Goal: Task Accomplishment & Management: Manage account settings

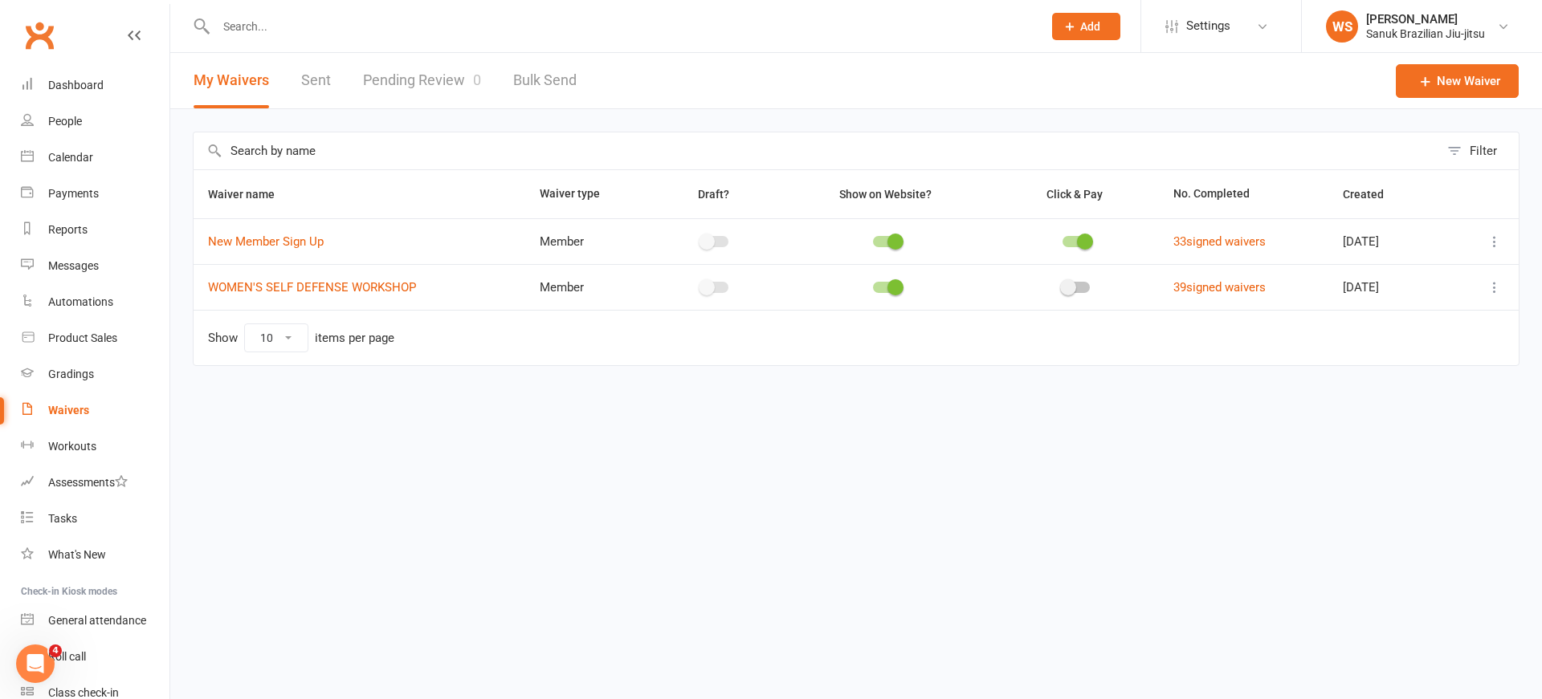
scroll to position [176, 0]
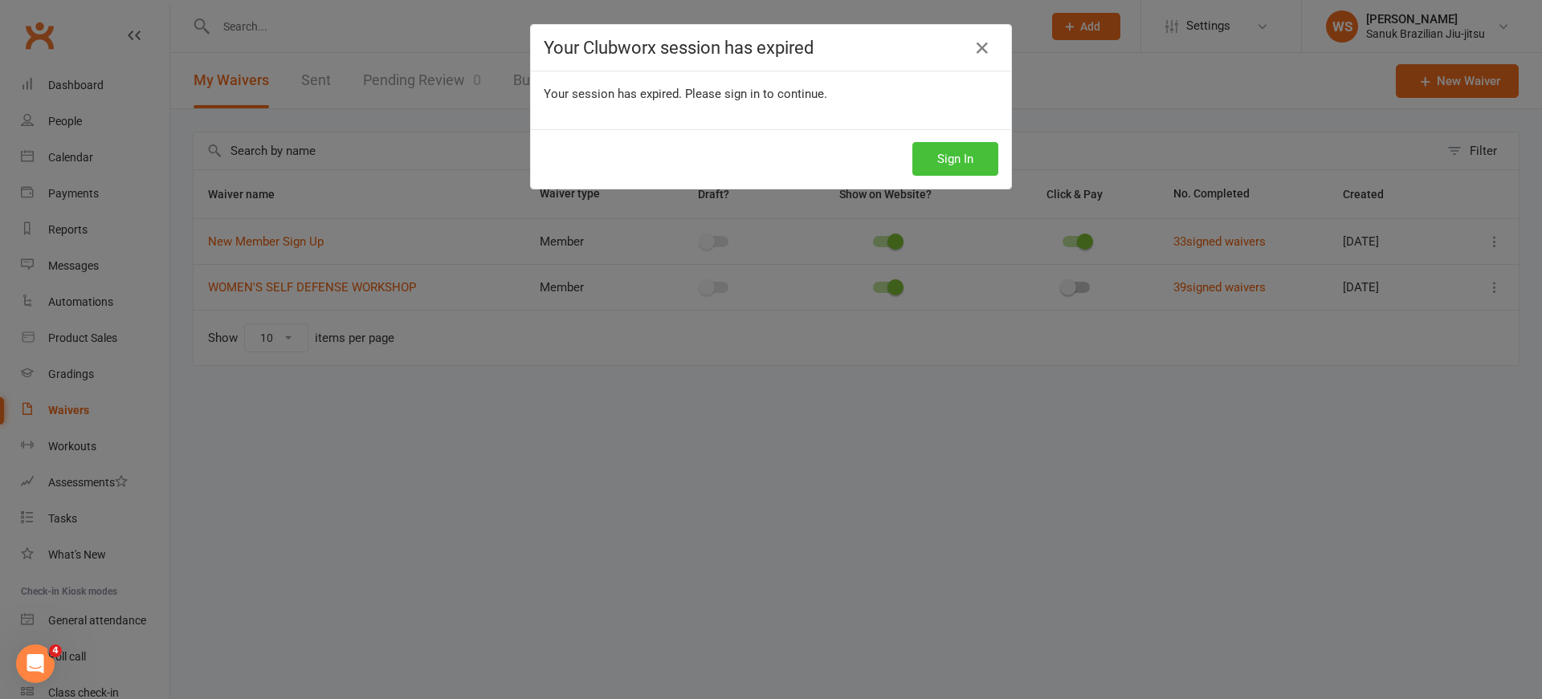
drag, startPoint x: 960, startPoint y: 160, endPoint x: 937, endPoint y: 59, distance: 103.0
click at [960, 156] on button "Sign In" at bounding box center [955, 159] width 86 height 34
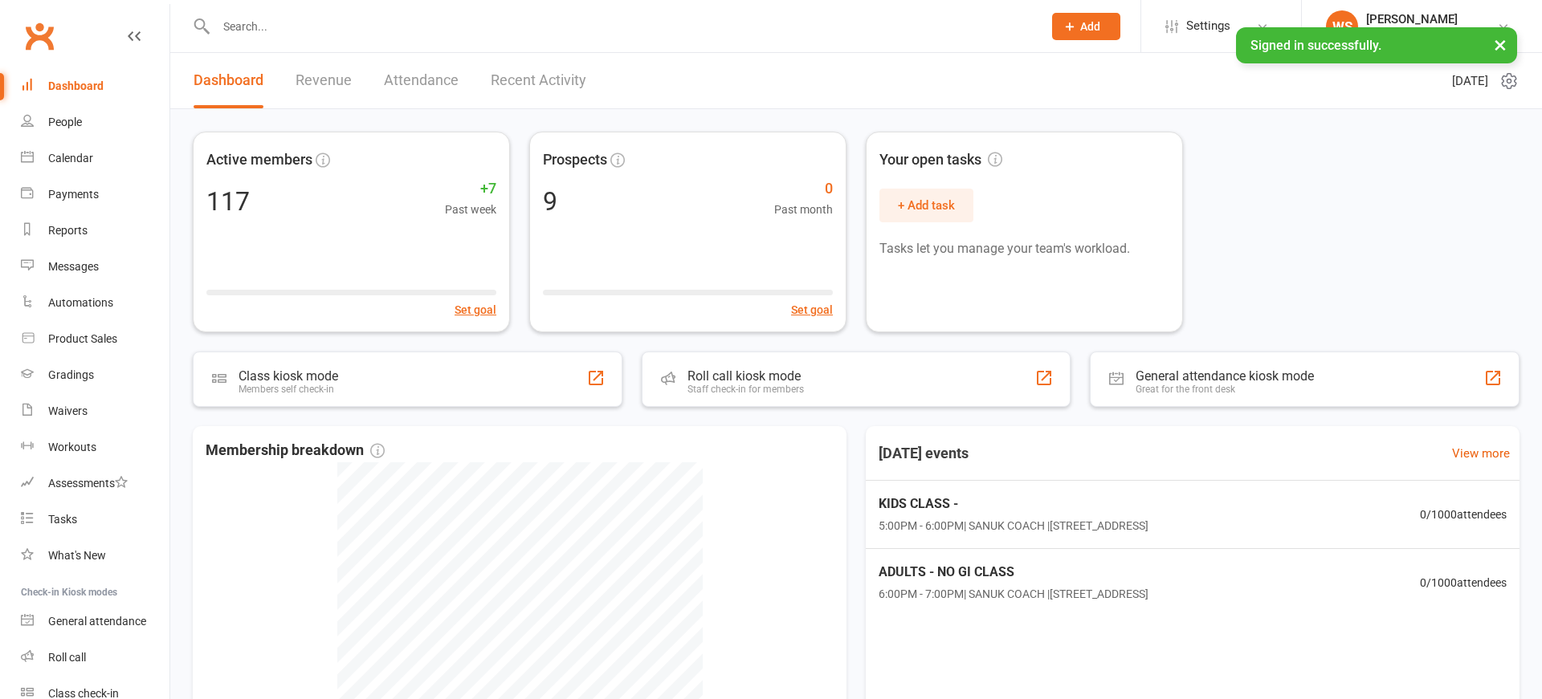
click at [332, 88] on link "Revenue" at bounding box center [323, 80] width 56 height 55
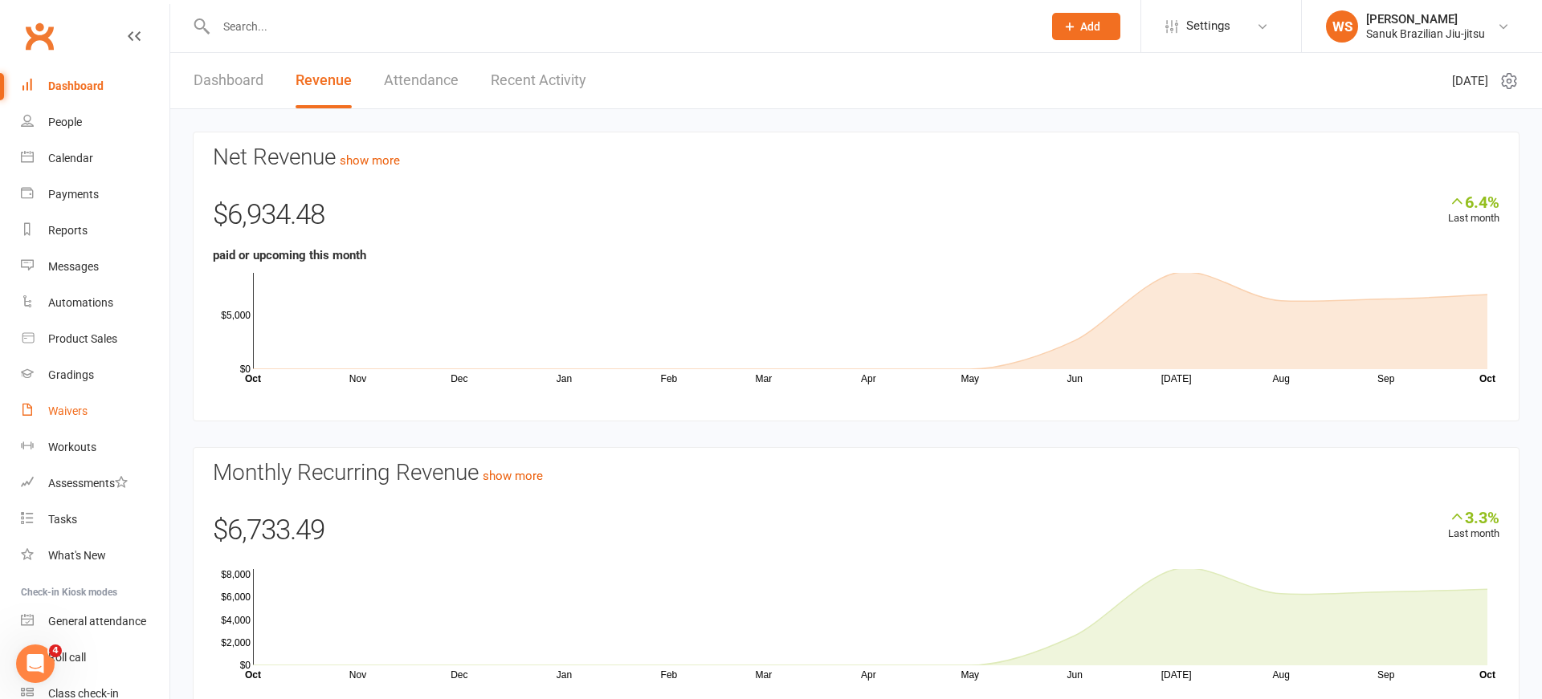
click at [64, 409] on div "Waivers" at bounding box center [67, 411] width 39 height 13
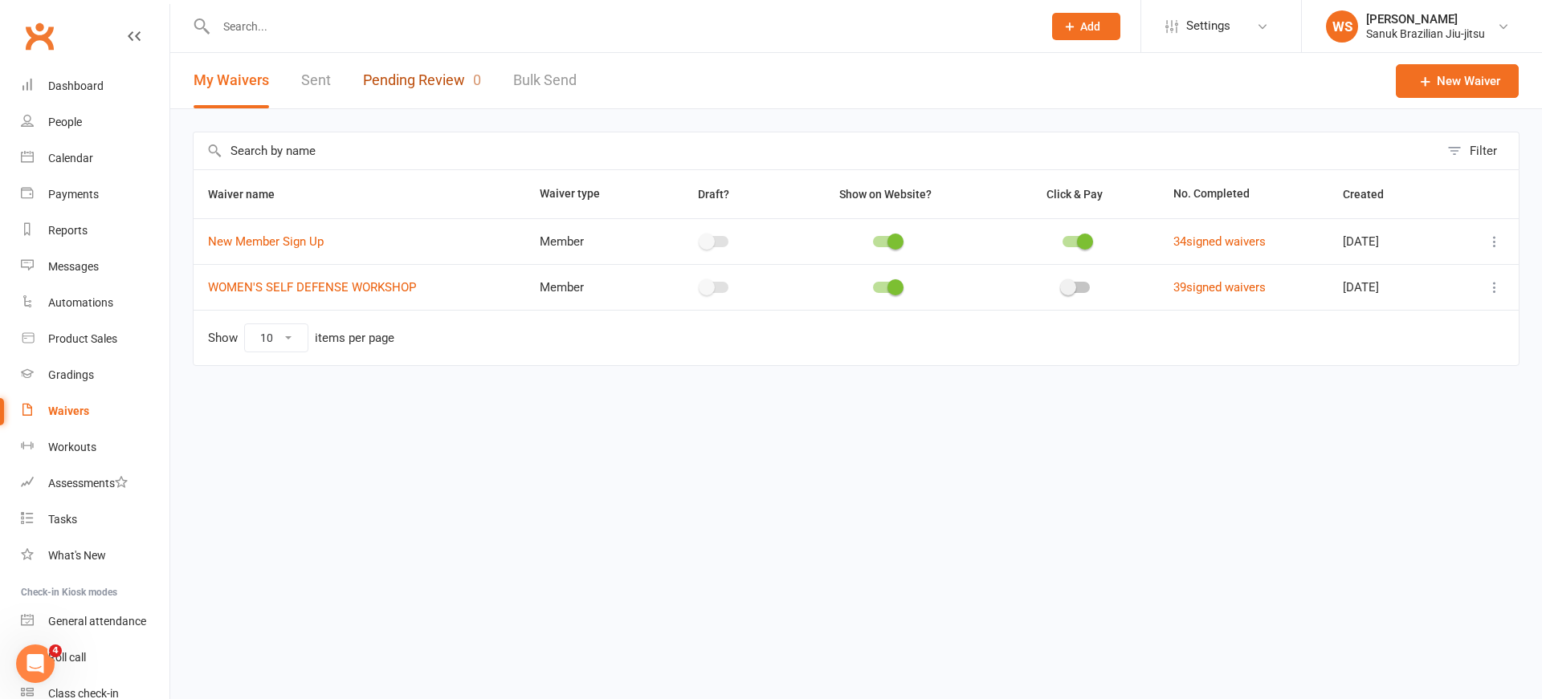
click at [393, 79] on link "Pending Review 0" at bounding box center [422, 80] width 118 height 55
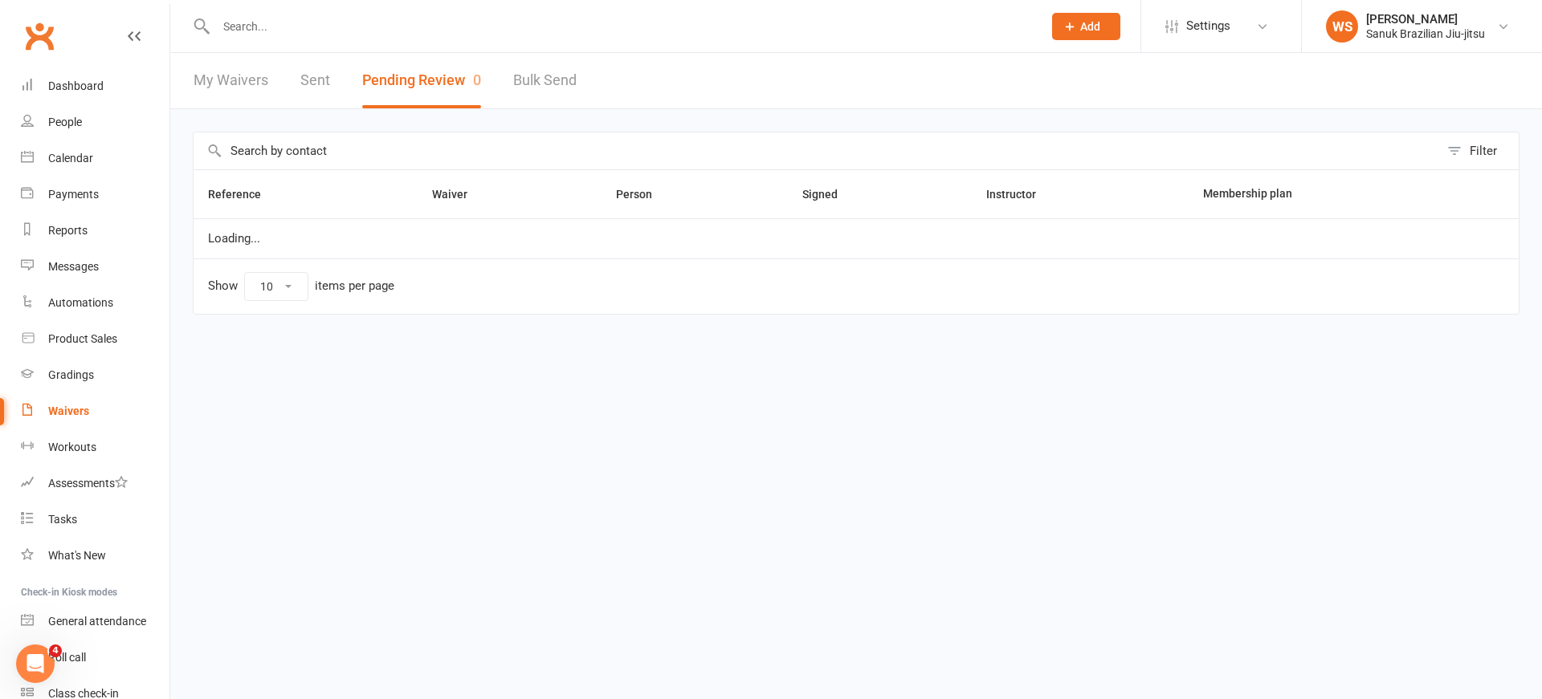
select select "25"
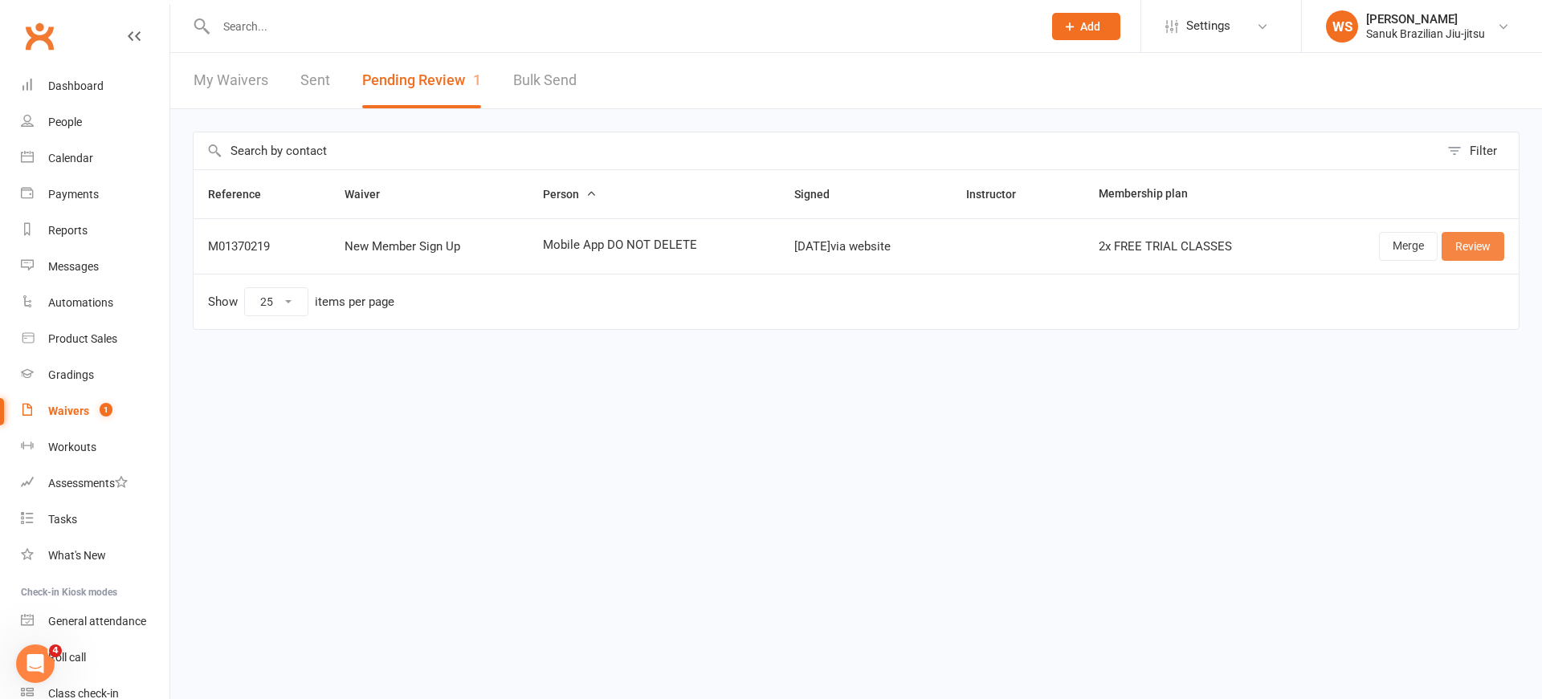
click at [1474, 252] on link "Review" at bounding box center [1472, 246] width 63 height 29
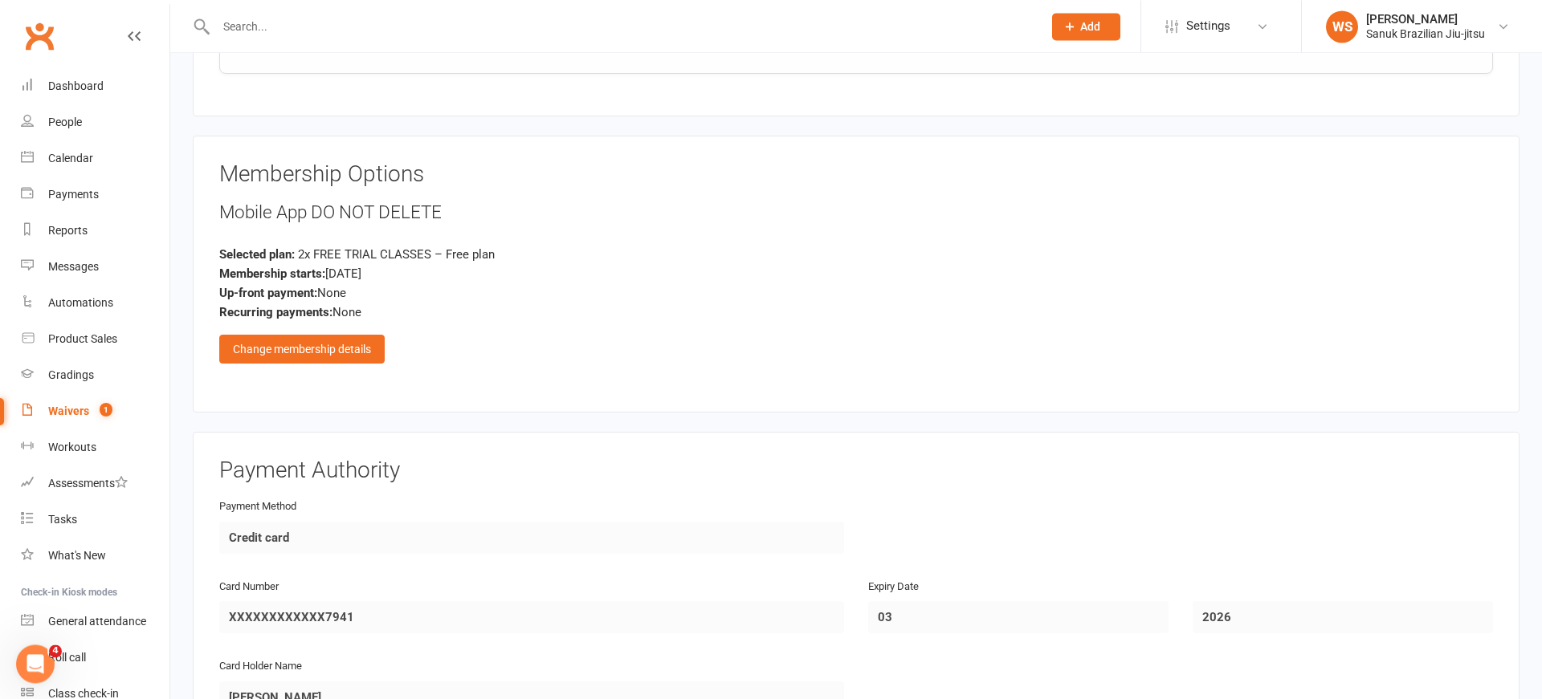
scroll to position [1668, 0]
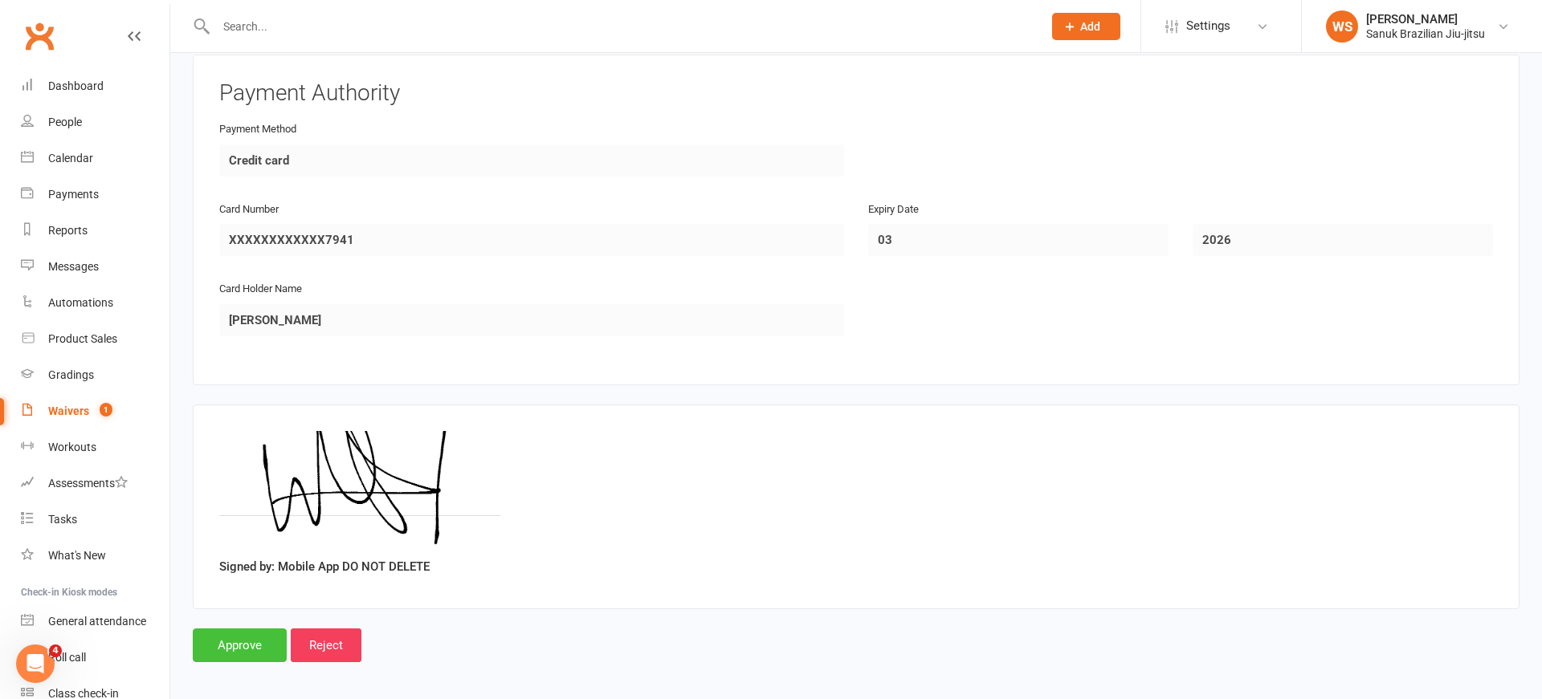
click at [253, 641] on input "Approve" at bounding box center [240, 646] width 94 height 34
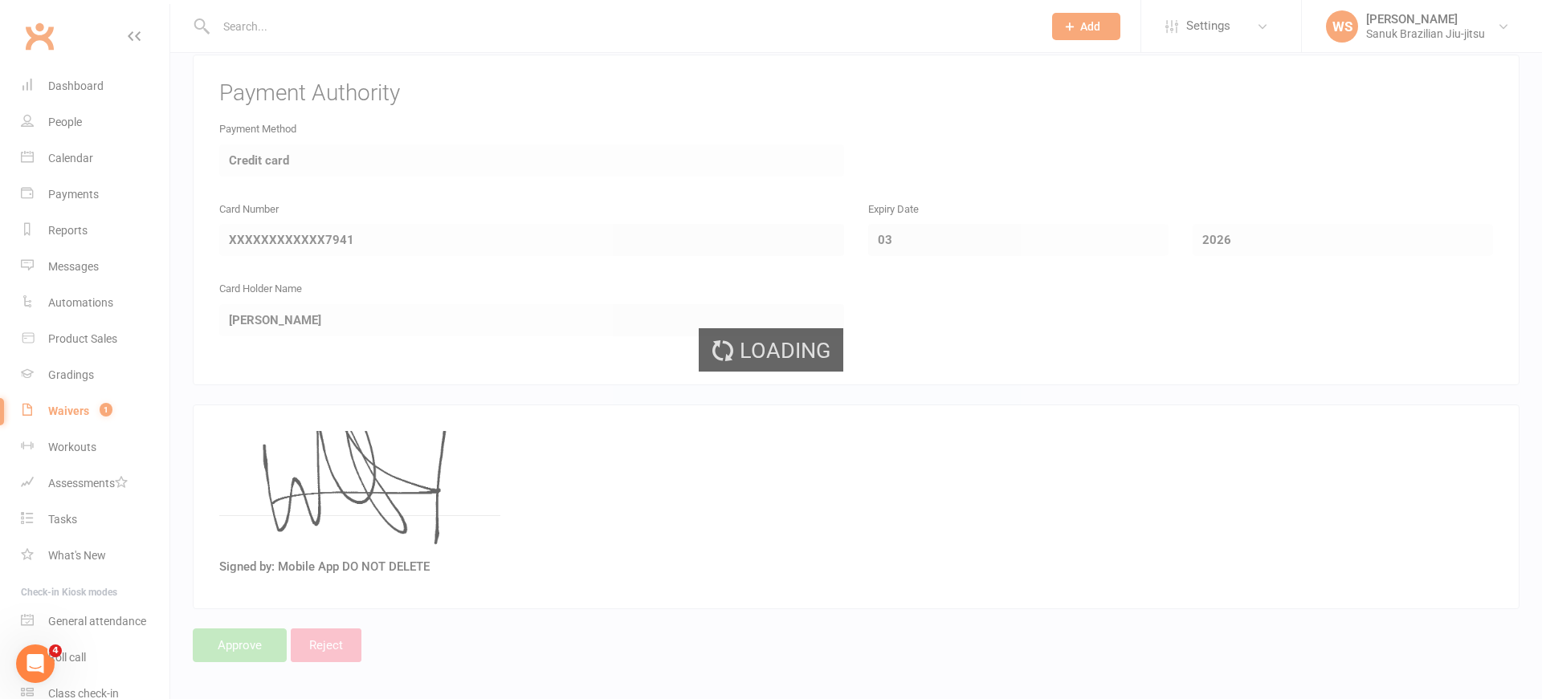
select select "25"
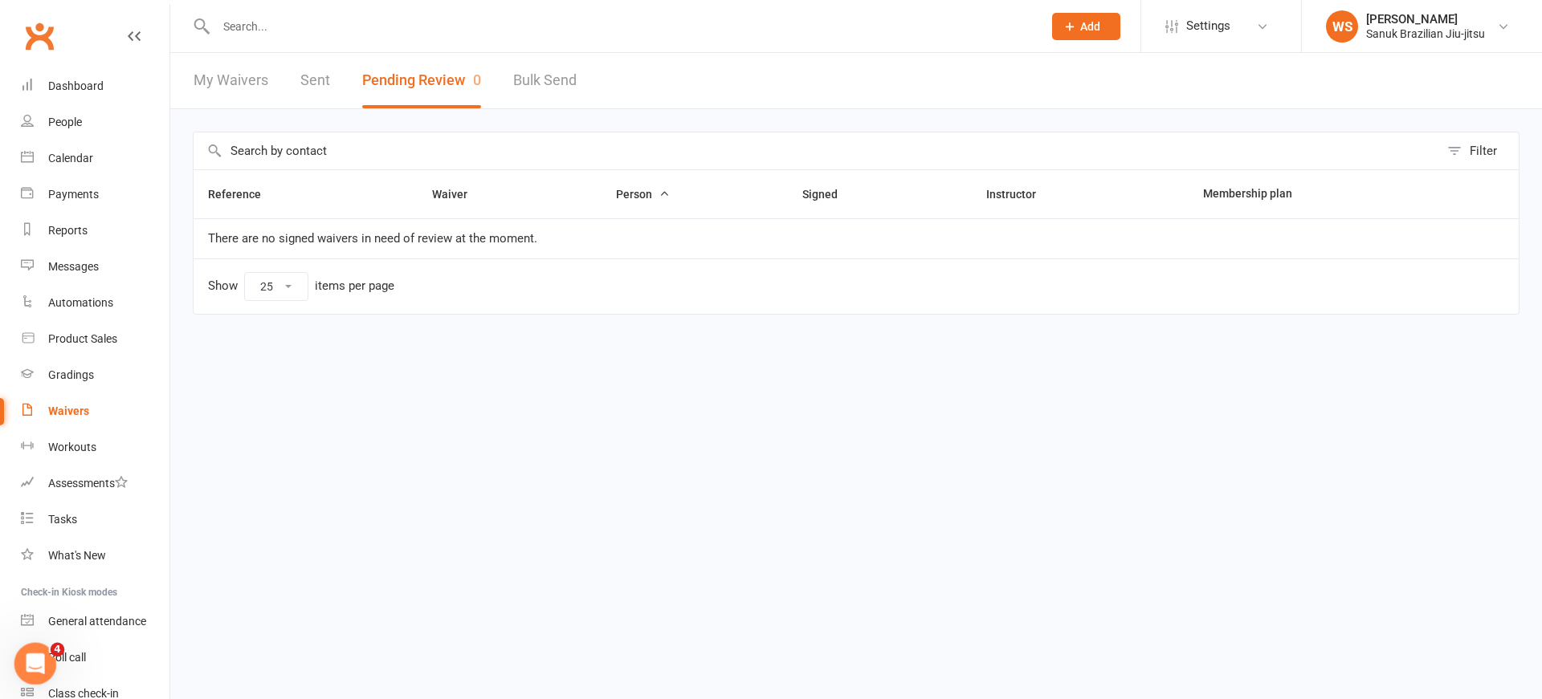
click at [38, 666] on icon "Open Intercom Messenger" at bounding box center [33, 662] width 26 height 26
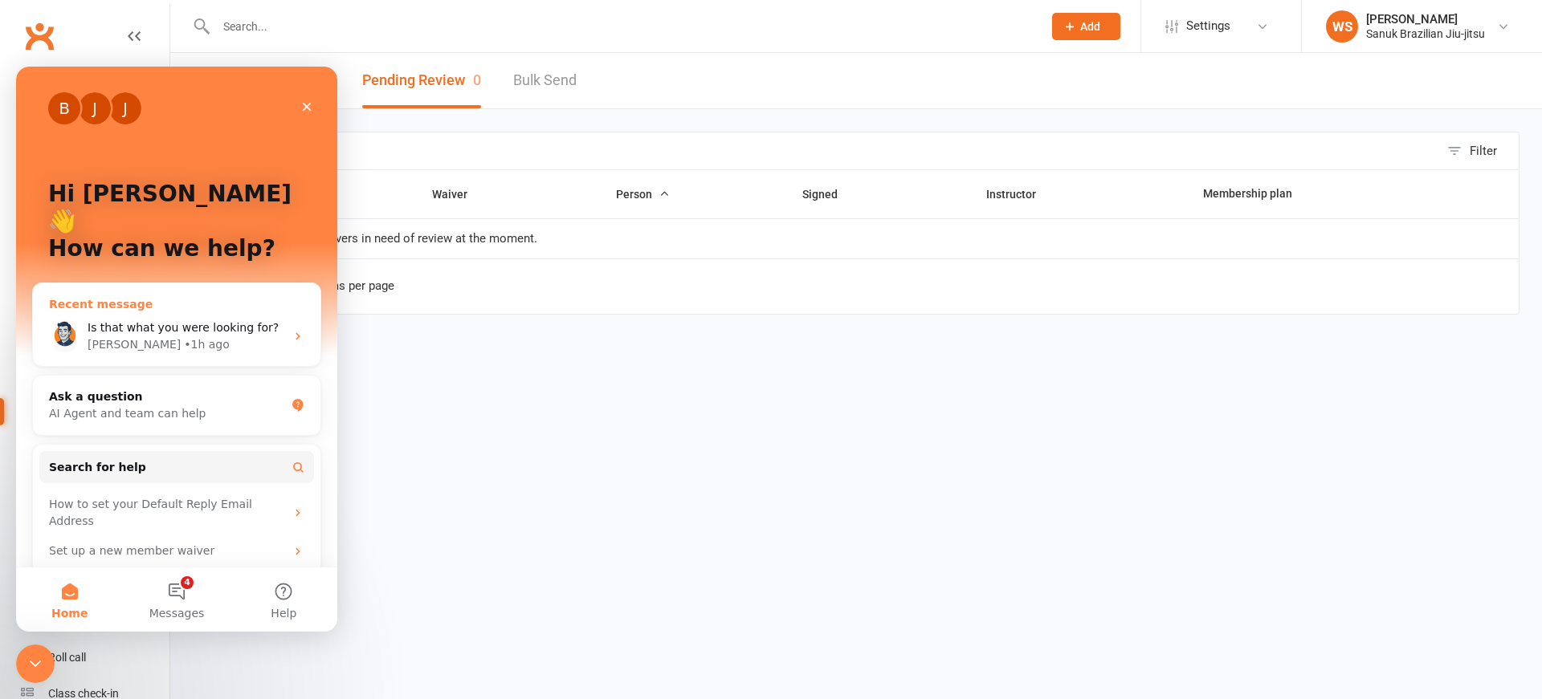
click at [159, 336] on div "[PERSON_NAME] • 1h ago" at bounding box center [187, 344] width 198 height 17
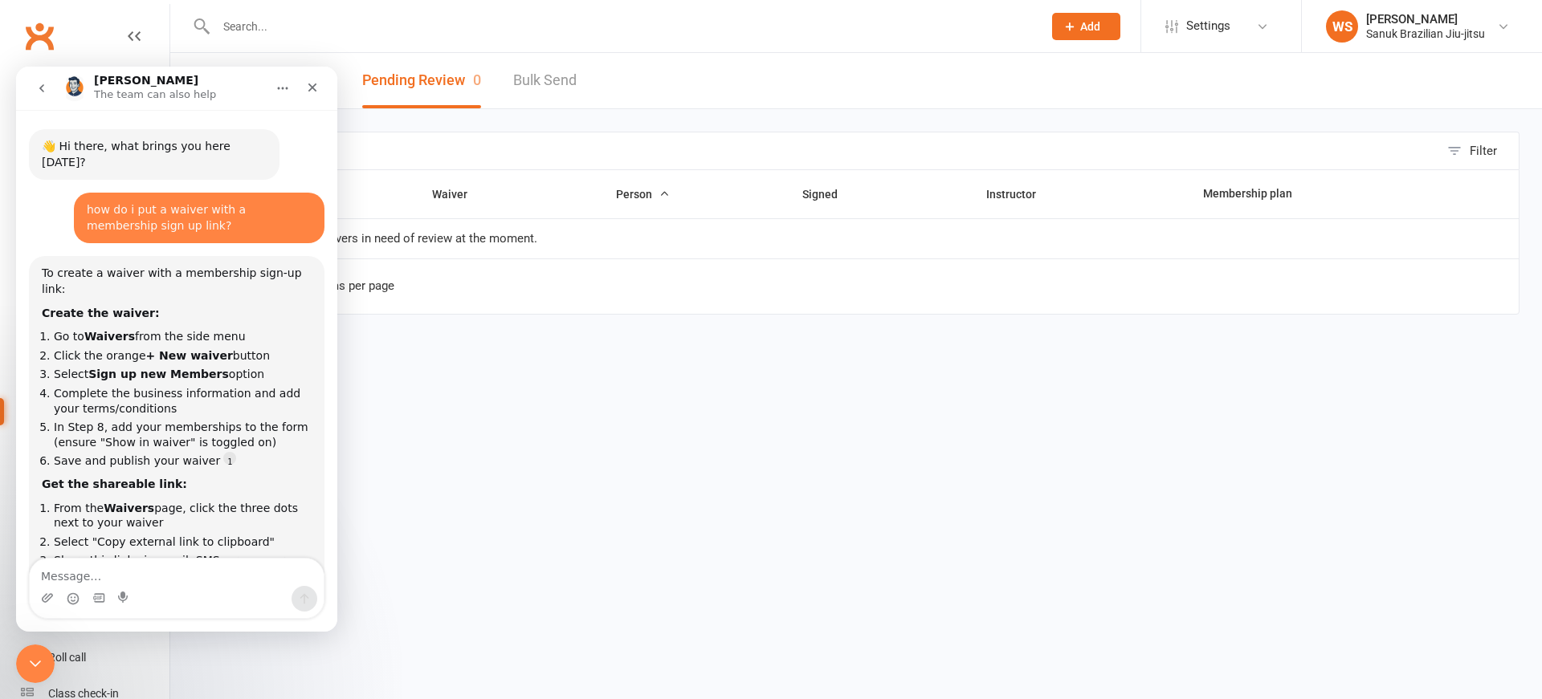
scroll to position [176, 0]
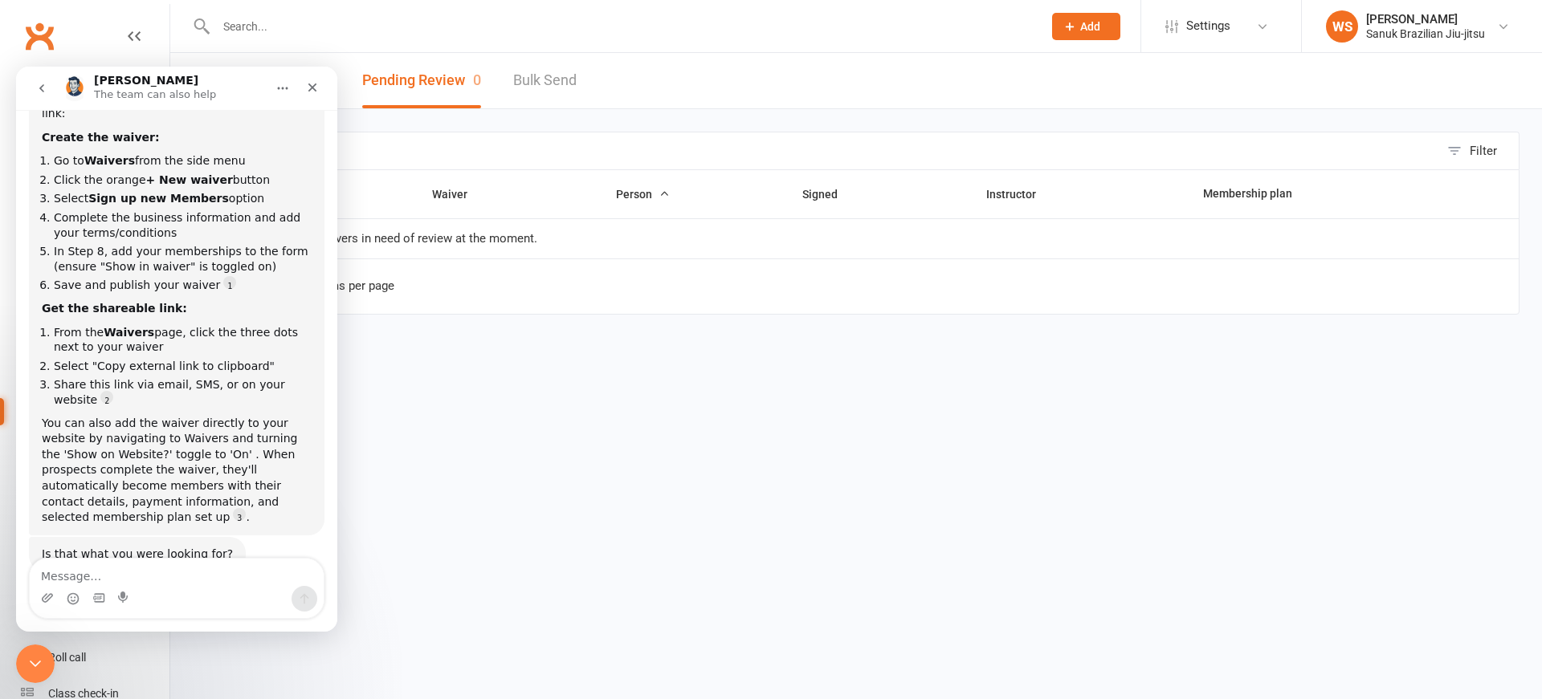
click at [178, 580] on textarea "Message…" at bounding box center [177, 572] width 294 height 27
type textarea "how do i add app access to all new members"
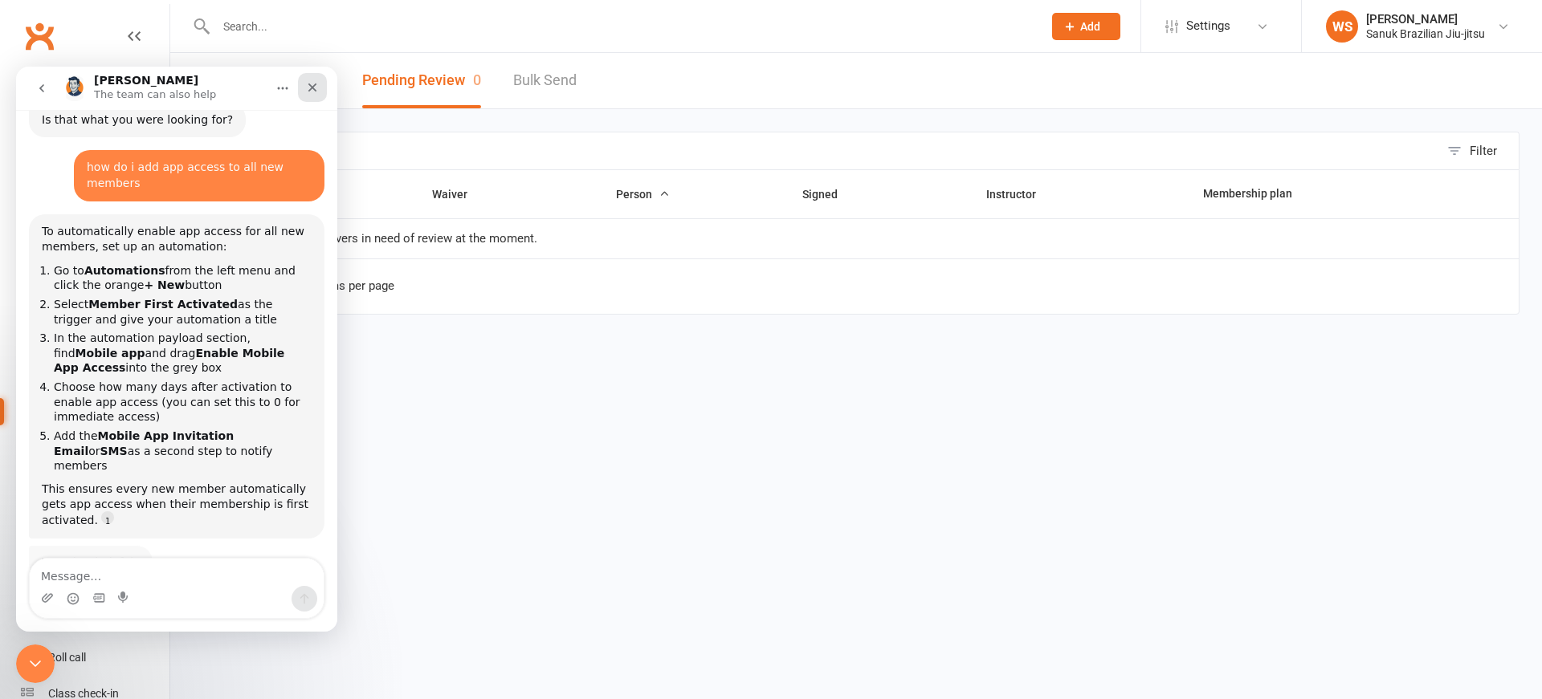
scroll to position [0, 0]
click at [313, 90] on icon "Close" at bounding box center [312, 87] width 13 height 13
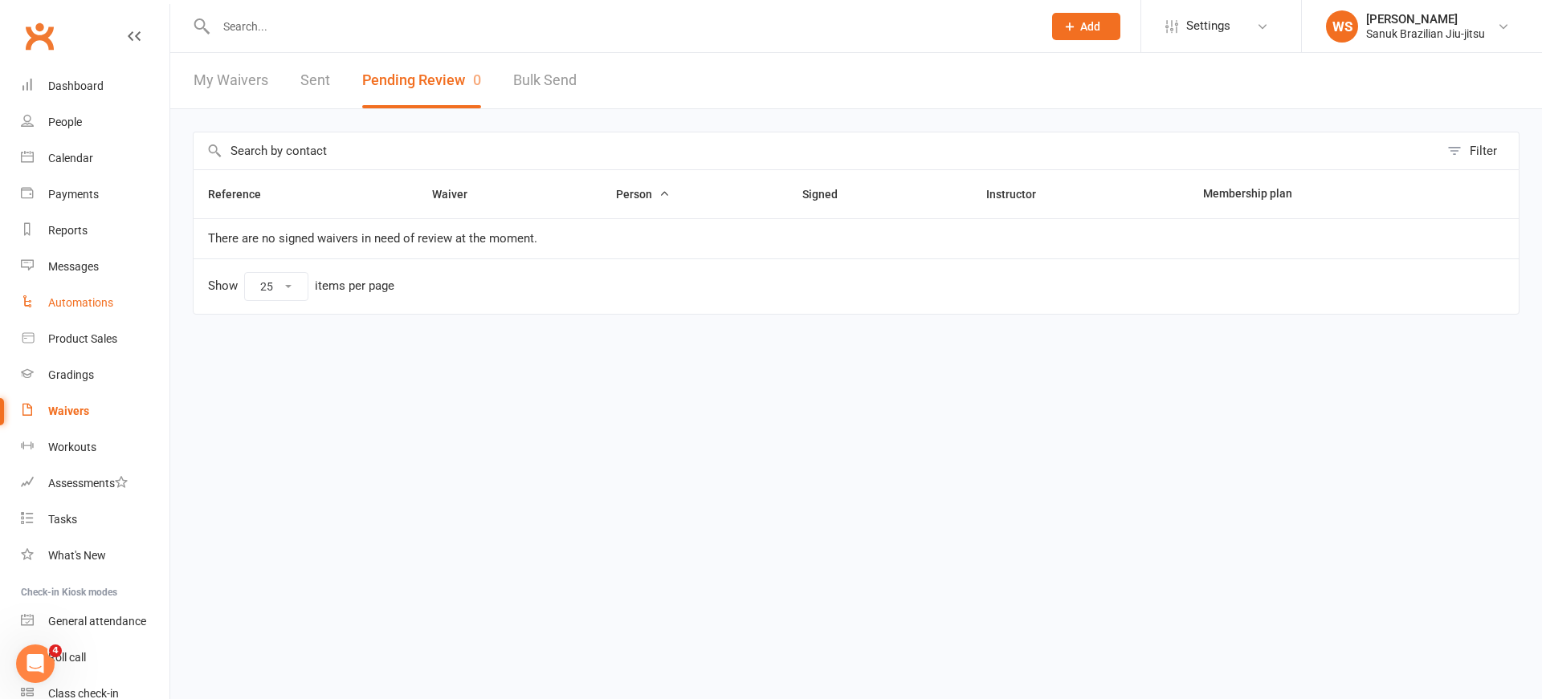
scroll to position [597, 0]
drag, startPoint x: 71, startPoint y: 299, endPoint x: 84, endPoint y: 299, distance: 12.9
click at [71, 299] on div "Automations" at bounding box center [80, 302] width 65 height 13
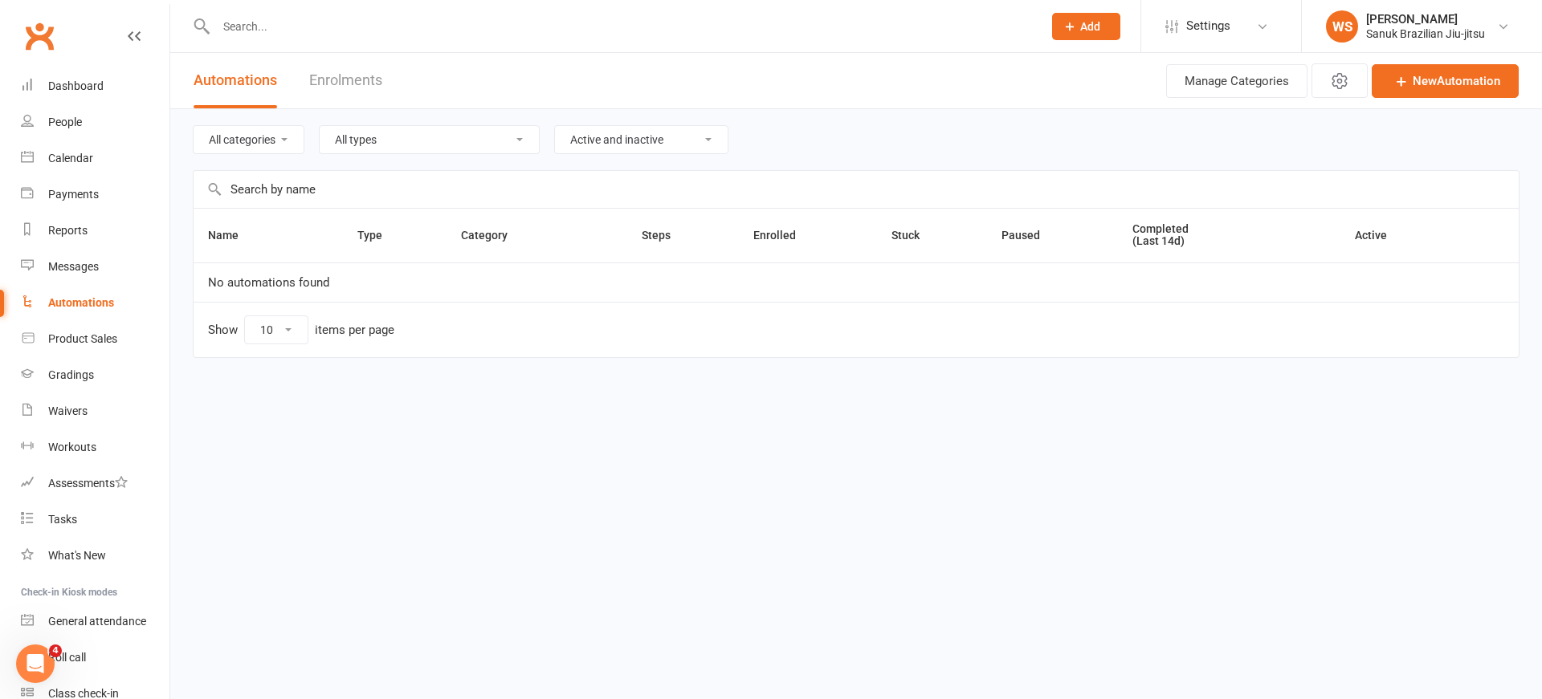
click at [1074, 31] on icon at bounding box center [1069, 26] width 14 height 14
click at [898, 426] on html "Prospect Member Non-attending contact Class / event Appointment Grading event T…" at bounding box center [771, 213] width 1542 height 426
click at [1441, 84] on link "New Automation" at bounding box center [1444, 81] width 147 height 34
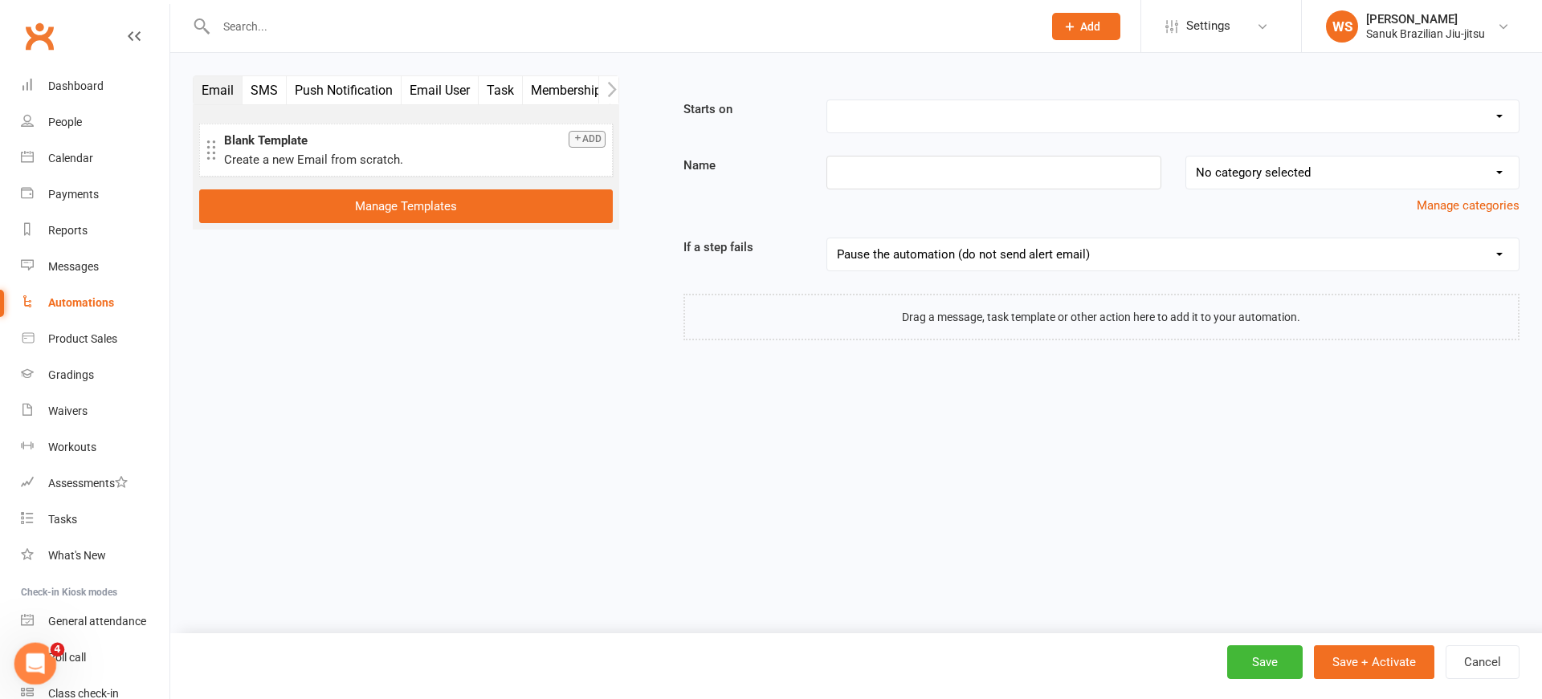
click at [39, 661] on icon "Open Intercom Messenger" at bounding box center [33, 662] width 26 height 26
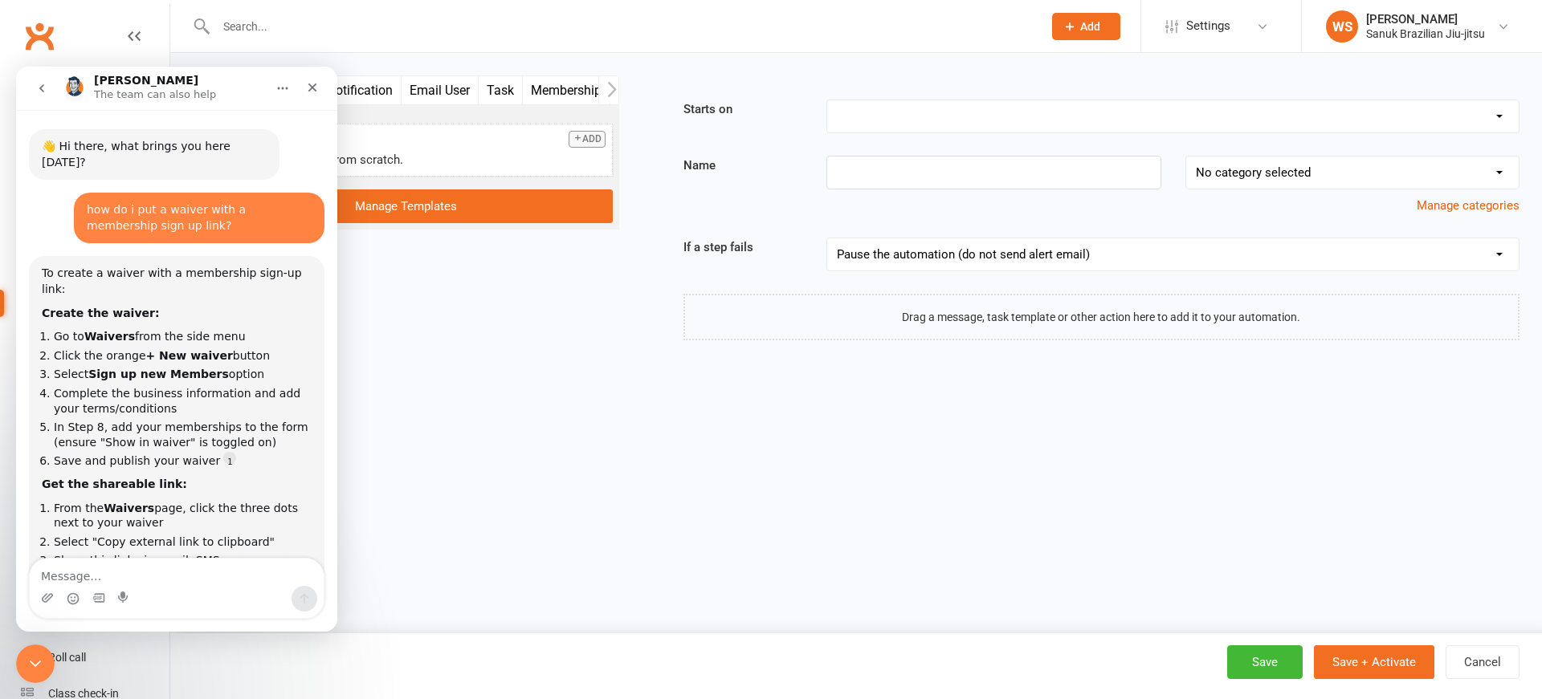
scroll to position [598, 0]
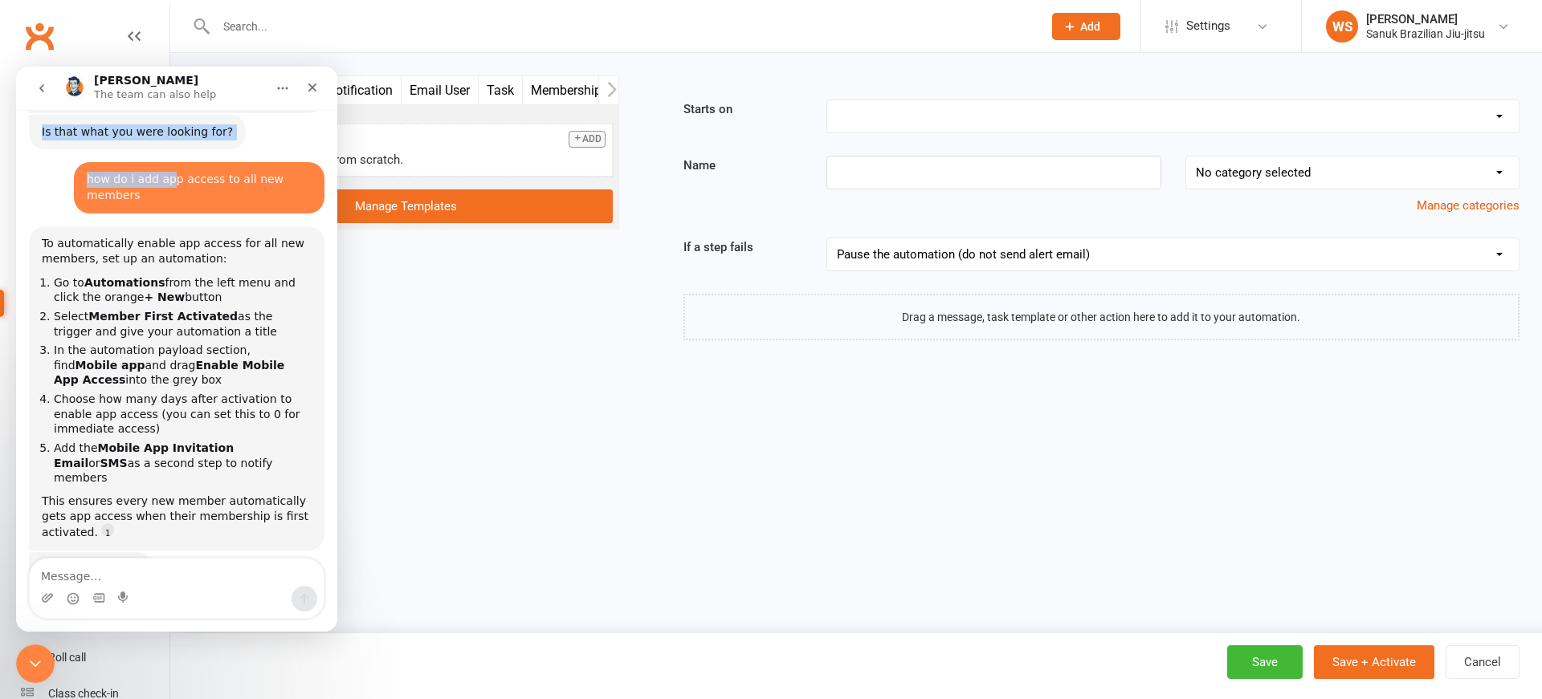
drag, startPoint x: 186, startPoint y: 93, endPoint x: 181, endPoint y: 116, distance: 23.8
click at [171, 103] on p "The team can also help" at bounding box center [155, 95] width 122 height 16
click at [248, 78] on div "[PERSON_NAME] The team can also help" at bounding box center [164, 89] width 204 height 28
click at [727, 359] on div "Email SMS Push Notification Email User Task Membership Workout Style Mobile App…" at bounding box center [855, 235] width 1371 height 365
click at [309, 89] on icon "Close" at bounding box center [312, 87] width 13 height 13
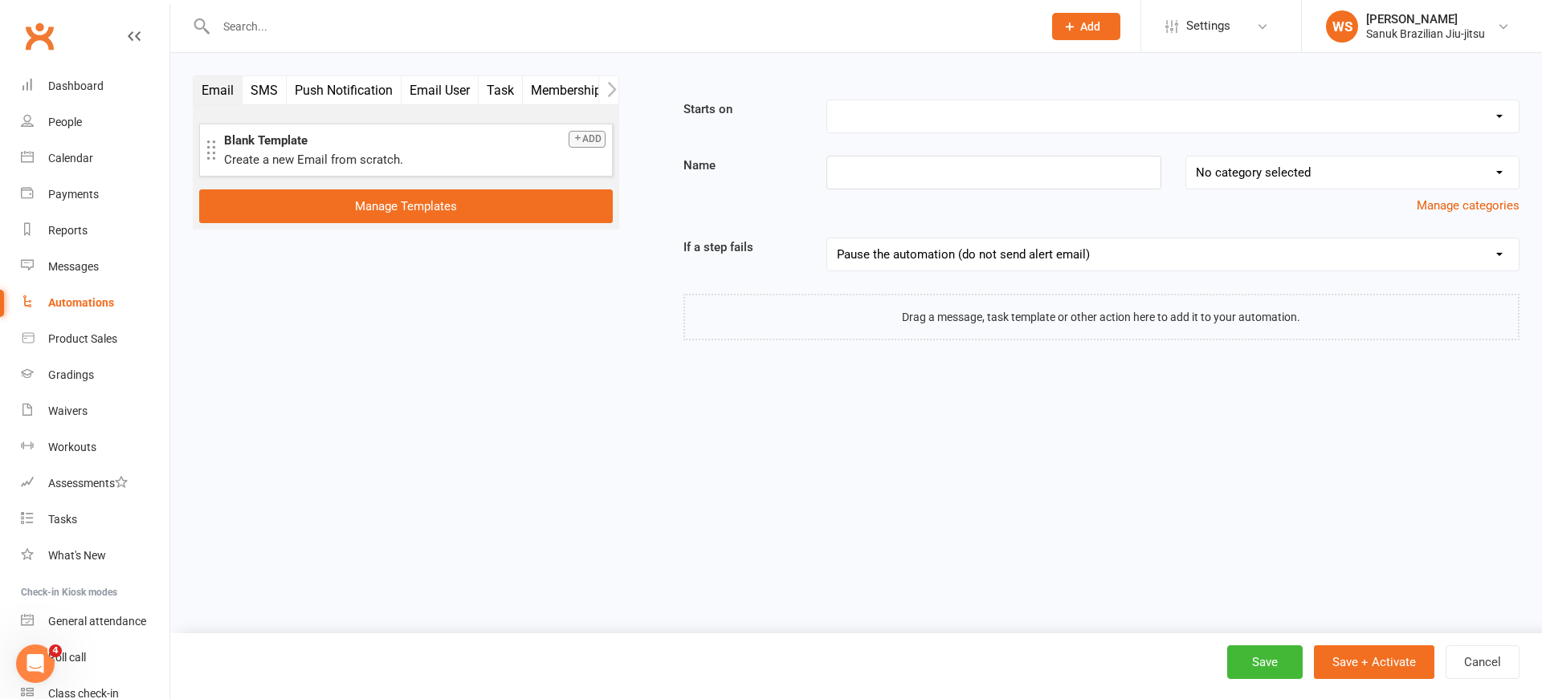
scroll to position [321, 0]
select select "18"
click option "Member First Activated" at bounding box center [0, 0] width 0 height 0
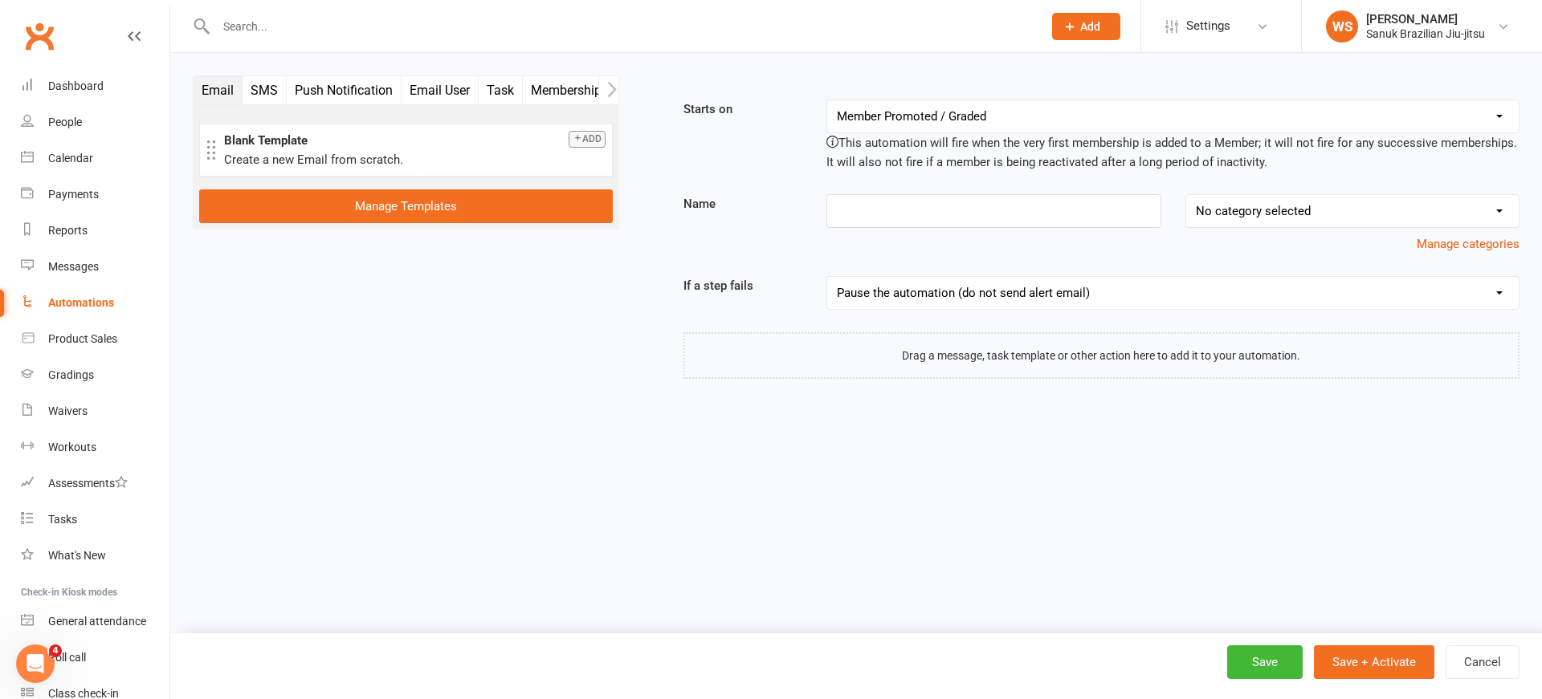
click at [827, 100] on select "Booking Cancelled Booking Due Booking Late-Cancelled Booking Marked Absent Book…" at bounding box center [1172, 116] width 691 height 32
click option "Member First Activated" at bounding box center [0, 0] width 0 height 0
click at [29, 673] on div "Open Intercom Messenger" at bounding box center [32, 661] width 53 height 53
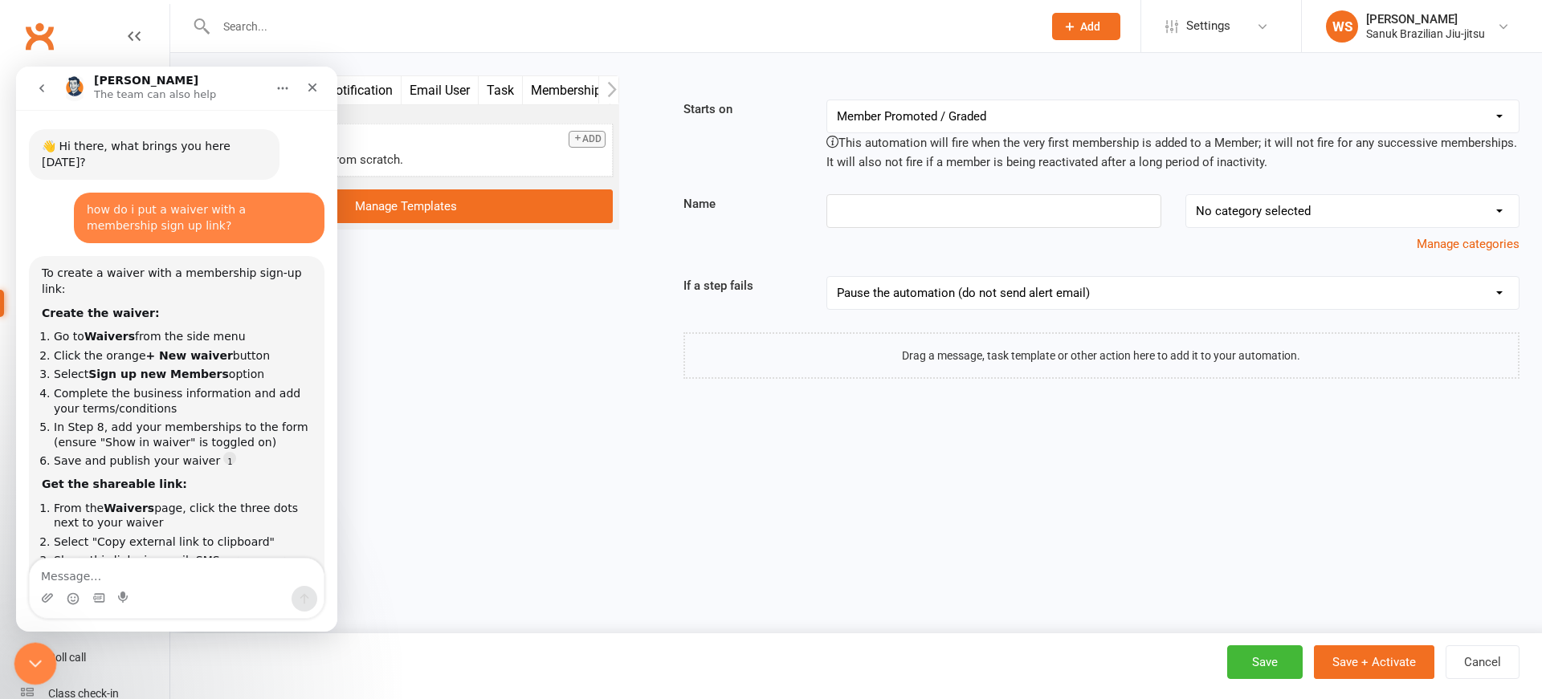
scroll to position [598, 0]
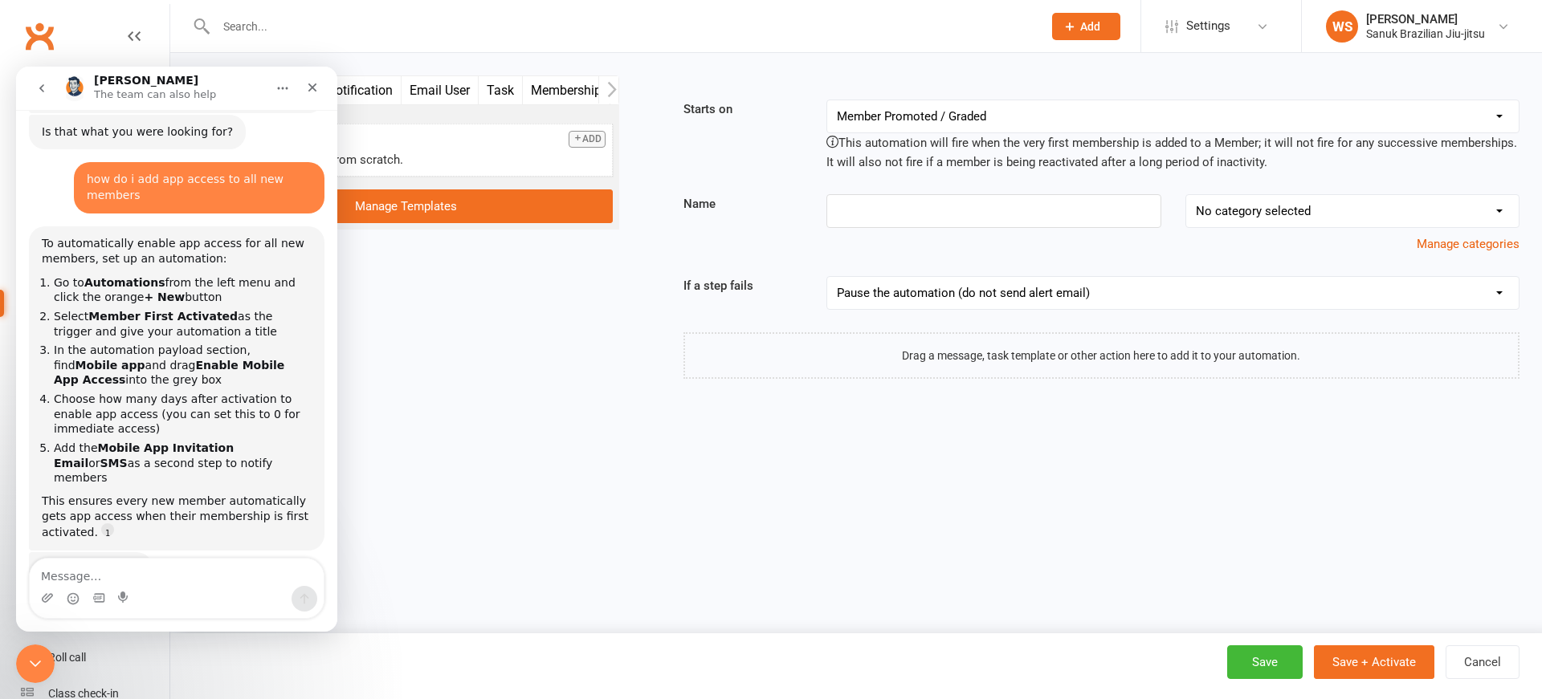
drag, startPoint x: 525, startPoint y: 309, endPoint x: 542, endPoint y: 307, distance: 17.0
click at [525, 309] on div "Email SMS Push Notification Email User Task Membership Workout Style Mobile App…" at bounding box center [856, 233] width 1351 height 316
click at [875, 211] on input at bounding box center [993, 211] width 334 height 34
type input "AUTO APP SIGN UP LINK"
click at [1477, 242] on button "Manage categories" at bounding box center [1467, 243] width 103 height 19
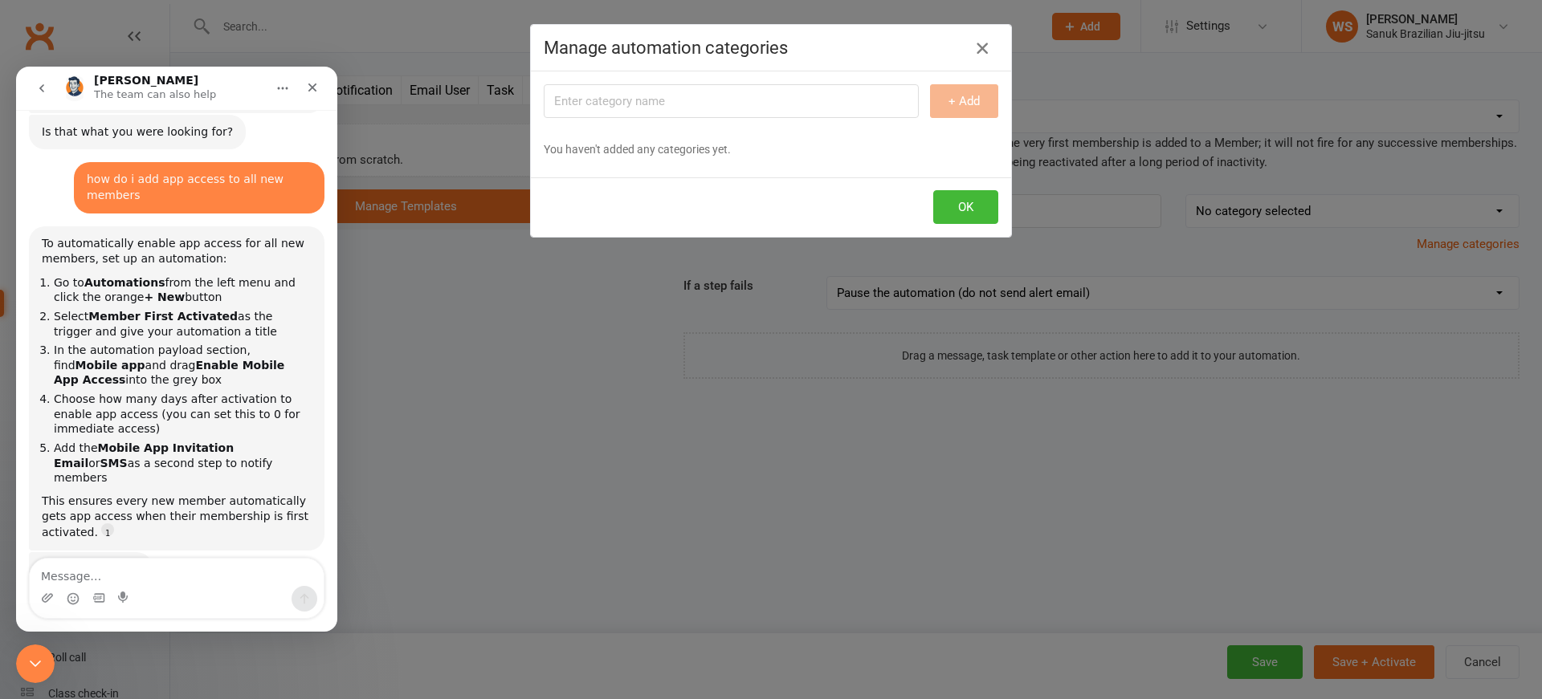
click at [989, 51] on icon "button" at bounding box center [981, 48] width 19 height 19
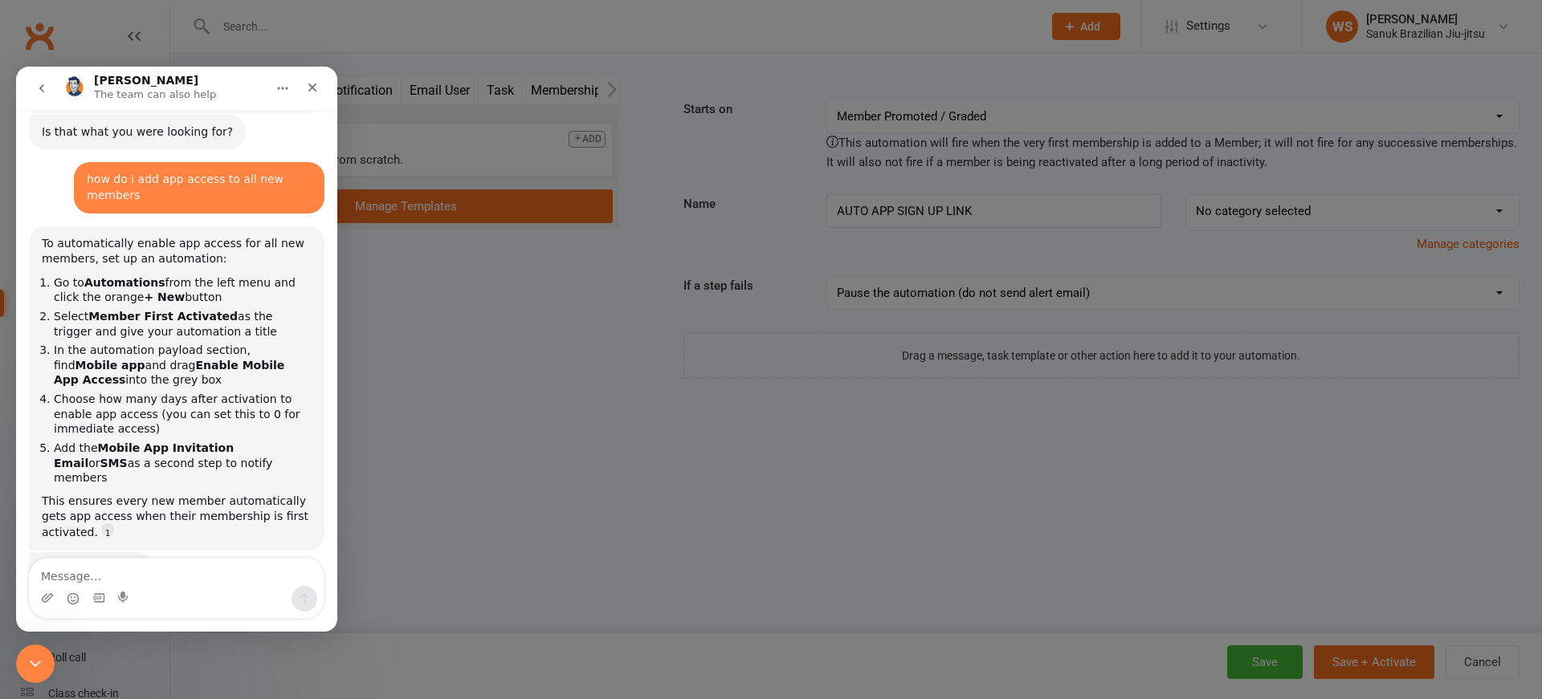
click at [625, 451] on div "Email SMS Push Notification Email User Task Membership Workout Style Mobile App…" at bounding box center [855, 254] width 1371 height 403
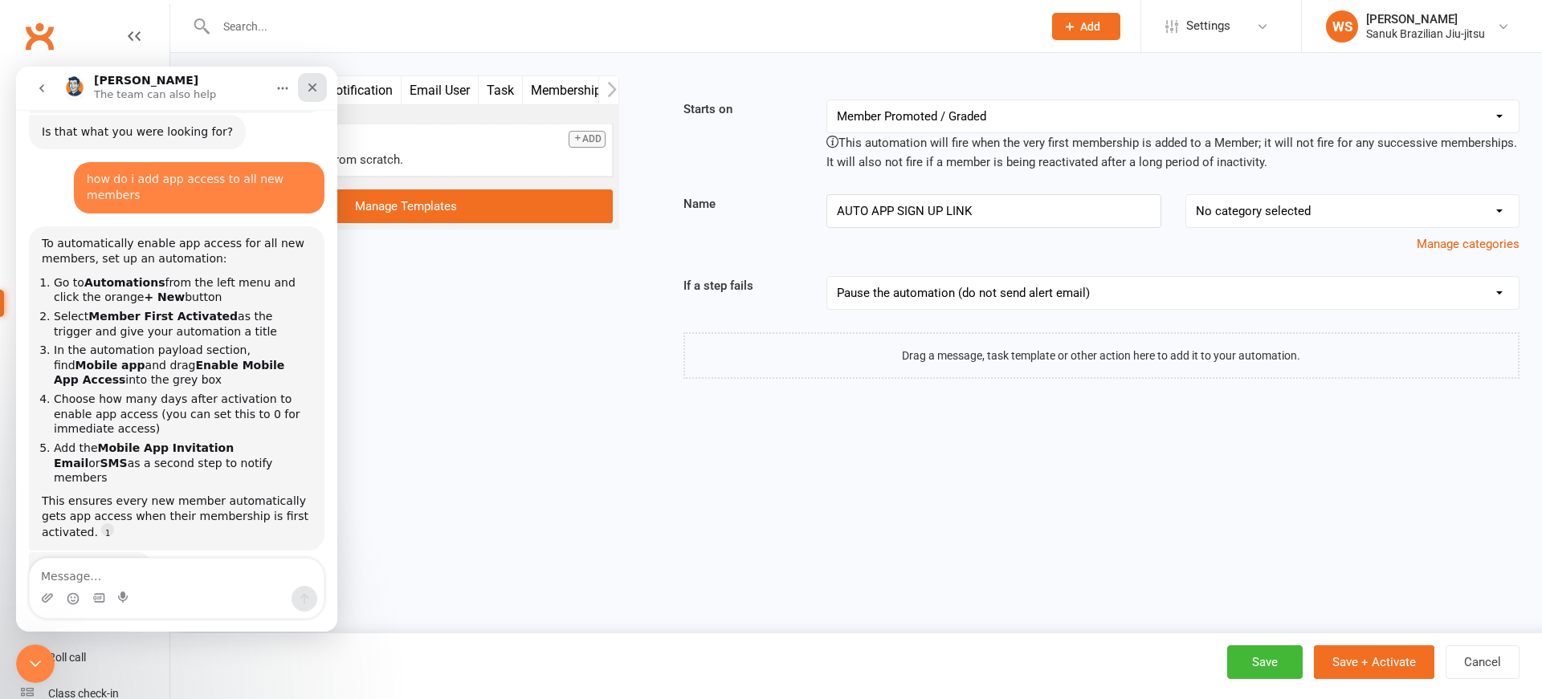
click at [315, 88] on icon "Close" at bounding box center [312, 87] width 13 height 13
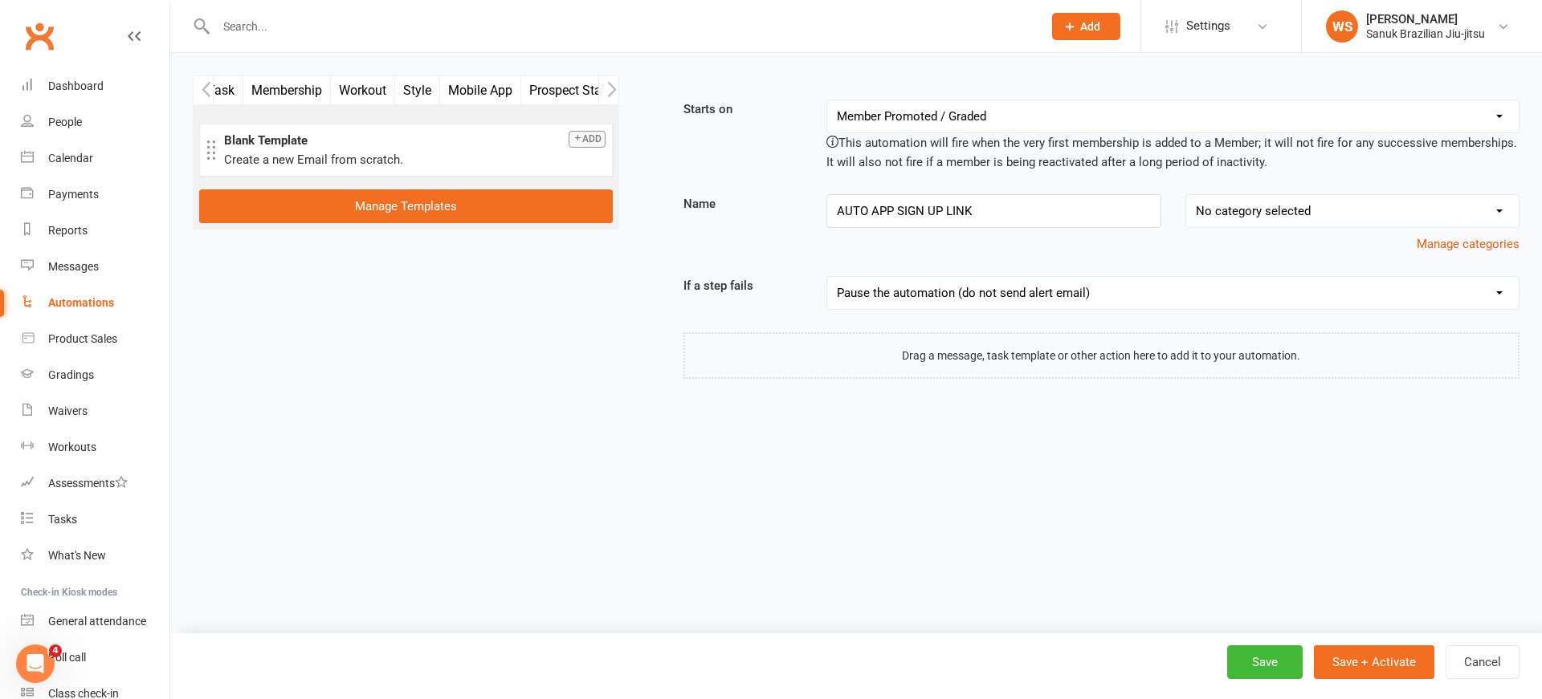
scroll to position [0, 412]
click at [339, 88] on button "Mobile App" at bounding box center [348, 90] width 81 height 28
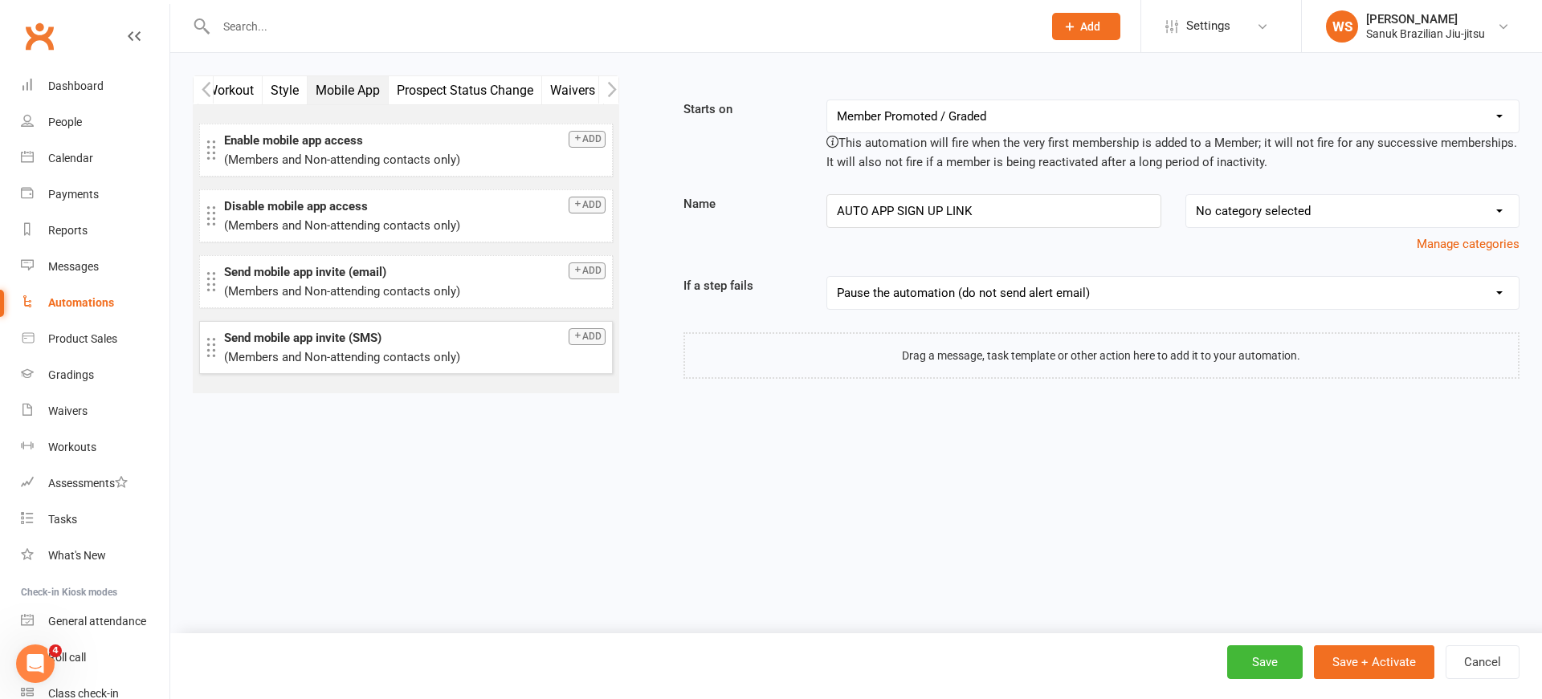
click at [593, 337] on button "Add" at bounding box center [586, 336] width 37 height 17
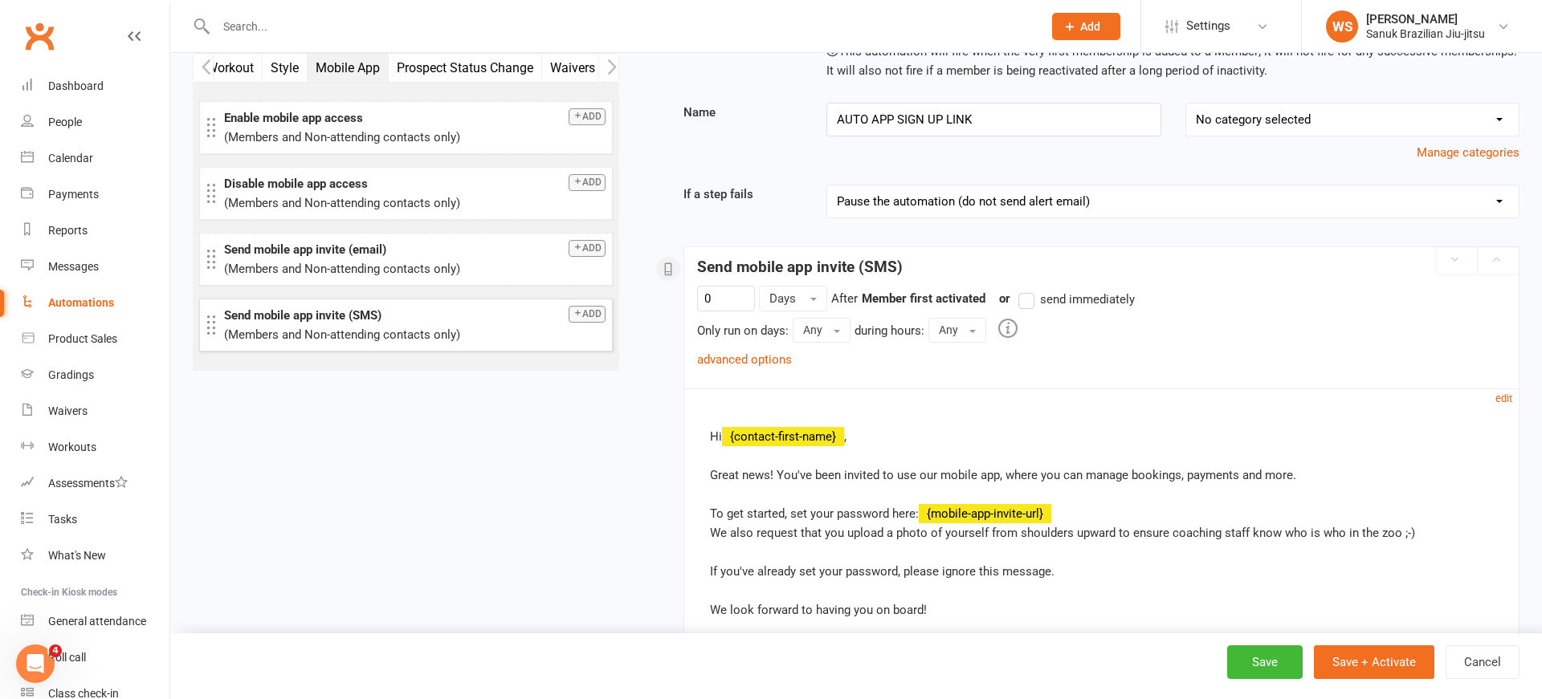
scroll to position [249, 0]
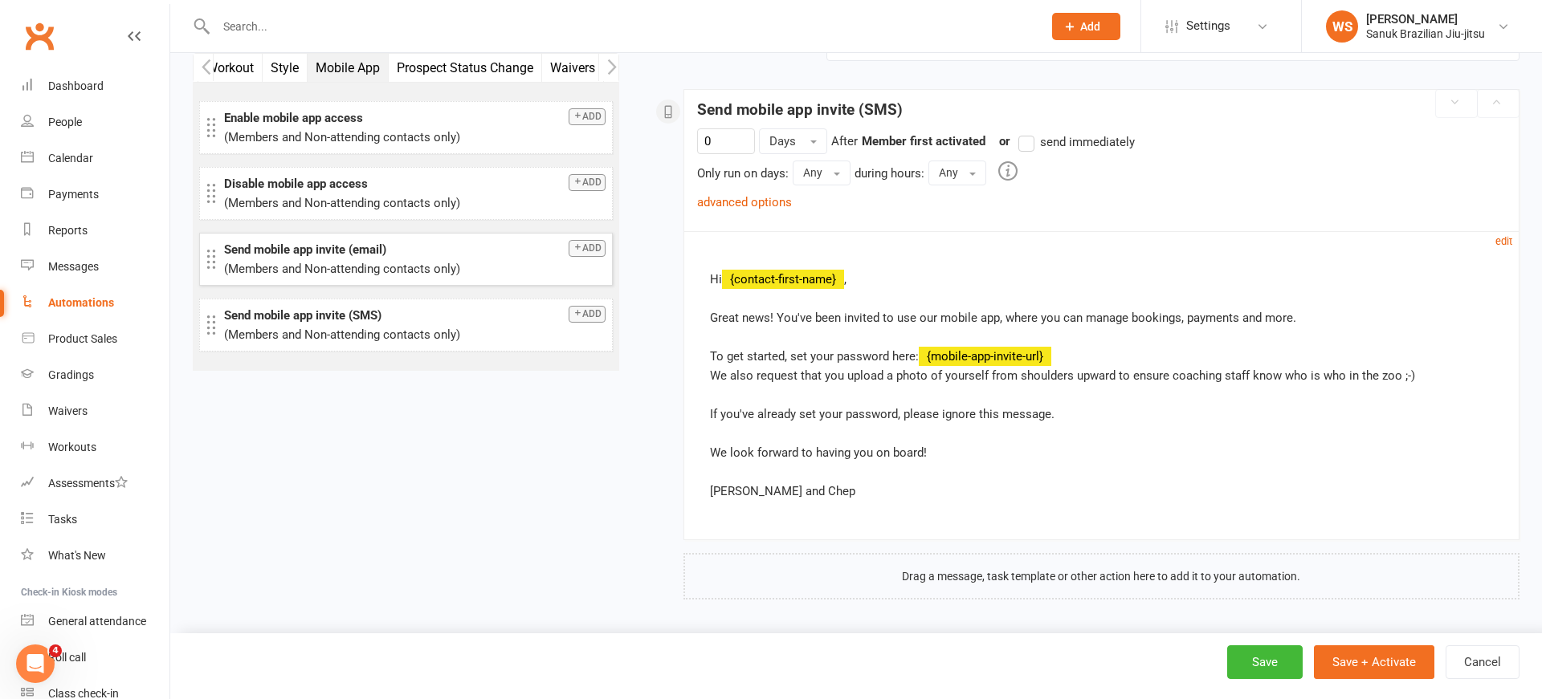
click at [596, 251] on button "Add" at bounding box center [586, 248] width 37 height 17
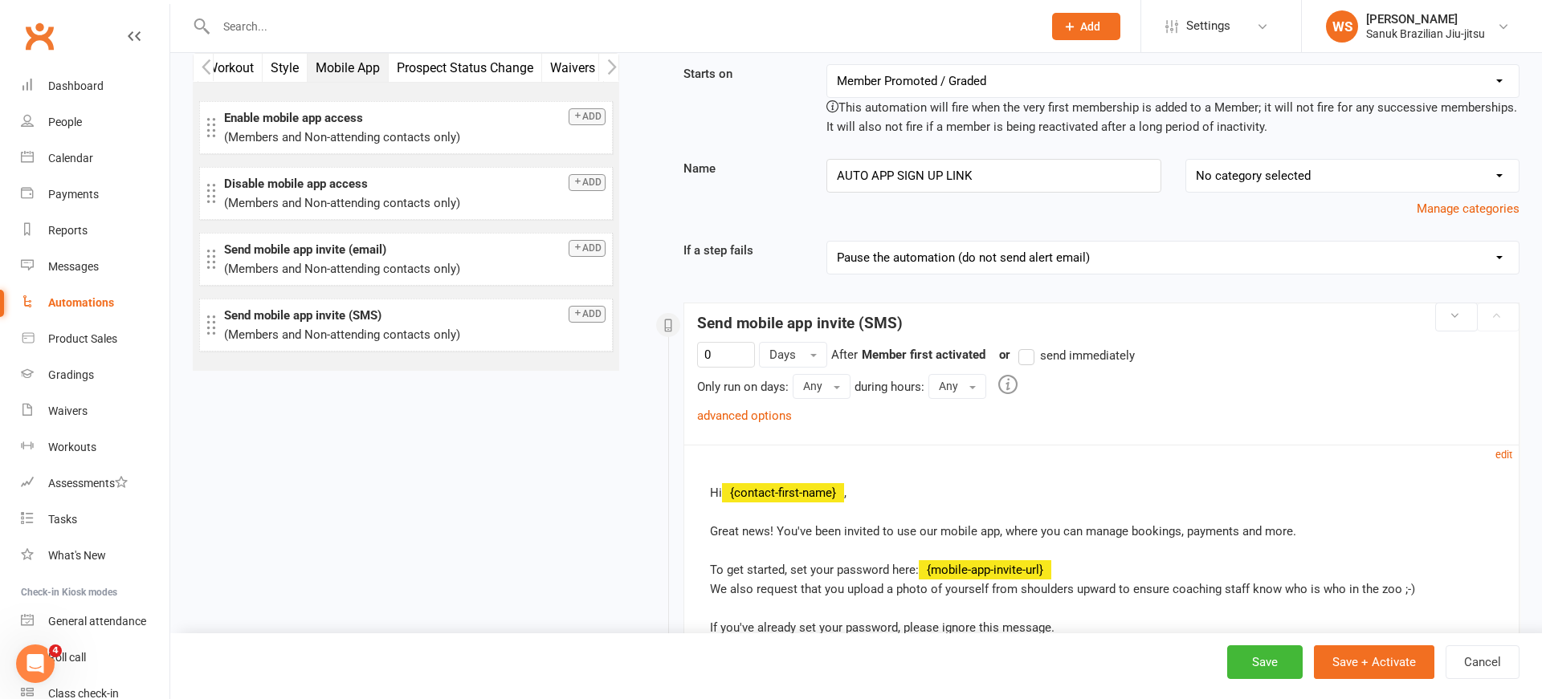
scroll to position [36, 0]
click at [1037, 357] on label "send immediately" at bounding box center [1076, 354] width 116 height 19
click at [1029, 345] on input "send immediately" at bounding box center [1023, 345] width 10 height 0
checkbox input "true"
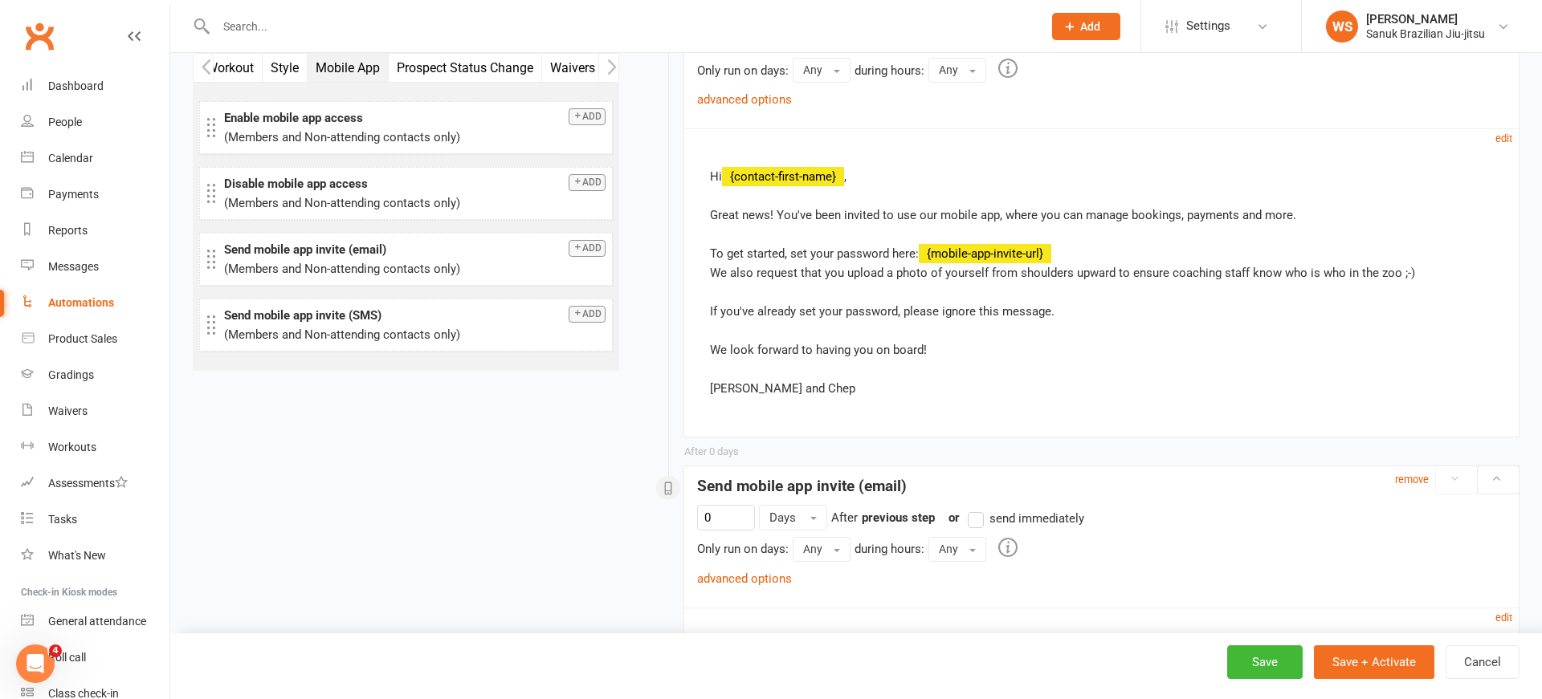
scroll to position [366, 0]
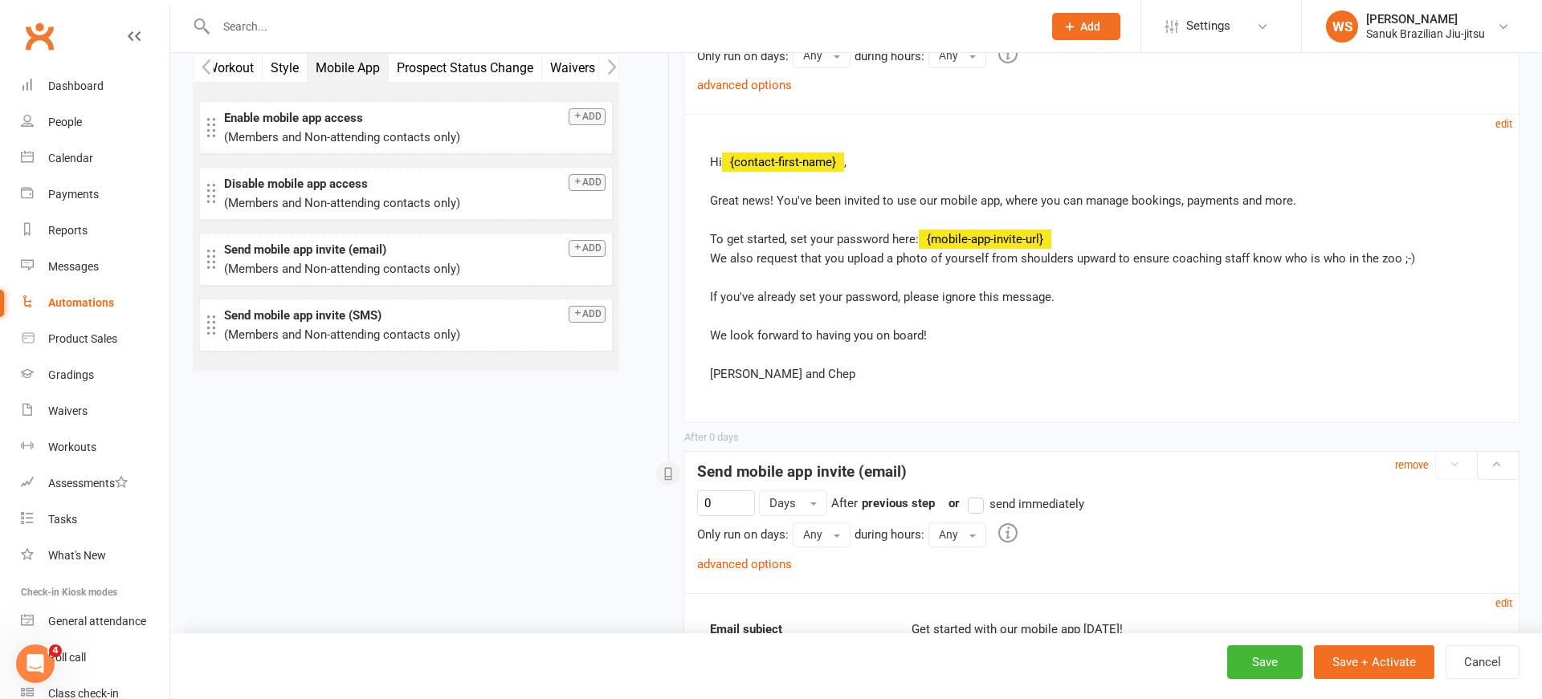
click at [976, 508] on label "send immediately" at bounding box center [1026, 504] width 116 height 19
click at [976, 495] on input "send immediately" at bounding box center [973, 495] width 10 height 0
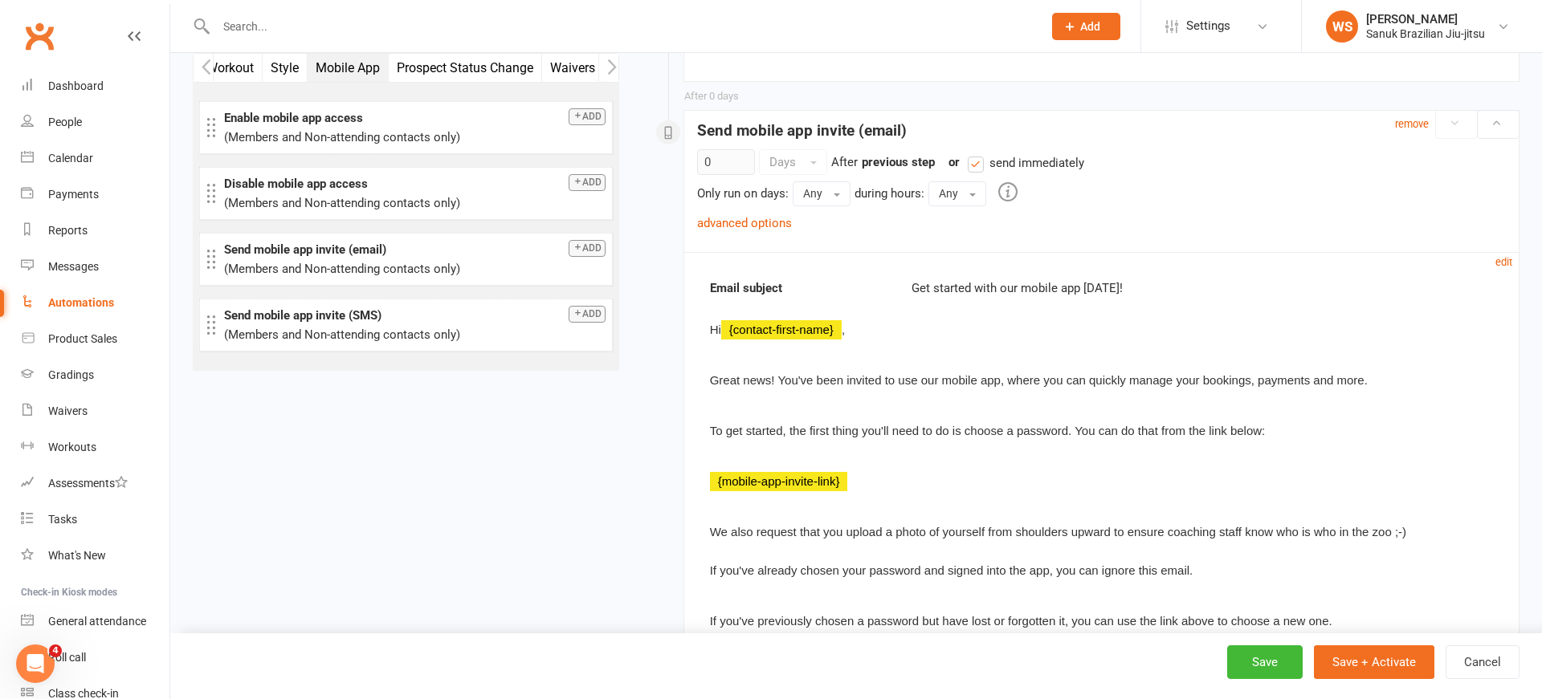
scroll to position [709, 0]
click at [780, 221] on link "advanced options" at bounding box center [744, 221] width 95 height 14
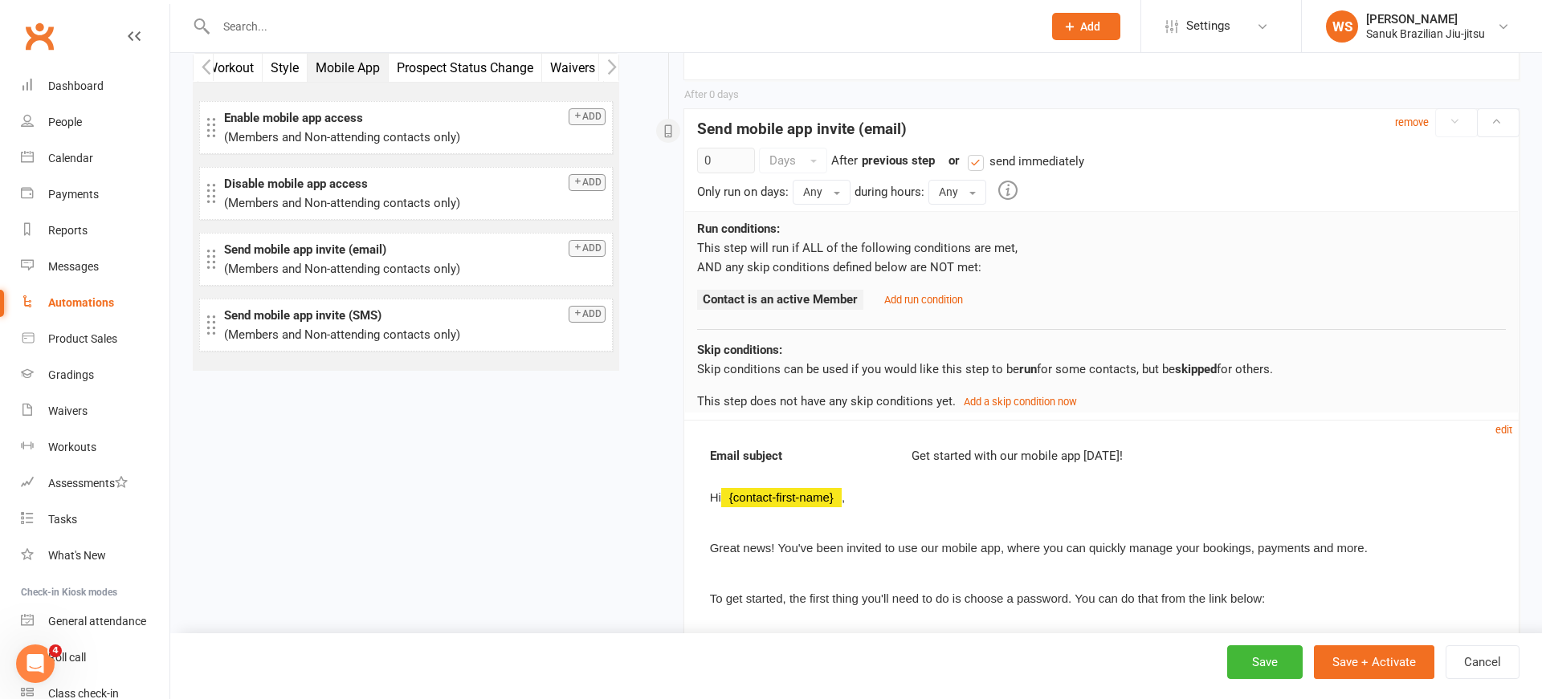
click at [979, 162] on label "send immediately" at bounding box center [1026, 161] width 116 height 19
click at [978, 152] on input "send immediately" at bounding box center [973, 152] width 10 height 0
click at [979, 162] on label "send immediately" at bounding box center [1026, 161] width 116 height 19
click at [978, 152] on input "send immediately" at bounding box center [973, 152] width 10 height 0
checkbox input "true"
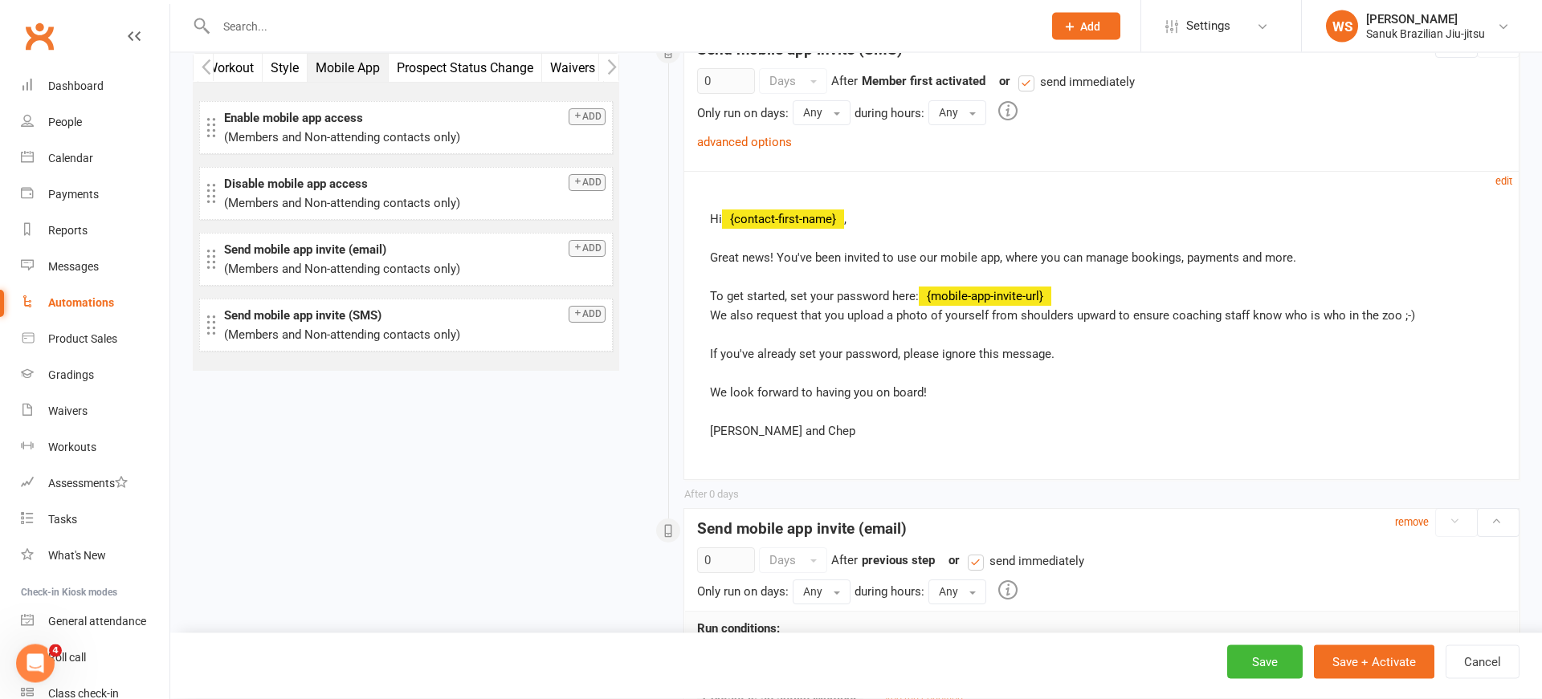
scroll to position [304, 0]
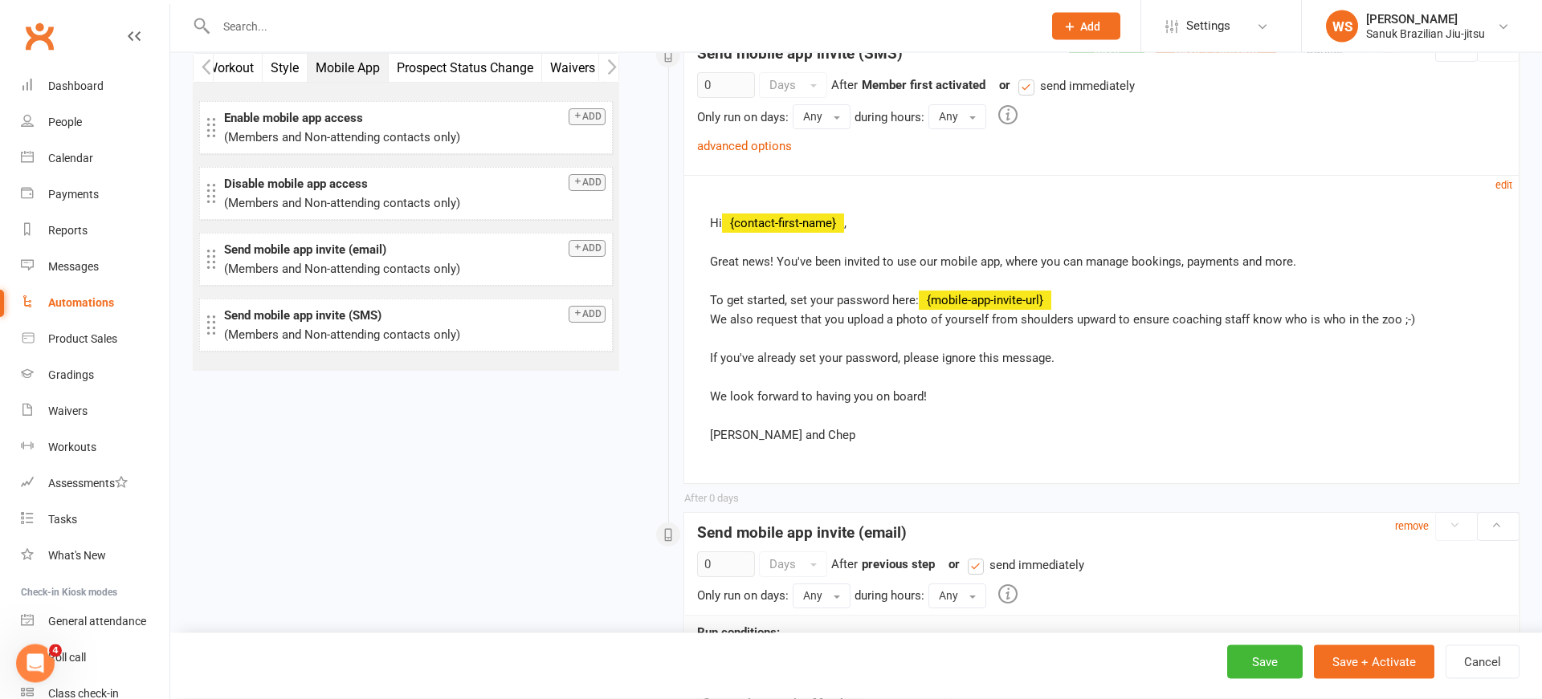
click at [1299, 264] on div "Hi {contact-first-name} , Great news! You've been invited to use our mobile app…" at bounding box center [1101, 329] width 783 height 231
click at [1294, 266] on div "Hi {contact-first-name} , Great news! You've been invited to use our mobile app…" at bounding box center [1101, 329] width 783 height 231
click at [1293, 266] on div "Hi {contact-first-name} , Great news! You've been invited to use our mobile app…" at bounding box center [1101, 329] width 783 height 231
click at [43, 653] on div "Open Intercom Messenger" at bounding box center [32, 661] width 53 height 53
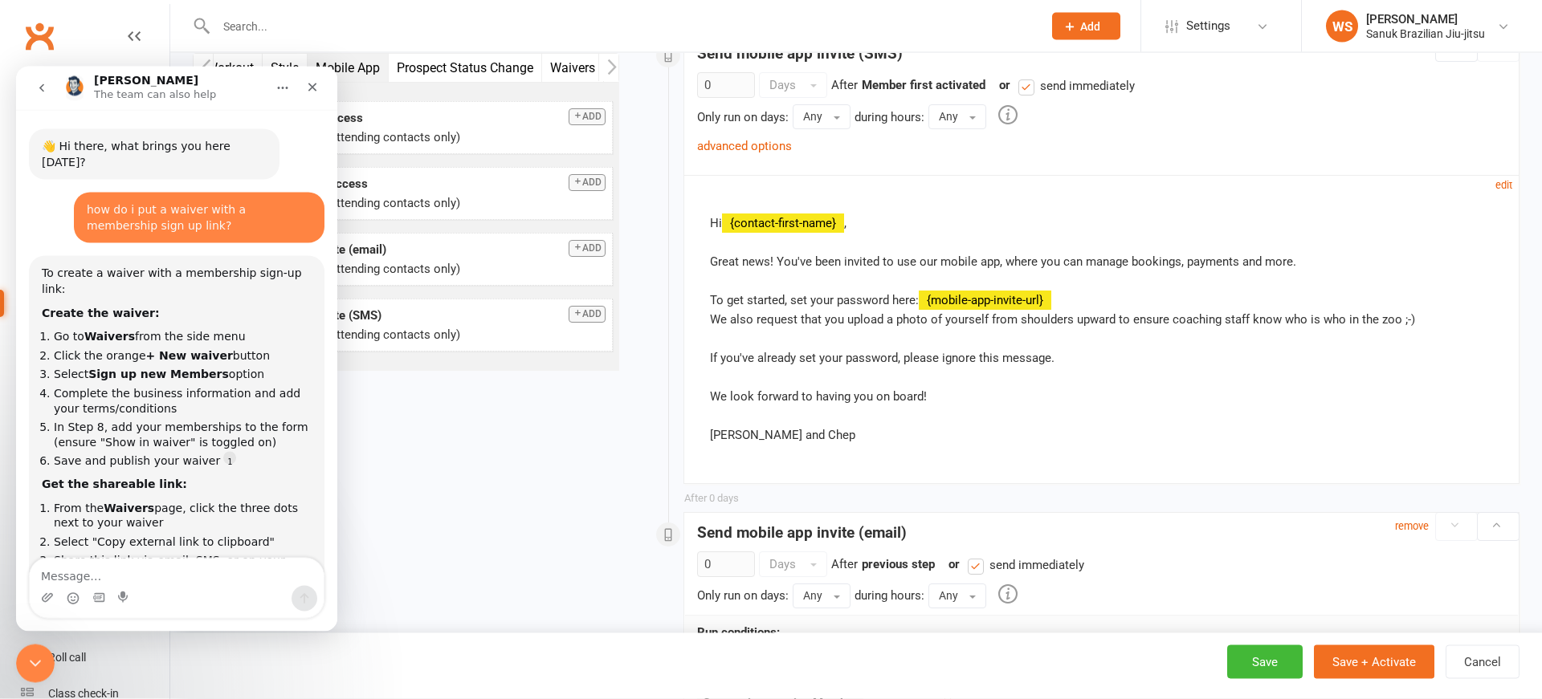
scroll to position [598, 0]
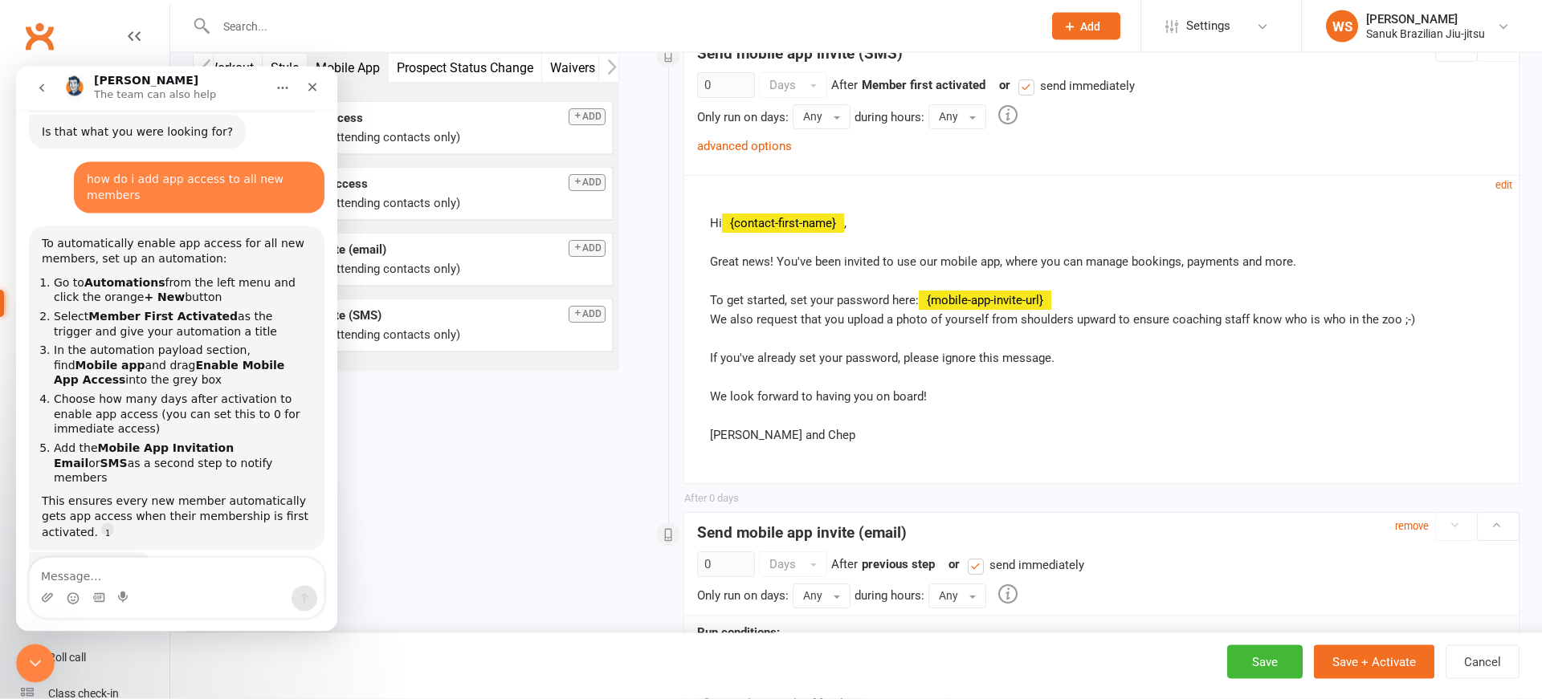
click at [650, 466] on div "Starts on Booking Cancelled Booking Due Booking Late-Cancelled Booking Marked A…" at bounding box center [1081, 596] width 876 height 1602
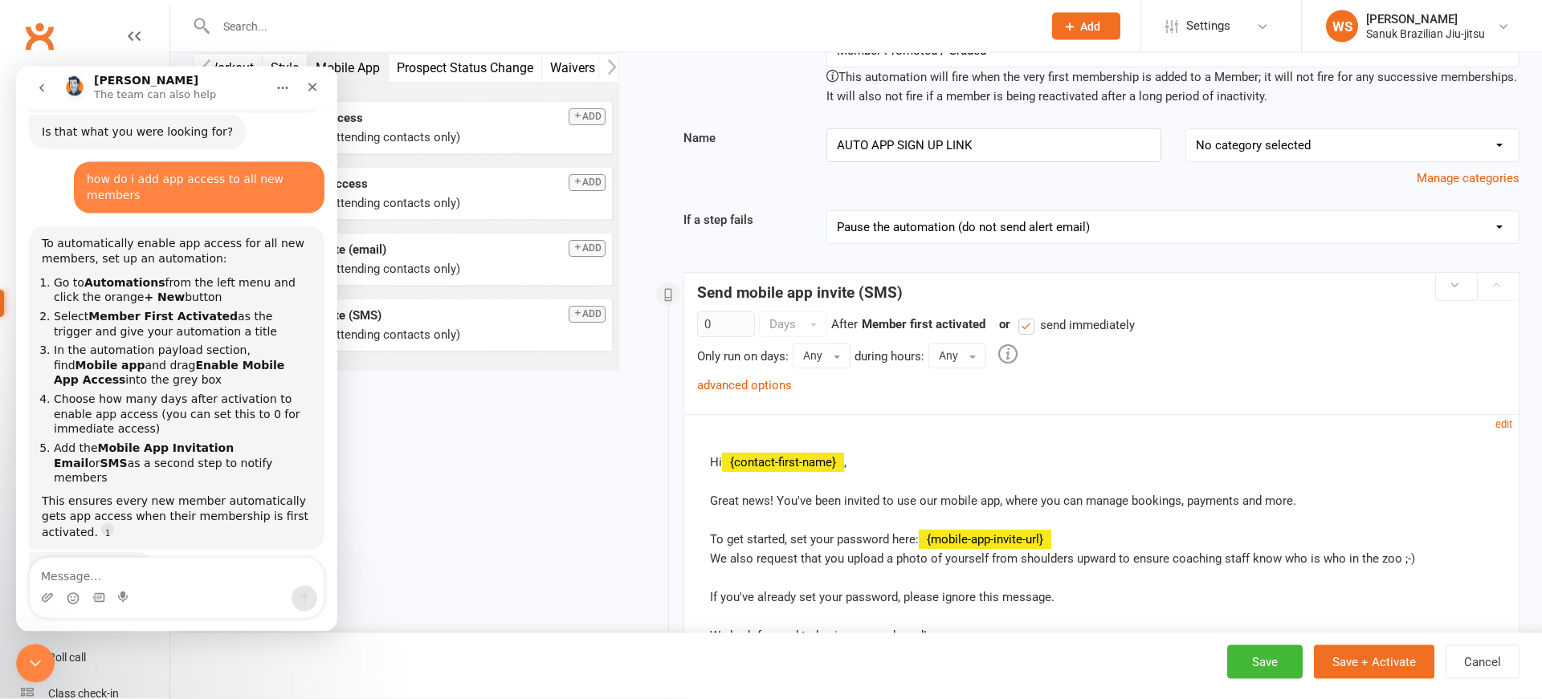
scroll to position [0, 0]
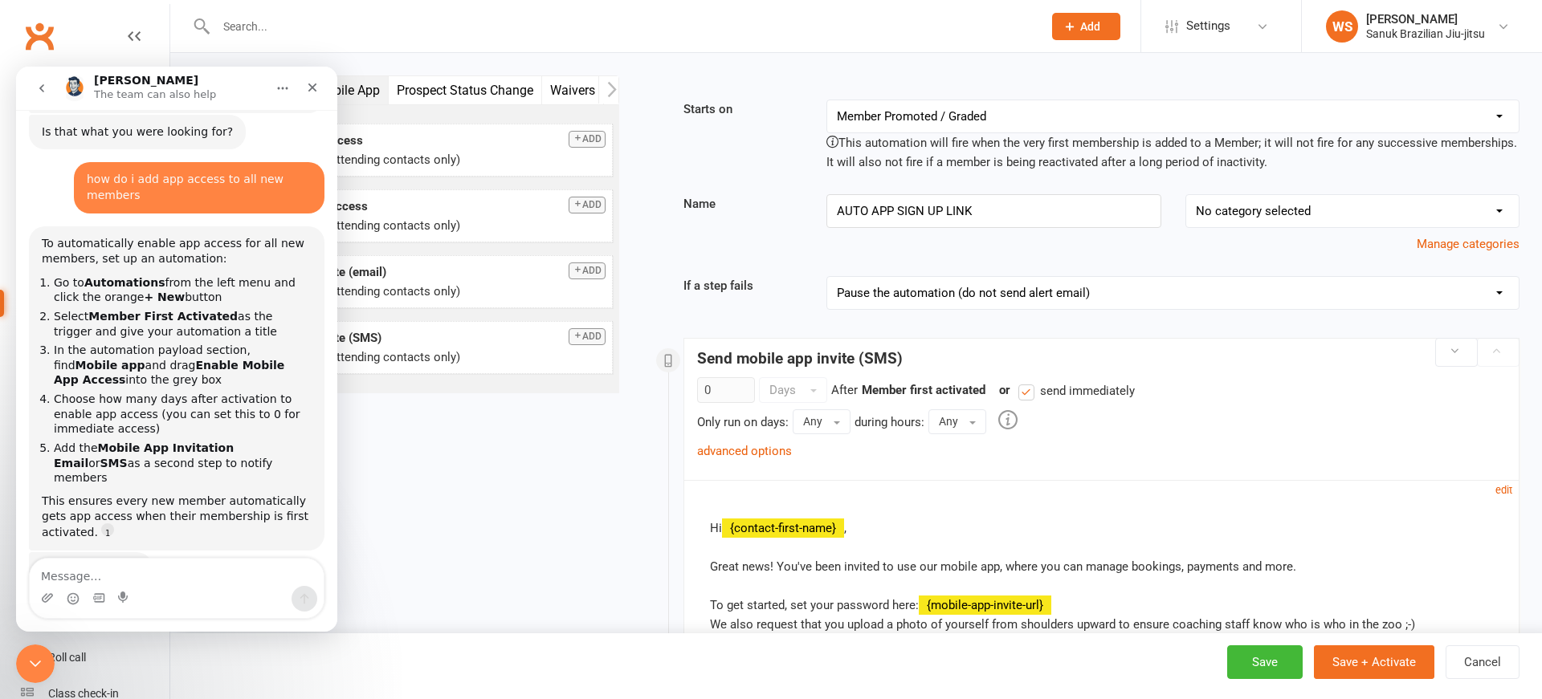
click at [316, 87] on icon "Close" at bounding box center [312, 87] width 13 height 13
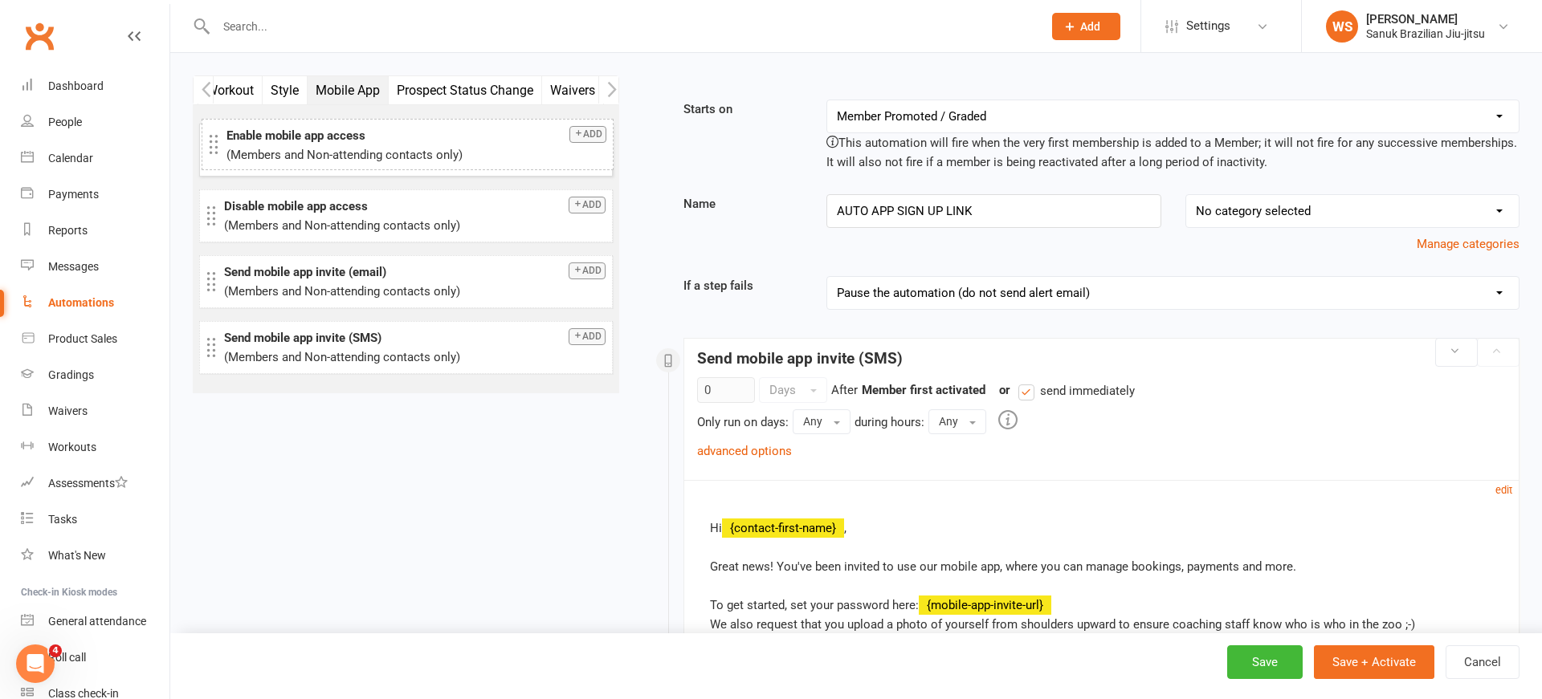
click at [212, 146] on icon at bounding box center [213, 144] width 19 height 19
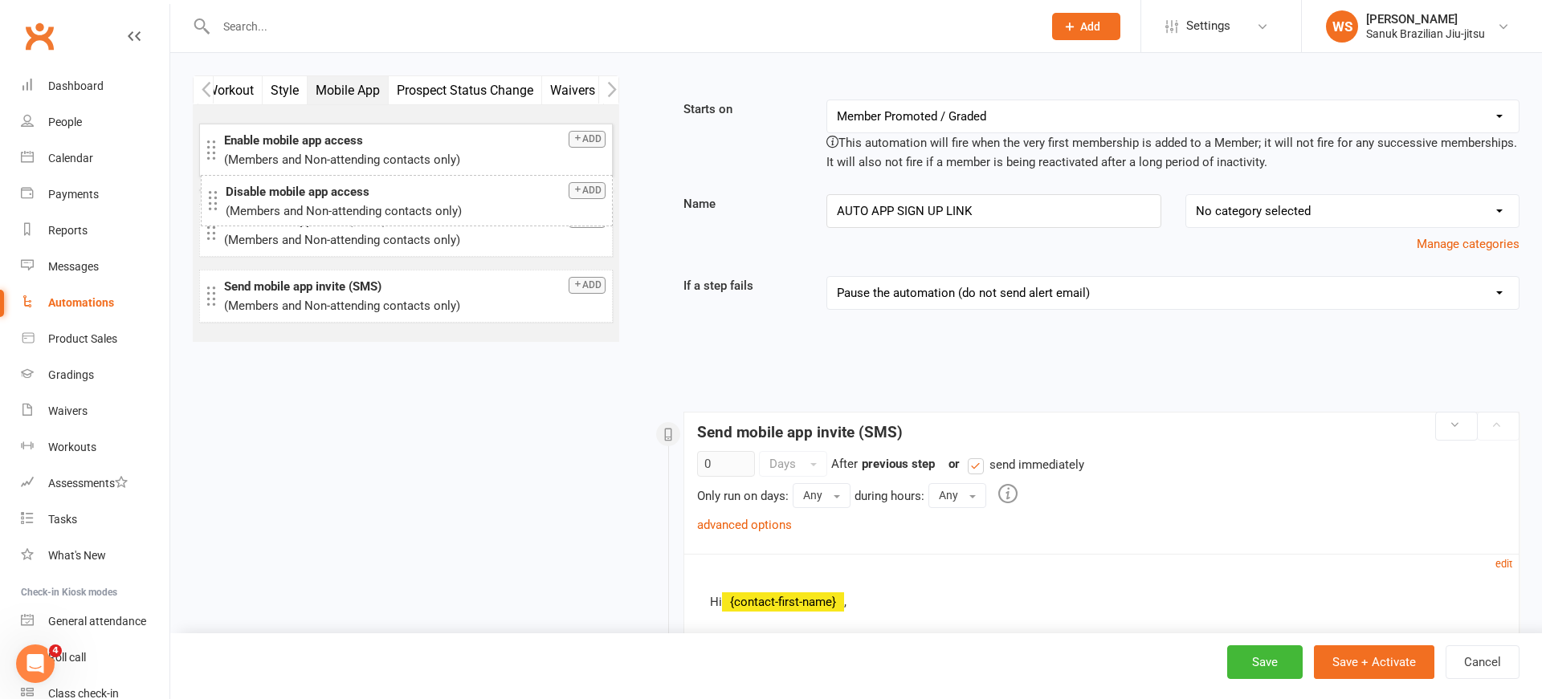
drag, startPoint x: 214, startPoint y: 215, endPoint x: 216, endPoint y: 197, distance: 18.5
click at [215, 197] on icon at bounding box center [212, 200] width 19 height 19
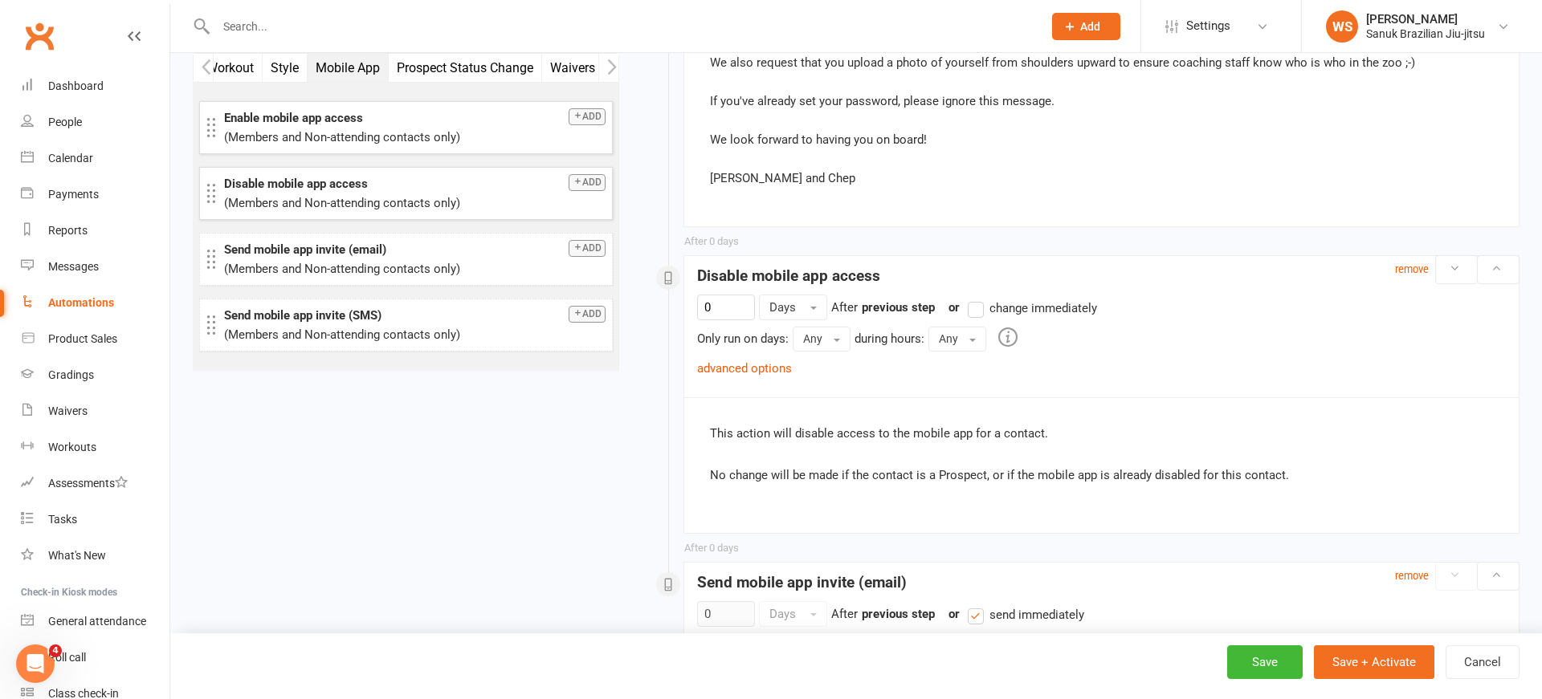
scroll to position [614, 0]
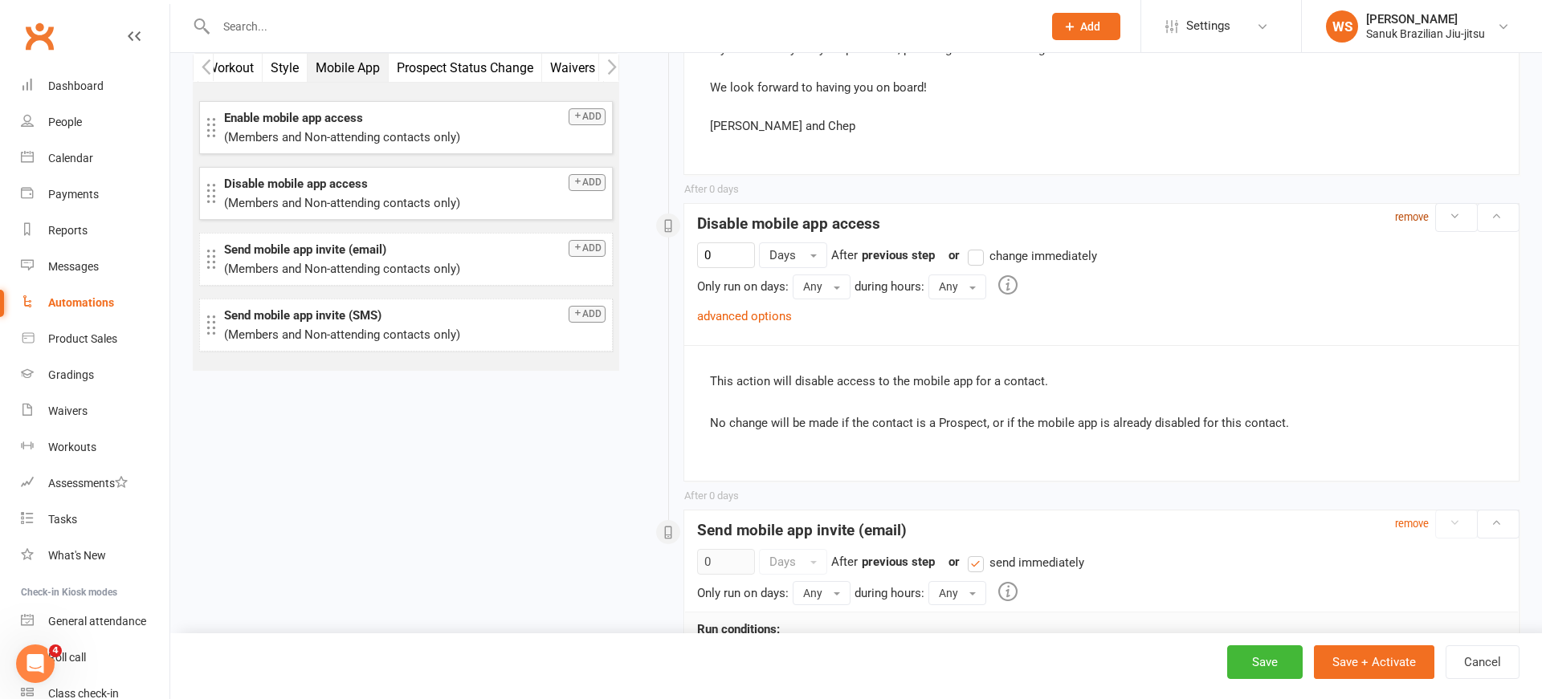
click at [1408, 219] on small "remove" at bounding box center [1412, 217] width 34 height 12
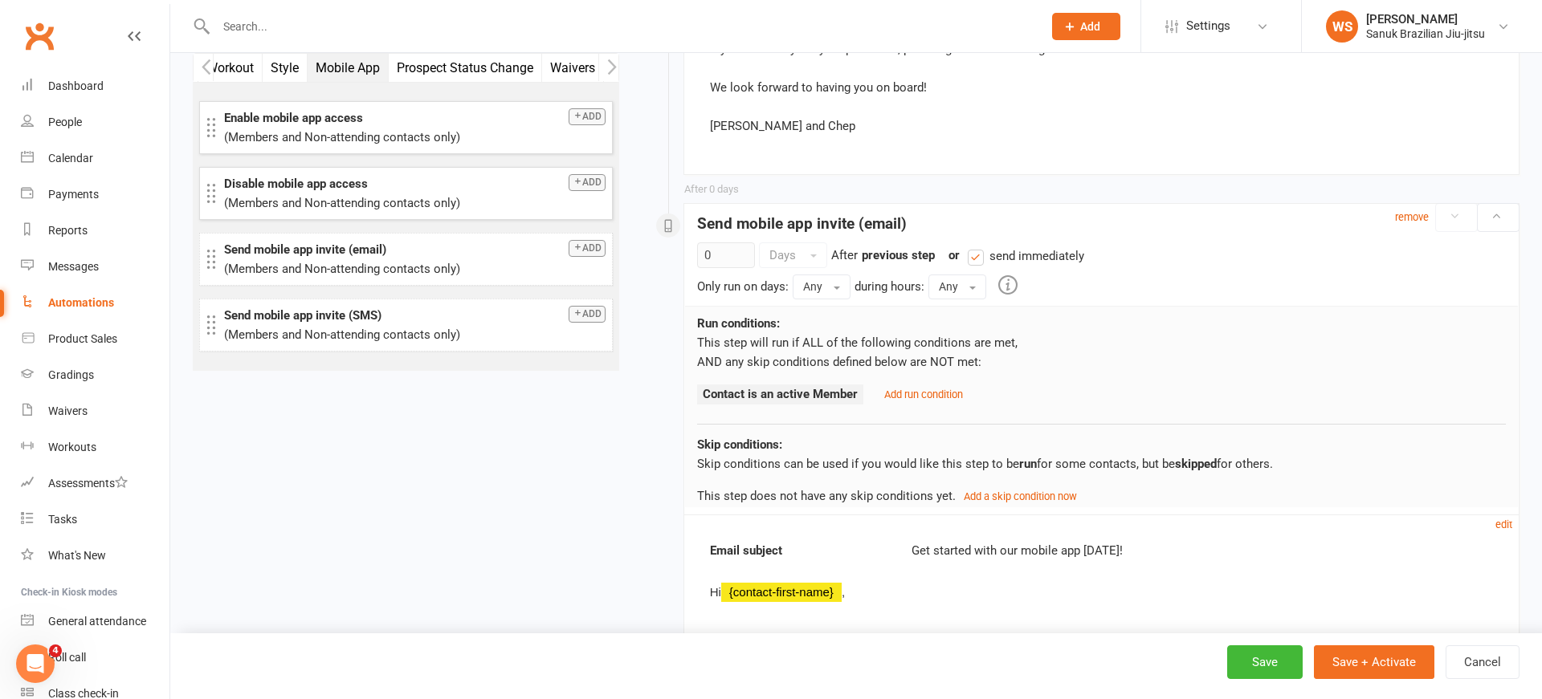
click at [1406, 221] on small "remove" at bounding box center [1412, 217] width 34 height 12
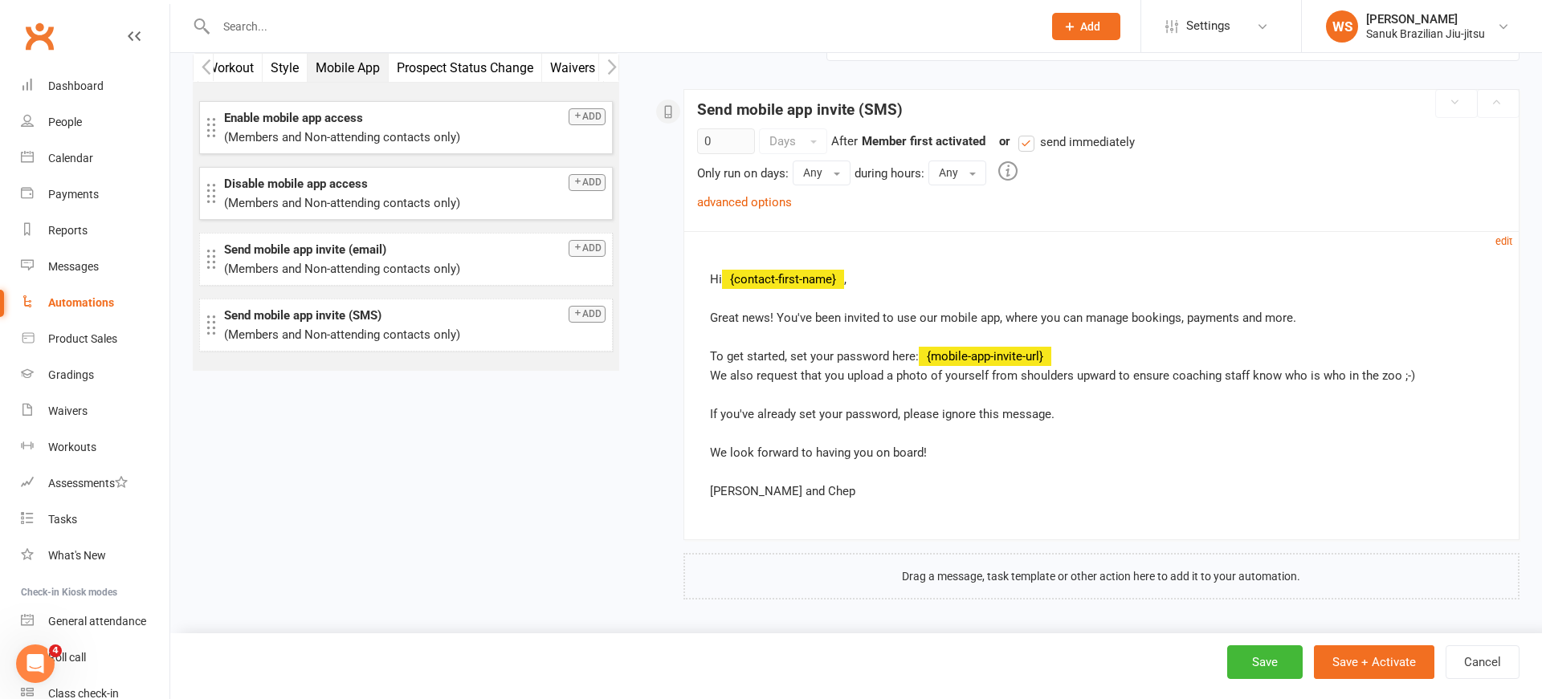
scroll to position [249, 0]
click at [593, 253] on button "Add" at bounding box center [586, 248] width 37 height 17
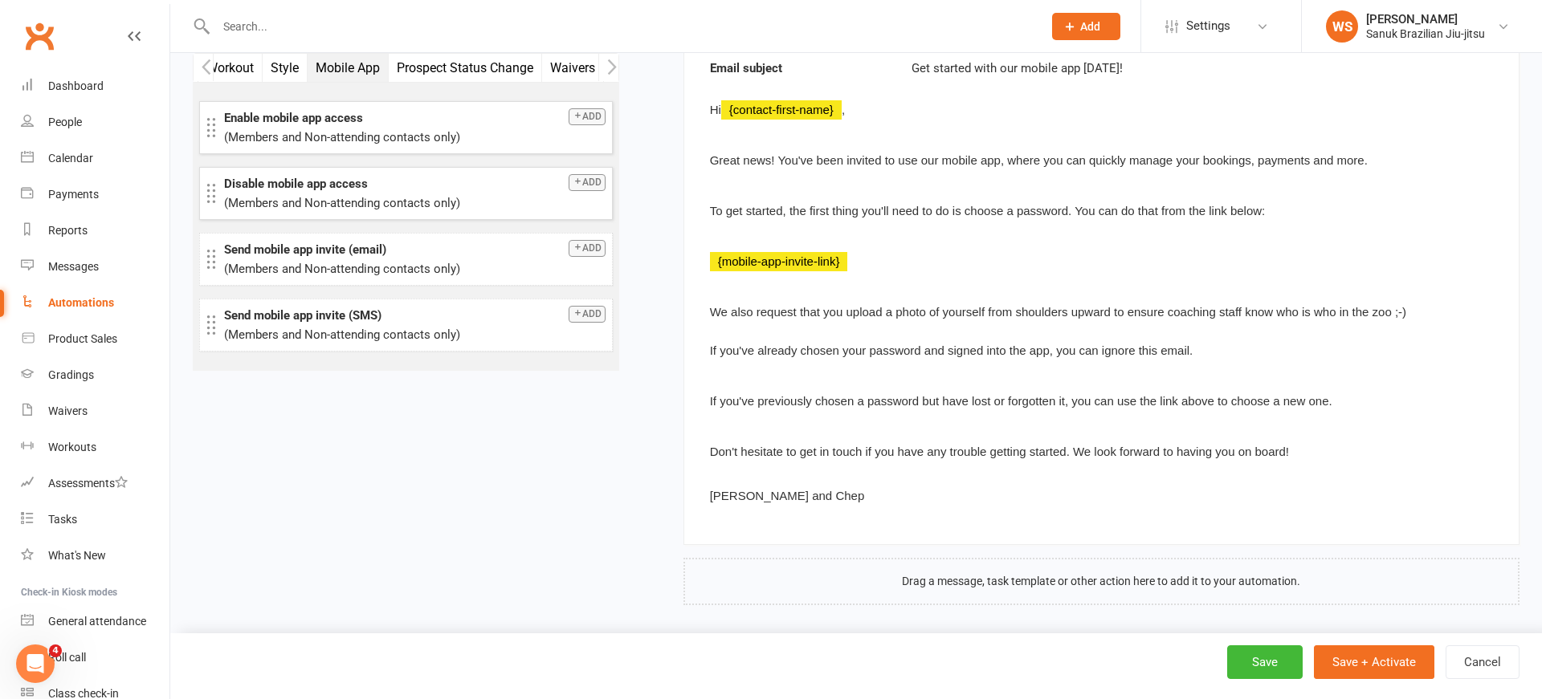
scroll to position [933, 0]
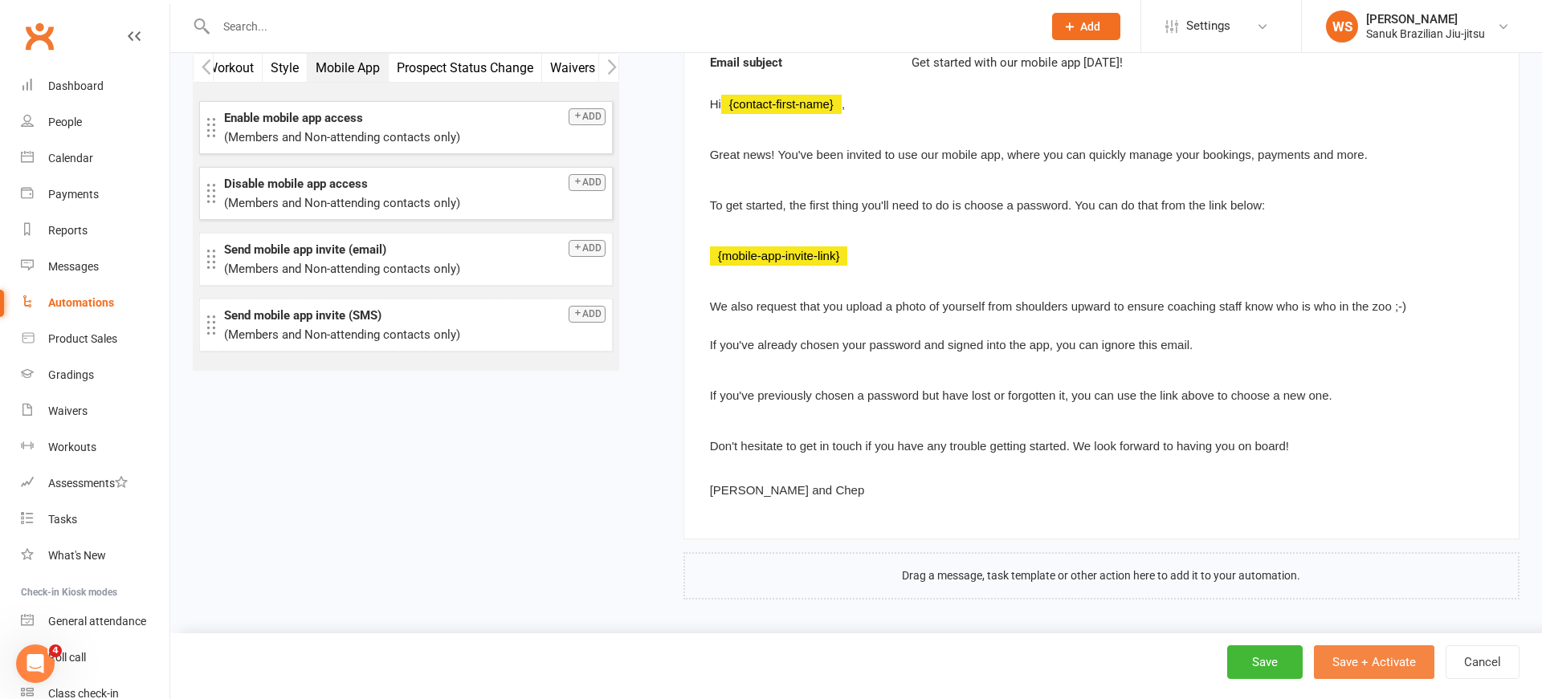
click at [1361, 666] on button "Save + Activate" at bounding box center [1374, 663] width 120 height 34
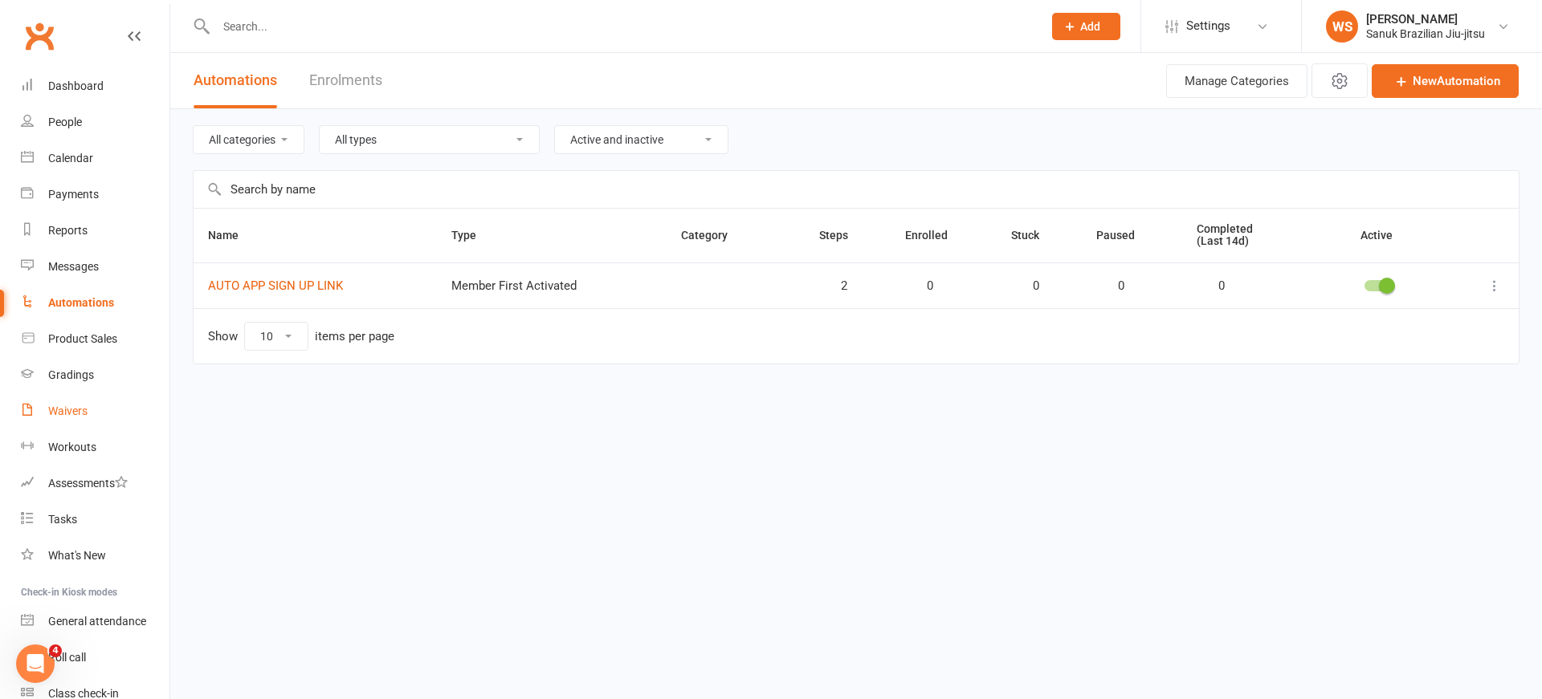
click at [47, 413] on link "Waivers" at bounding box center [95, 411] width 149 height 36
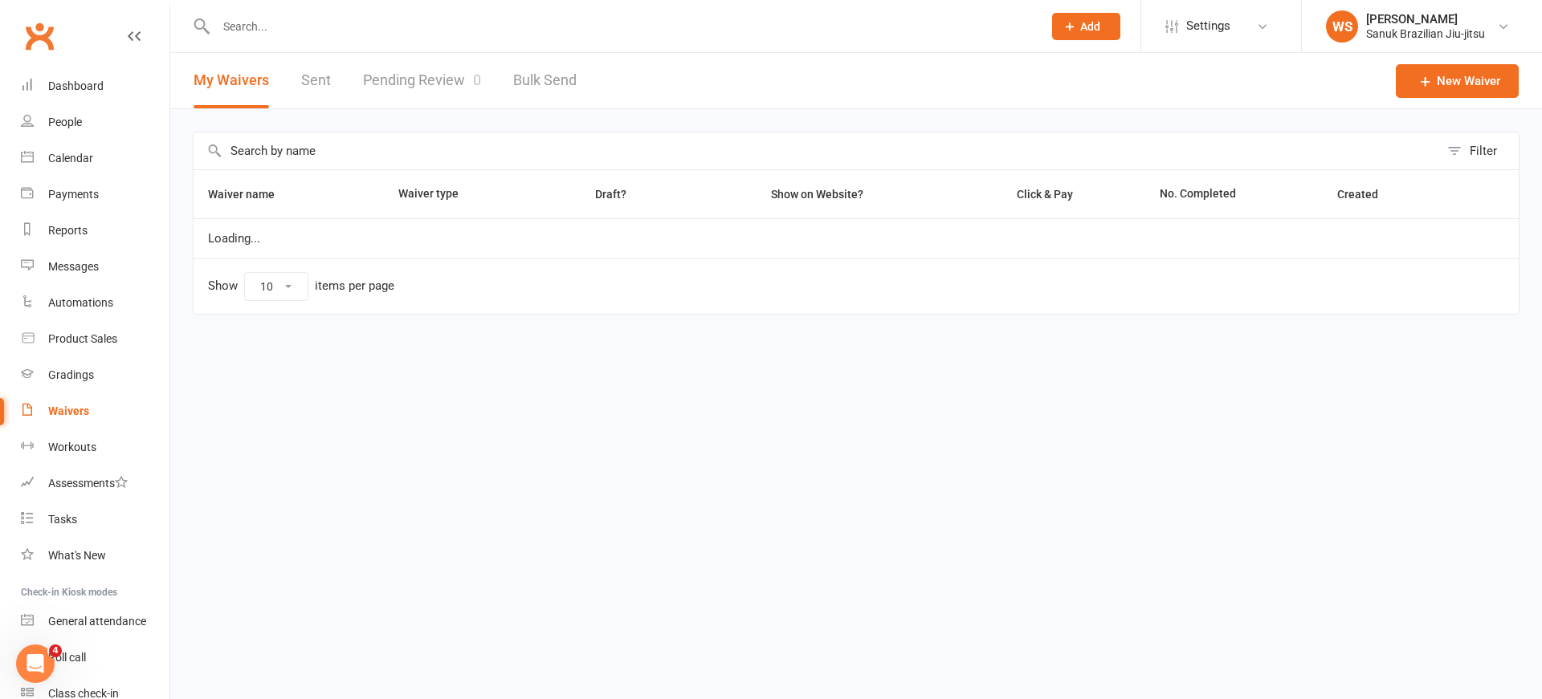
scroll to position [1, 0]
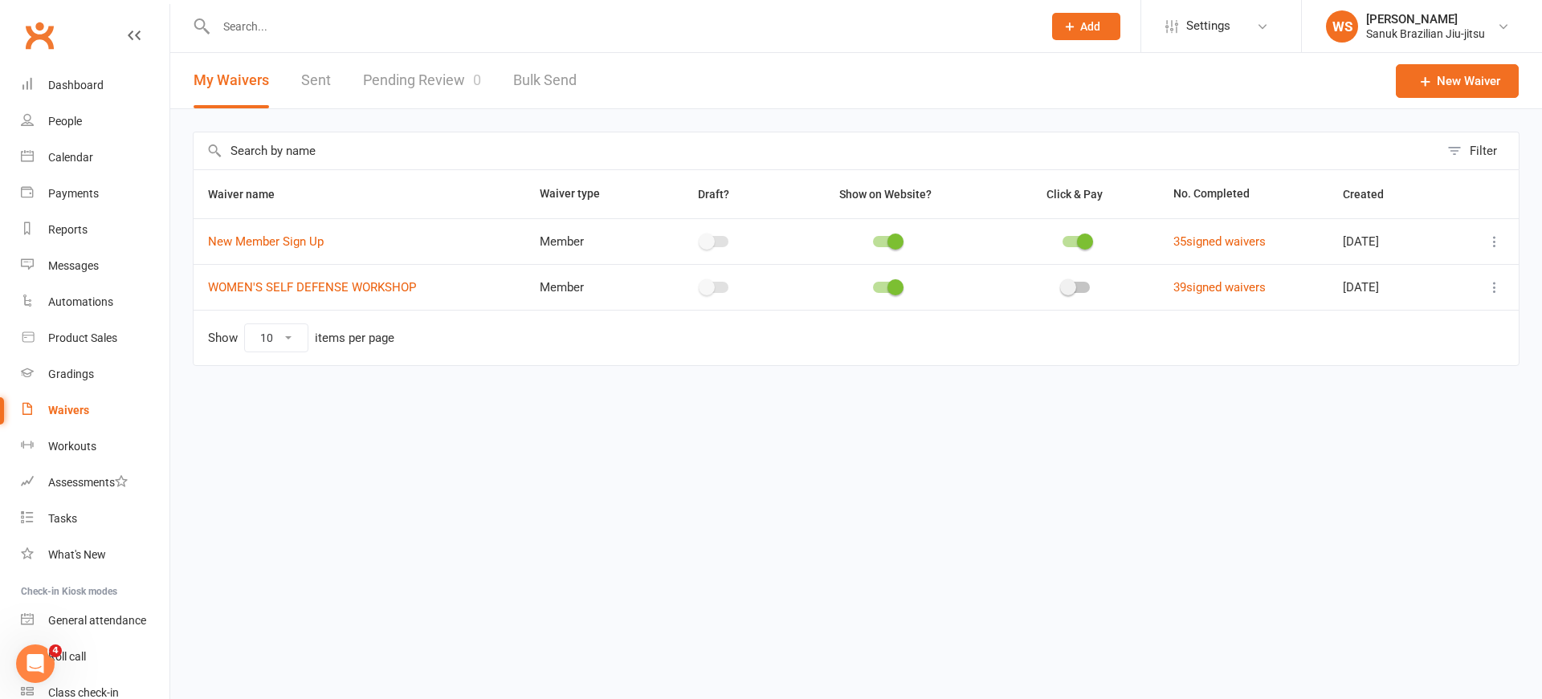
click at [411, 88] on link "Pending Review 0" at bounding box center [422, 80] width 118 height 55
select select "25"
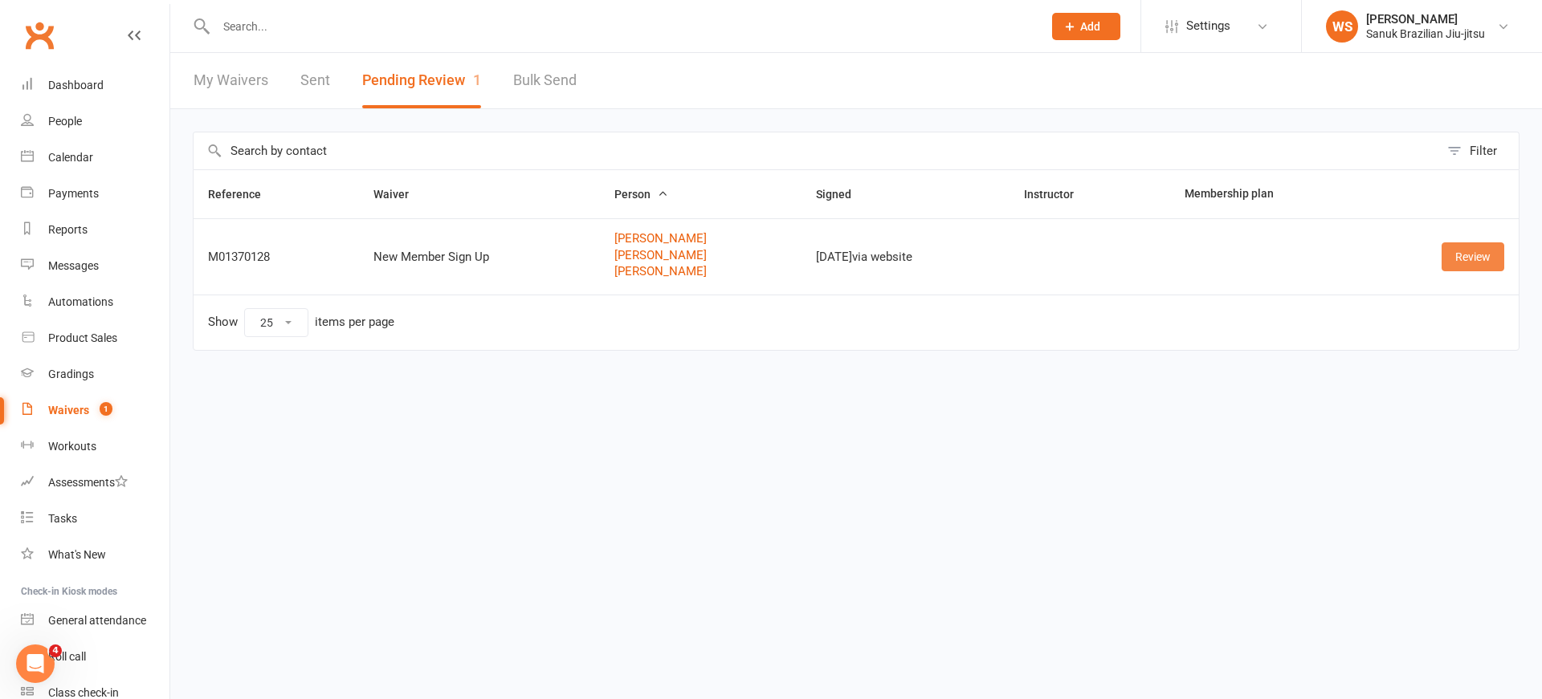
click at [1479, 263] on link "Review" at bounding box center [1472, 256] width 63 height 29
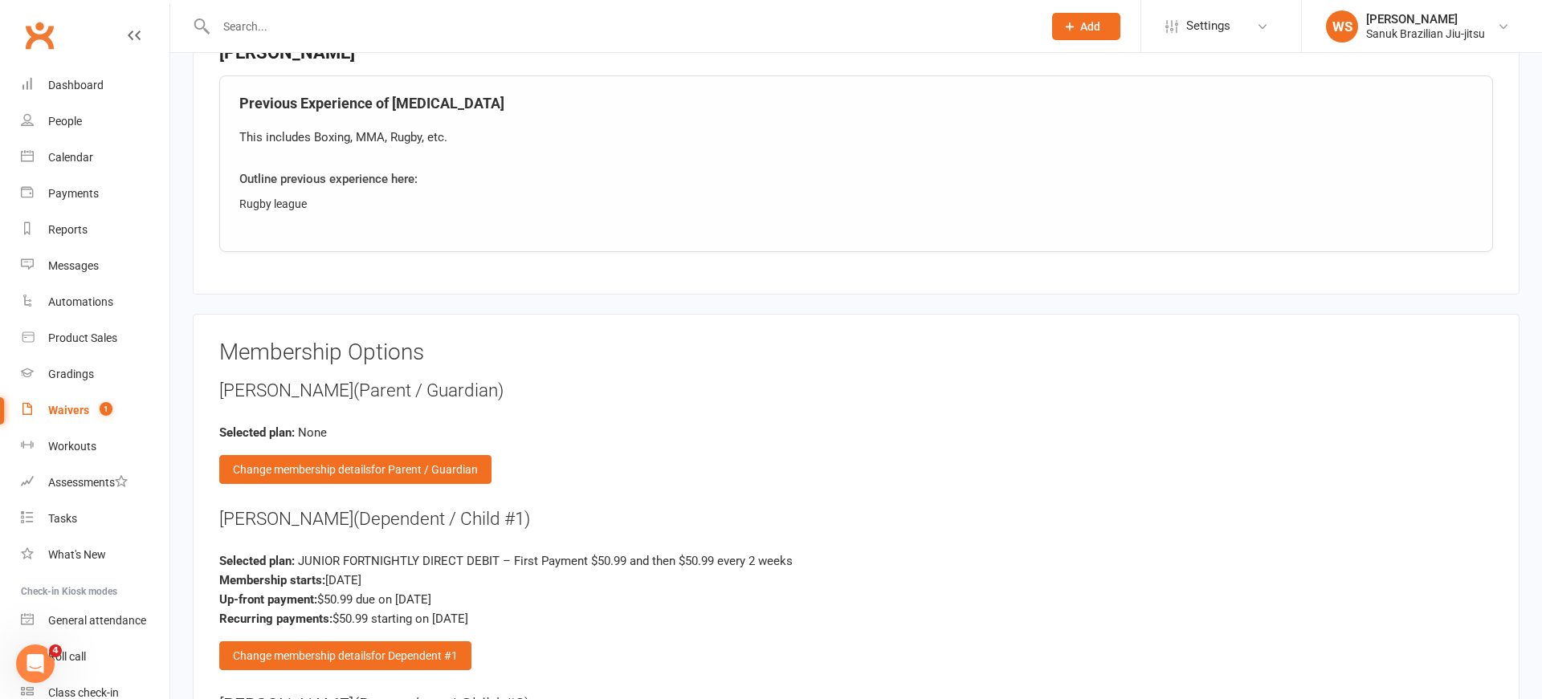
scroll to position [2765, 0]
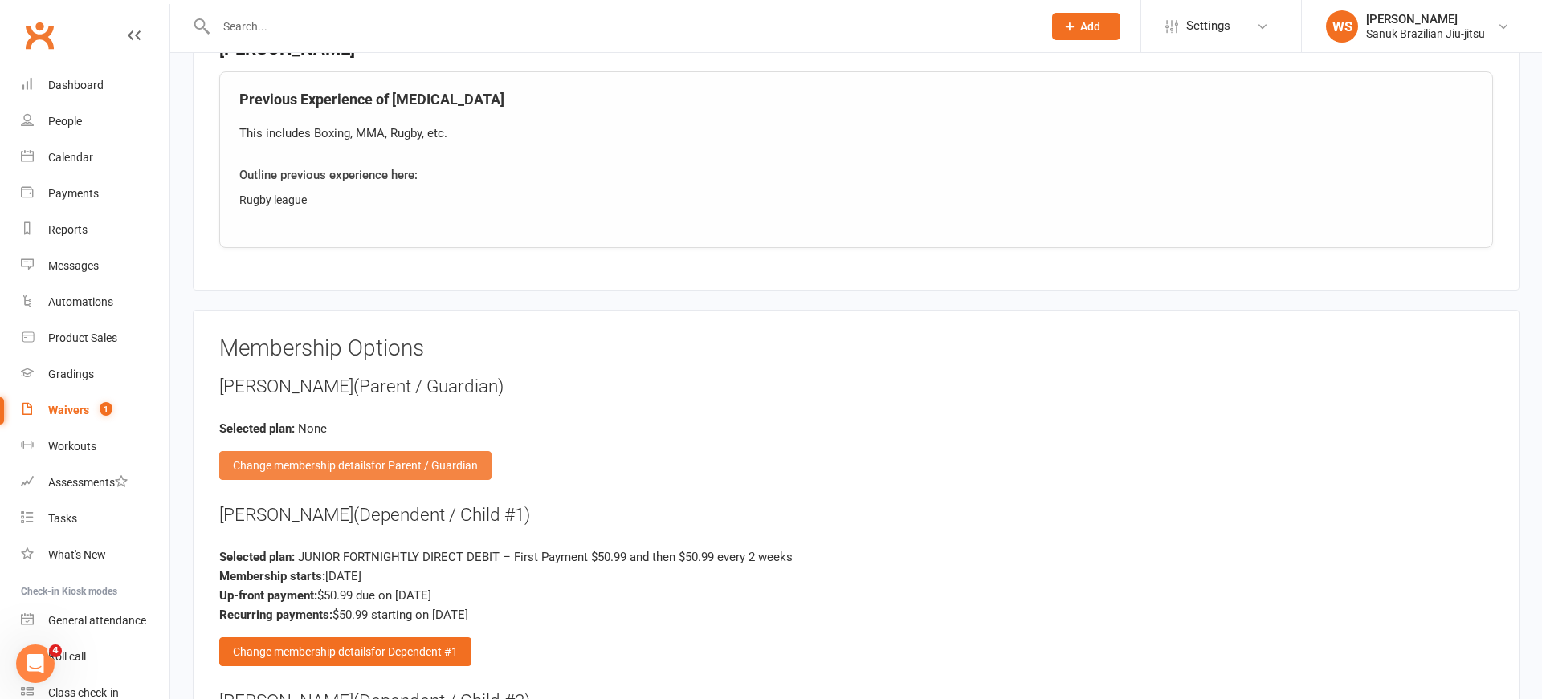
click at [426, 459] on span "for Parent / Guardian" at bounding box center [424, 465] width 107 height 13
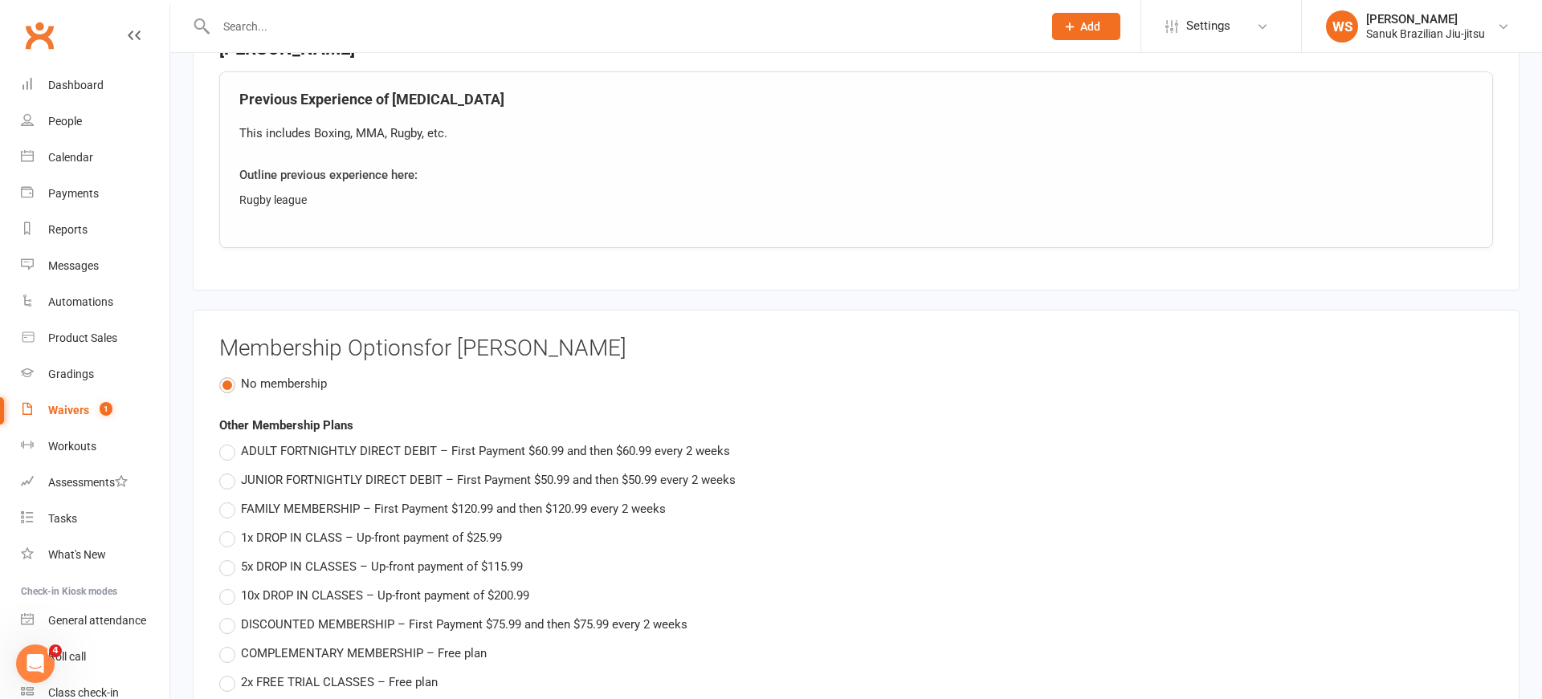
click at [691, 374] on div "No membership" at bounding box center [855, 383] width 1273 height 19
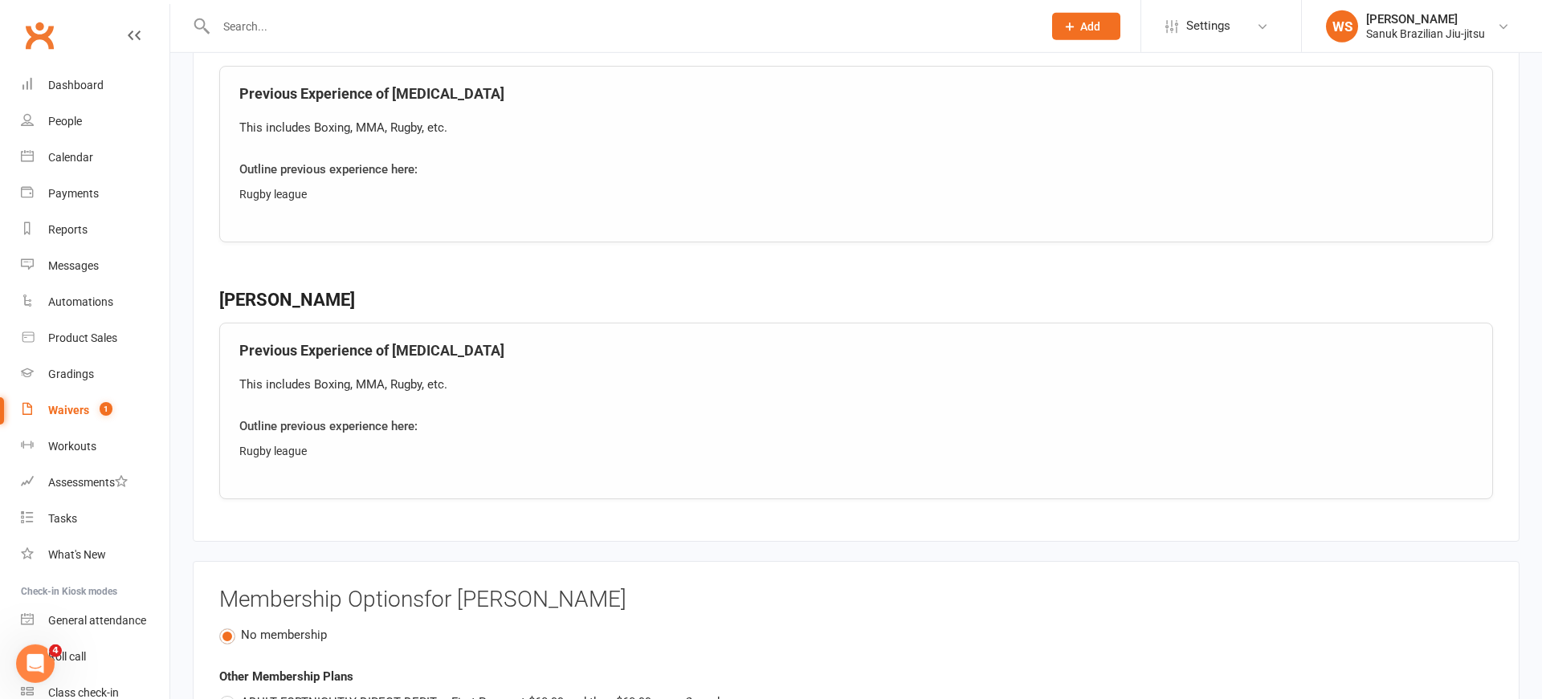
scroll to position [2516, 0]
click at [222, 624] on label "No membership" at bounding box center [273, 632] width 108 height 19
click at [222, 623] on input "No membership" at bounding box center [224, 623] width 10 height 0
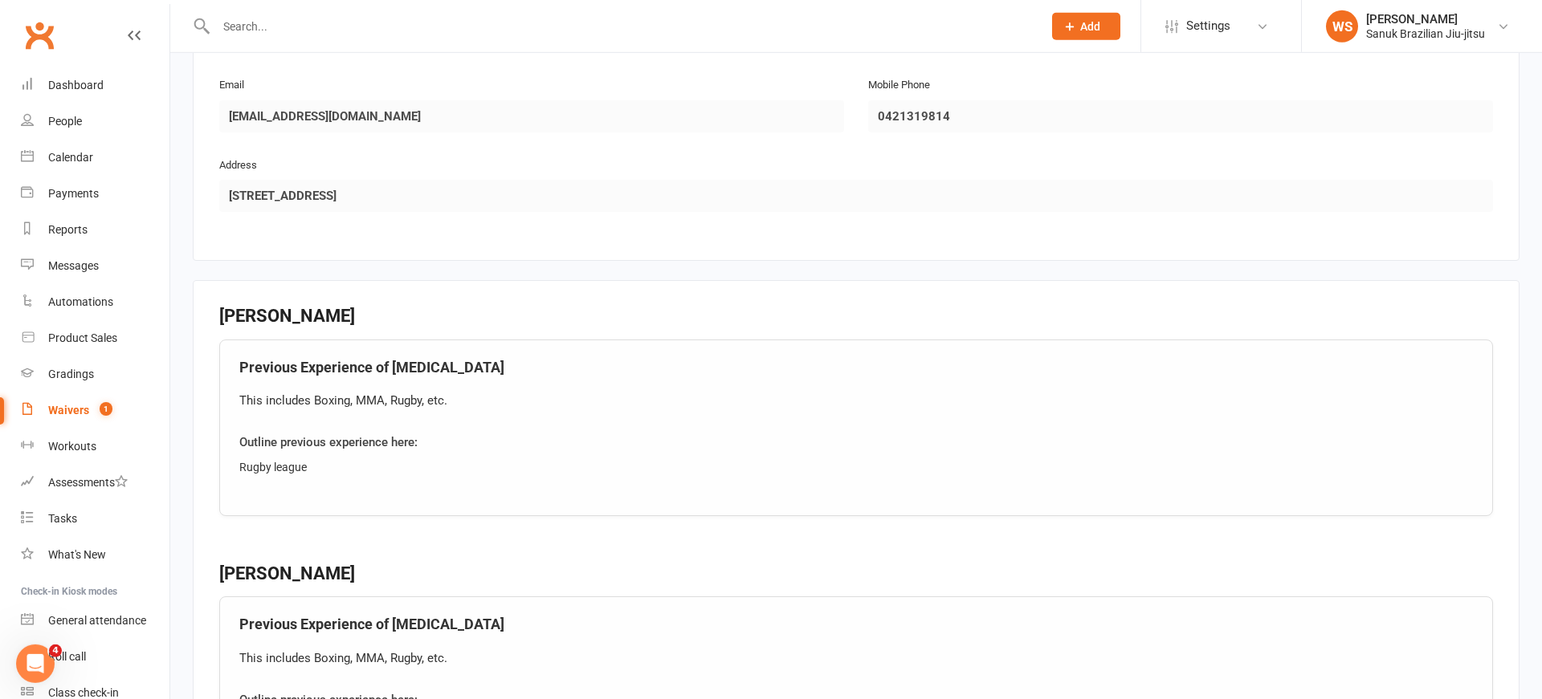
scroll to position [1946, 0]
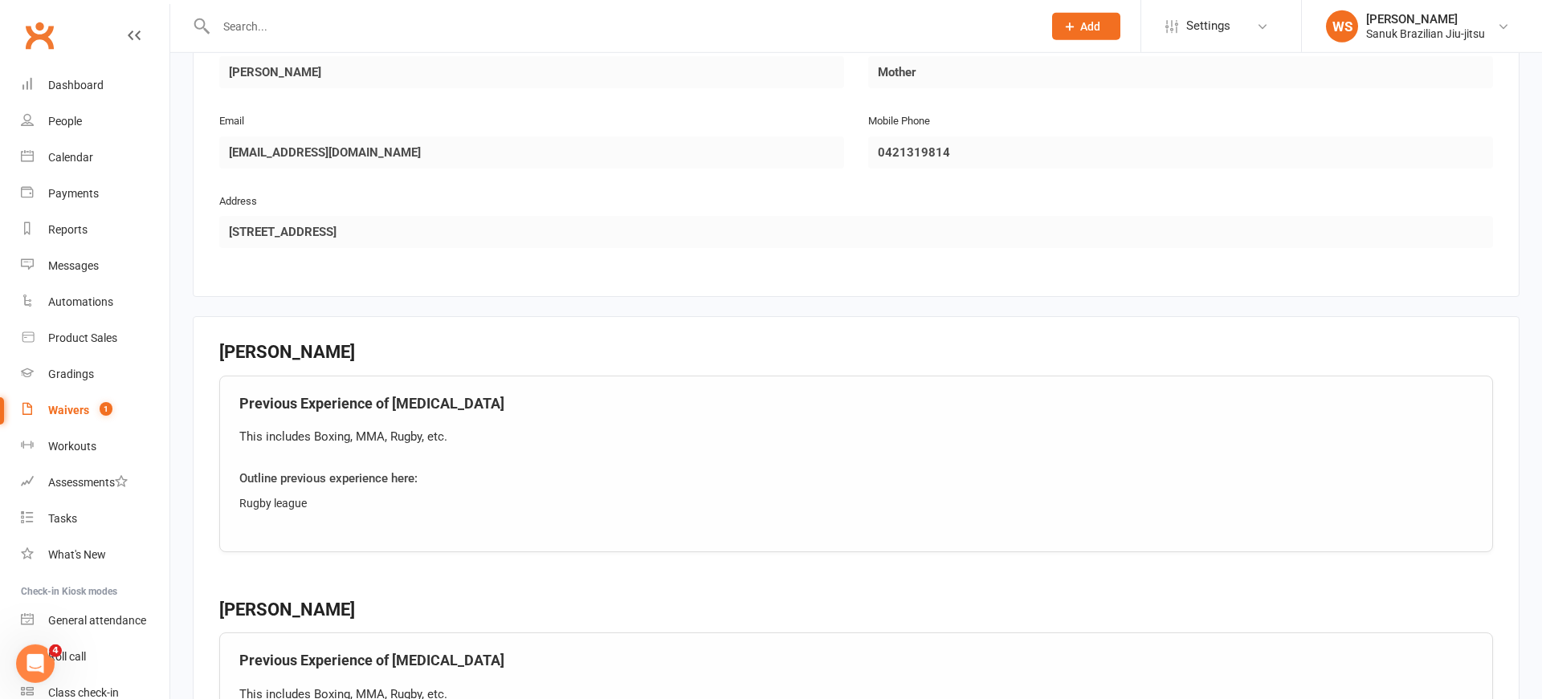
click at [59, 407] on div "Waivers" at bounding box center [68, 410] width 41 height 13
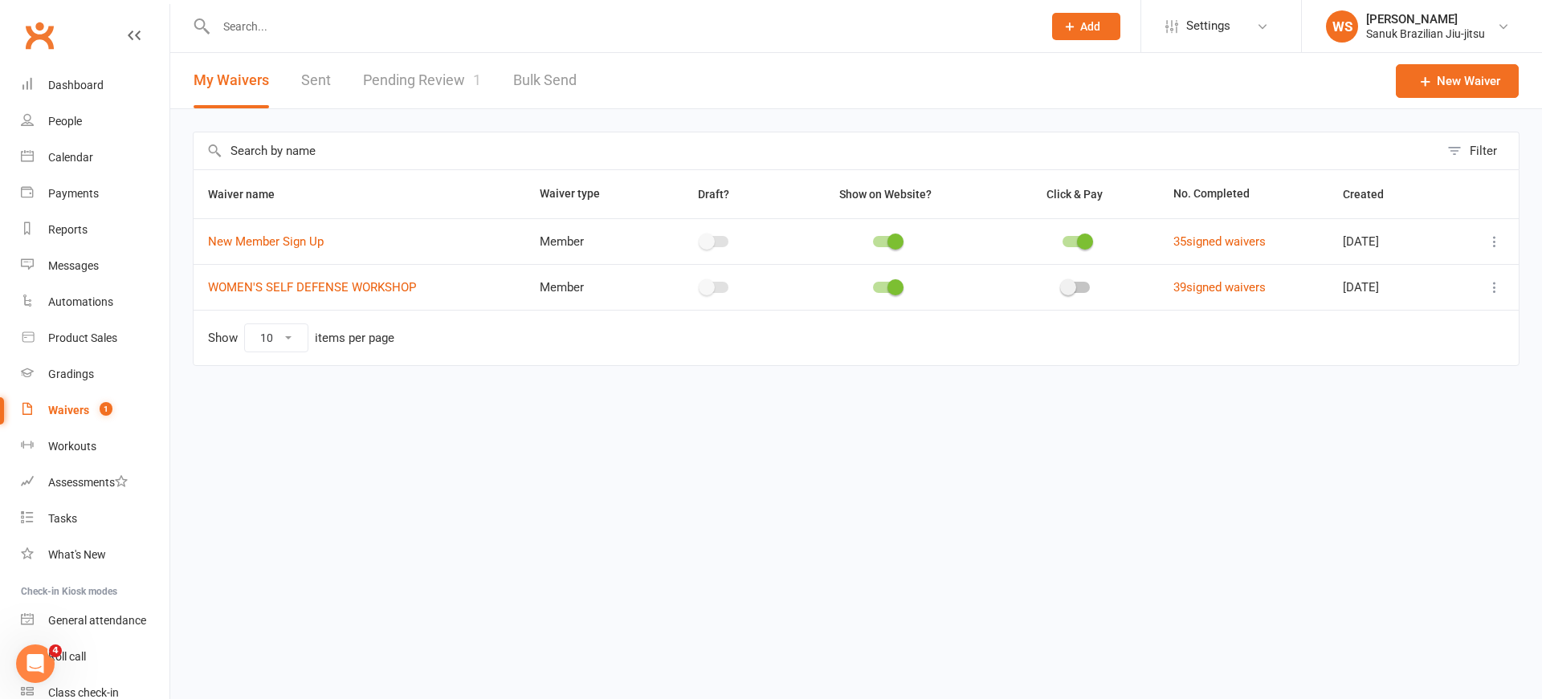
click at [392, 75] on link "Pending Review 1" at bounding box center [422, 80] width 118 height 55
select select "25"
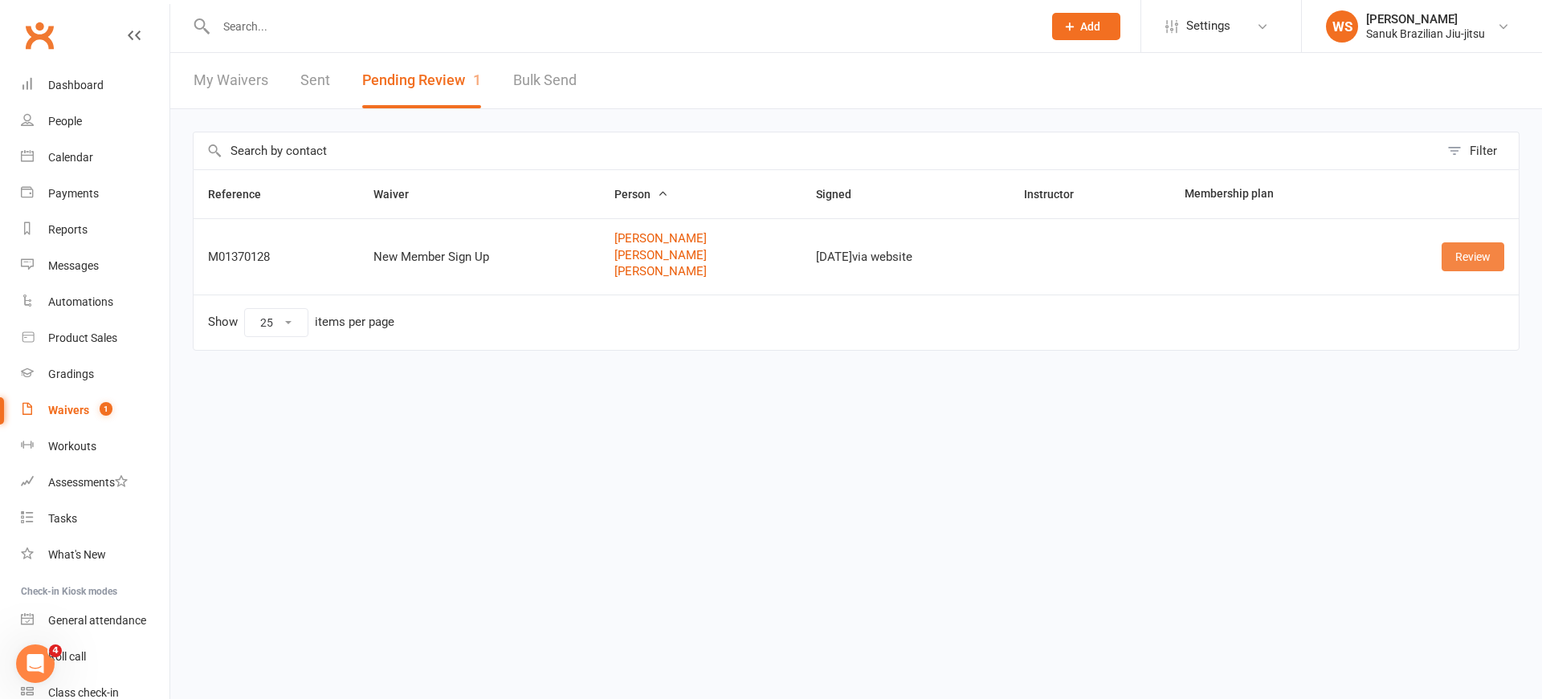
click at [1469, 263] on link "Review" at bounding box center [1472, 256] width 63 height 29
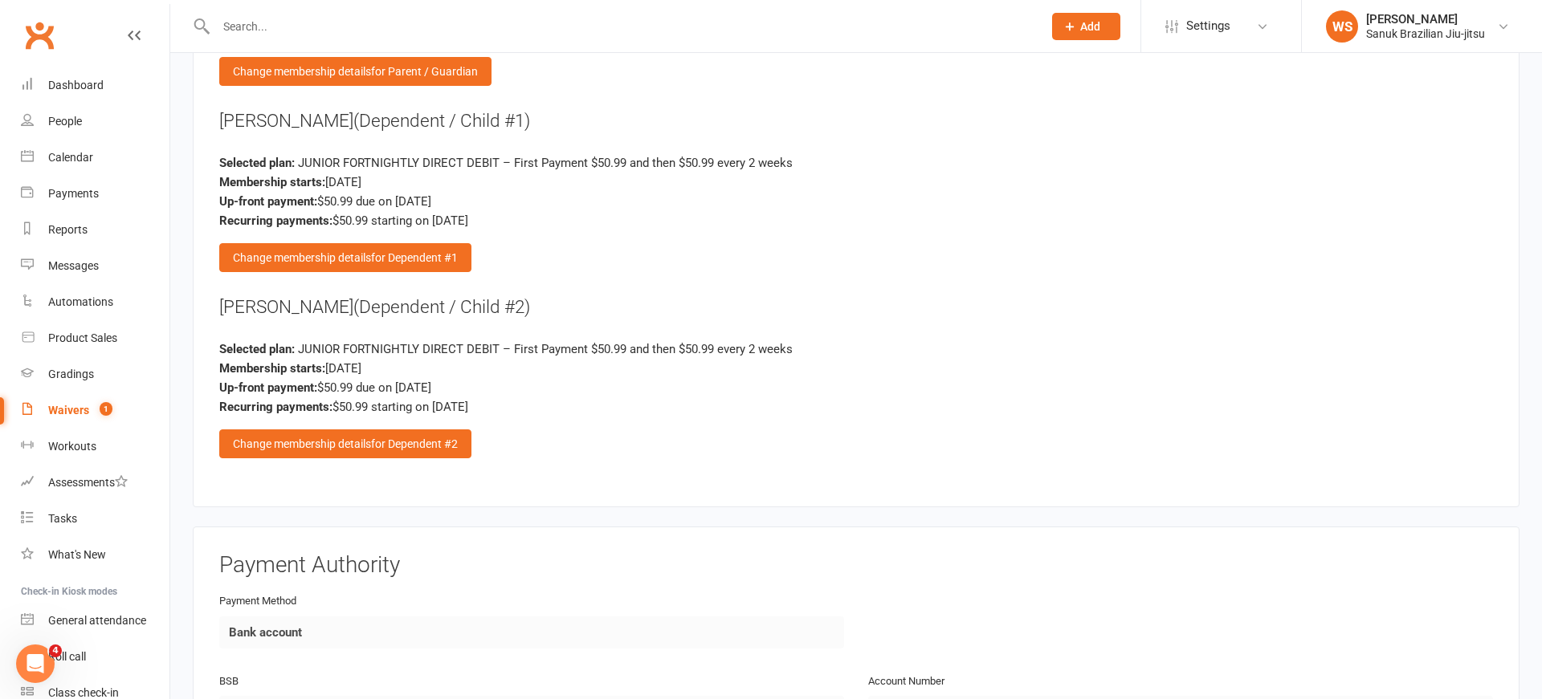
scroll to position [3202, 0]
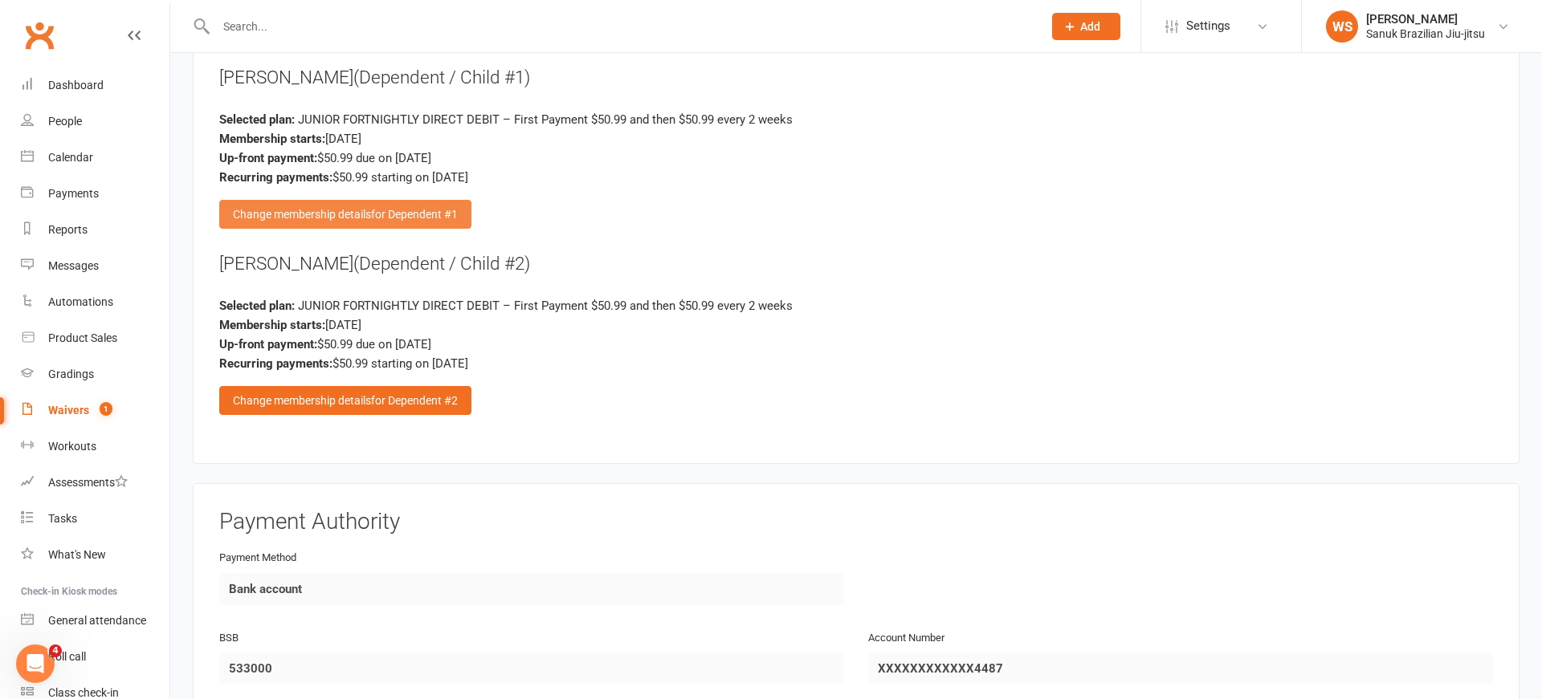
click at [400, 210] on div "Change membership details for Dependent #1" at bounding box center [345, 214] width 252 height 29
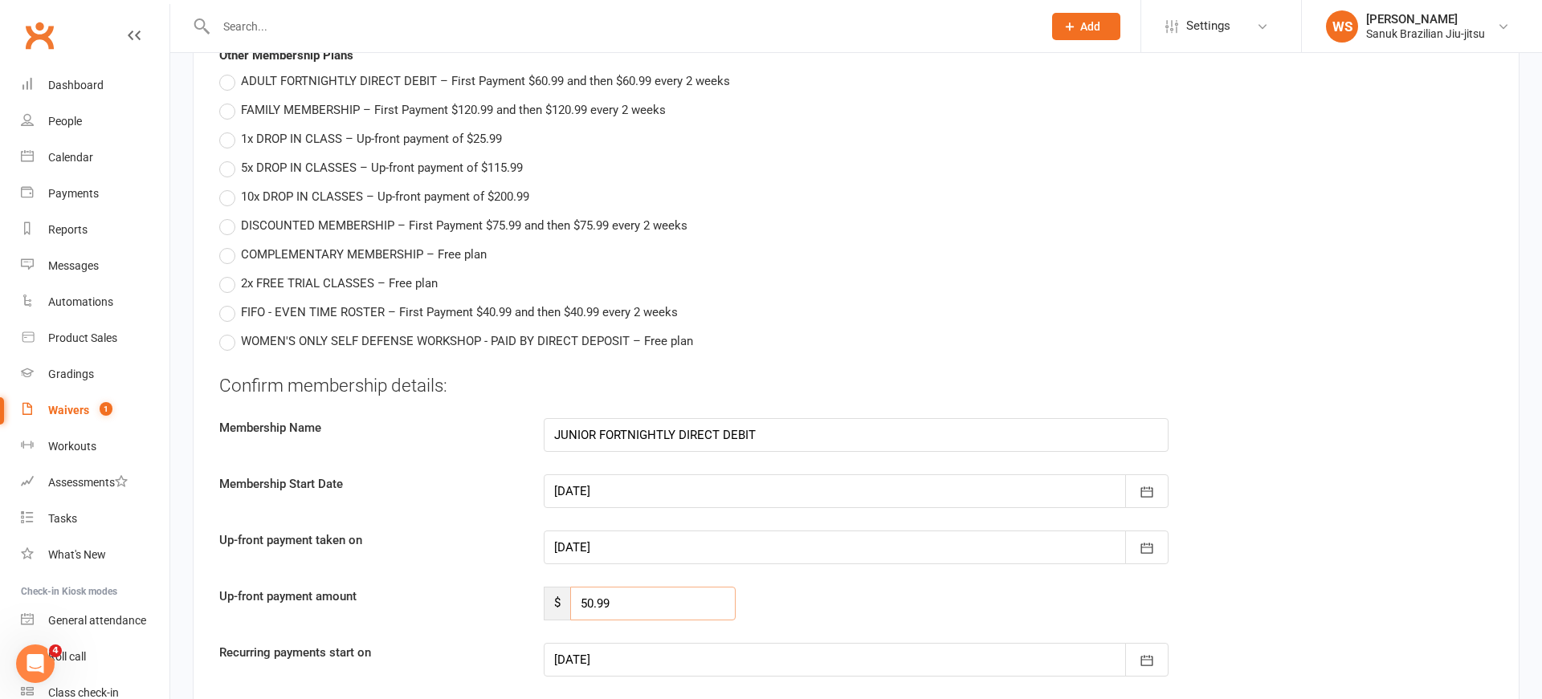
click at [621, 594] on input "50.99" at bounding box center [652, 604] width 165 height 34
type input "50.9"
click at [441, 539] on div "Up-front payment taken on [DATE] [DATE] Sun Mon Tue Wed Thu Fri Sat 40 28 29 30…" at bounding box center [856, 548] width 1298 height 34
click at [624, 599] on input "number" at bounding box center [652, 604] width 165 height 34
type input "50.00"
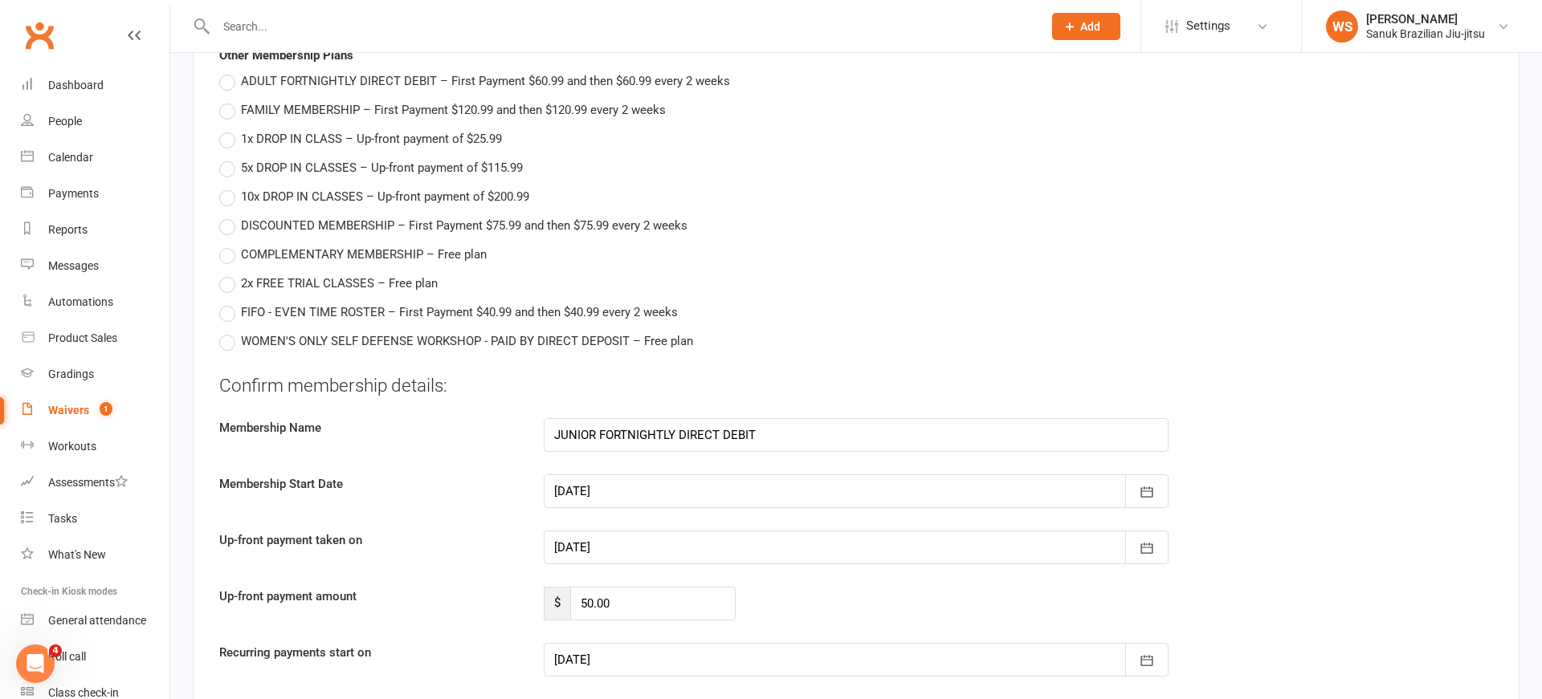
click at [454, 442] on div "Confirm membership details: Membership Name JUNIOR FORTNIGHTLY DIRECT DEBIT Mem…" at bounding box center [855, 553] width 1273 height 360
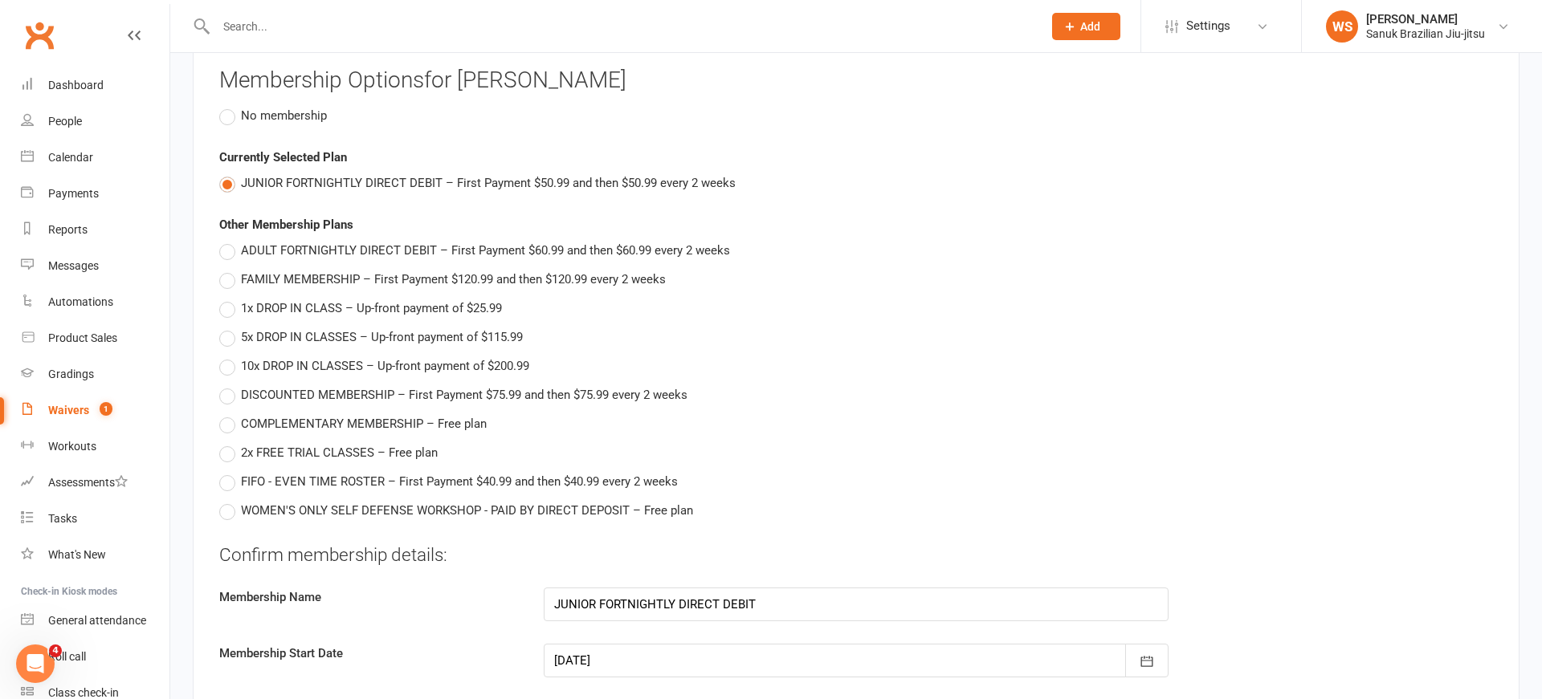
scroll to position [2973, 0]
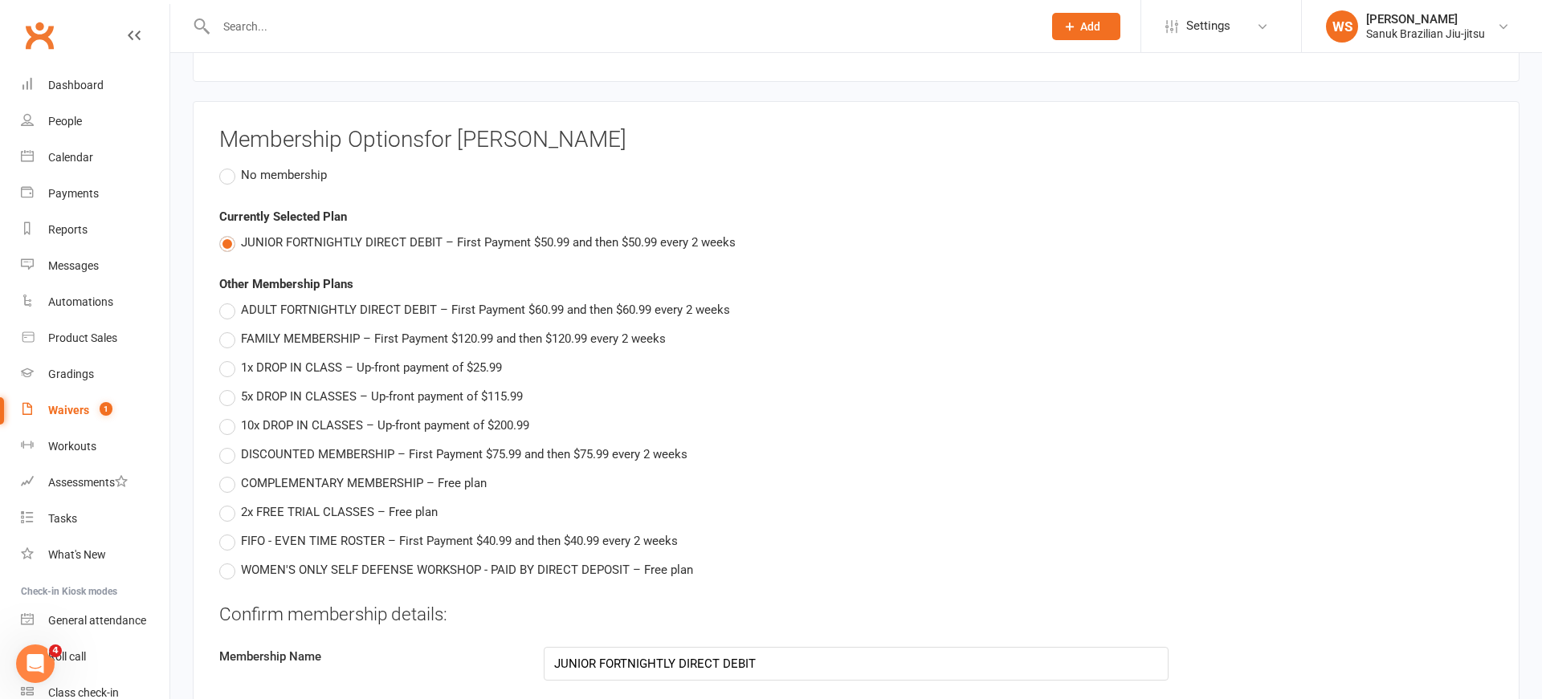
click at [226, 329] on label "FAMILY MEMBERSHIP – First Payment $120.99 and then $120.99 every 2 weeks" at bounding box center [442, 338] width 446 height 19
click at [226, 329] on input "FAMILY MEMBERSHIP – First Payment $120.99 and then $120.99 every 2 weeks" at bounding box center [224, 329] width 10 height 0
radio input "true"
radio input "false"
type input "FAMILY MEMBERSHIP"
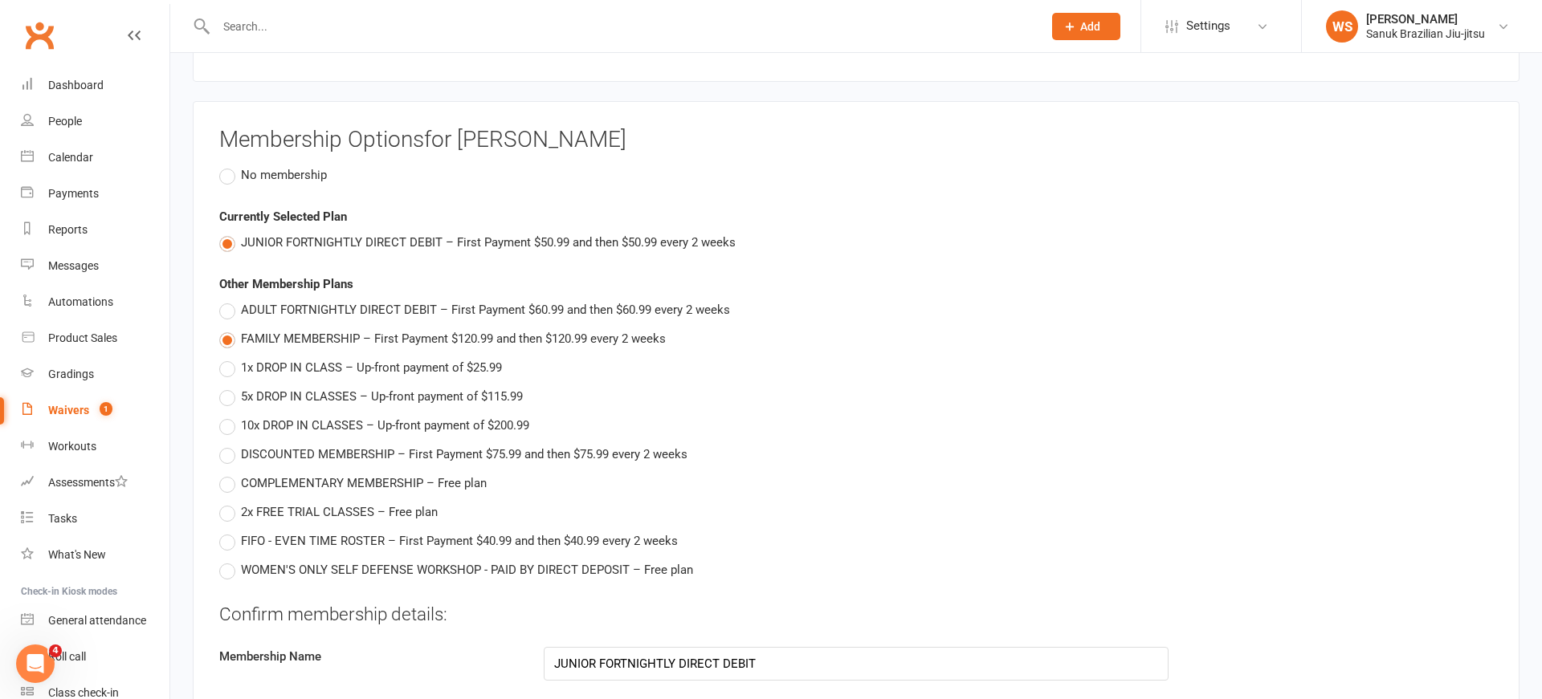
type input "120.99"
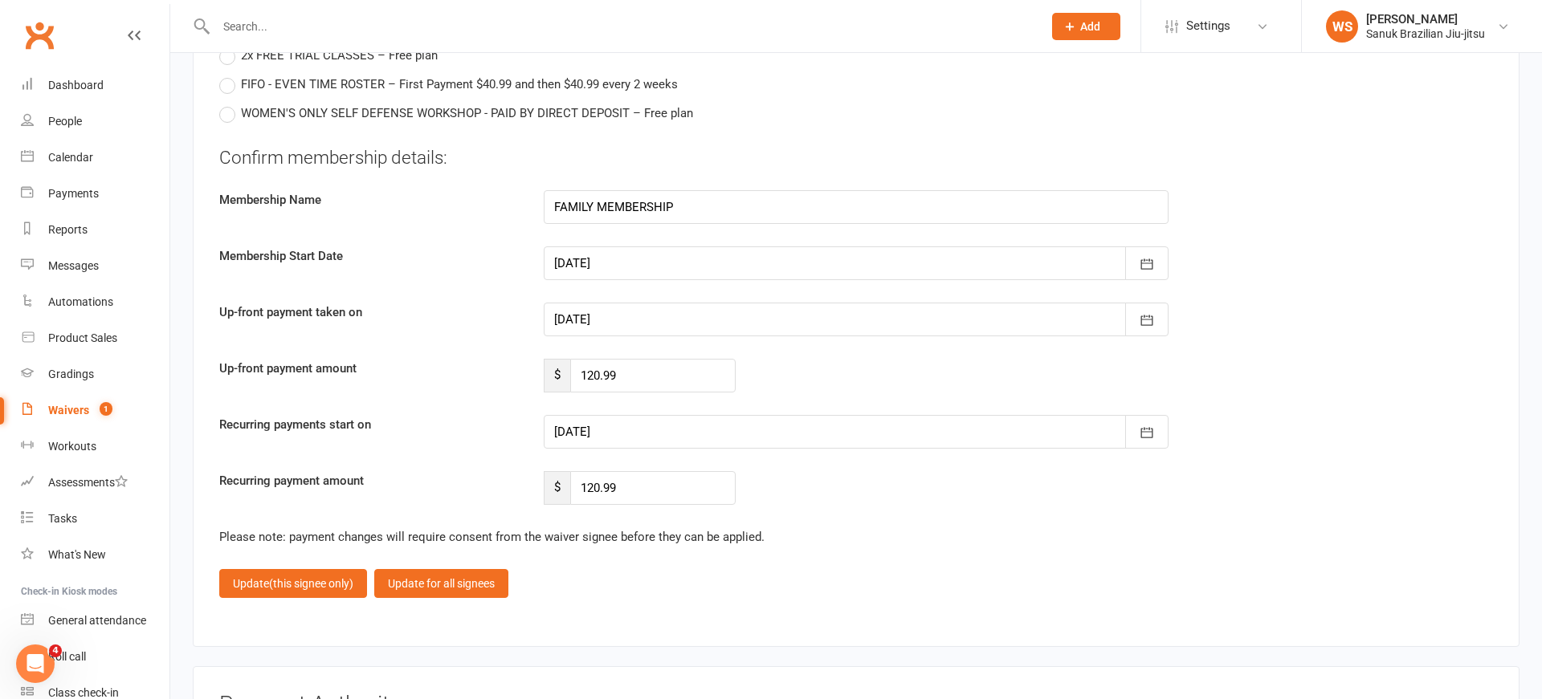
scroll to position [3433, 0]
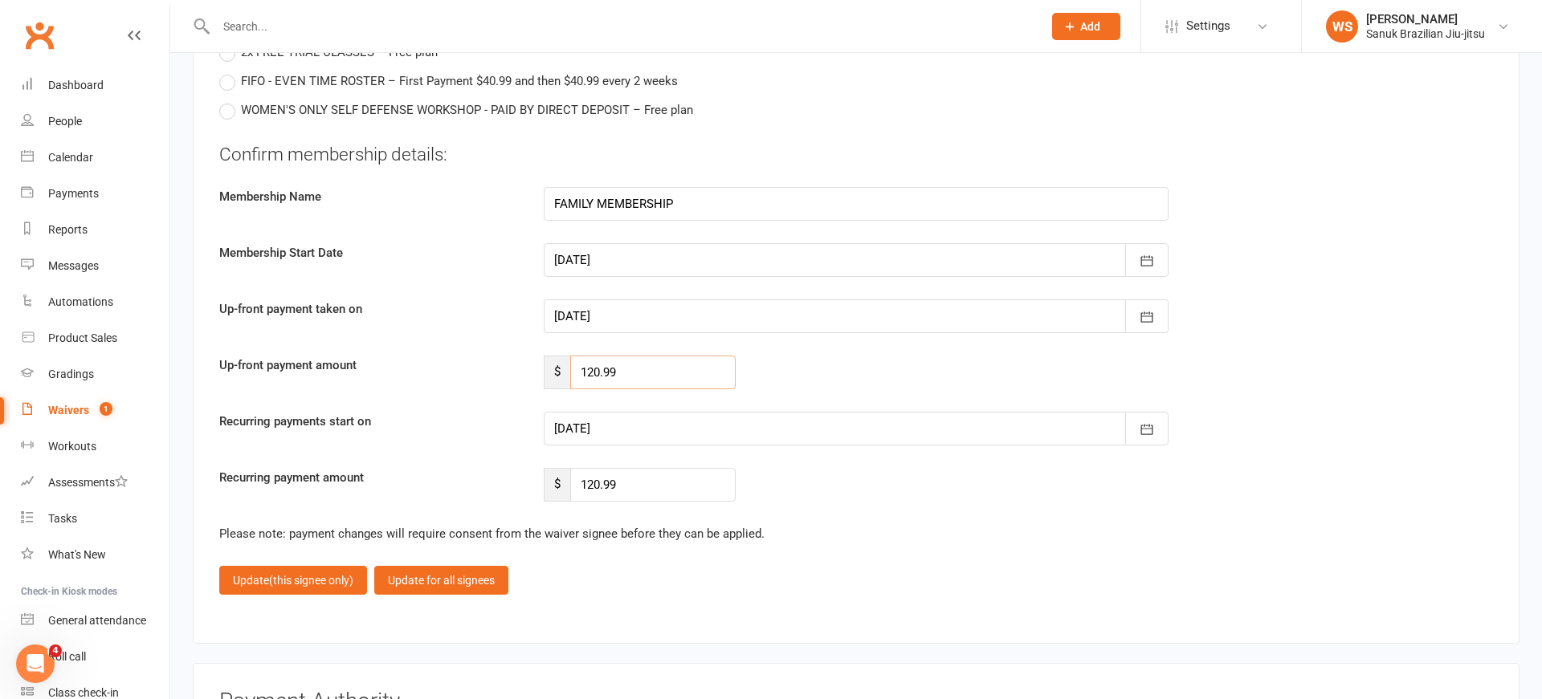
drag, startPoint x: 641, startPoint y: 357, endPoint x: 503, endPoint y: 353, distance: 137.4
click at [570, 356] on input "120.99" at bounding box center [652, 373] width 165 height 34
type input "100"
type input "100.00"
drag, startPoint x: 613, startPoint y: 364, endPoint x: 541, endPoint y: 363, distance: 72.3
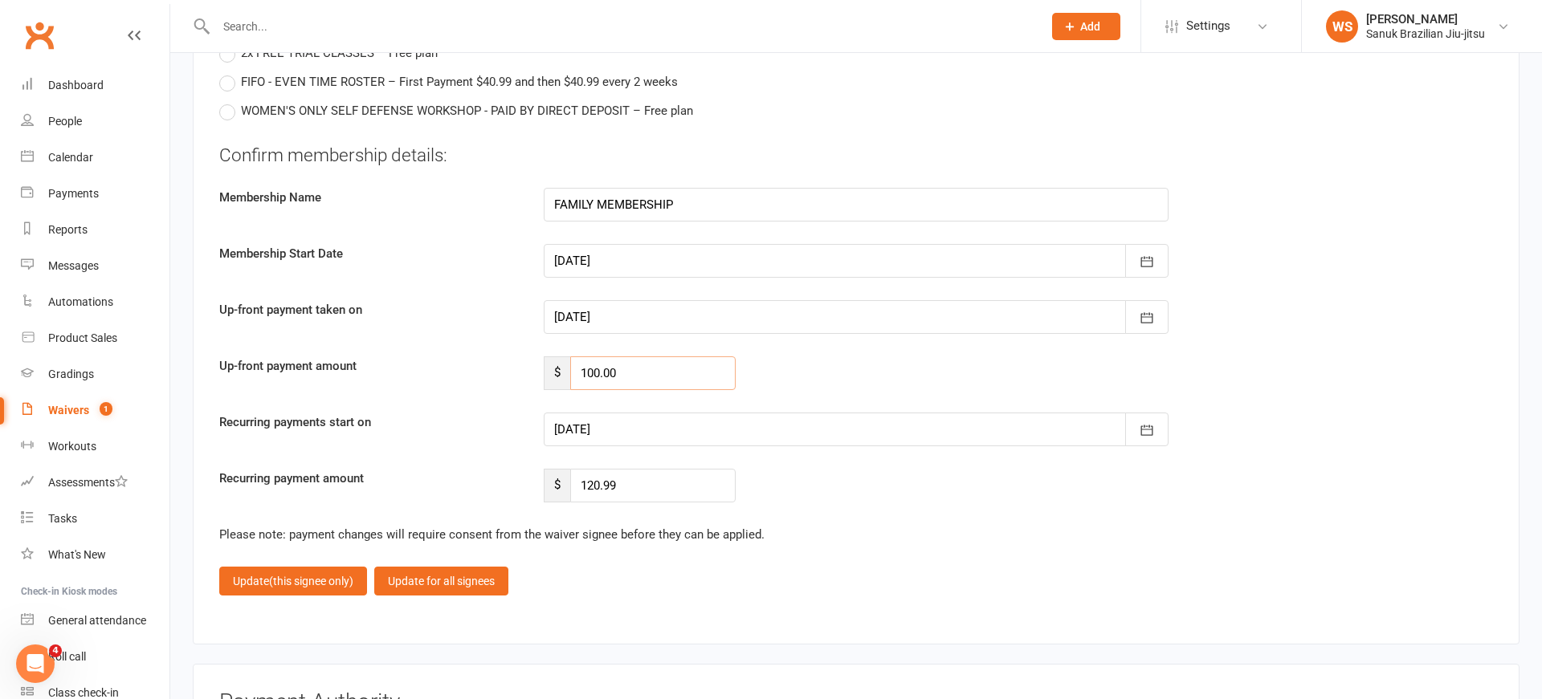
click at [570, 363] on input "100.00" at bounding box center [652, 374] width 165 height 34
drag, startPoint x: 646, startPoint y: 474, endPoint x: 552, endPoint y: 477, distance: 94.8
click at [570, 476] on input "120.99" at bounding box center [652, 485] width 165 height 34
paste input "00.00"
type input "100.00"
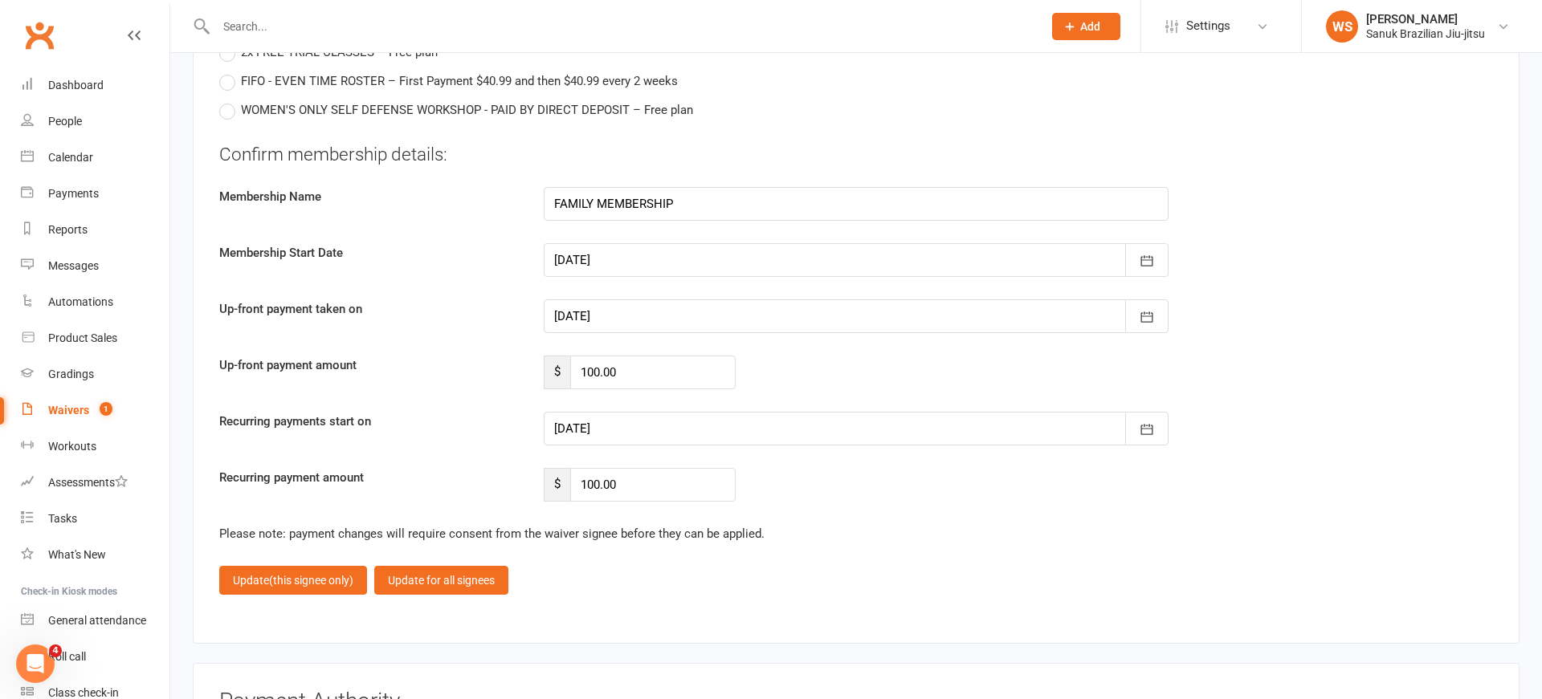
click at [849, 487] on div "Recurring payment amount $ 100.00" at bounding box center [856, 485] width 1298 height 34
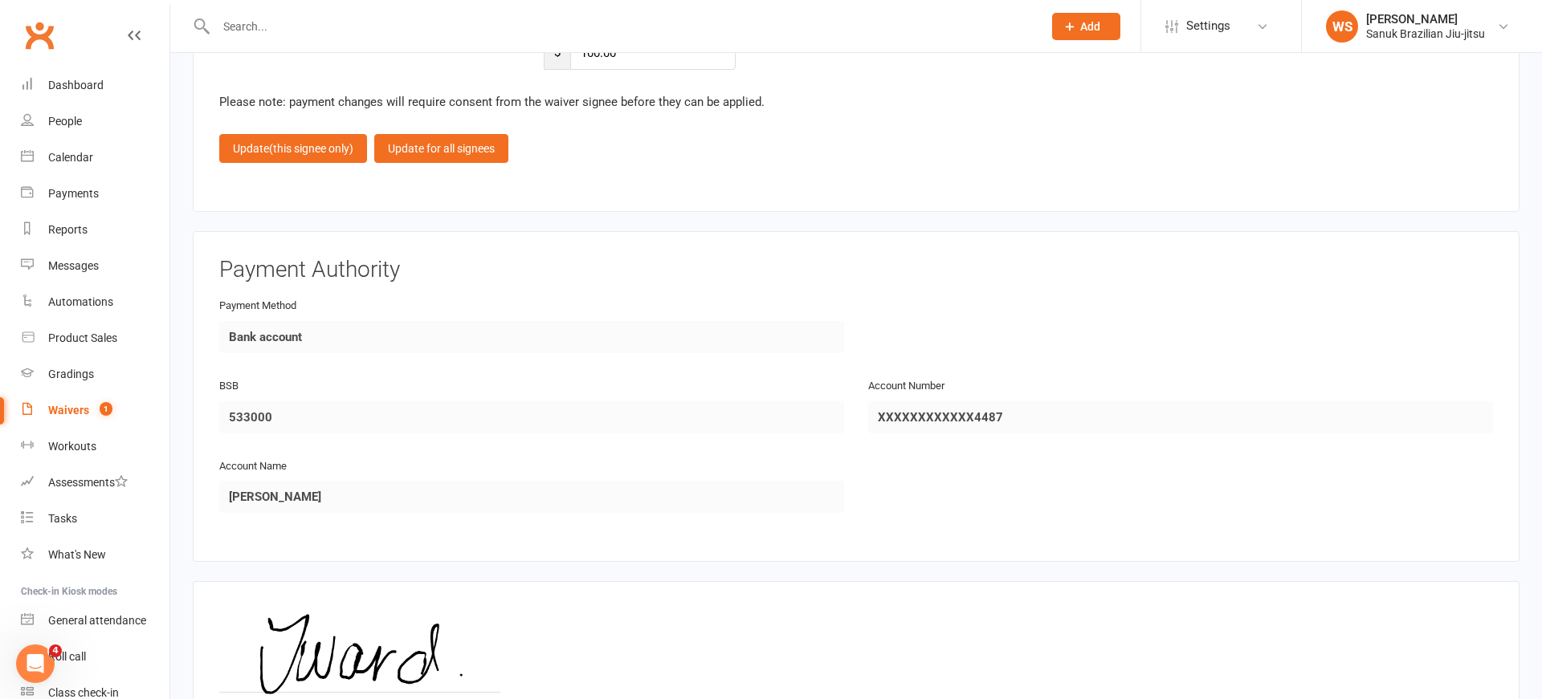
scroll to position [3771, 0]
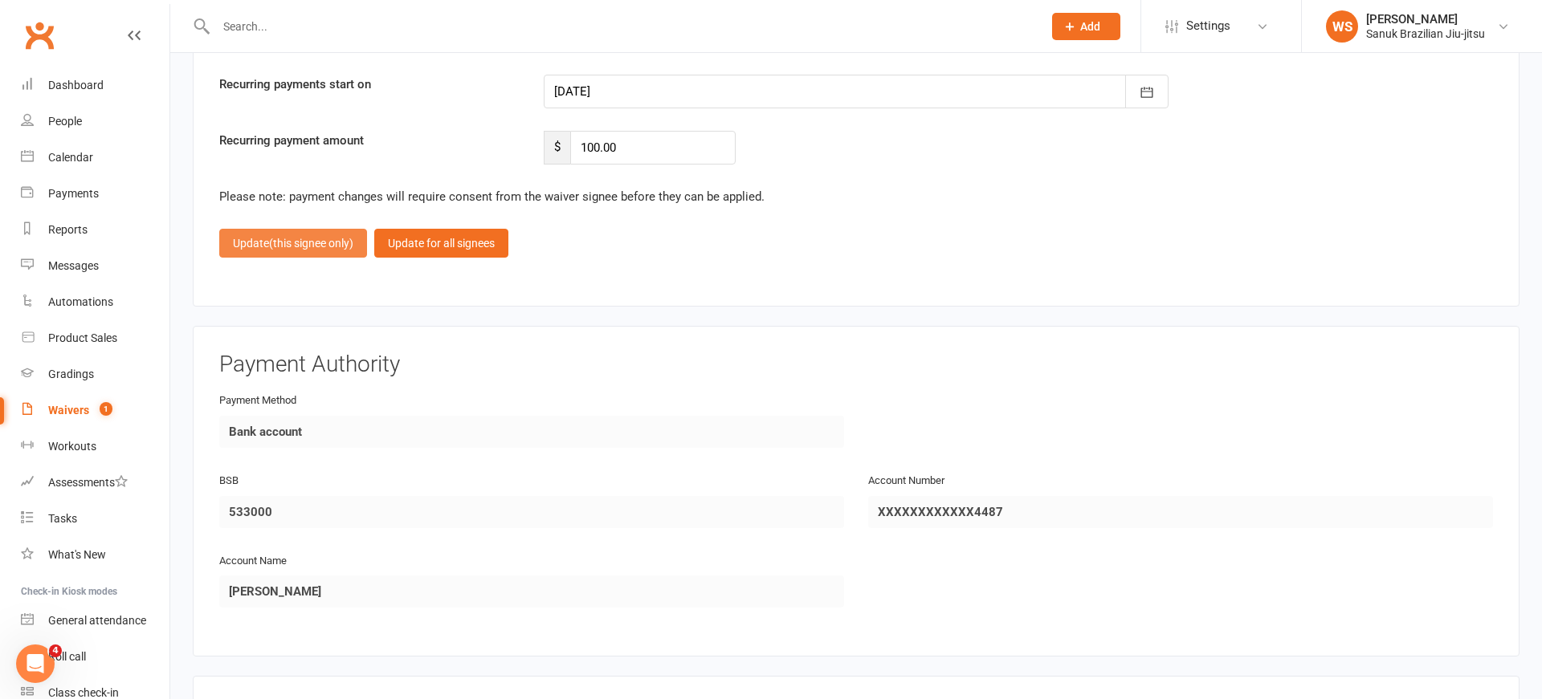
click at [296, 237] on span "(this signee only)" at bounding box center [311, 243] width 84 height 13
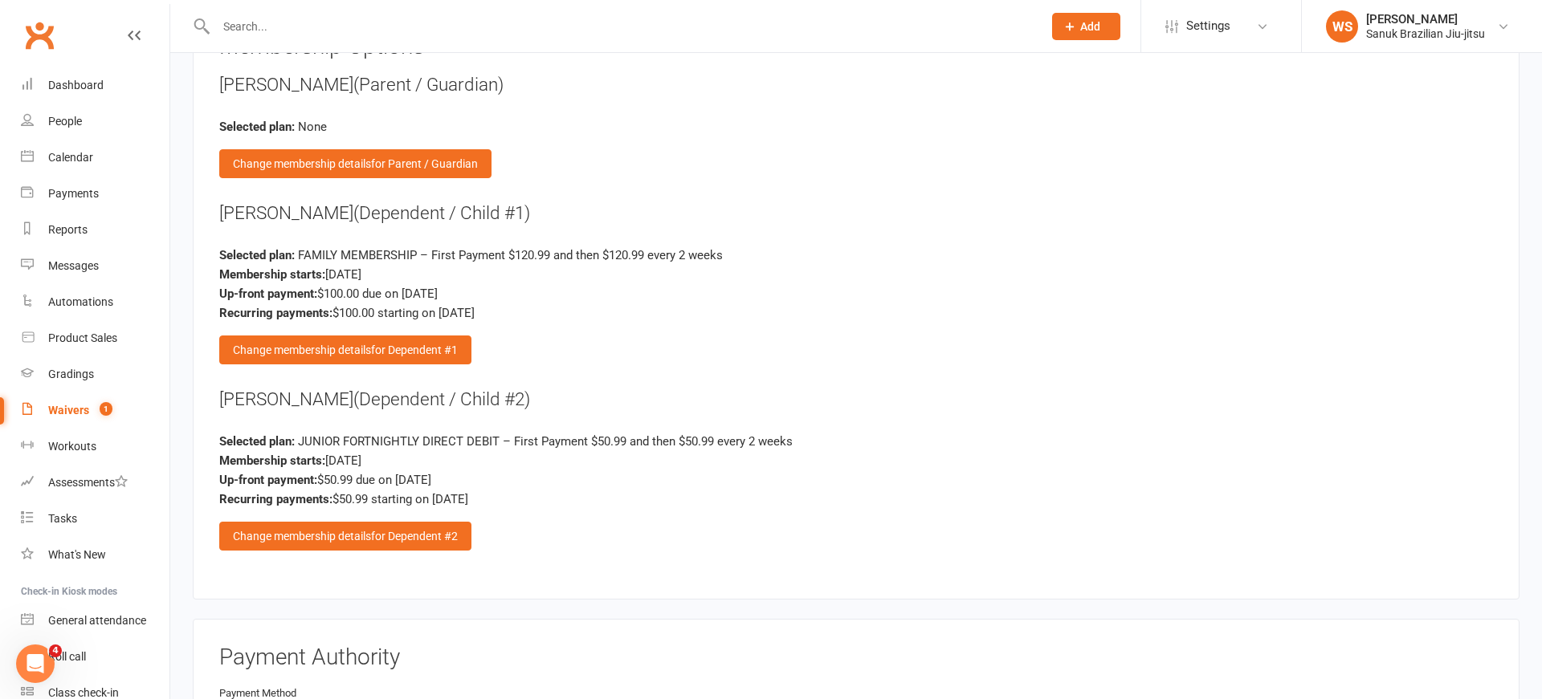
scroll to position [3067, 0]
click at [377, 529] on span "for Dependent #2" at bounding box center [414, 535] width 87 height 13
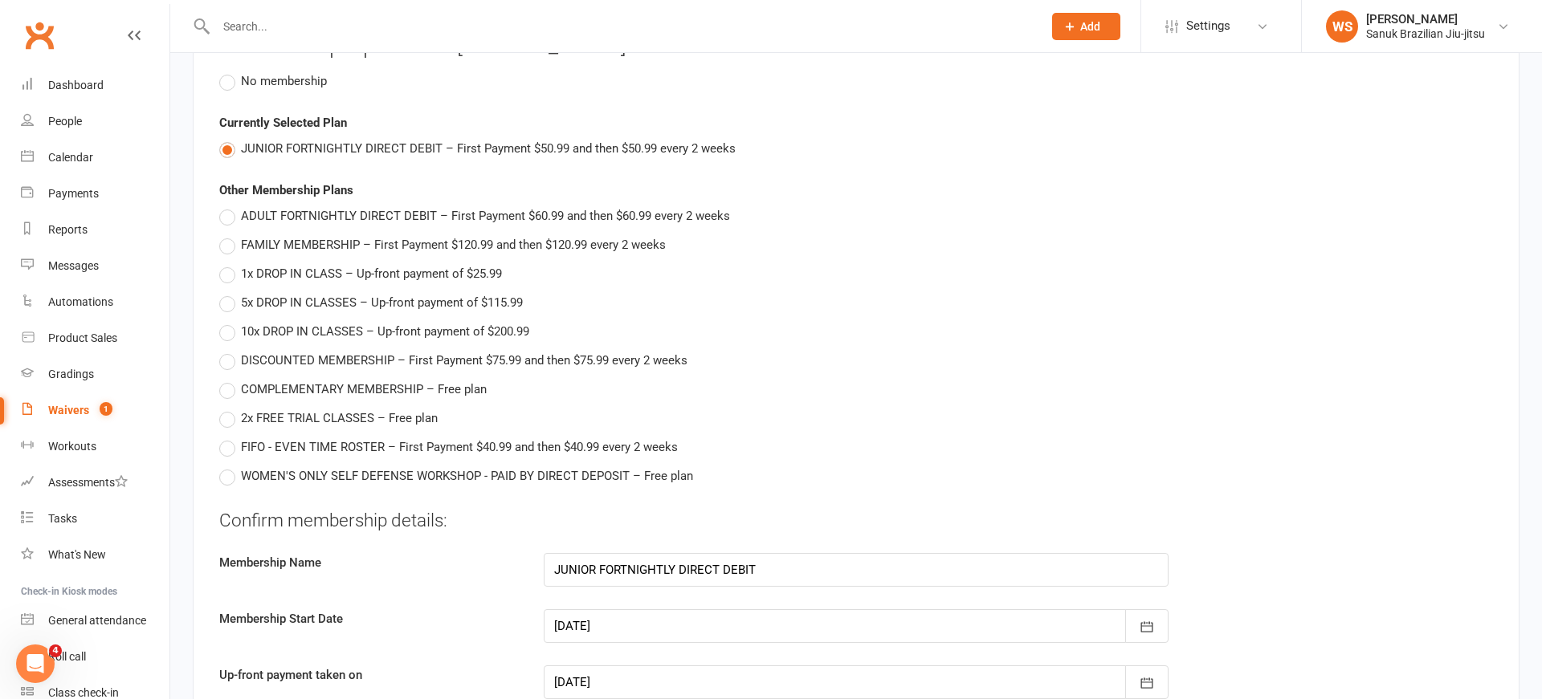
drag, startPoint x: 226, startPoint y: 234, endPoint x: 352, endPoint y: 314, distance: 149.0
click at [226, 235] on label "FAMILY MEMBERSHIP – First Payment $120.99 and then $120.99 every 2 weeks" at bounding box center [442, 244] width 446 height 19
click at [226, 235] on input "FAMILY MEMBERSHIP – First Payment $120.99 and then $120.99 every 2 weeks" at bounding box center [224, 235] width 10 height 0
radio input "true"
radio input "false"
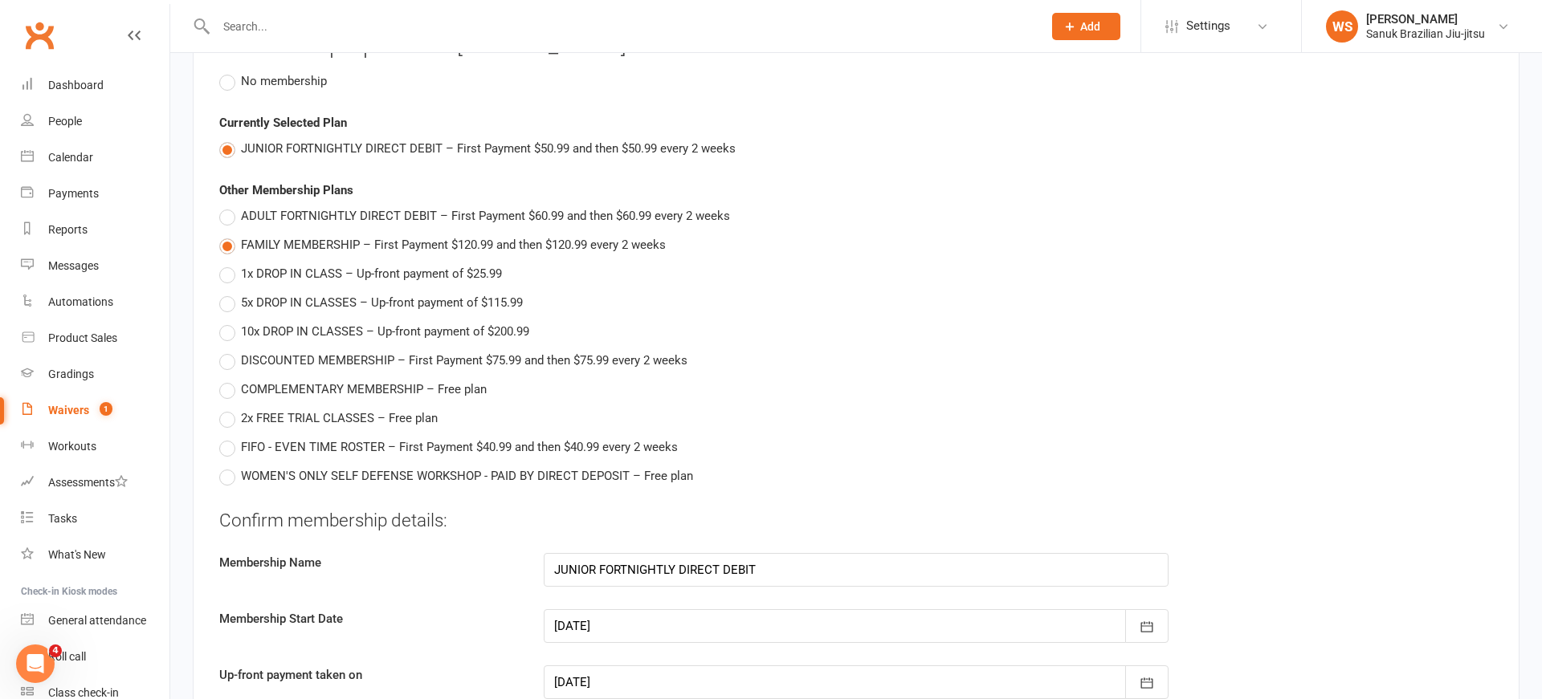
type input "FAMILY MEMBERSHIP"
type input "120.99"
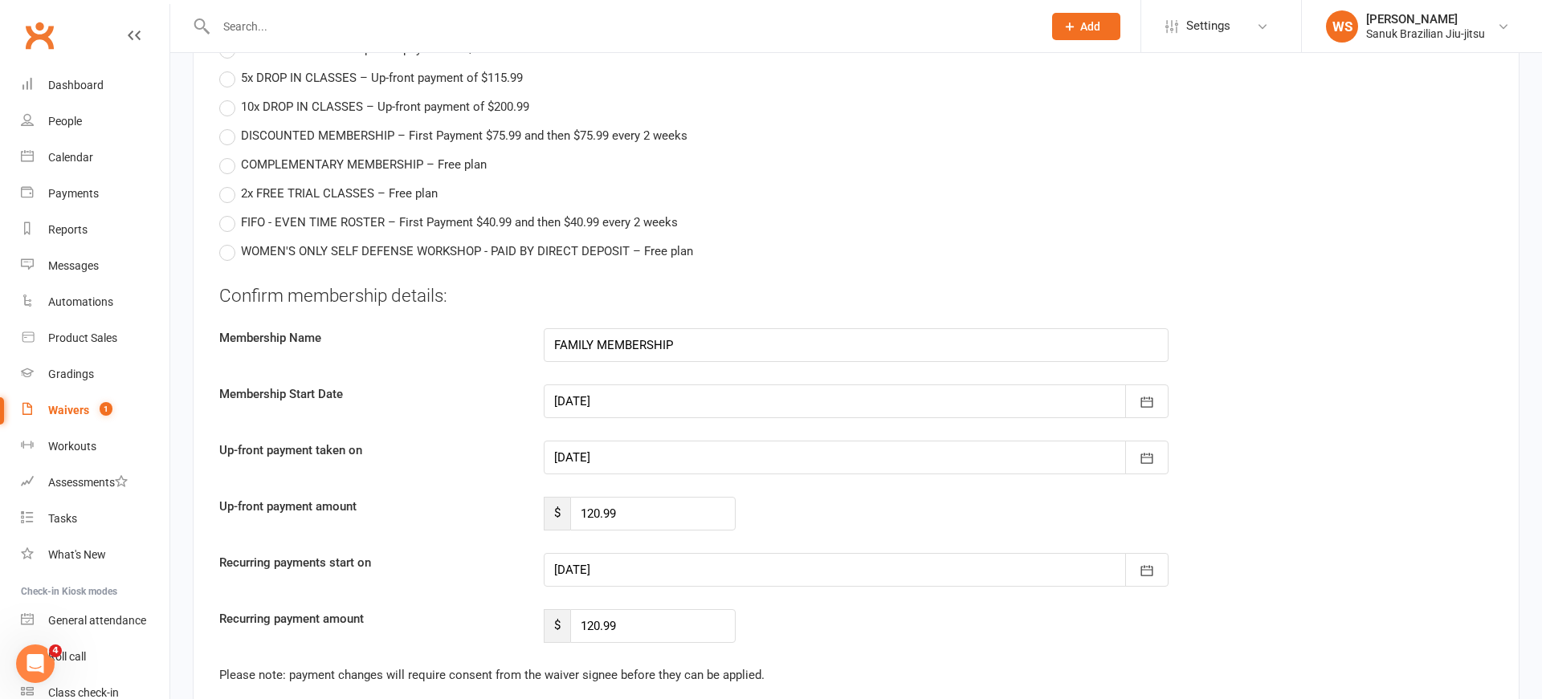
scroll to position [3298, 0]
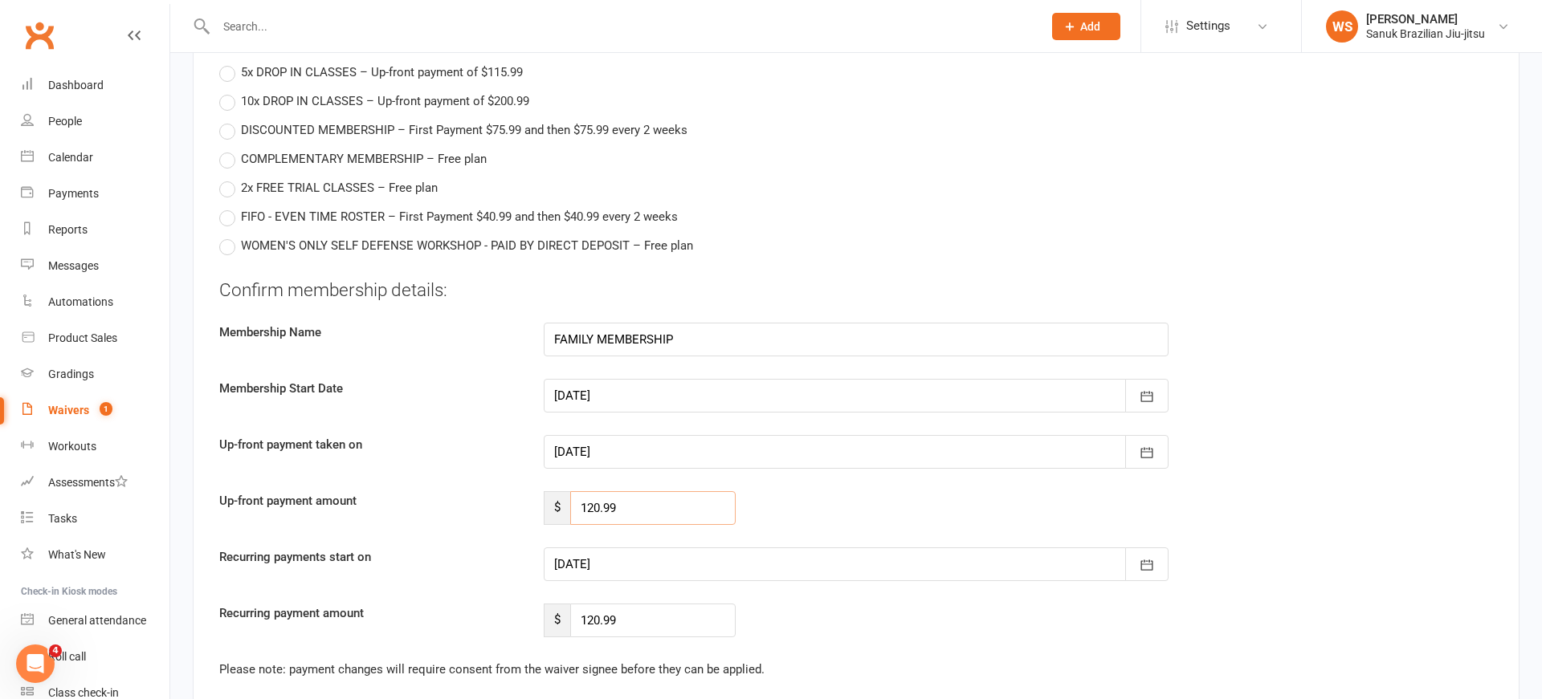
drag, startPoint x: 625, startPoint y: 496, endPoint x: 531, endPoint y: 495, distance: 94.8
click at [570, 495] on input "120.99" at bounding box center [652, 508] width 165 height 34
type input "00"
drag, startPoint x: 635, startPoint y: 607, endPoint x: 544, endPoint y: 602, distance: 90.9
click at [570, 604] on input "120.99" at bounding box center [652, 621] width 165 height 34
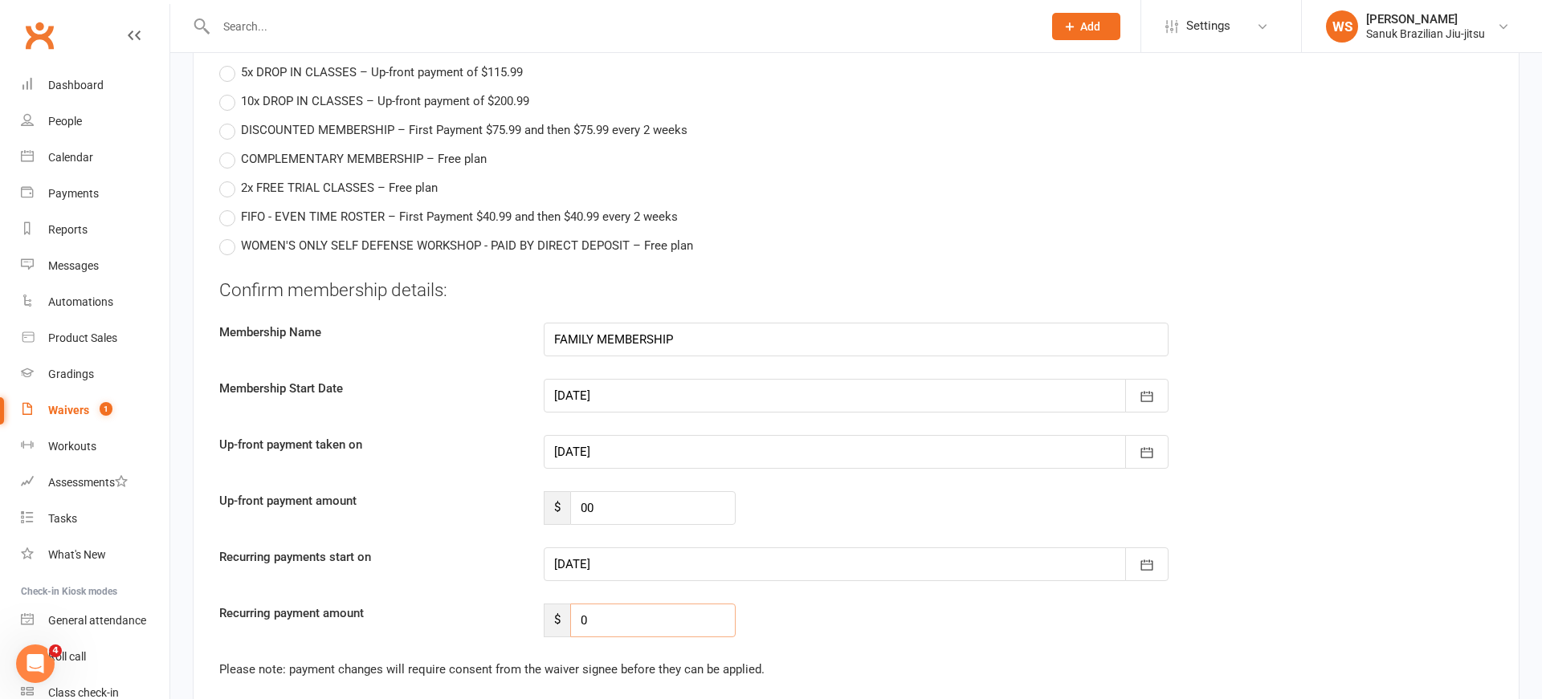
type input "0"
click at [450, 435] on label "Up-front payment taken on" at bounding box center [369, 444] width 324 height 19
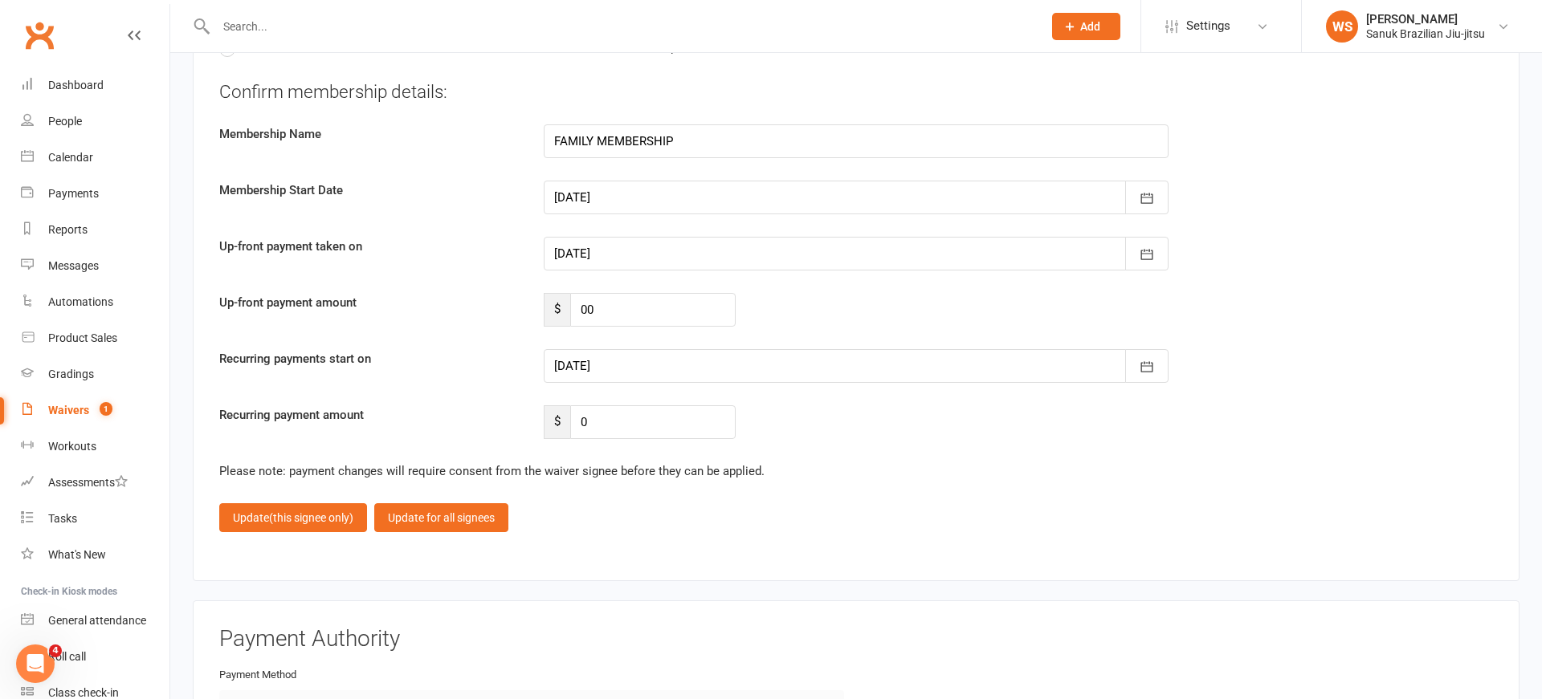
scroll to position [3630, 0]
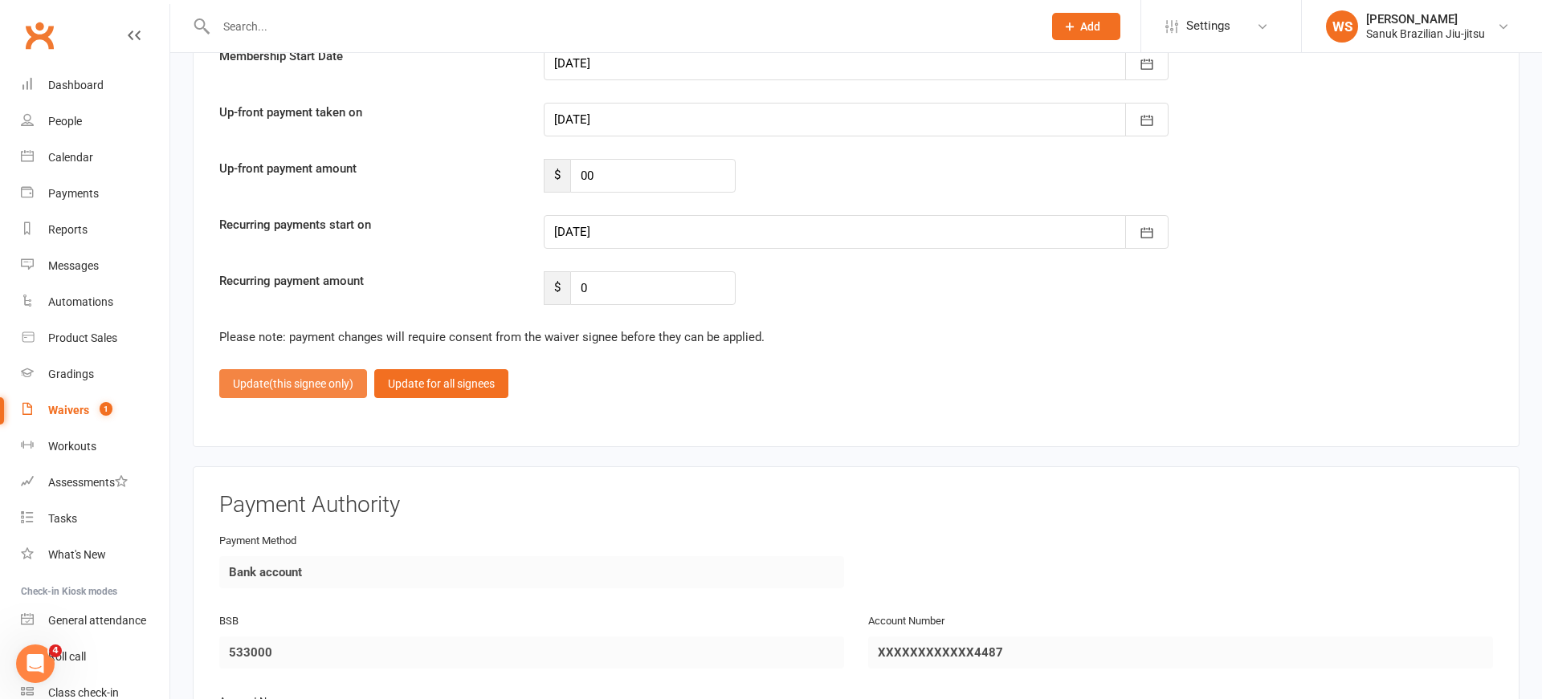
click at [327, 377] on span "(this signee only)" at bounding box center [311, 383] width 84 height 13
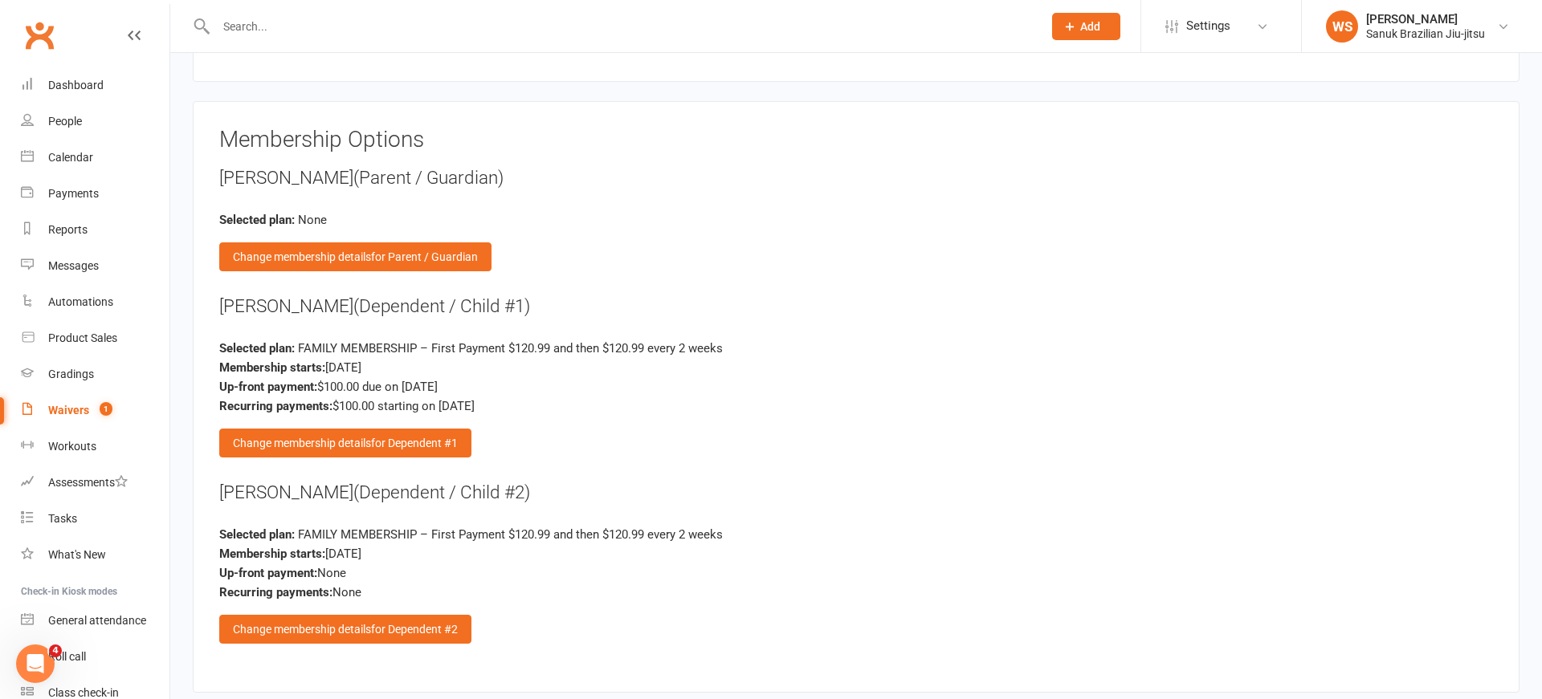
scroll to position [2951, 0]
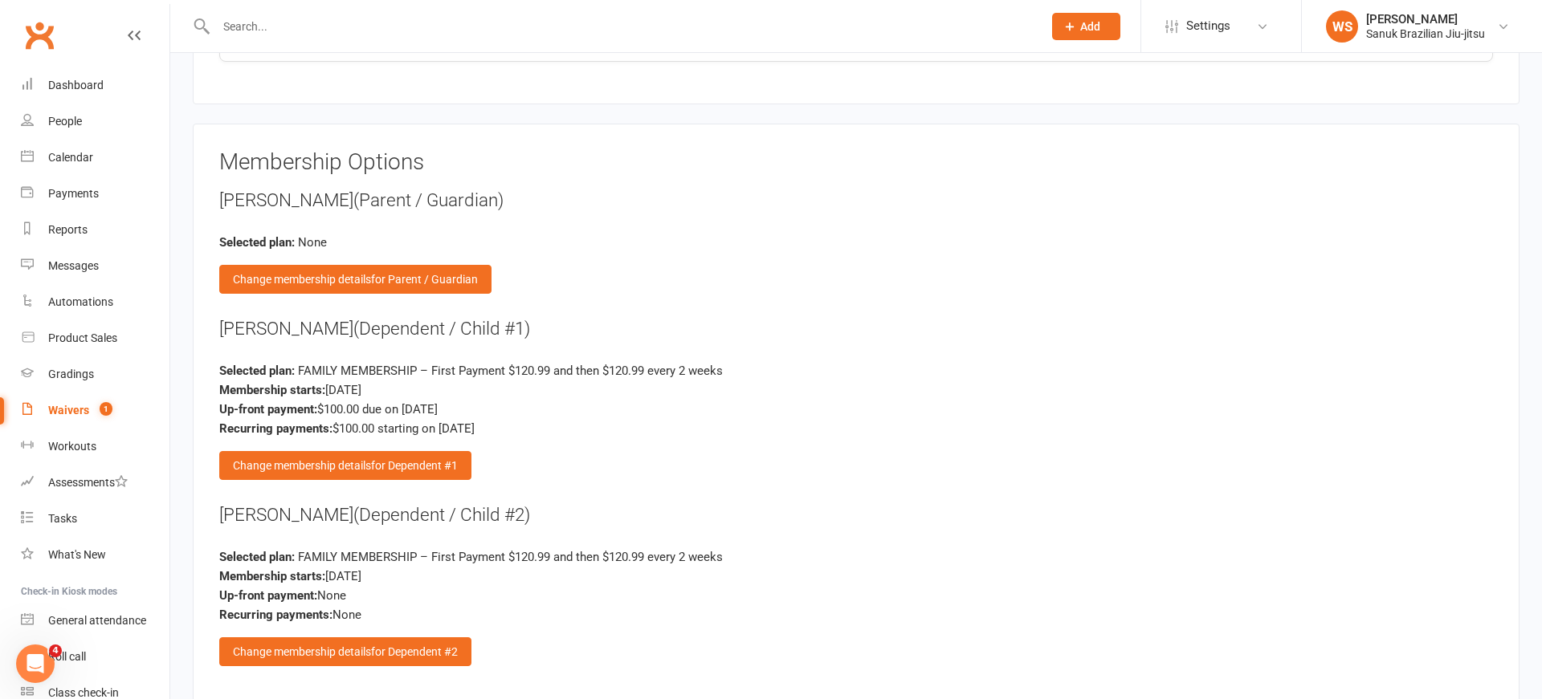
click at [328, 451] on div "Change membership details for Dependent #1" at bounding box center [345, 465] width 252 height 29
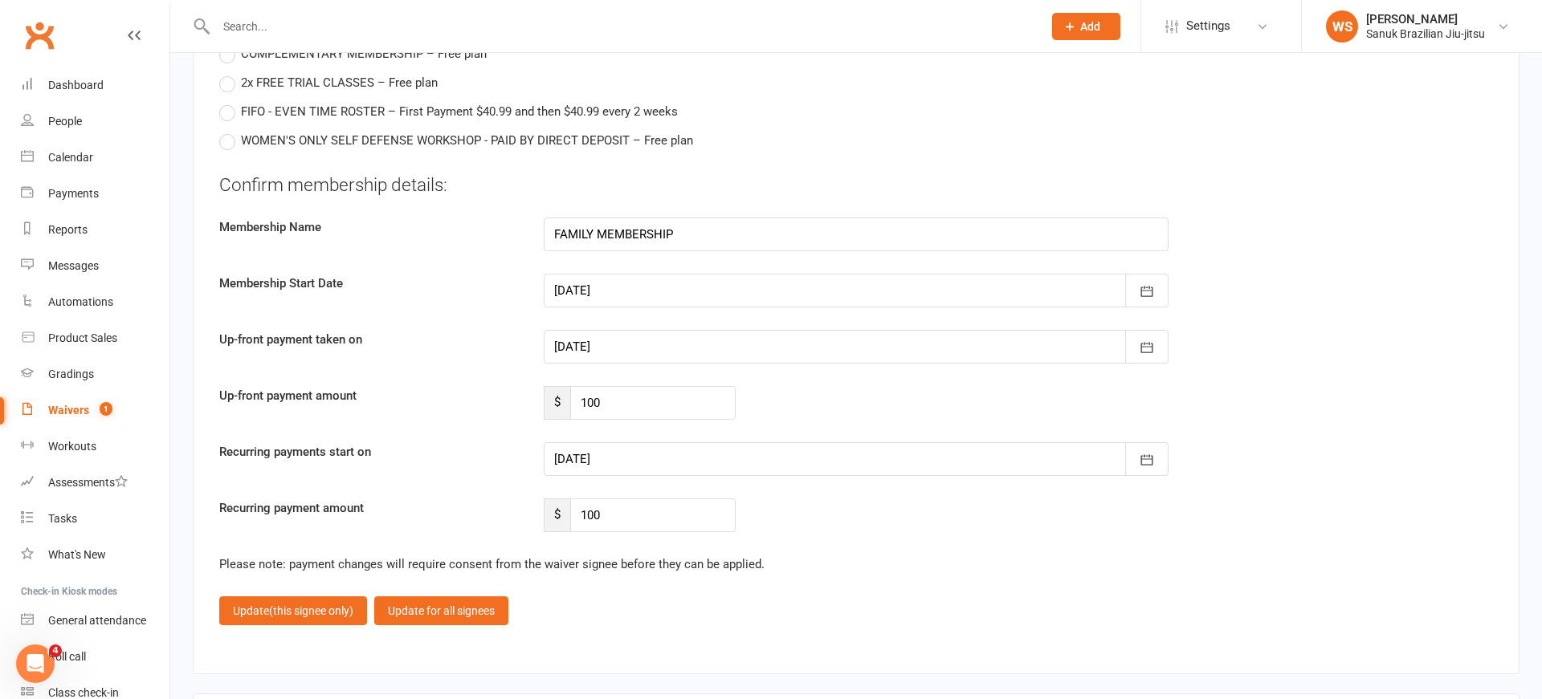
scroll to position [3404, 0]
click at [646, 393] on input "100" at bounding box center [652, 402] width 165 height 34
type input "100.99"
click at [638, 502] on input "100" at bounding box center [652, 515] width 165 height 34
type input "100.00"
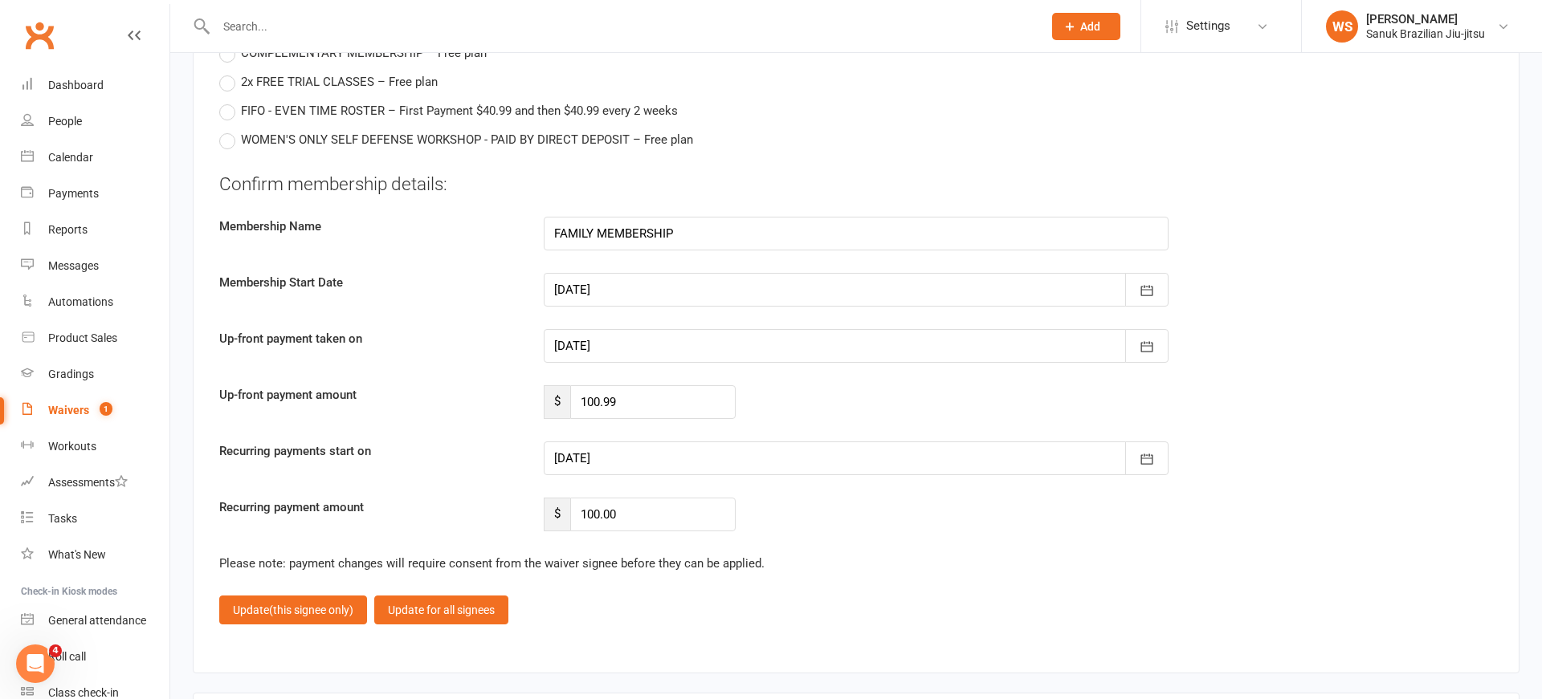
click at [917, 515] on div "Recurring payment amount $ 100.00" at bounding box center [856, 515] width 1298 height 34
click at [323, 604] on span "(this signee only)" at bounding box center [311, 610] width 84 height 13
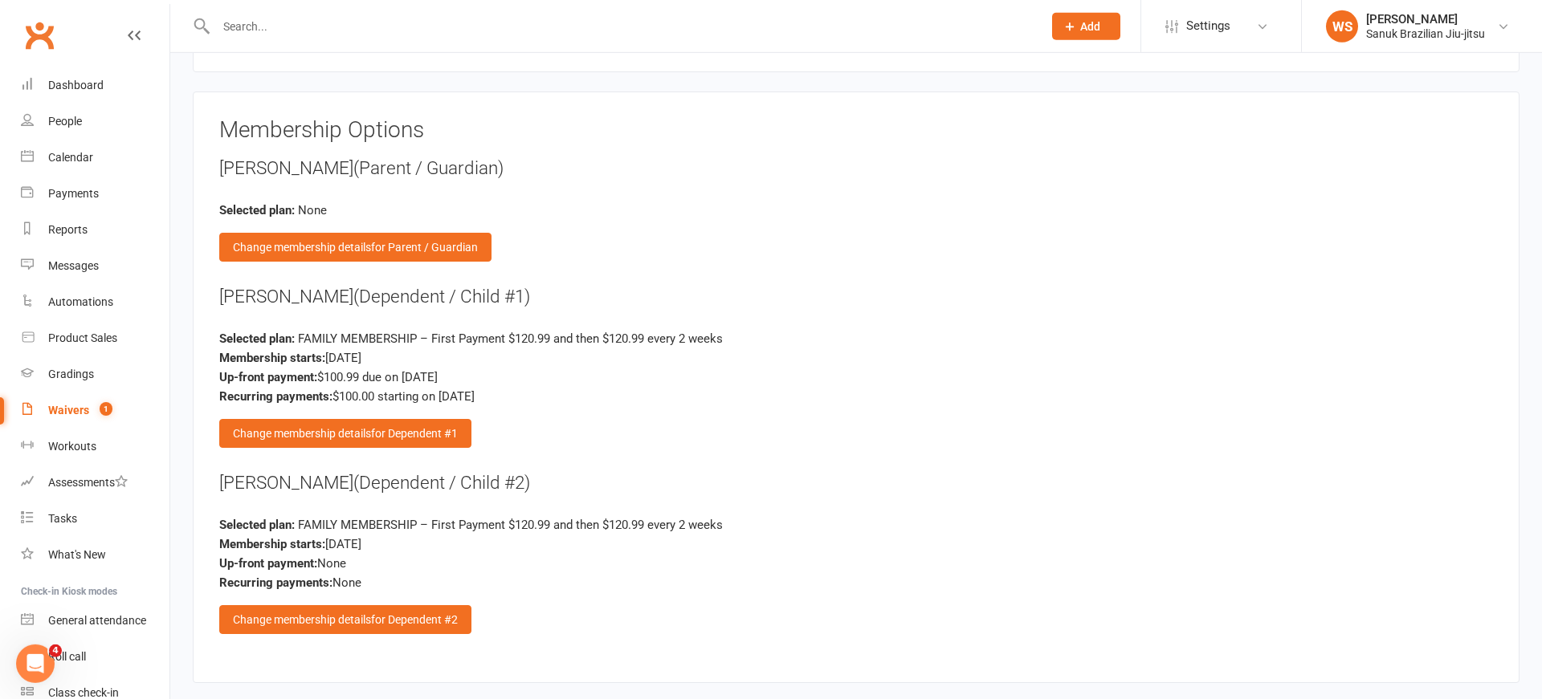
scroll to position [2867, 0]
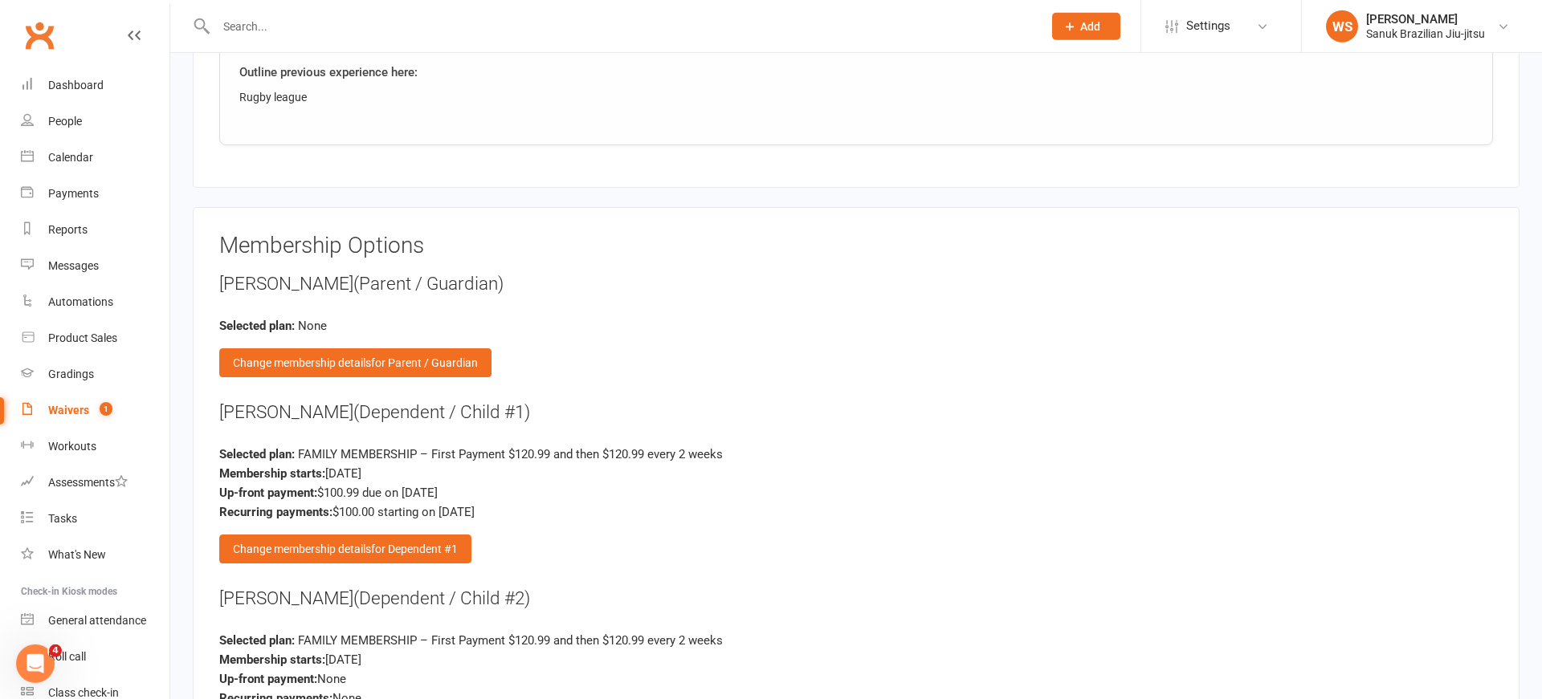
click at [298, 348] on div "Change membership details for Parent / Guardian" at bounding box center [355, 362] width 272 height 29
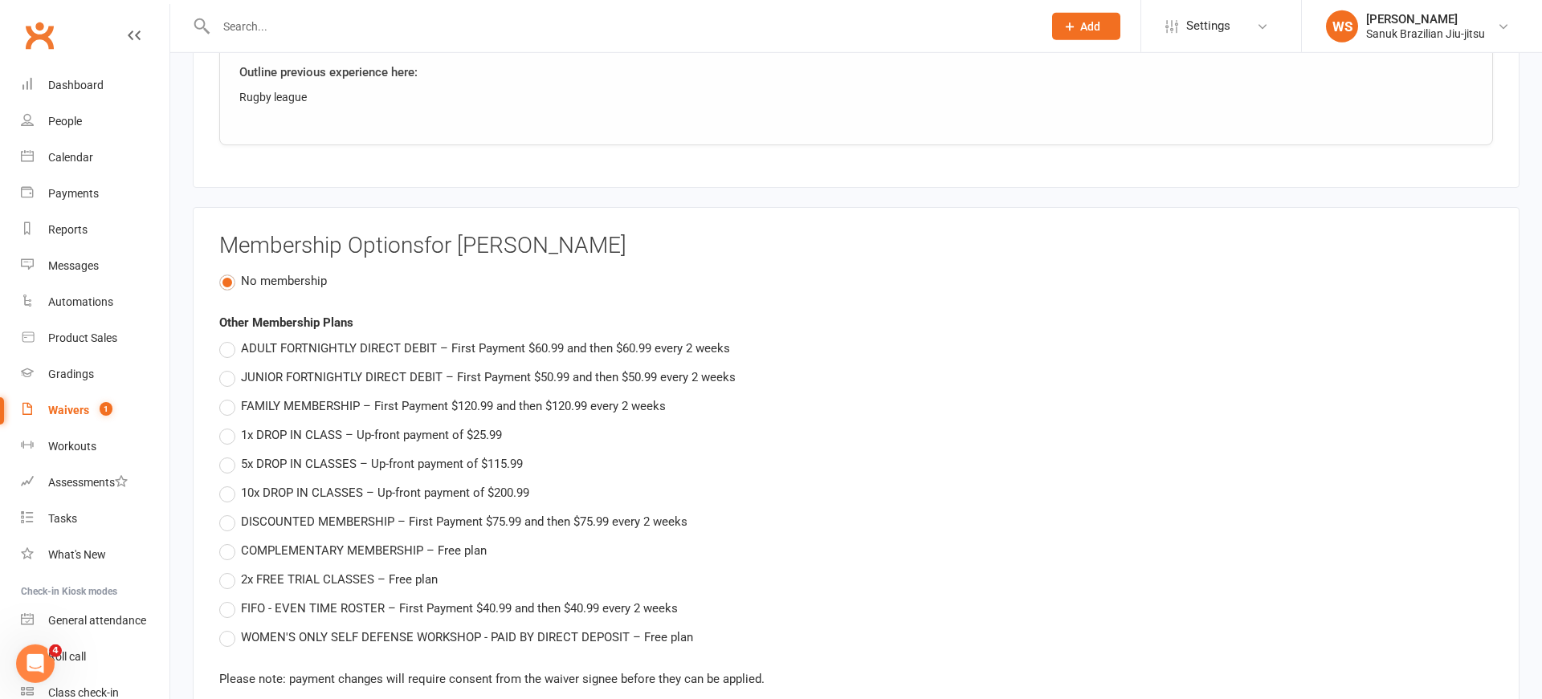
click at [230, 275] on label "No membership" at bounding box center [273, 280] width 108 height 19
click at [230, 271] on input "No membership" at bounding box center [224, 271] width 10 height 0
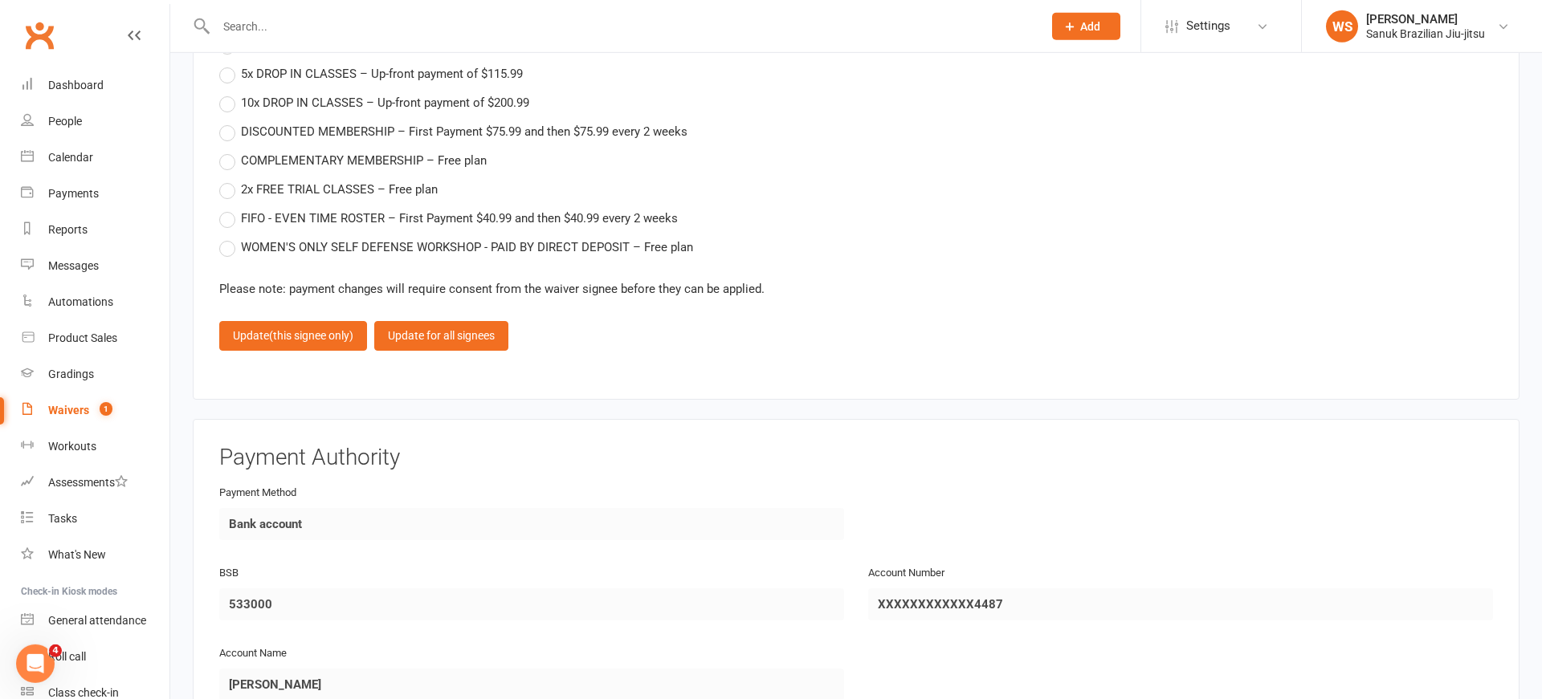
scroll to position [3264, 0]
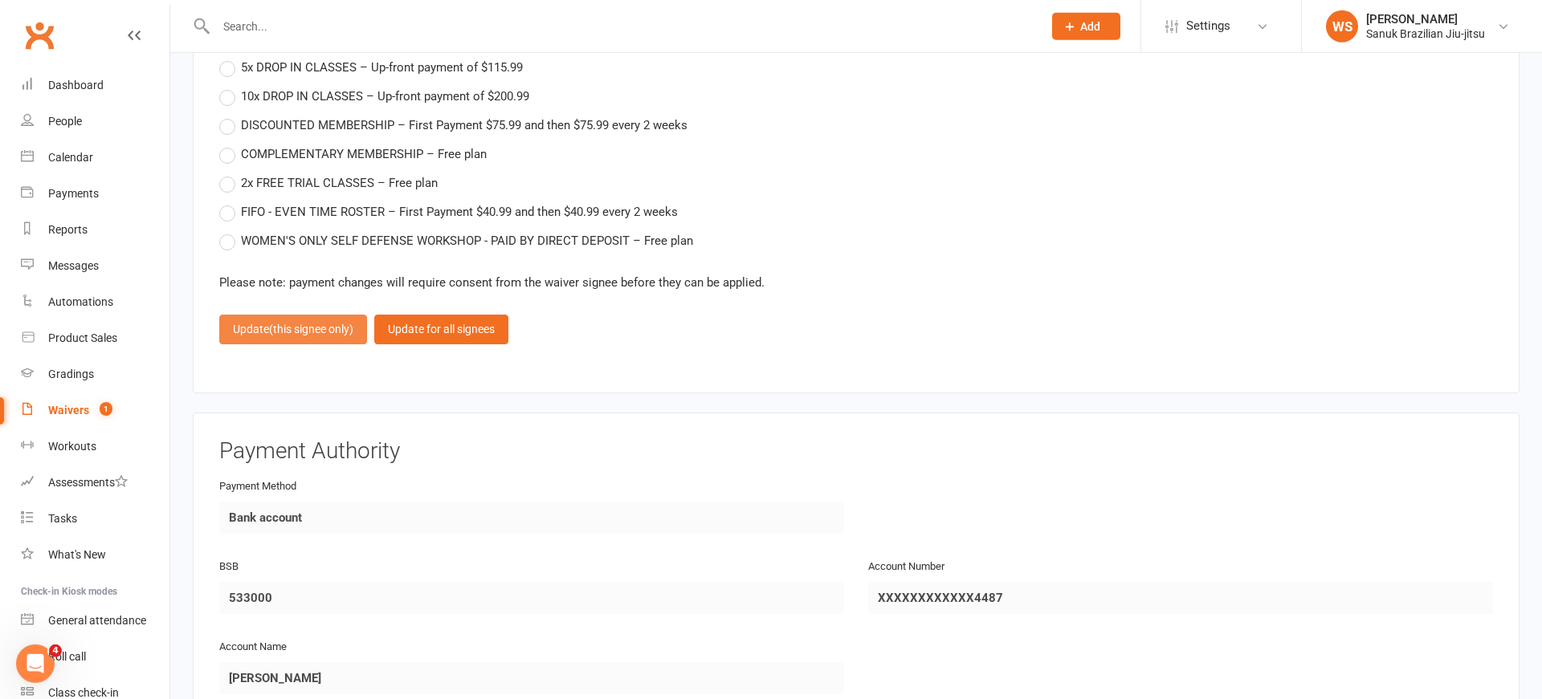
click at [291, 323] on span "(this signee only)" at bounding box center [311, 329] width 84 height 13
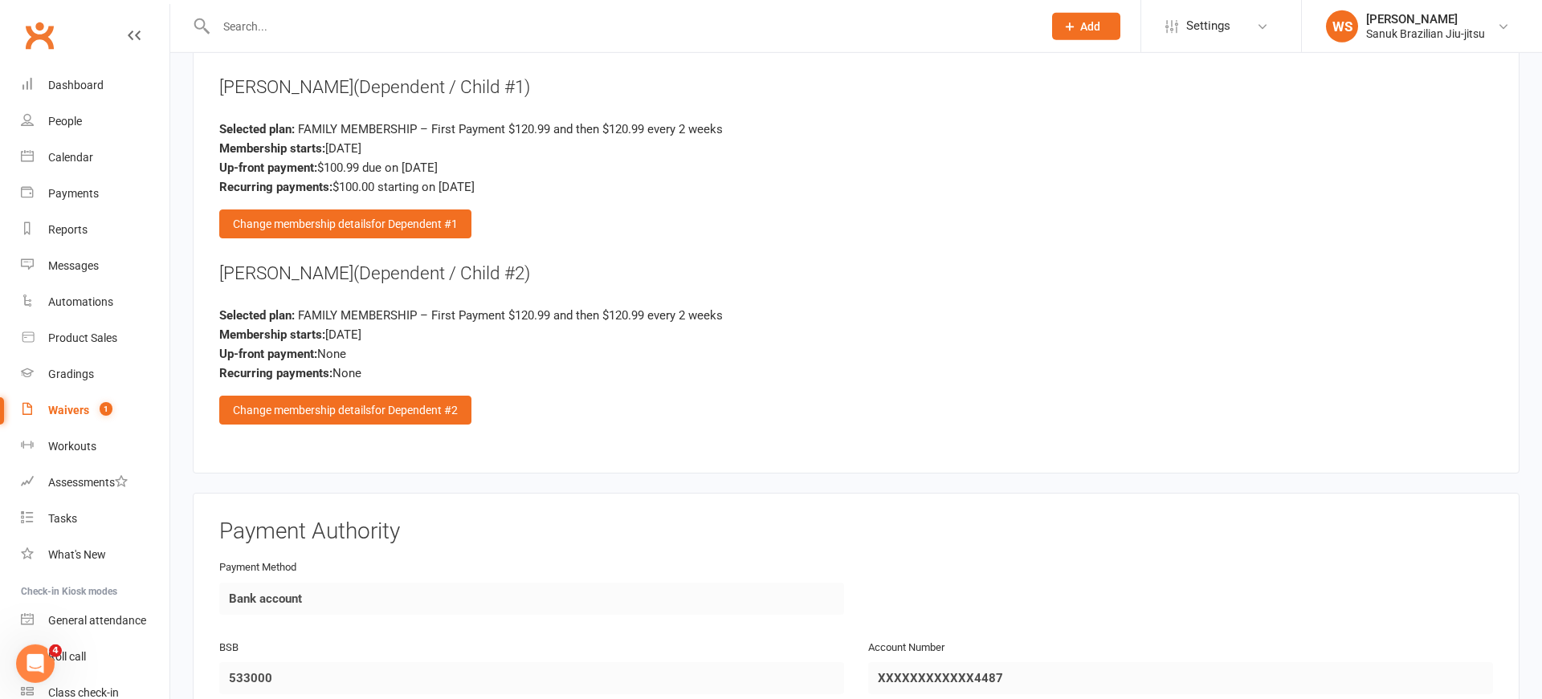
scroll to position [3195, 0]
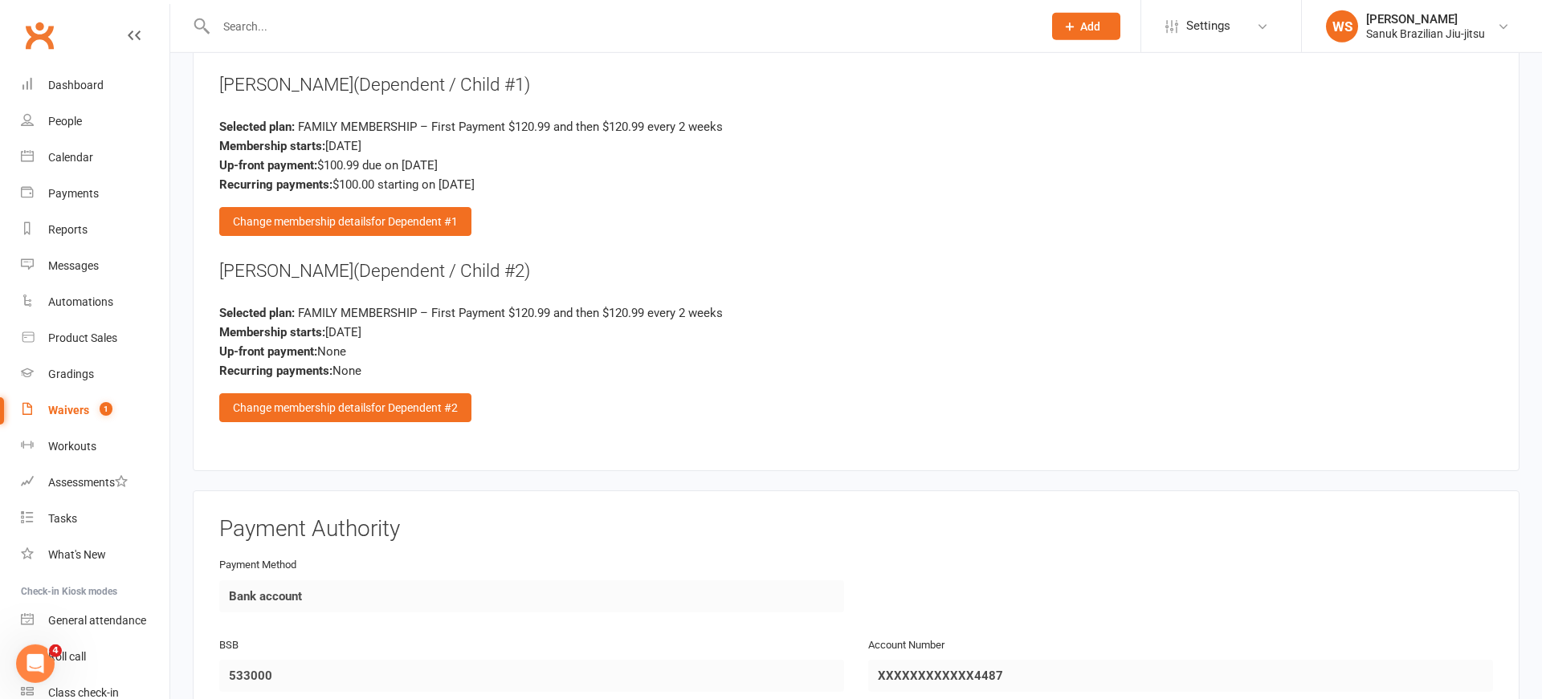
click at [427, 215] on span "for Dependent #1" at bounding box center [414, 221] width 87 height 13
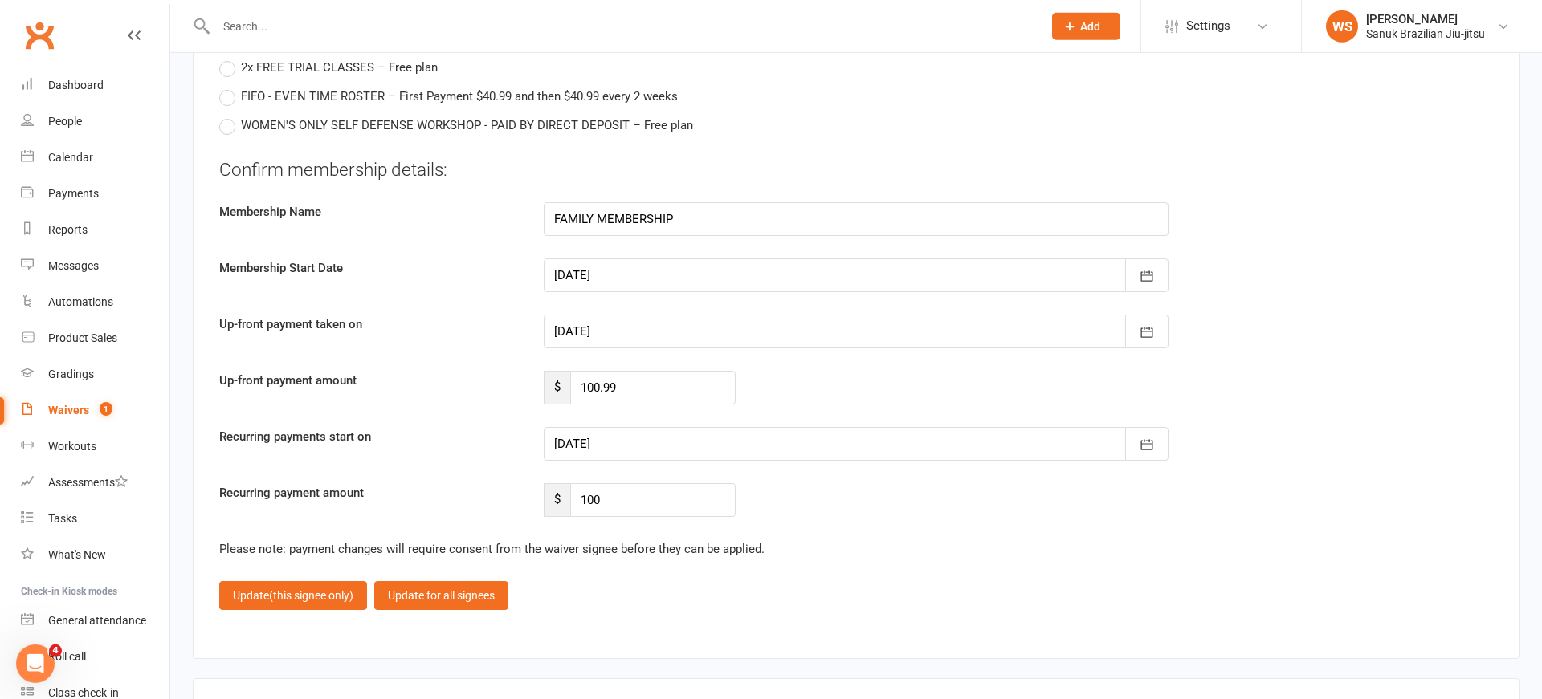
scroll to position [3429, 0]
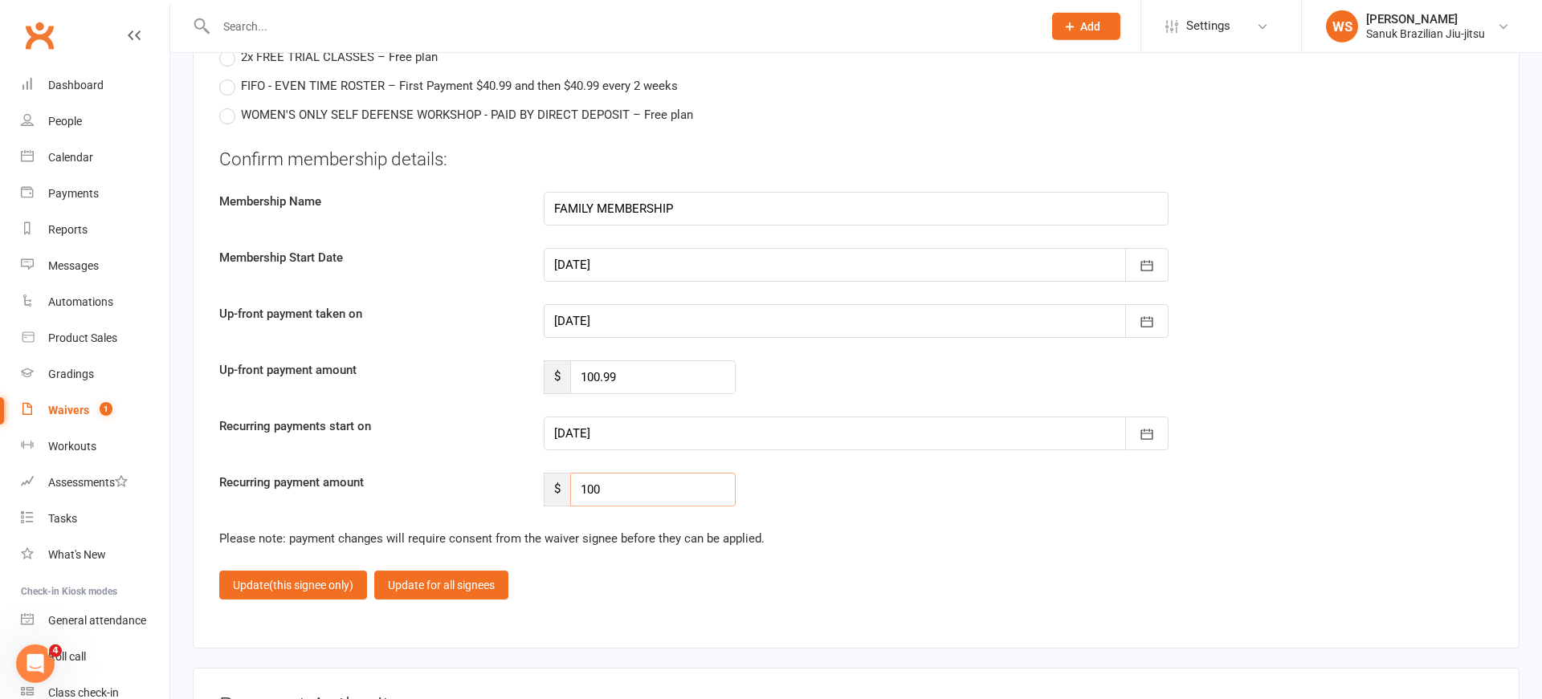
click at [634, 479] on input "100" at bounding box center [652, 490] width 165 height 34
type input "100.99"
click at [266, 574] on button "Update (this signee only)" at bounding box center [293, 585] width 148 height 29
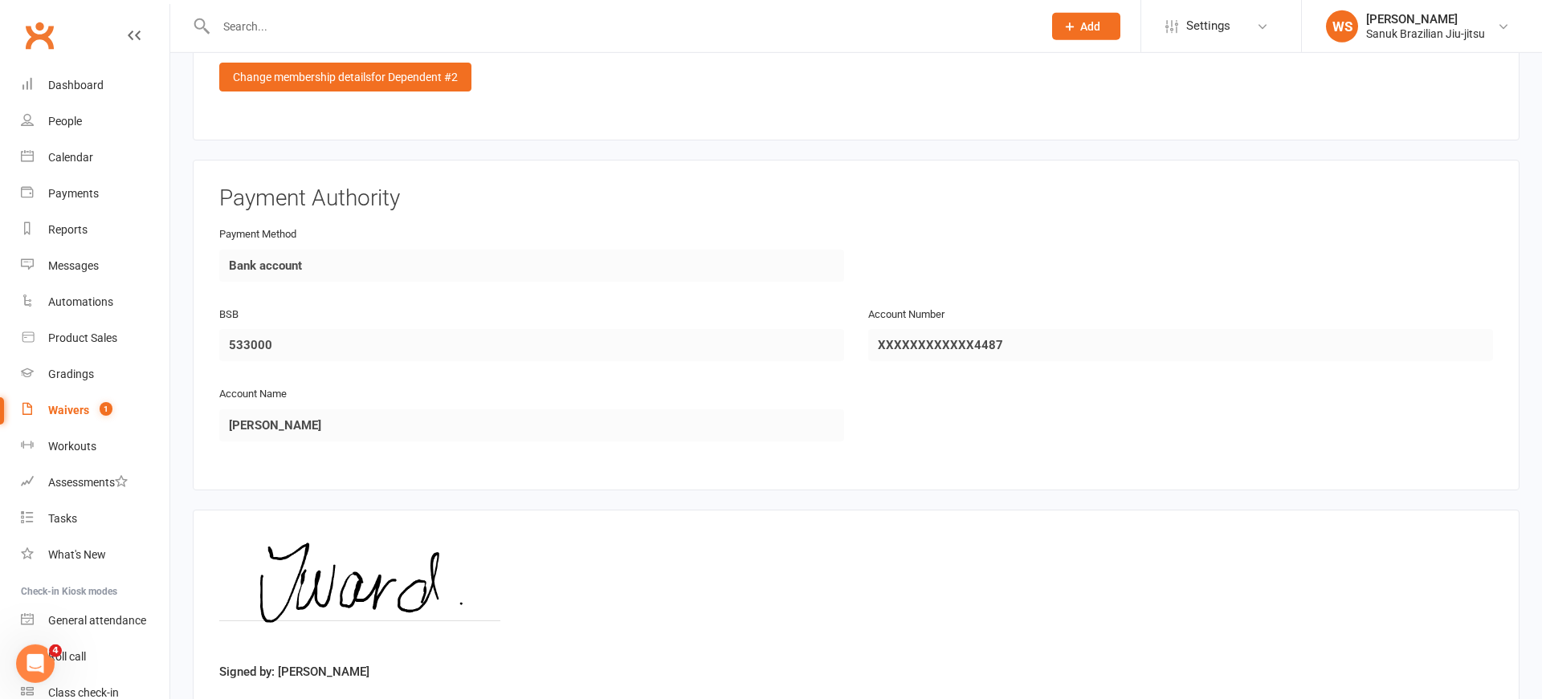
scroll to position [3624, 0]
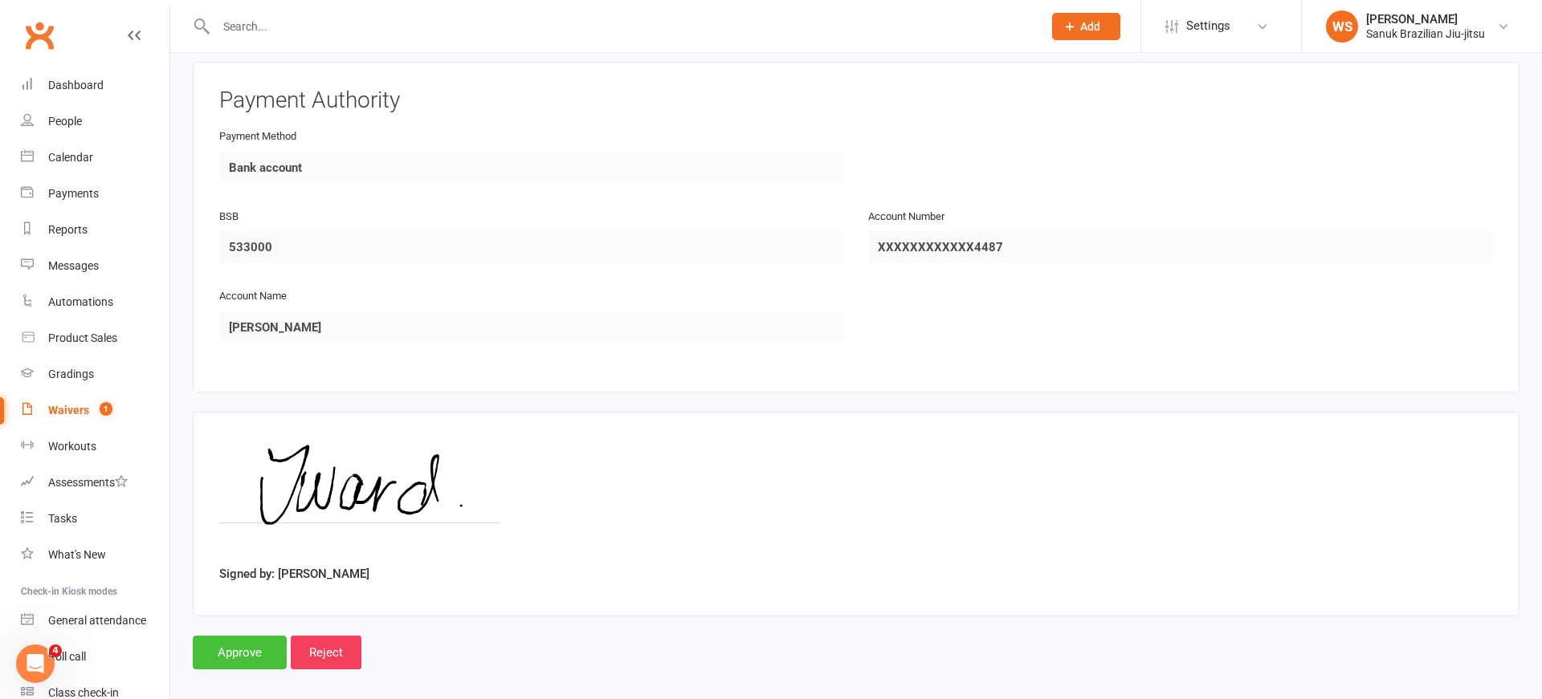
click at [235, 636] on input "Approve" at bounding box center [240, 653] width 94 height 34
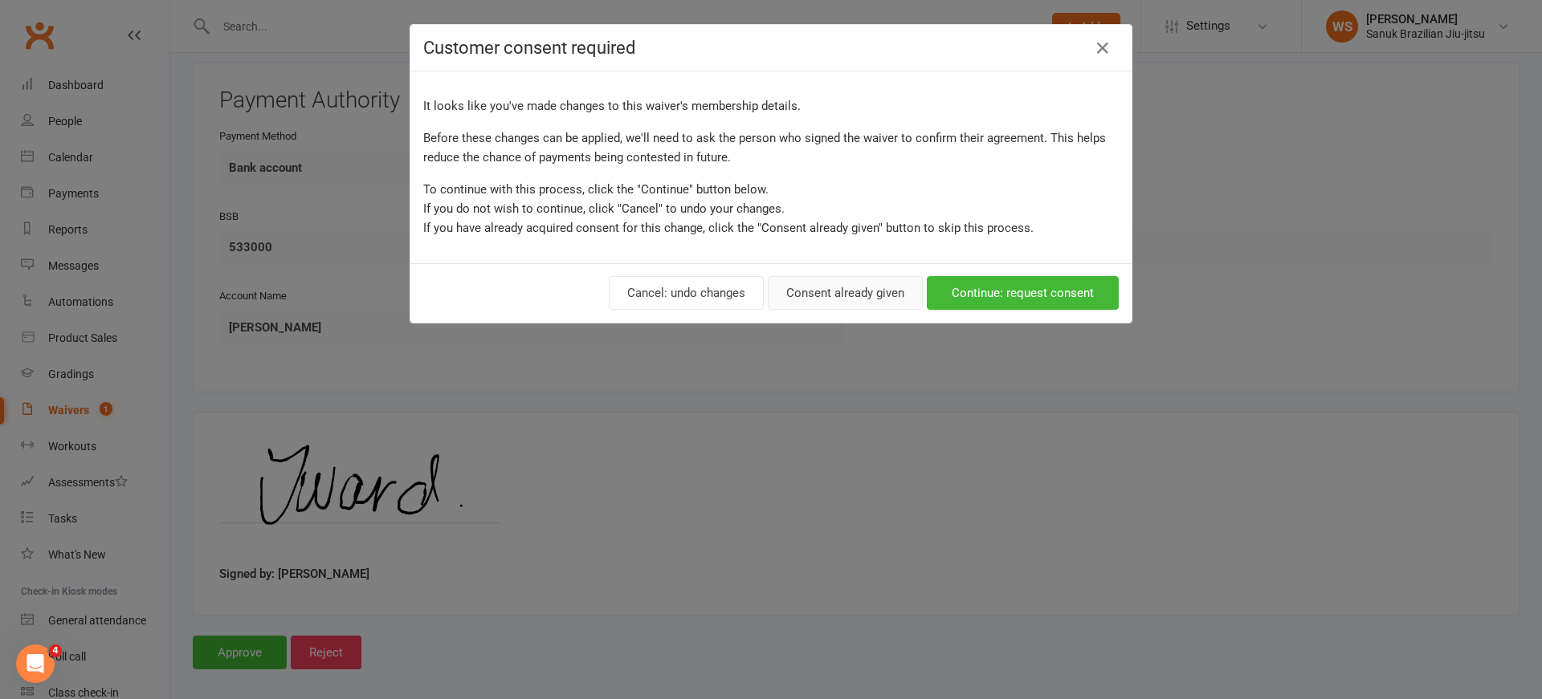
click at [890, 298] on button "Consent already given" at bounding box center [845, 293] width 155 height 34
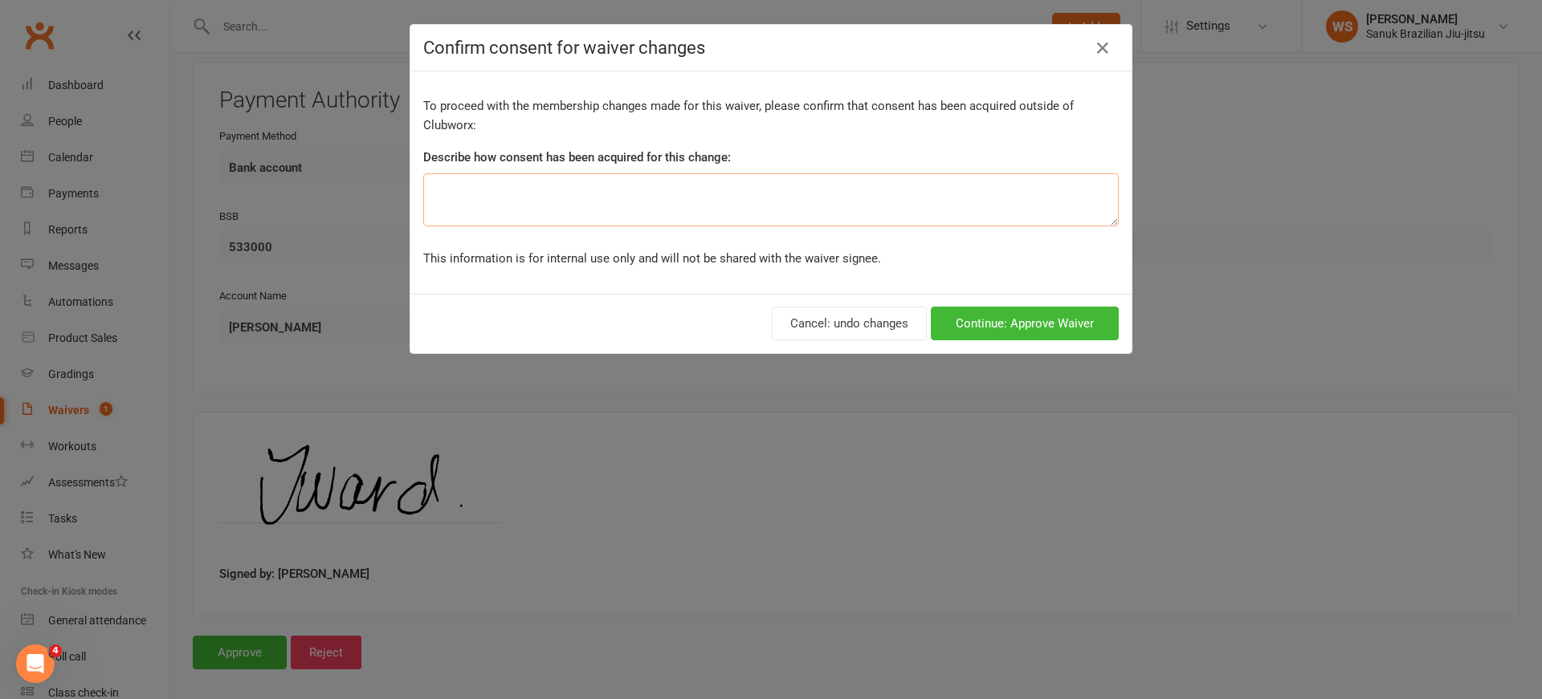
click at [695, 210] on textarea at bounding box center [770, 199] width 695 height 53
type textarea "Via text to [PERSON_NAME] on [DATE]"
click at [1049, 331] on button "Continue: Approve Waiver" at bounding box center [1025, 324] width 188 height 34
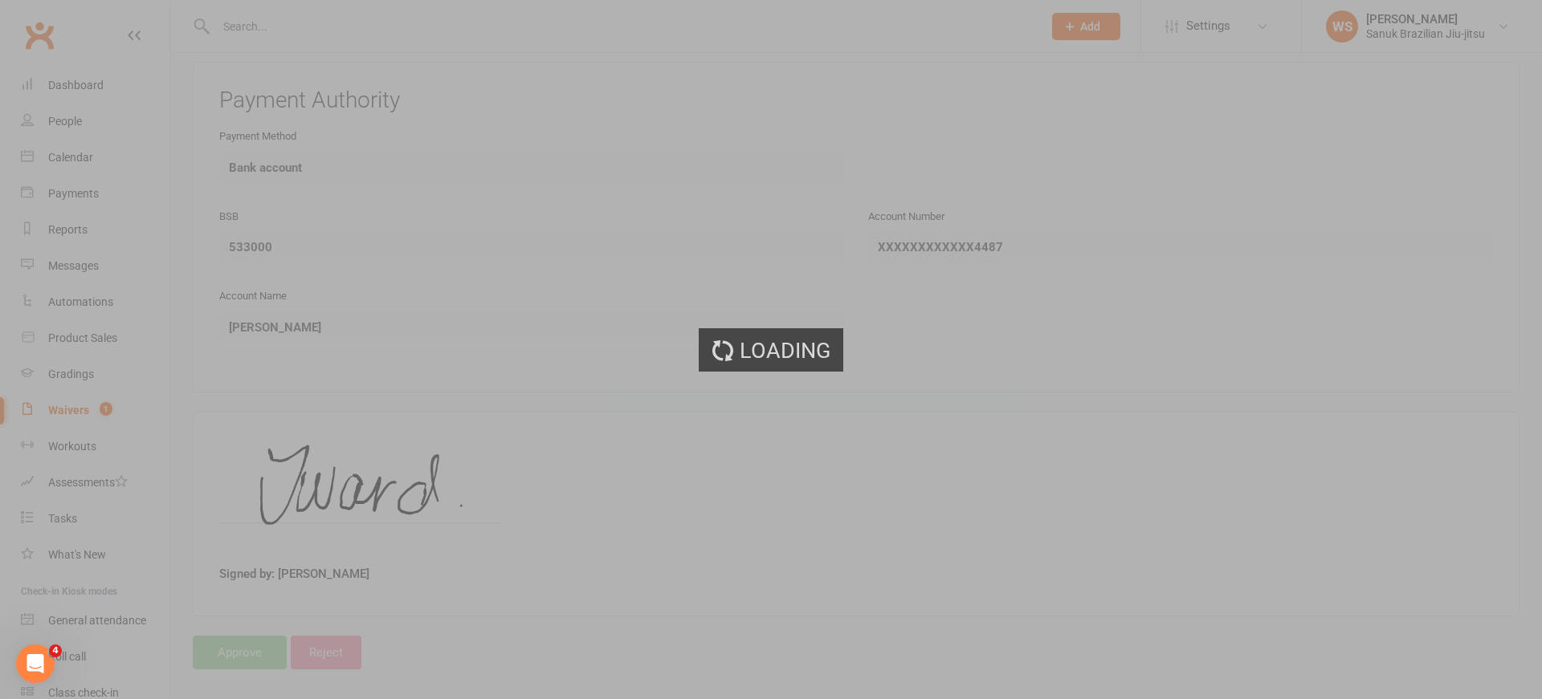
scroll to position [1, 0]
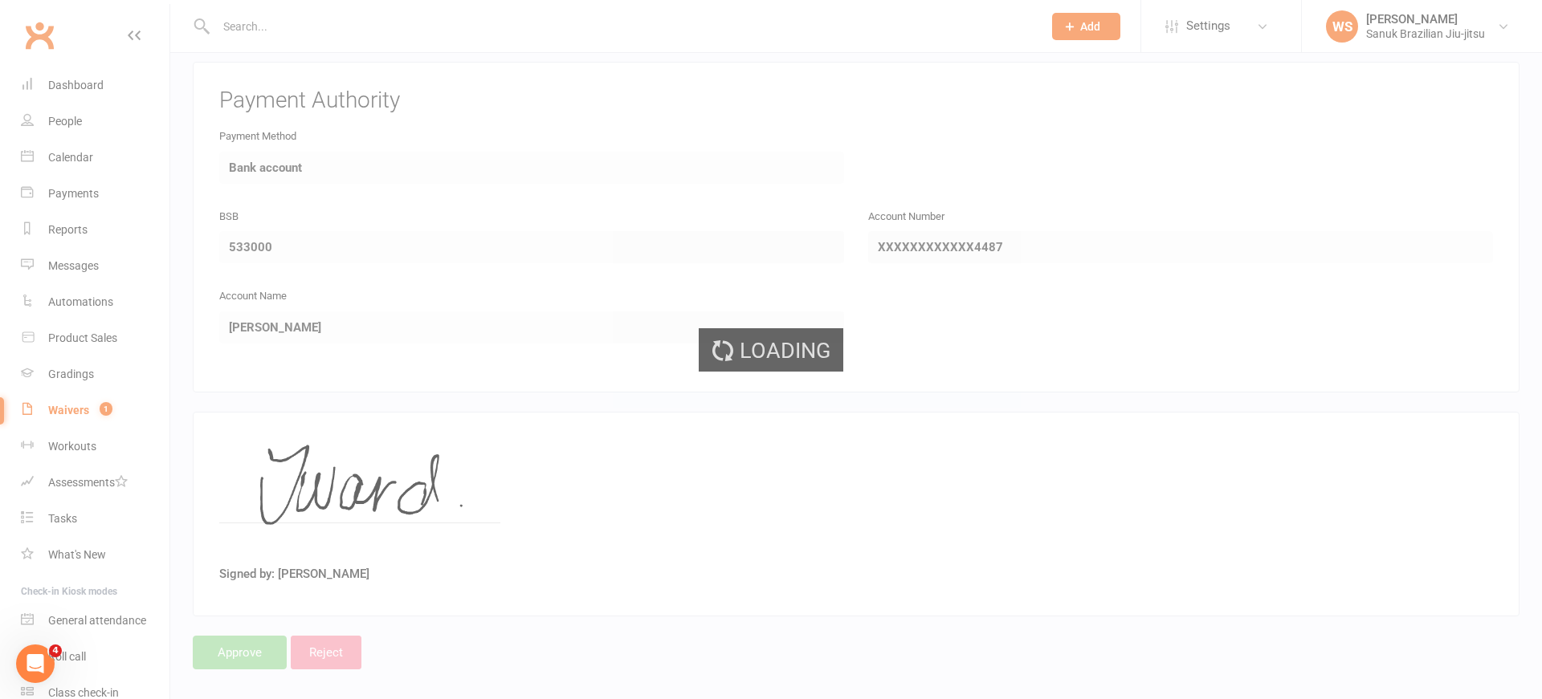
select select "25"
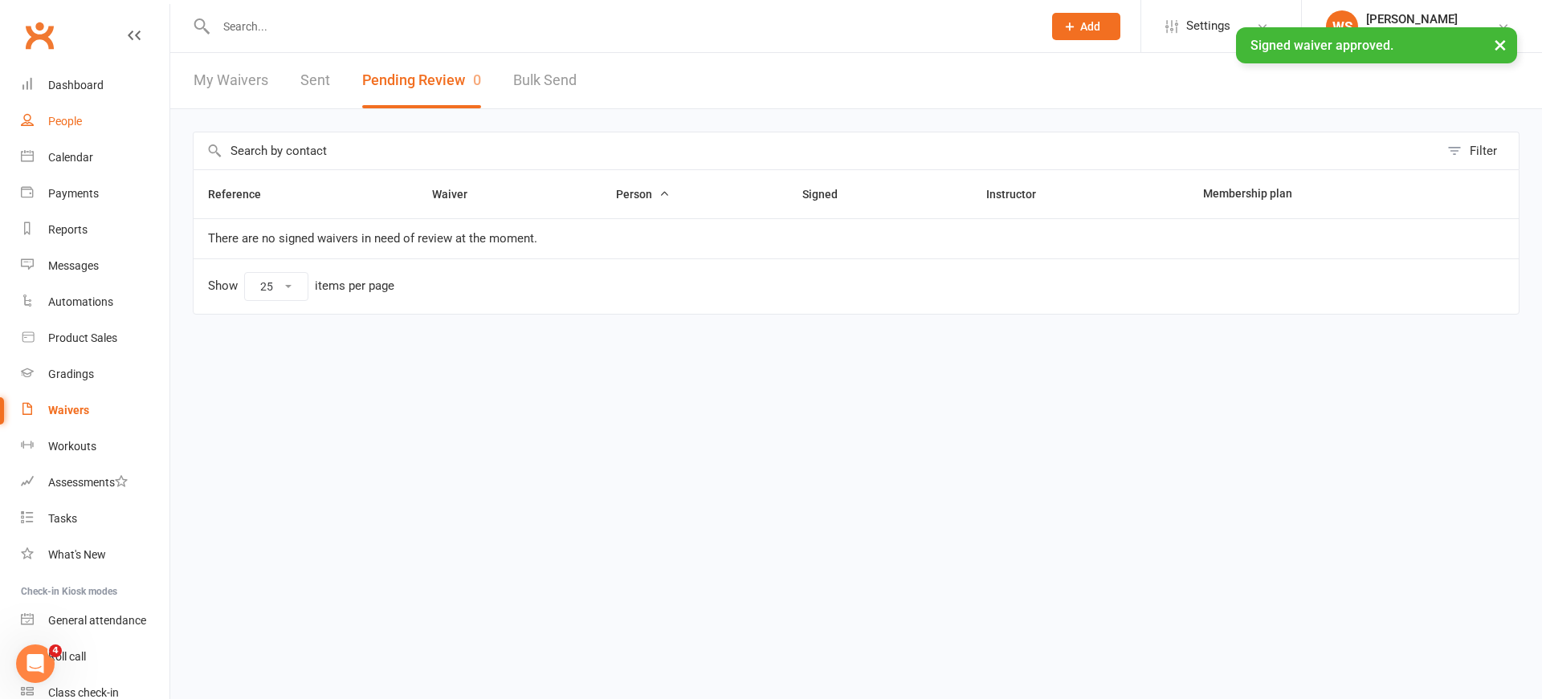
click at [84, 132] on link "People" at bounding box center [95, 122] width 149 height 36
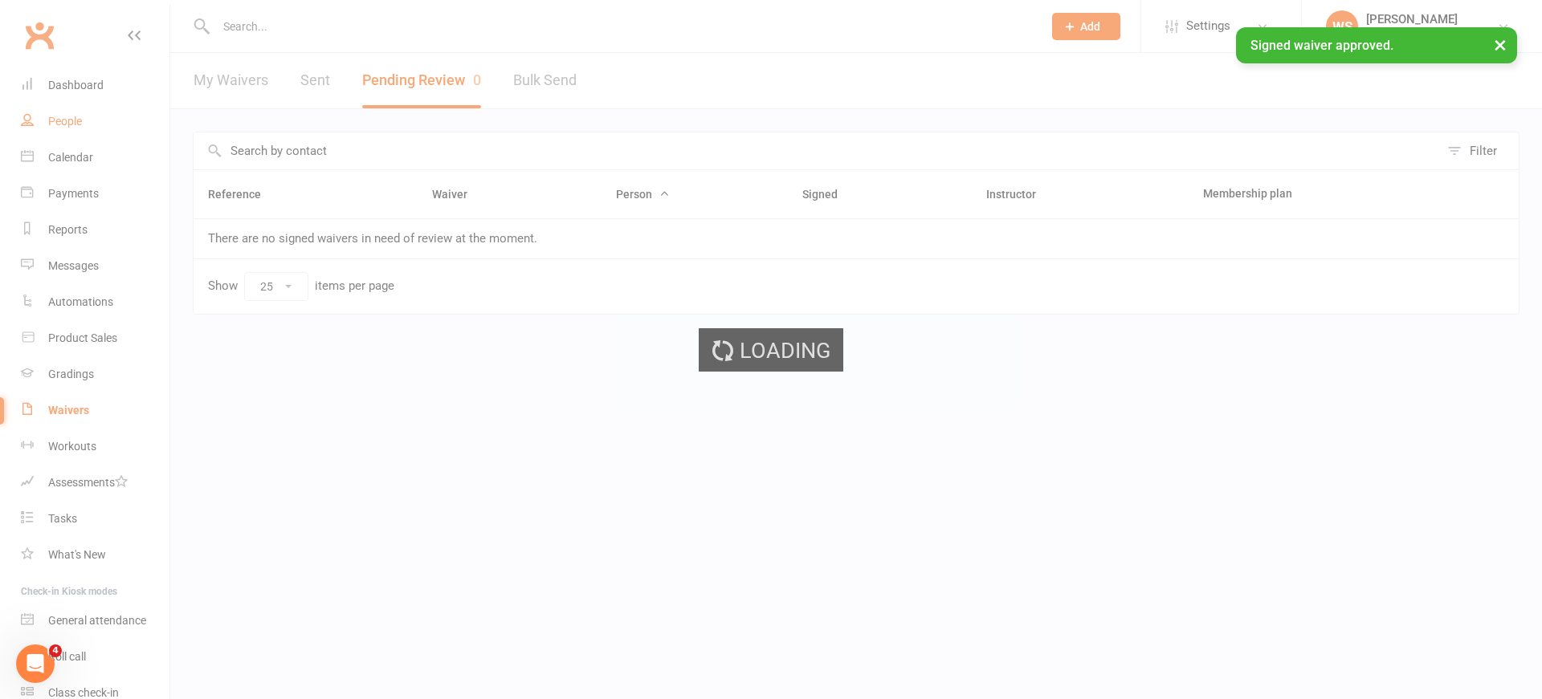
select select "100"
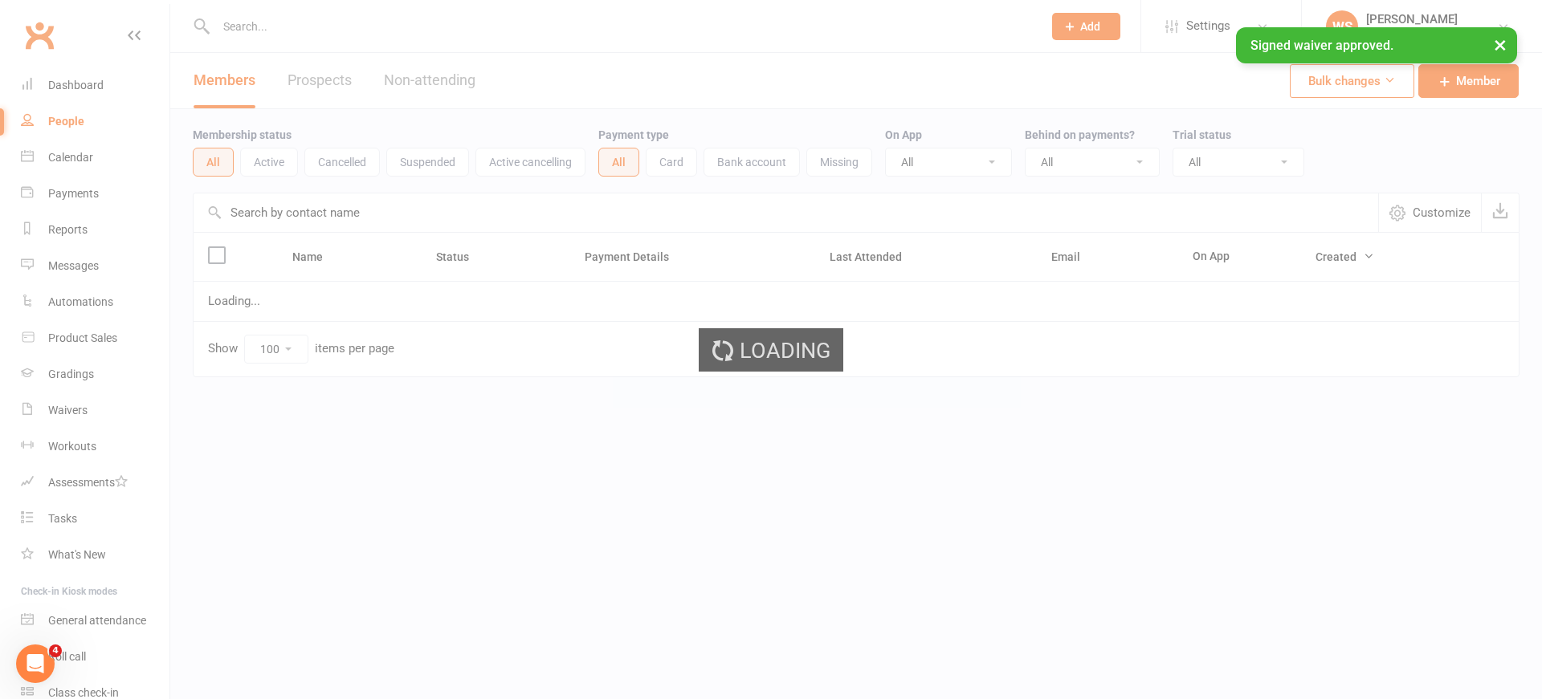
scroll to position [1, 0]
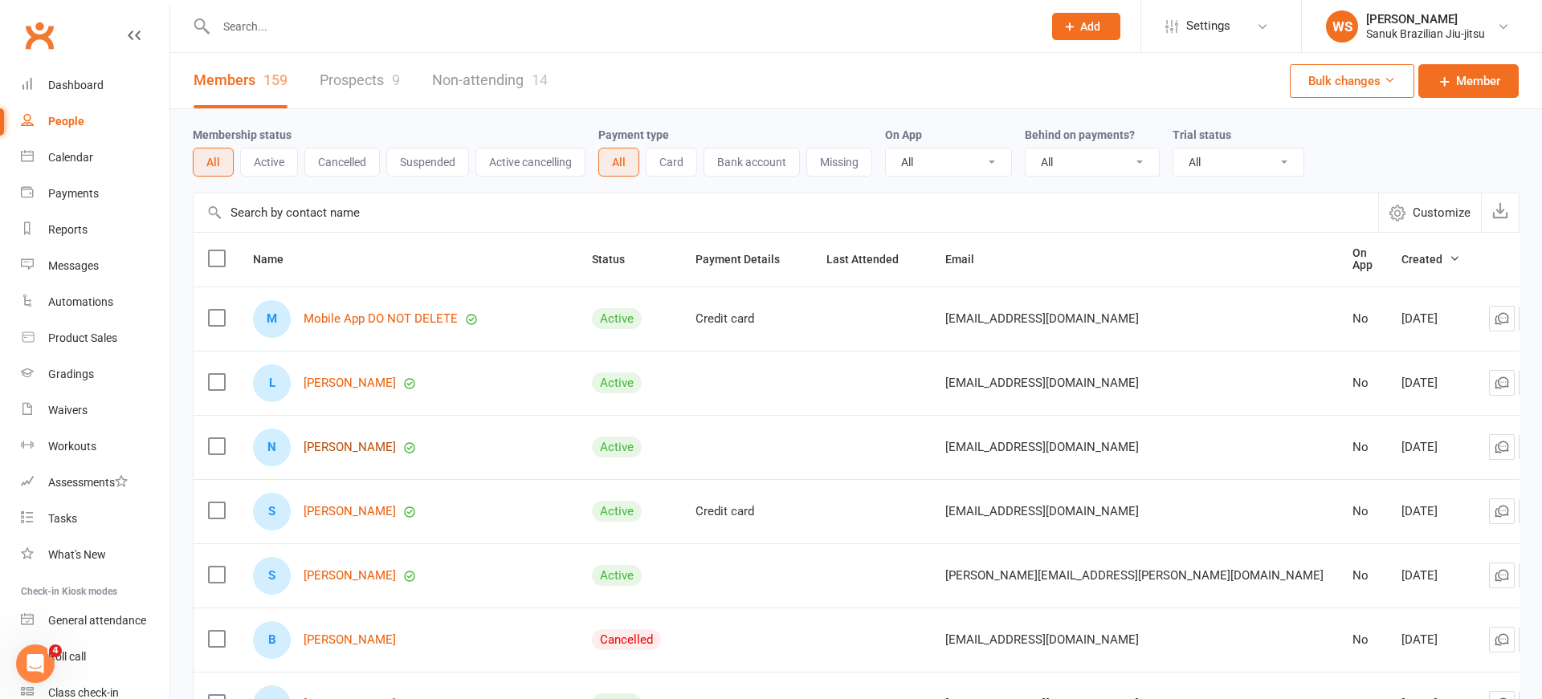
click at [332, 442] on link "[PERSON_NAME]" at bounding box center [350, 448] width 92 height 14
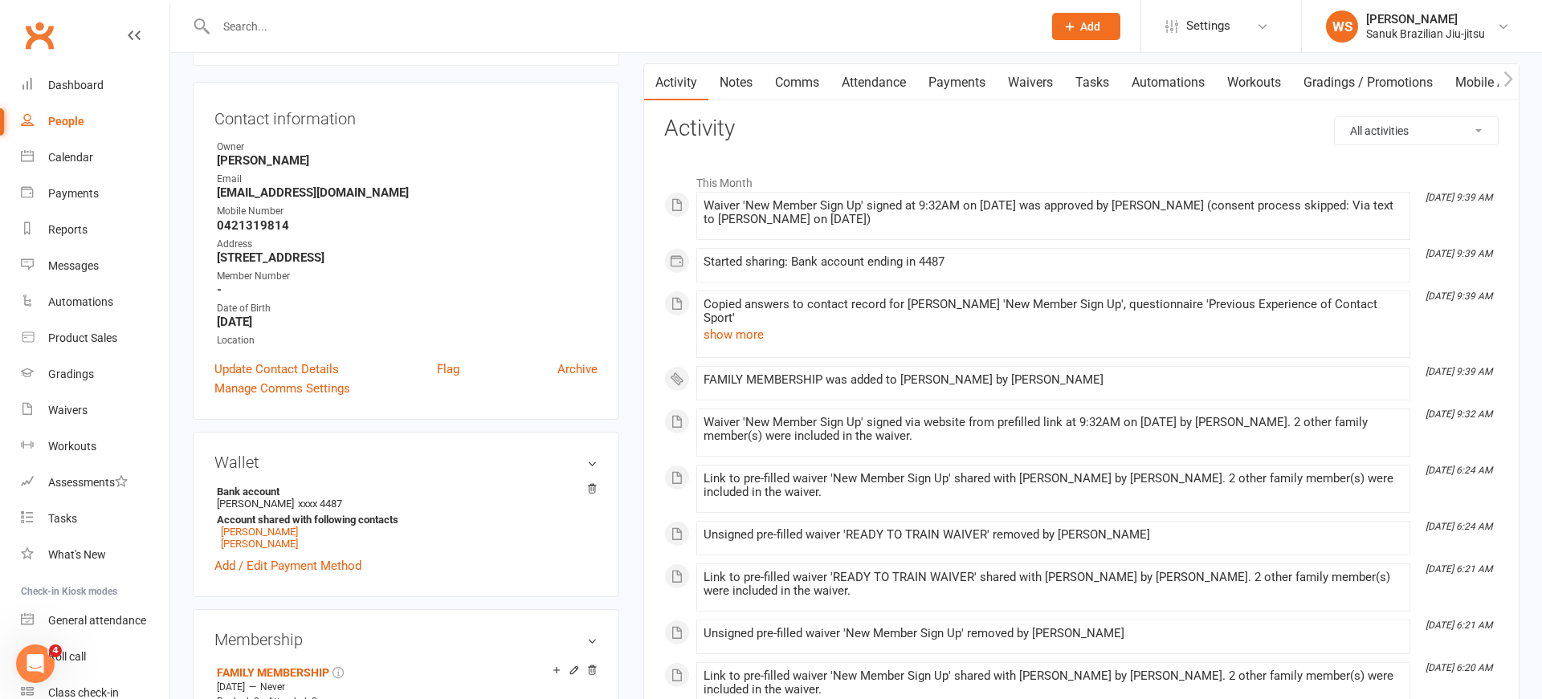
scroll to position [177, 0]
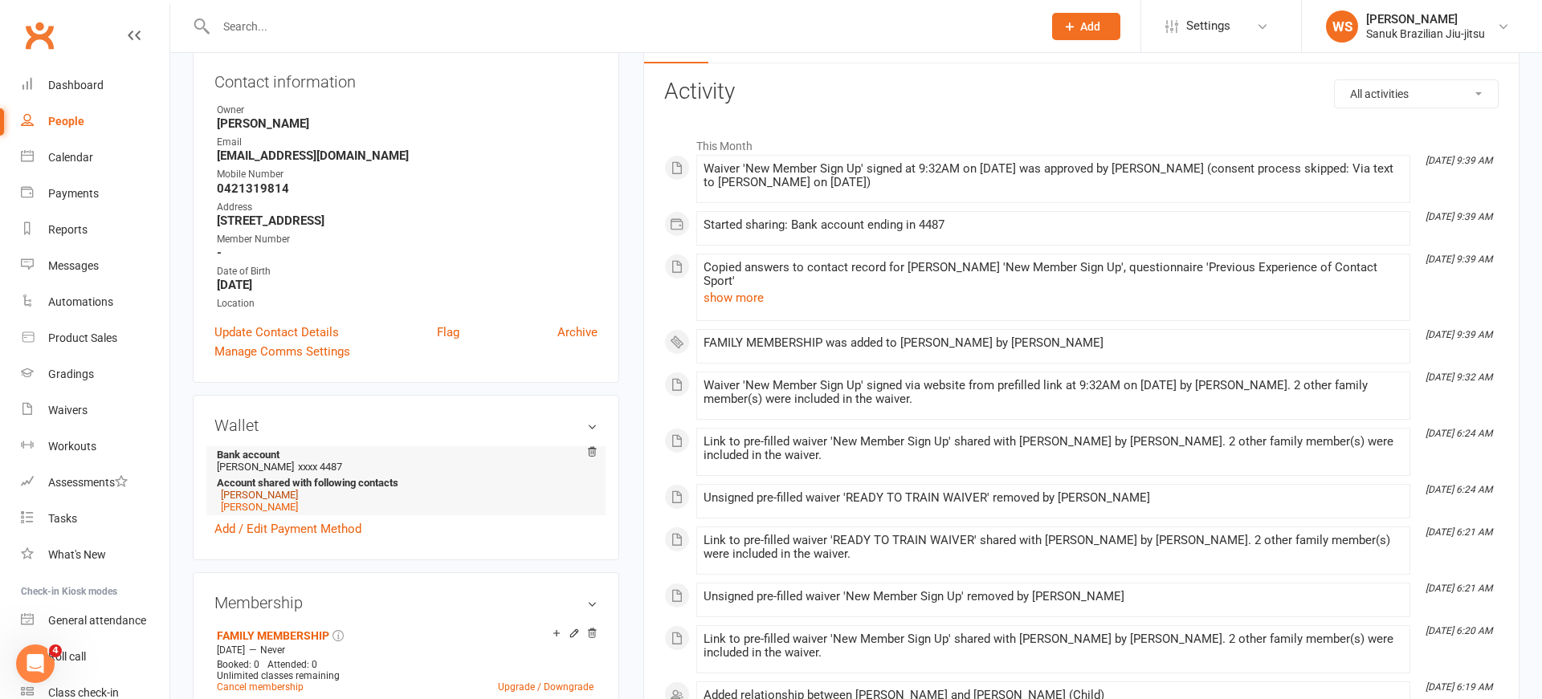
click at [242, 501] on link "[PERSON_NAME]" at bounding box center [259, 495] width 77 height 12
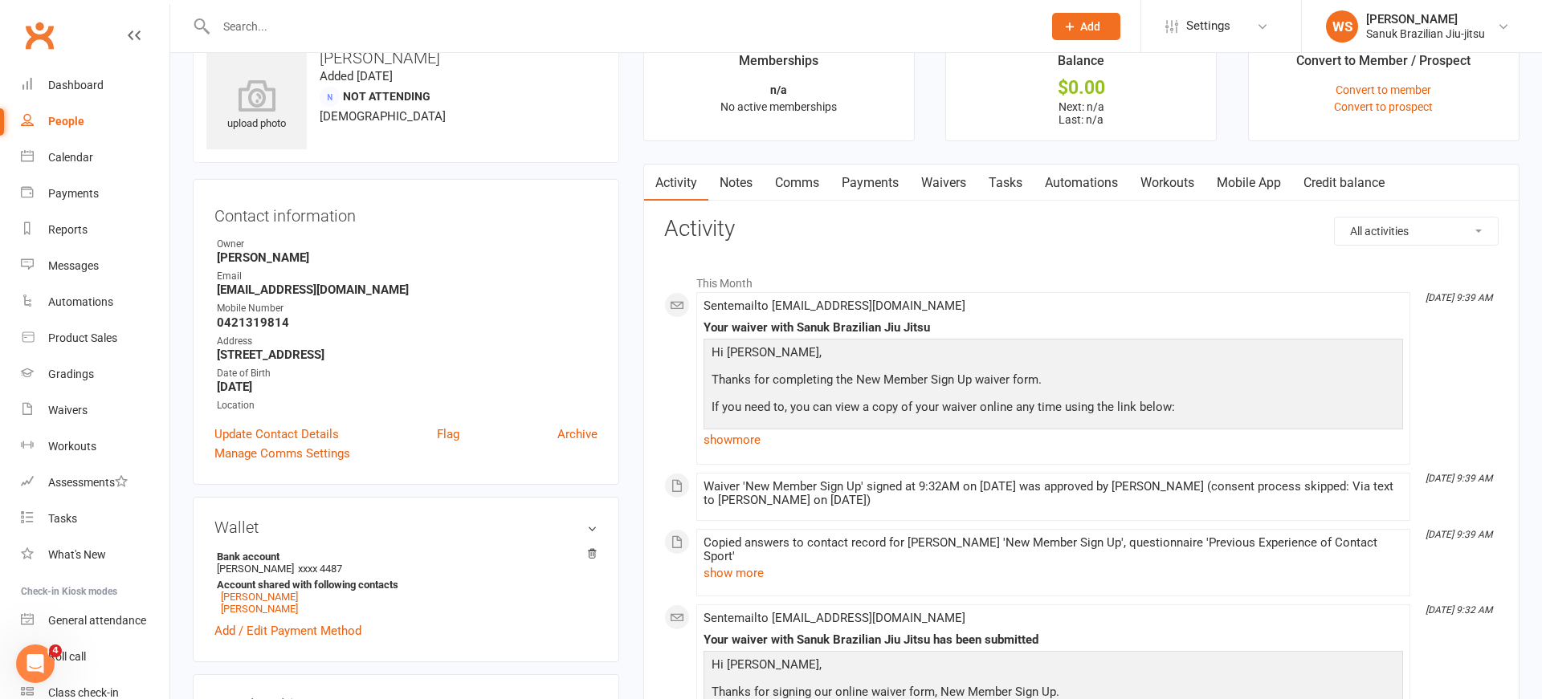
scroll to position [53, 0]
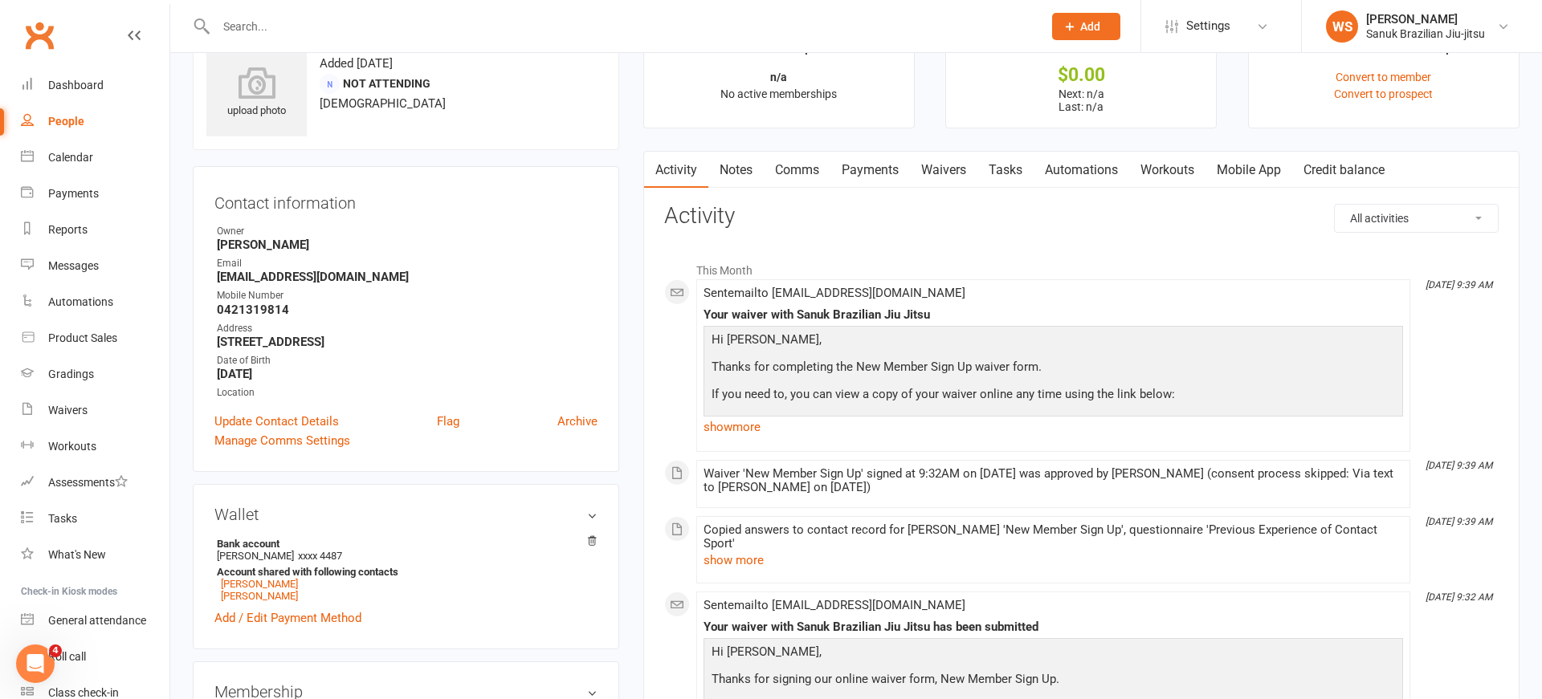
click at [941, 169] on link "Waivers" at bounding box center [943, 170] width 67 height 37
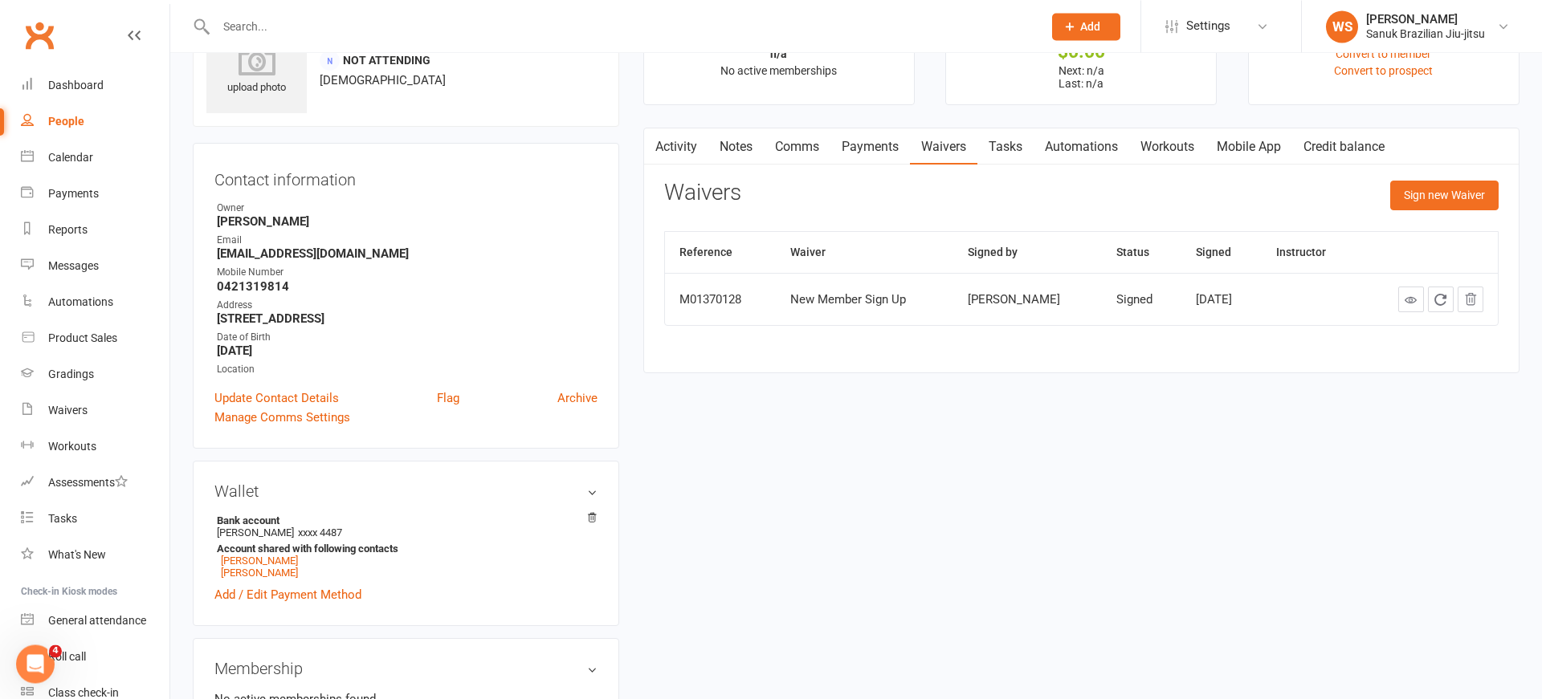
scroll to position [84, 0]
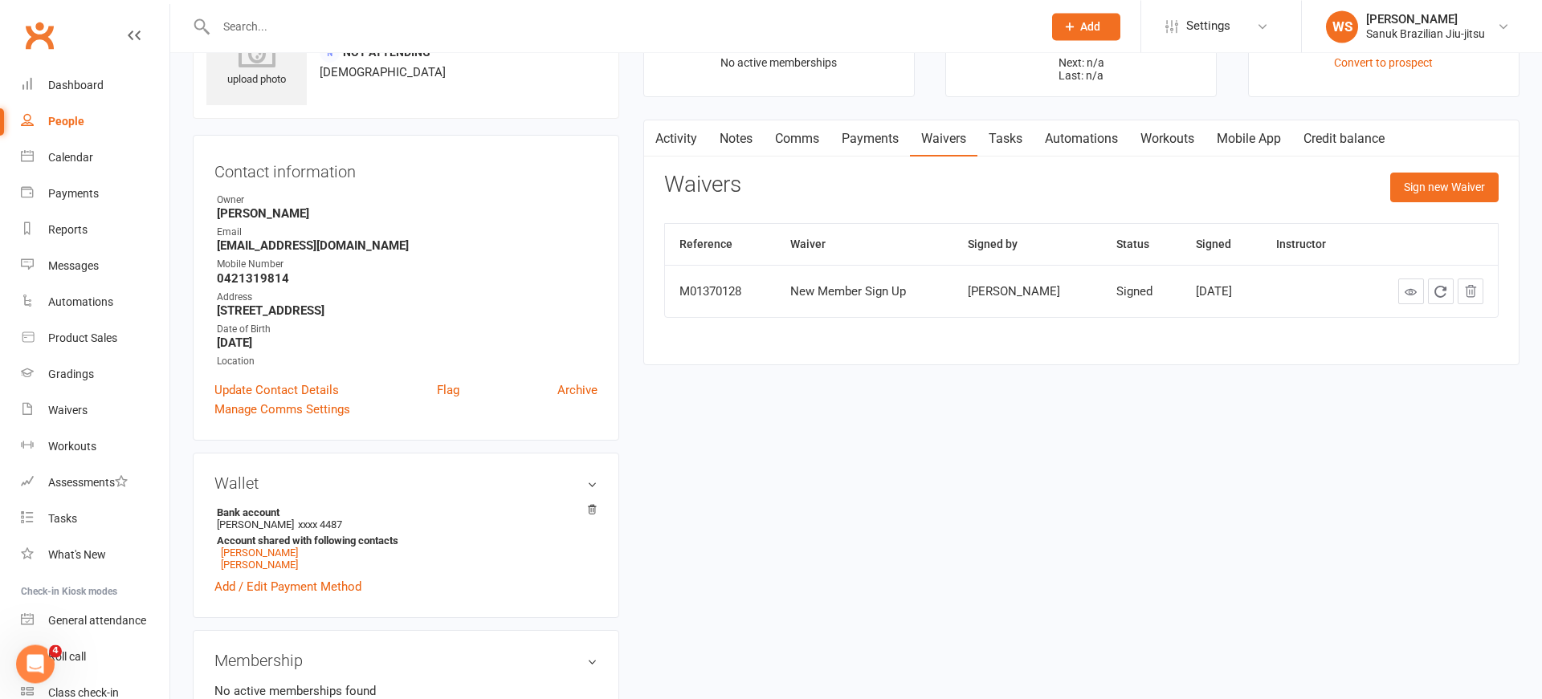
click at [858, 131] on link "Payments" at bounding box center [869, 138] width 79 height 37
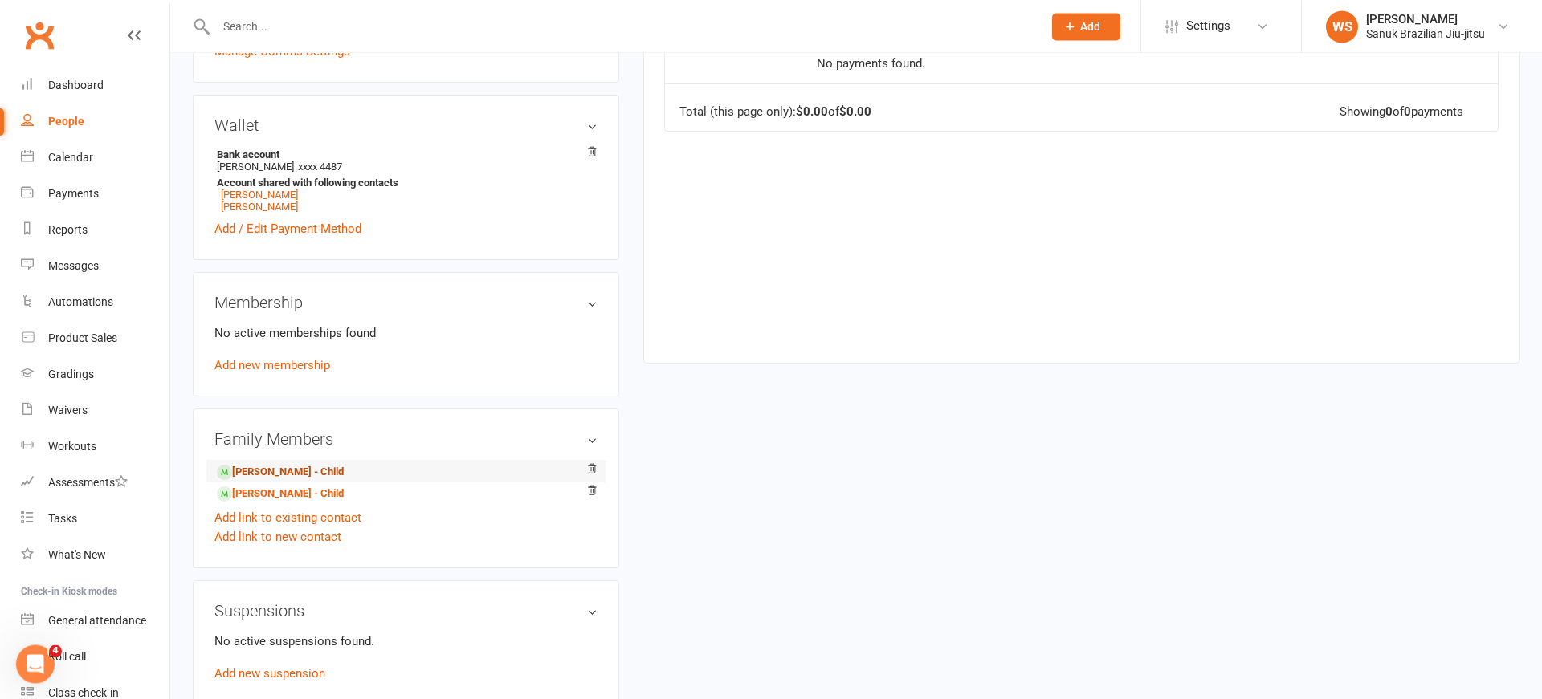
scroll to position [448, 0]
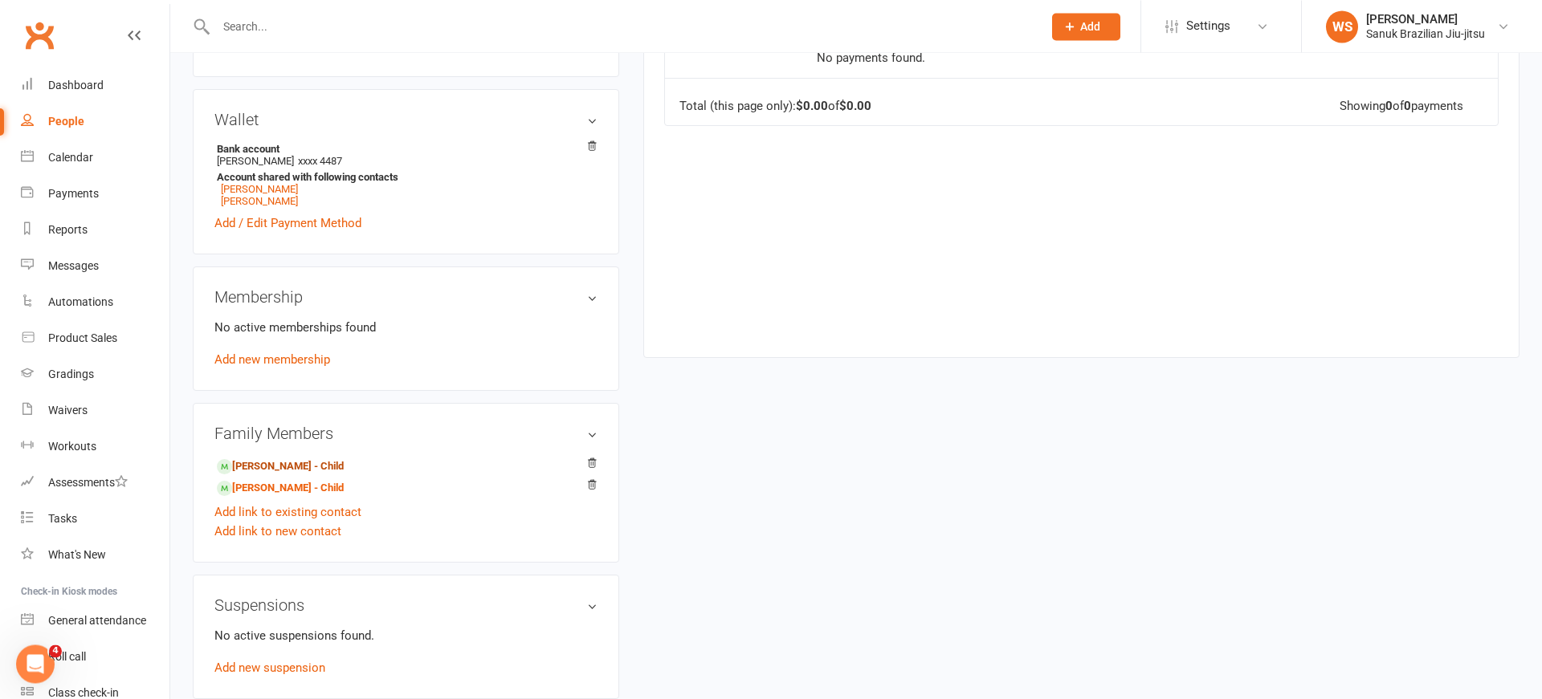
click at [276, 474] on link "[PERSON_NAME] - Child" at bounding box center [280, 466] width 127 height 17
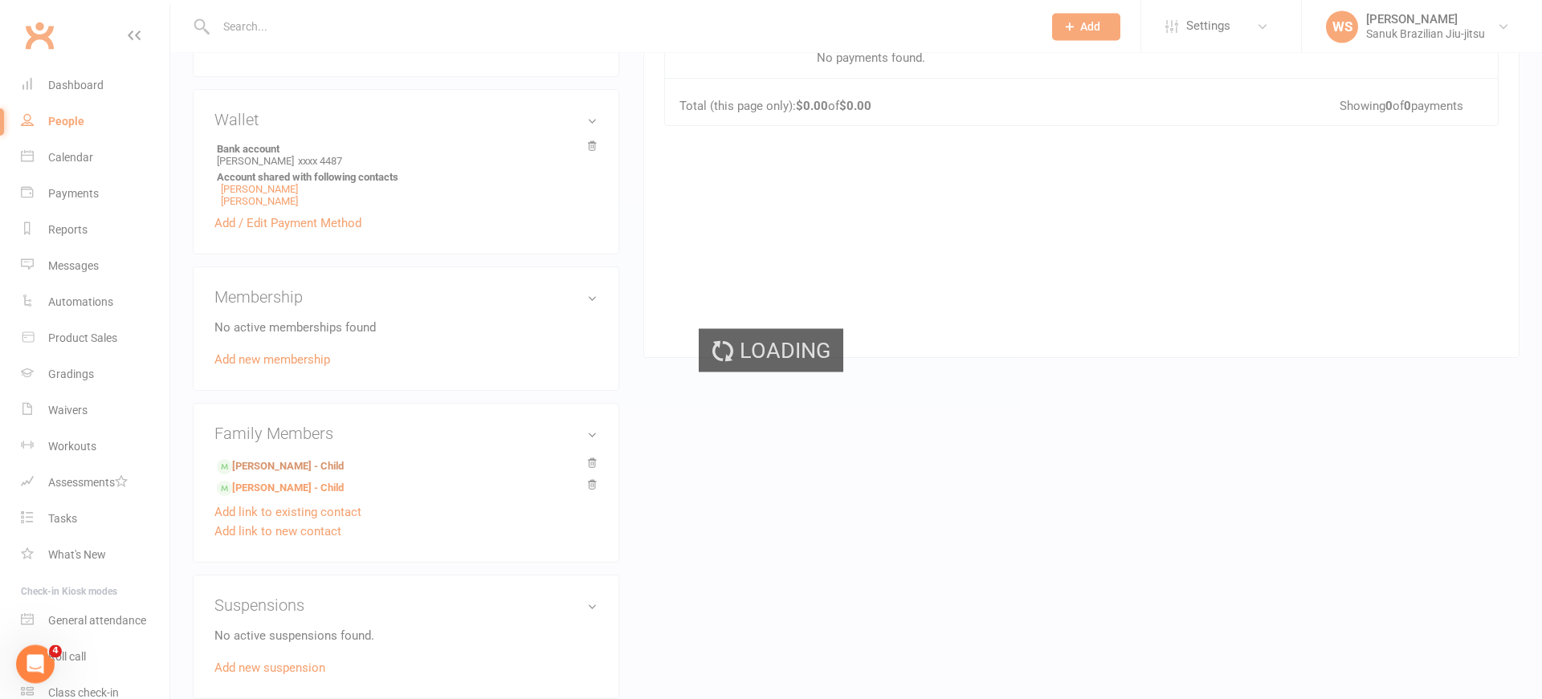
scroll to position [1, 0]
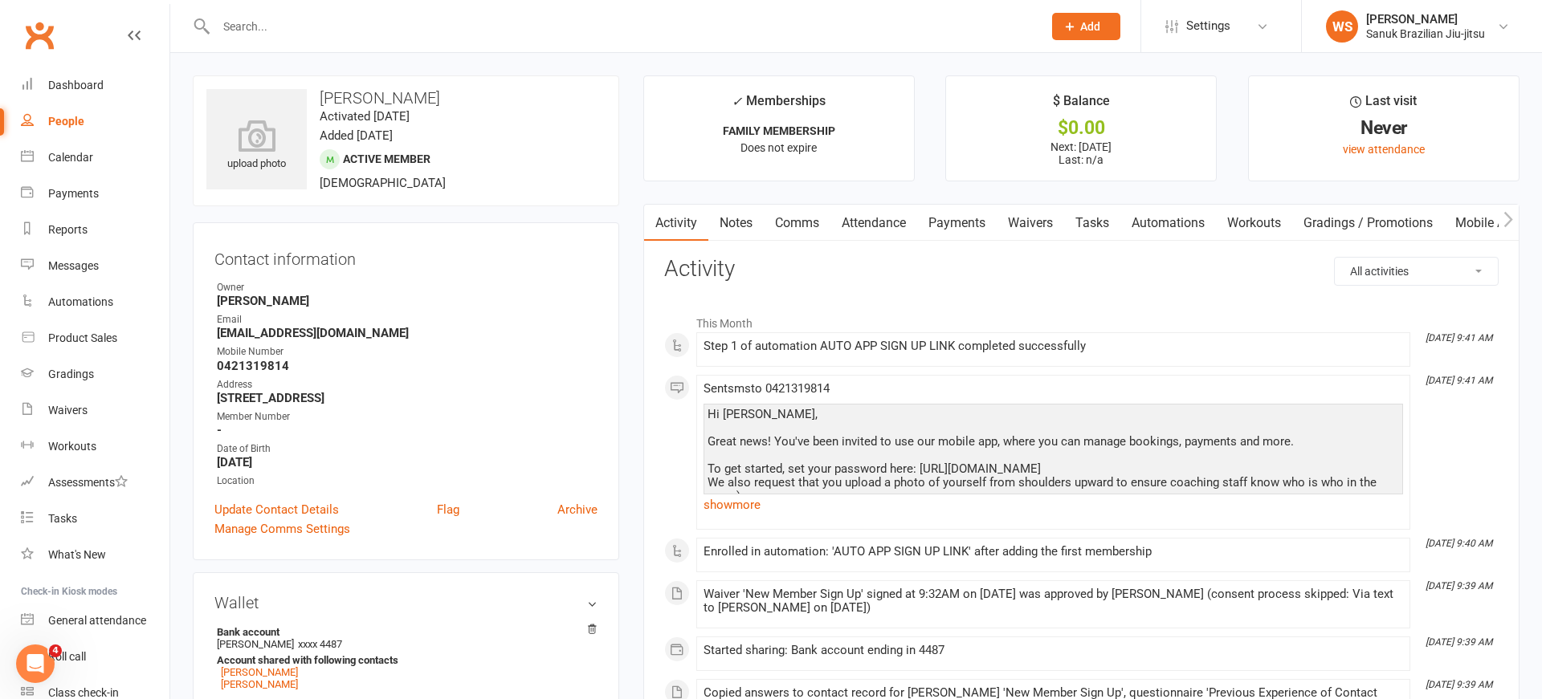
click at [962, 222] on link "Payments" at bounding box center [956, 223] width 79 height 37
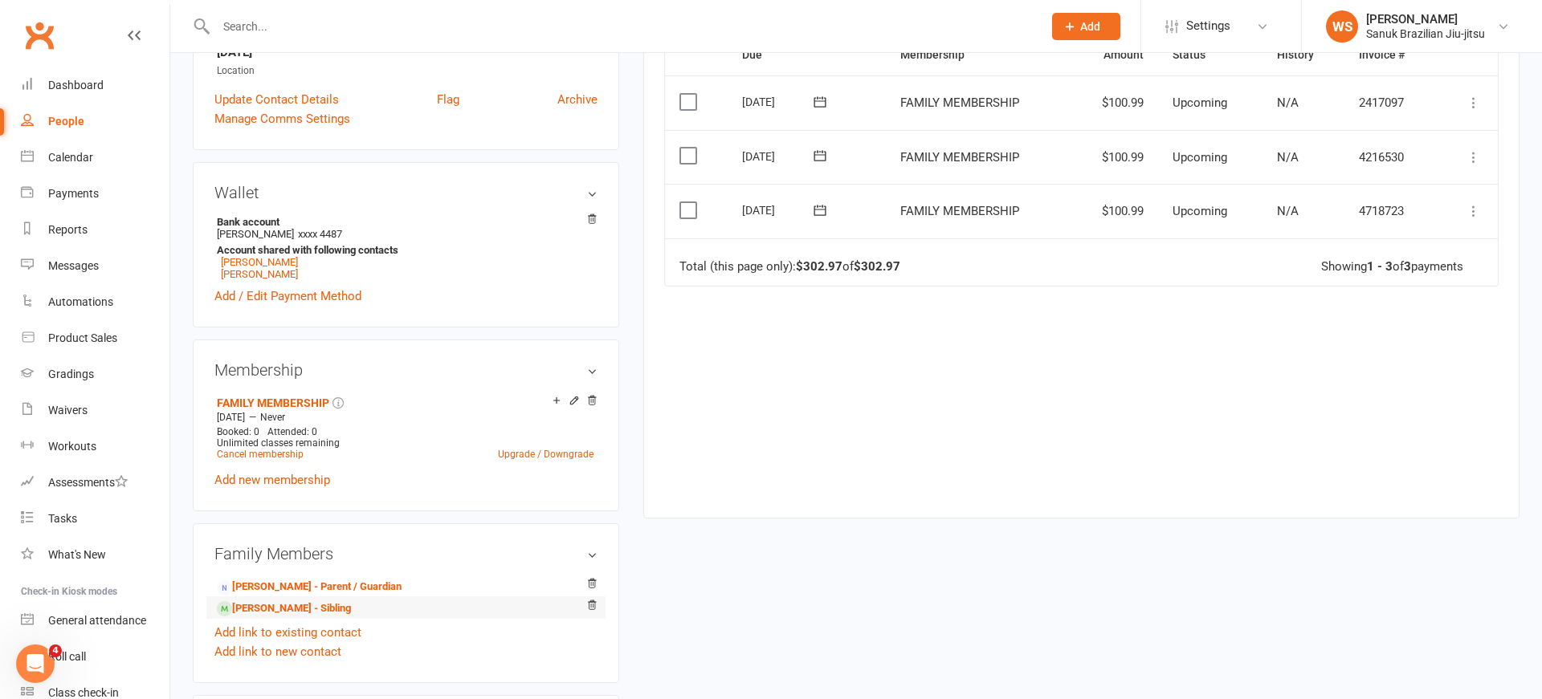
scroll to position [422, 0]
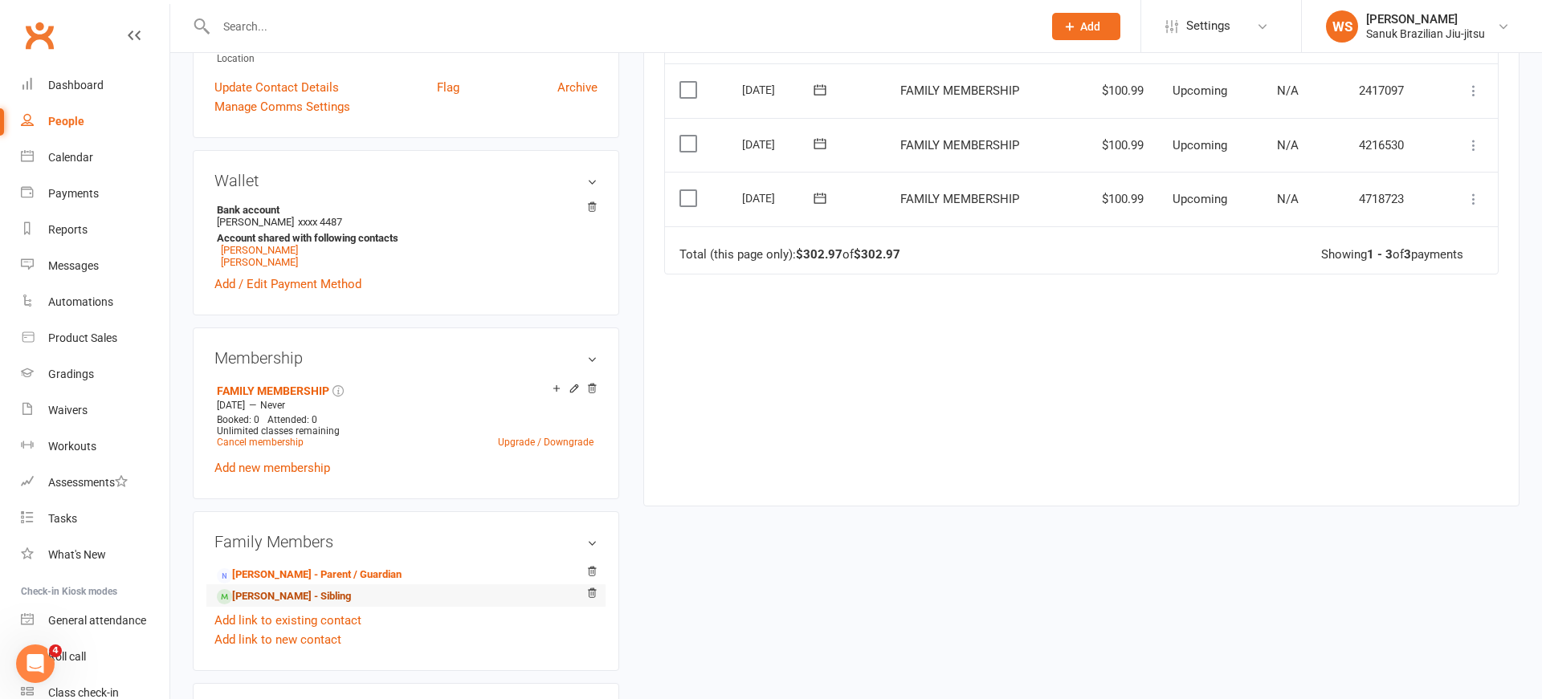
click at [296, 605] on link "[PERSON_NAME] - Sibling" at bounding box center [284, 597] width 134 height 17
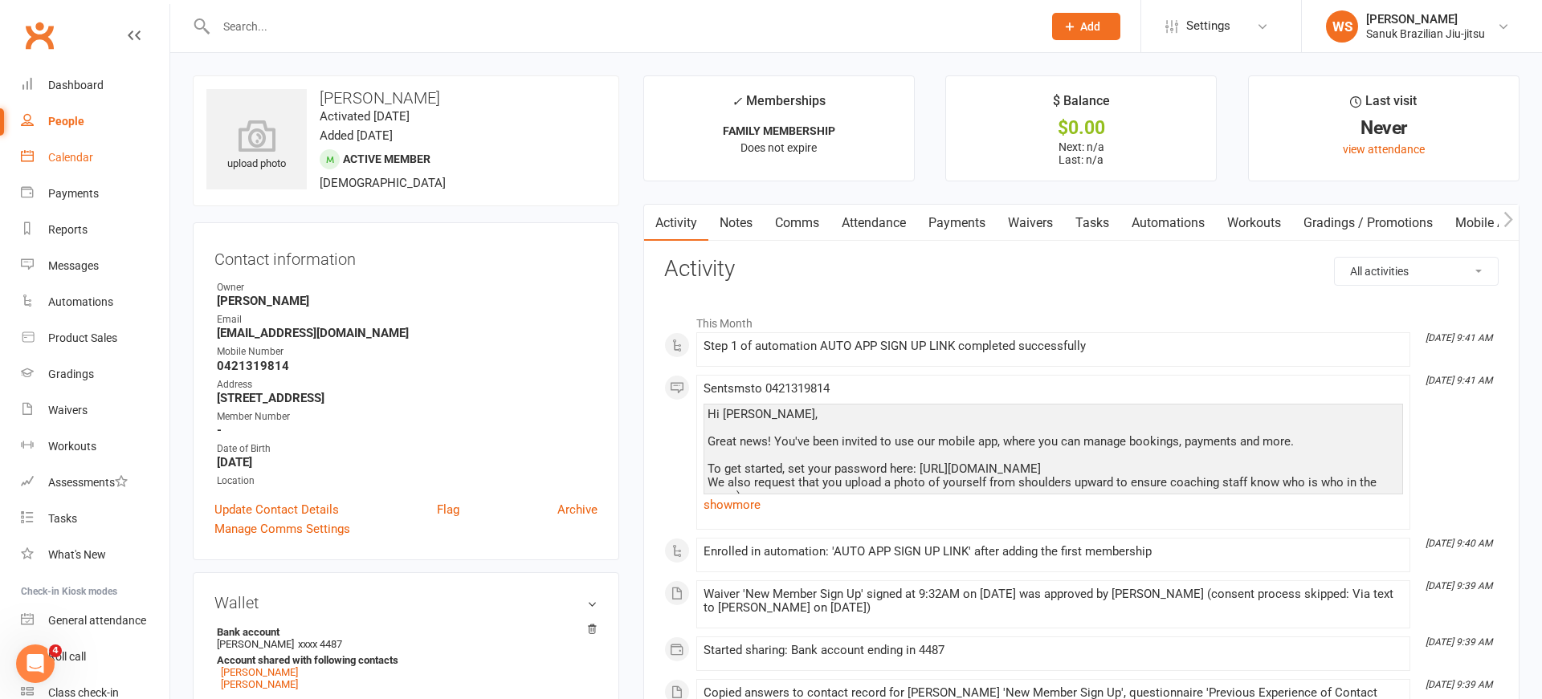
drag, startPoint x: 82, startPoint y: 145, endPoint x: 79, endPoint y: 131, distance: 14.0
click at [82, 141] on link "Calendar" at bounding box center [95, 158] width 149 height 36
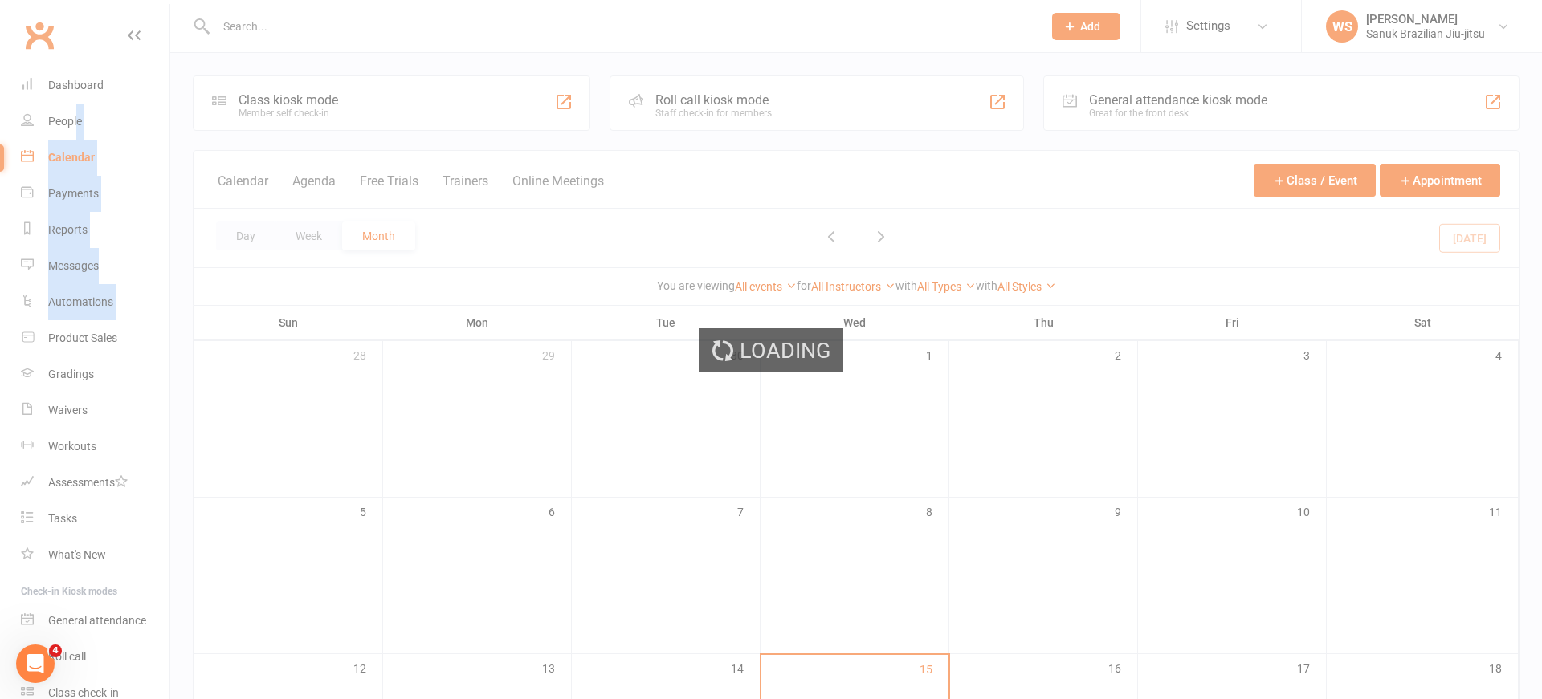
scroll to position [1, 0]
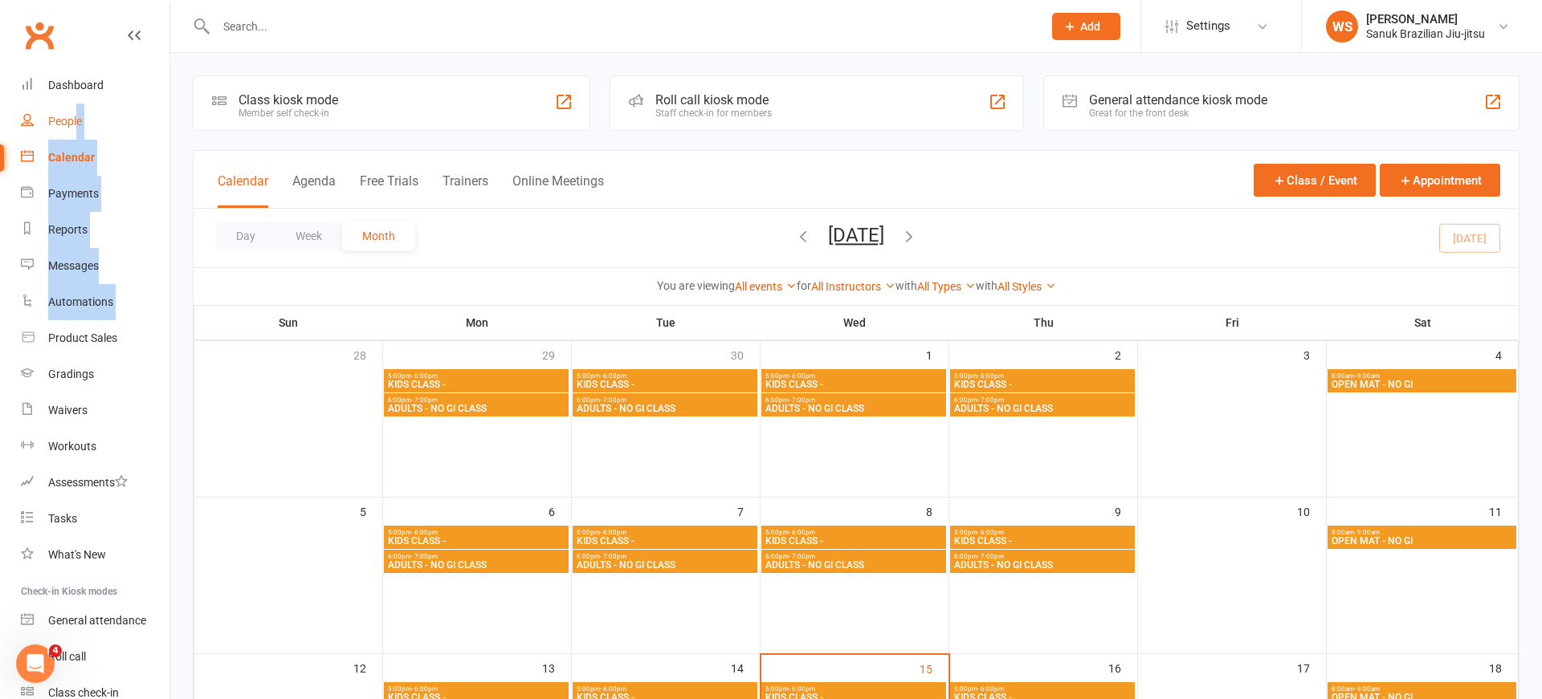
click at [75, 126] on div "People" at bounding box center [65, 121] width 34 height 13
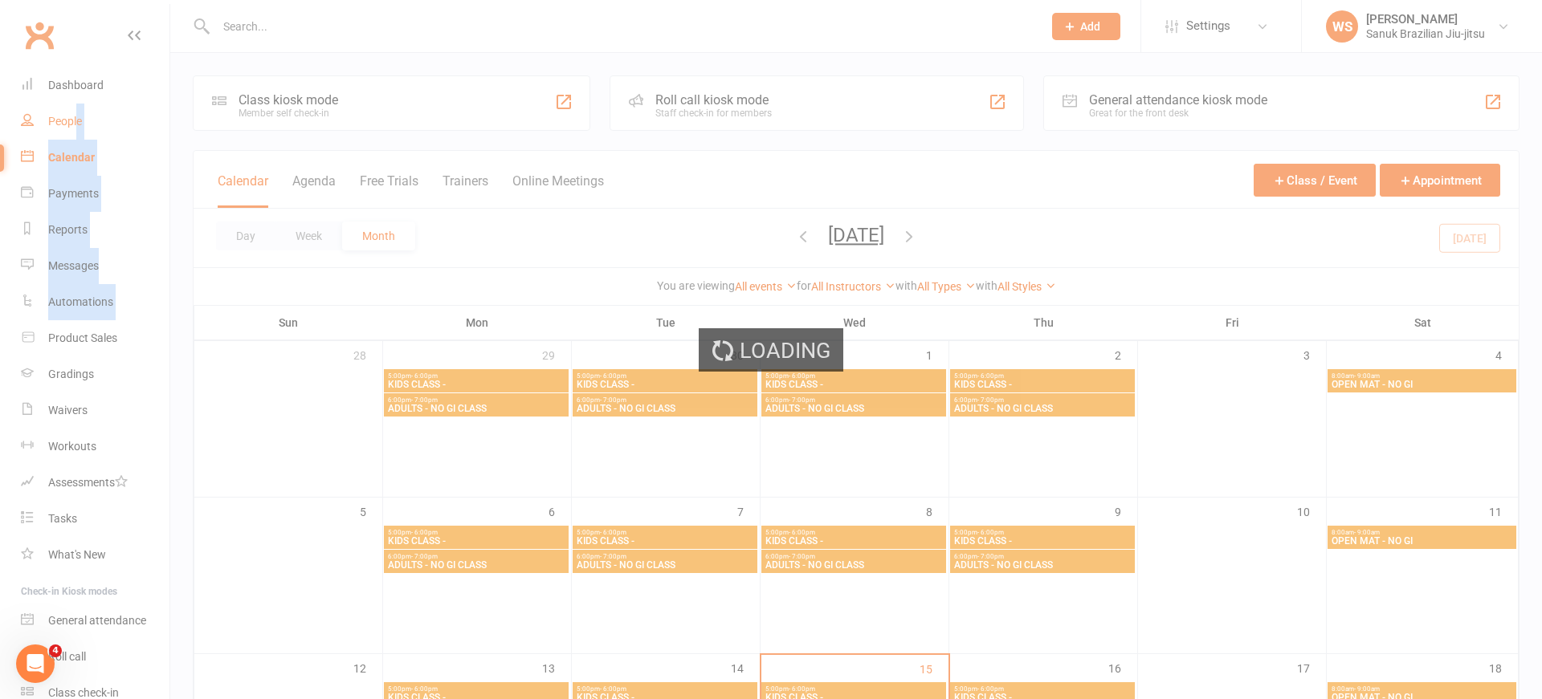
select select "100"
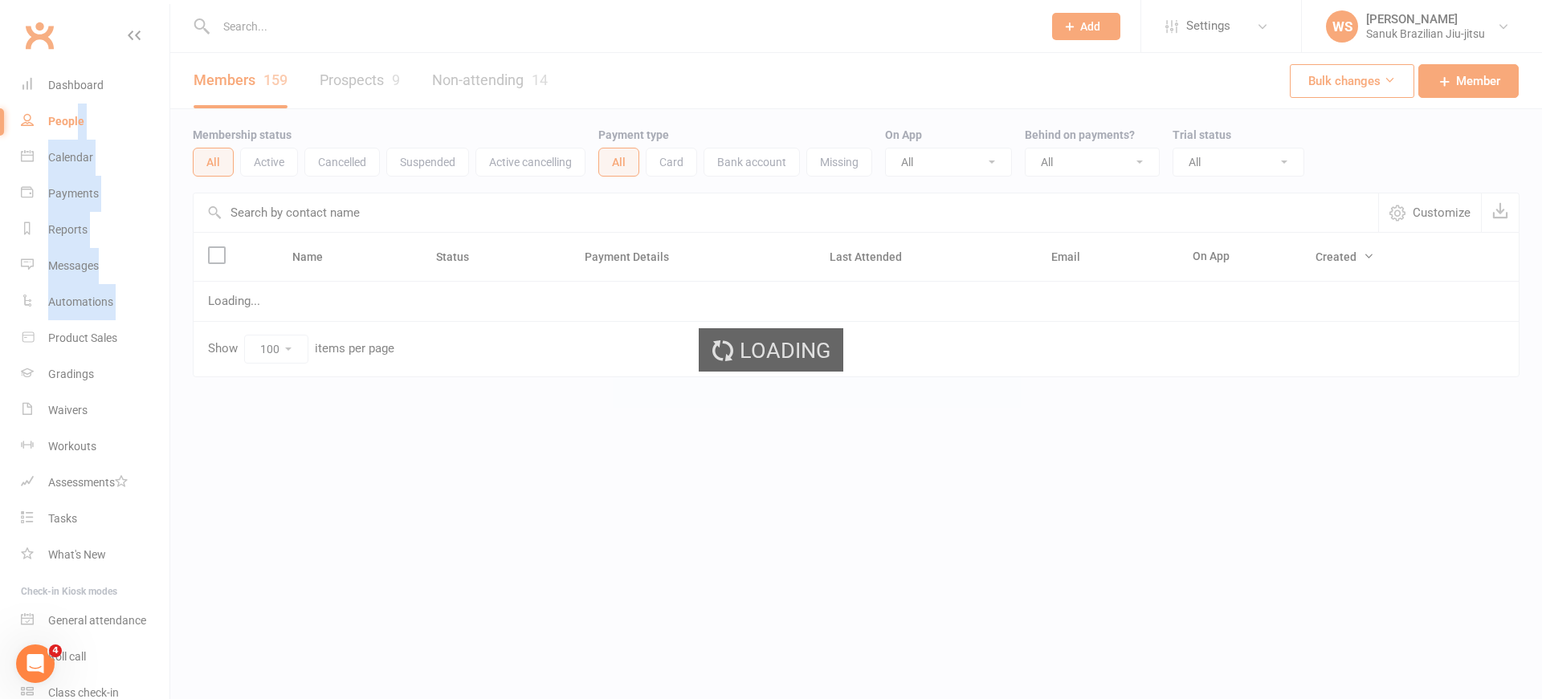
scroll to position [1, 0]
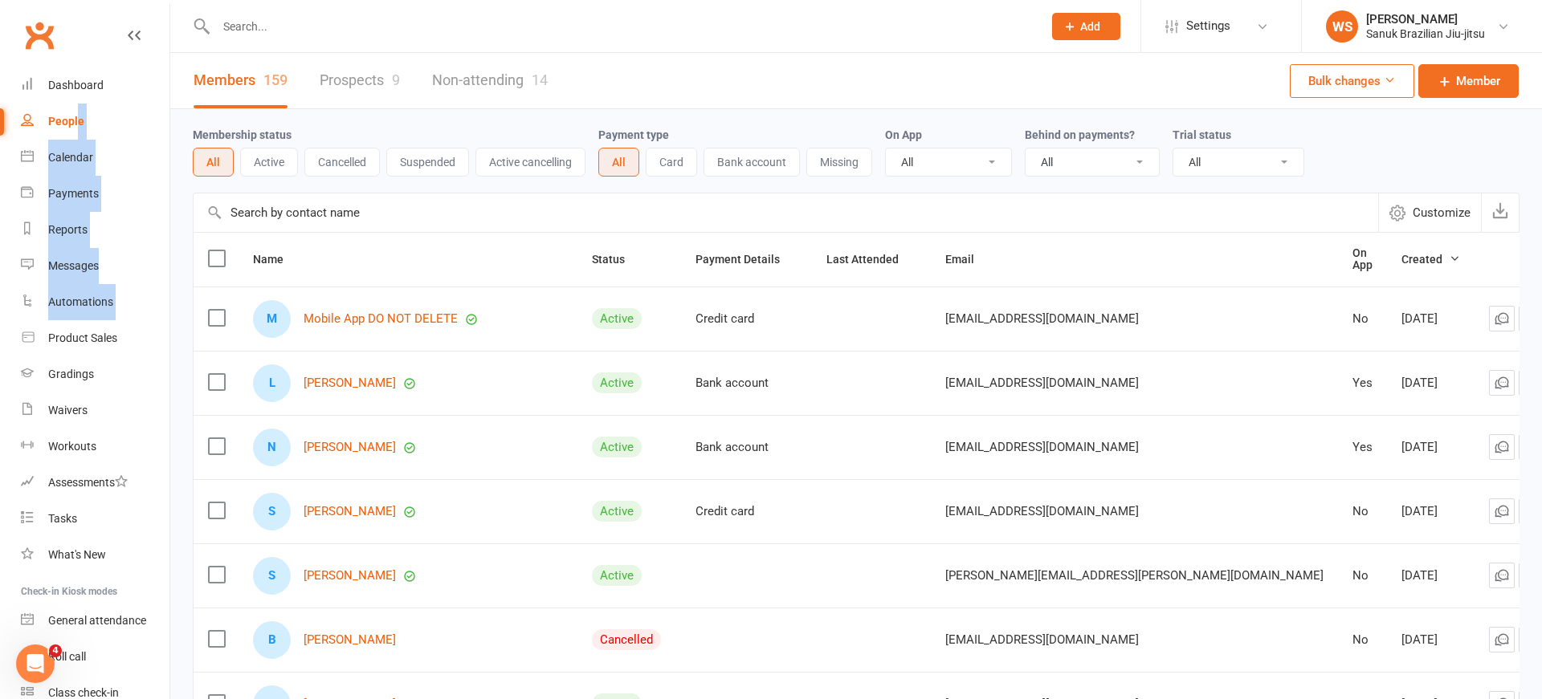
click at [732, 87] on div "Members 159 Prospects 9 Non-attending 14 Bulk changes Member" at bounding box center [855, 81] width 1371 height 56
click at [410, 29] on input "text" at bounding box center [621, 26] width 820 height 22
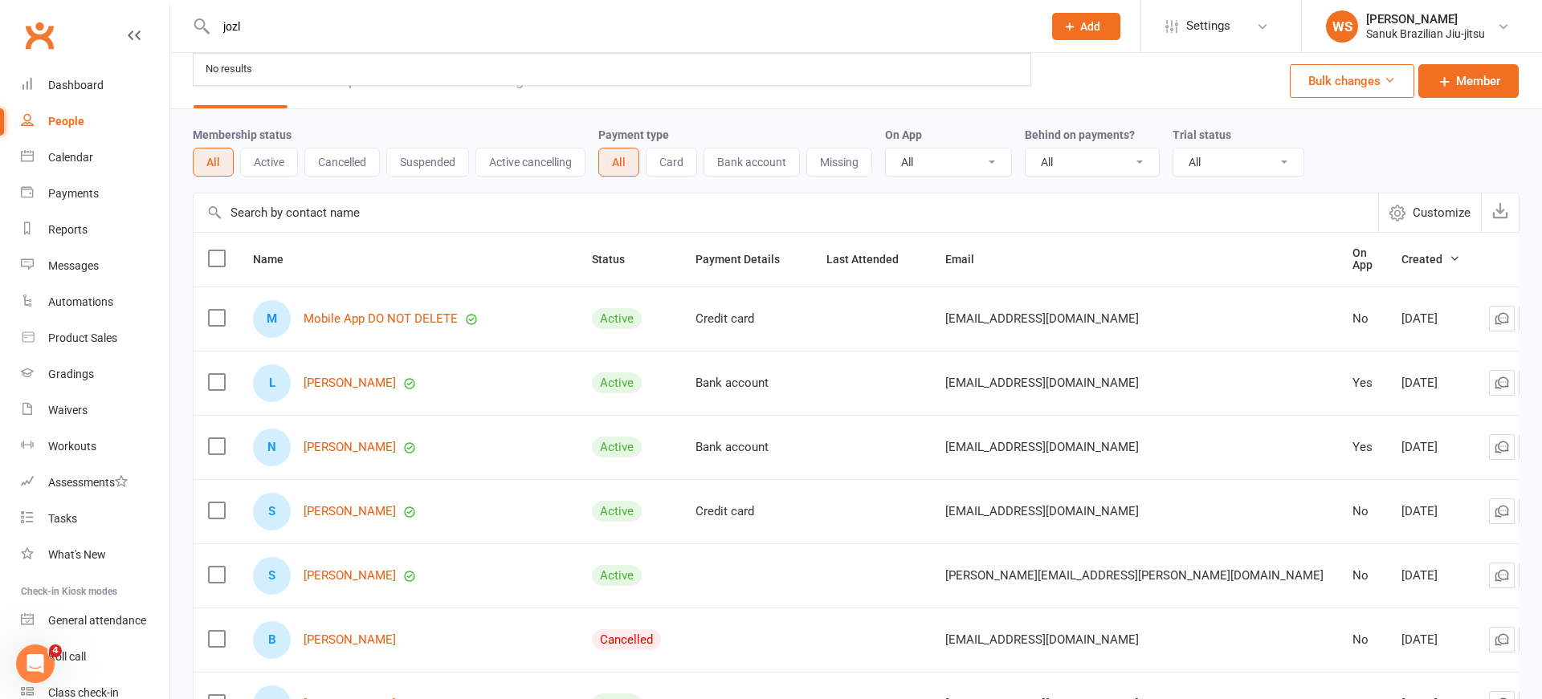
type input "jozl"
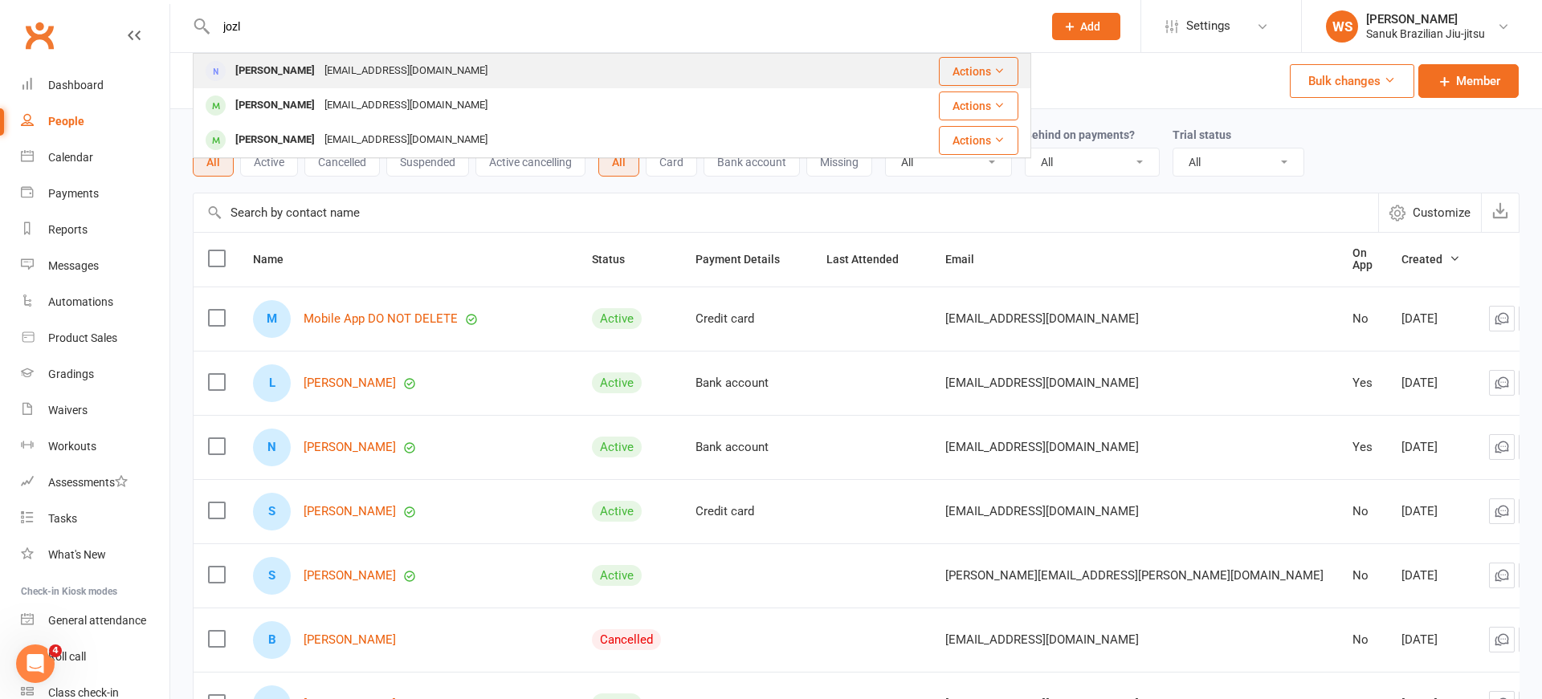
click at [320, 72] on div "[EMAIL_ADDRESS][DOMAIN_NAME]" at bounding box center [406, 70] width 173 height 23
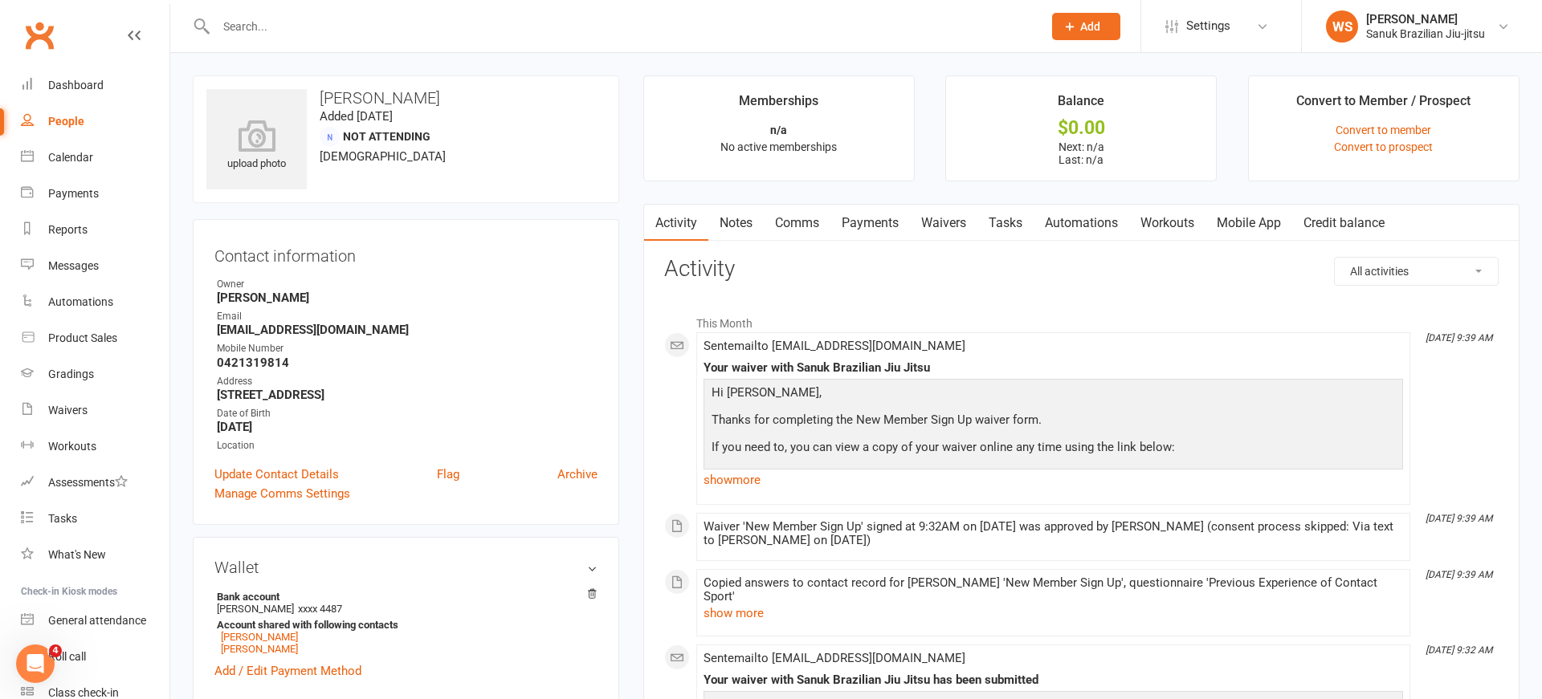
click at [1257, 221] on link "Mobile App" at bounding box center [1248, 223] width 87 height 37
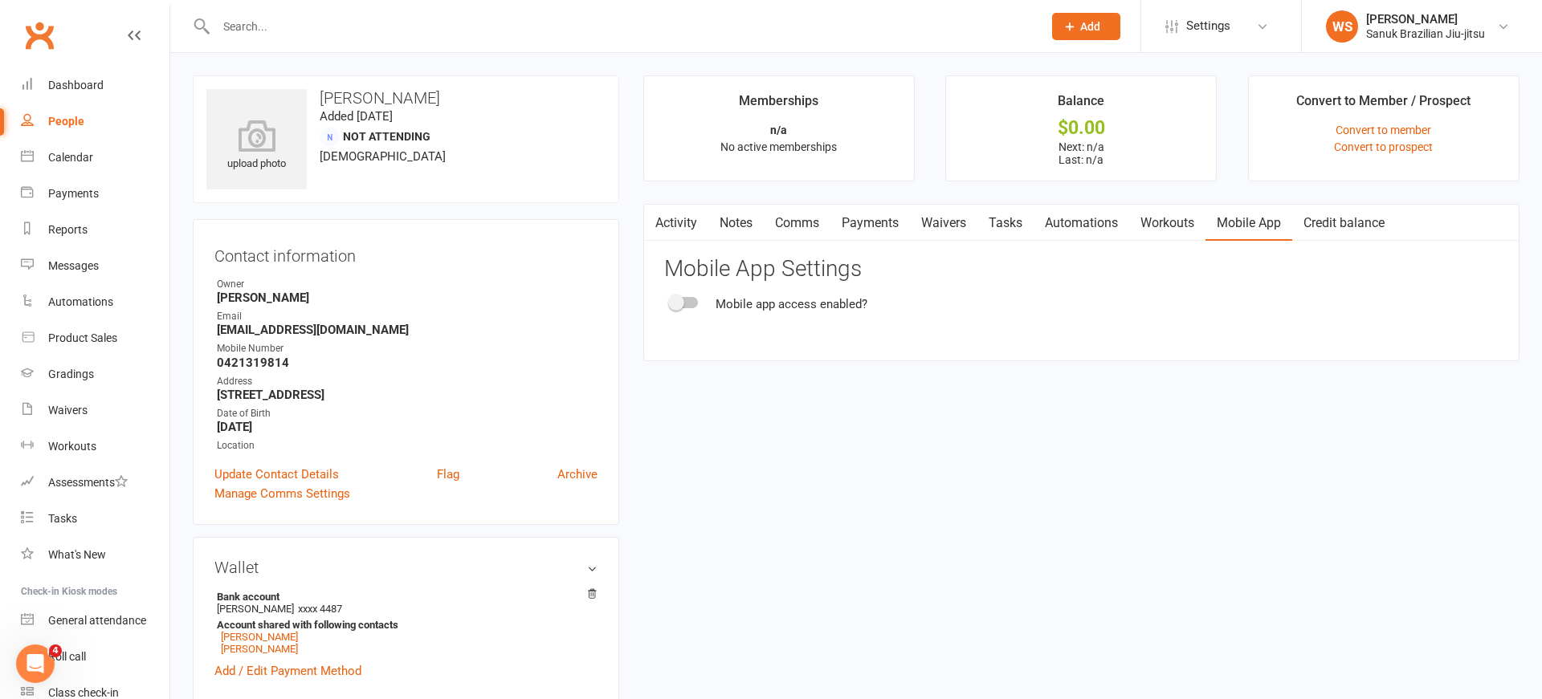
click at [687, 302] on div at bounding box center [683, 302] width 27 height 11
click at [670, 300] on input "checkbox" at bounding box center [670, 300] width 0 height 0
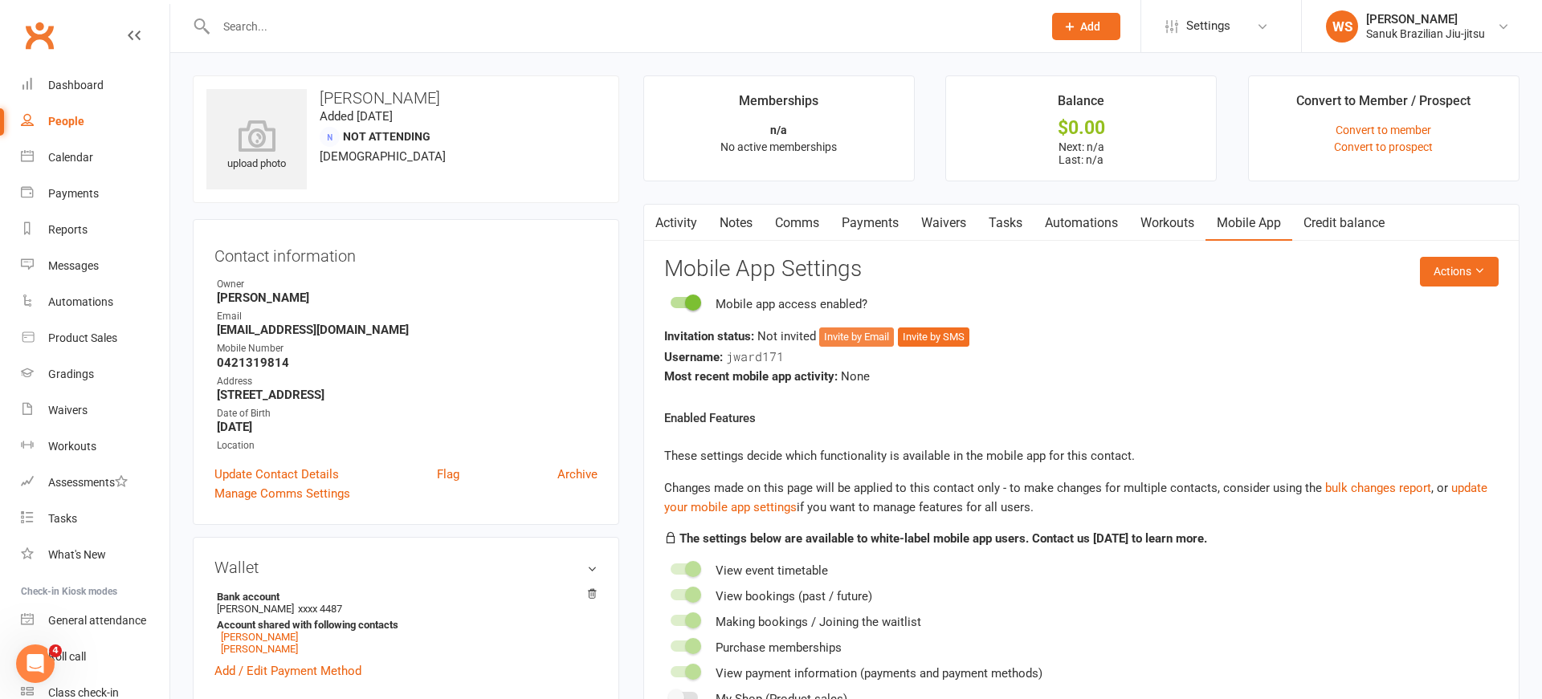
click at [867, 335] on button "Invite by Email" at bounding box center [856, 337] width 75 height 19
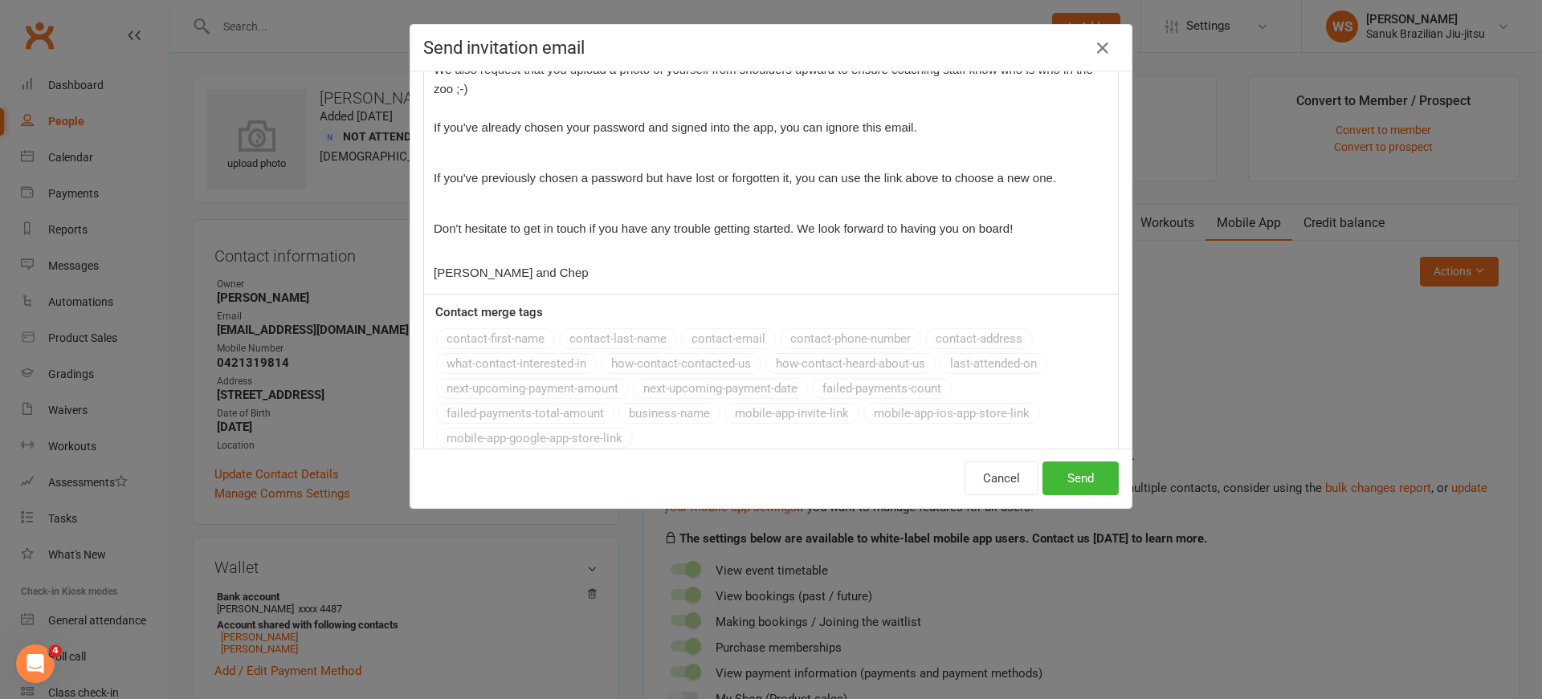
scroll to position [412, 0]
click at [1066, 475] on button "Send" at bounding box center [1080, 479] width 76 height 34
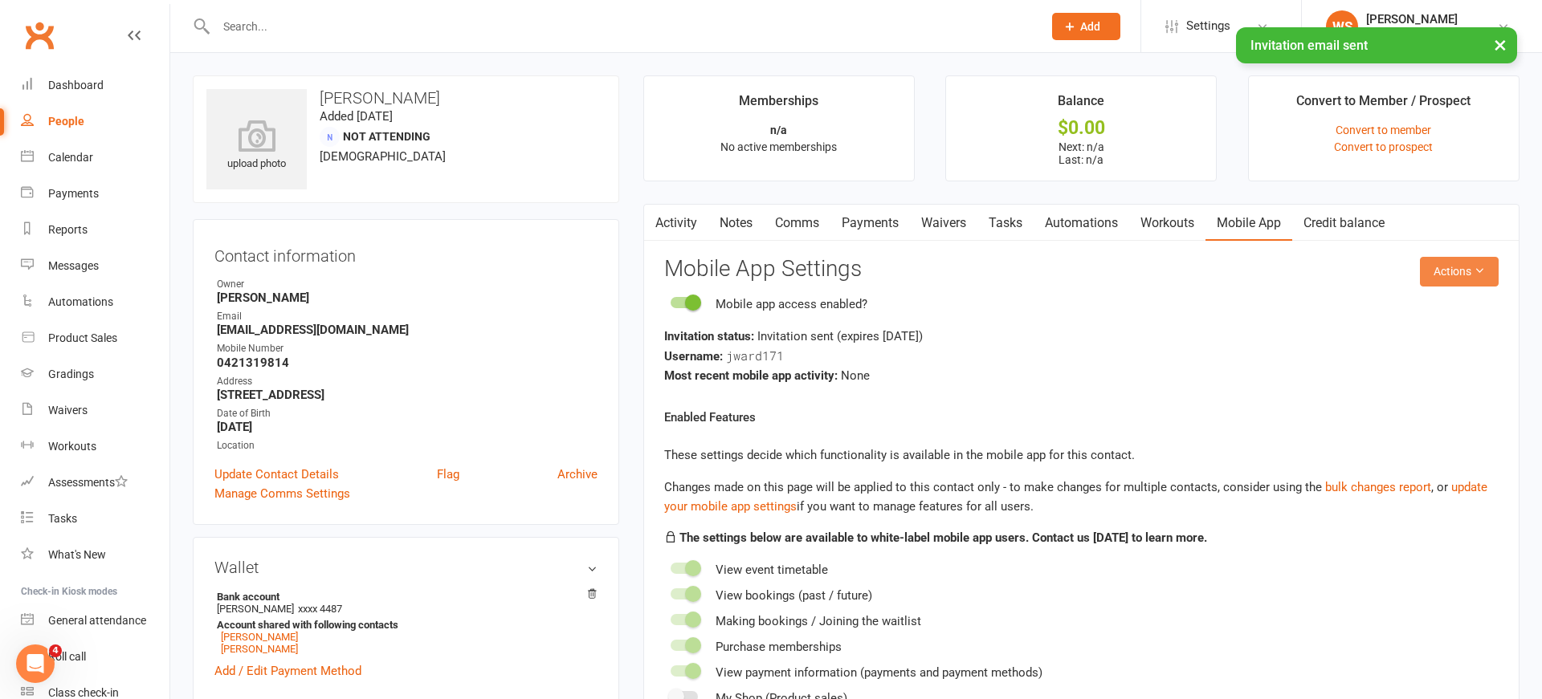
click at [1463, 270] on button "Actions" at bounding box center [1459, 271] width 79 height 29
click at [1412, 346] on link "Send invitation SMS" at bounding box center [1417, 340] width 159 height 32
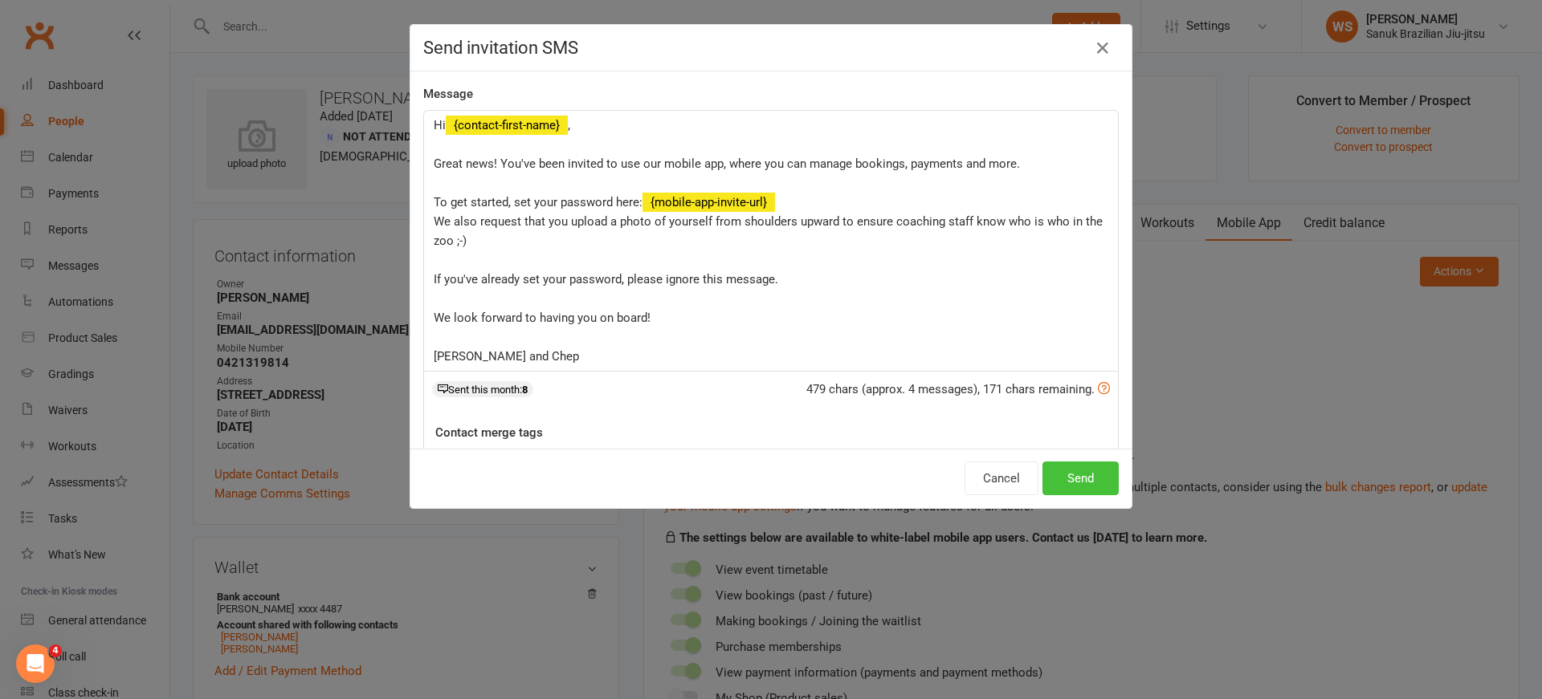
click at [1090, 479] on button "Send" at bounding box center [1080, 479] width 76 height 34
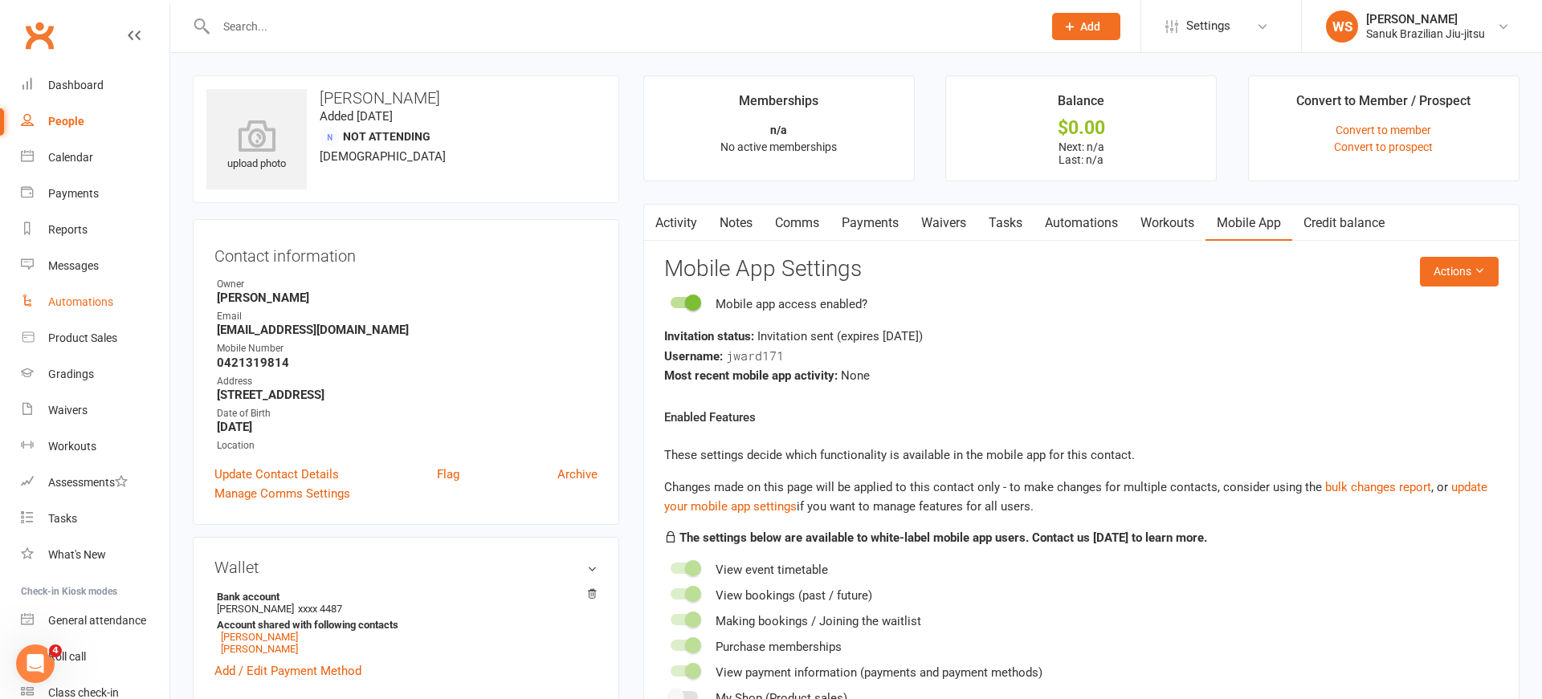
click at [69, 305] on div "Automations" at bounding box center [80, 301] width 65 height 13
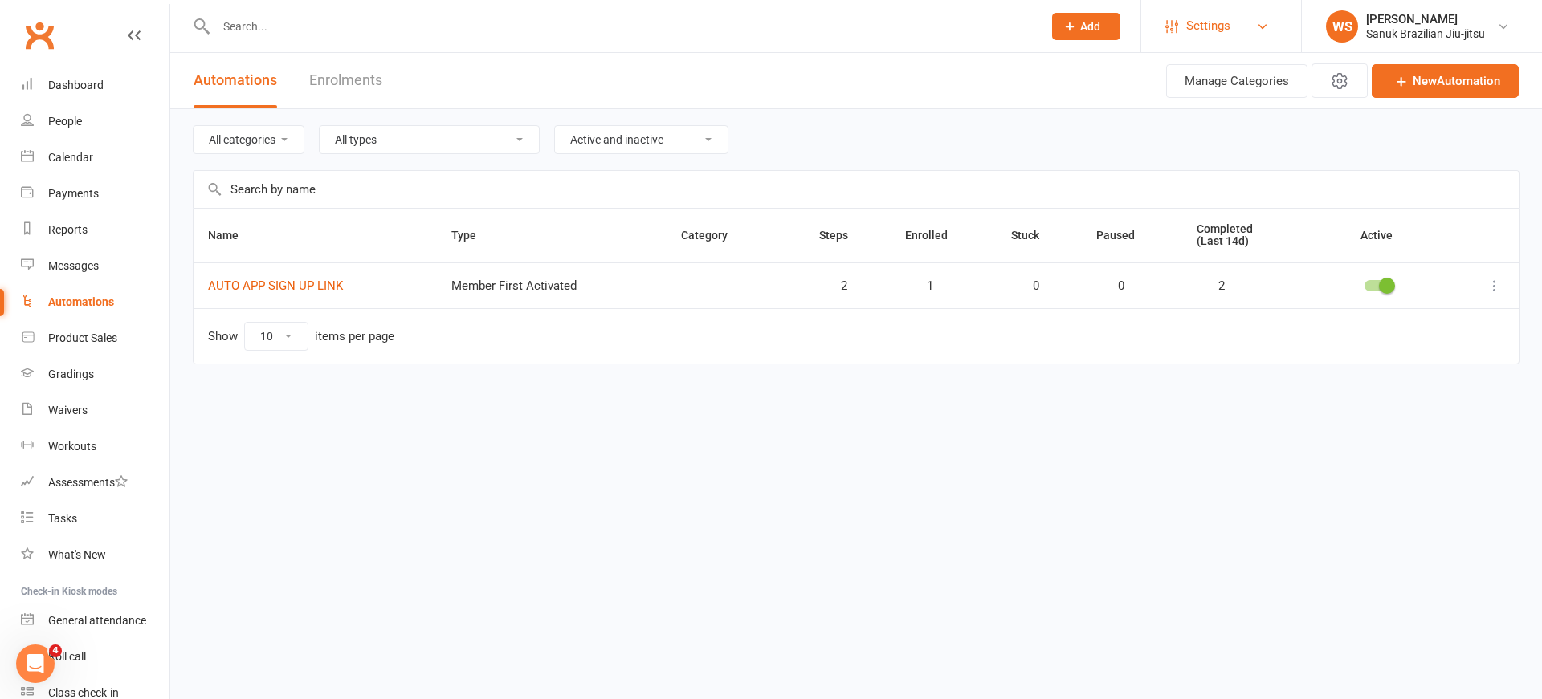
click at [1239, 26] on link "Settings" at bounding box center [1221, 26] width 112 height 36
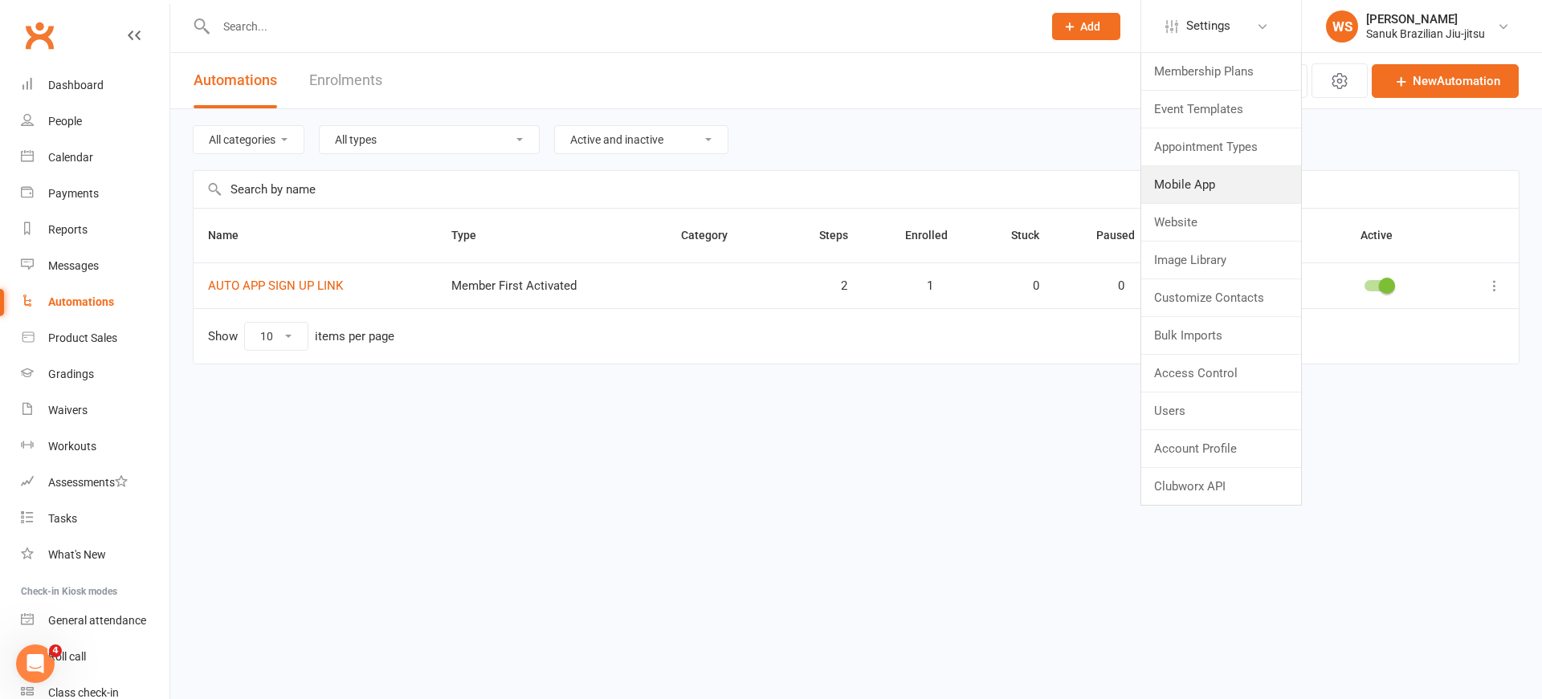
click at [1187, 183] on link "Mobile App" at bounding box center [1221, 184] width 160 height 37
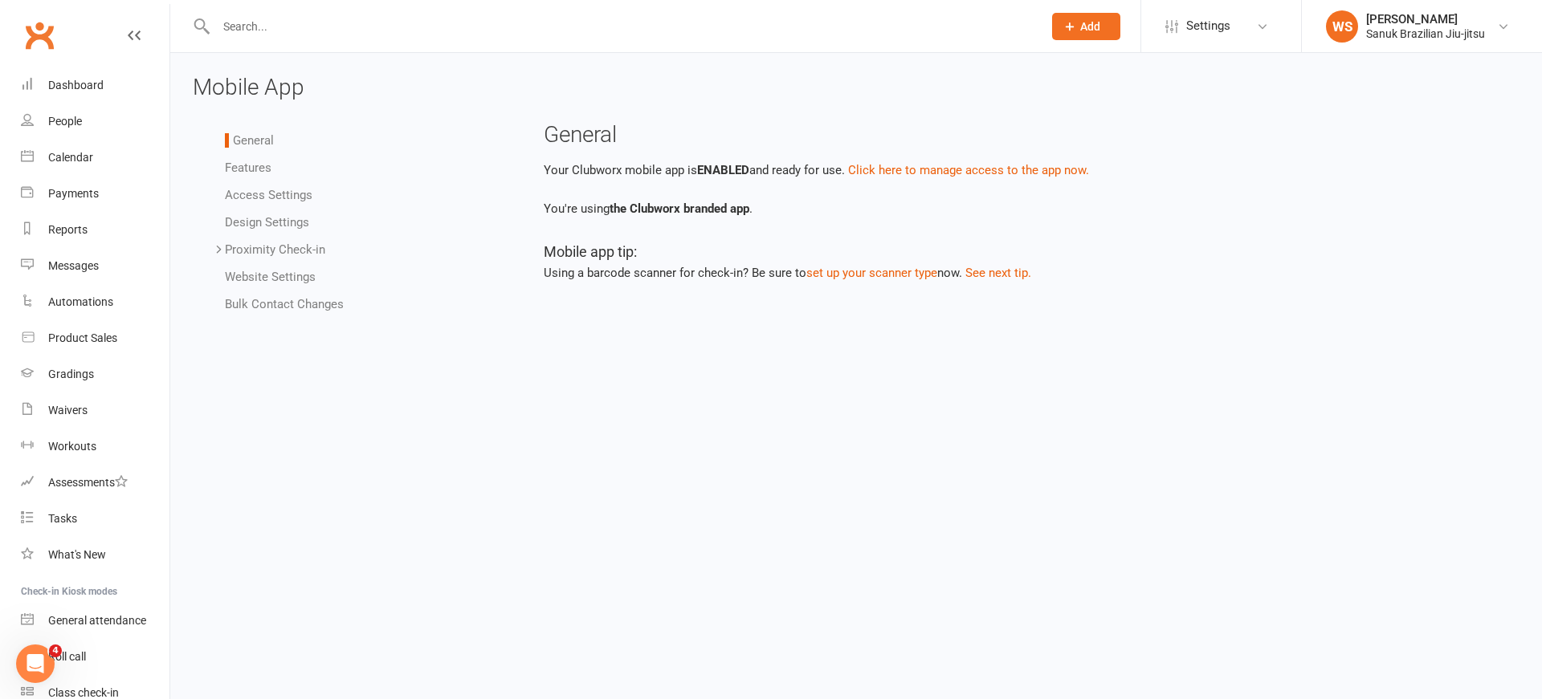
click at [261, 194] on link "Access Settings" at bounding box center [269, 195] width 88 height 14
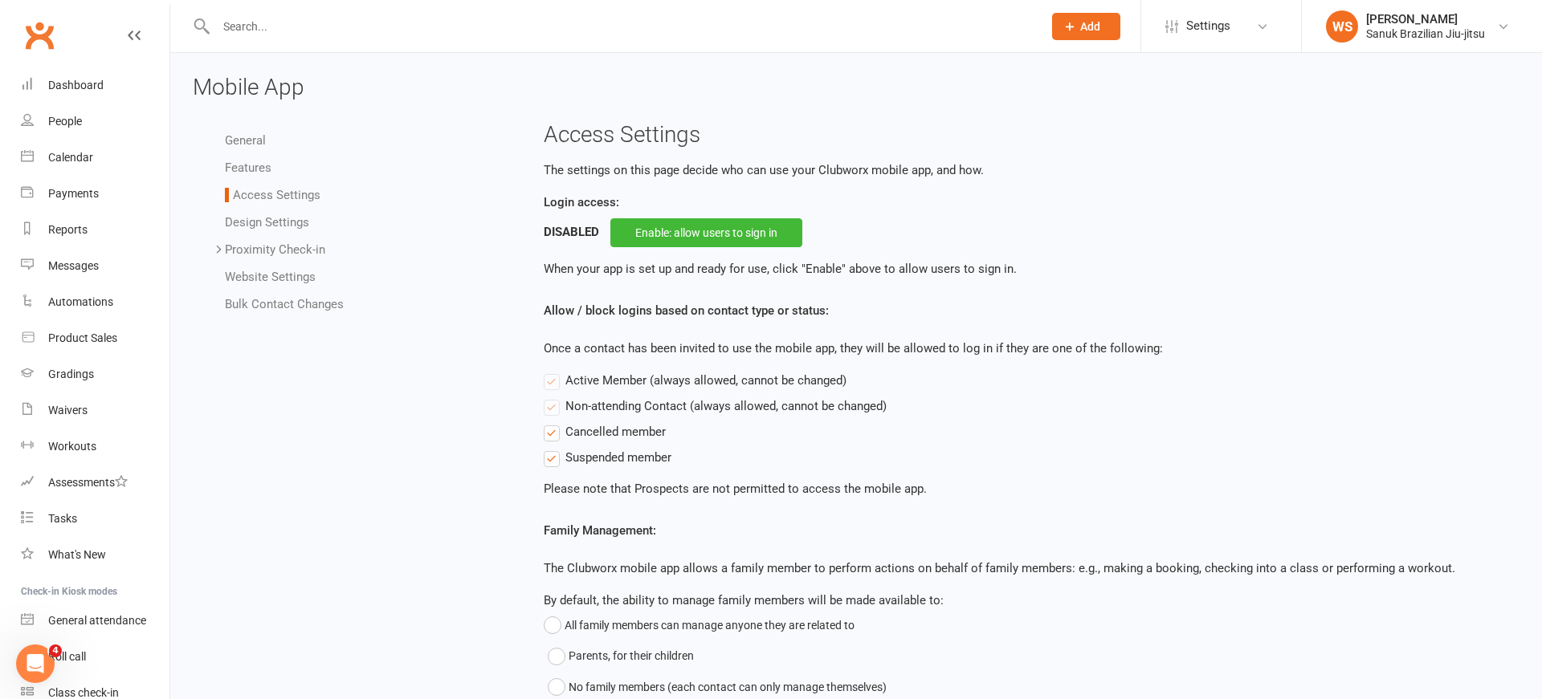
checkbox input "true"
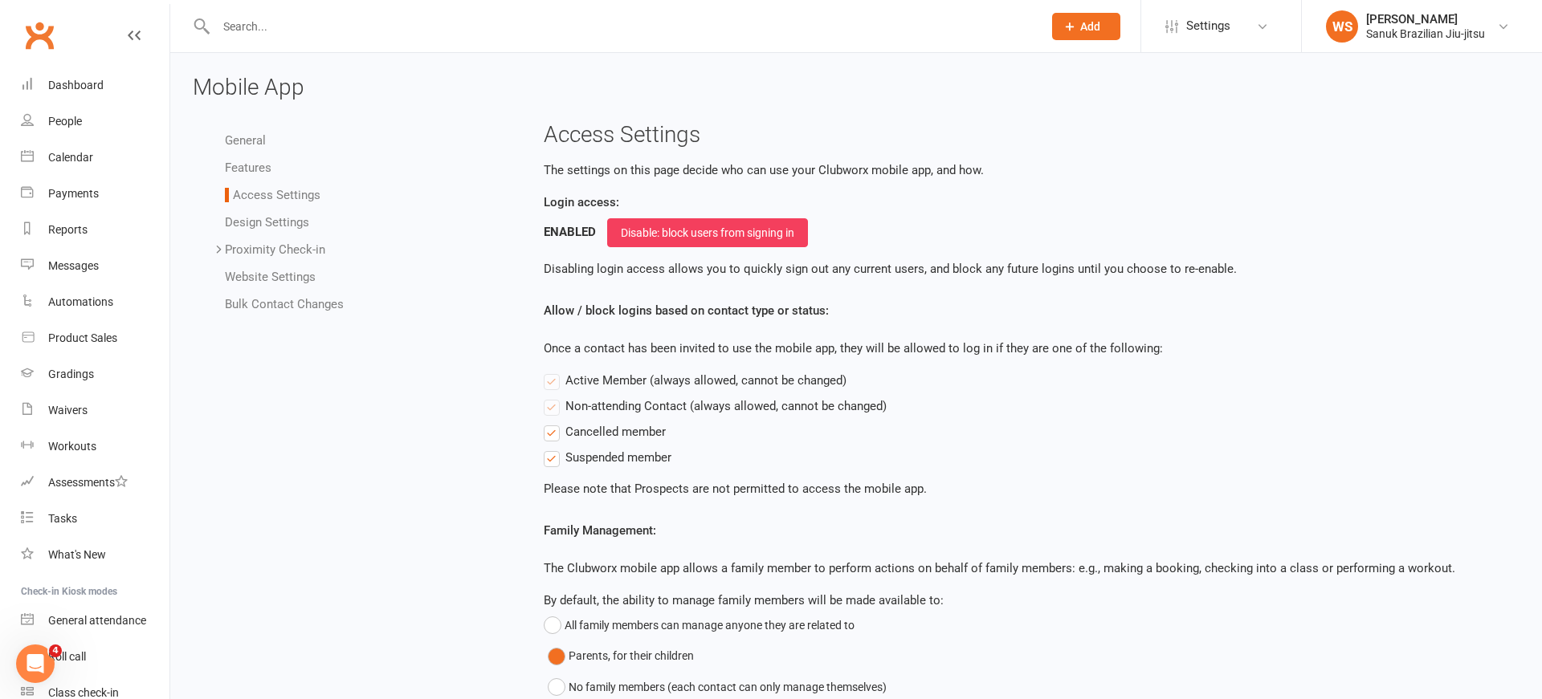
click at [270, 222] on link "Design Settings" at bounding box center [267, 222] width 84 height 14
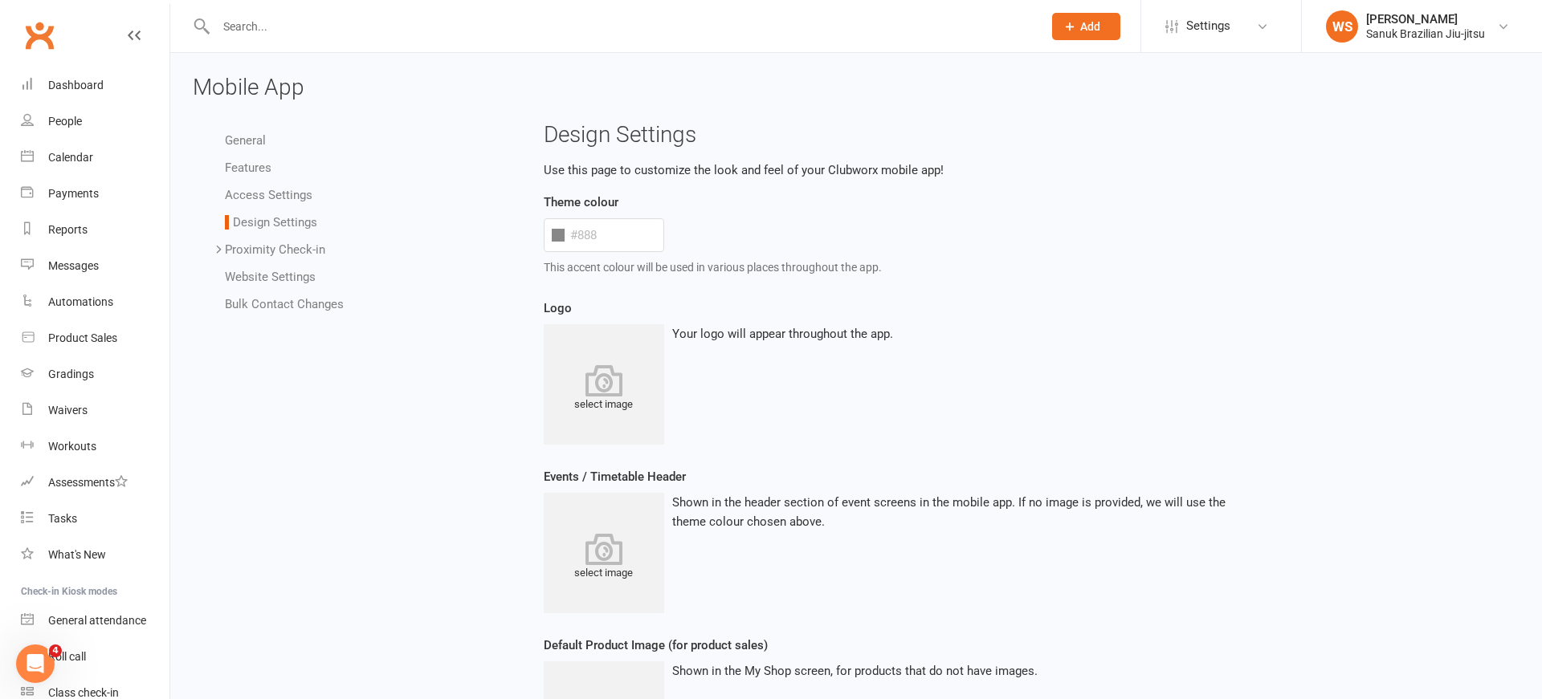
click at [601, 379] on icon at bounding box center [604, 381] width 120 height 32
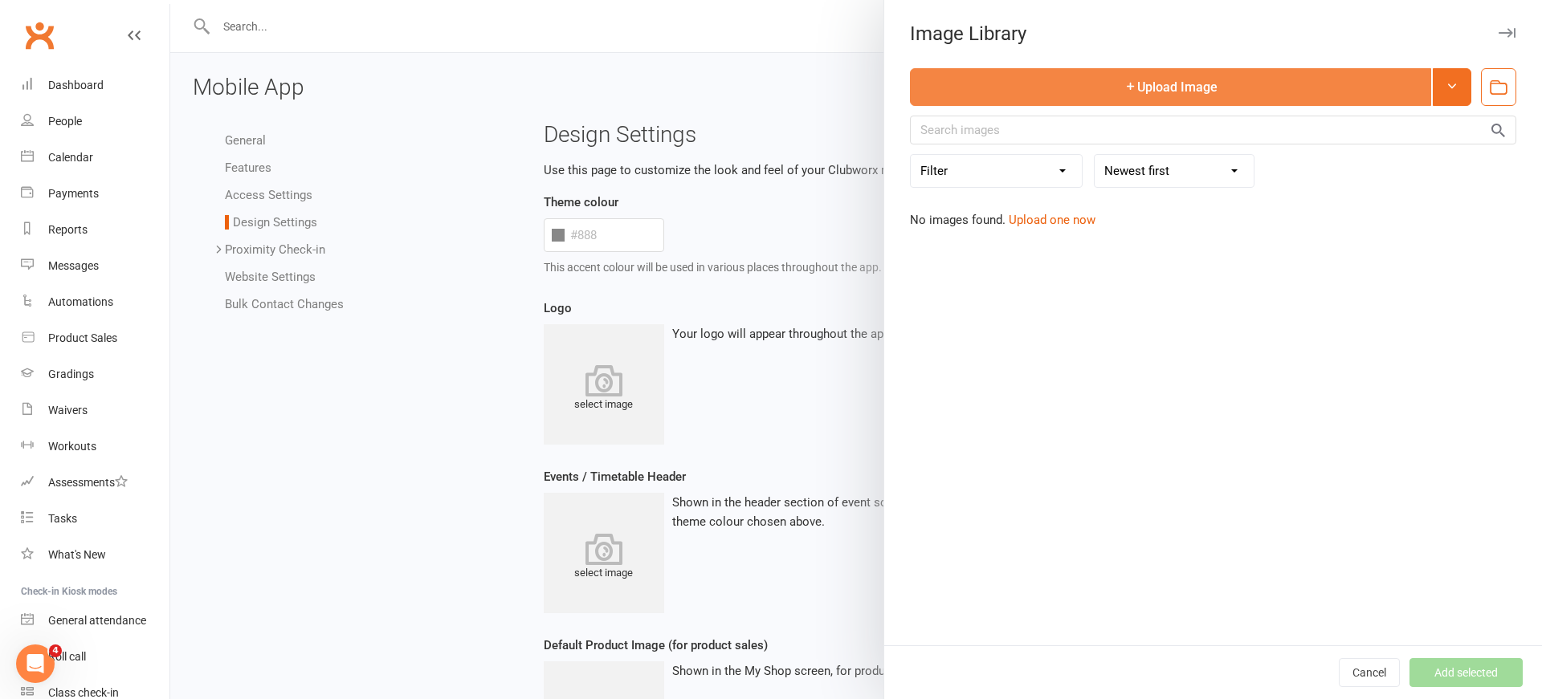
click at [1206, 90] on button "Upload Image" at bounding box center [1170, 87] width 521 height 38
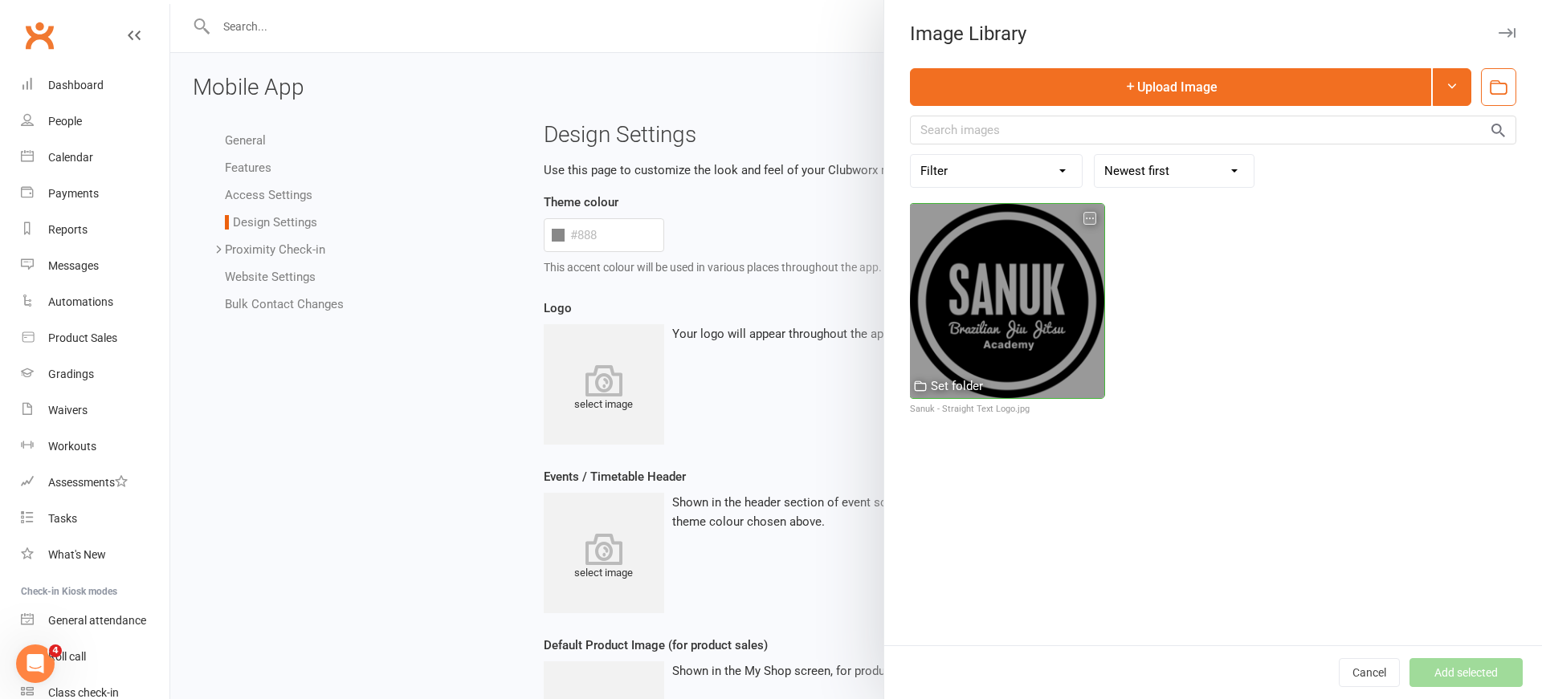
click at [1040, 267] on div at bounding box center [1007, 301] width 194 height 194
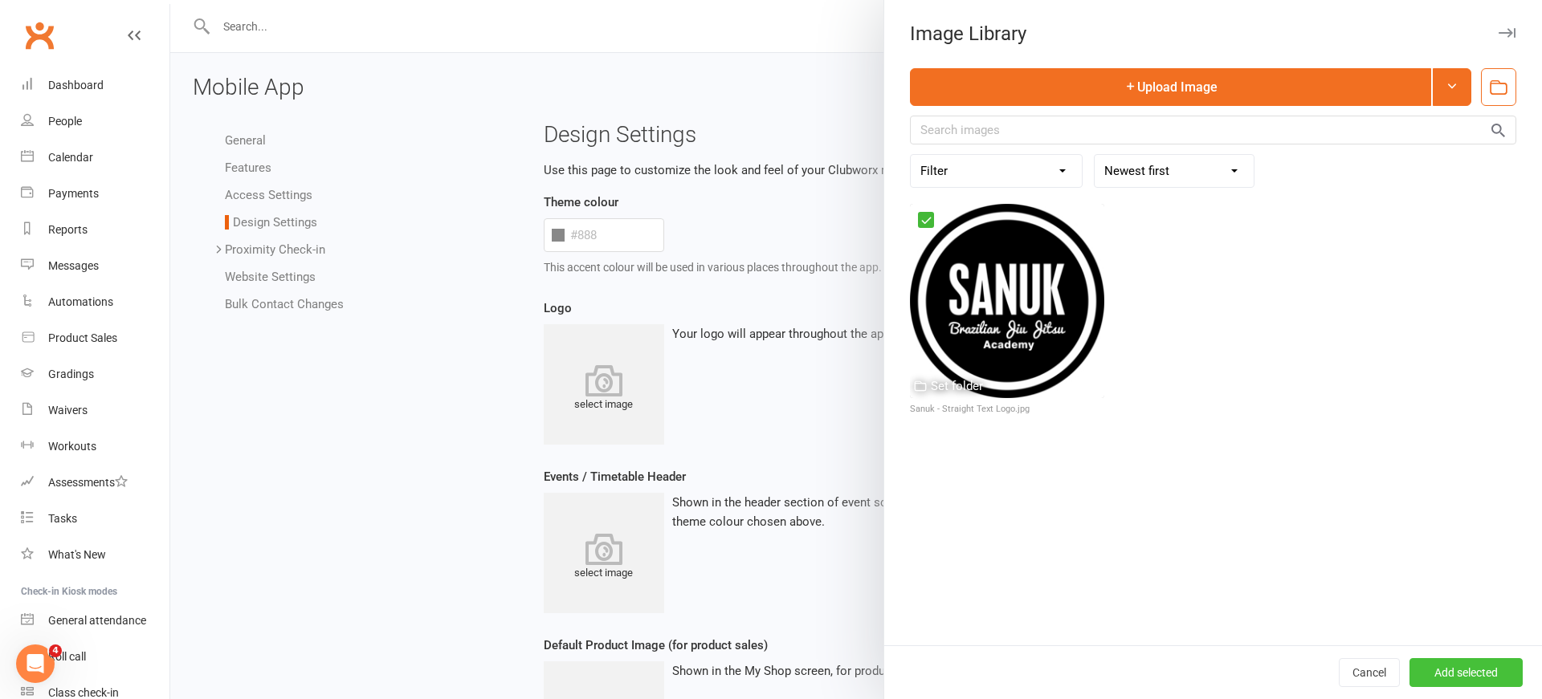
click at [1449, 672] on button "Add selected" at bounding box center [1465, 672] width 113 height 29
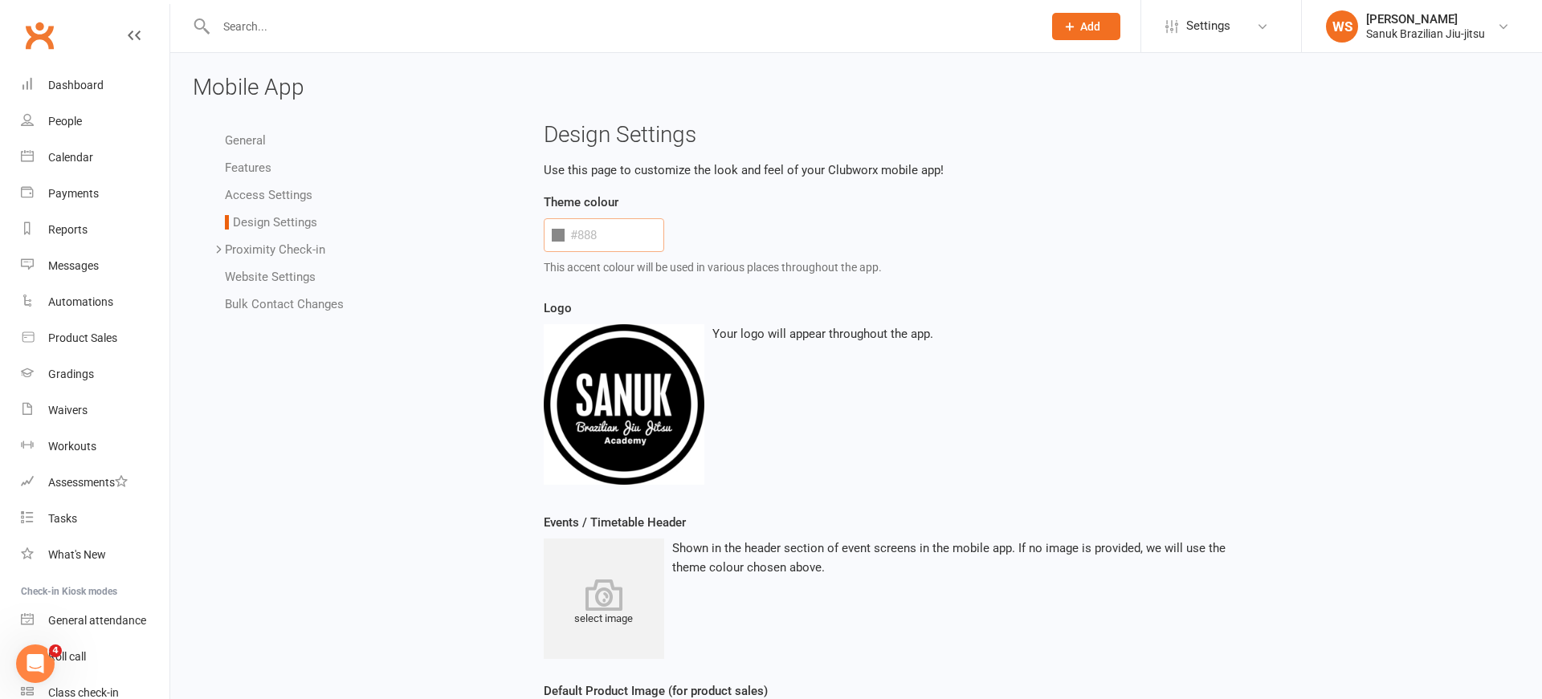
click at [629, 234] on input "text" at bounding box center [604, 235] width 120 height 34
click at [943, 259] on div "This accent colour will be used in various places throughout the app." at bounding box center [902, 268] width 716 height 18
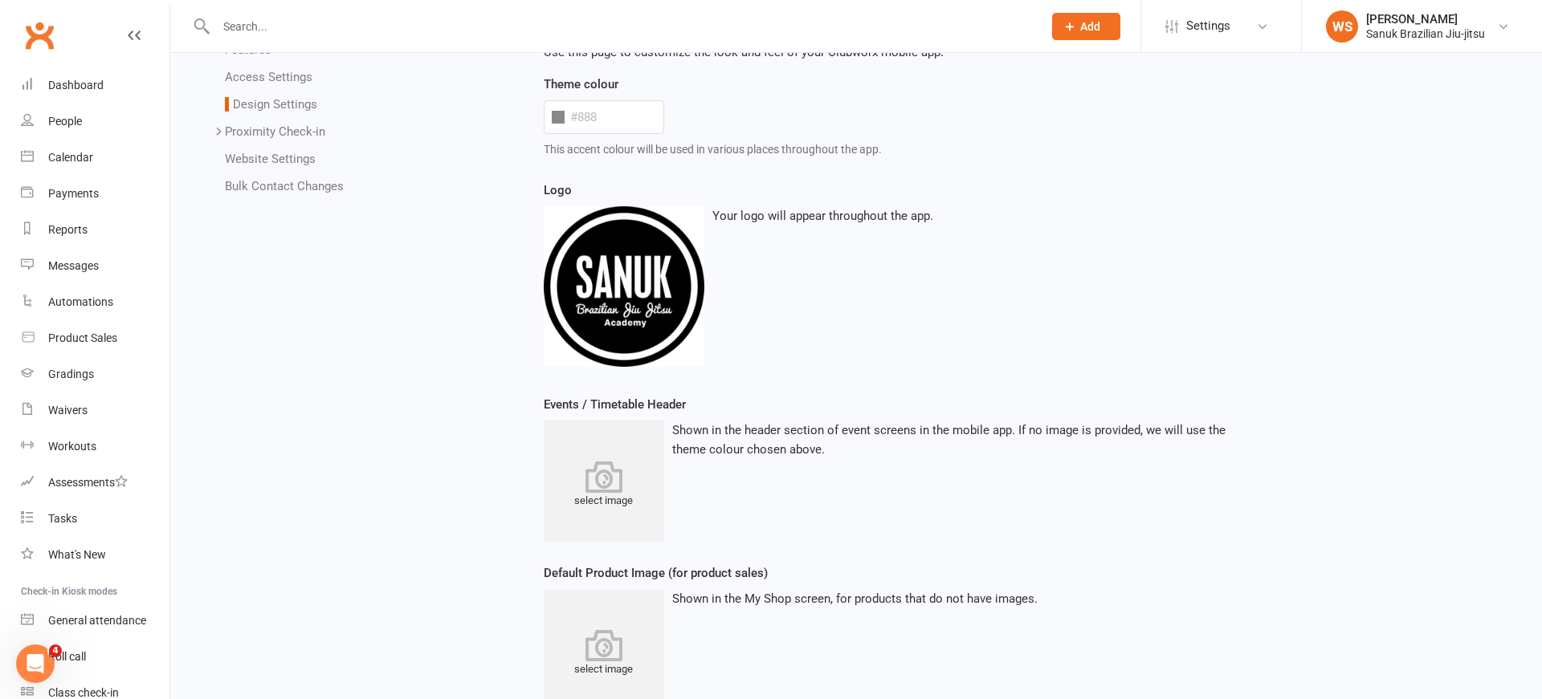
scroll to position [233, 0]
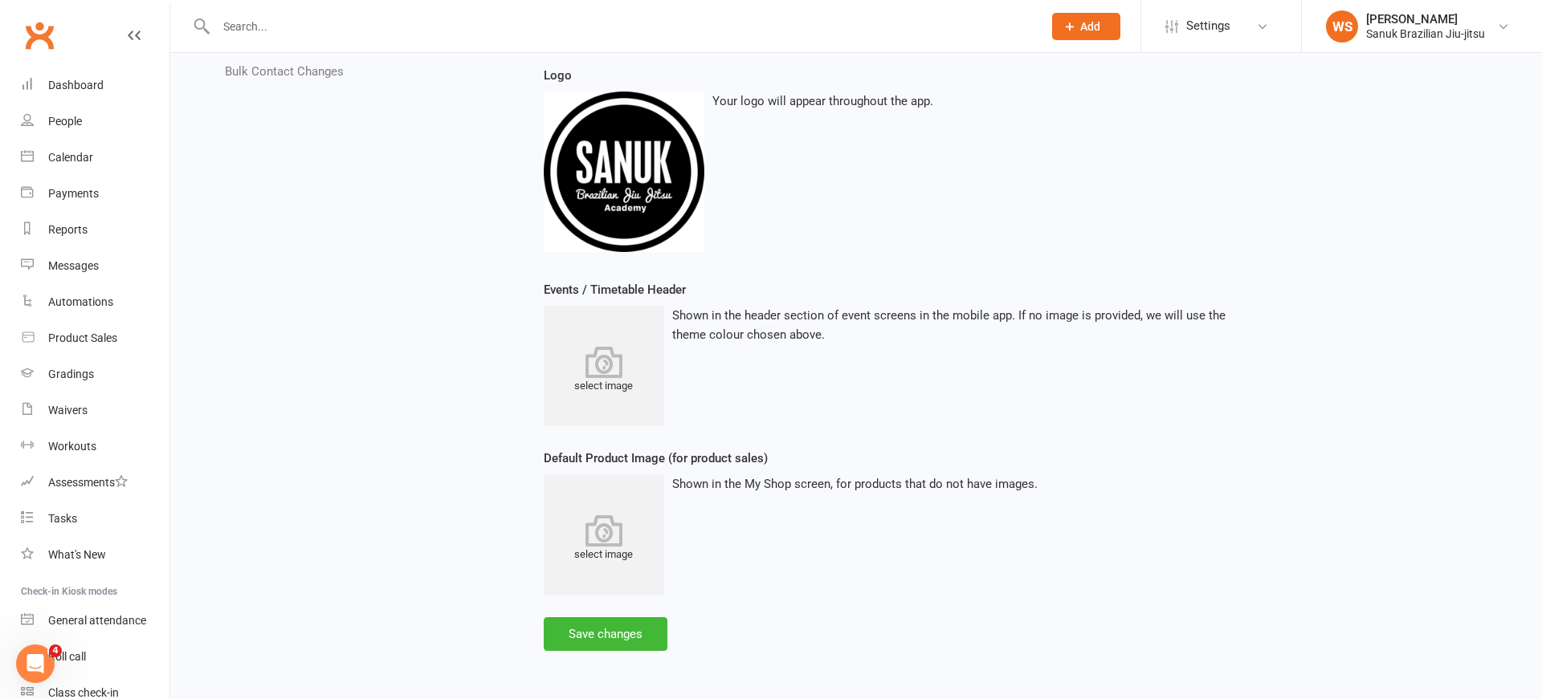
click at [595, 353] on icon at bounding box center [604, 362] width 120 height 32
click at [642, 528] on icon at bounding box center [604, 531] width 120 height 32
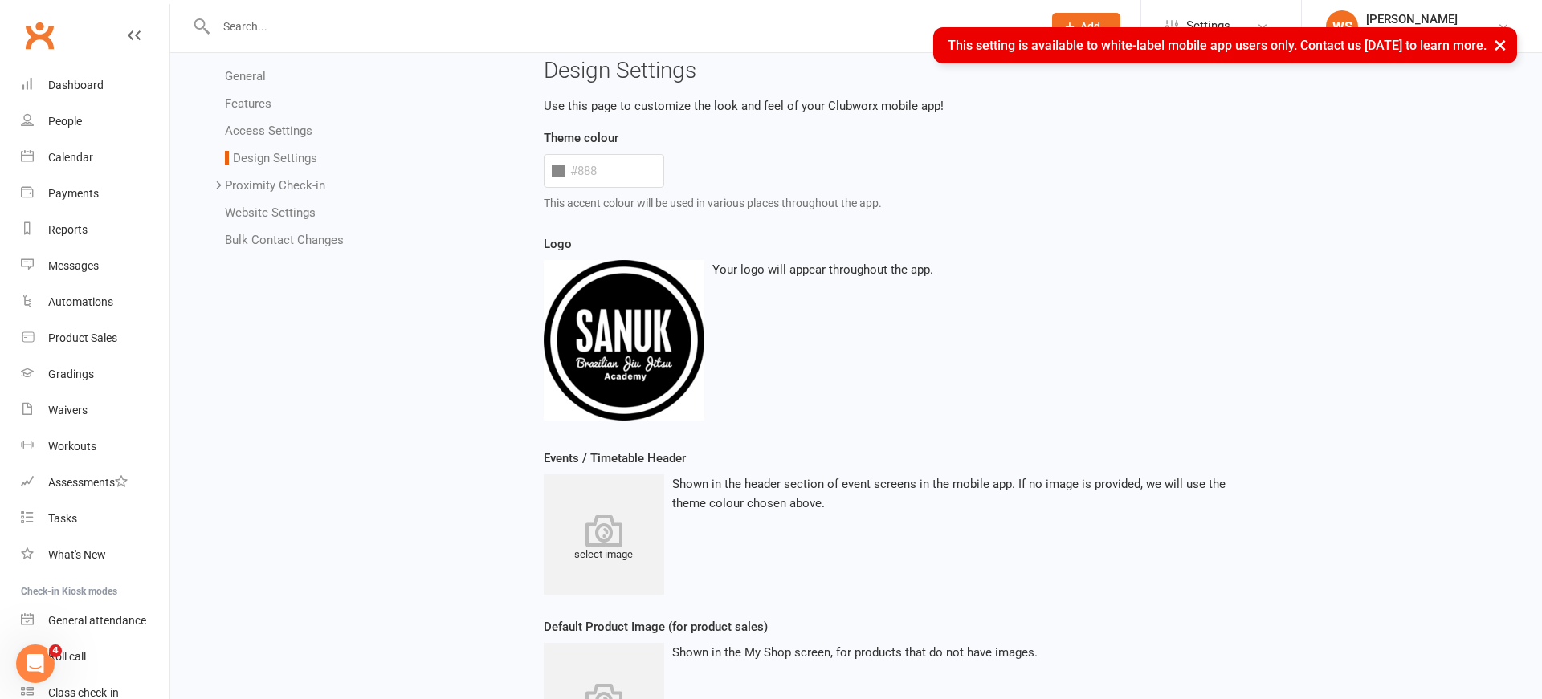
scroll to position [30, 0]
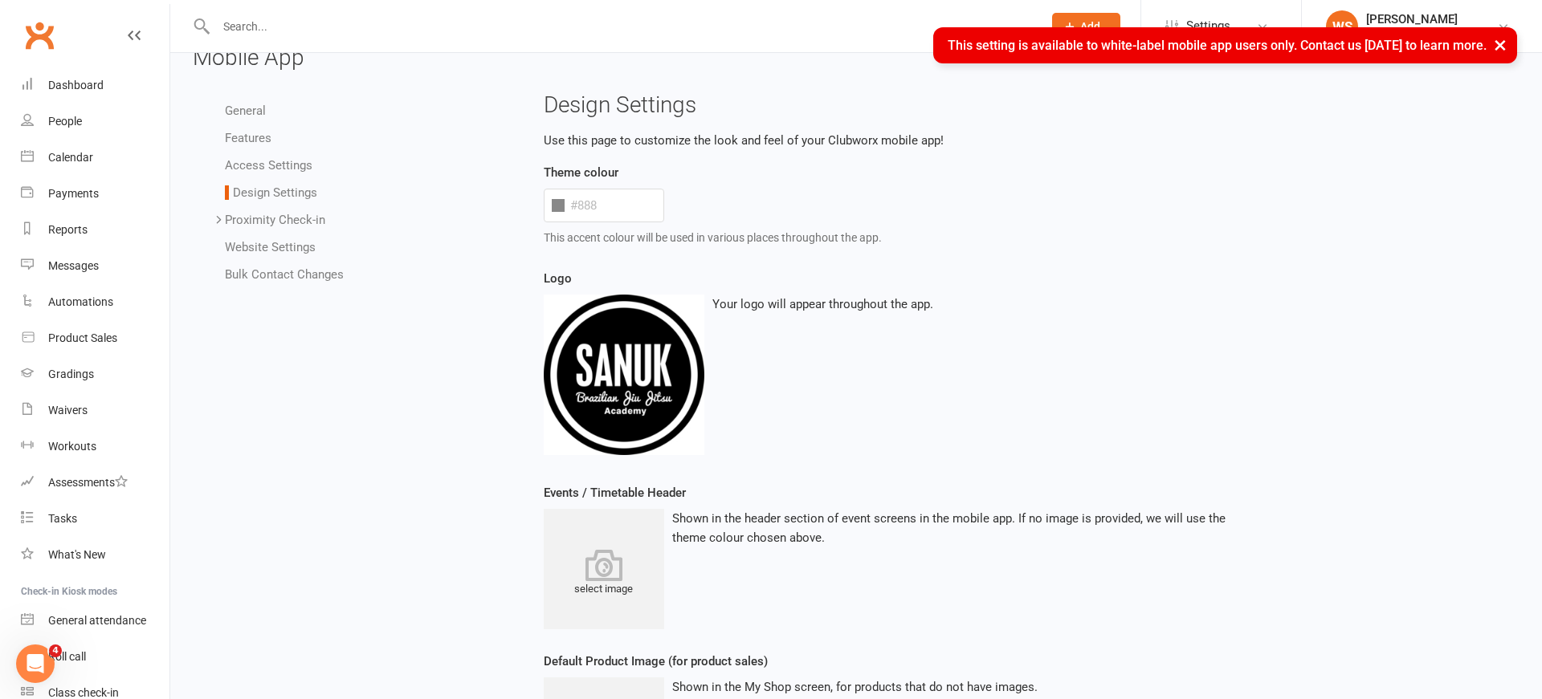
click at [285, 224] on link "Proximity Check-in" at bounding box center [275, 220] width 100 height 14
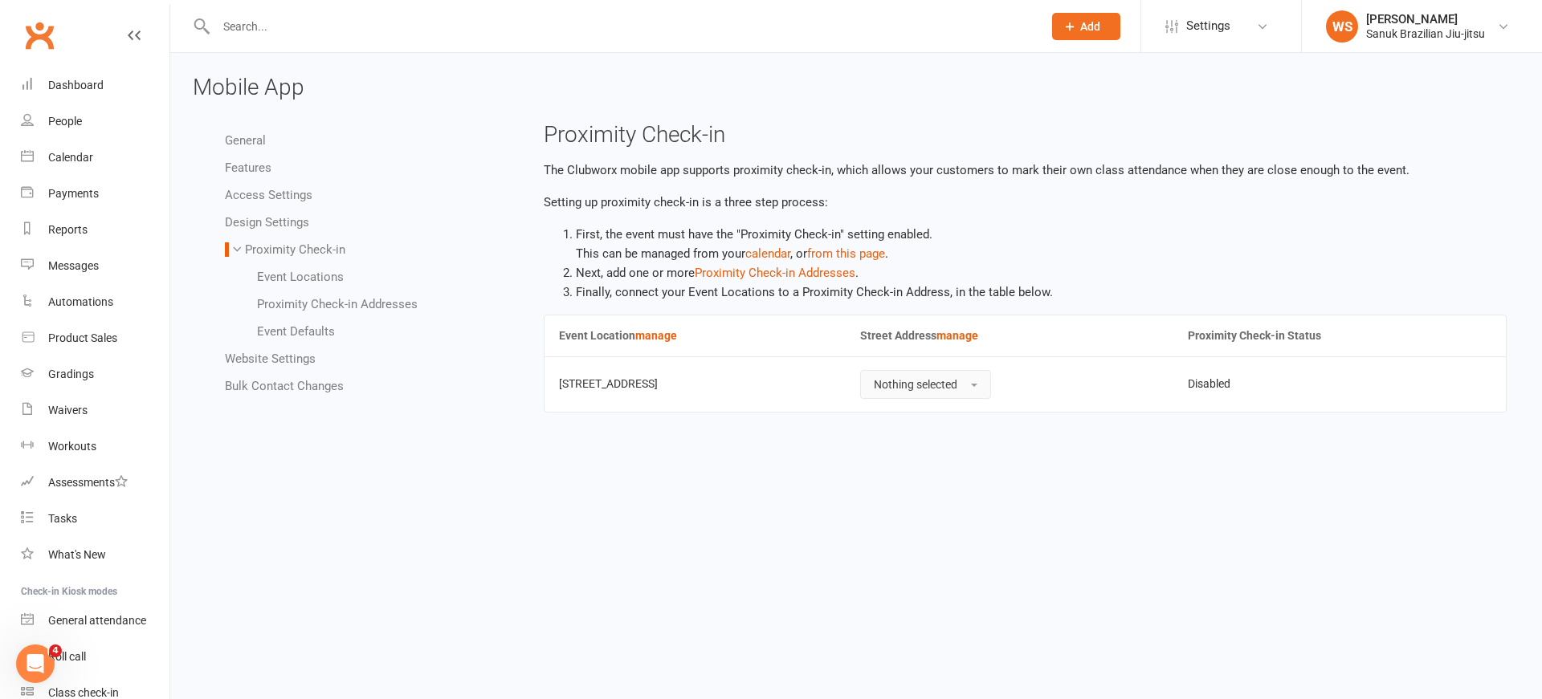
click at [921, 392] on button "Nothing selected" at bounding box center [925, 384] width 131 height 29
click at [939, 456] on span "[STREET_ADDRESS]" at bounding box center [928, 453] width 108 height 14
click at [293, 279] on link "Event Locations" at bounding box center [300, 277] width 87 height 14
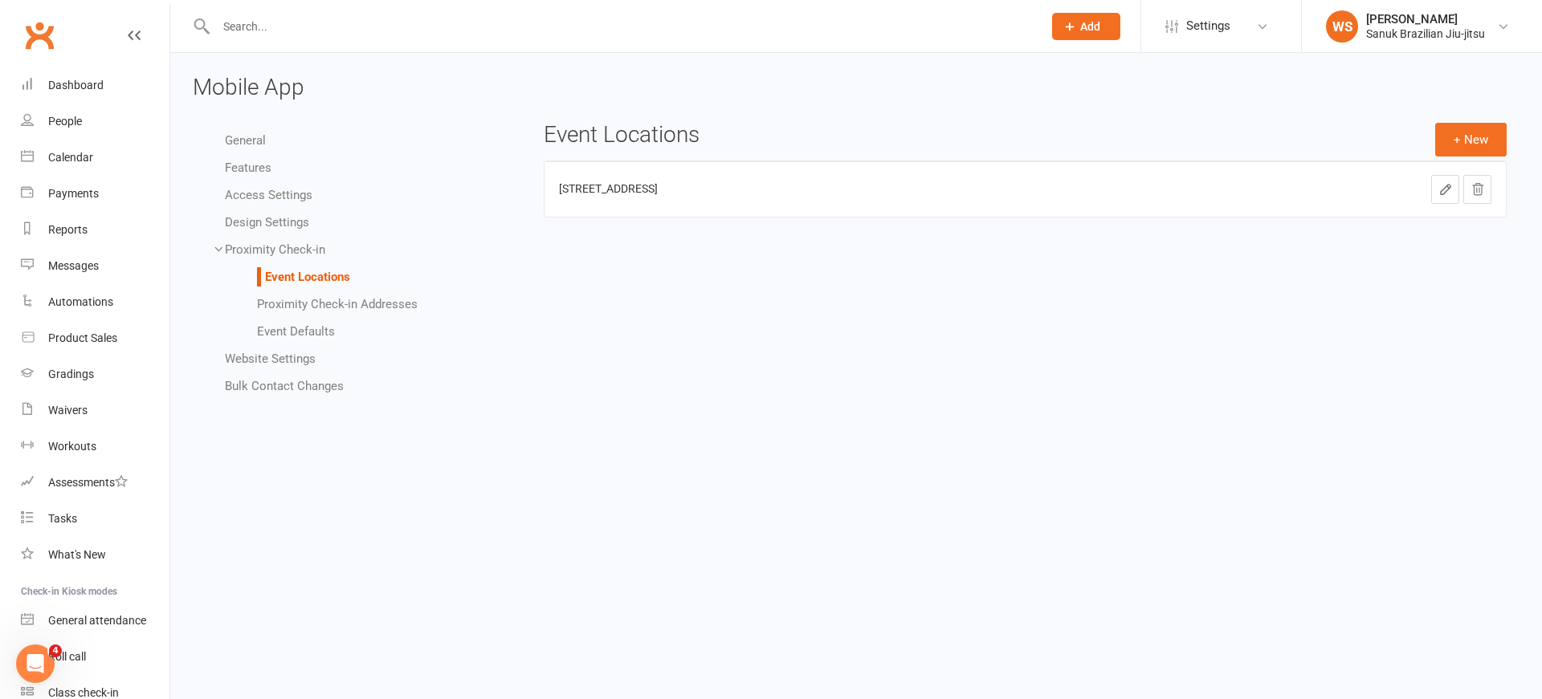
click at [291, 302] on link "Proximity Check-in Addresses" at bounding box center [337, 304] width 161 height 14
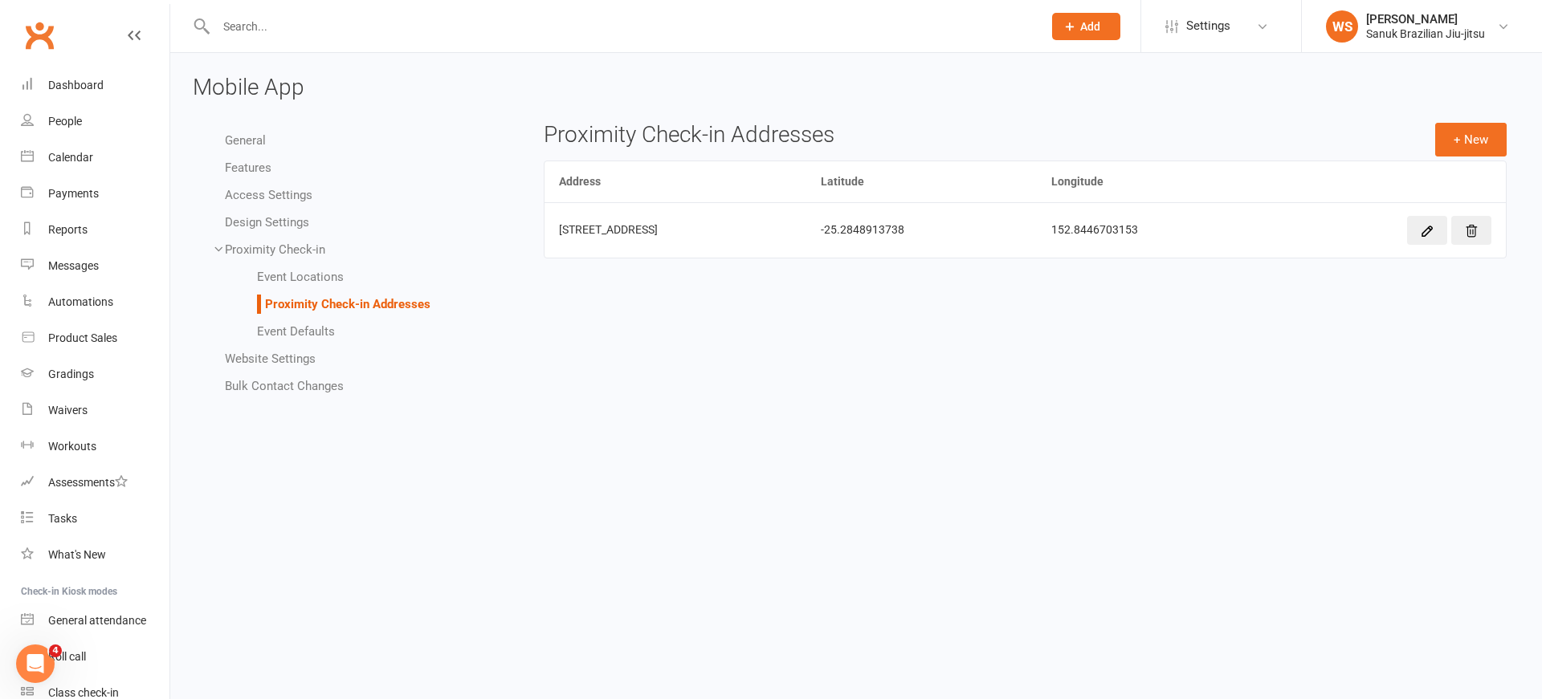
click at [279, 332] on link "Event Defaults" at bounding box center [296, 331] width 78 height 14
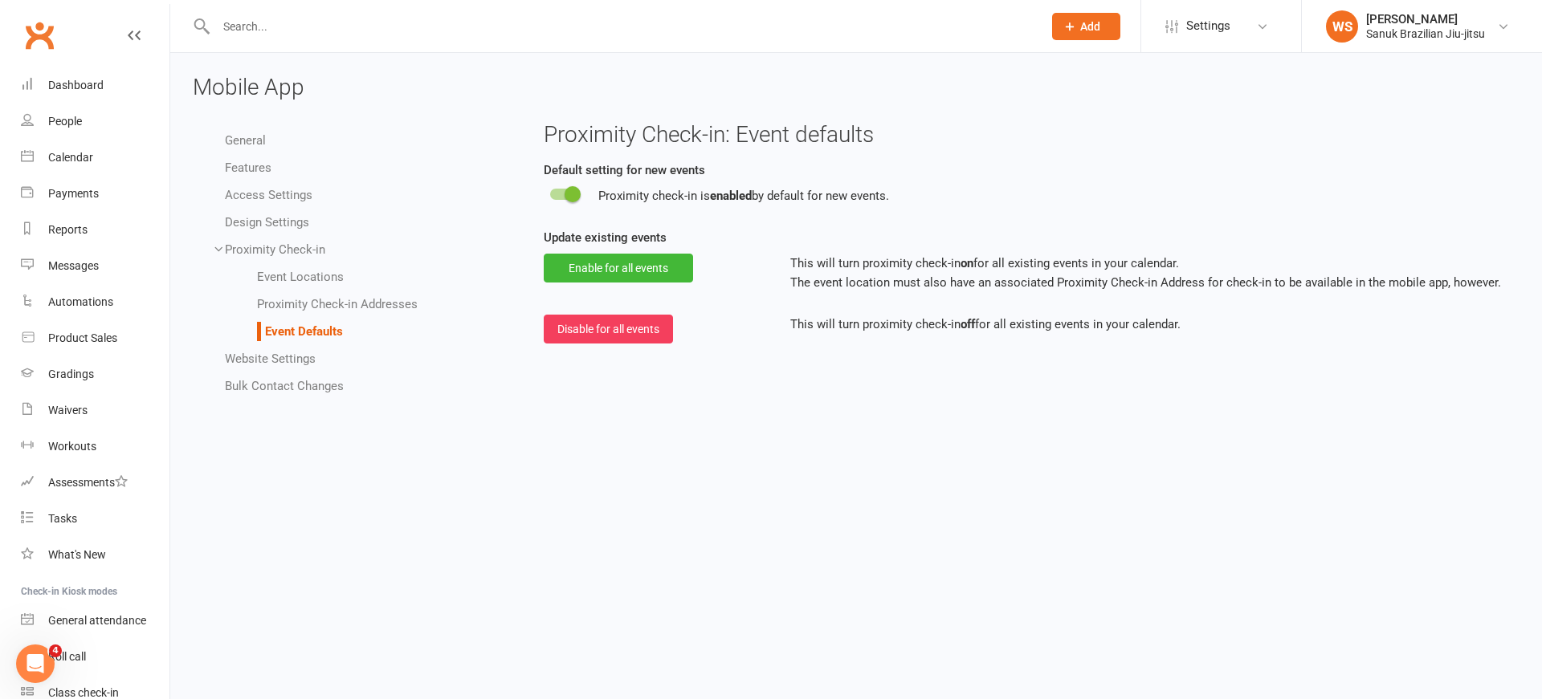
click at [271, 357] on link "Website Settings" at bounding box center [270, 359] width 91 height 14
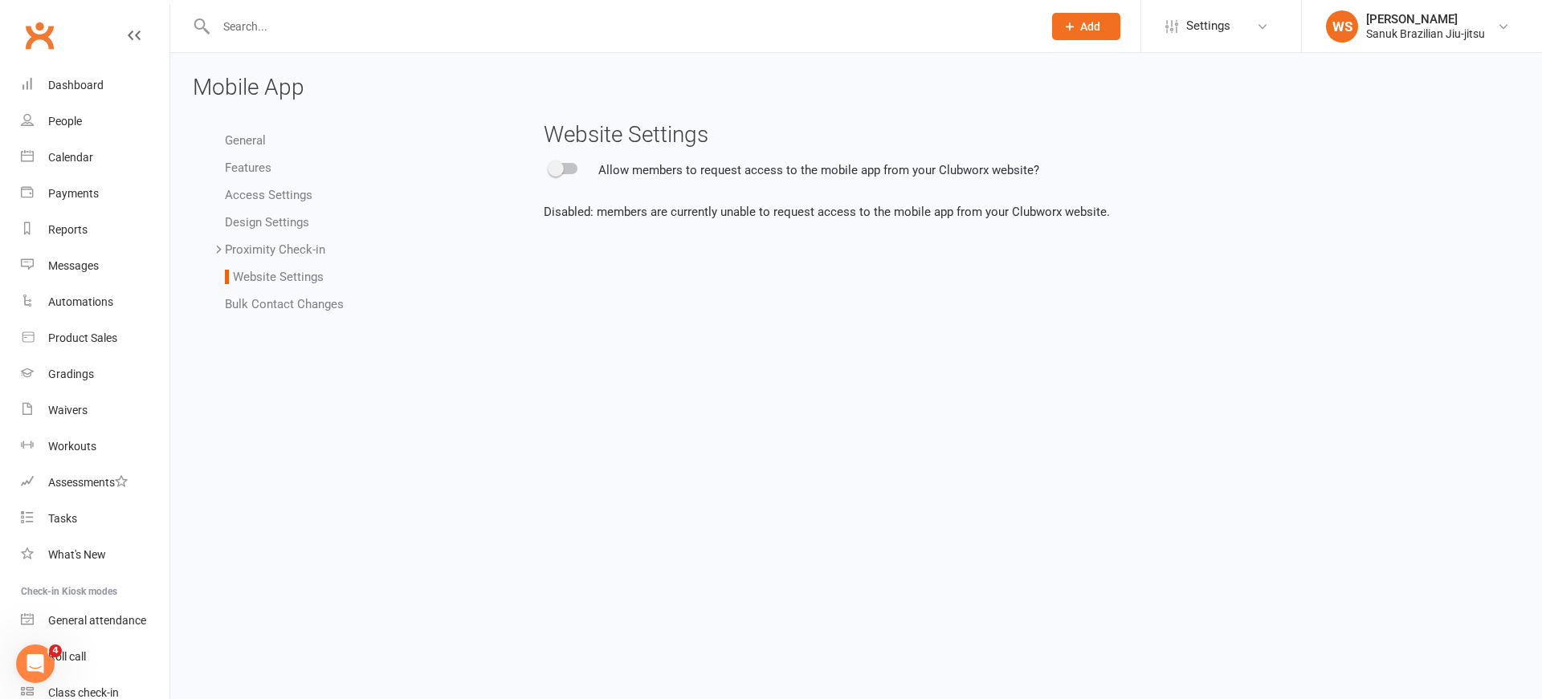
click at [680, 170] on span "Allow members to request access to the mobile app from your Clubworx website?" at bounding box center [818, 170] width 441 height 14
click at [568, 169] on div at bounding box center [563, 168] width 27 height 11
click at [550, 166] on input "checkbox" at bounding box center [550, 166] width 0 height 0
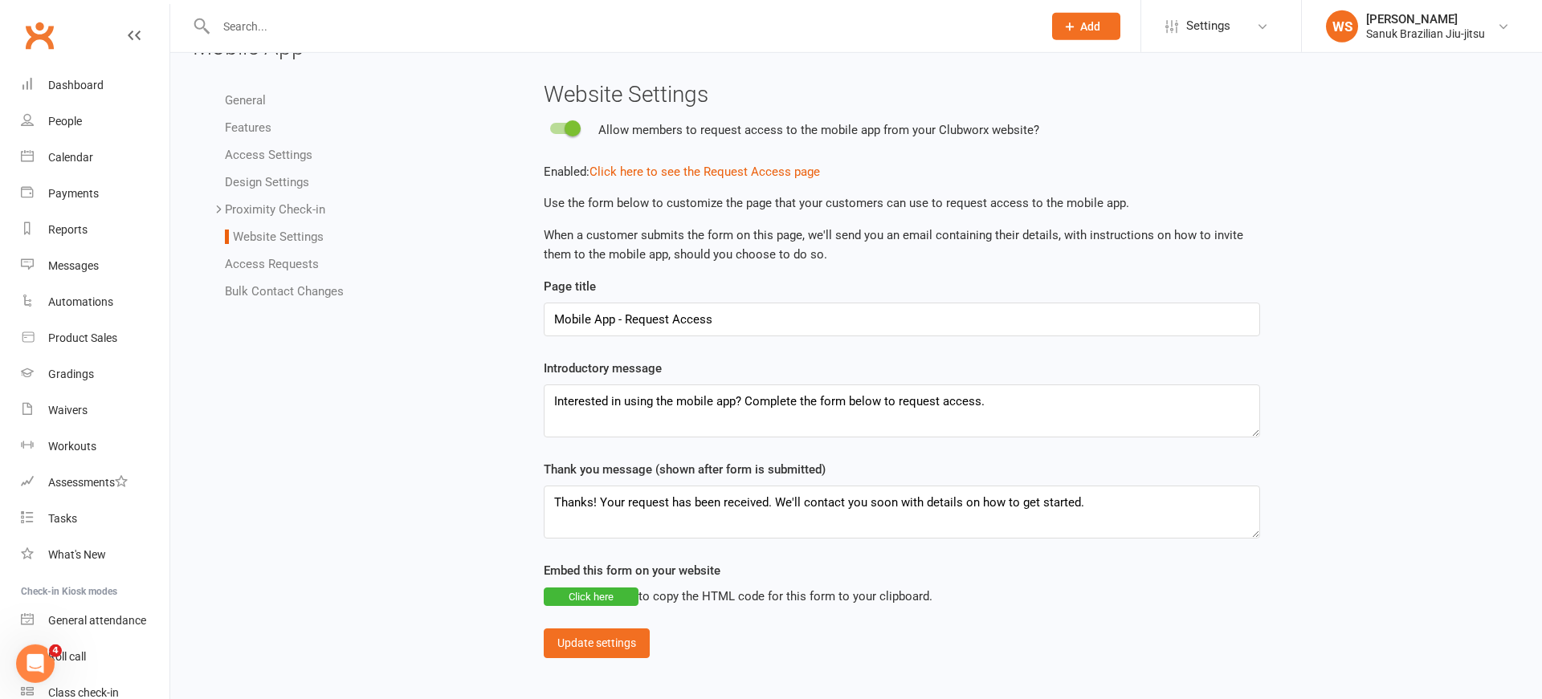
scroll to position [39, 0]
click at [296, 267] on link "Access Requests" at bounding box center [272, 266] width 94 height 14
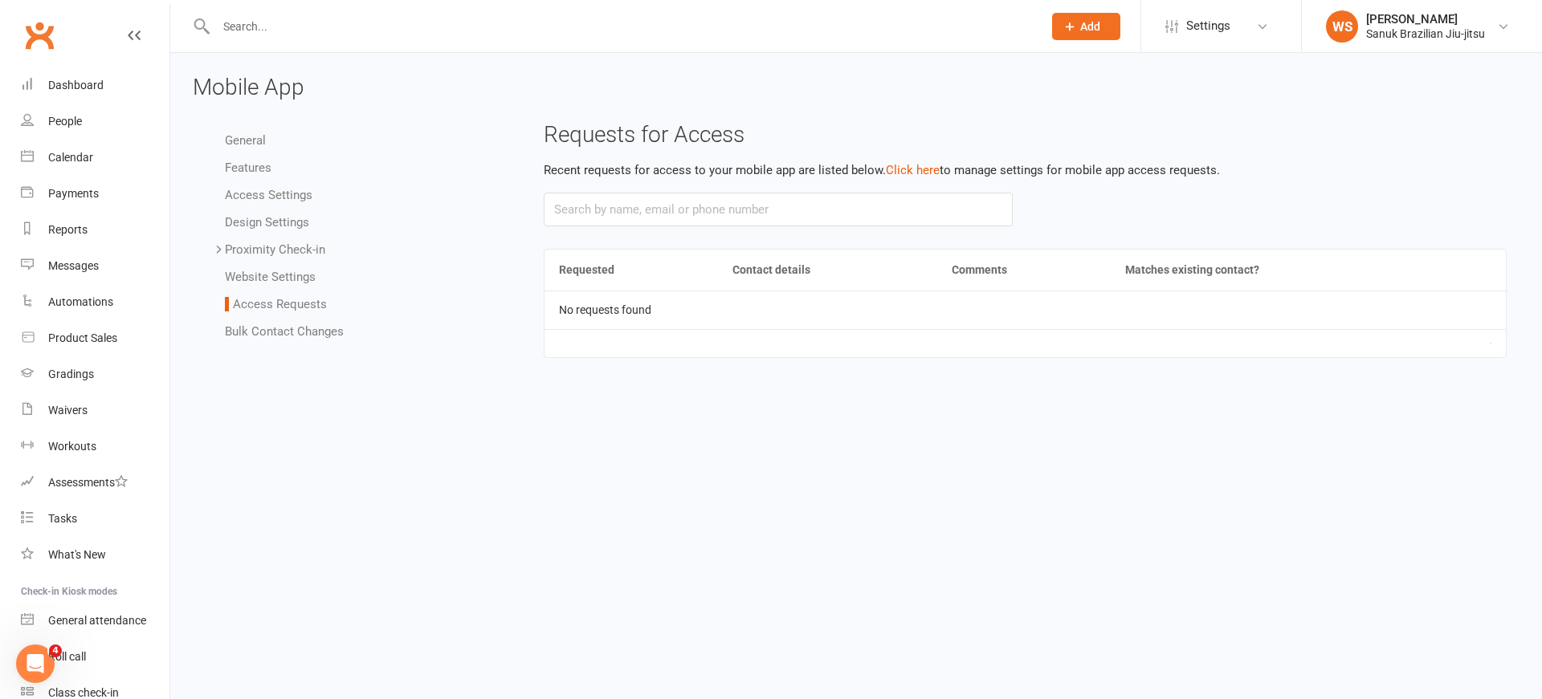
click at [295, 247] on link "Proximity Check-in" at bounding box center [275, 249] width 100 height 14
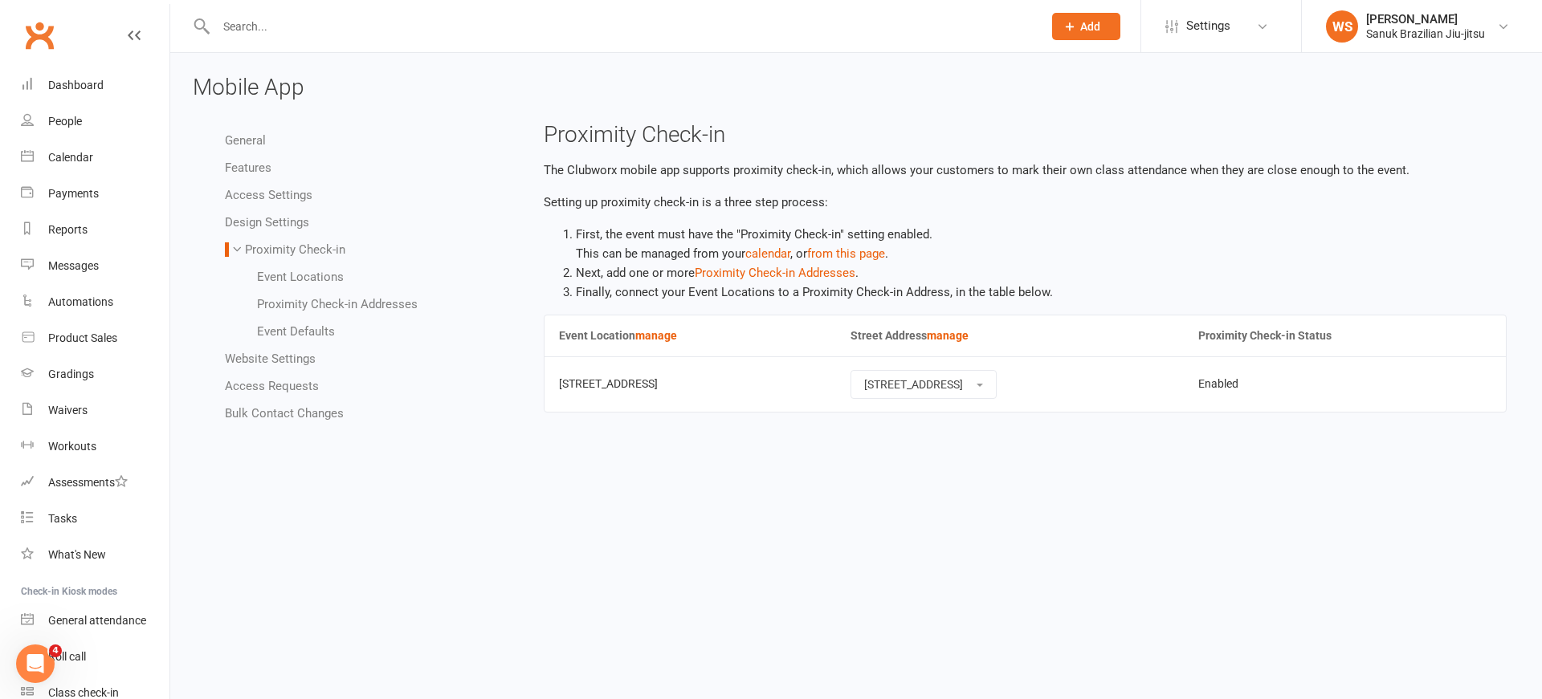
click at [269, 358] on link "Website Settings" at bounding box center [270, 359] width 91 height 14
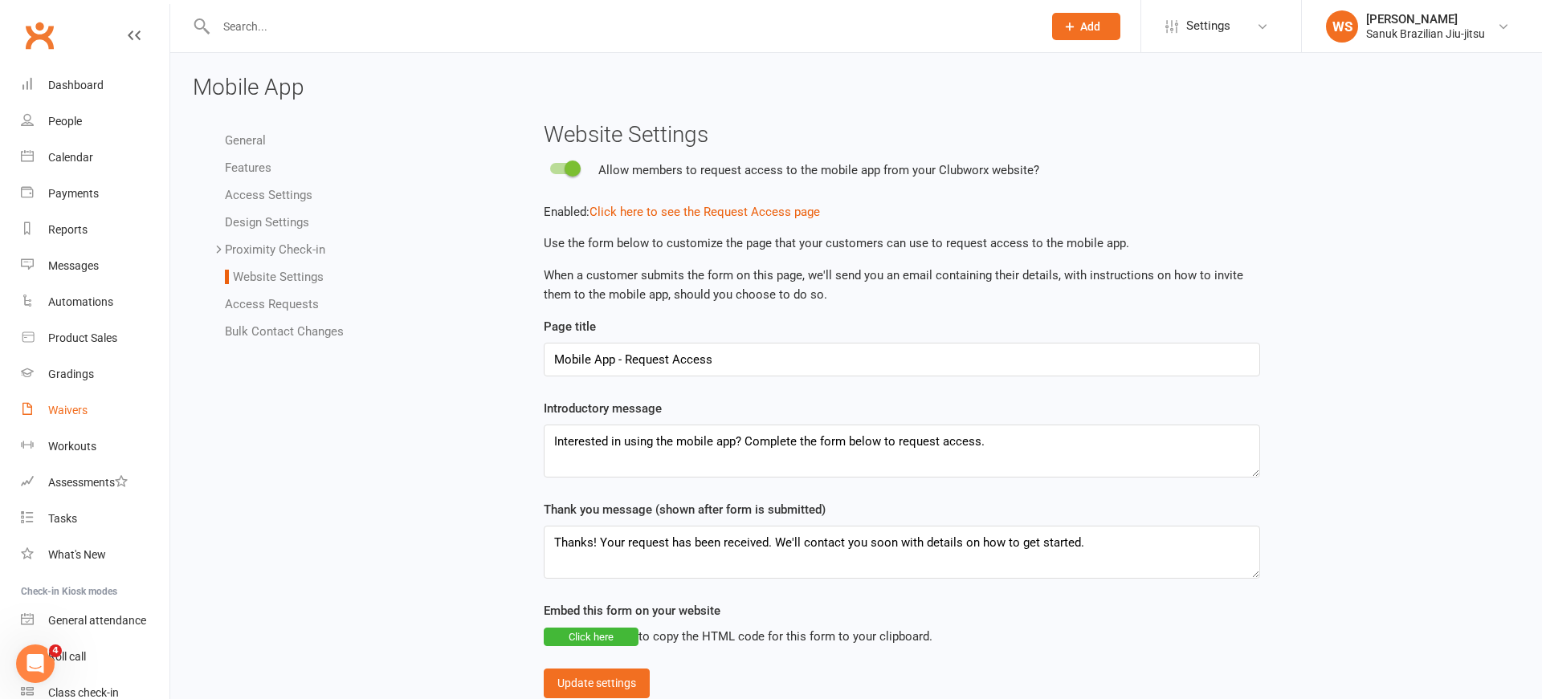
click at [61, 415] on div "Waivers" at bounding box center [67, 410] width 39 height 13
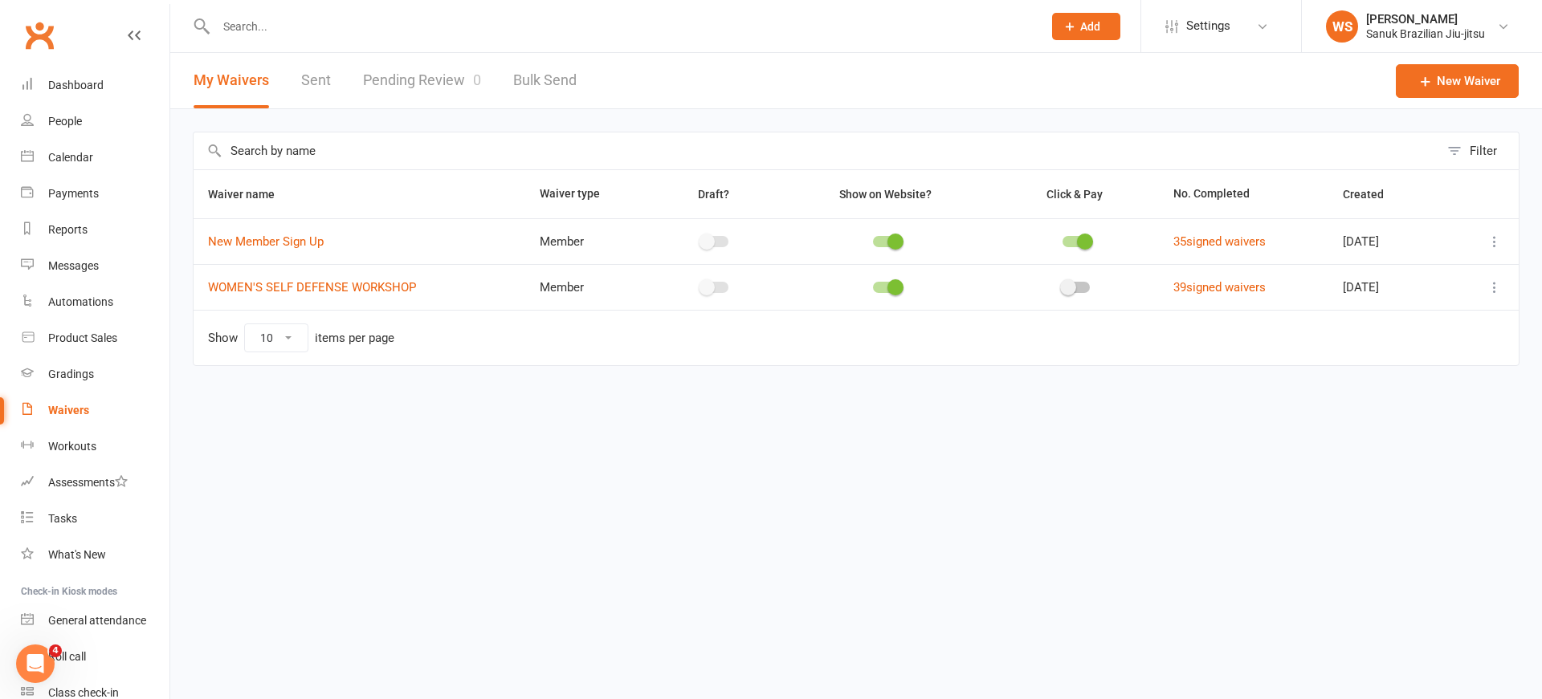
click at [412, 82] on link "Pending Review 0" at bounding box center [422, 80] width 118 height 55
select select "25"
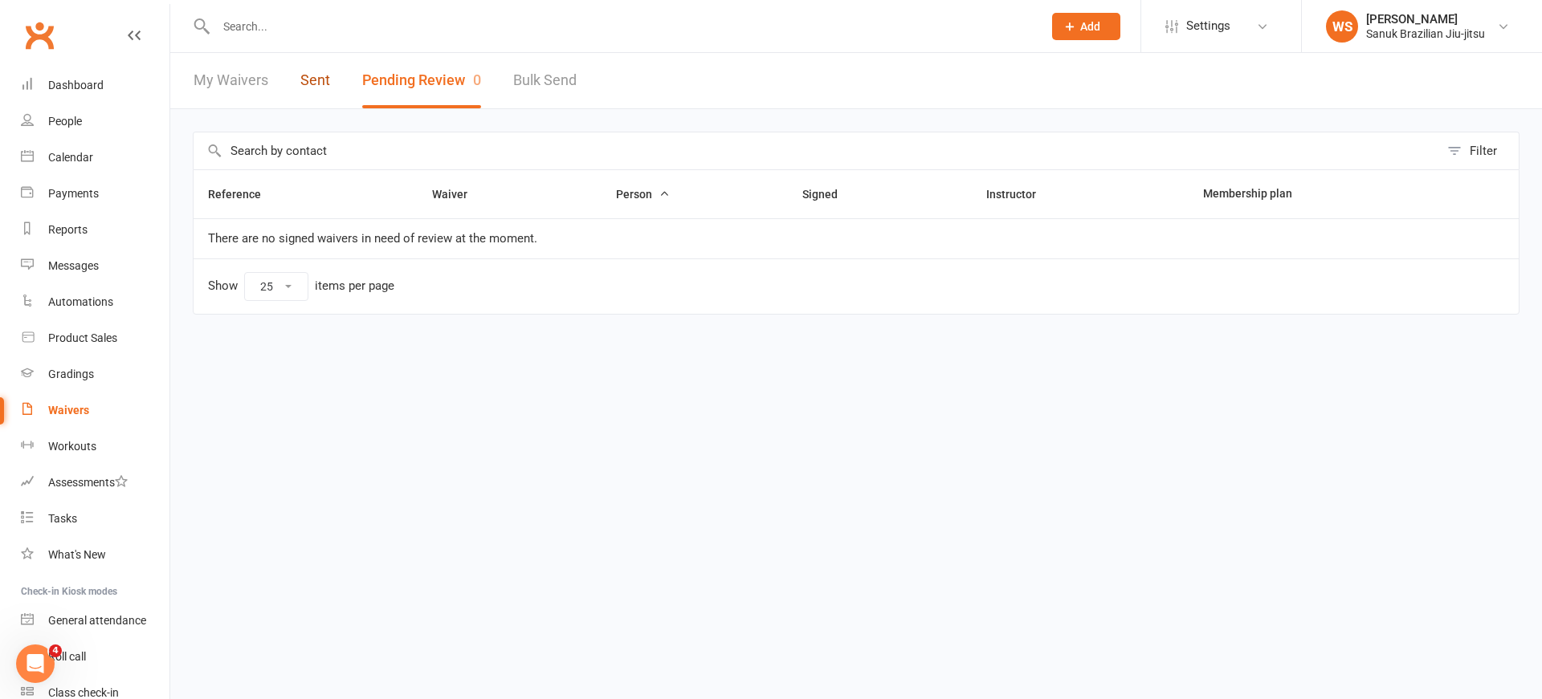
click at [322, 86] on link "Sent" at bounding box center [315, 80] width 30 height 55
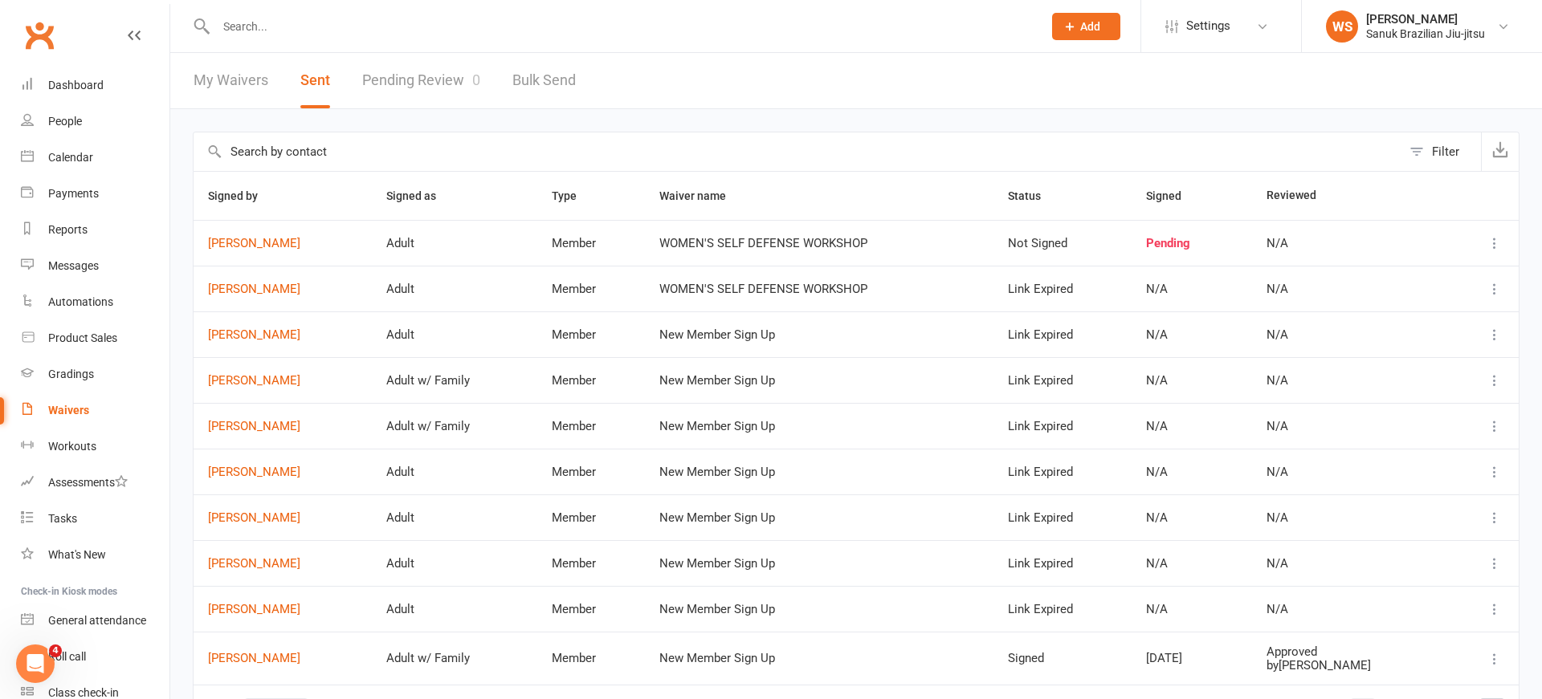
click at [443, 77] on link "Pending Review 0" at bounding box center [421, 80] width 118 height 55
select select "25"
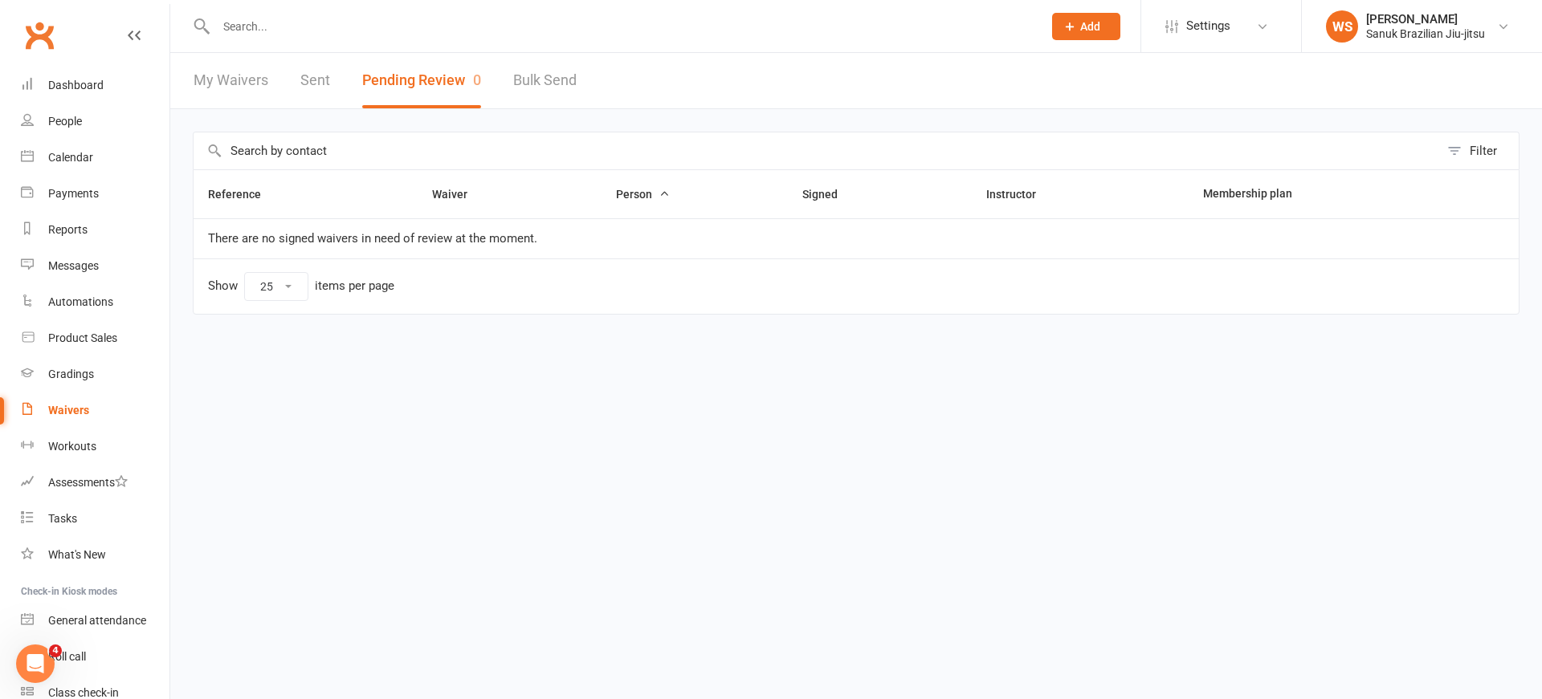
click at [278, 39] on div at bounding box center [612, 26] width 838 height 52
click at [273, 29] on input "text" at bounding box center [621, 26] width 820 height 22
click at [242, 82] on link "My Waivers" at bounding box center [231, 80] width 75 height 55
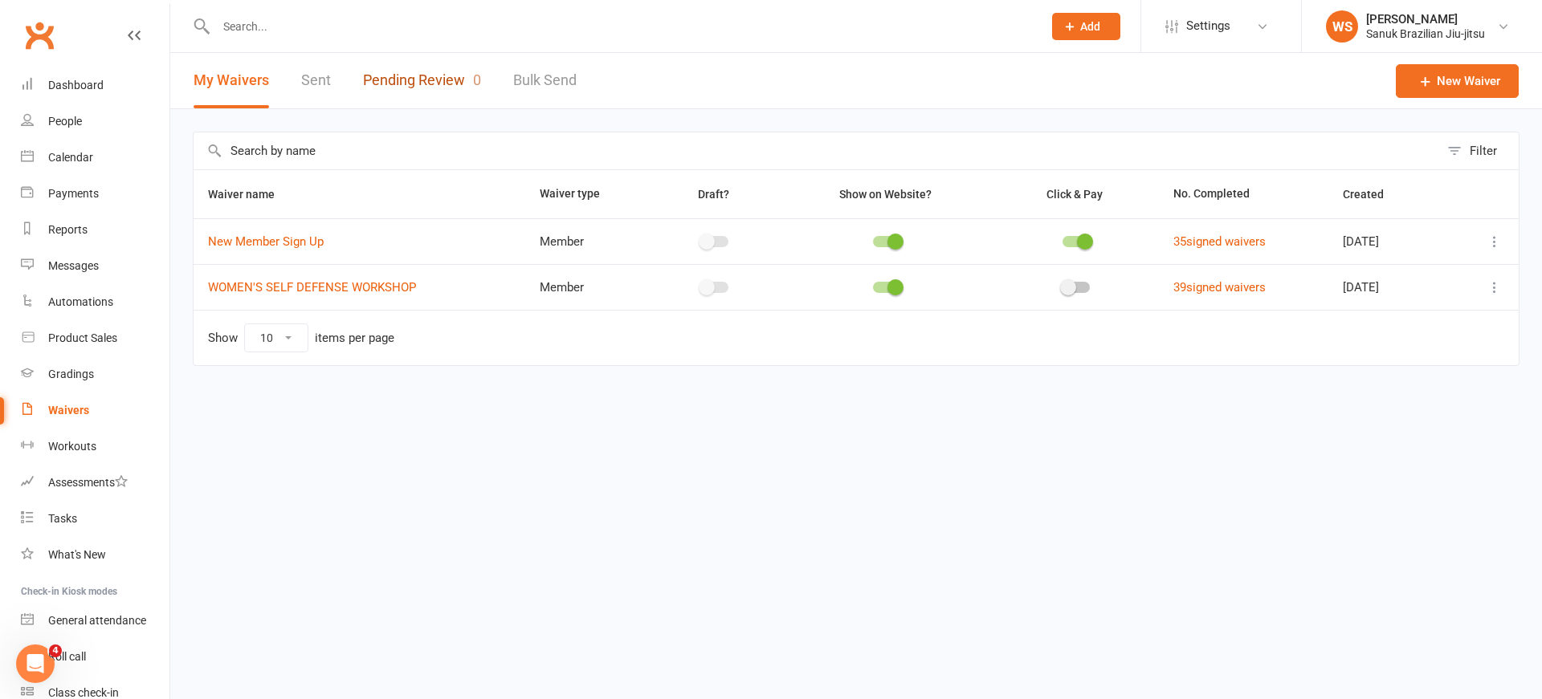
click at [401, 54] on link "Pending Review 0" at bounding box center [422, 80] width 118 height 55
select select "25"
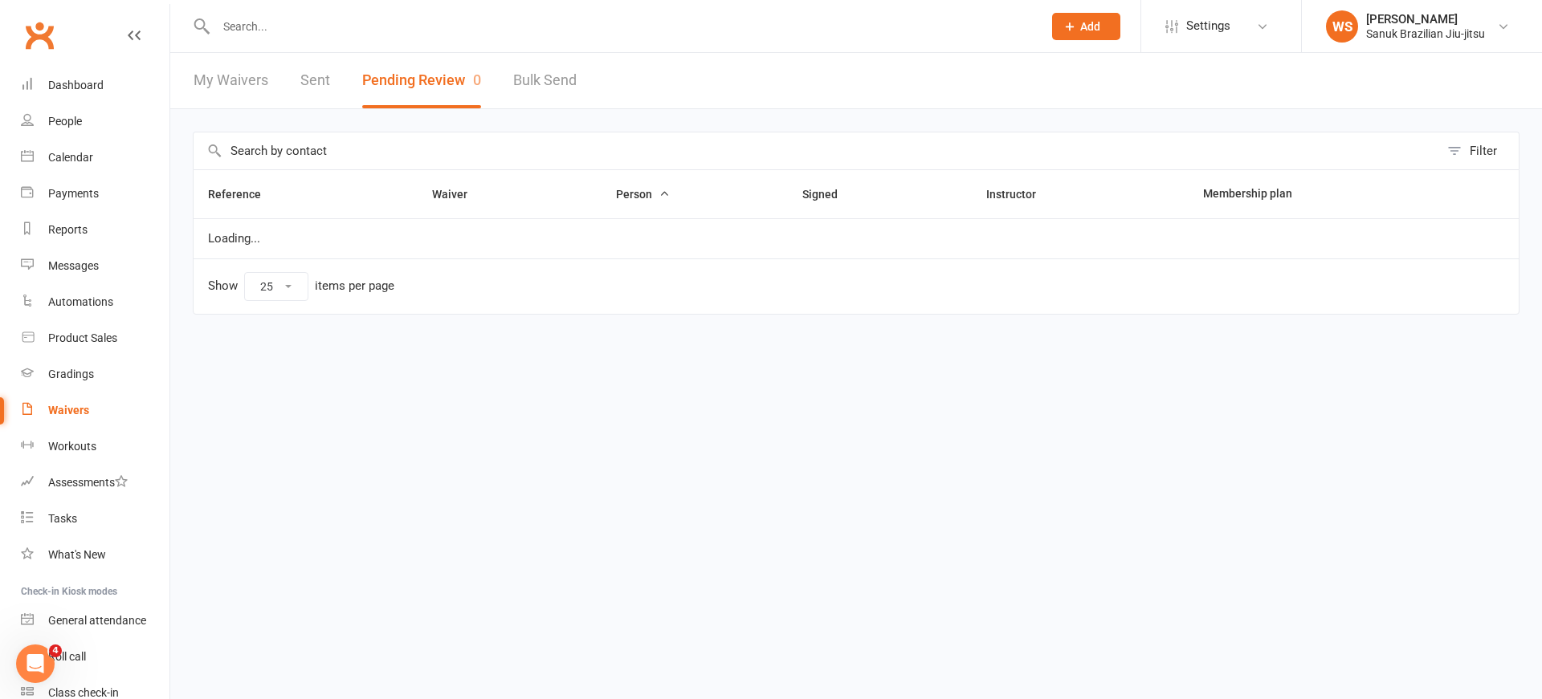
click at [417, 34] on input "text" at bounding box center [621, 26] width 820 height 22
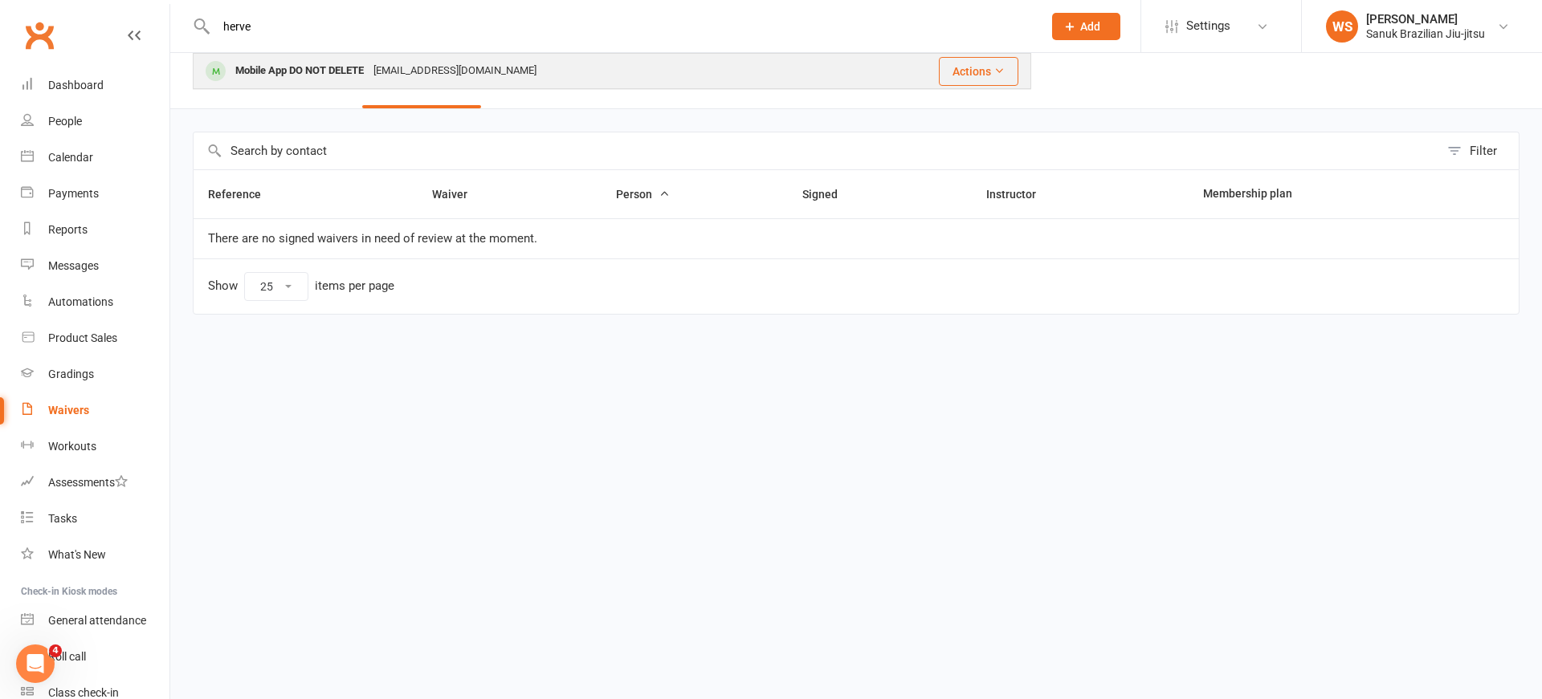
type input "herve"
click at [365, 73] on div "Mobile App DO NOT DELETE" at bounding box center [299, 70] width 138 height 23
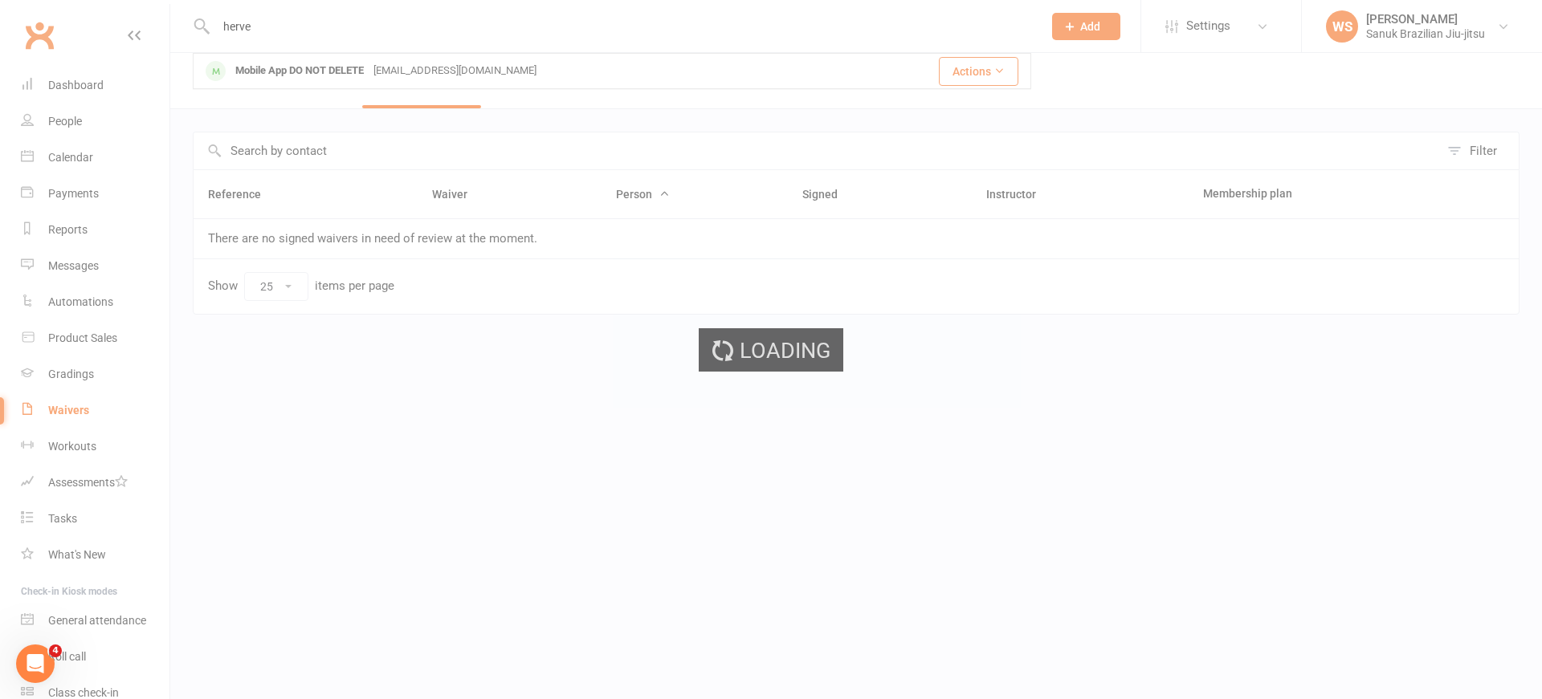
scroll to position [1, 0]
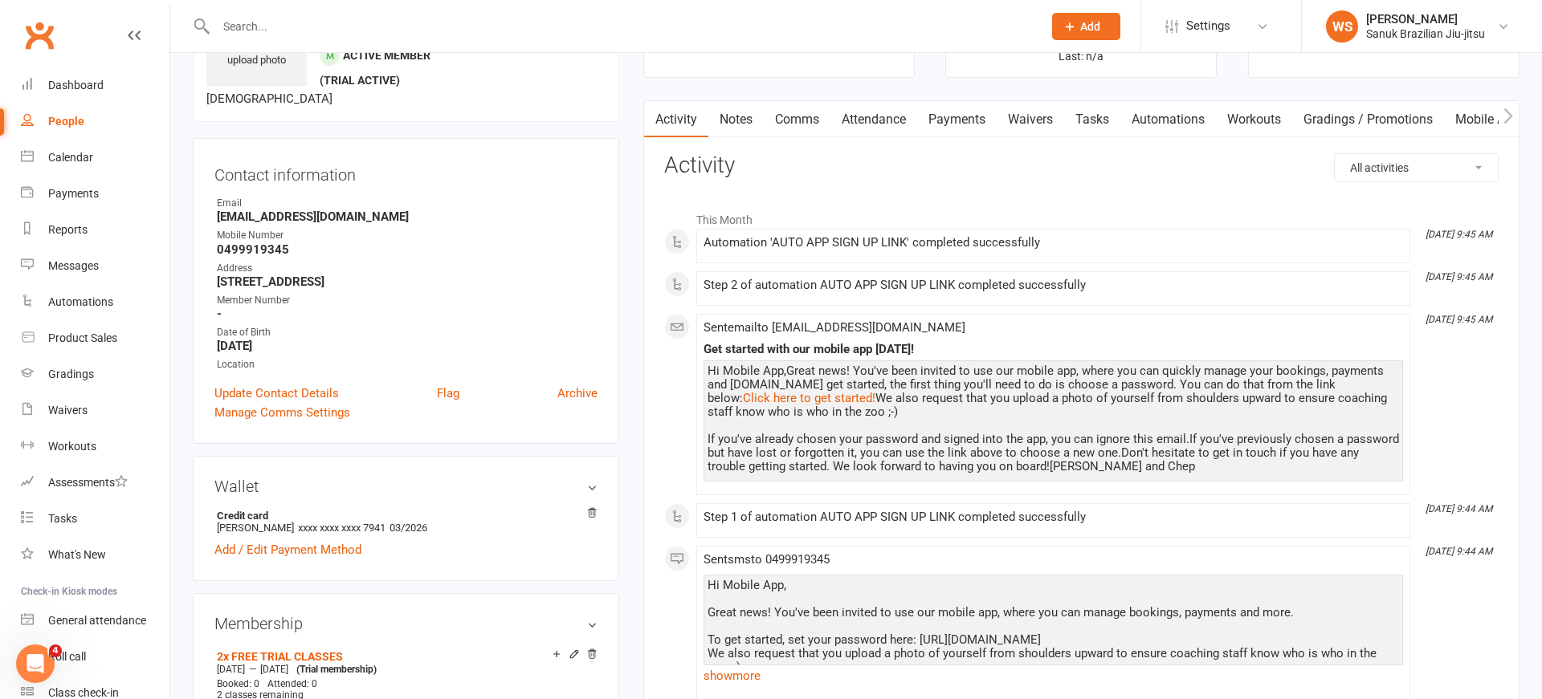
scroll to position [108, 0]
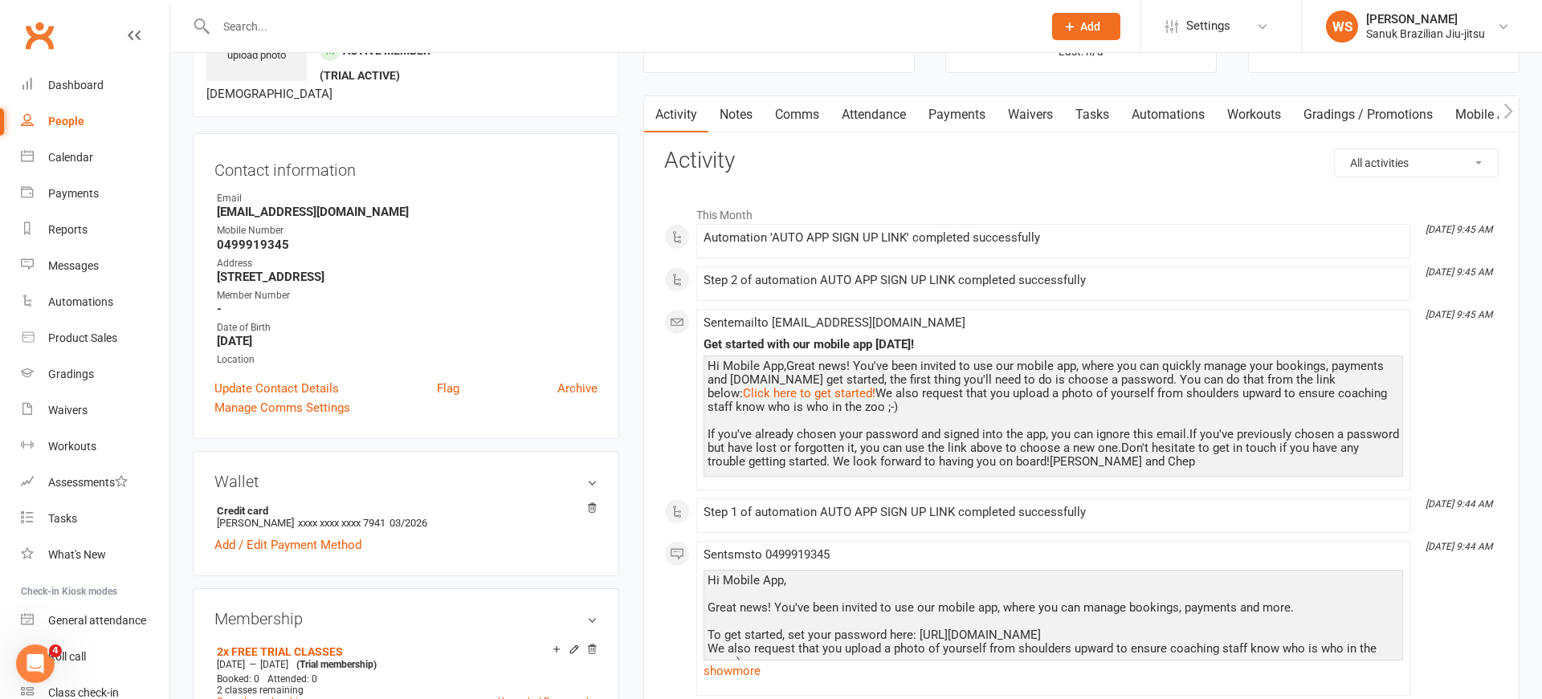
click at [1025, 456] on div "Hi Mobile App,Great news! You've been invited to use our mobile app, where you …" at bounding box center [1052, 414] width 691 height 109
click at [1480, 113] on link "Mobile App" at bounding box center [1487, 114] width 87 height 37
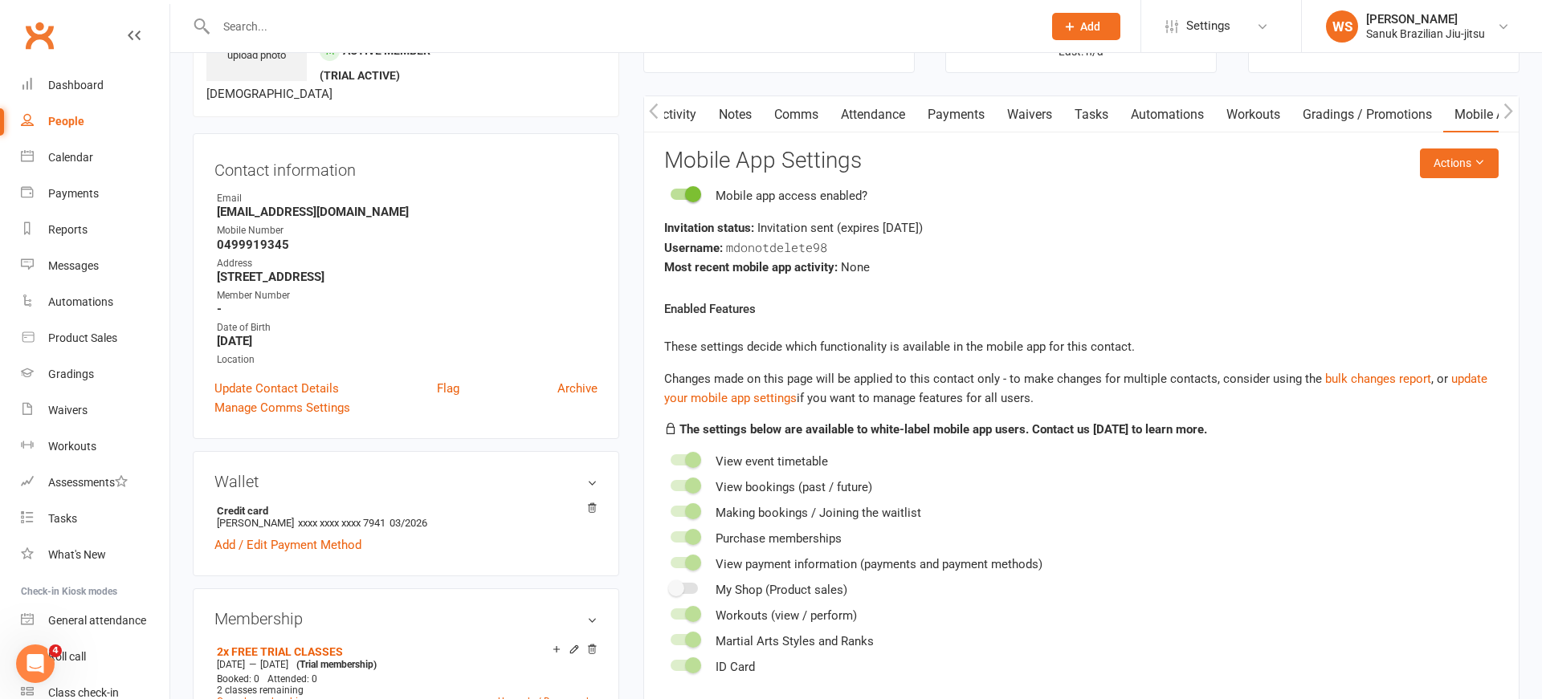
click at [870, 255] on div "Username: mdonotdelete98" at bounding box center [1081, 248] width 834 height 20
click at [59, 415] on div "Waivers" at bounding box center [67, 410] width 39 height 13
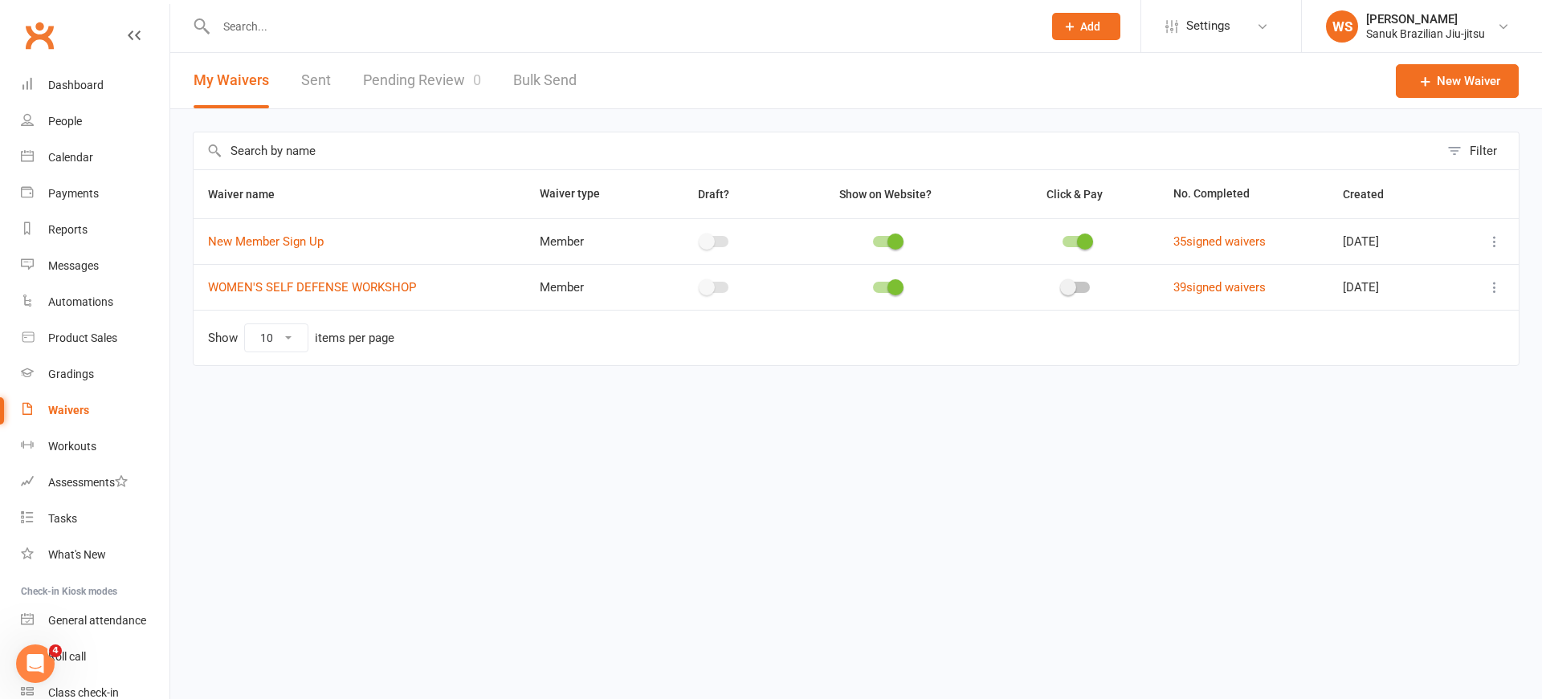
click at [409, 82] on link "Pending Review 0" at bounding box center [422, 80] width 118 height 55
select select "25"
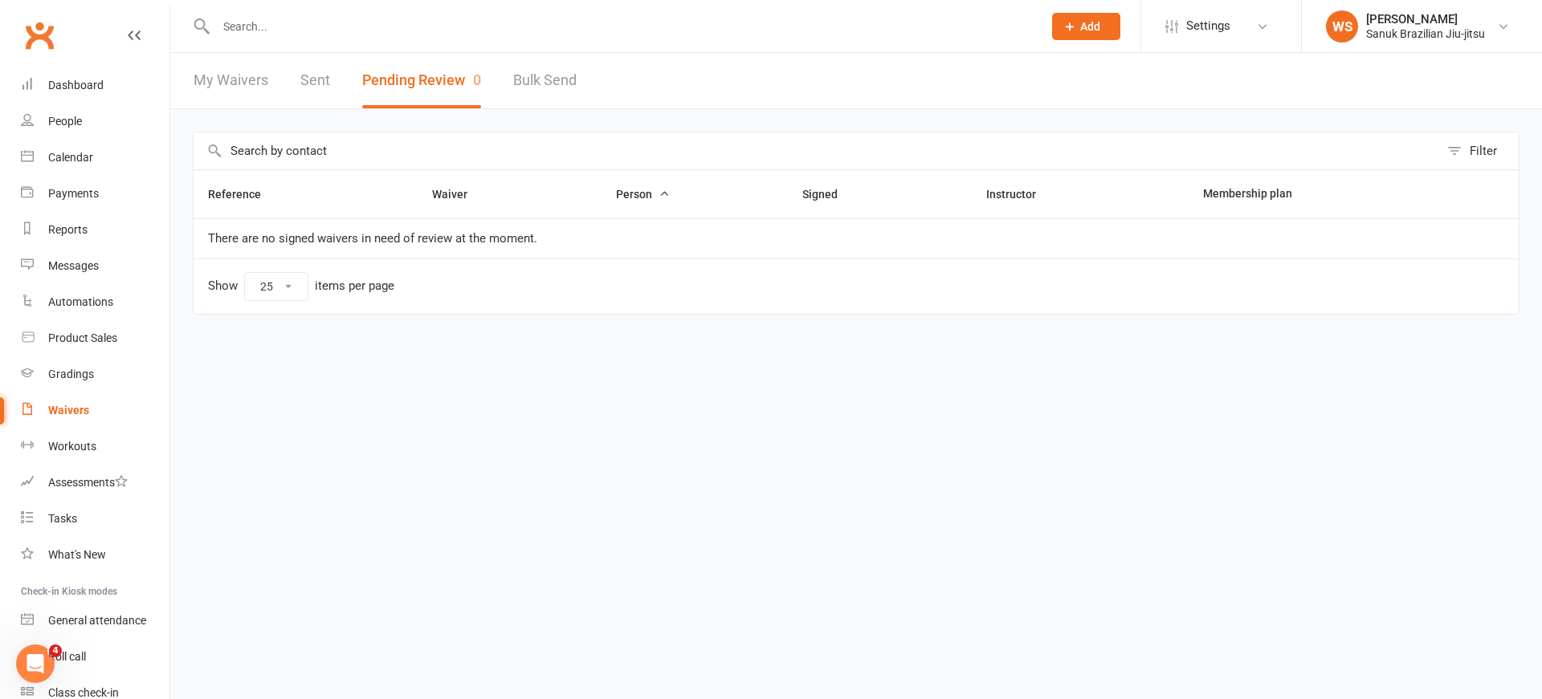
click at [321, 82] on link "Sent" at bounding box center [315, 80] width 30 height 55
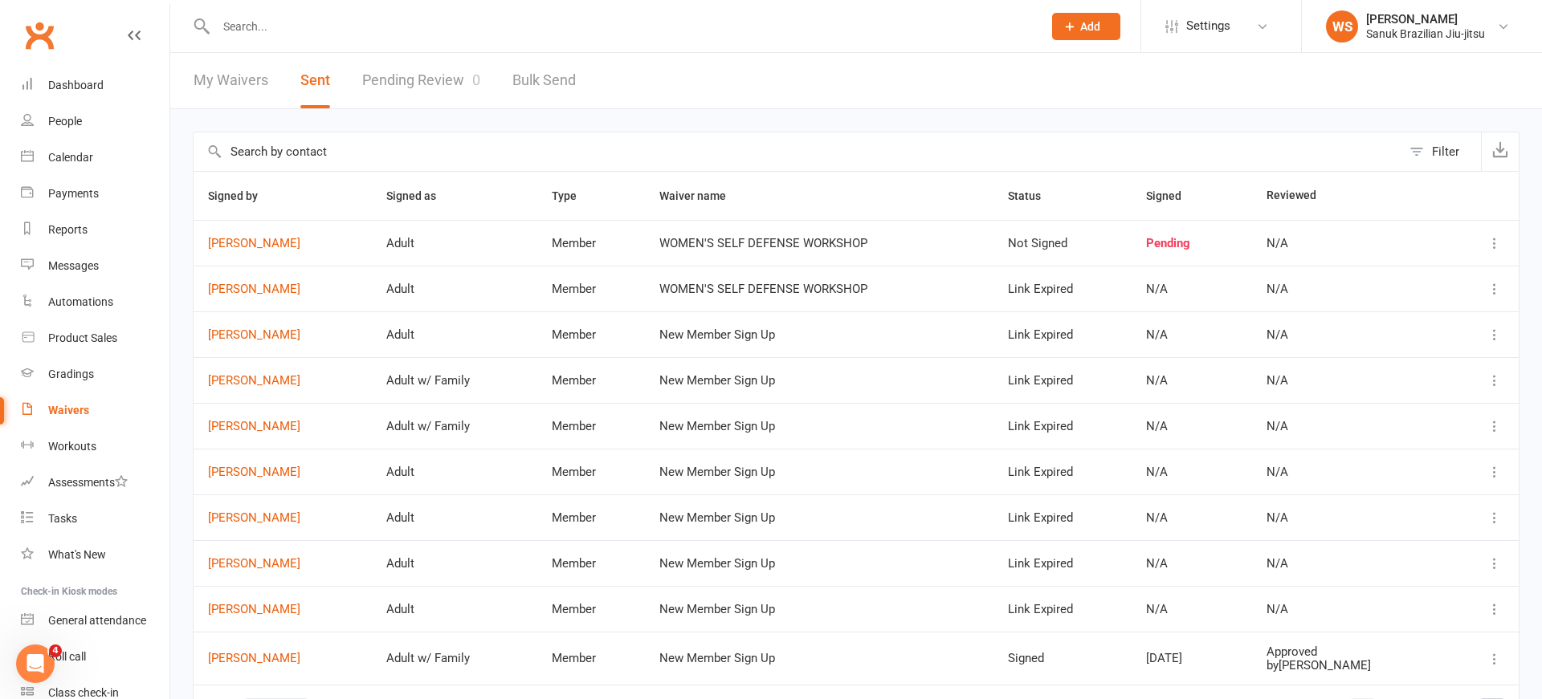
click at [312, 26] on input "text" at bounding box center [621, 26] width 820 height 22
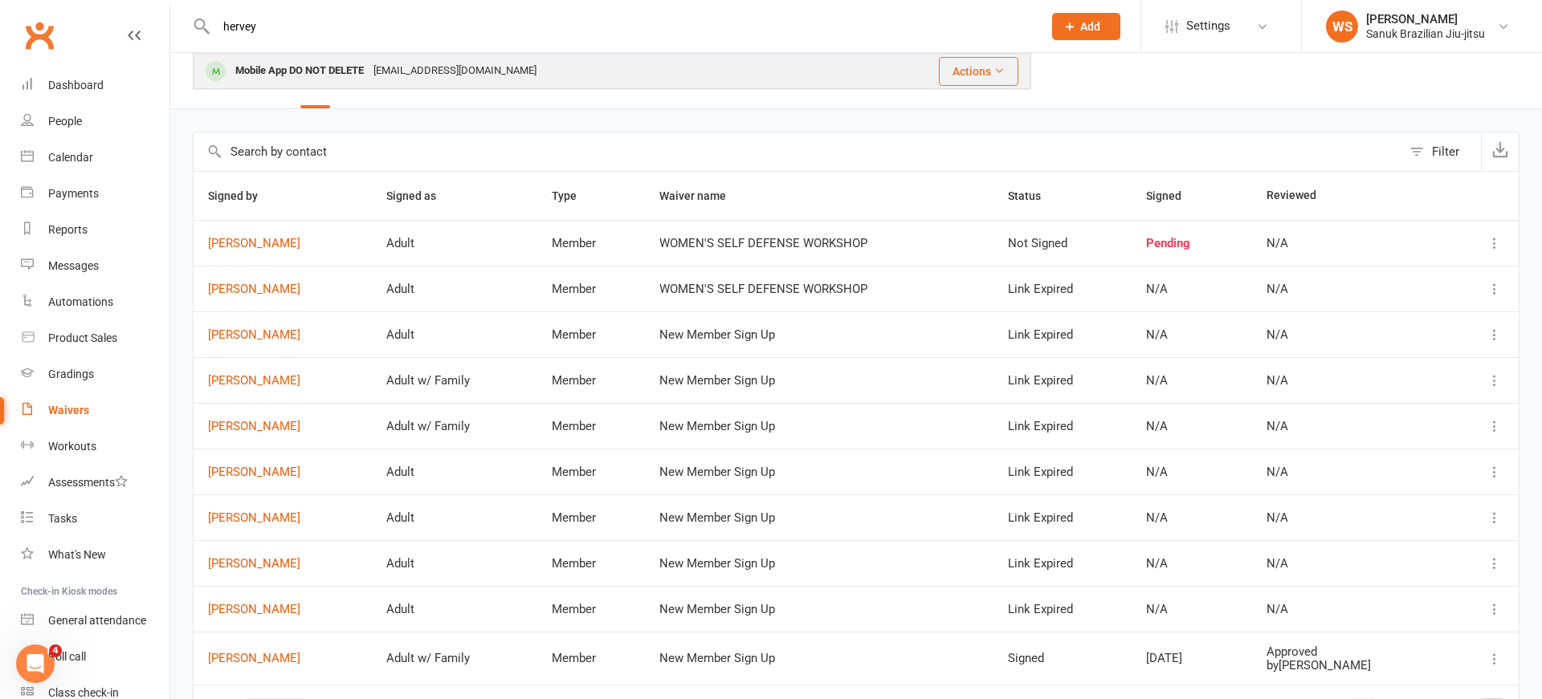
type input "hervey"
click at [296, 71] on div "Mobile App DO NOT DELETE" at bounding box center [299, 70] width 138 height 23
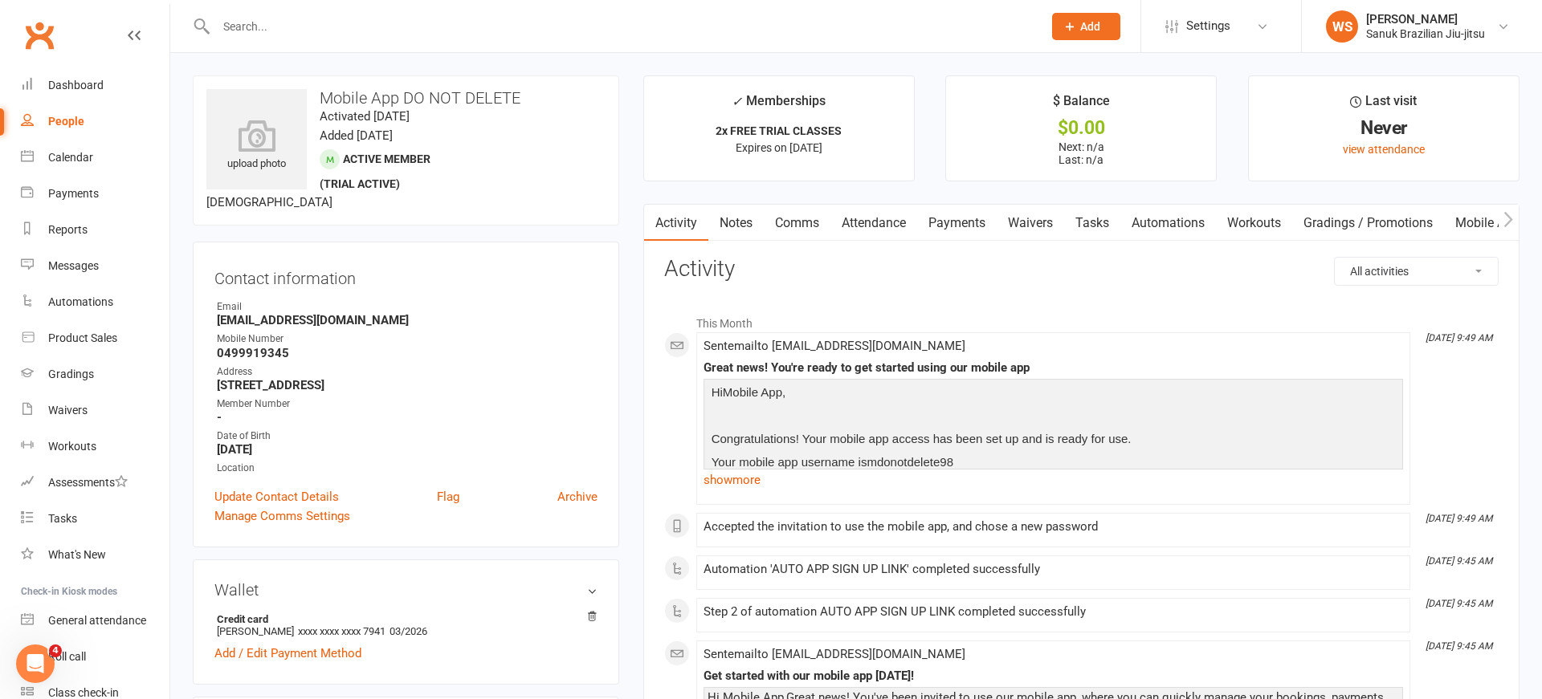
click at [1463, 221] on link "Mobile App" at bounding box center [1487, 223] width 87 height 37
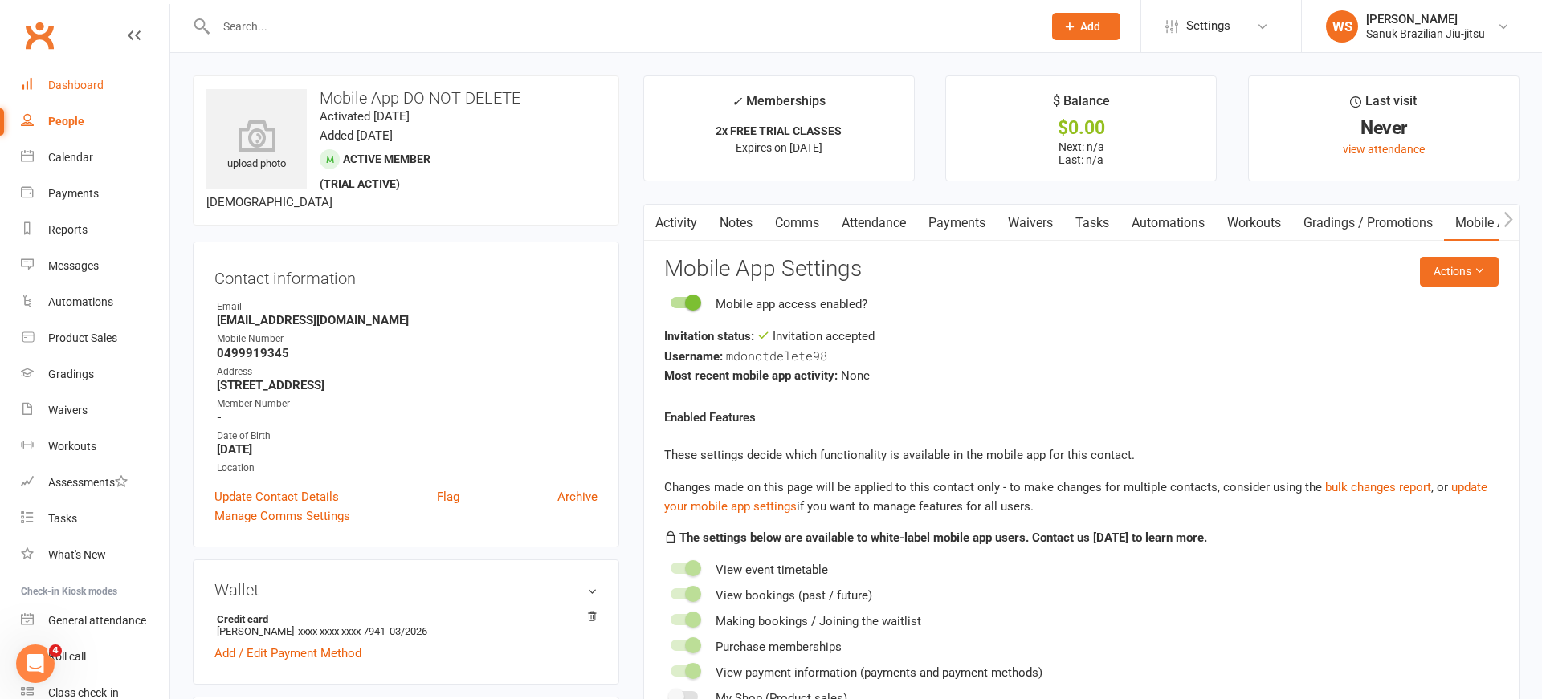
click at [73, 86] on div "Dashboard" at bounding box center [75, 85] width 55 height 13
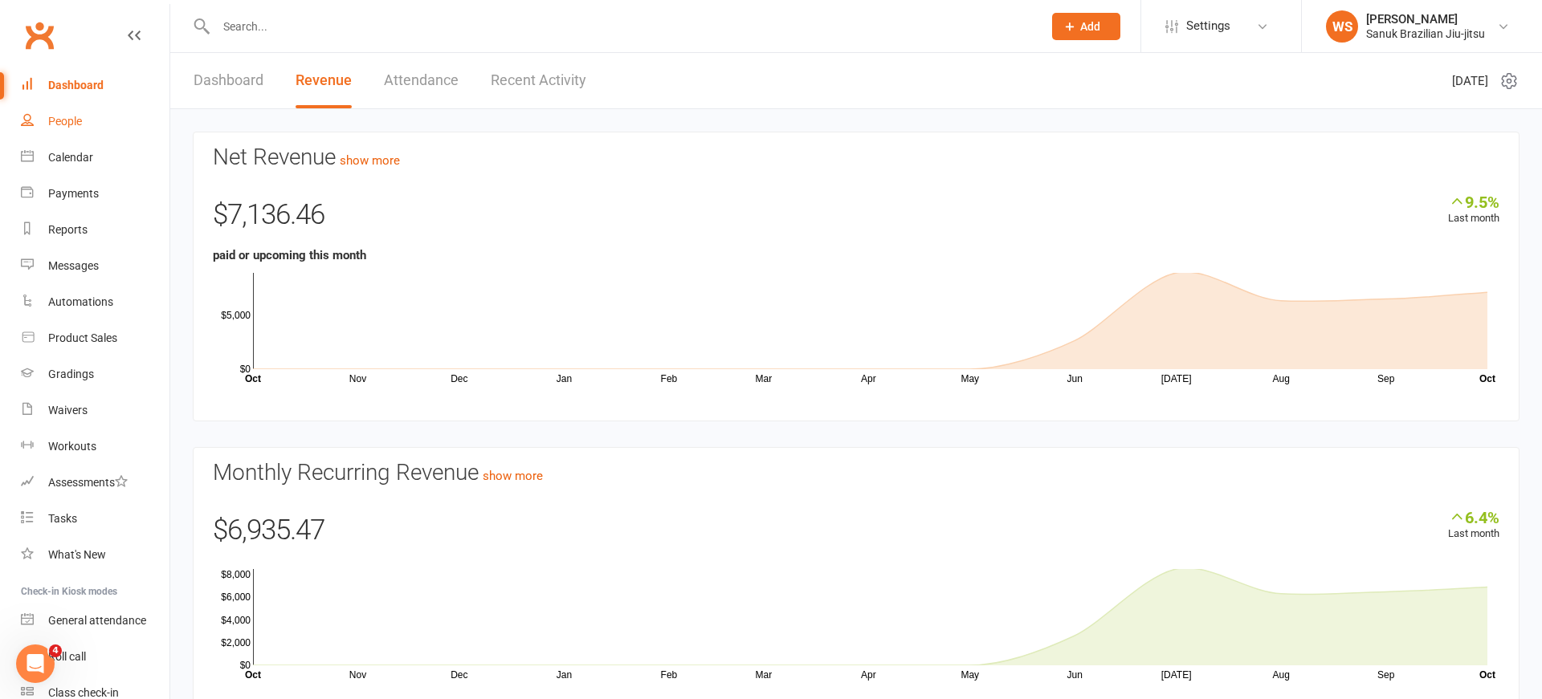
click at [76, 121] on div "People" at bounding box center [65, 121] width 34 height 13
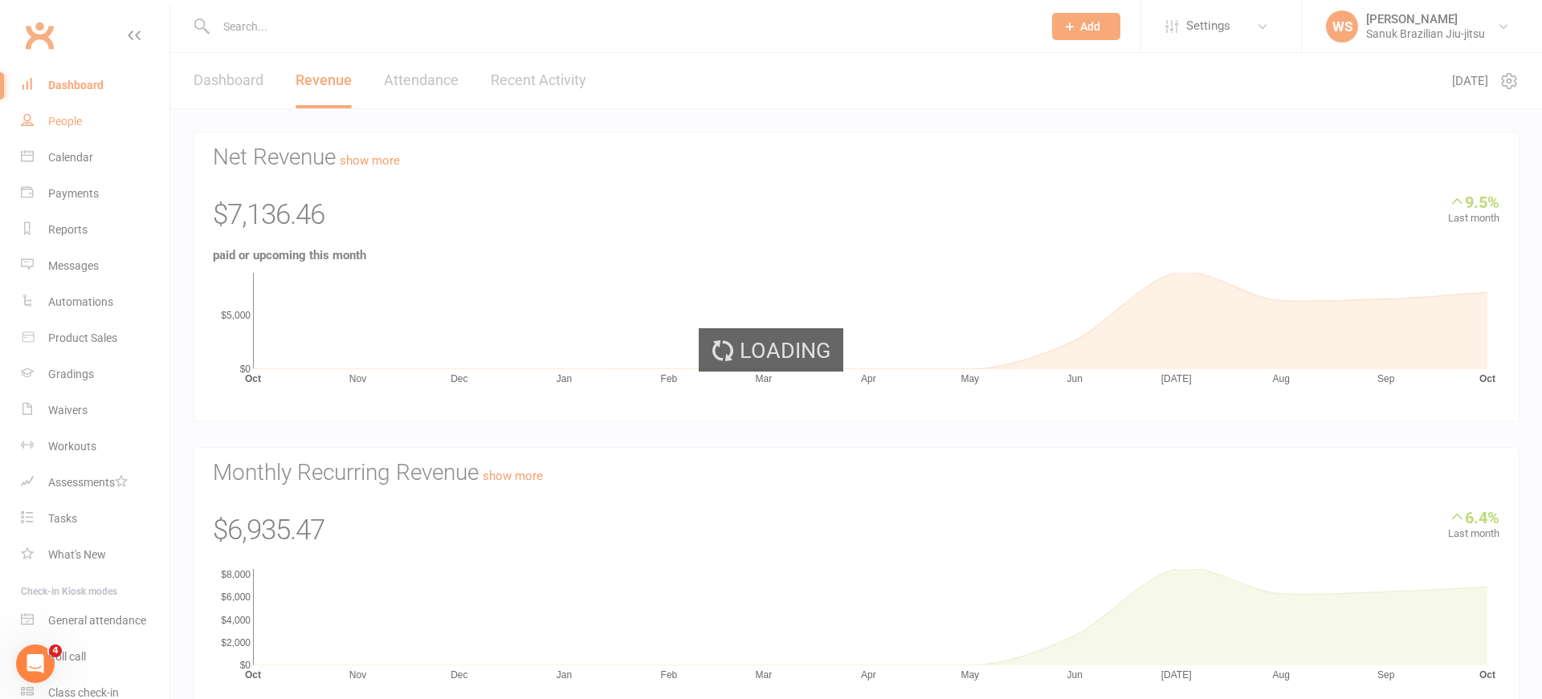
scroll to position [1, 0]
select select "100"
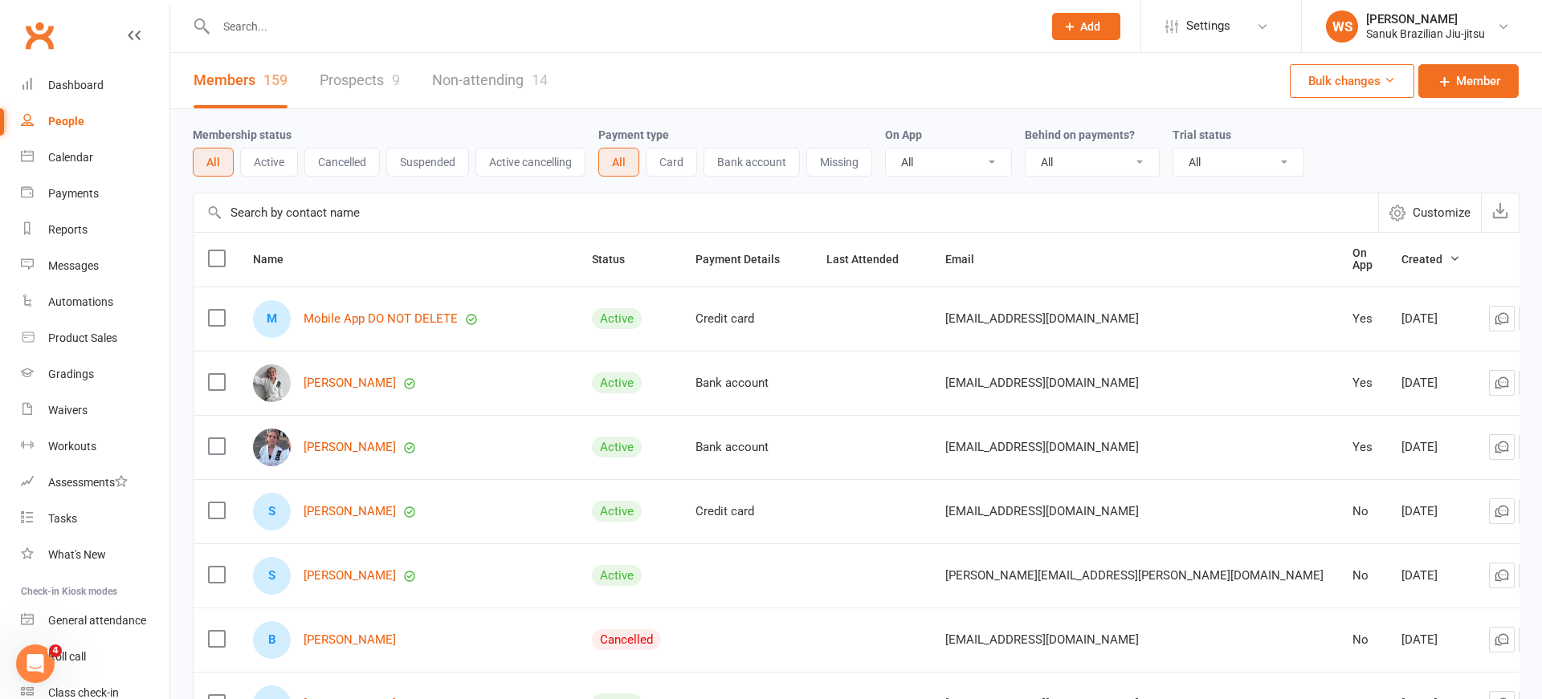
click at [337, 26] on input "text" at bounding box center [621, 26] width 820 height 22
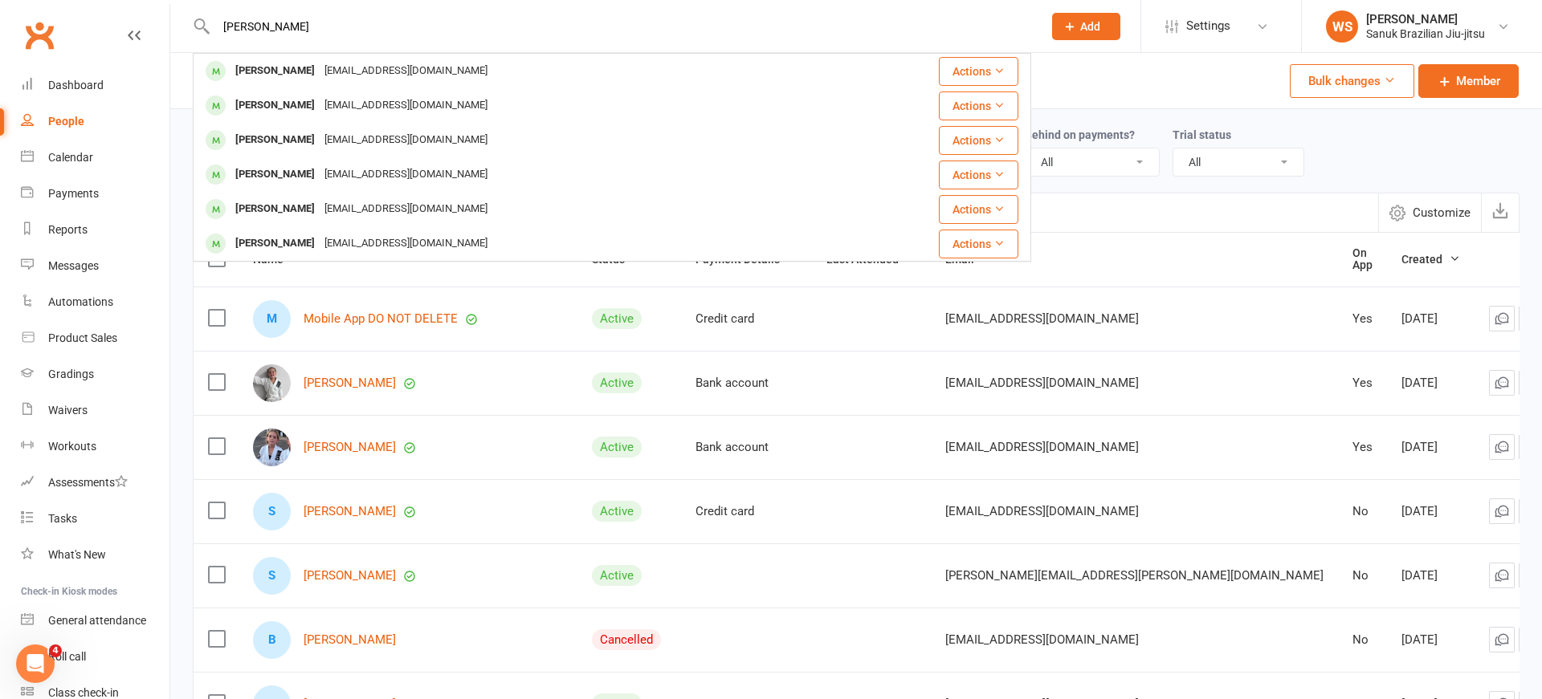
type input "[PERSON_NAME]"
click at [340, 31] on input "[PERSON_NAME]" at bounding box center [621, 26] width 820 height 22
drag, startPoint x: 777, startPoint y: 37, endPoint x: 215, endPoint y: 13, distance: 562.6
click at [215, 13] on div "[PERSON_NAME] [EMAIL_ADDRESS][DOMAIN_NAME] Actions [PERSON_NAME] [EMAIL_ADDRESS…" at bounding box center [612, 26] width 838 height 52
drag, startPoint x: 289, startPoint y: 26, endPoint x: 324, endPoint y: 31, distance: 35.7
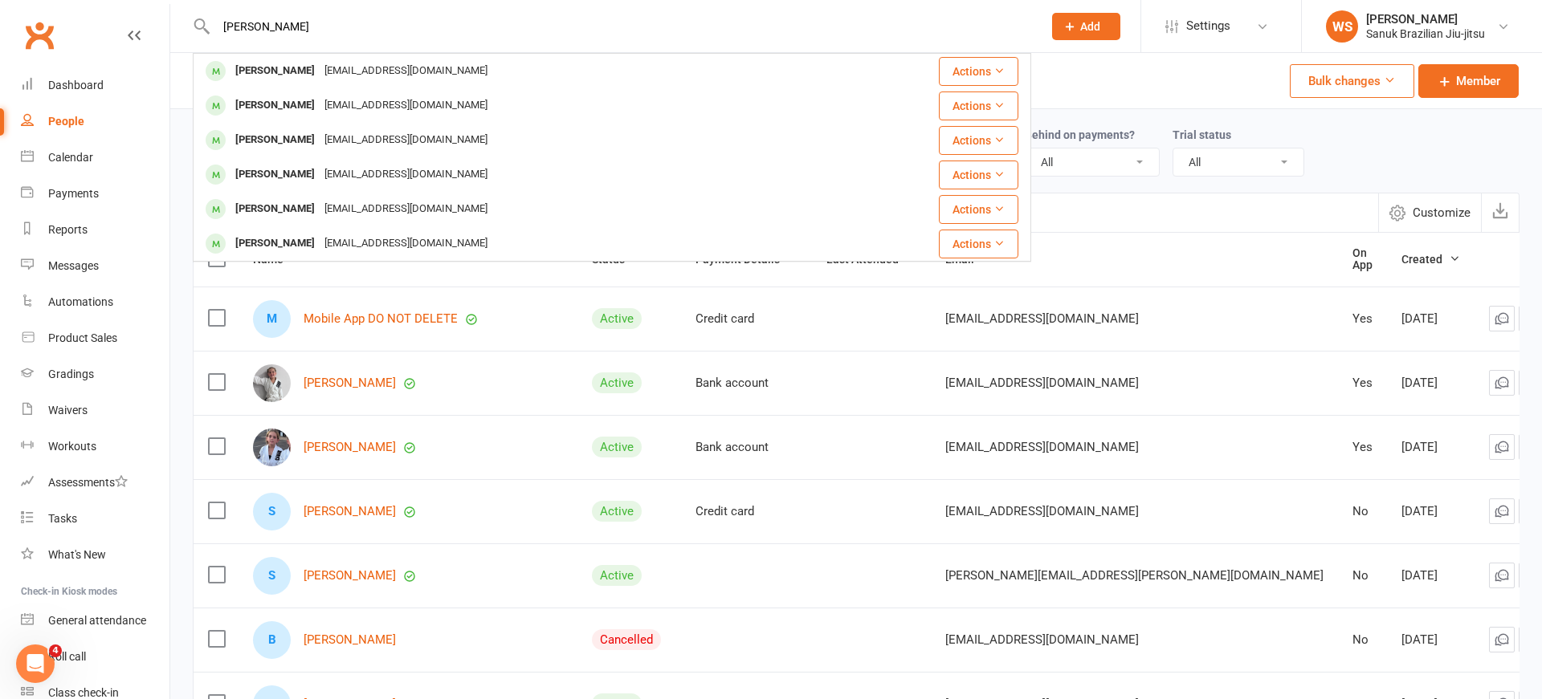
click at [217, 25] on input "[PERSON_NAME]" at bounding box center [621, 26] width 820 height 22
click at [1104, 27] on button "Add" at bounding box center [1086, 26] width 68 height 27
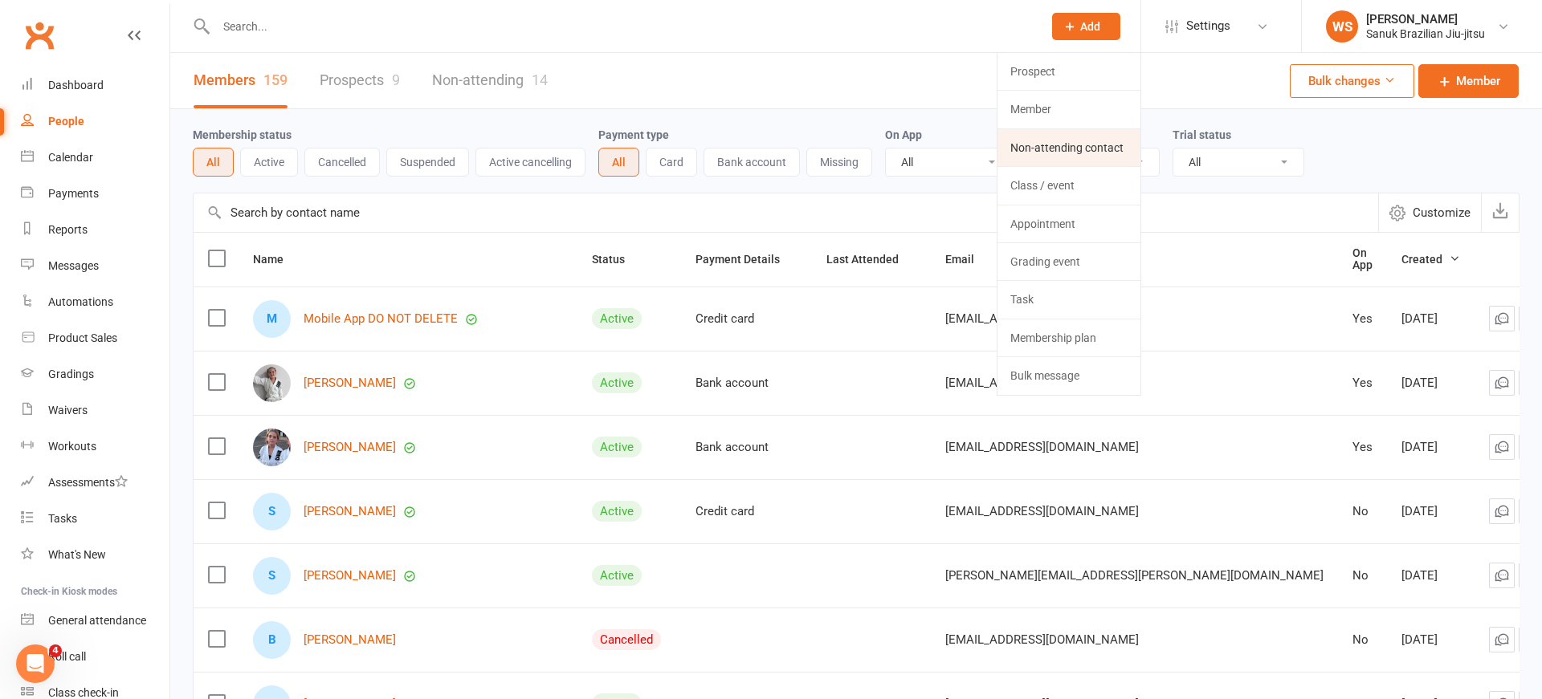
click at [1059, 145] on link "Non-attending contact" at bounding box center [1068, 147] width 143 height 37
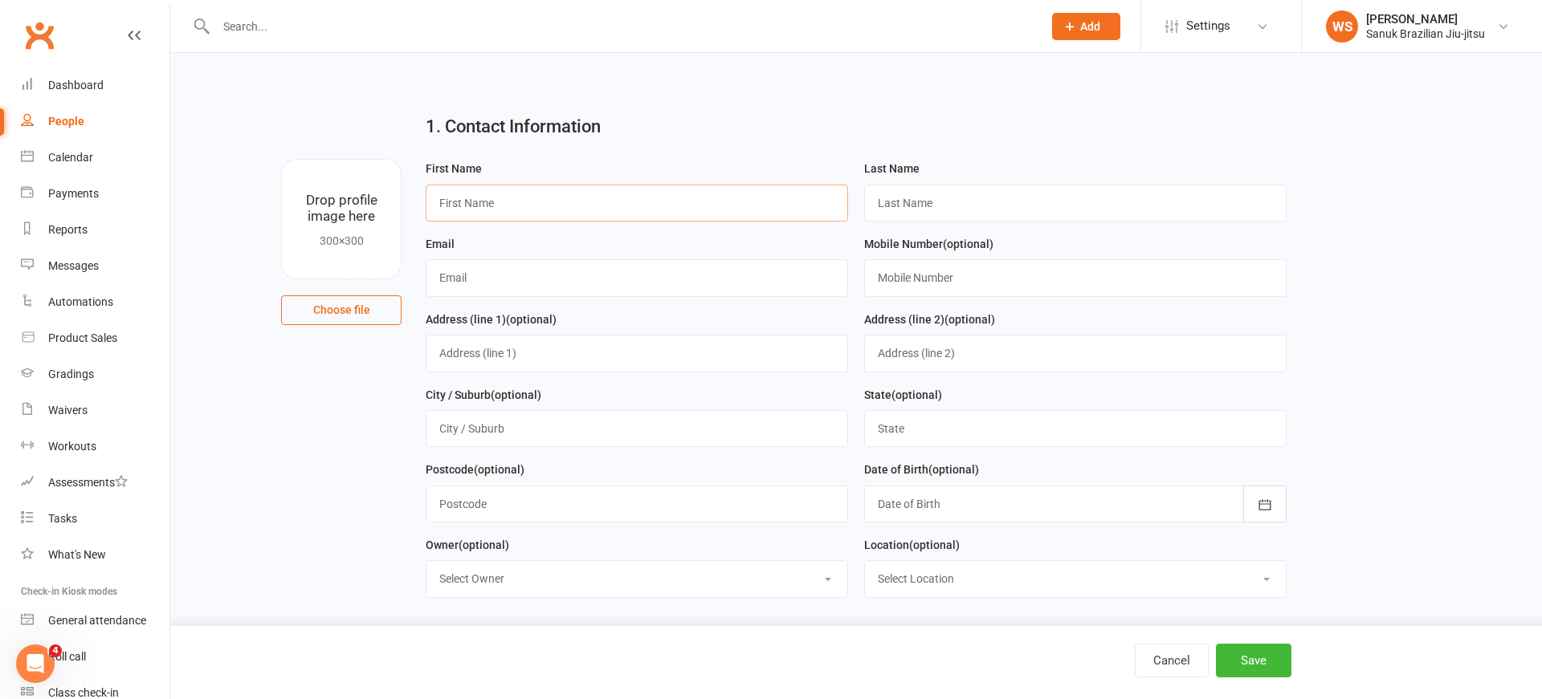
click at [592, 202] on input "text" at bounding box center [637, 203] width 422 height 37
click at [1078, 37] on button "Add" at bounding box center [1086, 26] width 68 height 27
click at [1067, 109] on link "Member" at bounding box center [1068, 109] width 143 height 37
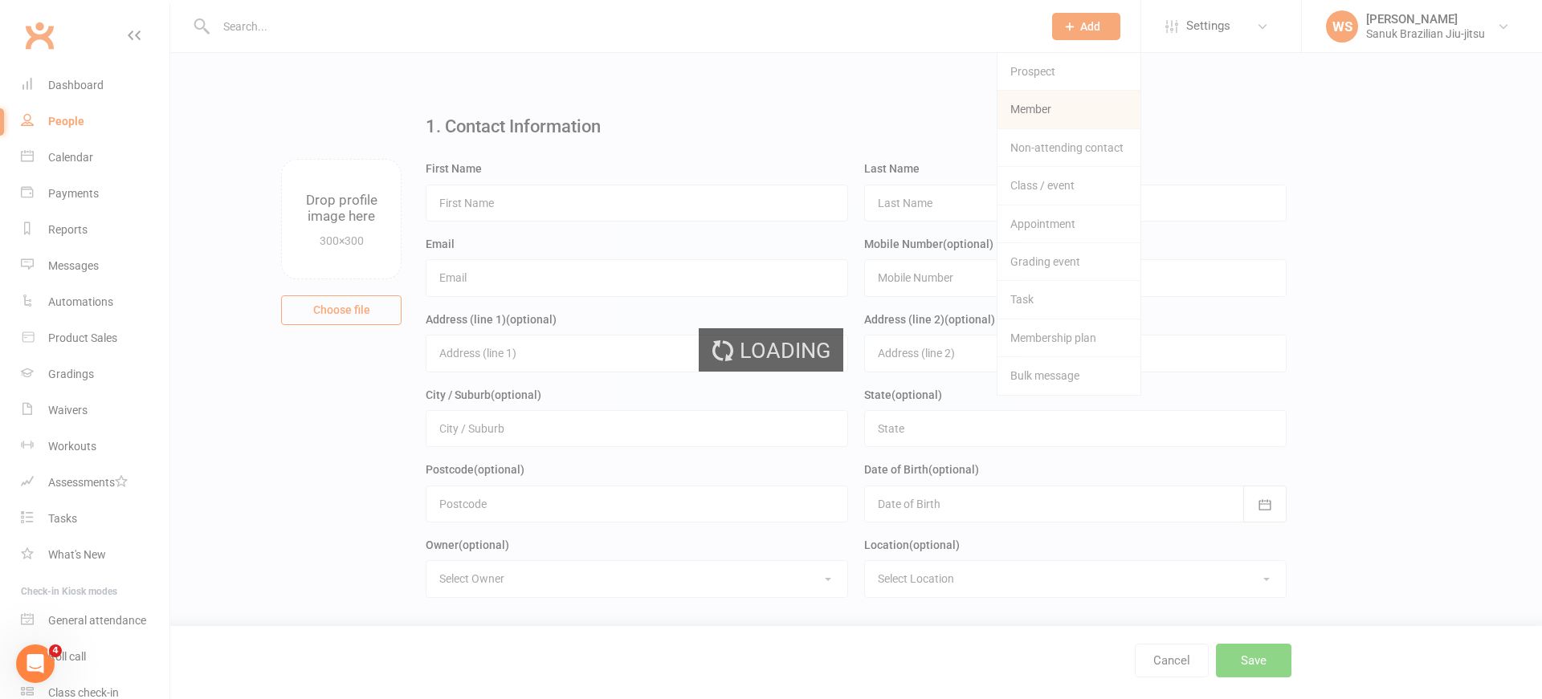
scroll to position [1, 0]
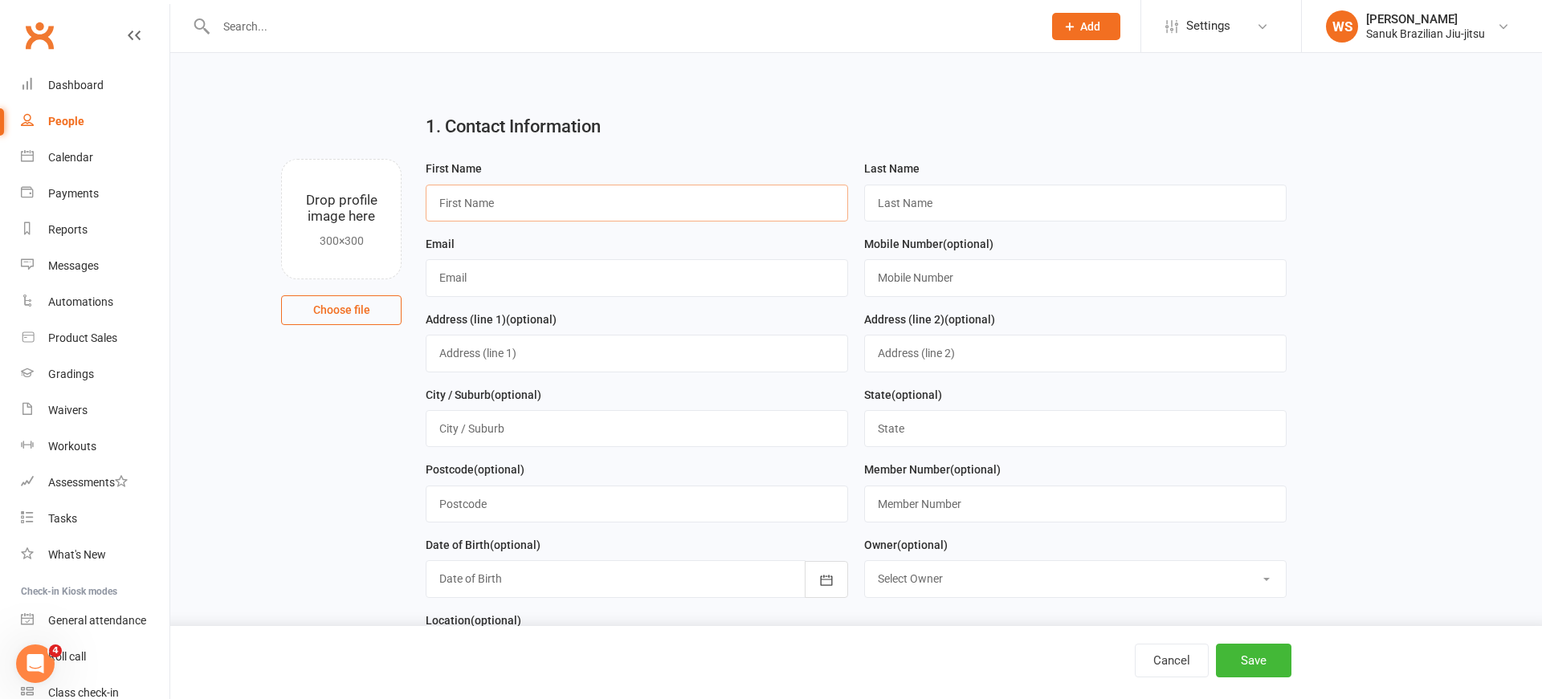
click at [575, 198] on input "text" at bounding box center [637, 203] width 422 height 37
click at [561, 284] on input "text" at bounding box center [637, 277] width 422 height 37
paste input "[EMAIL_ADDRESS][DOMAIN_NAME]"
type input "[EMAIL_ADDRESS][DOMAIN_NAME]"
click at [569, 205] on input "text" at bounding box center [637, 203] width 422 height 37
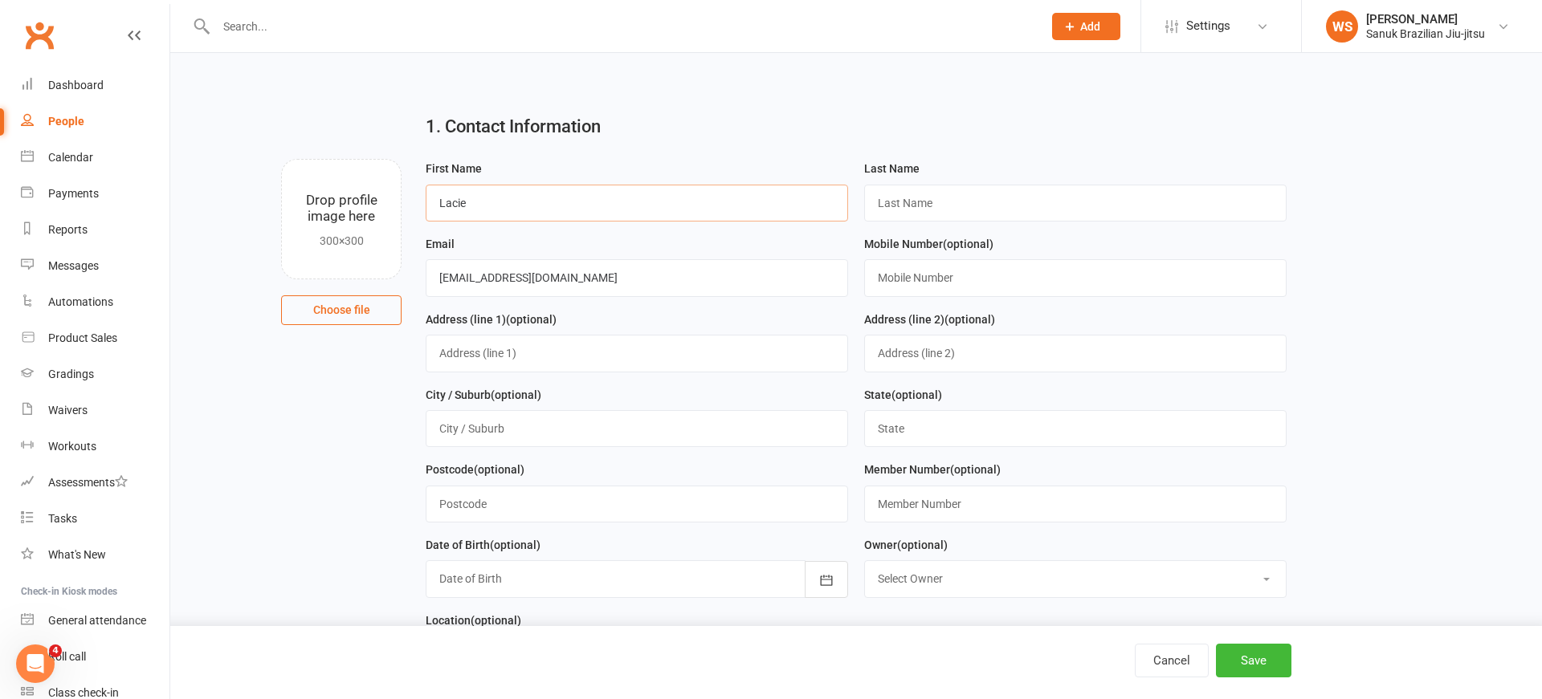
type input "Lacie"
type input "Green"
click at [957, 264] on input "text" at bounding box center [1075, 277] width 422 height 37
click at [953, 270] on input "text" at bounding box center [1075, 277] width 422 height 37
click at [931, 275] on input "text" at bounding box center [1075, 277] width 422 height 37
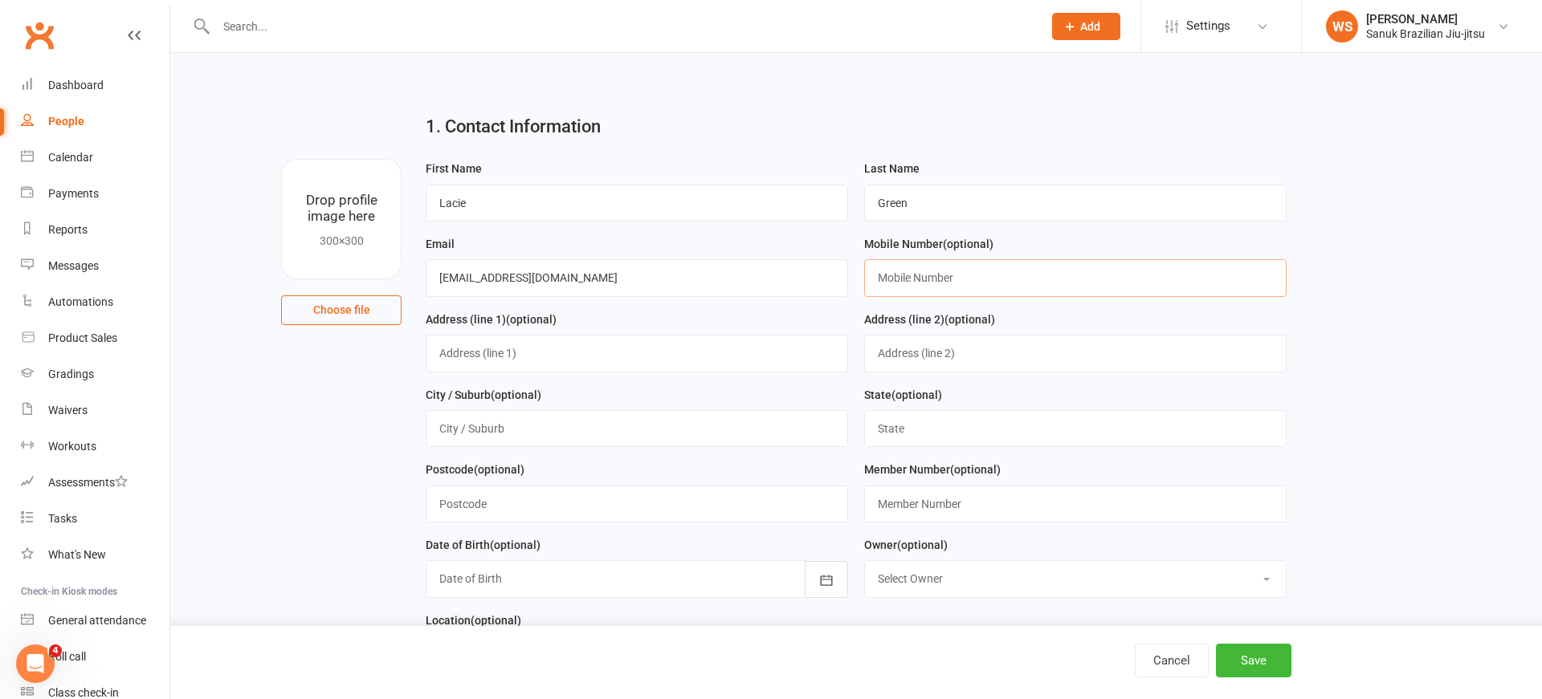
paste input "0419471451"
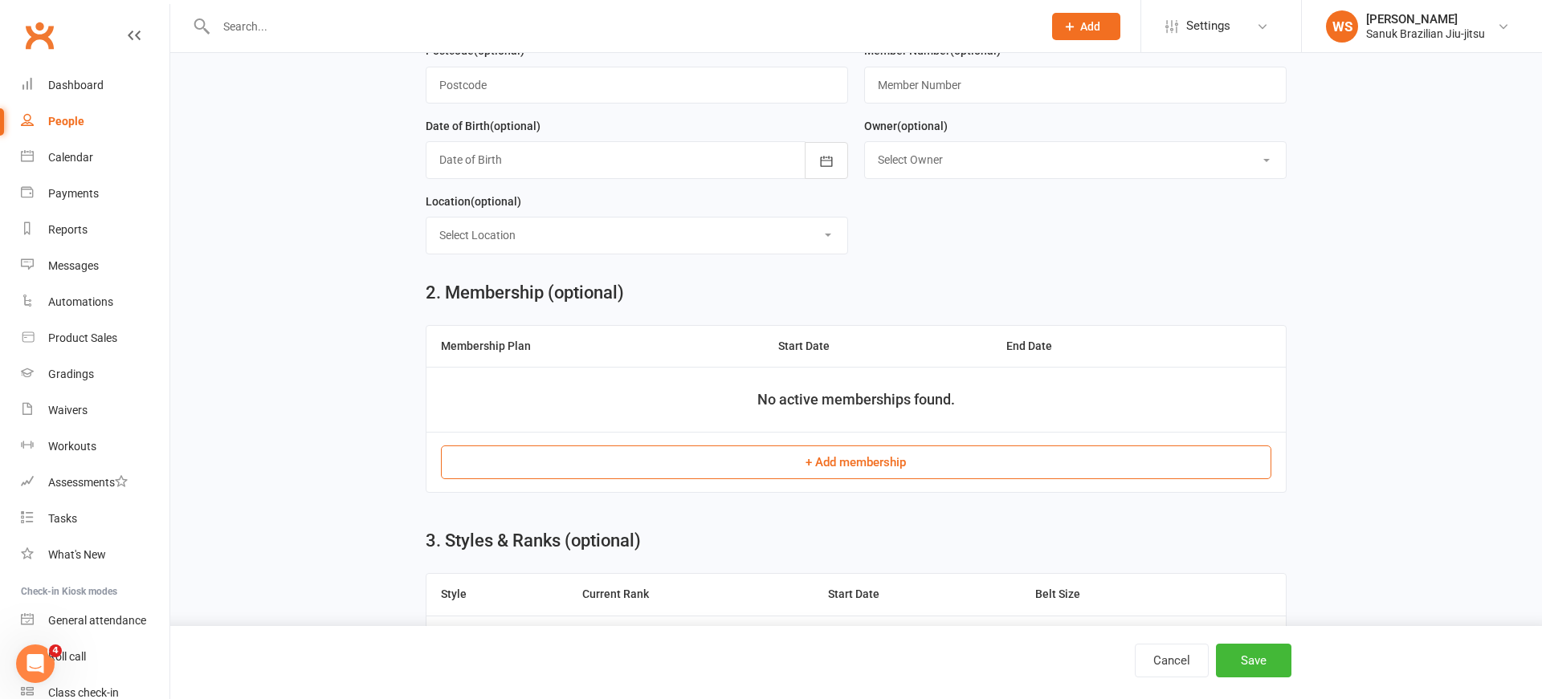
scroll to position [469, 0]
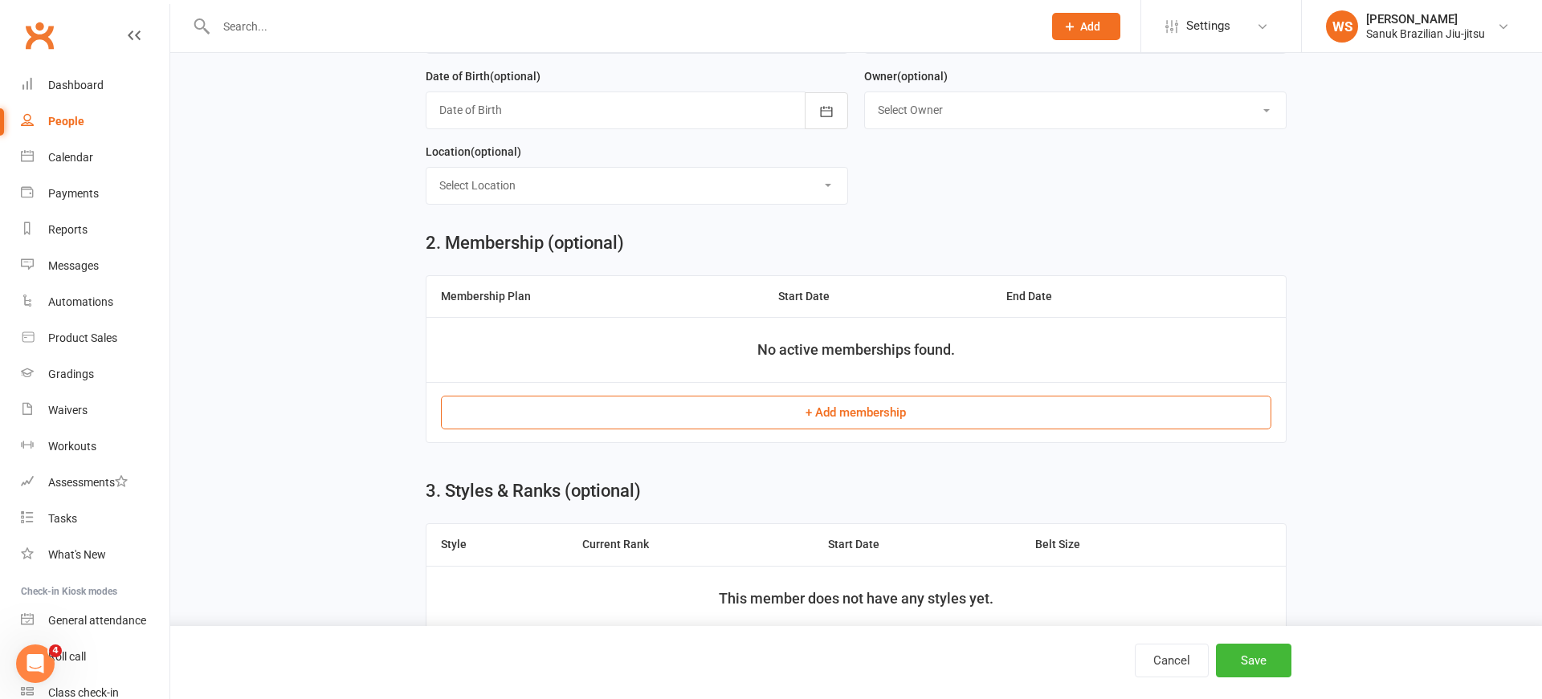
type input "0419471451"
click at [854, 413] on button "+ Add membership" at bounding box center [855, 413] width 829 height 34
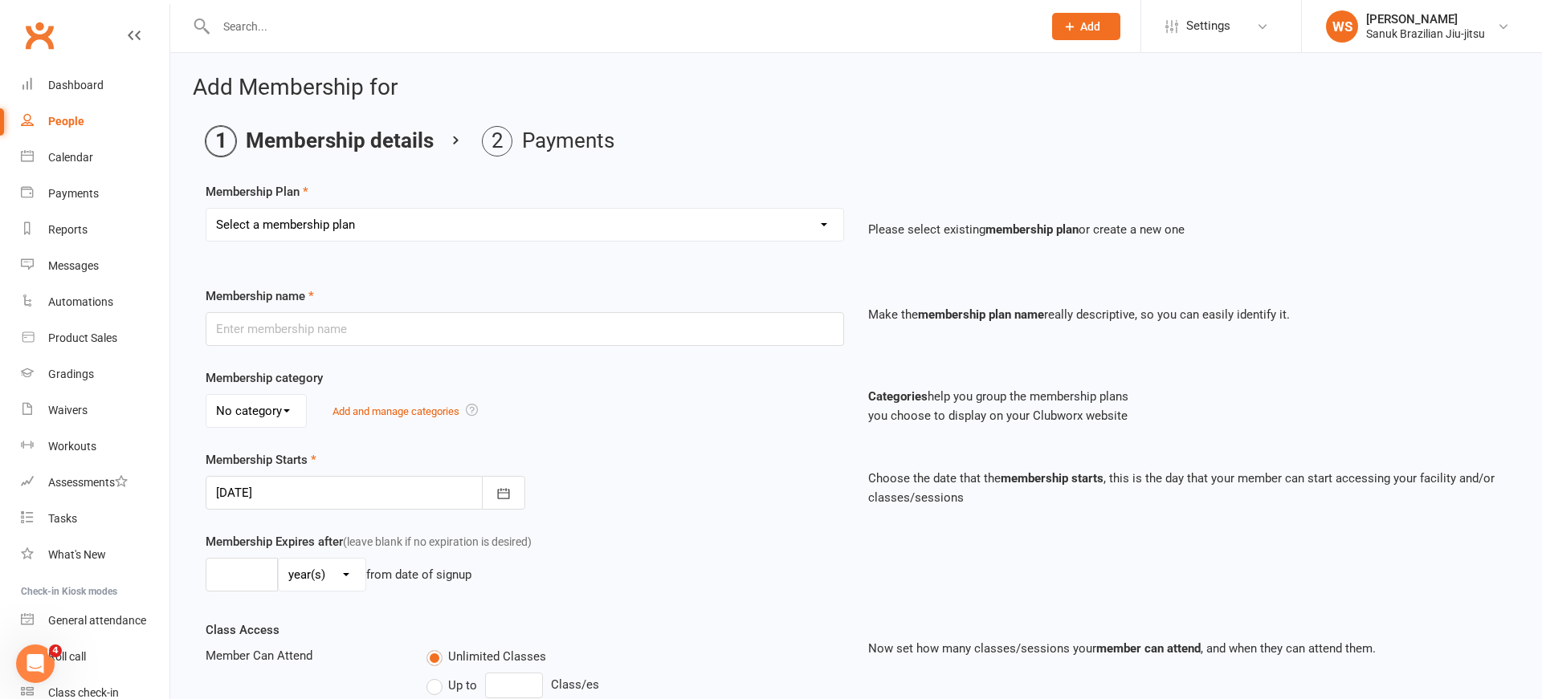
scroll to position [37, 0]
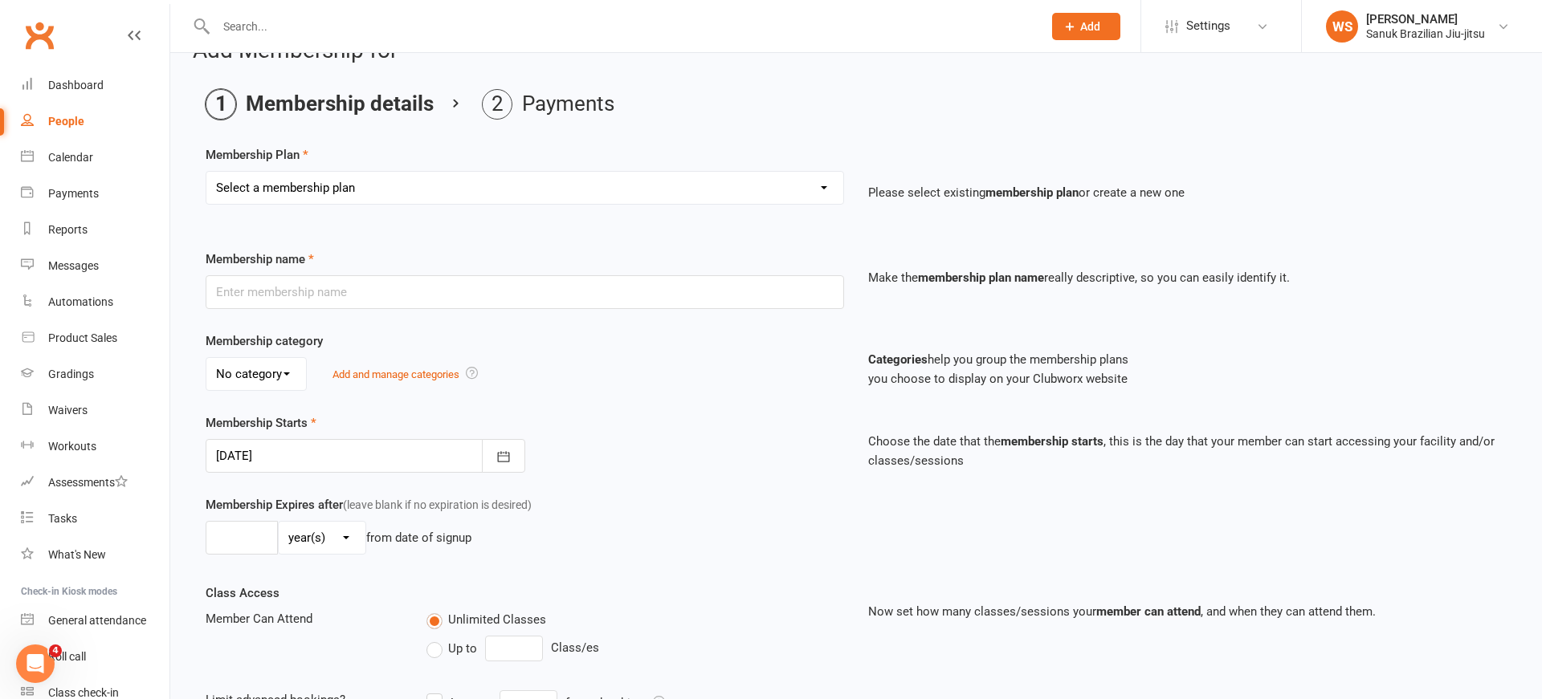
select select "8"
click option "COMPLEMENTARY MEMBERSHIP" at bounding box center [0, 0] width 0 height 0
type input "COMPLEMENTARY MEMBERSHIP"
select select "0"
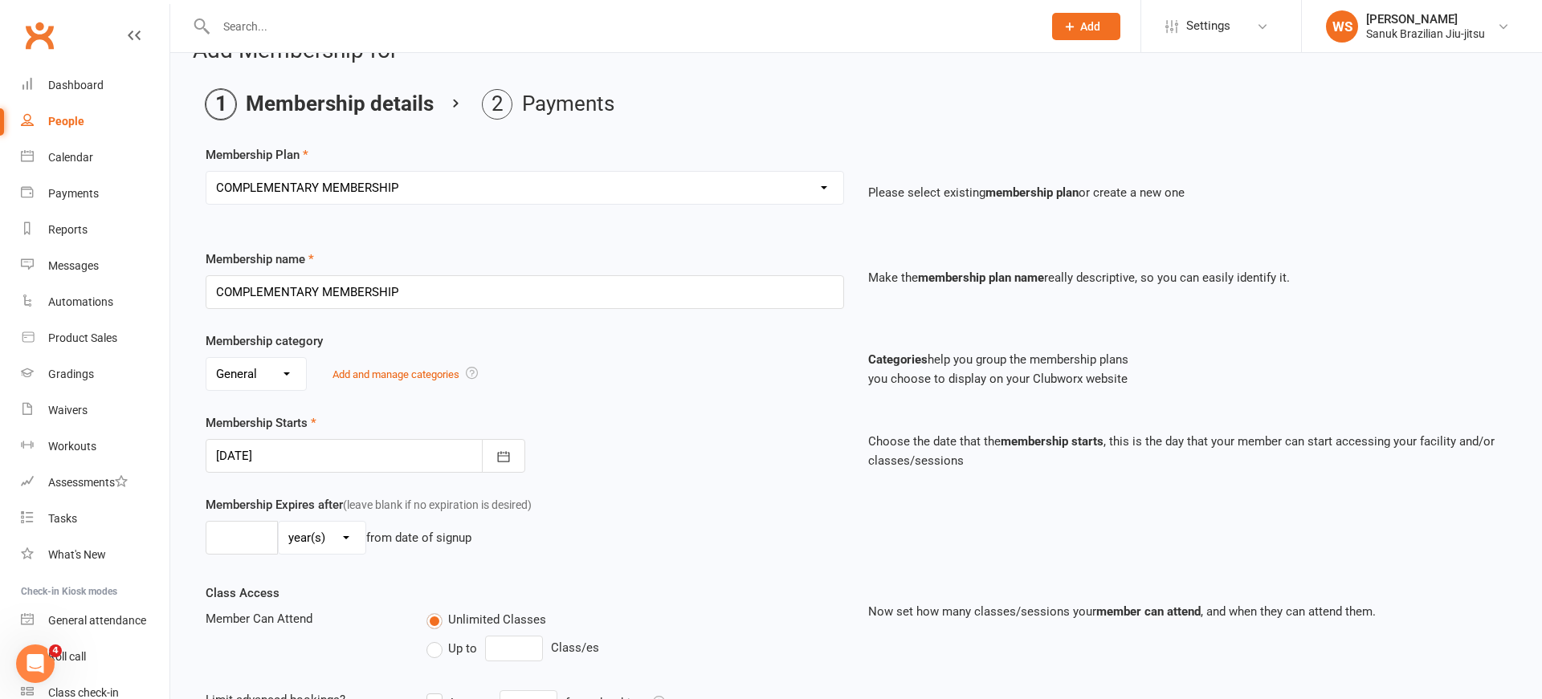
type input "0"
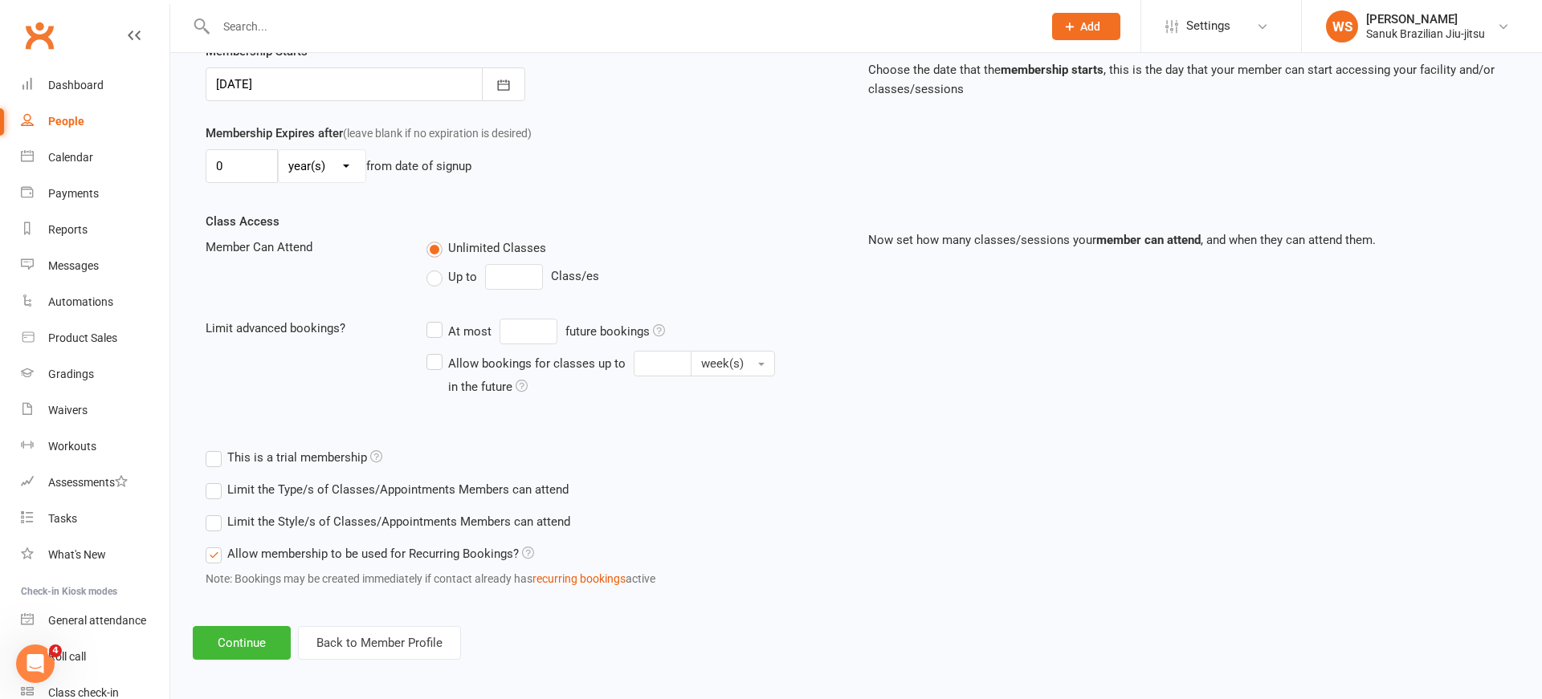
scroll to position [394, 0]
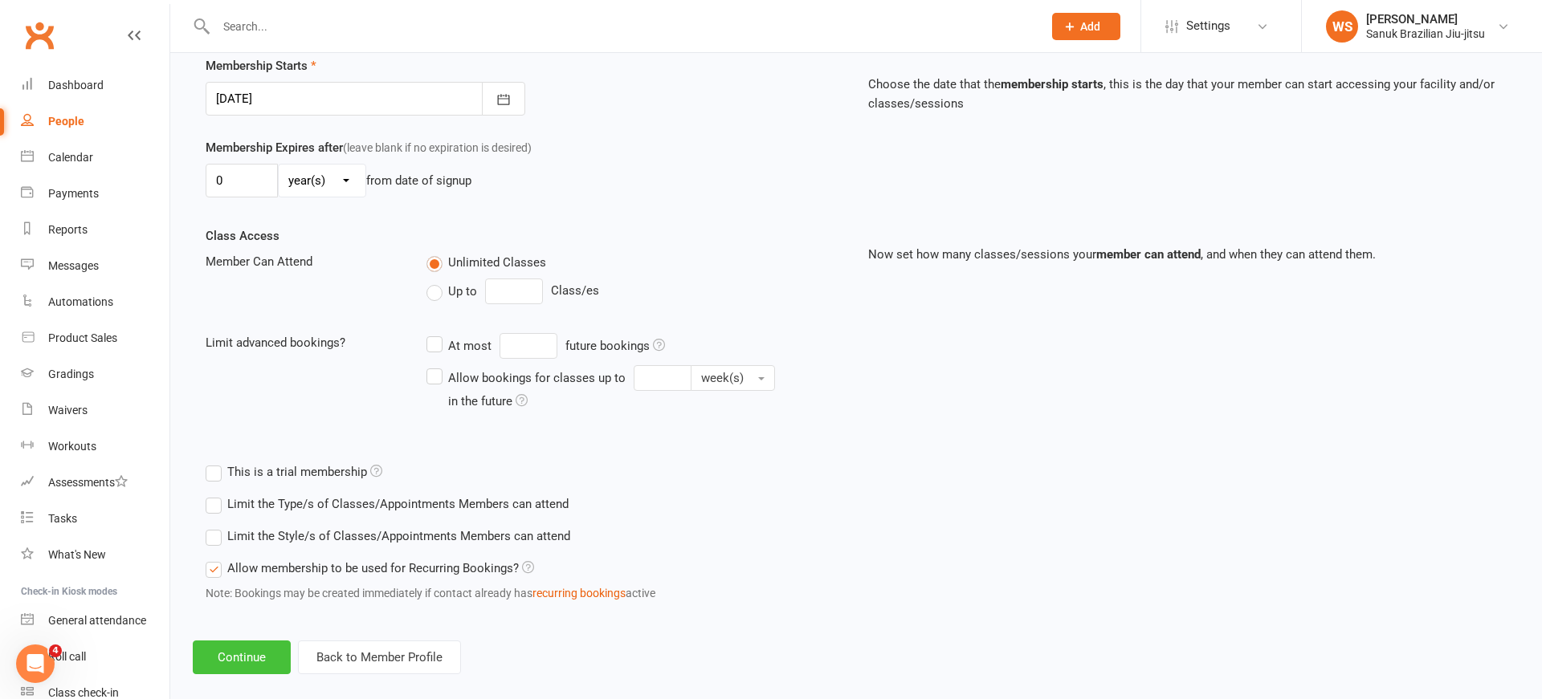
click at [247, 661] on button "Continue" at bounding box center [242, 658] width 98 height 34
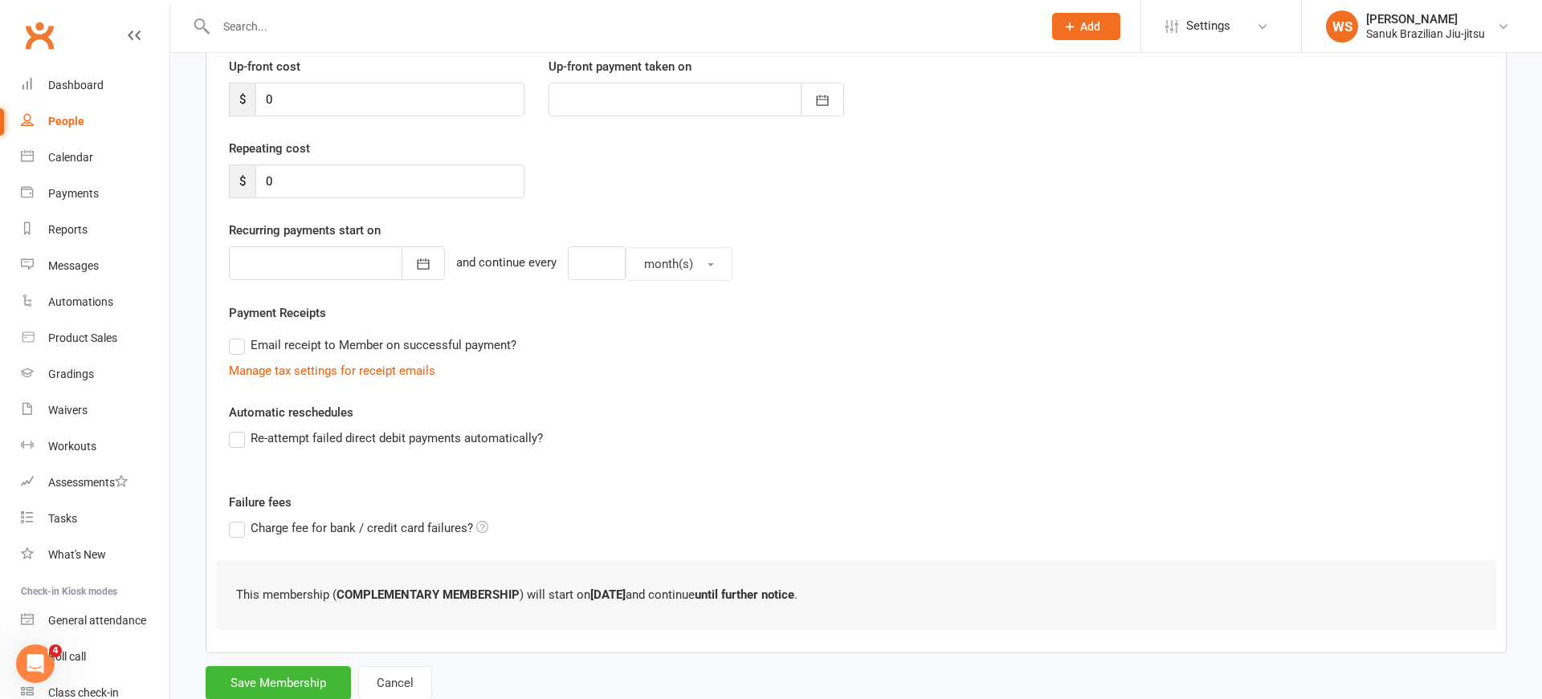
scroll to position [275, 0]
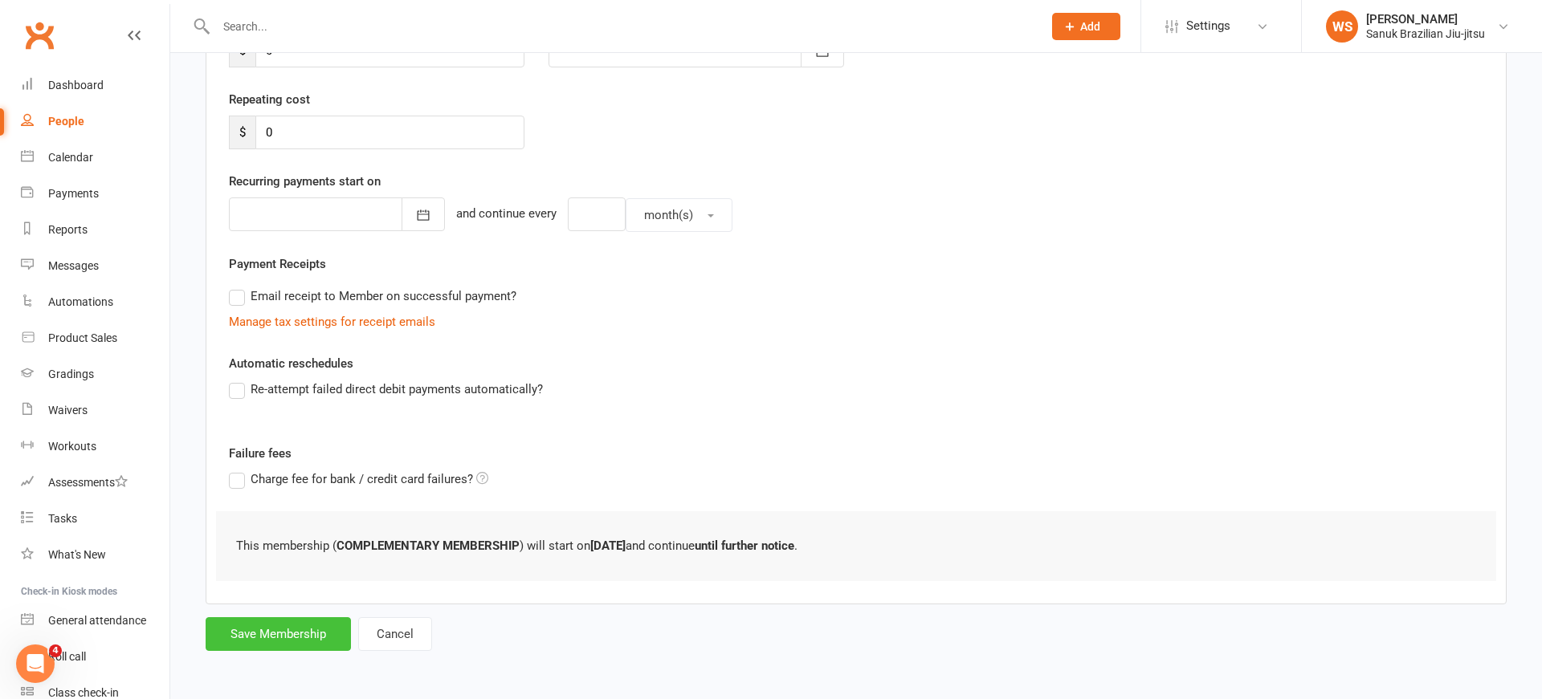
click at [272, 636] on button "Save Membership" at bounding box center [278, 634] width 145 height 34
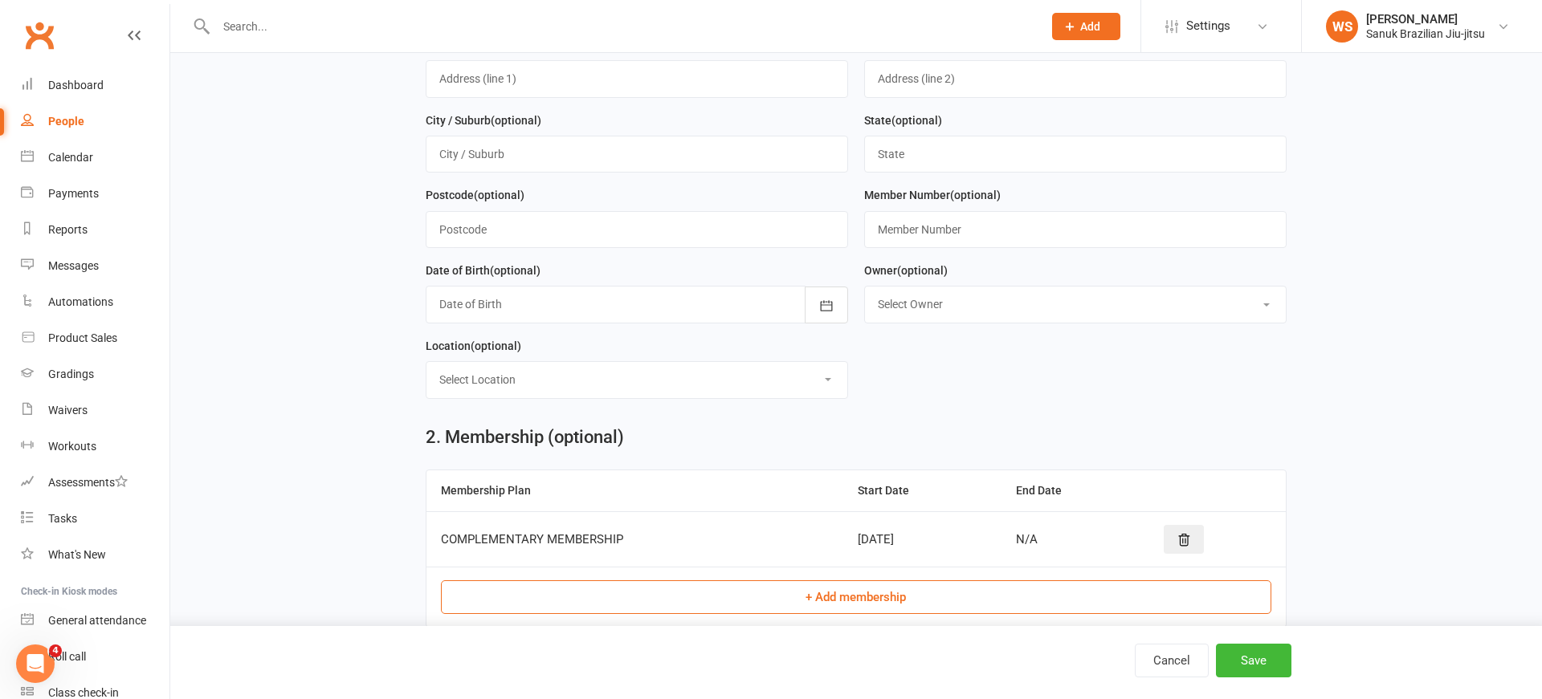
scroll to position [687, 0]
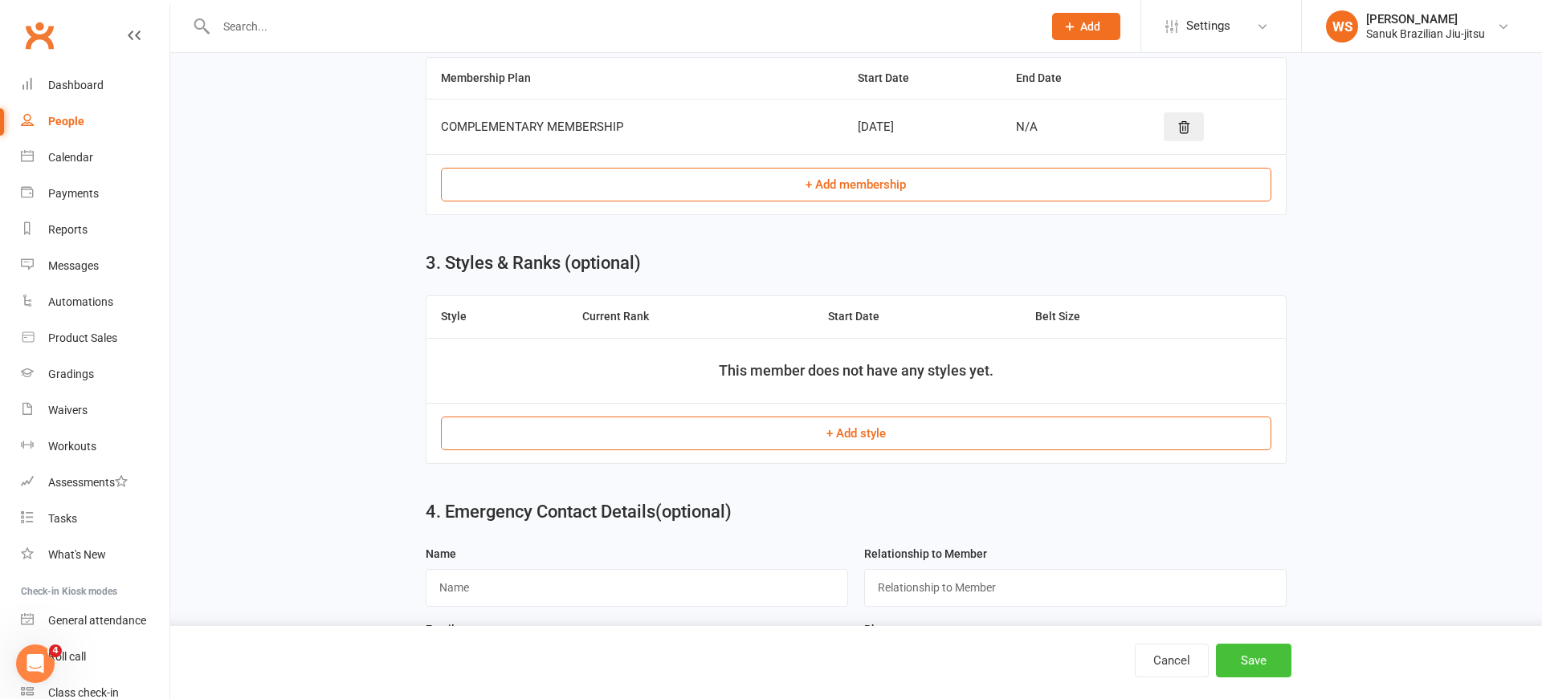
click at [1256, 658] on button "Save" at bounding box center [1253, 661] width 75 height 34
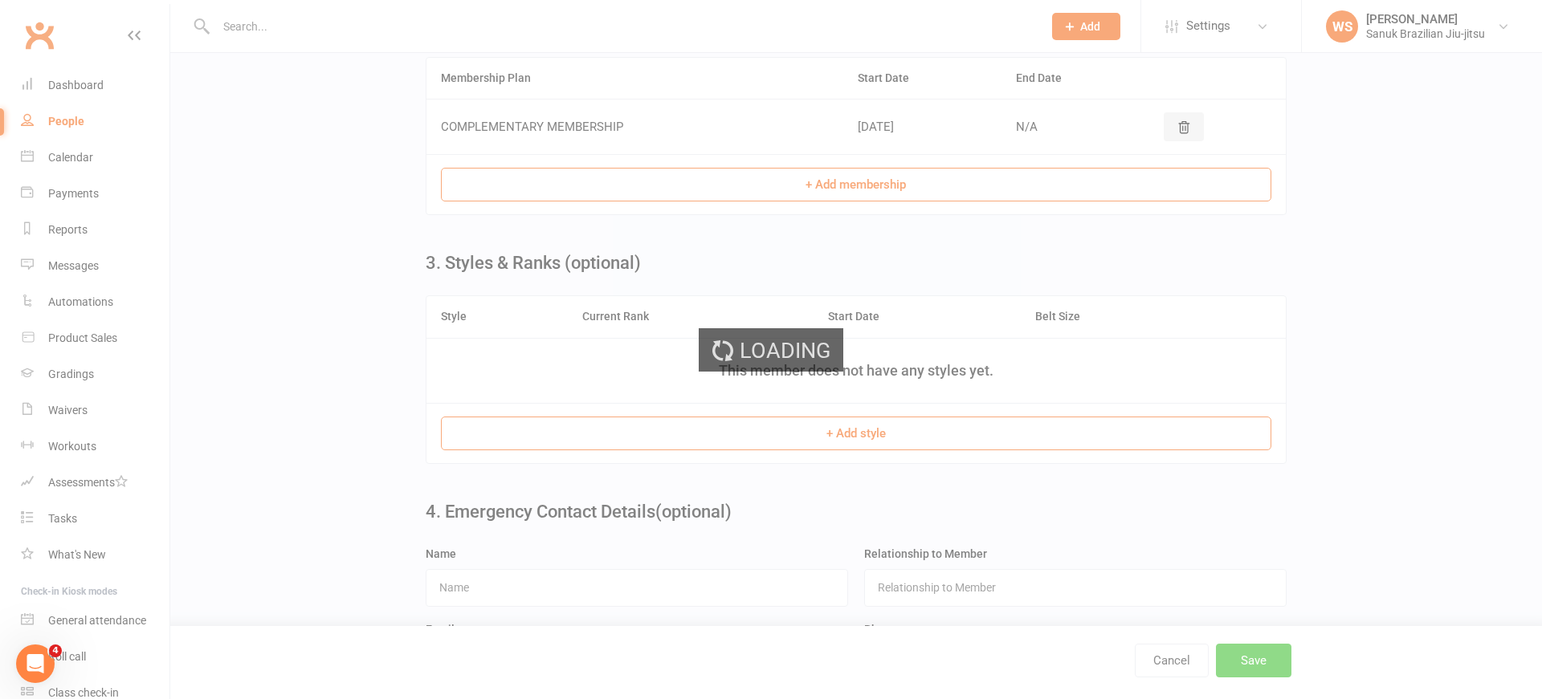
scroll to position [0, 0]
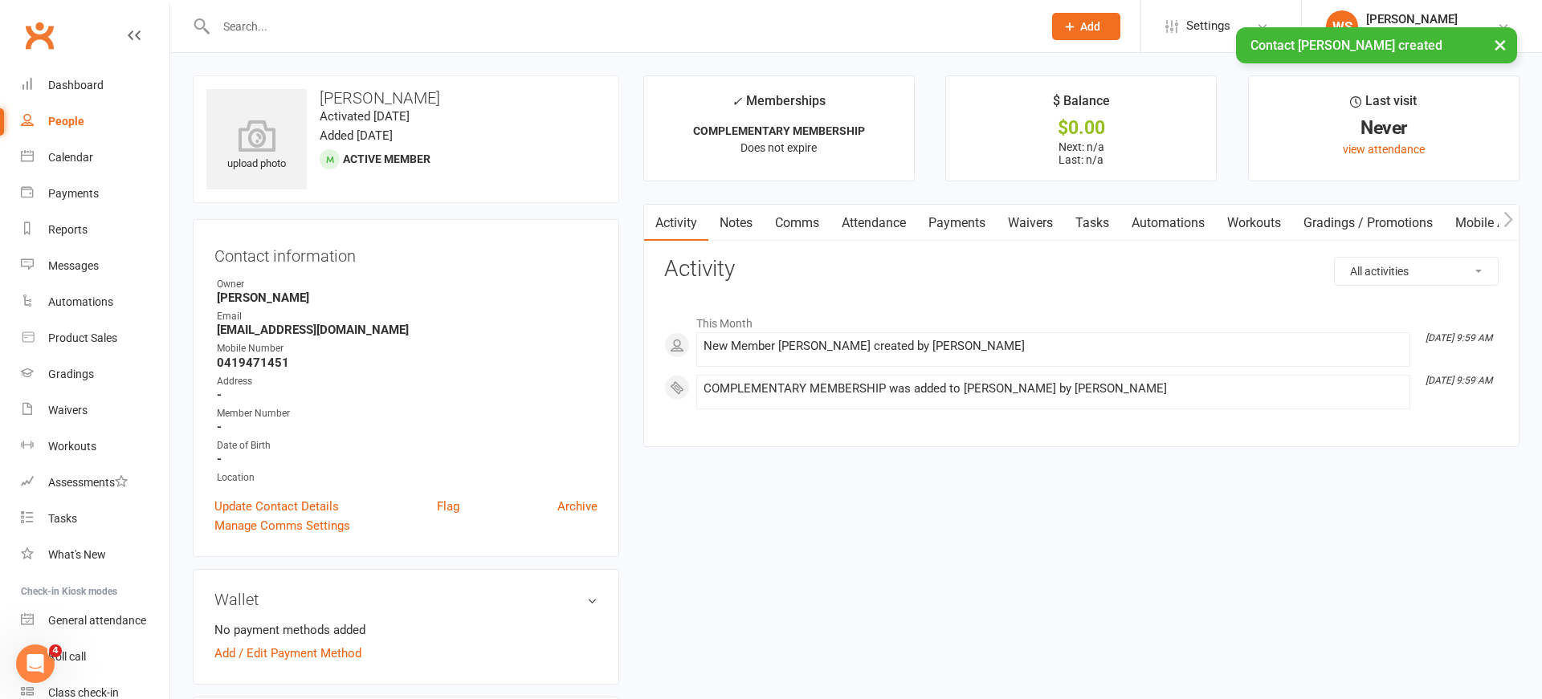
drag, startPoint x: 365, startPoint y: 19, endPoint x: 625, endPoint y: 35, distance: 261.4
click at [370, 21] on input "text" at bounding box center [621, 26] width 820 height 22
click at [1084, 30] on span "Add" at bounding box center [1090, 26] width 20 height 13
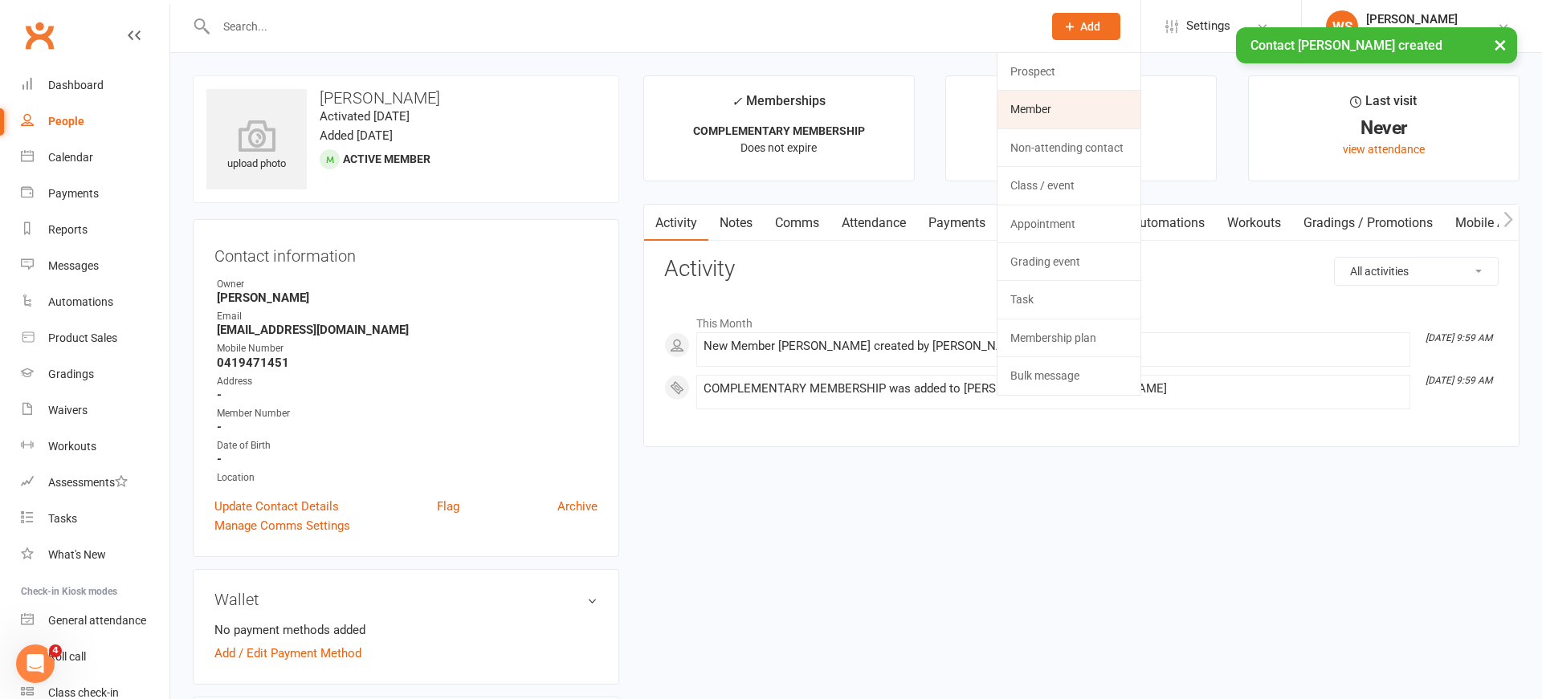
drag, startPoint x: 1041, startPoint y: 117, endPoint x: 1033, endPoint y: 118, distance: 8.1
click at [1041, 117] on link "Member" at bounding box center [1068, 109] width 143 height 37
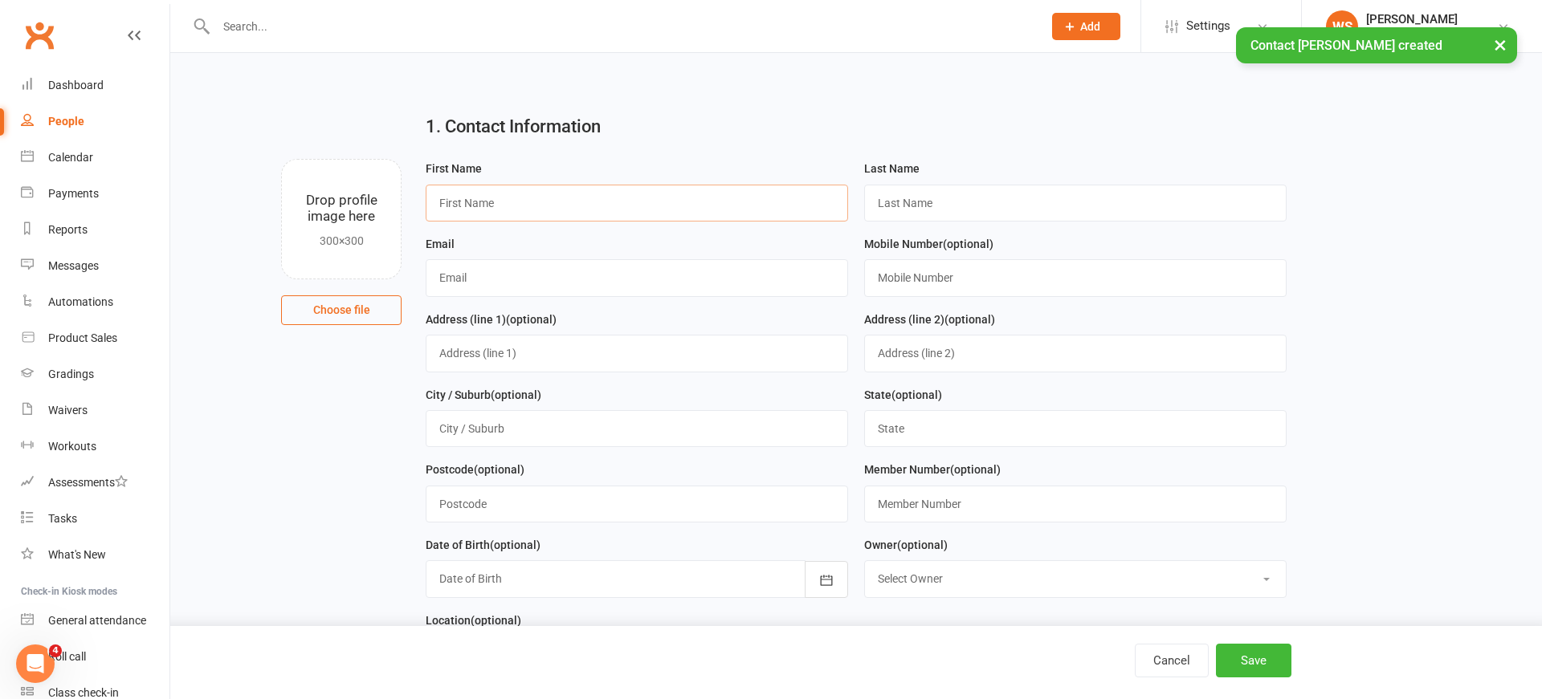
click at [506, 211] on input "text" at bounding box center [637, 203] width 422 height 37
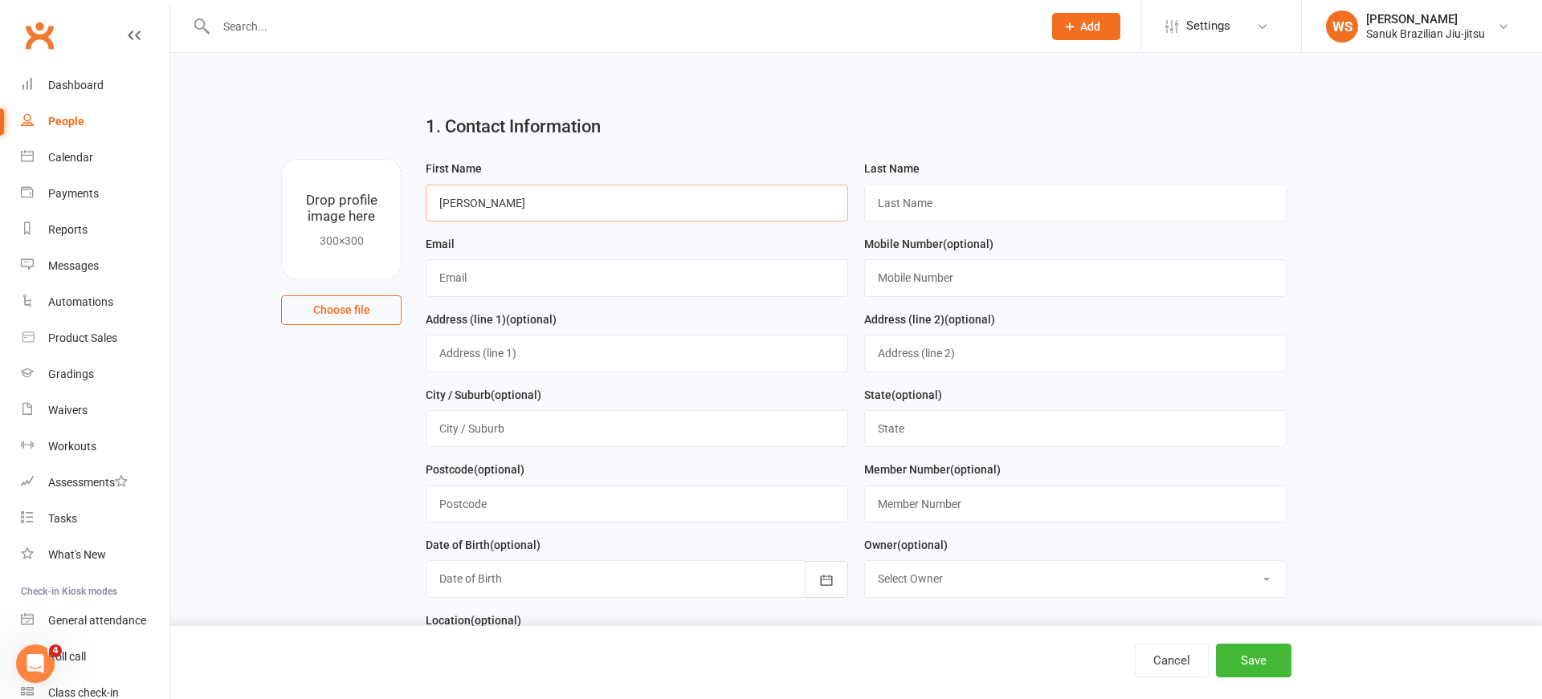
type input "[PERSON_NAME]"
type input "Green"
click at [464, 285] on input "text" at bounding box center [637, 277] width 422 height 37
click at [472, 291] on input "text" at bounding box center [637, 277] width 422 height 37
paste input "[EMAIL_ADDRESS][DOMAIN_NAME]"
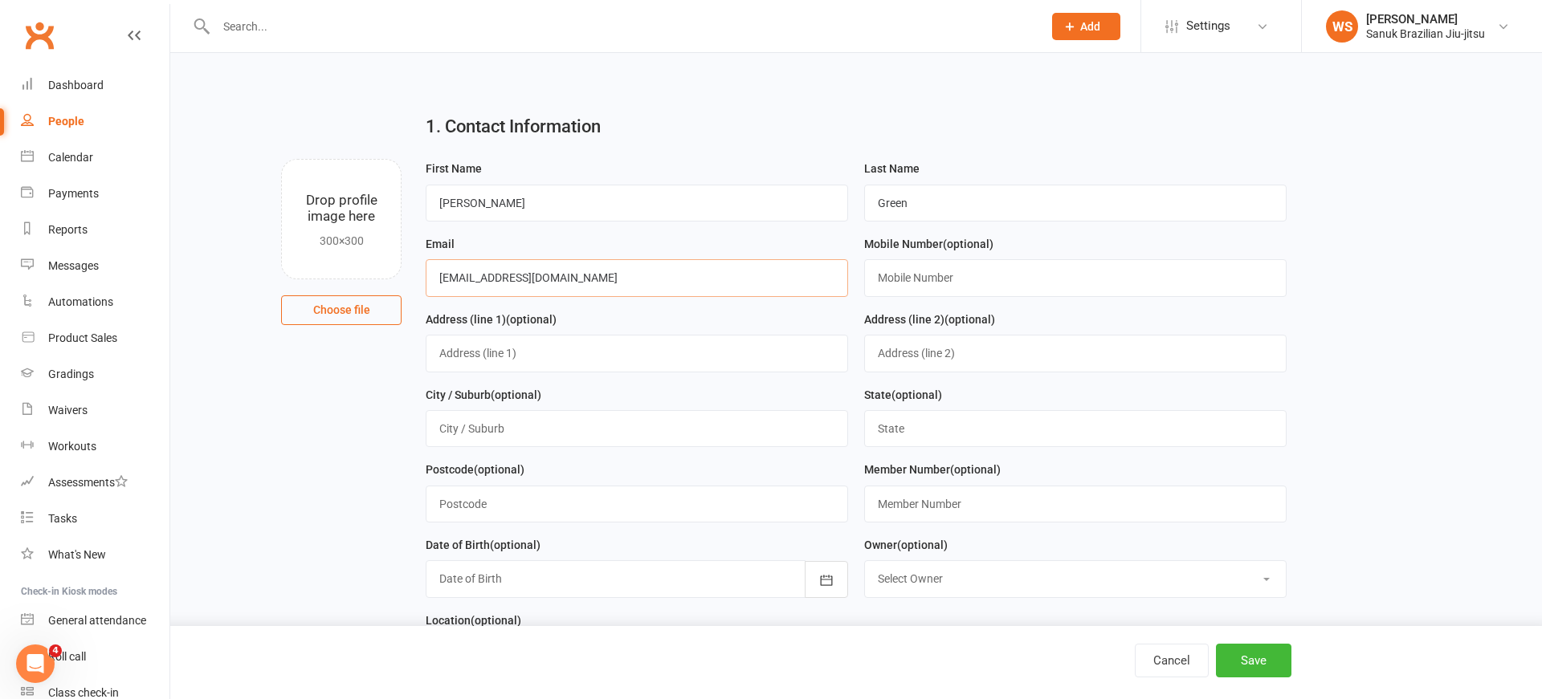
type input "[EMAIL_ADDRESS][DOMAIN_NAME]"
click at [949, 275] on input "text" at bounding box center [1075, 277] width 422 height 37
click at [963, 275] on input "text" at bounding box center [1075, 277] width 422 height 37
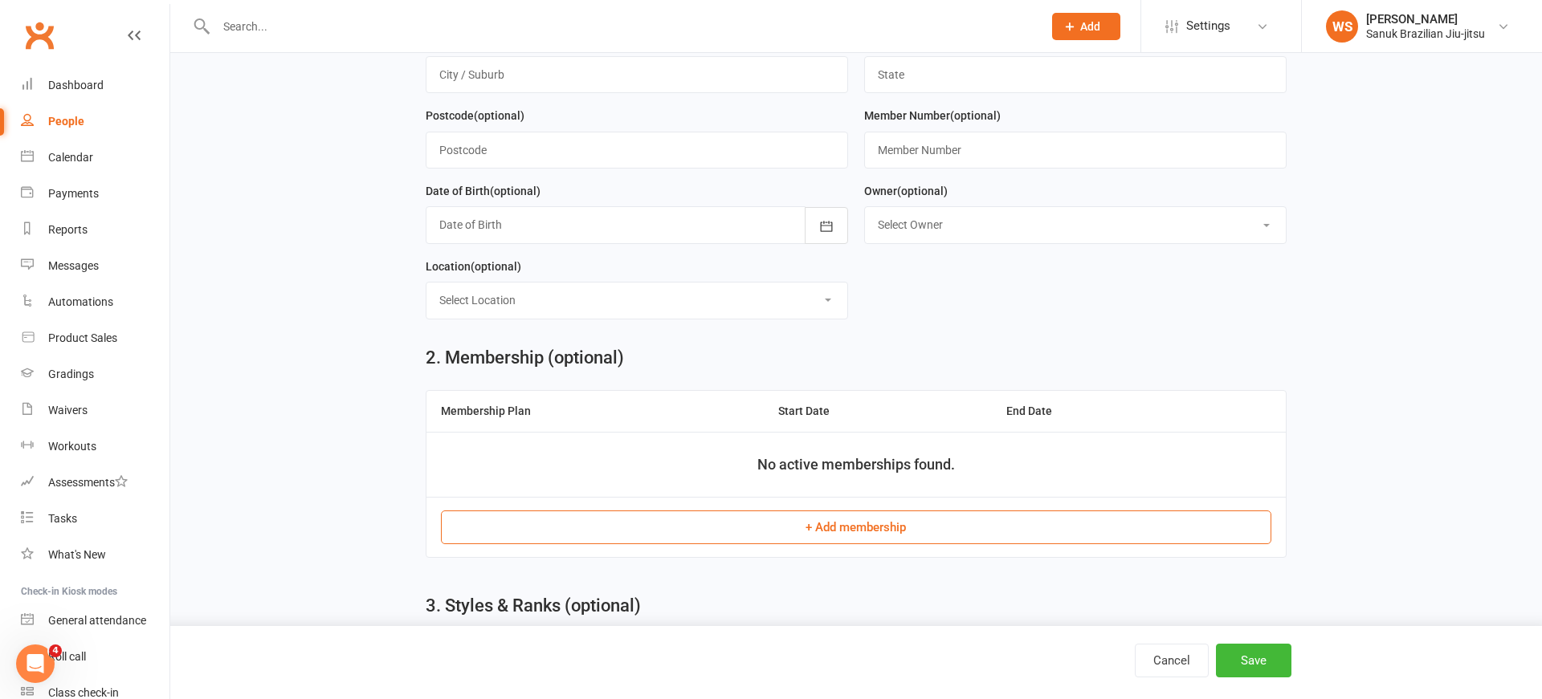
scroll to position [355, 0]
type input "0427578185"
click at [801, 528] on button "+ Add membership" at bounding box center [855, 527] width 829 height 34
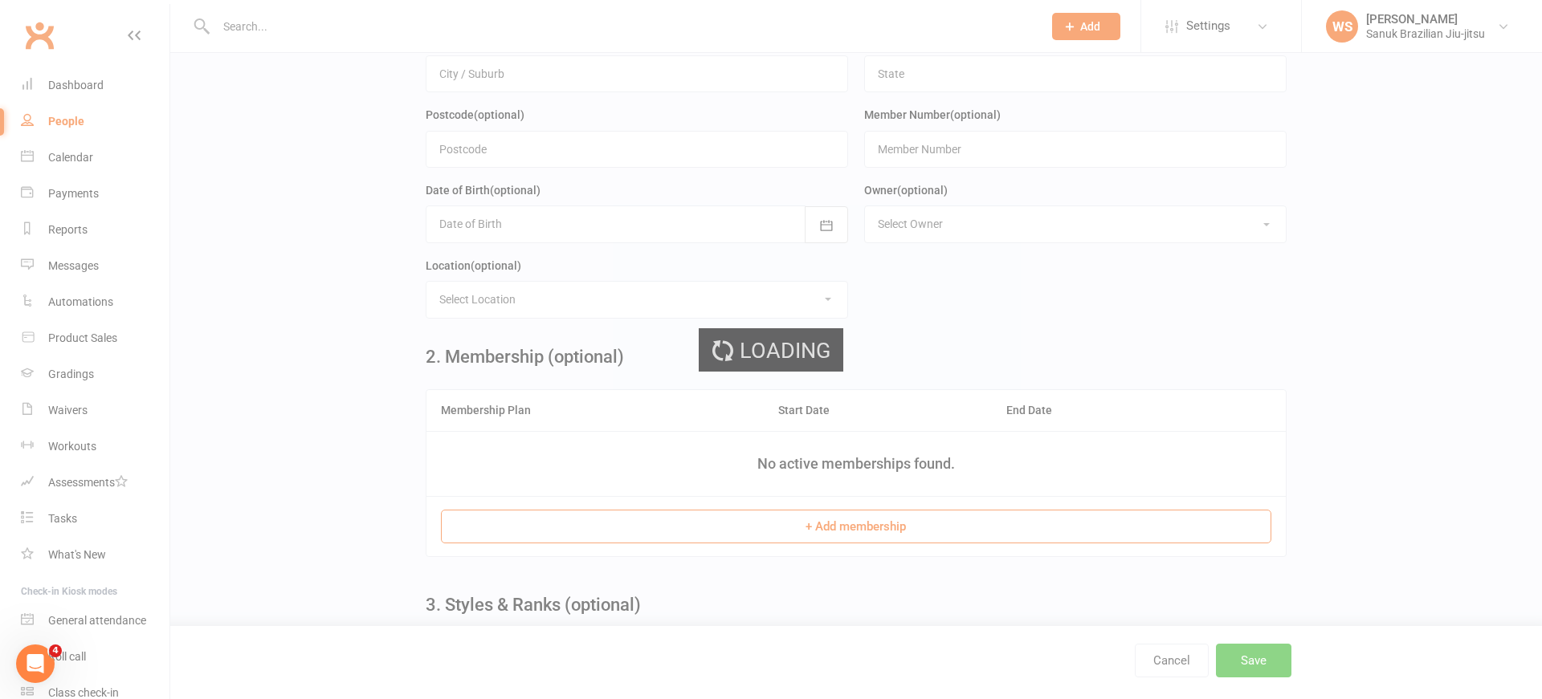
scroll to position [1, 0]
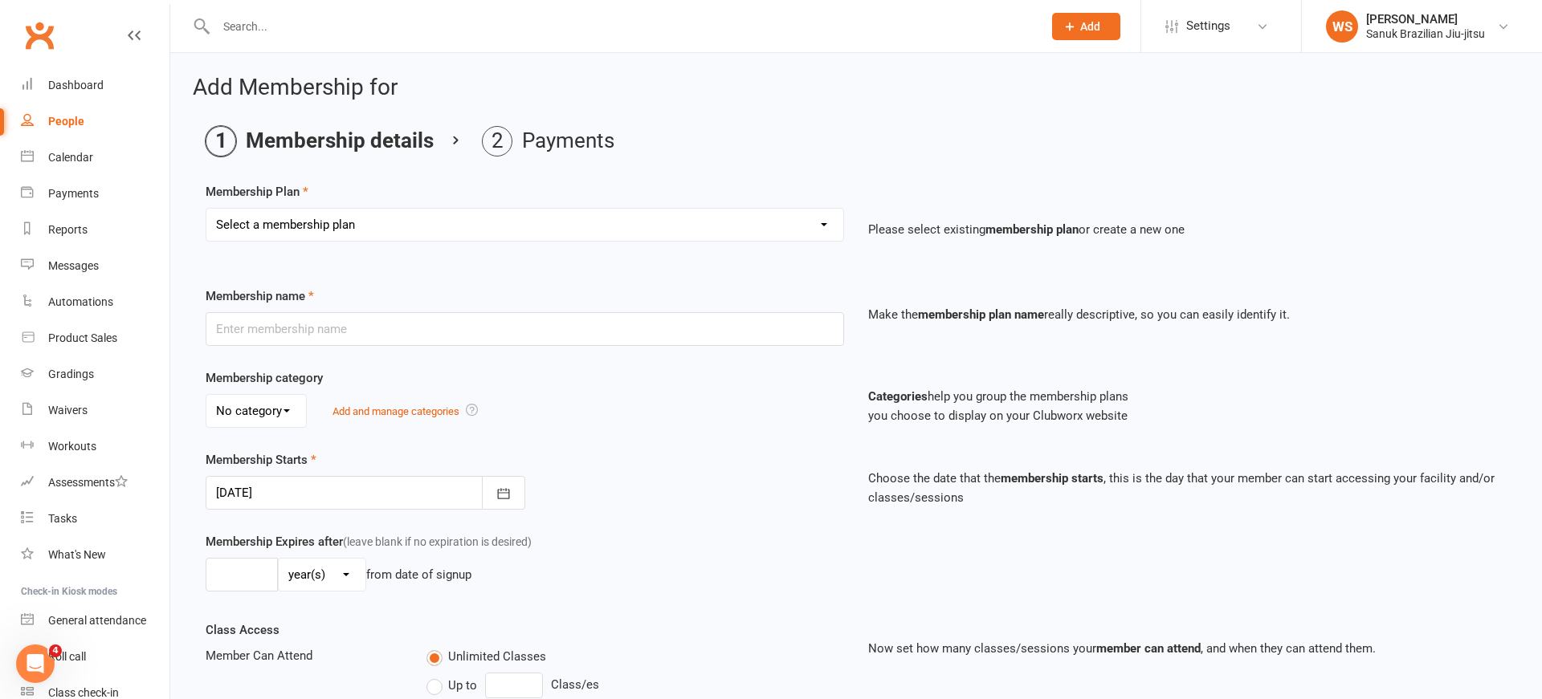
select select "8"
click option "COMPLEMENTARY MEMBERSHIP" at bounding box center [0, 0] width 0 height 0
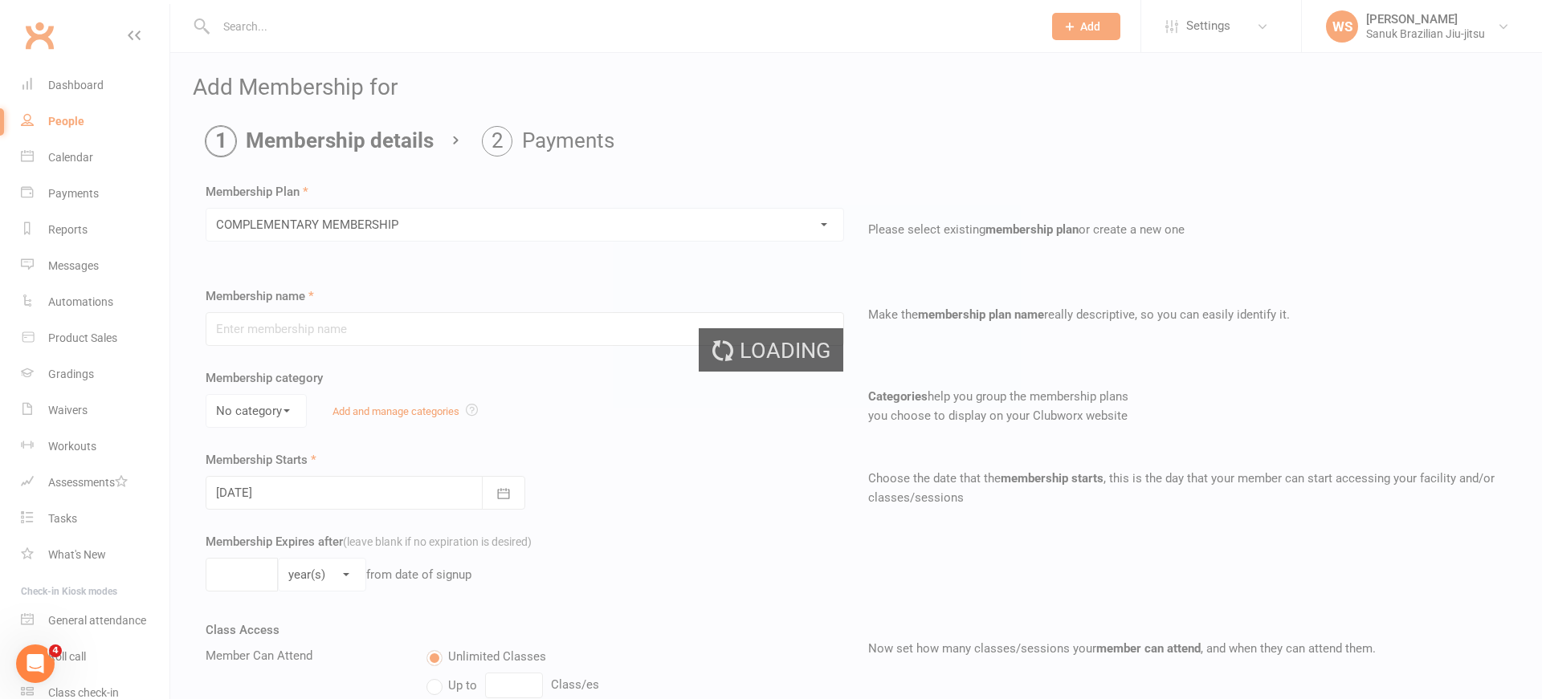
type input "COMPLEMENTARY MEMBERSHIP"
select select "0"
type input "0"
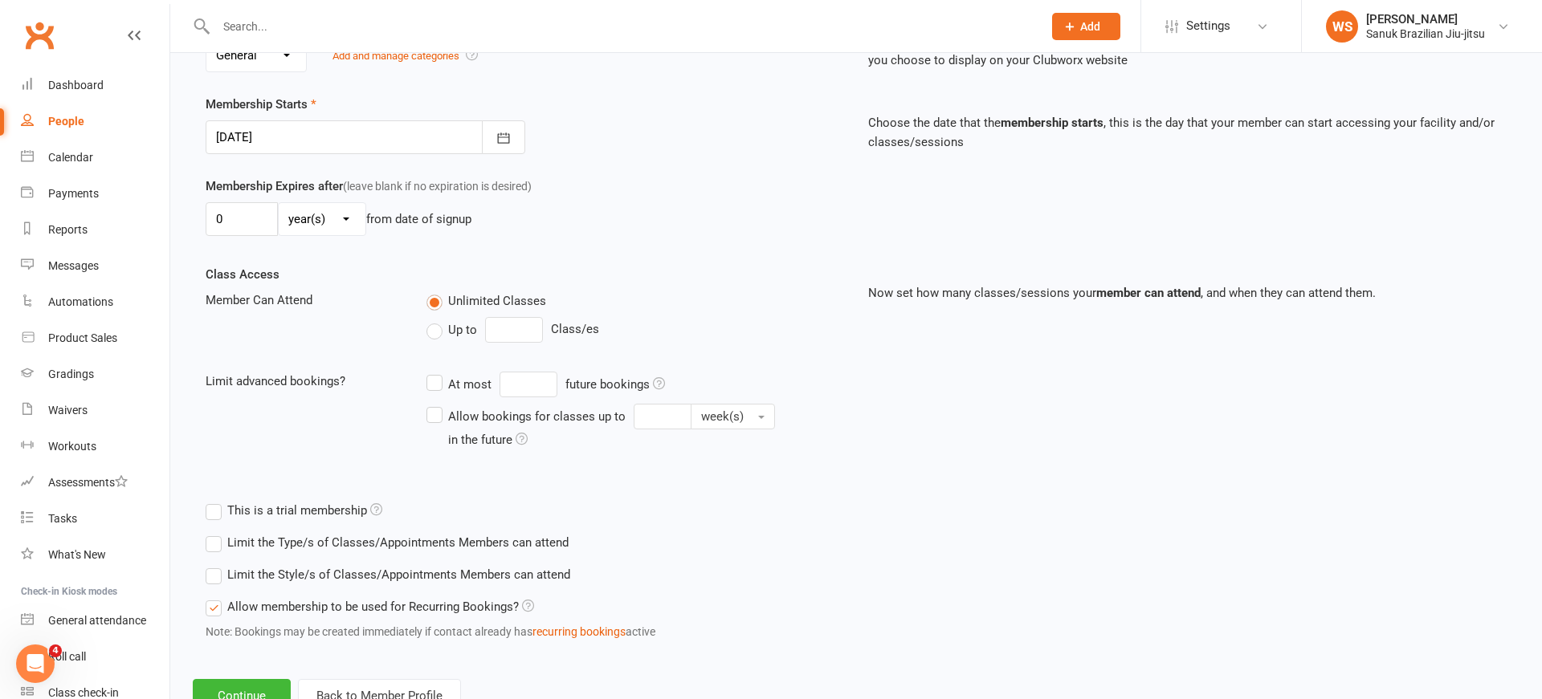
scroll to position [414, 0]
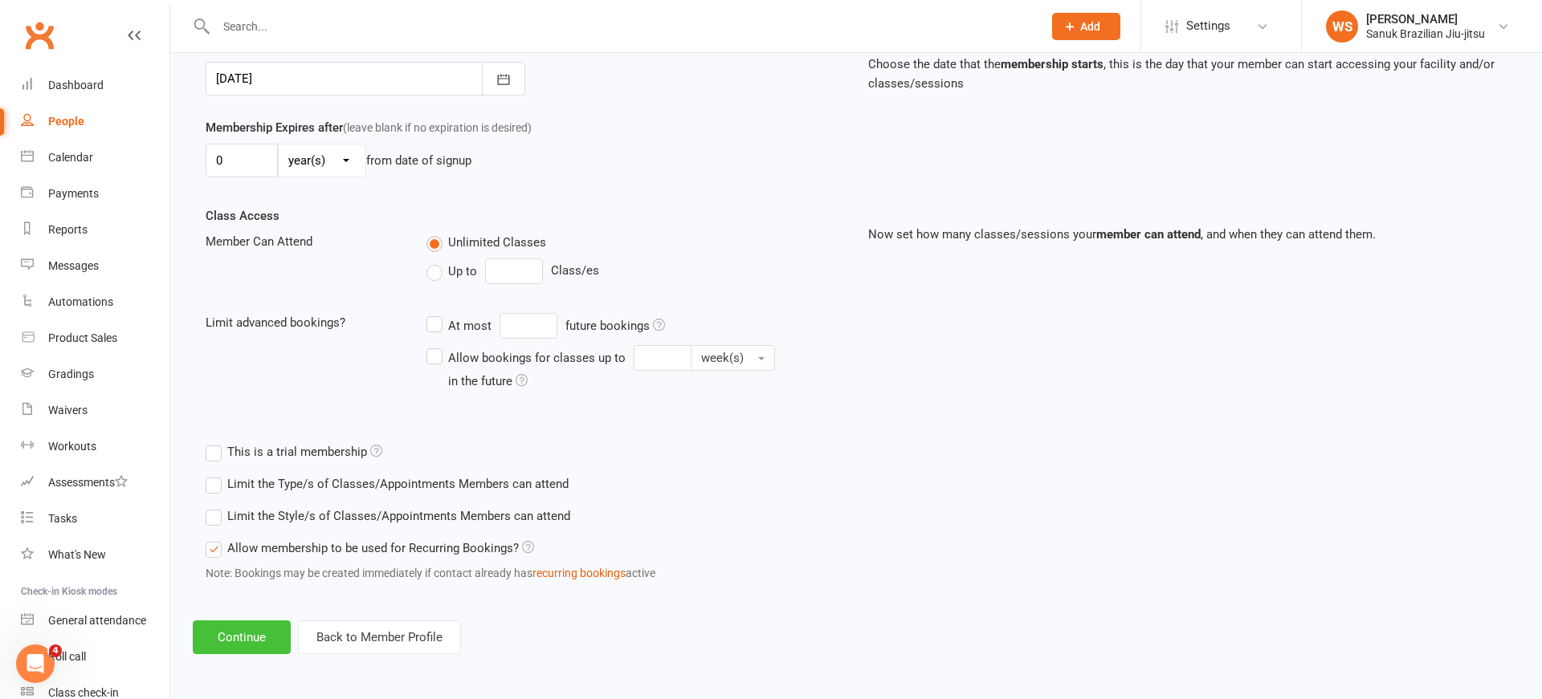
click at [263, 646] on button "Continue" at bounding box center [242, 638] width 98 height 34
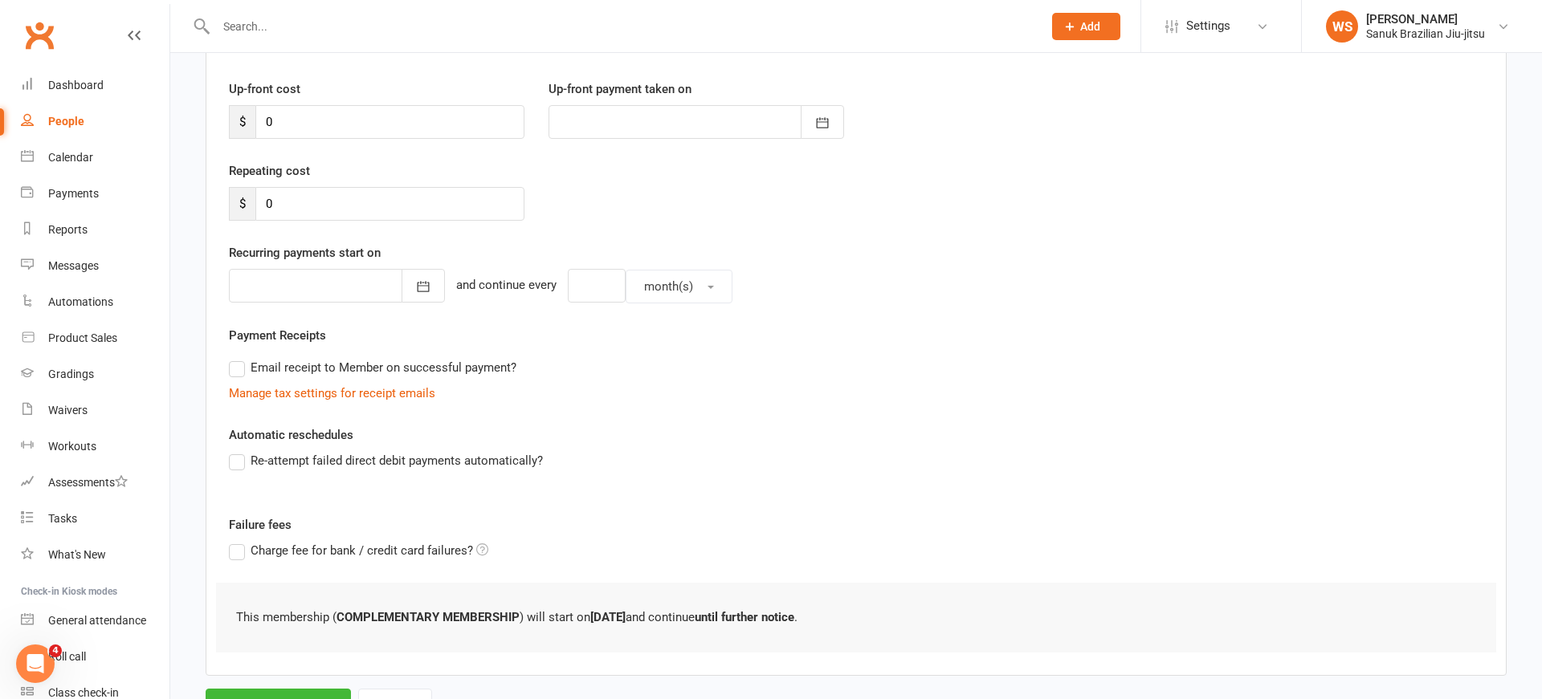
scroll to position [275, 0]
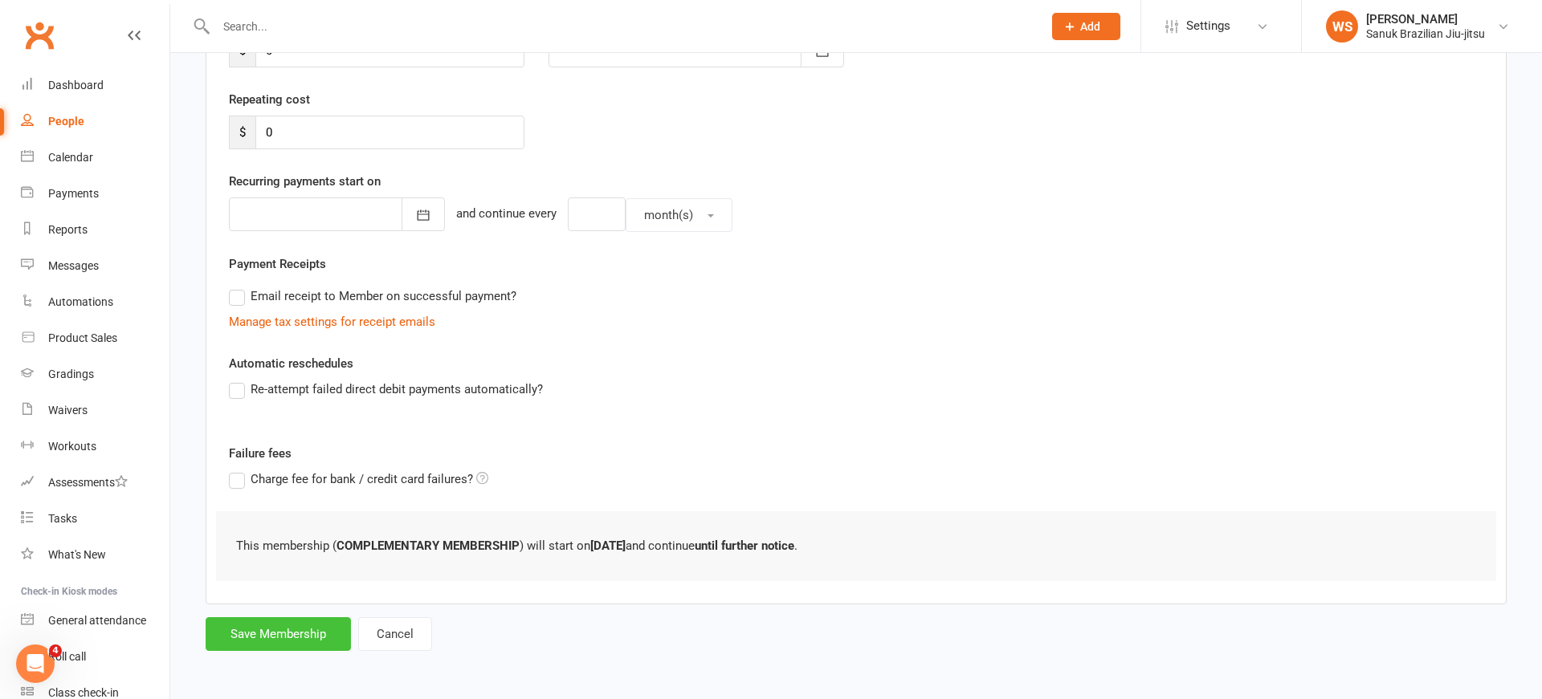
click at [287, 641] on button "Save Membership" at bounding box center [278, 634] width 145 height 34
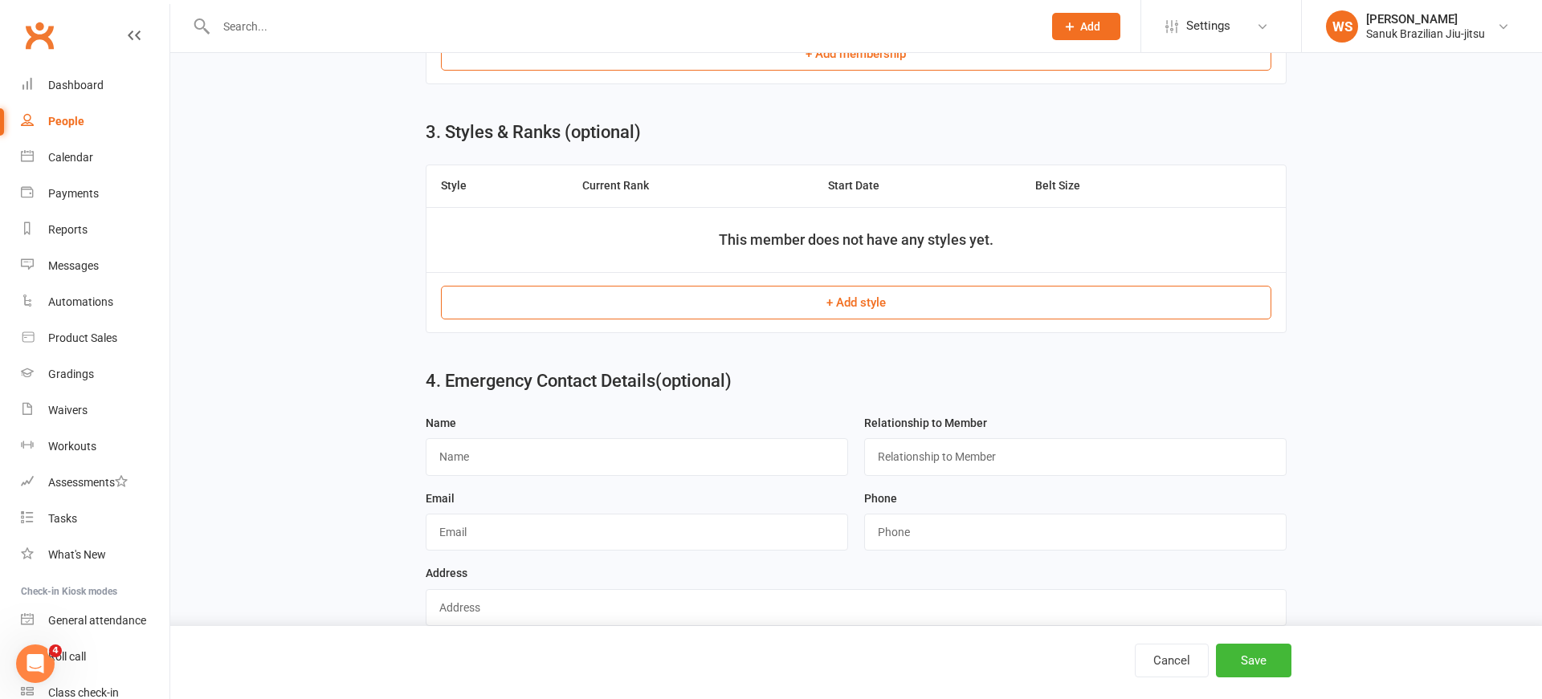
scroll to position [849, 0]
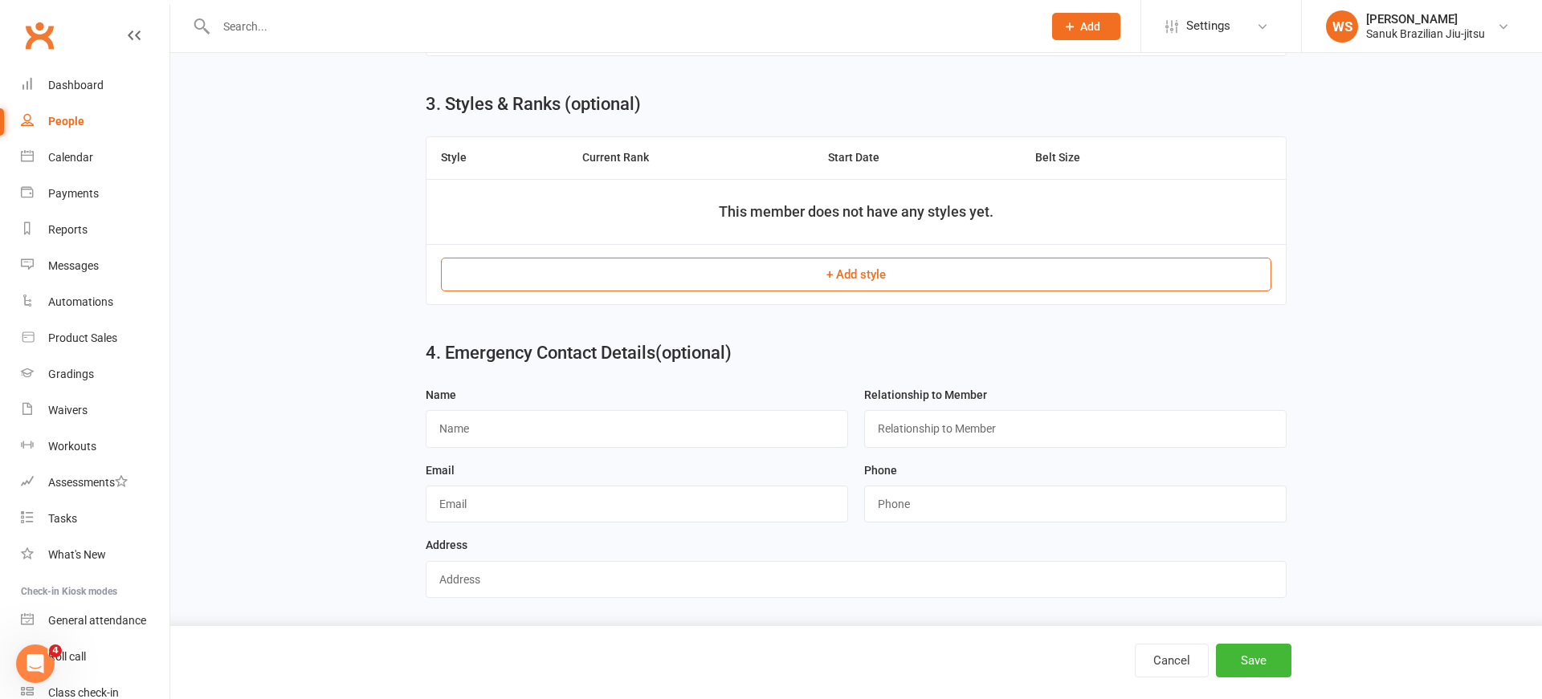
click at [968, 280] on button "+ Add style" at bounding box center [855, 275] width 829 height 34
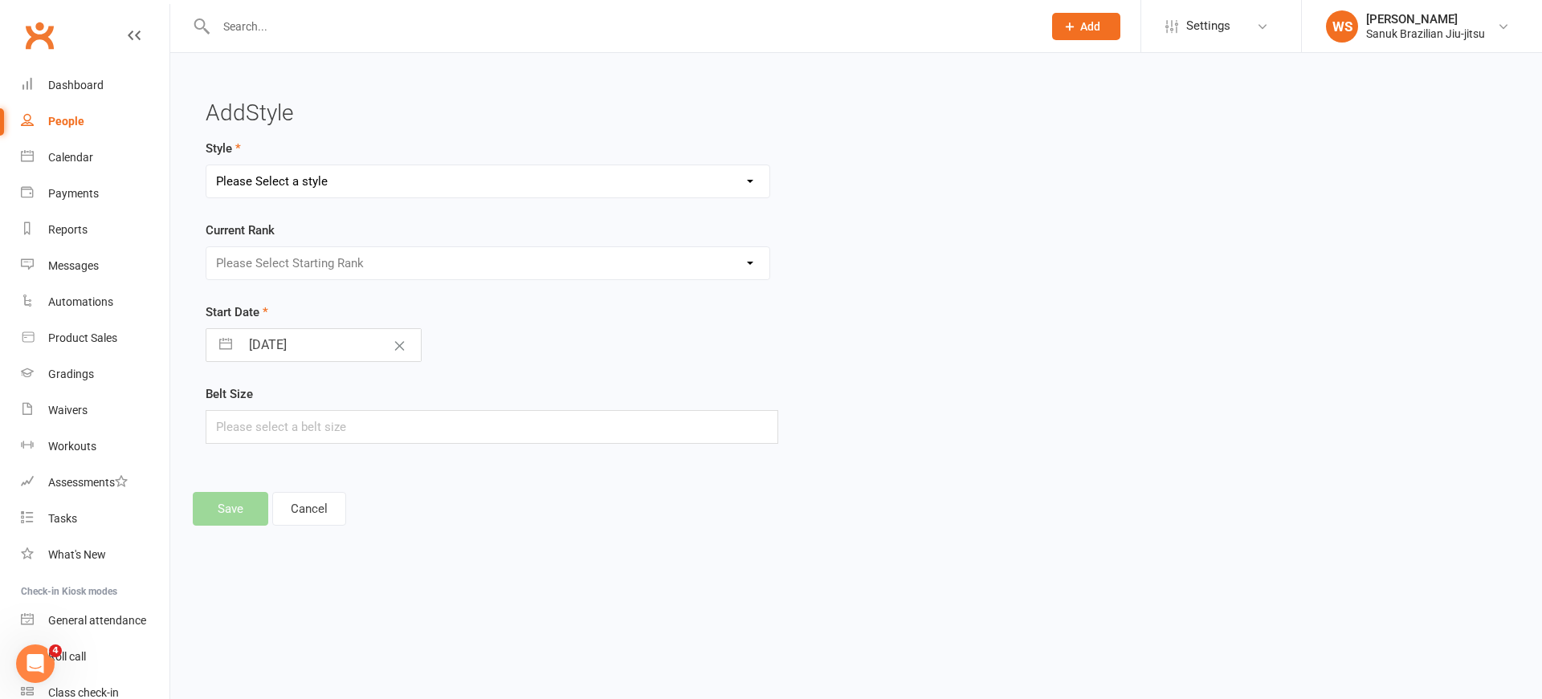
select select "3559"
click option "BJJ BELT RANKING SYSTEM" at bounding box center [0, 0] width 0 height 0
select select "42207"
click option "PURPLE BELT" at bounding box center [0, 0] width 0 height 0
click at [356, 346] on input "[DATE]" at bounding box center [330, 345] width 181 height 32
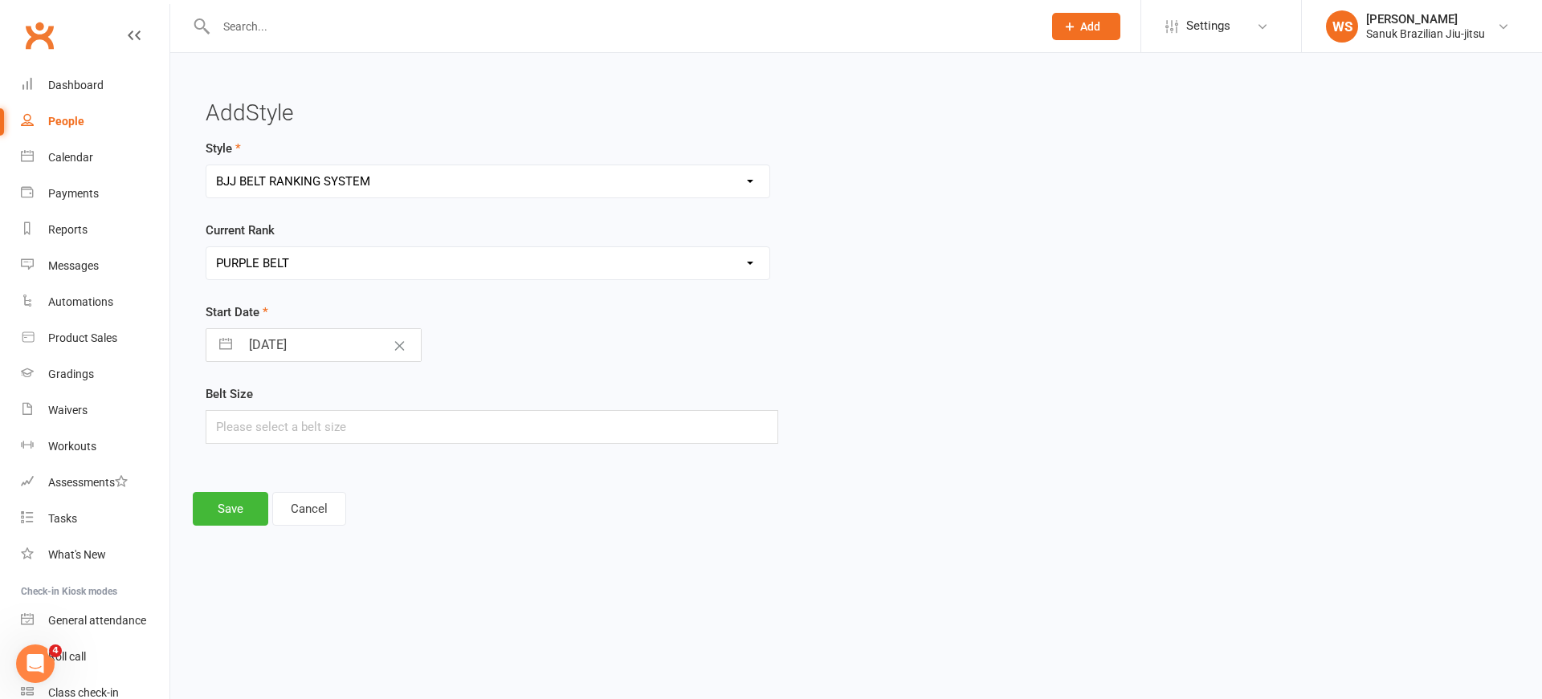
select select "8"
select select "2025"
select select "9"
select select "2025"
select select "10"
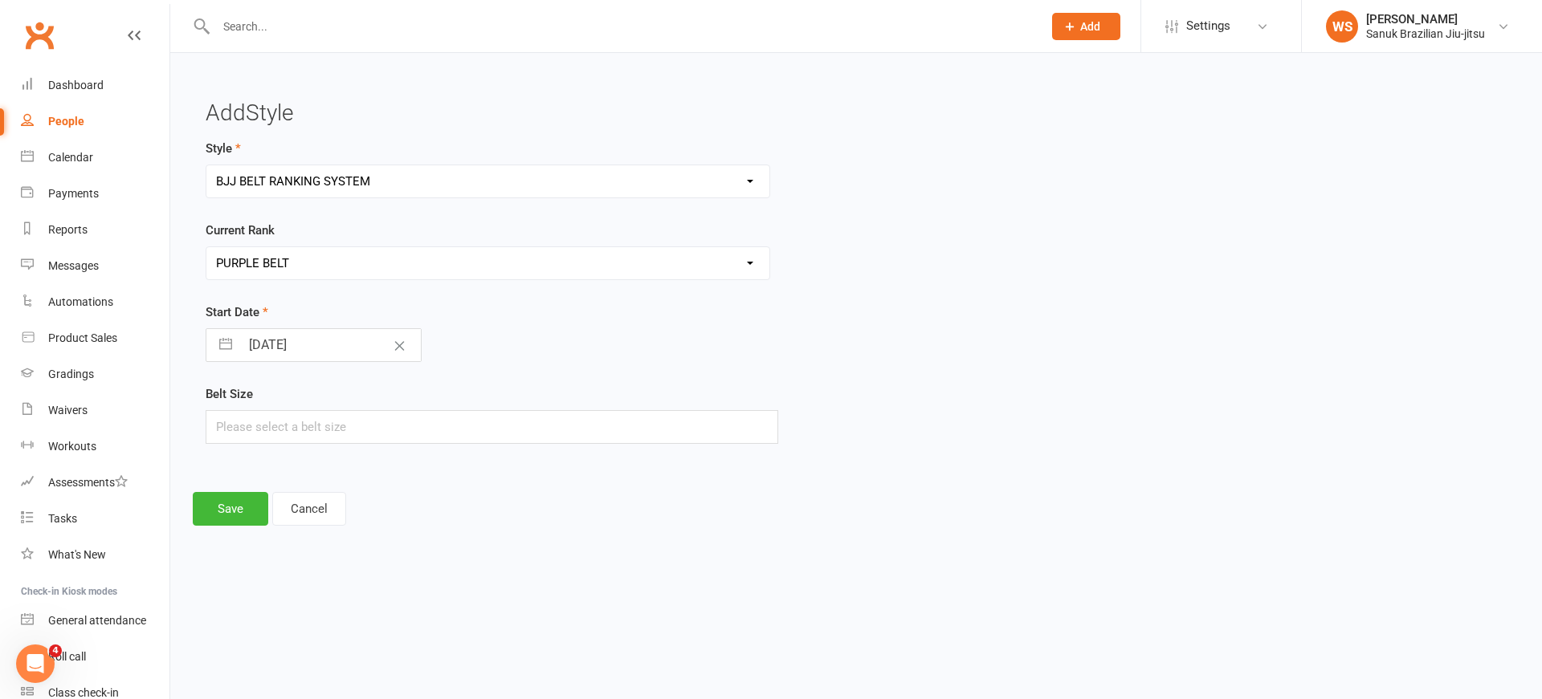
select select "2025"
click at [743, 362] on form "Style BJJ BELT RANKING SYSTEM Current Rank Please Select Starting Rank WHITE BL…" at bounding box center [635, 291] width 859 height 305
click at [568, 418] on input "text" at bounding box center [492, 427] width 572 height 34
type input "3"
click at [248, 505] on button "Save" at bounding box center [230, 509] width 75 height 34
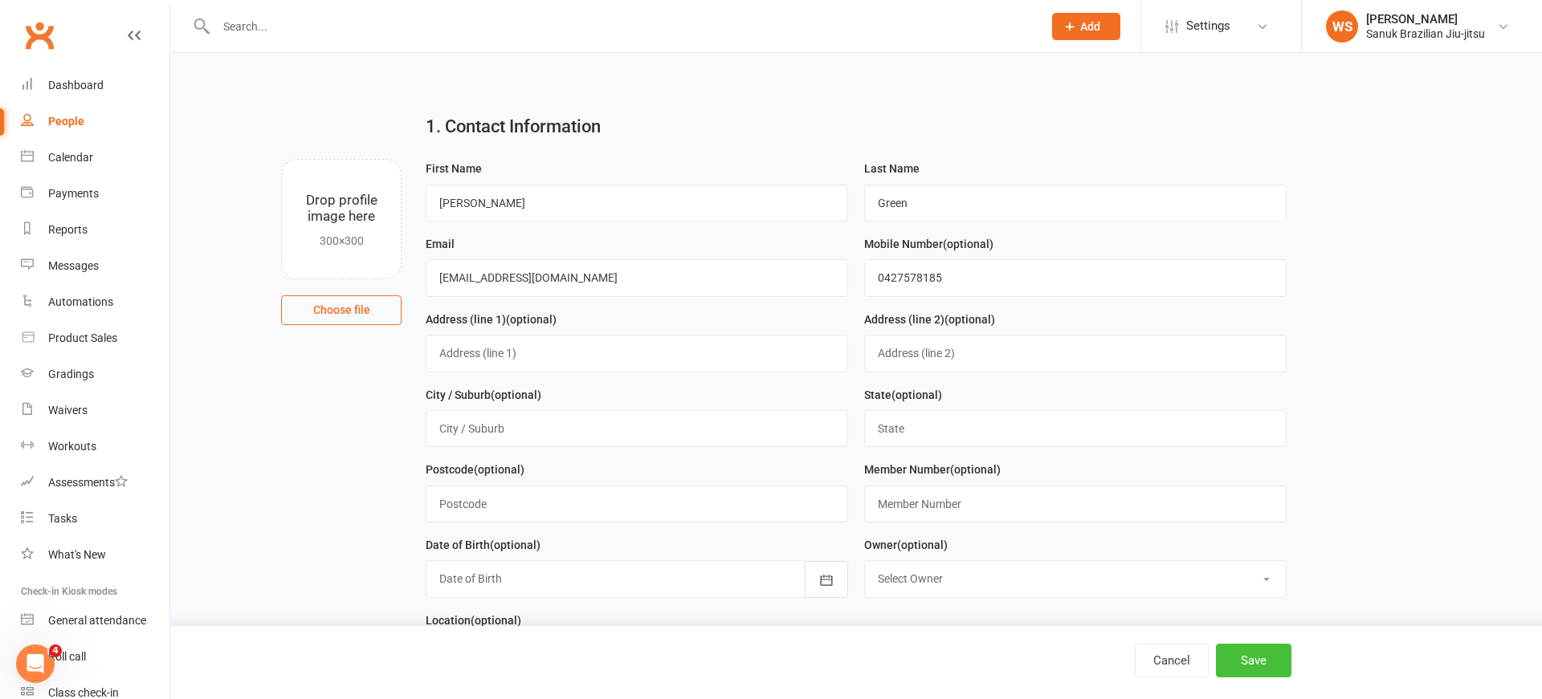
click at [1273, 660] on button "Save" at bounding box center [1253, 661] width 75 height 34
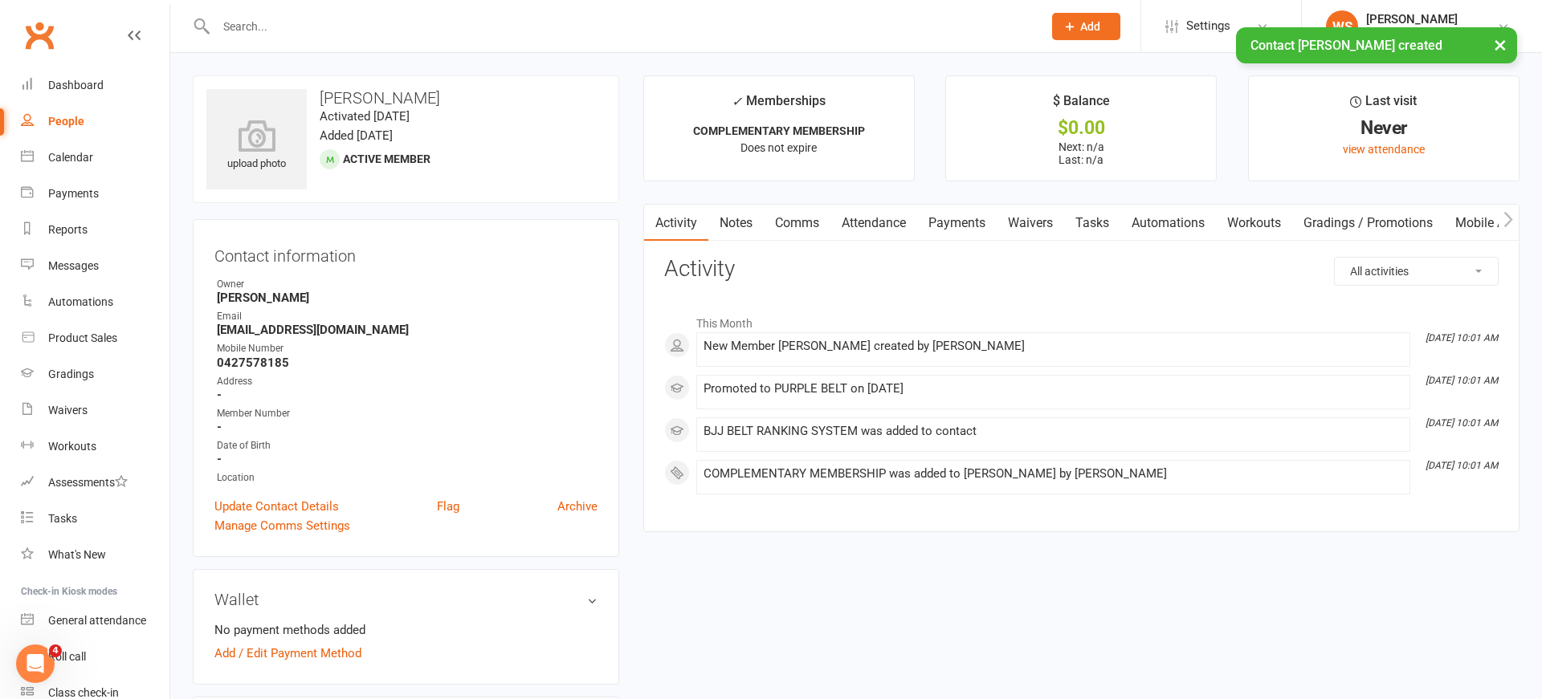
click at [287, 14] on div at bounding box center [612, 26] width 838 height 52
click at [271, 25] on input "text" at bounding box center [621, 26] width 820 height 22
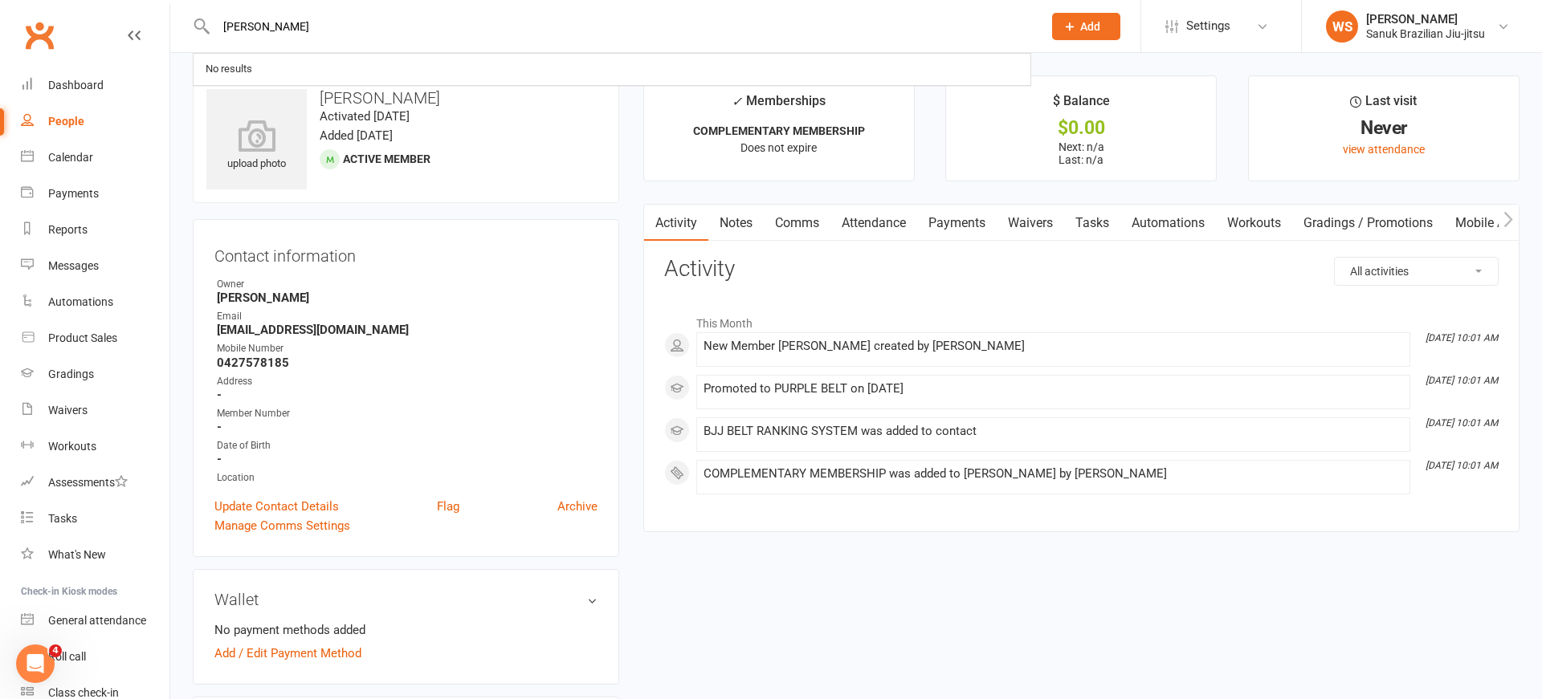
type input "[PERSON_NAME]"
click at [1086, 22] on span "Add" at bounding box center [1090, 26] width 20 height 13
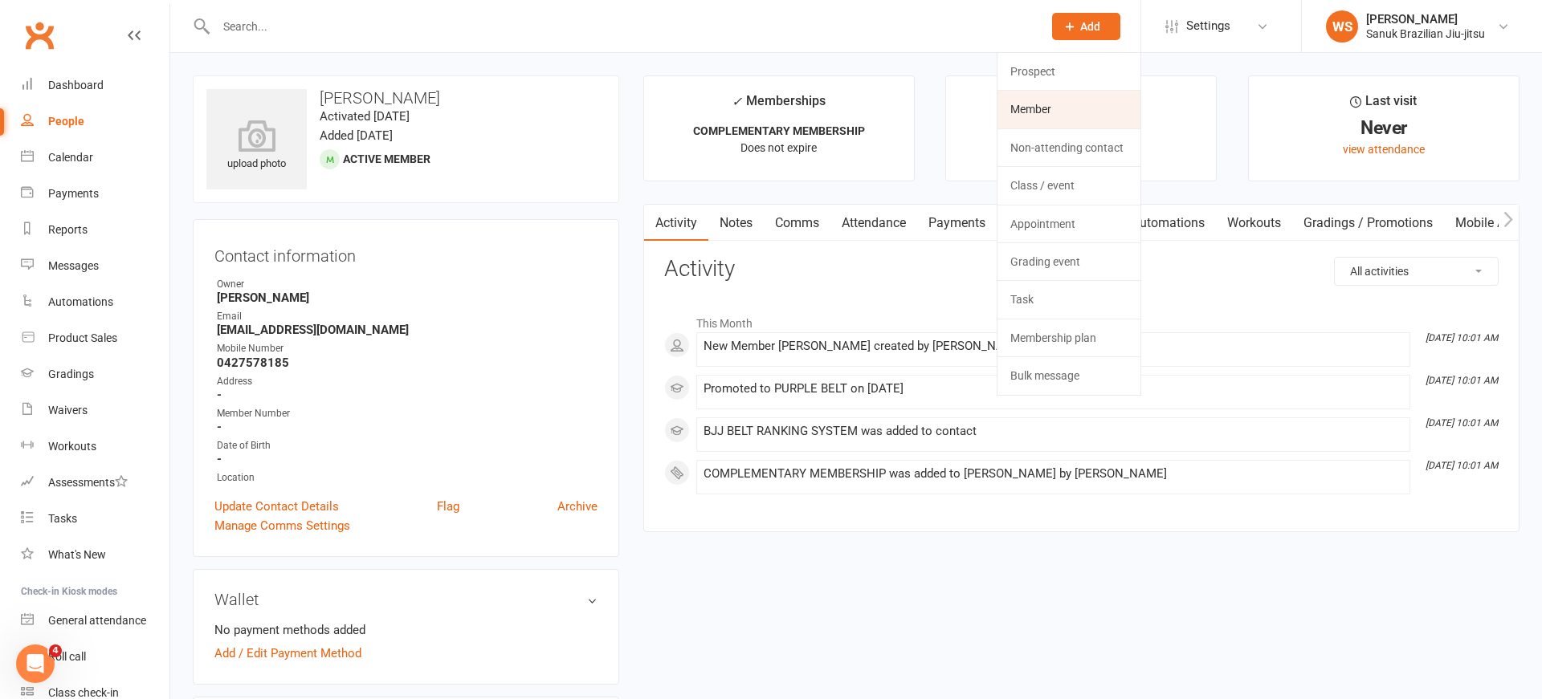
click at [1061, 112] on link "Member" at bounding box center [1068, 109] width 143 height 37
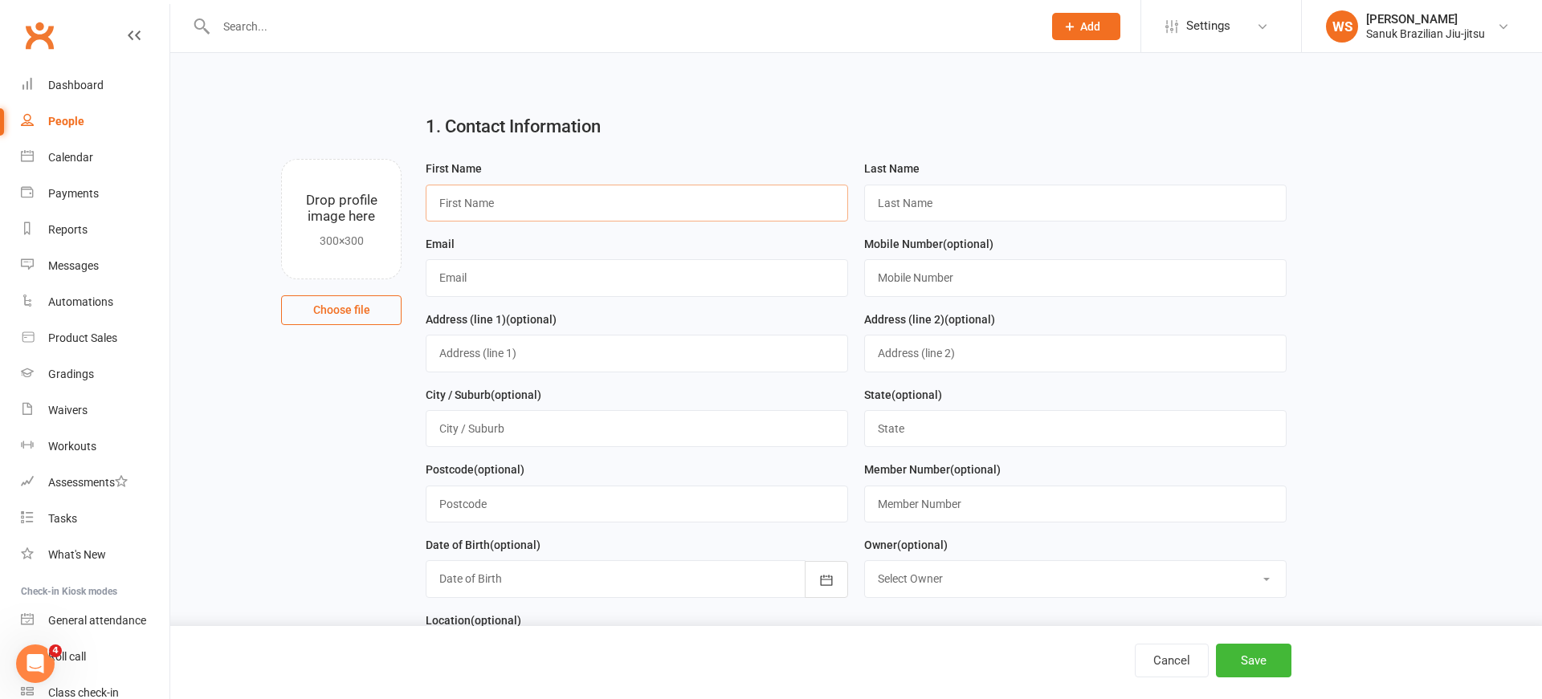
click at [494, 211] on input "text" at bounding box center [637, 203] width 422 height 37
type input "[PERSON_NAME]"
click at [506, 278] on input "text" at bounding box center [637, 277] width 422 height 37
click at [943, 291] on input "text" at bounding box center [1075, 277] width 422 height 37
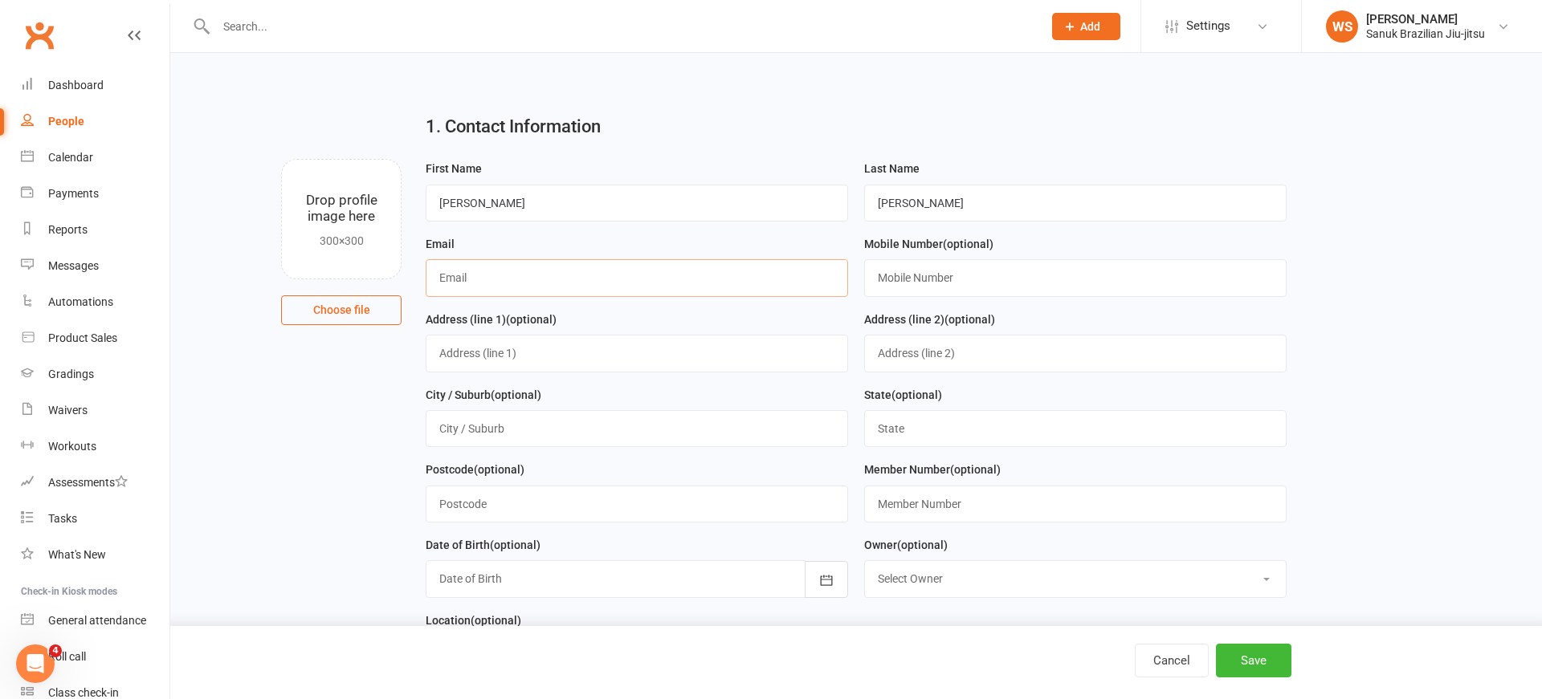
click at [739, 287] on input "text" at bounding box center [637, 277] width 422 height 37
click at [577, 285] on input "text" at bounding box center [637, 277] width 422 height 37
click at [1253, 660] on button "Save" at bounding box center [1253, 661] width 75 height 34
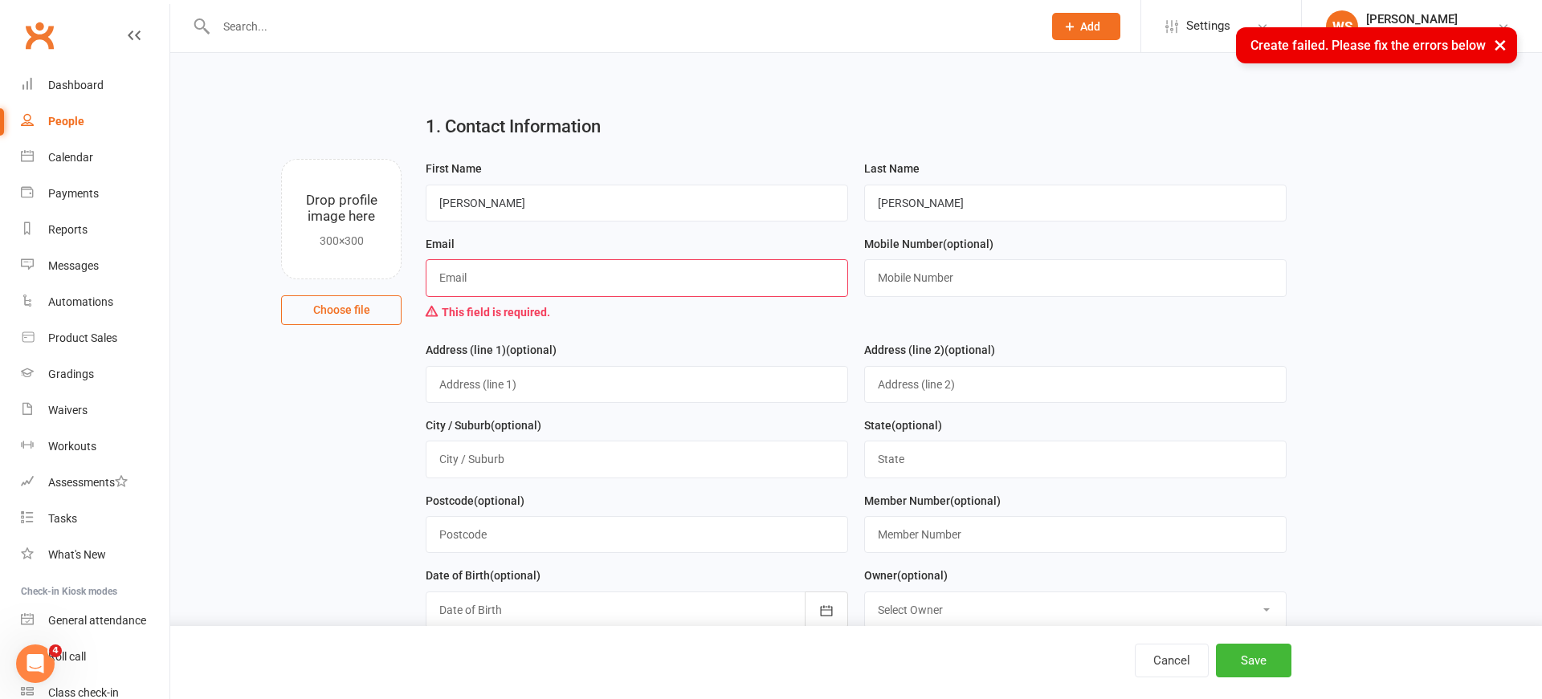
click at [711, 283] on input "text" at bounding box center [637, 277] width 422 height 37
drag, startPoint x: 1257, startPoint y: 665, endPoint x: 1249, endPoint y: 656, distance: 11.9
click at [1257, 665] on button "Save" at bounding box center [1253, 661] width 75 height 34
click at [61, 117] on div "People" at bounding box center [66, 121] width 36 height 13
select select "100"
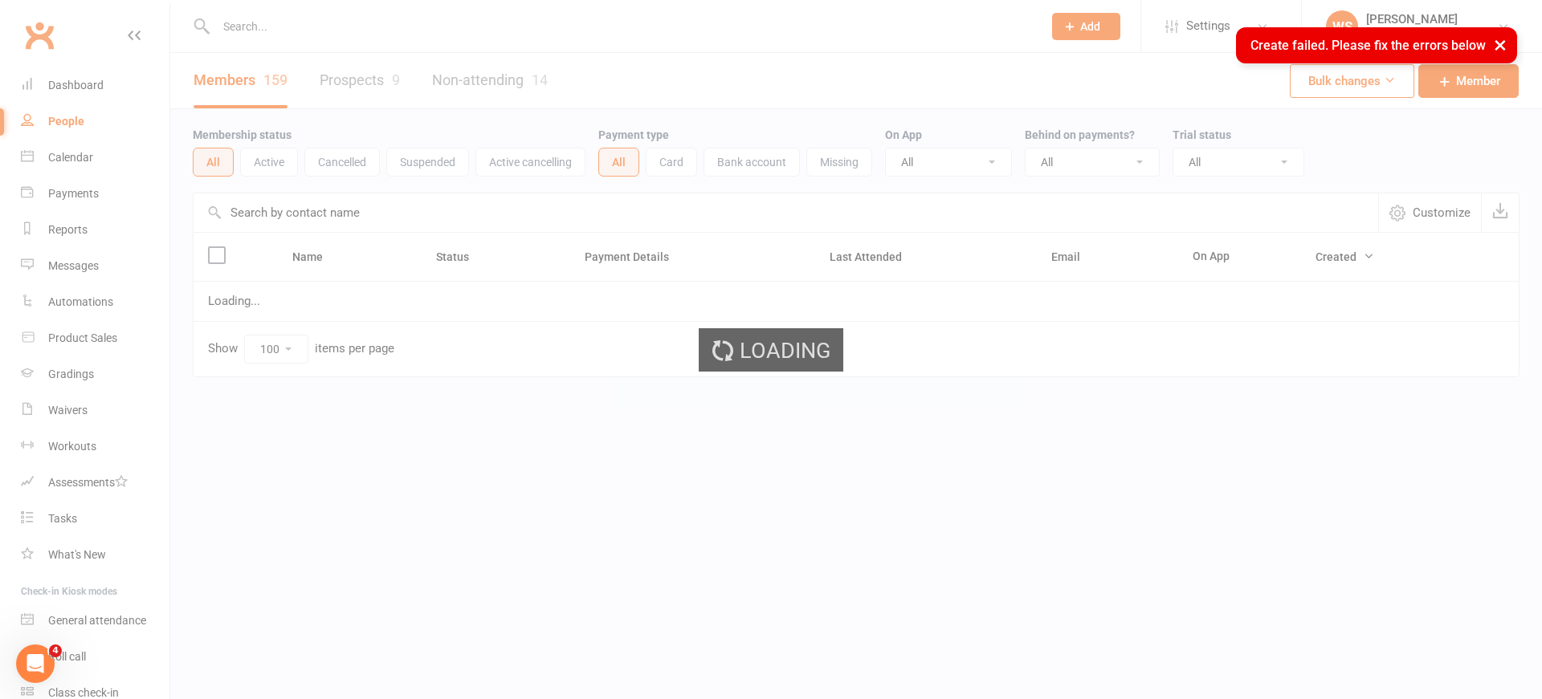
scroll to position [1, 0]
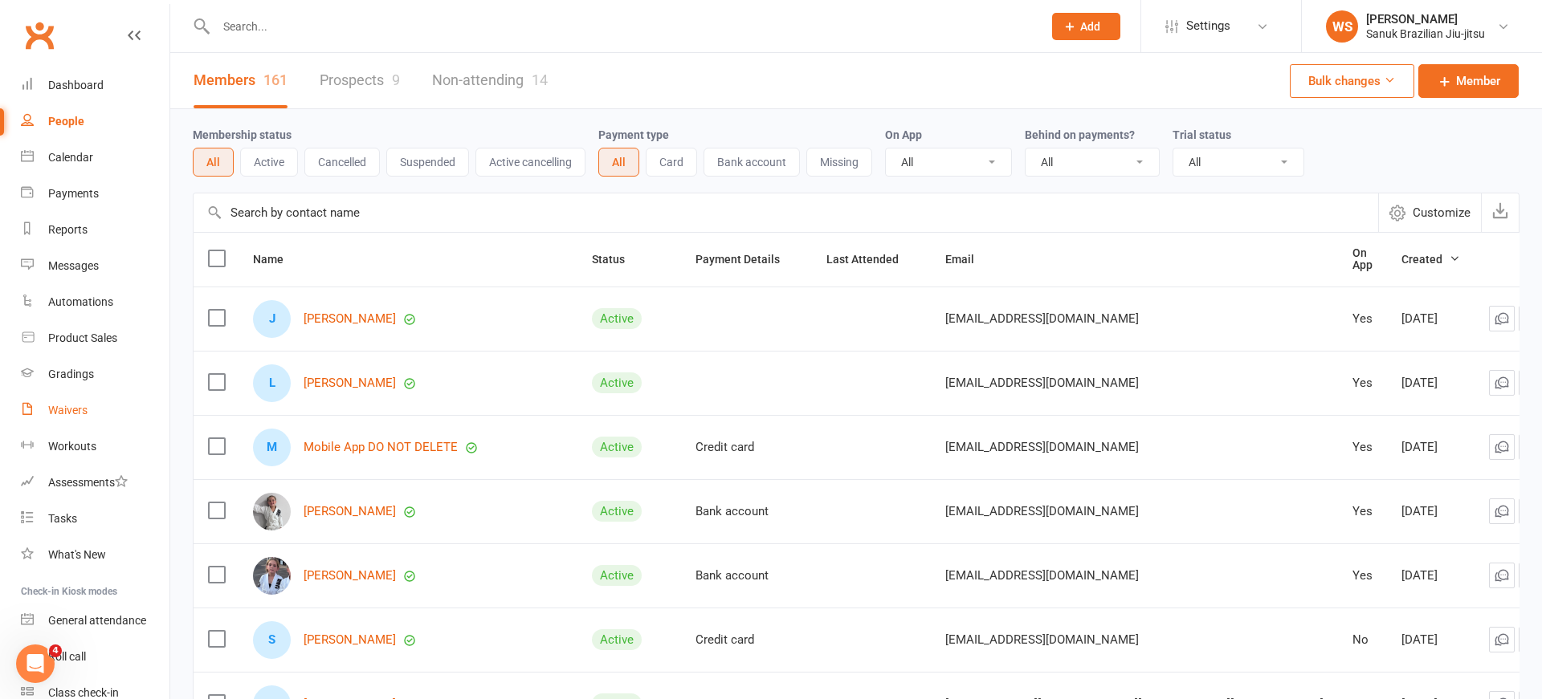
click at [82, 397] on link "Waivers" at bounding box center [95, 411] width 149 height 36
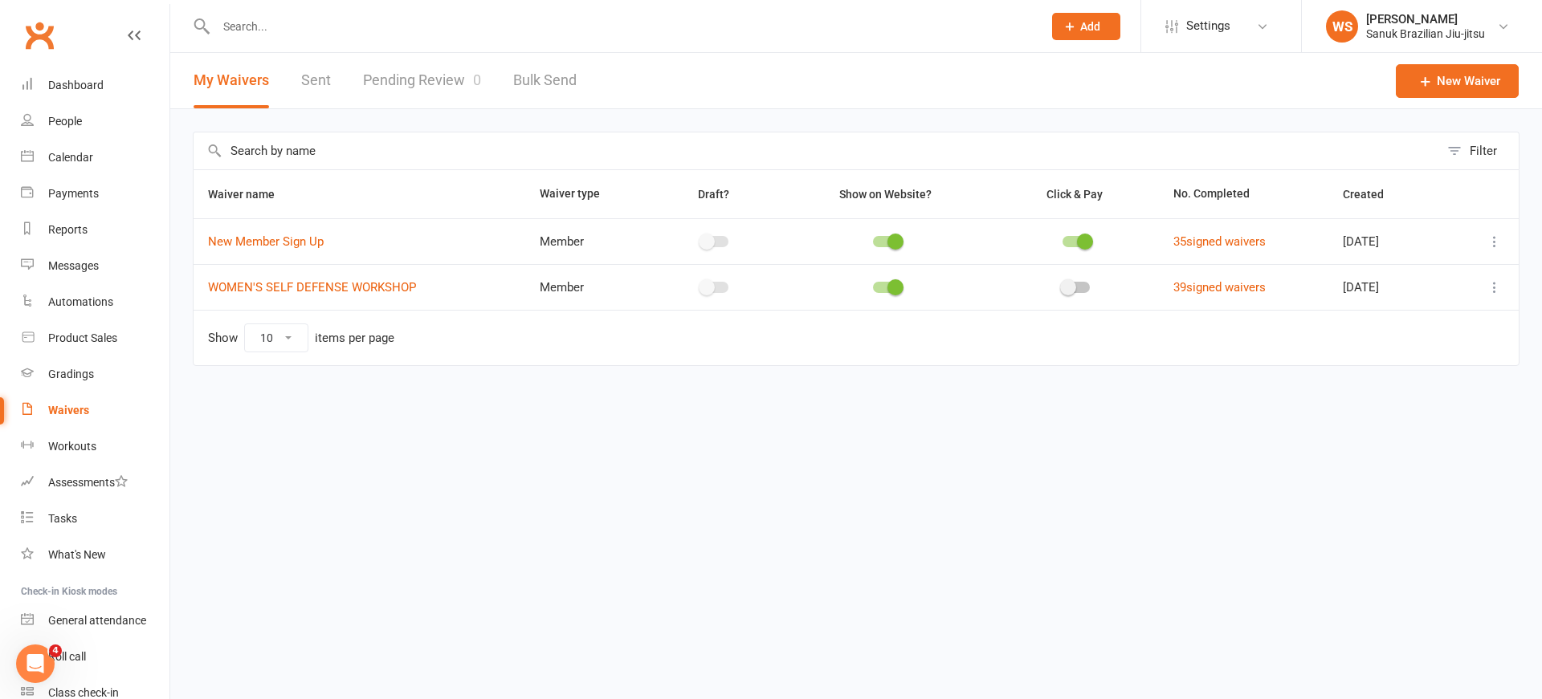
drag, startPoint x: 1209, startPoint y: 27, endPoint x: 1198, endPoint y: 100, distance: 73.1
click at [1208, 27] on span "Settings" at bounding box center [1208, 26] width 44 height 36
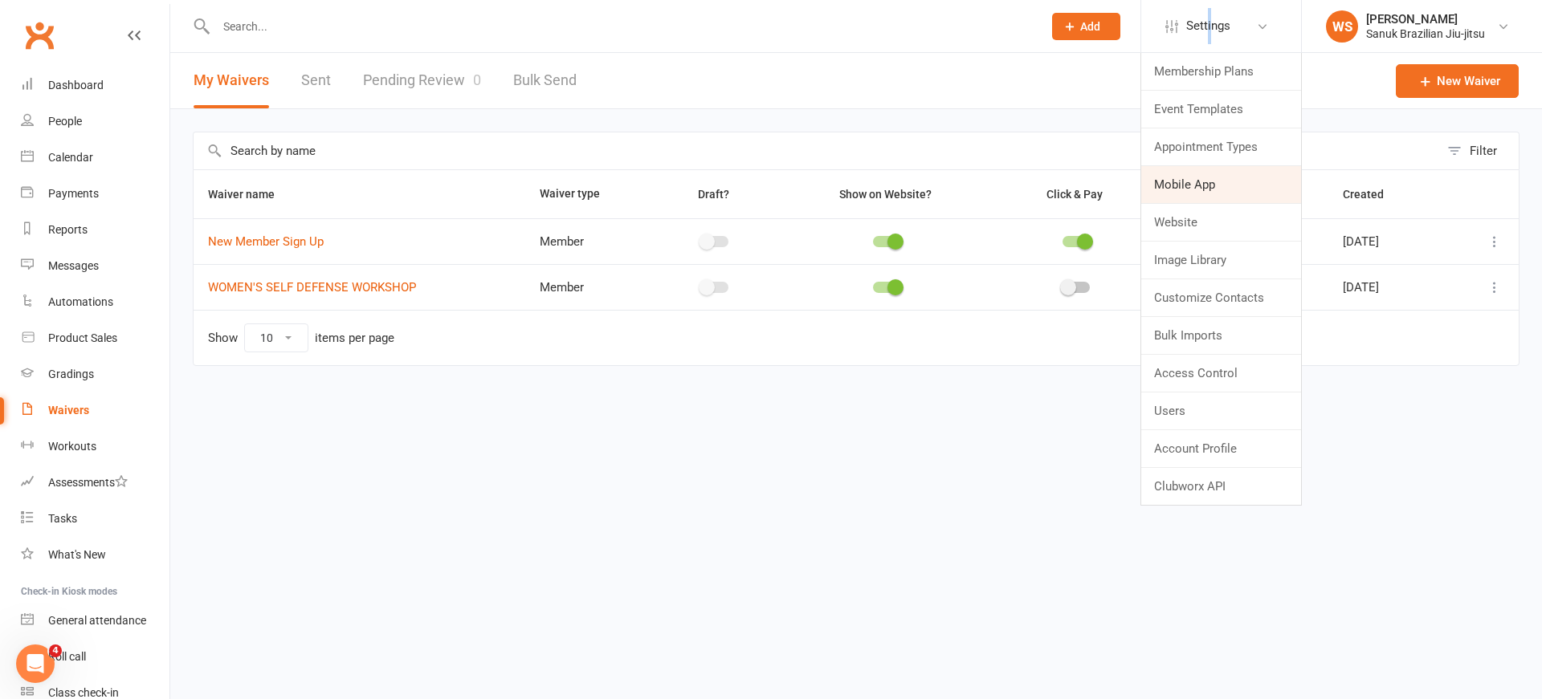
click at [1196, 191] on link "Mobile App" at bounding box center [1221, 184] width 160 height 37
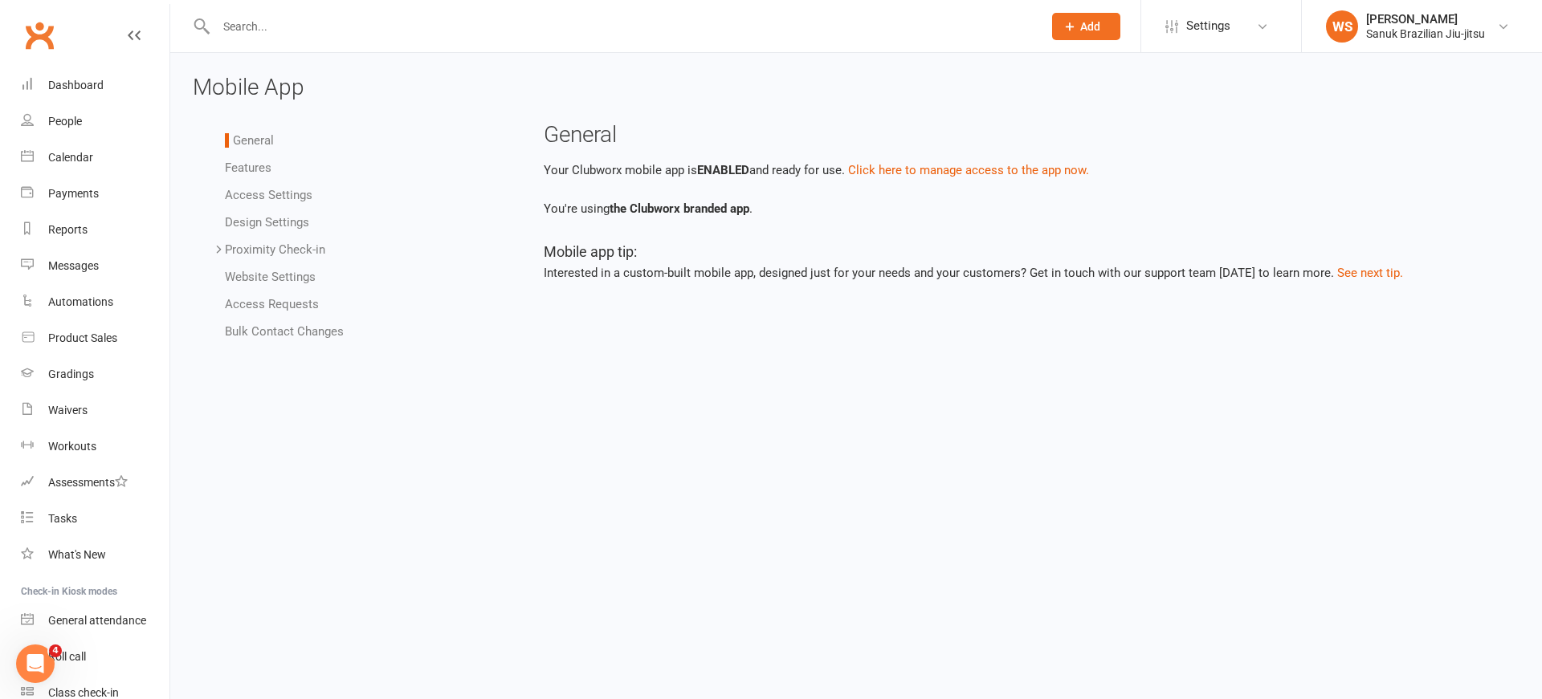
click at [243, 164] on link "Features" at bounding box center [248, 168] width 47 height 14
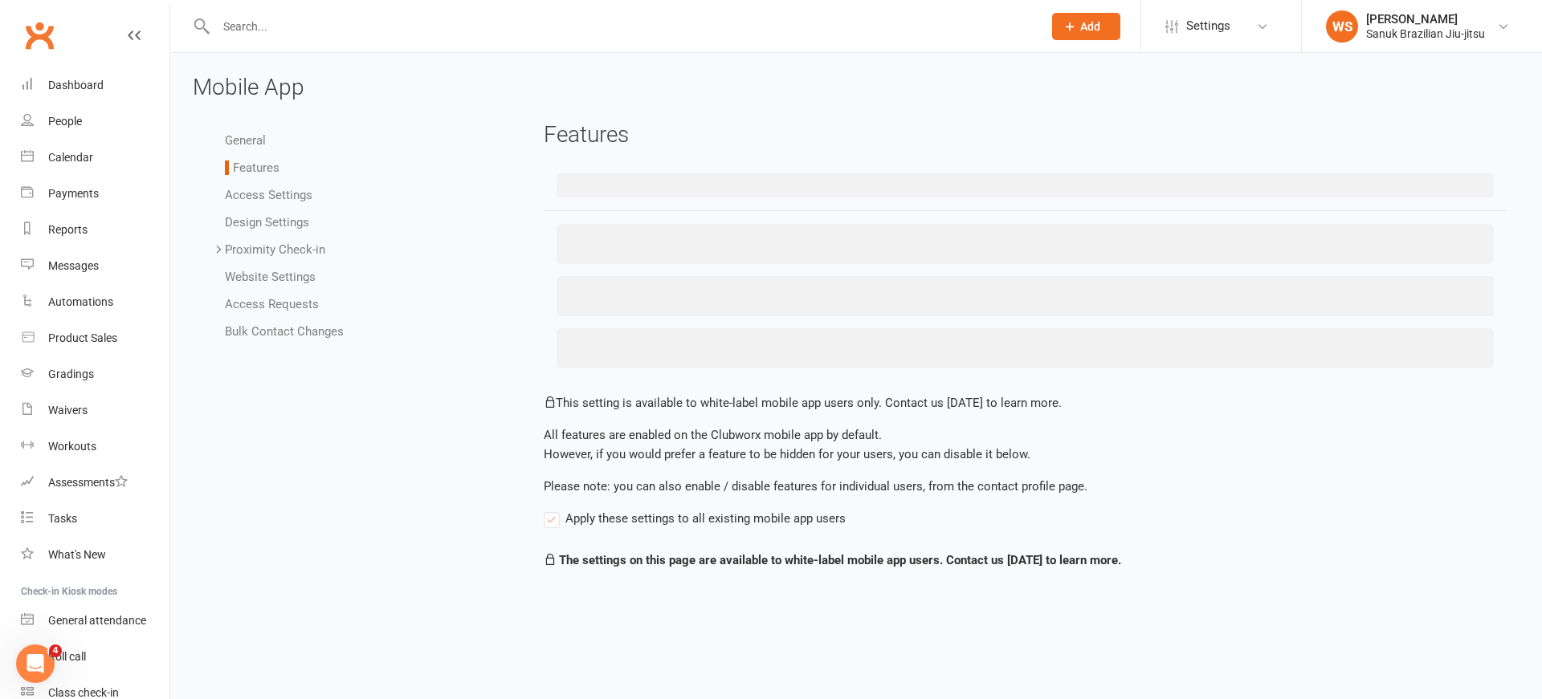
checkbox input "true"
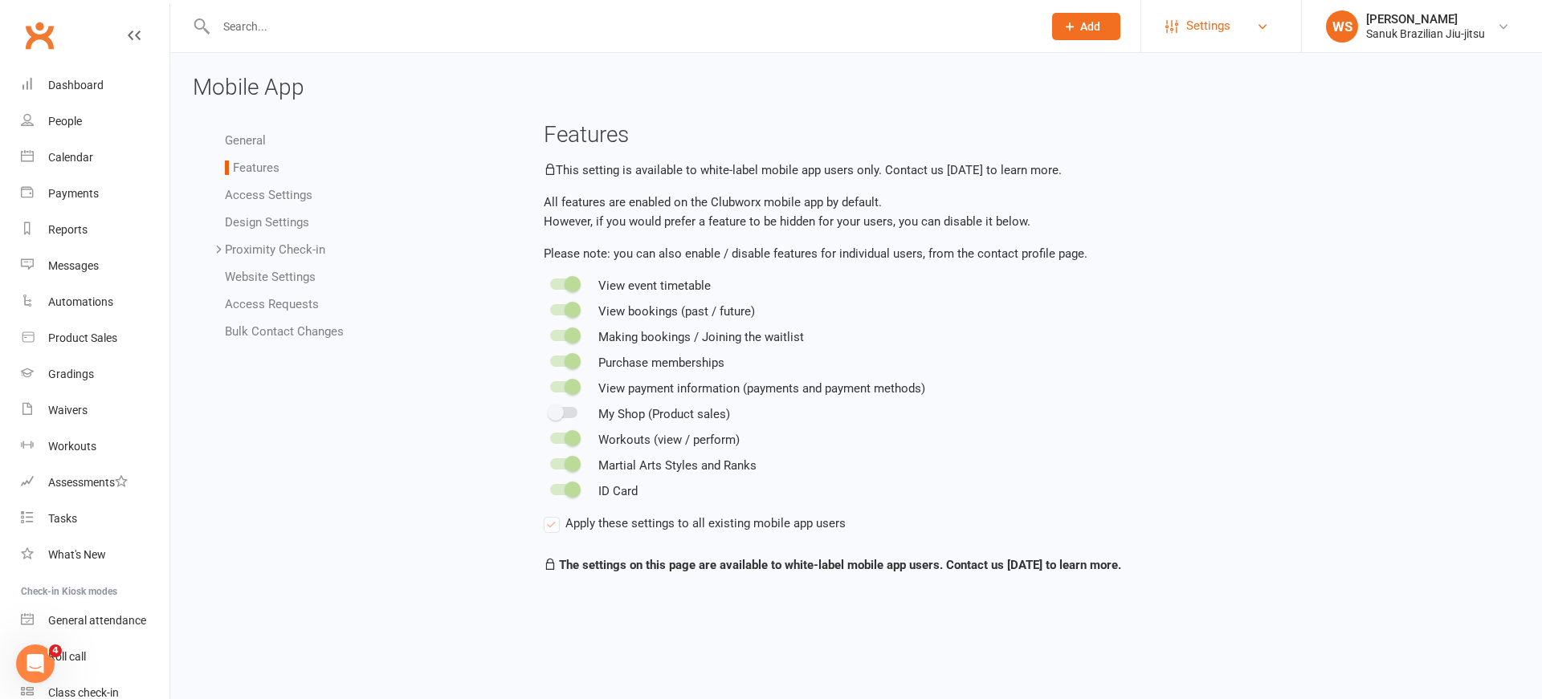
click at [1181, 18] on link "Settings" at bounding box center [1221, 26] width 112 height 36
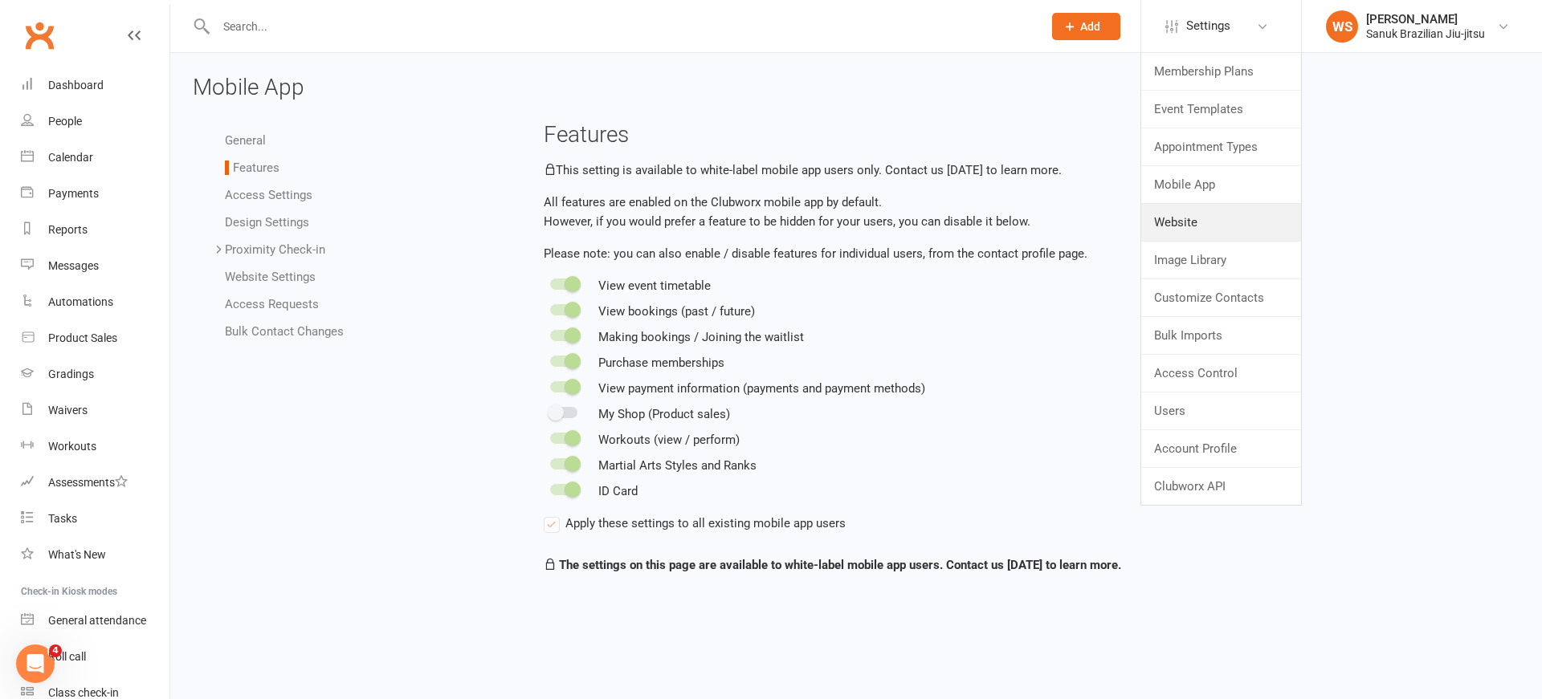
click at [1175, 226] on link "Website" at bounding box center [1221, 222] width 160 height 37
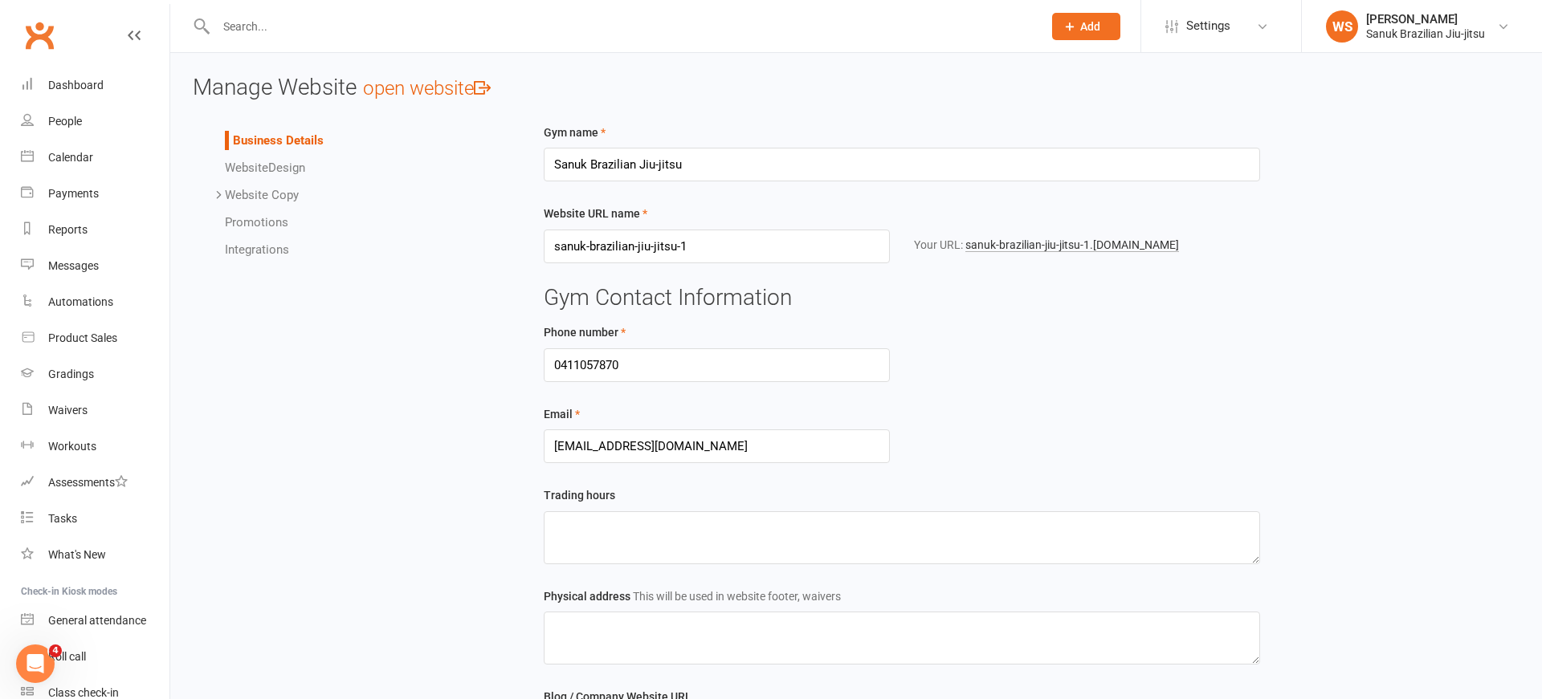
click at [414, 90] on link "open website" at bounding box center [427, 88] width 128 height 22
drag, startPoint x: 658, startPoint y: 167, endPoint x: 671, endPoint y: 167, distance: 13.6
click at [658, 167] on input "Sanuk Brazilian Jiu-jitsu" at bounding box center [902, 165] width 716 height 34
type input "Sanuk Brazilian Jiu Jitsu"
click at [723, 255] on input "sanuk-brazilian-jiu-jitsu-1" at bounding box center [717, 247] width 346 height 34
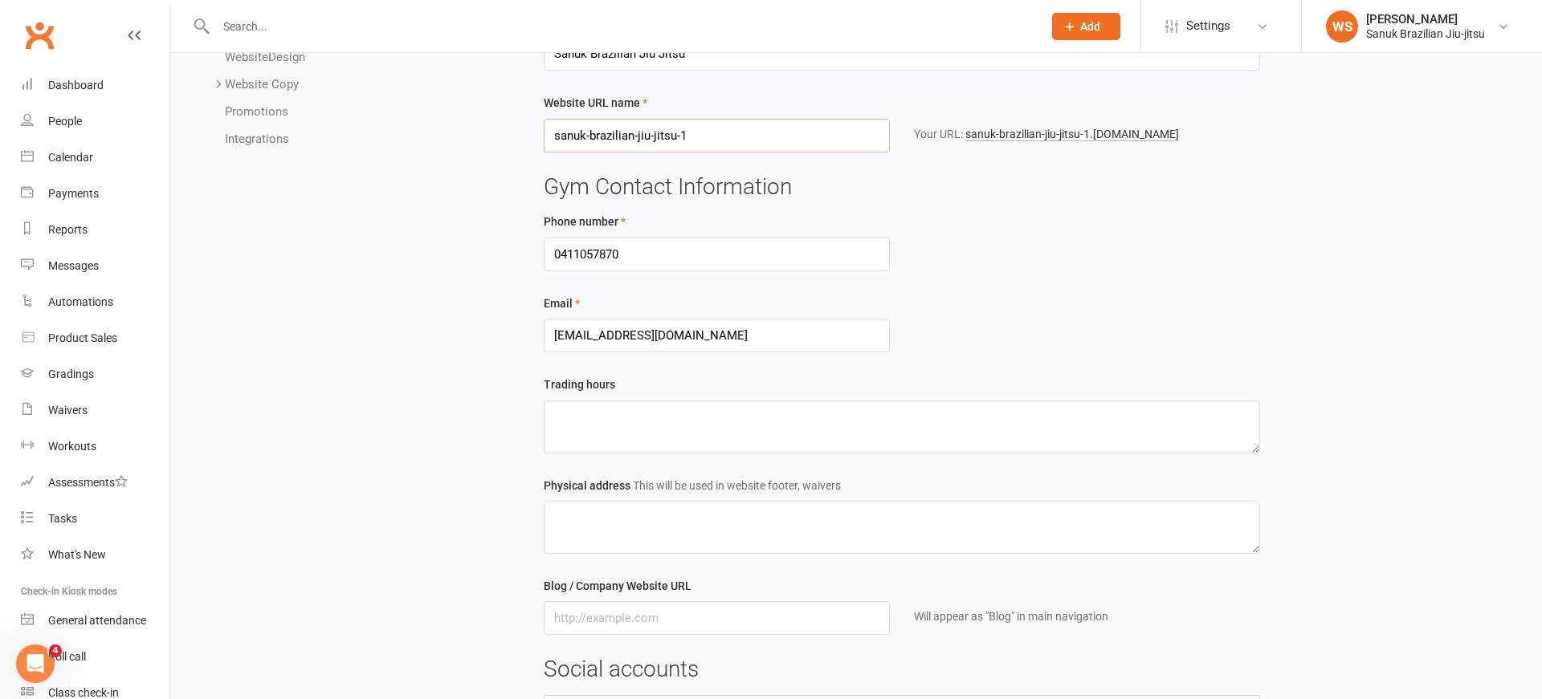
scroll to position [116, 0]
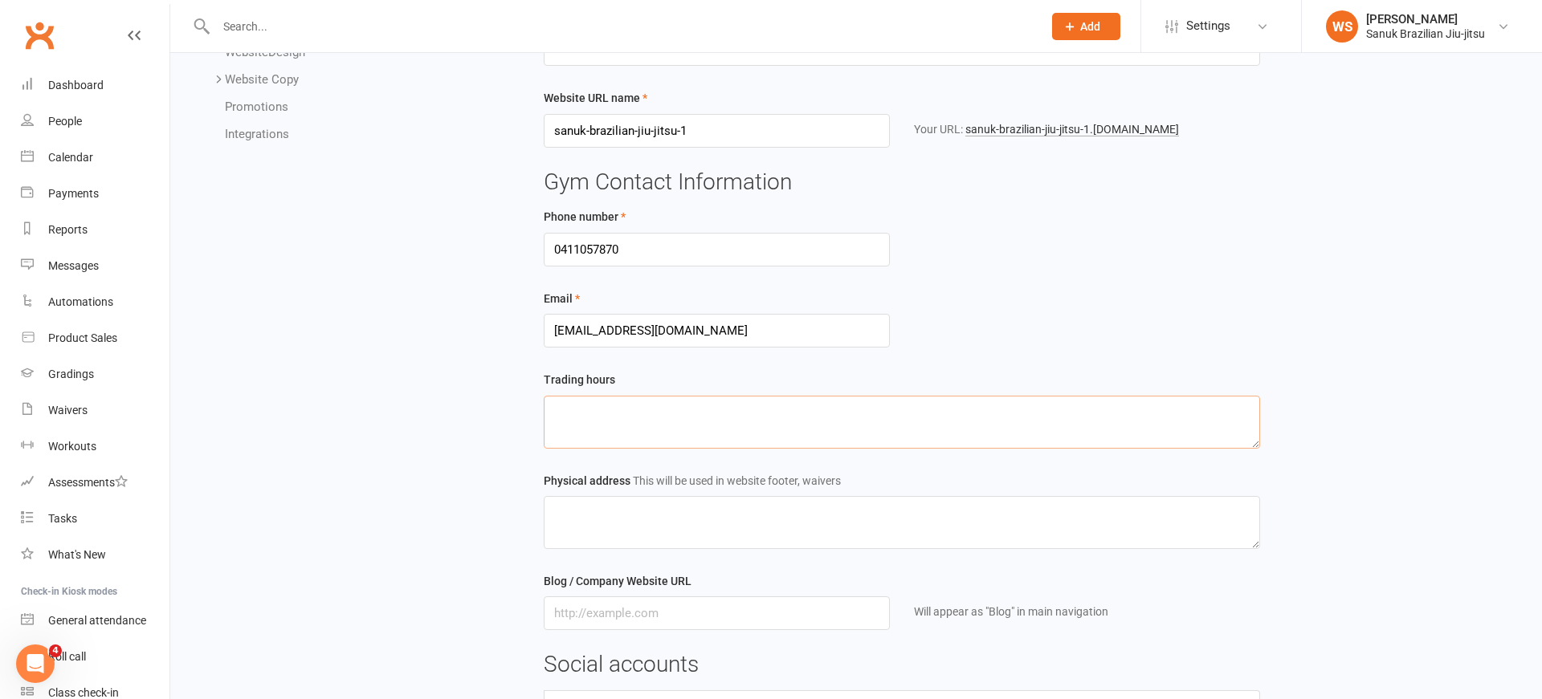
click at [748, 433] on textarea at bounding box center [902, 422] width 716 height 53
type textarea "5"
click at [577, 413] on textarea "Mon - [DATE]" at bounding box center [902, 422] width 716 height 53
click at [704, 410] on textarea "[DATE] - [DATE]" at bounding box center [902, 422] width 716 height 53
type textarea "M"
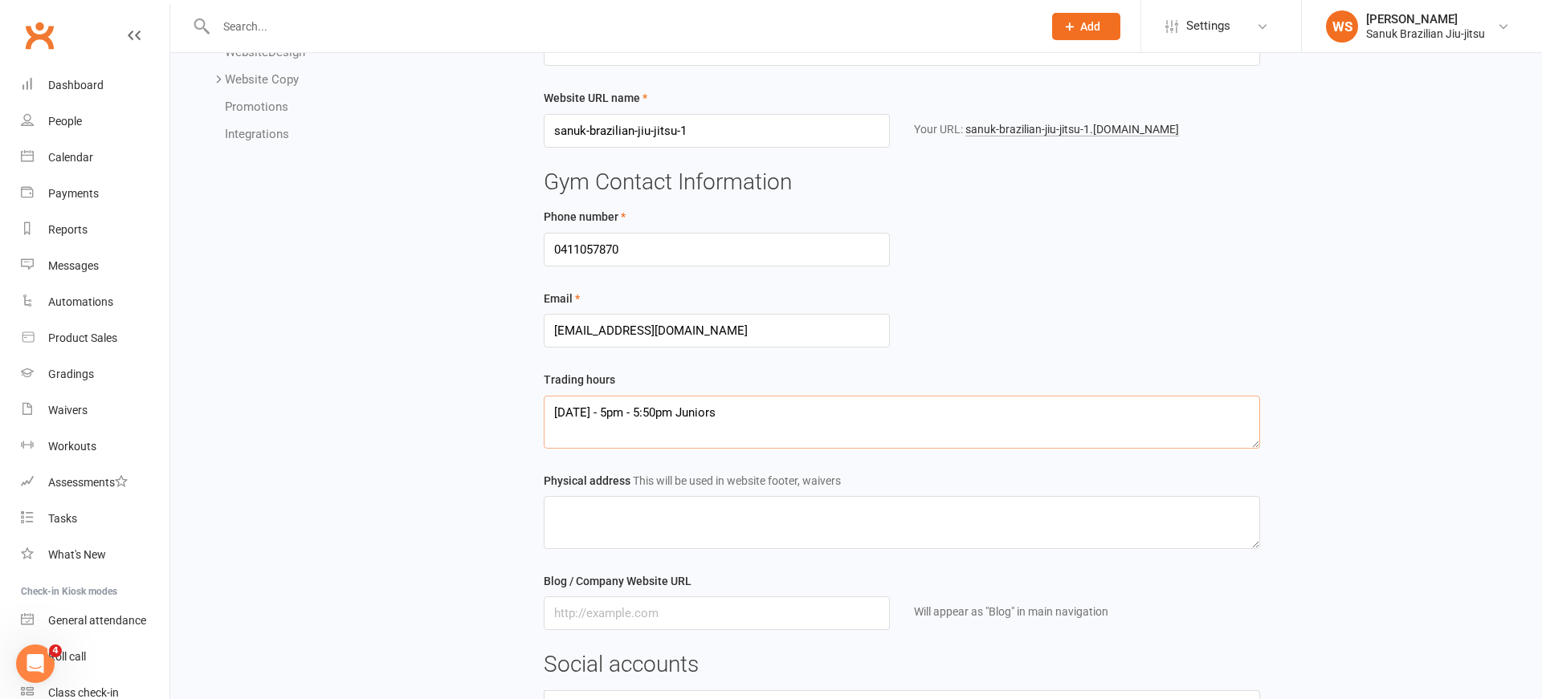
click at [613, 416] on textarea "[DATE] - 5pm - 5:50pm Juniors" at bounding box center [902, 422] width 716 height 53
drag, startPoint x: 755, startPoint y: 417, endPoint x: 540, endPoint y: 416, distance: 214.4
click at [544, 416] on textarea "[DATE] - 5:00pm - 5:50pm Juniors" at bounding box center [902, 422] width 716 height 53
click at [571, 432] on textarea "[DATE] - 5:00pm - 5:50pm Juniors" at bounding box center [902, 422] width 716 height 53
paste textarea "[DATE] - 5:00pm - 5:50pm Juniors"
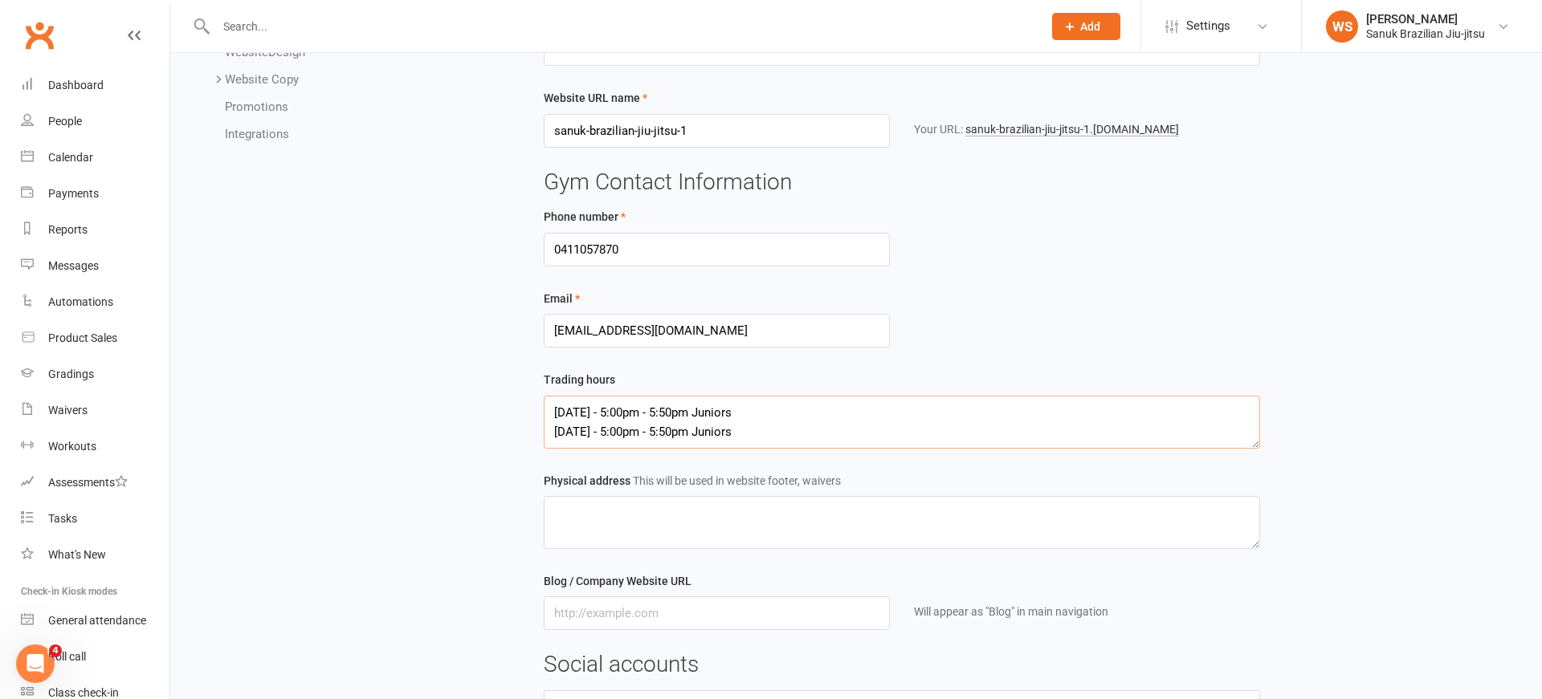
paste textarea "[DATE] - 5:00pm - 5:50pm Juniors"
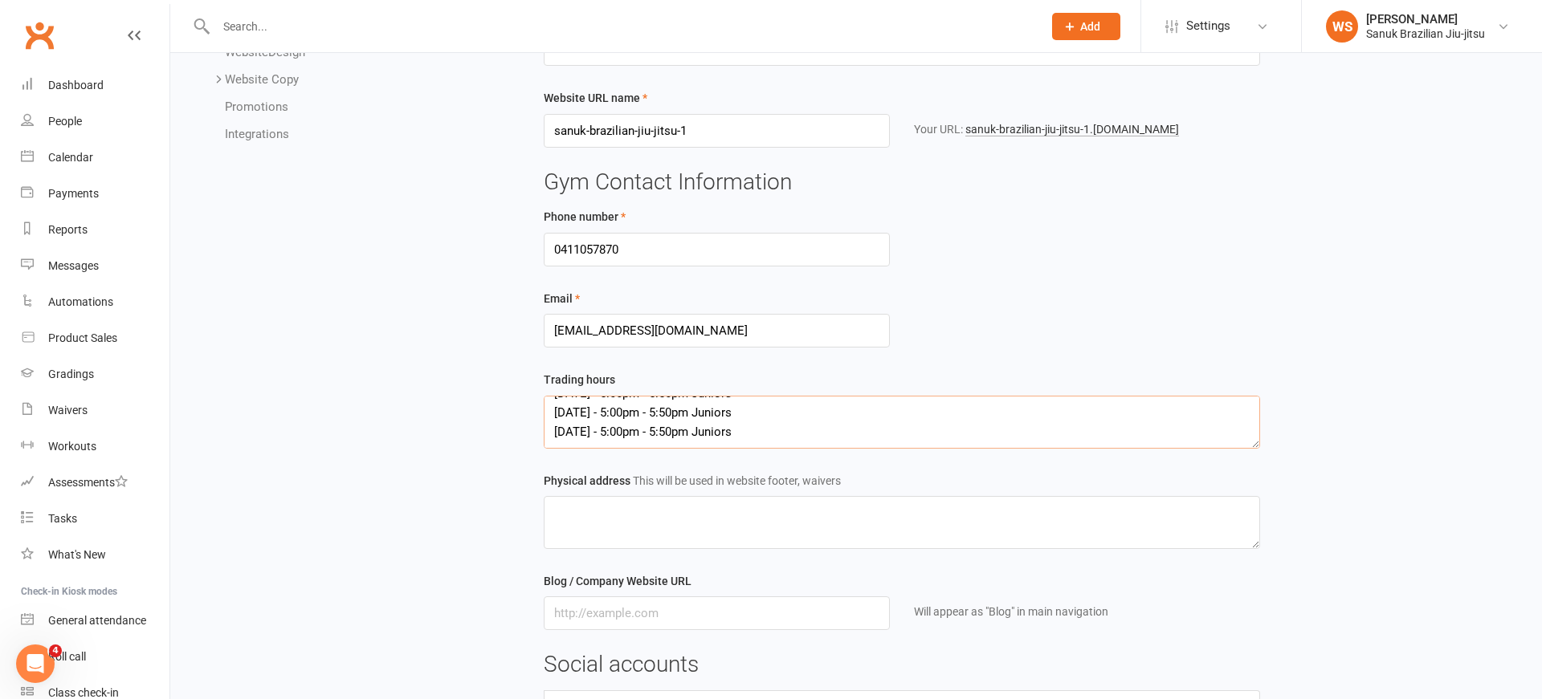
paste textarea "[DATE] - 5:00pm - 5:50pm Juniors"
drag, startPoint x: 597, startPoint y: 435, endPoint x: 733, endPoint y: 436, distance: 135.7
click at [597, 435] on textarea "[DATE] - 5:00pm - 5:50pm Juniors [DATE] - 5:00pm - 5:50pm Juniors [DATE] - 5:00…" at bounding box center [902, 422] width 716 height 53
drag, startPoint x: 745, startPoint y: 436, endPoint x: 705, endPoint y: 438, distance: 40.2
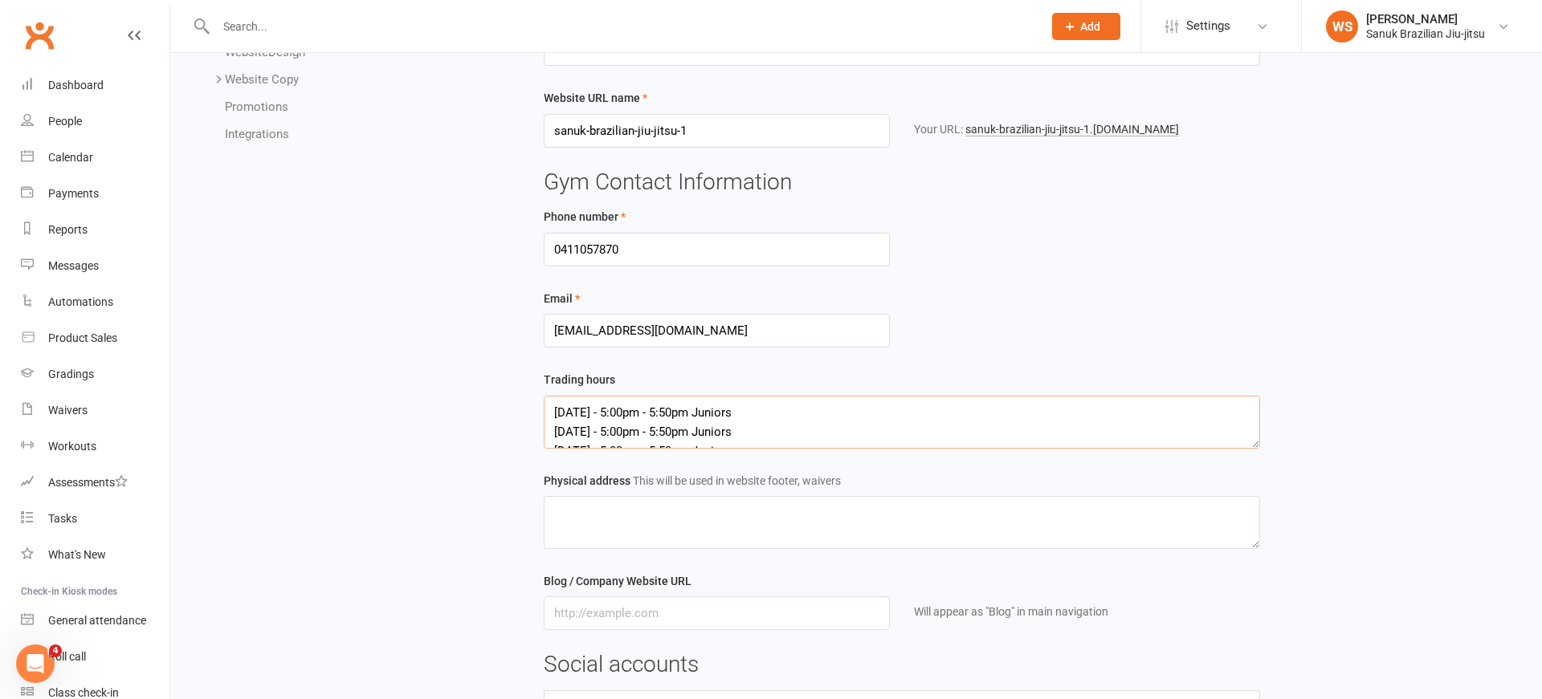
click at [701, 438] on textarea "[DATE] - 5:00pm - 5:50pm Juniors [DATE] - 5:00pm - 5:50pm Juniors [DATE] - 5:00…" at bounding box center [902, 422] width 716 height 53
drag, startPoint x: 605, startPoint y: 433, endPoint x: 514, endPoint y: 434, distance: 90.7
click at [544, 434] on textarea "[DATE] - 5:00pm - 5:50pm Juniors [DATE] - 5:00pm - 5:50pm Adults [DATE] - 5:00p…" at bounding box center [902, 422] width 716 height 53
click at [552, 435] on textarea "[DATE] - 5:00pm - 5:50pm Juniors 5:00pm - 5:50pm Adults [DATE] - 5:00pm - 5:50p…" at bounding box center [902, 422] width 716 height 53
drag, startPoint x: 600, startPoint y: 436, endPoint x: 615, endPoint y: 436, distance: 15.3
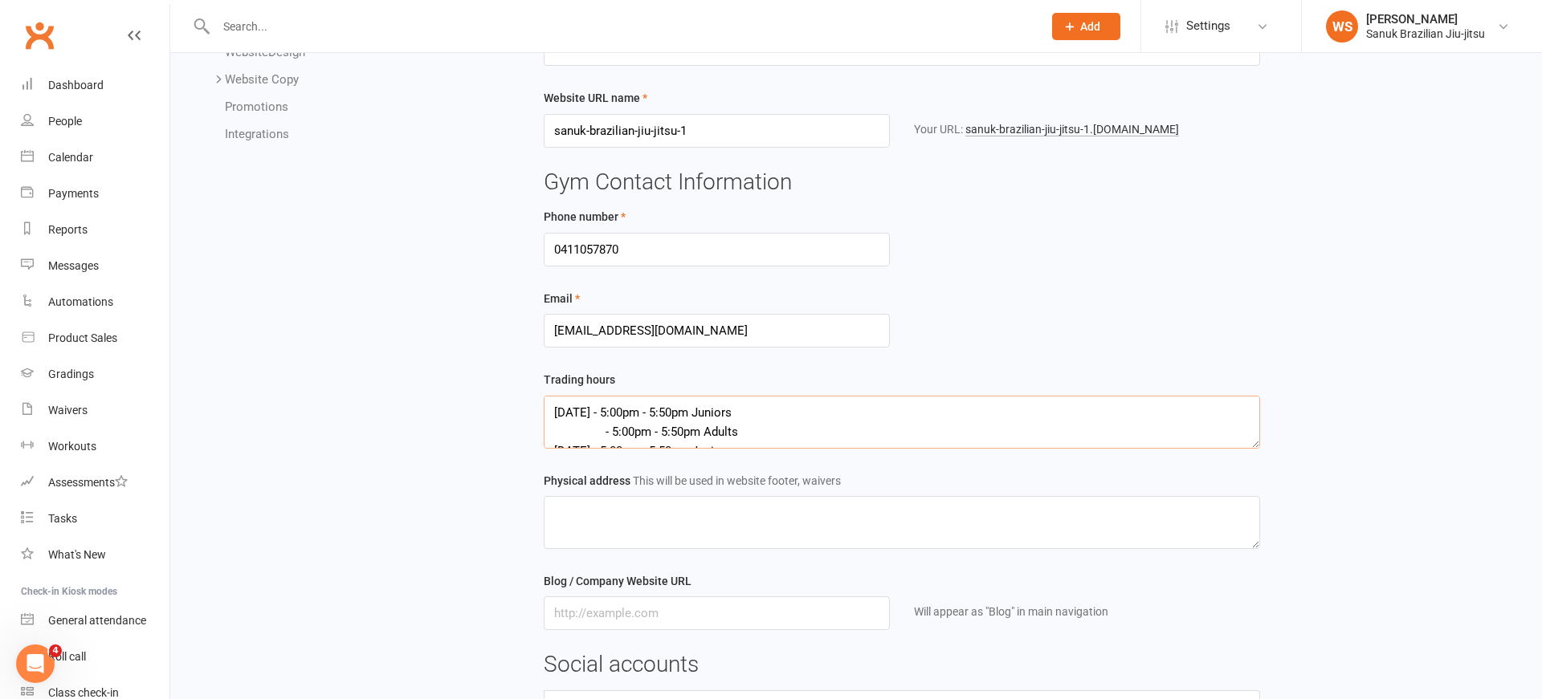
click at [599, 436] on textarea "[DATE] - 5:00pm - 5:50pm Juniors - 5:00pm - 5:50pm Adults [DATE] - 5:00pm - 5:5…" at bounding box center [902, 422] width 716 height 53
drag, startPoint x: 598, startPoint y: 433, endPoint x: 539, endPoint y: 434, distance: 59.4
click at [544, 434] on textarea "[DATE] - 5:00pm - 5:50pm Juniors - 5:00pm - 5:50pm Adults [DATE] - 5:00pm - 5:5…" at bounding box center [902, 422] width 716 height 53
click at [775, 435] on textarea "[DATE] - 5:00pm - 5:50pm Juniors [DATE] - 5:00pm - 5:50pm Adults [DATE] - 5:00p…" at bounding box center [902, 422] width 716 height 53
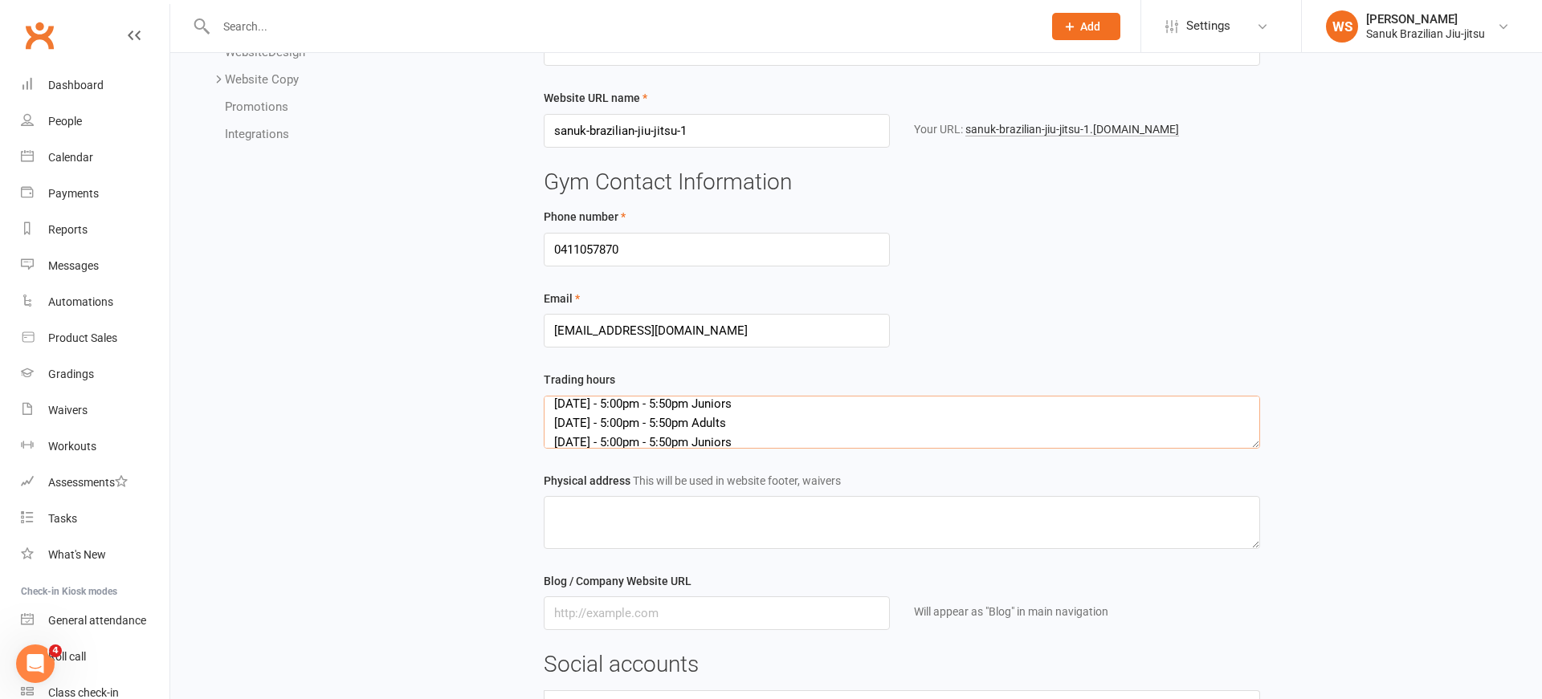
click at [696, 429] on textarea "[DATE] - 5:00pm - 5:50pm Juniors [DATE] - 5:00pm - 5:50pm Adults [DATE] - 5:00p…" at bounding box center [902, 422] width 716 height 53
click at [613, 426] on textarea "[DATE] - 5:00pm - 5:50pm Juniors [DATE] - 5:00pm - 5:50pm. Adults [DATE] - 5:00…" at bounding box center [902, 422] width 716 height 53
click at [677, 424] on textarea "[DATE] - 5:00pm - 5:50pm Juniors [DATE] - 6:00pm - 5:50pm. Adults [DATE] - 5:00…" at bounding box center [902, 422] width 716 height 53
click at [758, 426] on textarea "[DATE] - 5:00pm - 5:50pm Juniors [DATE] - 6:00pm - 7:00pm. Adults [DATE] - 5:00…" at bounding box center [902, 422] width 716 height 53
click at [698, 426] on textarea "[DATE] - 5:00pm - 5:50pm Juniors [DATE] - 6:00pm - 7:00pm. Adults [DATE] - 5:00…" at bounding box center [902, 422] width 716 height 53
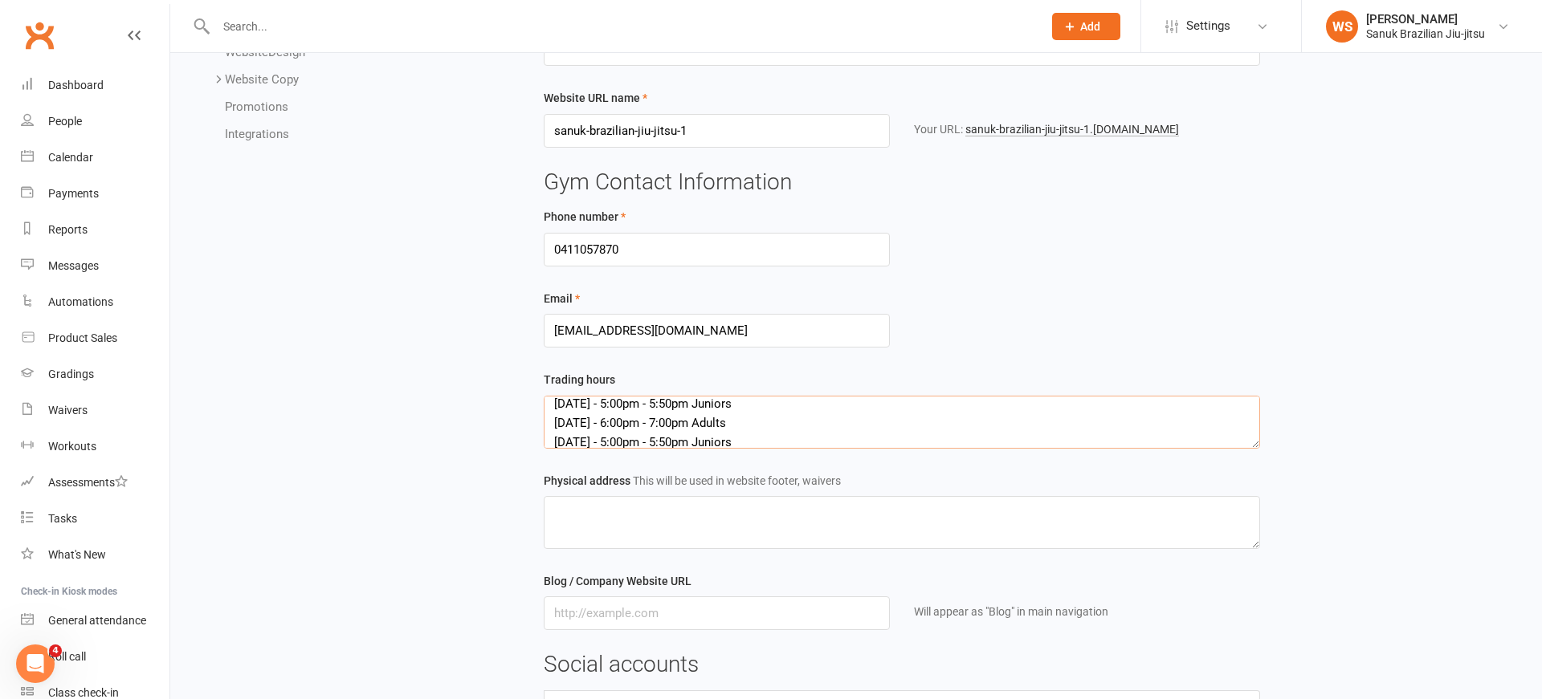
click at [581, 442] on textarea "[DATE] - 5:00pm - 5:50pm Juniors [DATE] - 6:00pm - 7:00pm Adults [DATE] - 5:00p…" at bounding box center [902, 422] width 716 height 53
click at [761, 415] on textarea "[DATE] - 5:00pm - 5:50pm Juniors [DATE] - 6:00pm - 7:00pm Adults [DATE] - 5:00p…" at bounding box center [902, 422] width 716 height 53
click at [764, 432] on textarea "[DATE] - 5:00pm - 5:50pm Juniors - Gi Class [DATE] - 6:00pm - 7:00pm Adults [DA…" at bounding box center [902, 422] width 716 height 53
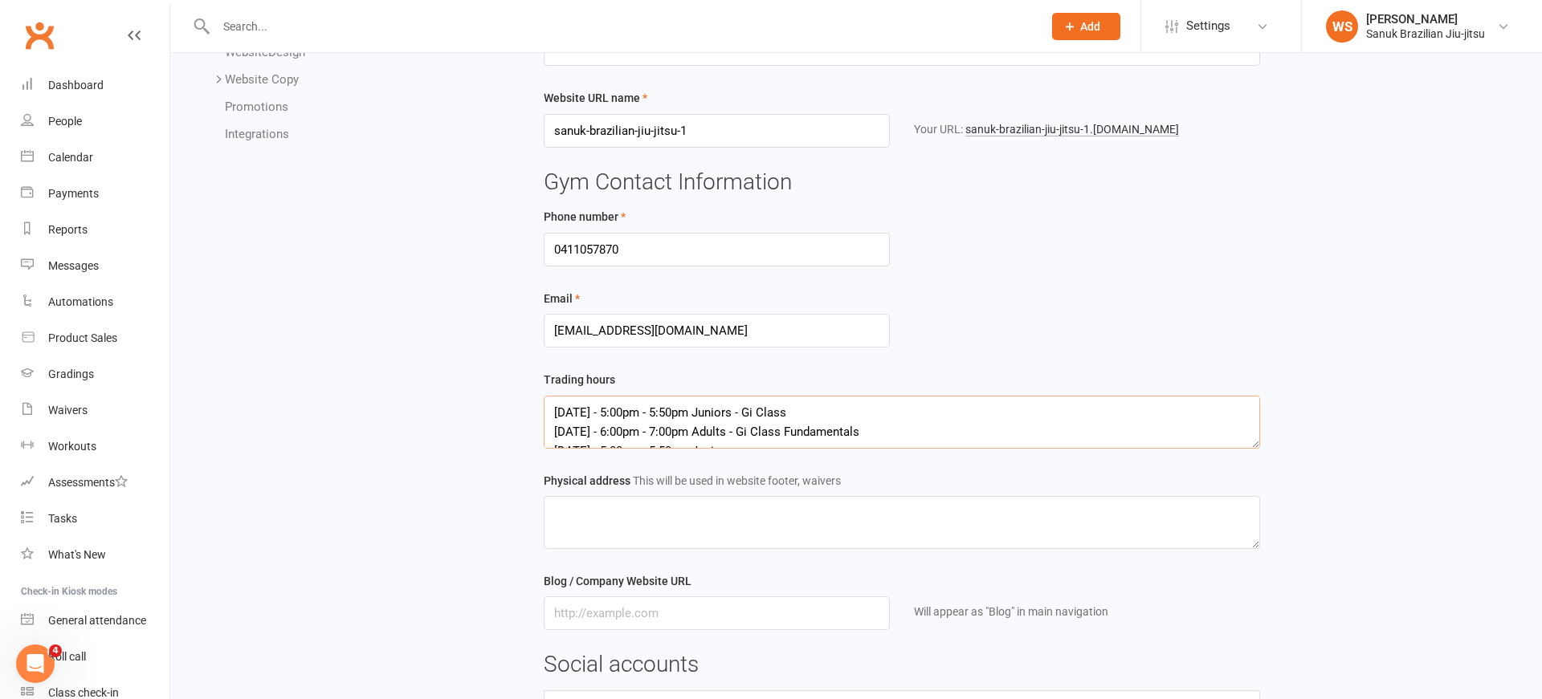
click at [830, 414] on textarea "[DATE] - 5:00pm - 5:50pm Juniors - Gi Class [DATE] - 6:00pm - 7:00pm Adults - G…" at bounding box center [902, 422] width 716 height 53
click at [825, 433] on textarea "[DATE] - 5:00pm - 5:50pm Juniors - Gi Class [DATE] - 6:00pm - 7:00pm Adults - G…" at bounding box center [902, 422] width 716 height 53
click at [822, 416] on textarea "[DATE] - 5:00pm - 5:50pm Juniors - Gi Class [DATE] - 6:00pm - 7:00pm Adults - G…" at bounding box center [902, 423] width 716 height 53
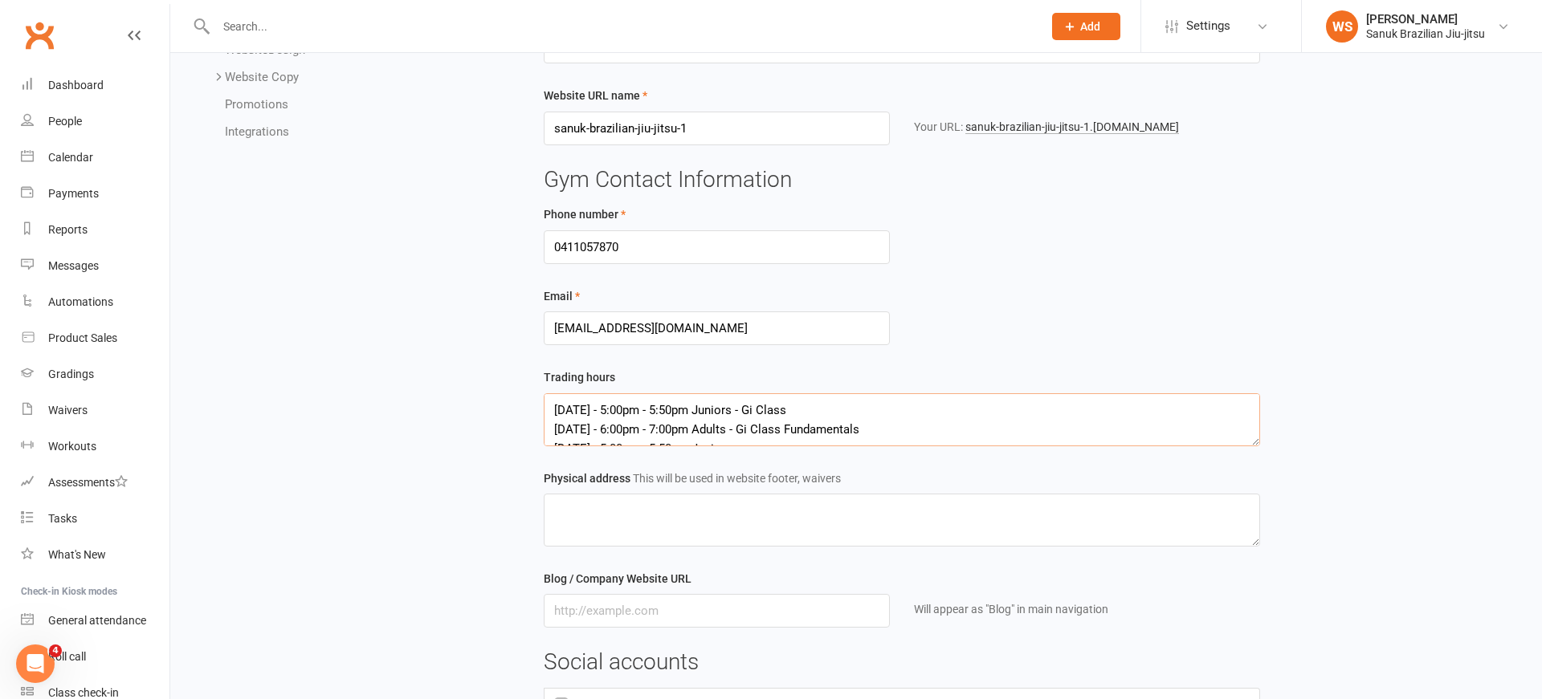
paste textarea "Fundamentals"
click at [759, 441] on textarea "[DATE] - 5:00pm - 5:50pm Juniors - Gi Class Fundamentals [DATE] - 6:00pm - 7:00…" at bounding box center [902, 419] width 716 height 53
click at [585, 442] on textarea "[DATE] - 5:00pm - 5:50pm Juniors - Gi Class Fundamentals [DATE] - 6:00pm - 7:00…" at bounding box center [902, 419] width 716 height 53
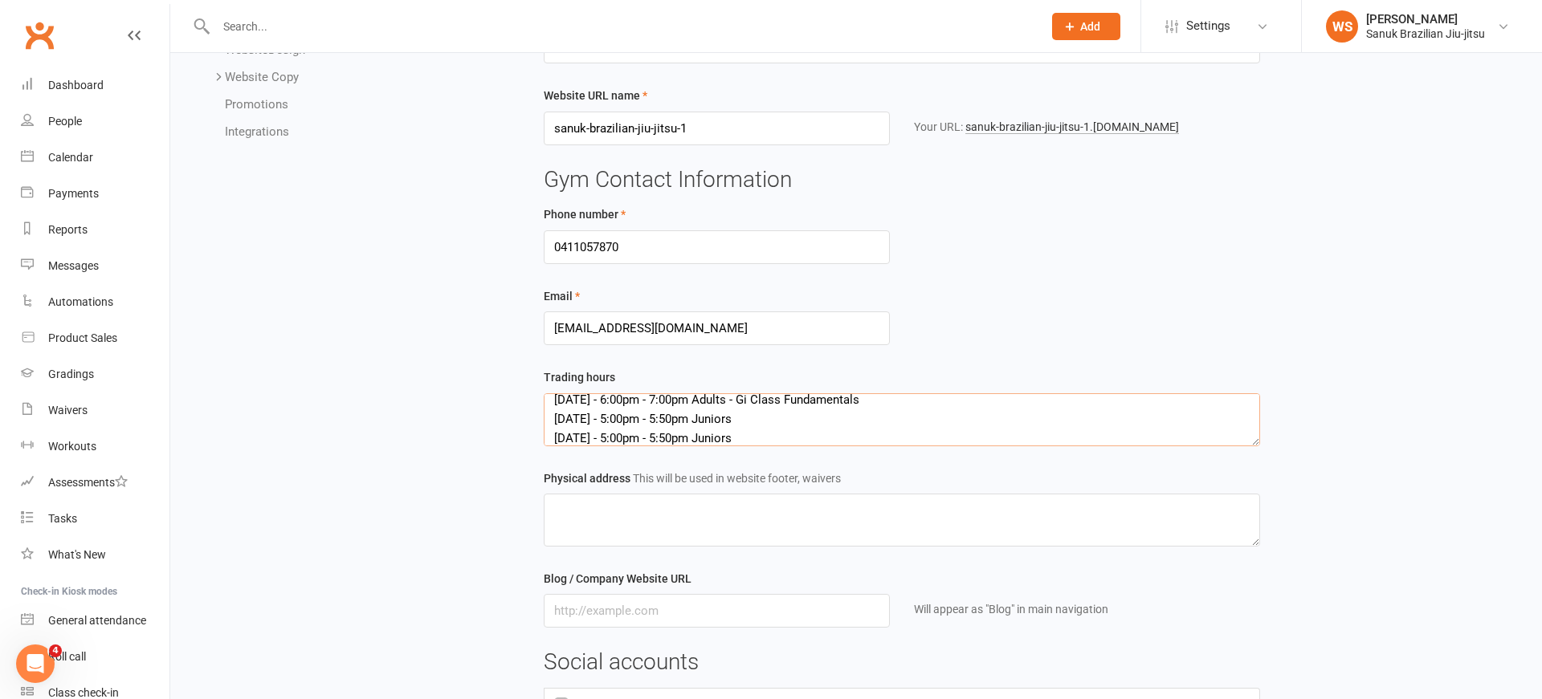
click at [585, 442] on textarea "[DATE] - 5:00pm - 5:50pm Juniors - Gi Class Fundamentals [DATE] - 6:00pm - 7:00…" at bounding box center [902, 419] width 716 height 53
drag, startPoint x: 606, startPoint y: 405, endPoint x: 786, endPoint y: 407, distance: 179.9
click at [786, 407] on textarea "[DATE] - 5:00pm - 5:50pm Juniors - Gi Class Fundamentals [DATE] - 6:00pm - 7:00…" at bounding box center [902, 419] width 716 height 53
drag, startPoint x: 609, startPoint y: 441, endPoint x: 740, endPoint y: 443, distance: 130.9
click at [740, 443] on textarea "[DATE] - 5:00pm - 5:50pm Juniors - Gi Class Fundamentals [DATE] - 6:00pm - 7:00…" at bounding box center [902, 419] width 716 height 53
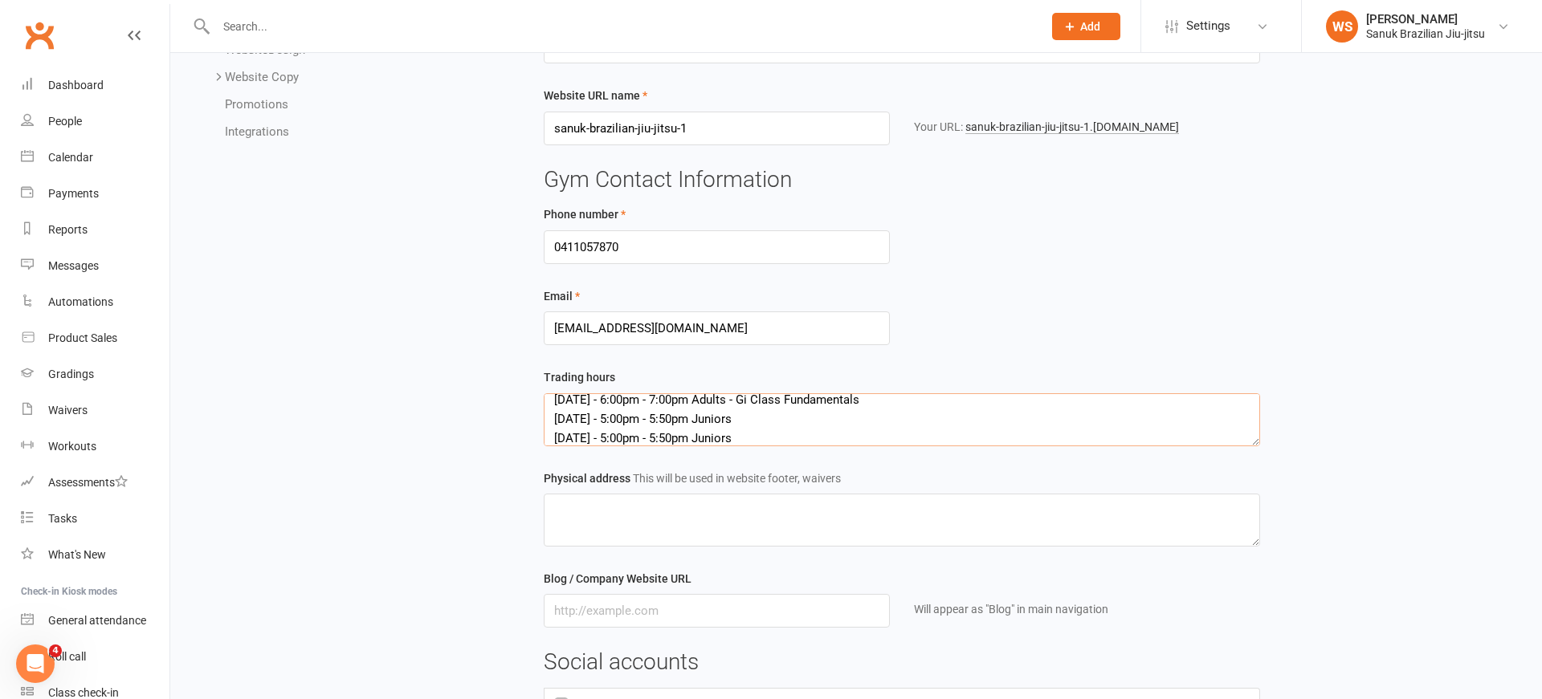
paste textarea "6:00pm - 7:00pm Adults - Gi Clas"
click at [772, 418] on textarea "[DATE] - 5:00pm - 5:50pm Juniors - Gi Class Fundamentals [DATE] - 6:00pm - 7:00…" at bounding box center [902, 419] width 716 height 53
drag, startPoint x: 748, startPoint y: 429, endPoint x: 797, endPoint y: 434, distance: 49.2
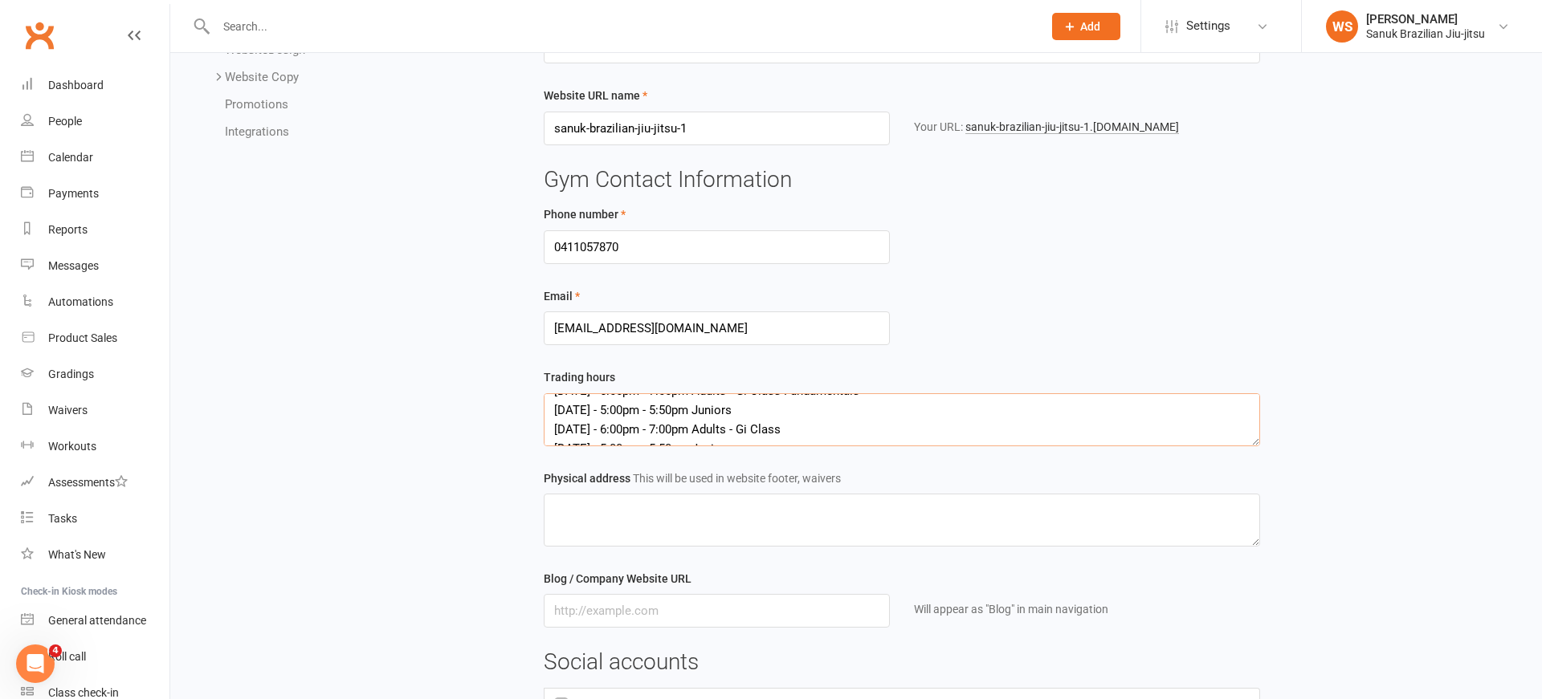
click at [797, 434] on textarea "[DATE] - 5:00pm - 5:50pm Juniors - Gi Class Fundamentals [DATE] - 6:00pm - 7:00…" at bounding box center [902, 419] width 716 height 53
click at [762, 414] on textarea "[DATE] - 5:00pm - 5:50pm Juniors - Gi Class Fundamentals [DATE] - 6:00pm - 7:00…" at bounding box center [902, 419] width 716 height 53
paste textarea "Gi Class"
drag, startPoint x: 741, startPoint y: 413, endPoint x: 755, endPoint y: 415, distance: 13.9
click at [742, 413] on textarea "[DATE] - 5:00pm - 5:50pm Juniors - Gi Class Fundamentals [DATE] - 6:00pm - 7:00…" at bounding box center [902, 419] width 716 height 53
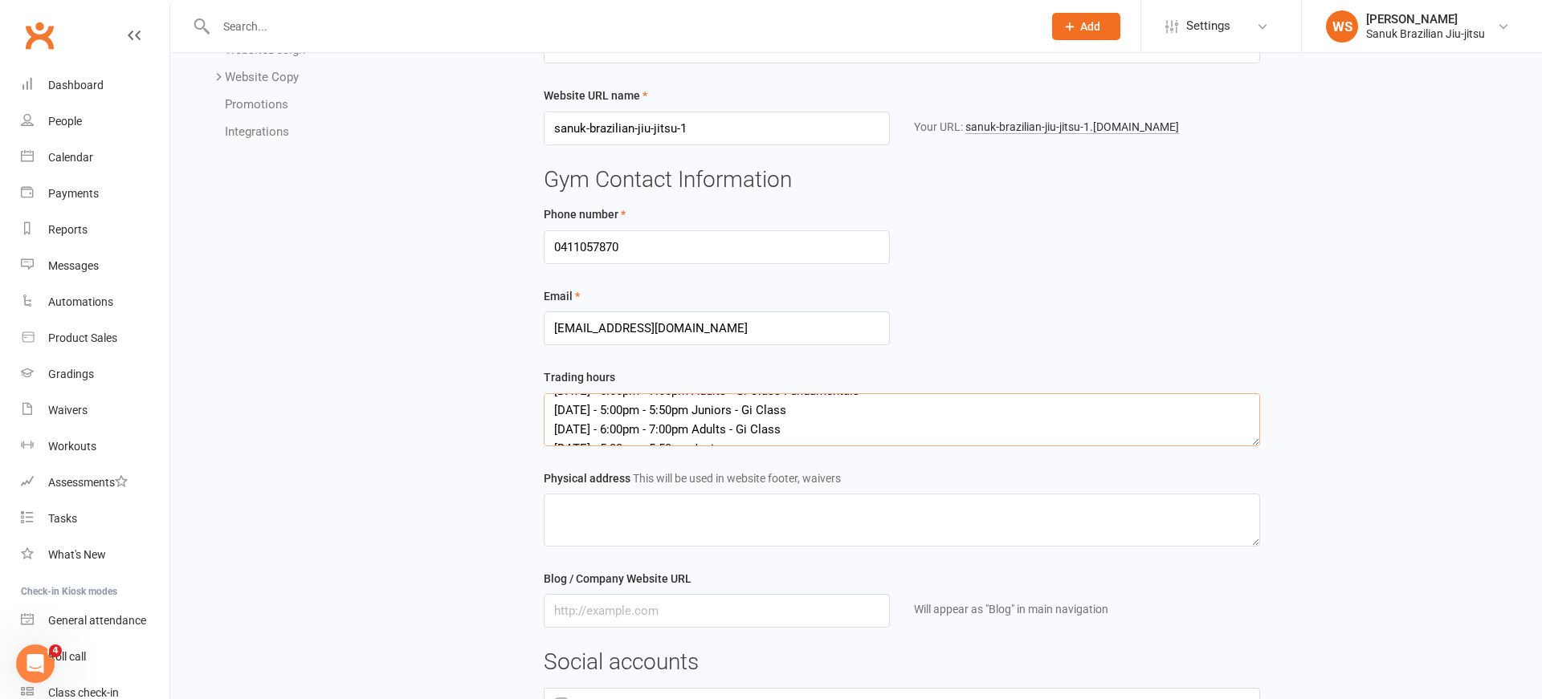
click at [811, 430] on textarea "[DATE] - 5:00pm - 5:50pm Juniors - Gi Class Fundamentals [DATE] - 6:00pm - 7:00…" at bounding box center [902, 419] width 716 height 53
click at [572, 430] on textarea "[DATE] - 5:00pm - 5:50pm Juniors - Gi Class Fundamentals [DATE] - 6:00pm - 7:00…" at bounding box center [902, 419] width 716 height 53
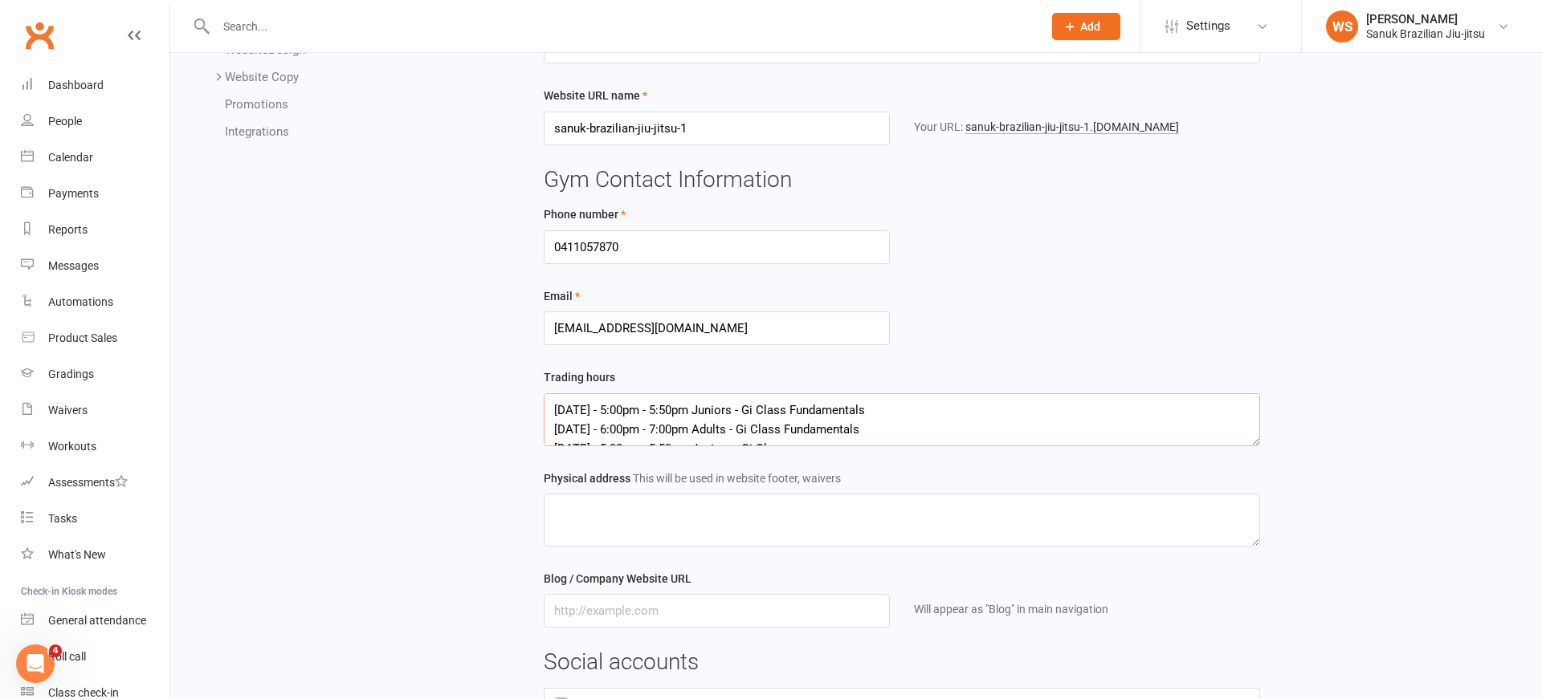
drag, startPoint x: 875, startPoint y: 414, endPoint x: 751, endPoint y: 416, distance: 124.5
click at [751, 416] on textarea "[DATE] - 5:00pm - 5:50pm Juniors - Gi Class Fundamentals [DATE] - 6:00pm - 7:00…" at bounding box center [902, 419] width 716 height 53
click at [757, 417] on textarea "[DATE] - 5:00pm - 5:50pm Juniors - Gi Class Fundamentals [DATE] - 6:00pm - 7:00…" at bounding box center [902, 419] width 716 height 53
paste textarea "Gi Class Fundamentals"
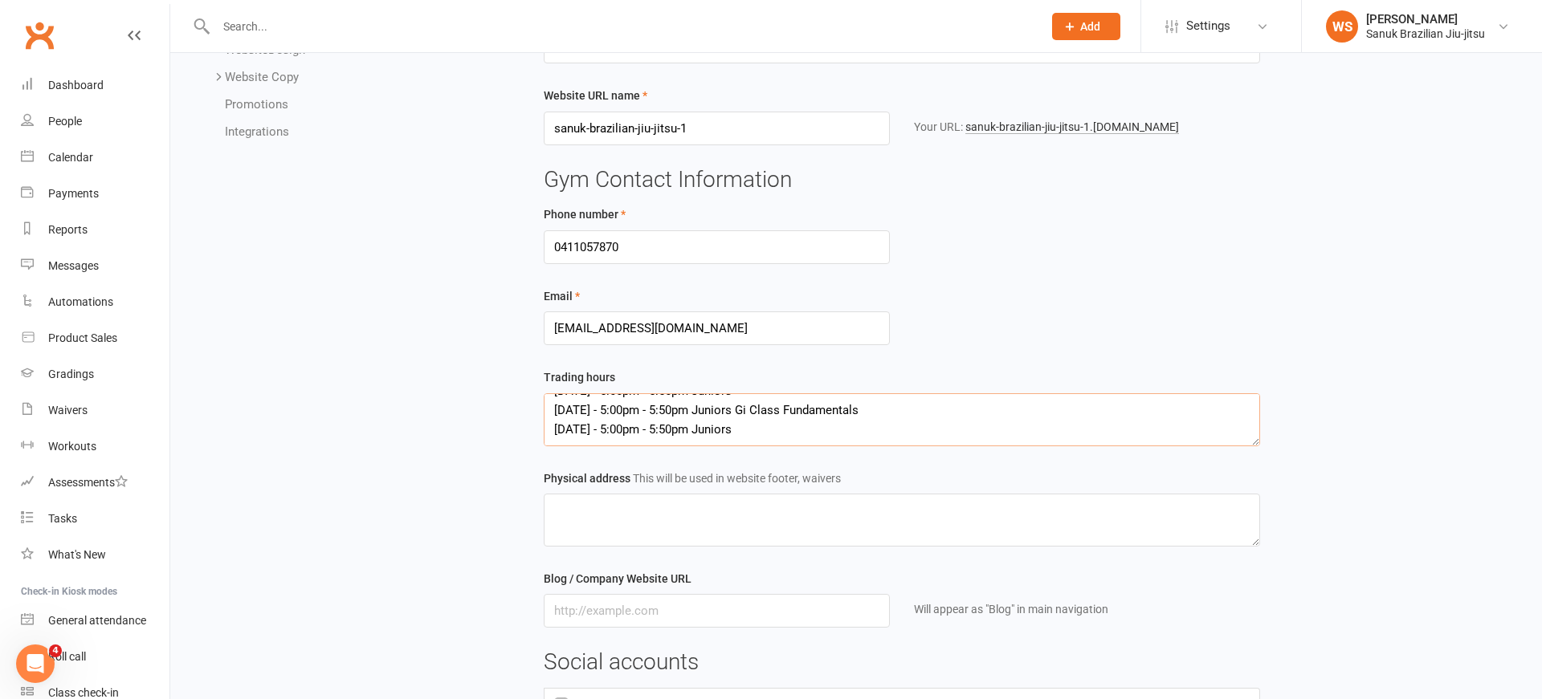
click at [740, 414] on textarea "[DATE] - 5:00pm - 5:50pm Juniors - Gi Class Fundamentals [DATE] - 6:00pm - 7:00…" at bounding box center [902, 419] width 716 height 53
click at [768, 418] on textarea "[DATE] - 5:00pm - 5:50pm Juniors - Gi Class Fundamentals [DATE] - 6:00pm - 7:00…" at bounding box center [902, 419] width 716 height 53
click at [577, 415] on textarea "[DATE] - 5:00pm - 5:50pm Juniors - Gi Class Fundamentals [DATE] - 6:00pm - 7:00…" at bounding box center [902, 419] width 716 height 53
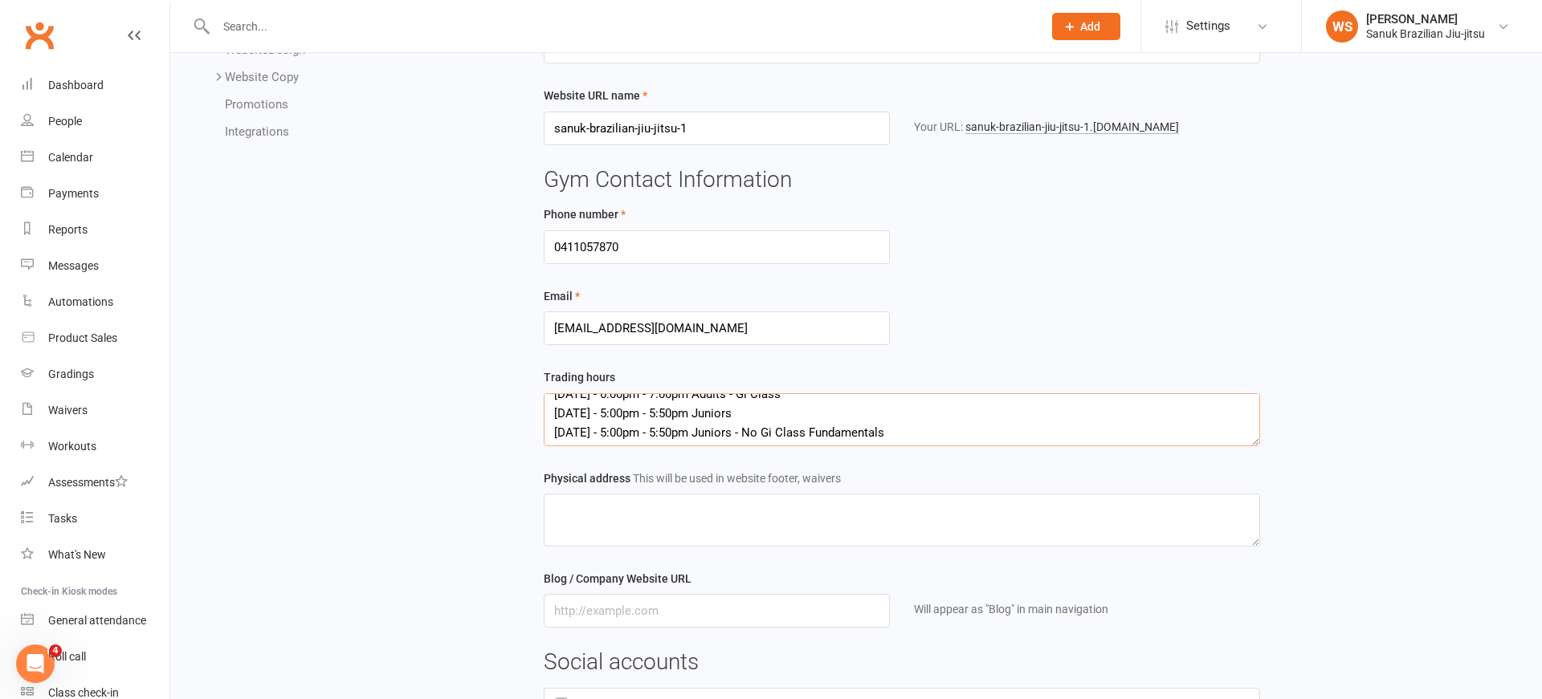
click at [570, 432] on textarea "[DATE] - 5:00pm - 5:50pm Juniors - Gi Class Fundamentals [DATE] - 6:00pm - 7:00…" at bounding box center [902, 419] width 716 height 53
paste textarea "Wednes"
drag, startPoint x: 758, startPoint y: 434, endPoint x: 721, endPoint y: 435, distance: 36.9
click at [721, 435] on textarea "[DATE] - 5:00pm - 5:50pm Juniors - Gi Class Fundamentals [DATE] - 6:00pm - 7:00…" at bounding box center [902, 419] width 716 height 53
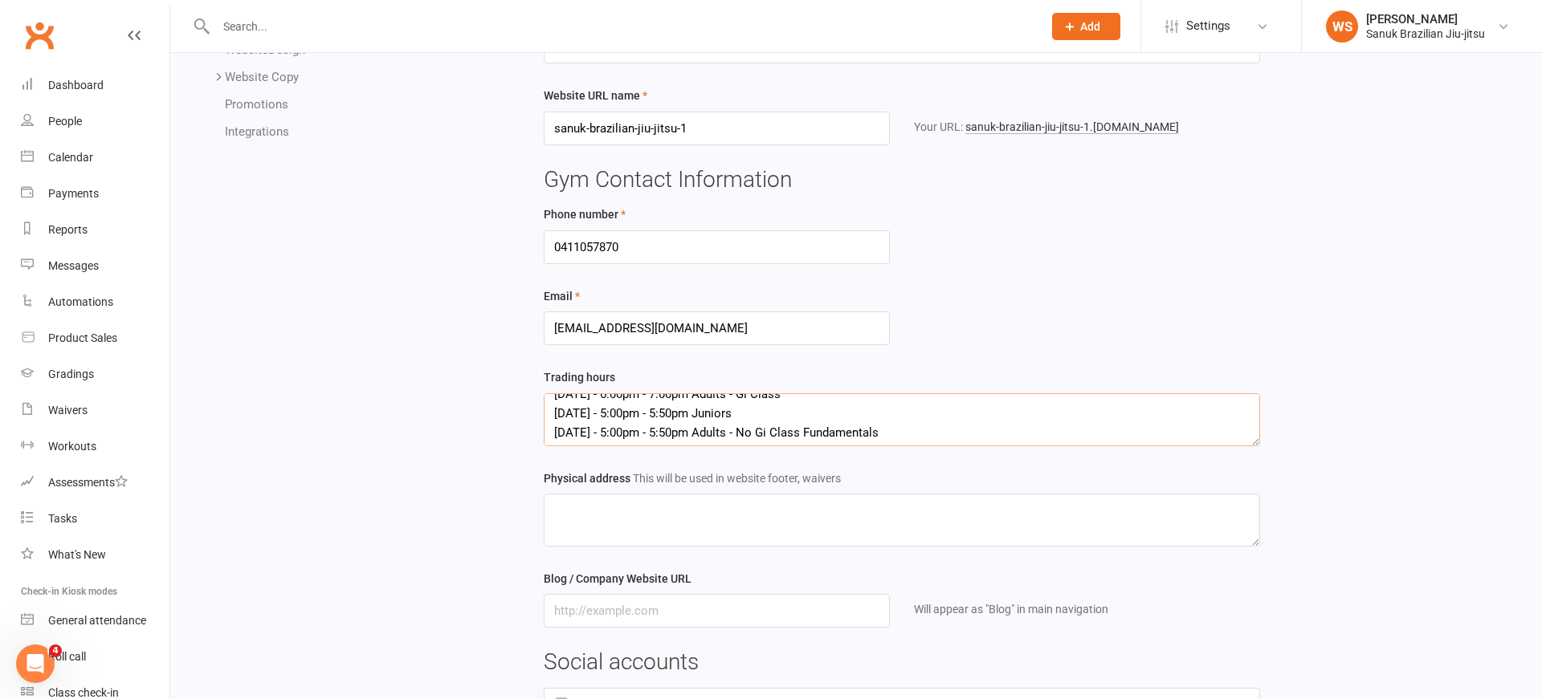
drag, startPoint x: 814, startPoint y: 427, endPoint x: 842, endPoint y: 438, distance: 30.3
click at [814, 427] on textarea "[DATE] - 5:00pm - 5:50pm Juniors - Gi Class Fundamentals [DATE] - 6:00pm - 7:00…" at bounding box center [902, 419] width 716 height 53
drag, startPoint x: 908, startPoint y: 438, endPoint x: 758, endPoint y: 434, distance: 150.2
click at [755, 434] on textarea "[DATE] - 5:00pm - 5:50pm Juniors - Gi Class Fundamentals [DATE] - 6:00pm - 7:00…" at bounding box center [902, 419] width 716 height 53
click at [785, 411] on textarea "[DATE] - 5:00pm - 5:50pm Juniors - Gi Class Fundamentals [DATE] - 6:00pm - 7:00…" at bounding box center [902, 419] width 716 height 53
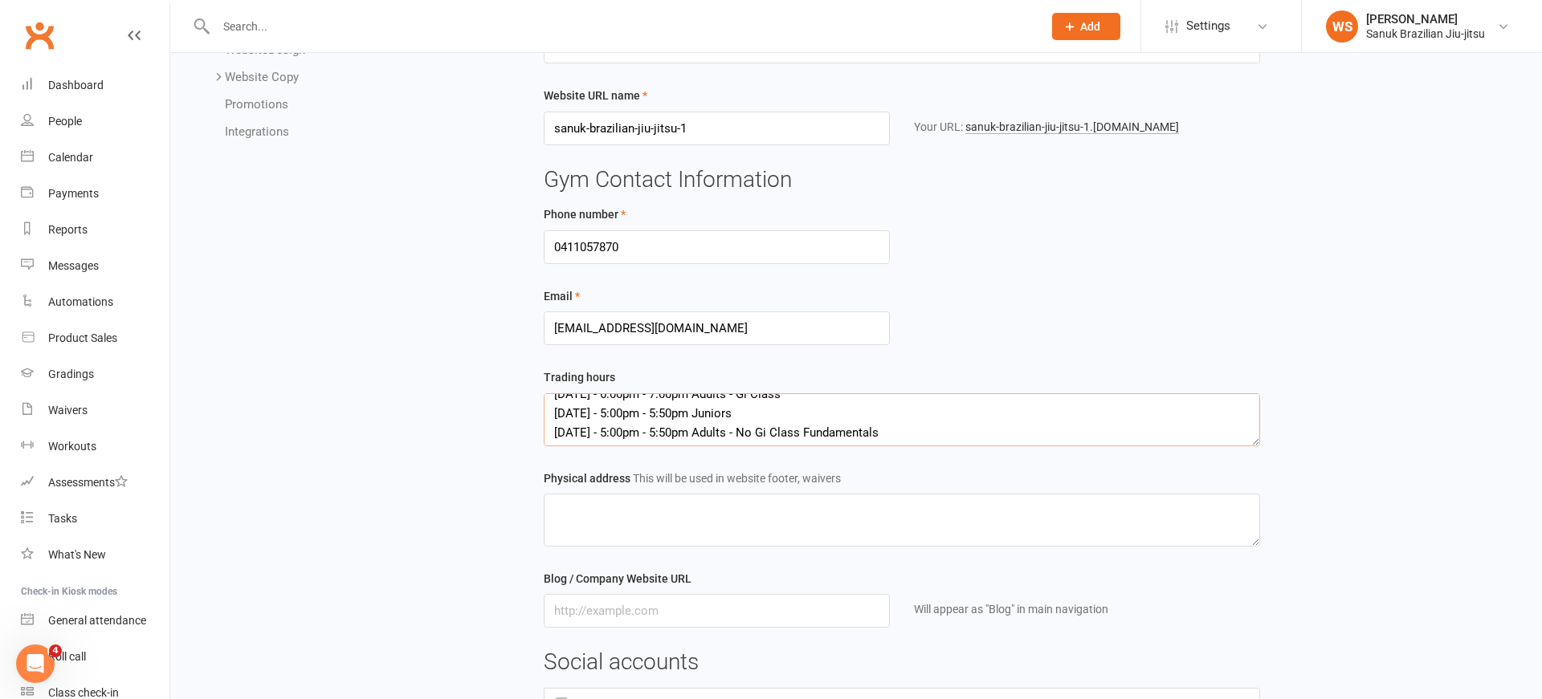
paste textarea "- No Gi Class Fundamentals"
click at [760, 418] on textarea "[DATE] - 5:00pm - 5:50pm Juniors - Gi Class Fundamentals [DATE] - 6:00pm - 7:00…" at bounding box center [902, 419] width 716 height 53
click at [709, 425] on textarea "[DATE] - 5:00pm - 5:50pm Juniors - Gi Class Fundamentals [DATE] - 6:00pm - 7:00…" at bounding box center [902, 419] width 716 height 53
click at [632, 424] on textarea "[DATE] - 5:00pm - 5:50pm Juniors - Gi Class Fundamentals [DATE] - 6:00pm - 7:00…" at bounding box center [902, 419] width 716 height 53
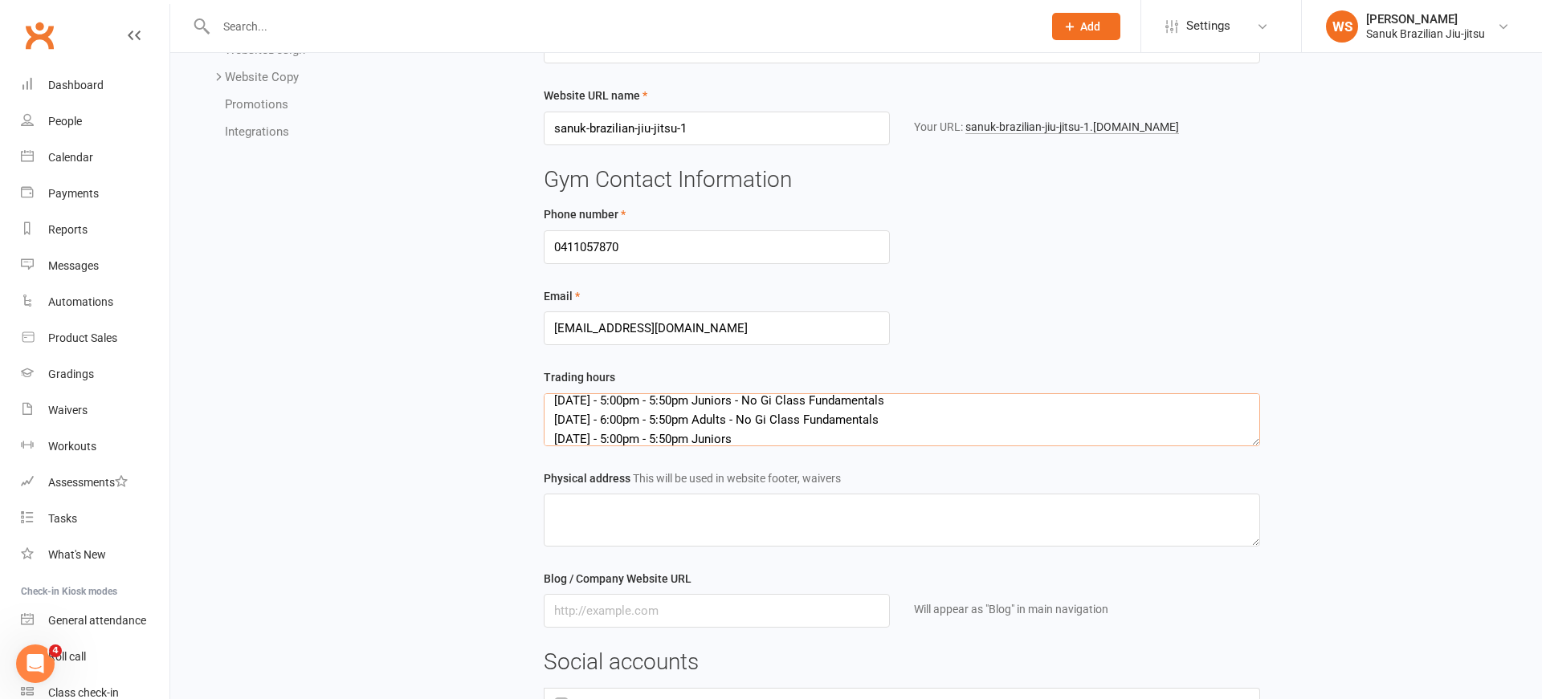
scroll to position [78, 0]
click at [692, 430] on textarea "[DATE] - 5:00pm - 5:50pm Juniors - Gi Class Fundamentals [DATE] - 6:00pm - 7:00…" at bounding box center [902, 419] width 716 height 53
click at [764, 430] on textarea "[DATE] - 5:00pm - 5:50pm Juniors - Gi Class Fundamentals [DATE] - 6:00pm - 7:00…" at bounding box center [902, 419] width 716 height 53
click at [582, 432] on textarea "[DATE] - 5:00pm - 5:50pm Juniors - Gi Class Fundamentals [DATE] - 6:00pm - 7:00…" at bounding box center [902, 419] width 716 height 53
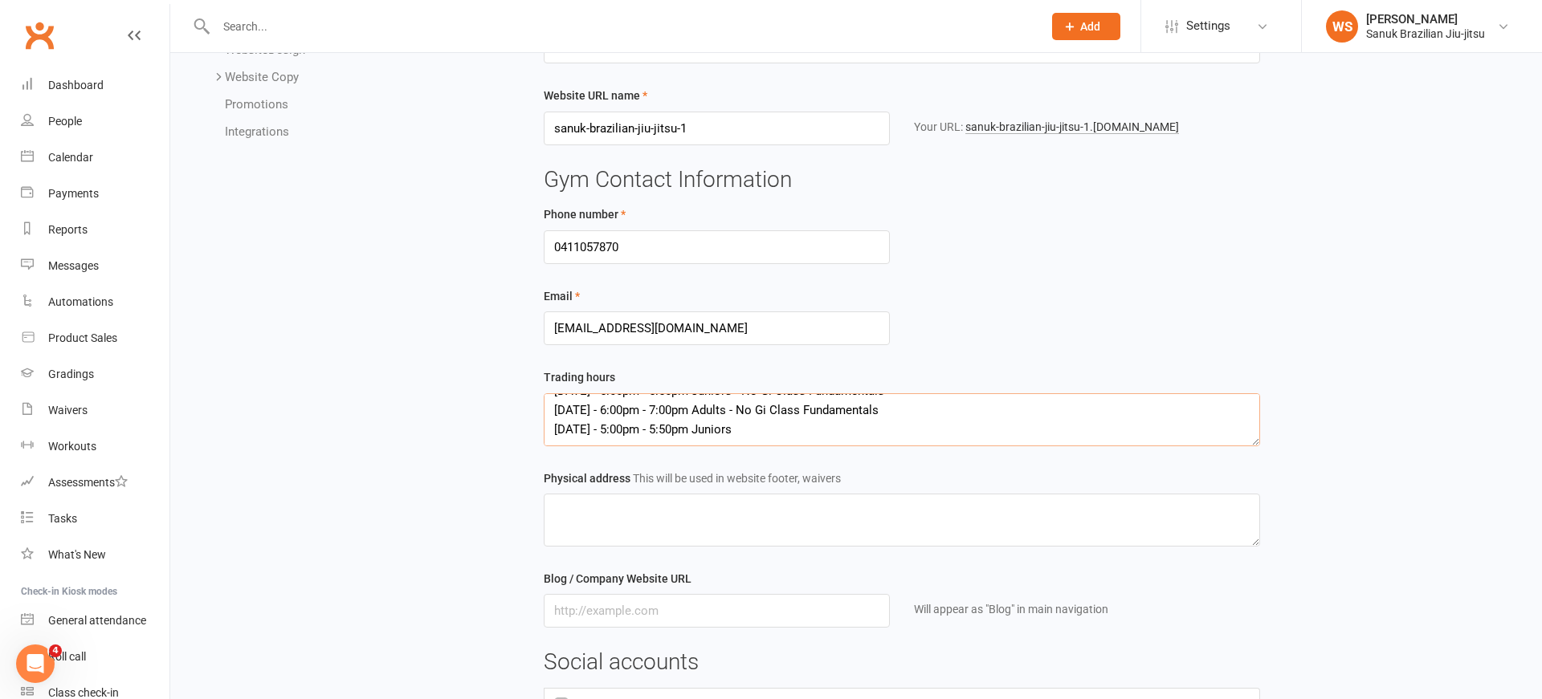
click at [582, 432] on textarea "[DATE] - 5:00pm - 5:50pm Juniors - Gi Class Fundamentals [DATE] - 6:00pm - 7:00…" at bounding box center [902, 419] width 716 height 53
drag, startPoint x: 661, startPoint y: 415, endPoint x: 499, endPoint y: 415, distance: 161.4
click at [544, 415] on textarea "[DATE] - 5:00pm - 5:50pm Juniors - Gi Class Fundamentals [DATE] - 6:00pm - 7:00…" at bounding box center [902, 419] width 716 height 53
click at [773, 435] on textarea "[DATE] - 5:00pm - 5:50pm Juniors - Gi Class Fundamentals [DATE] - 6:00pm - 7:00…" at bounding box center [902, 419] width 716 height 53
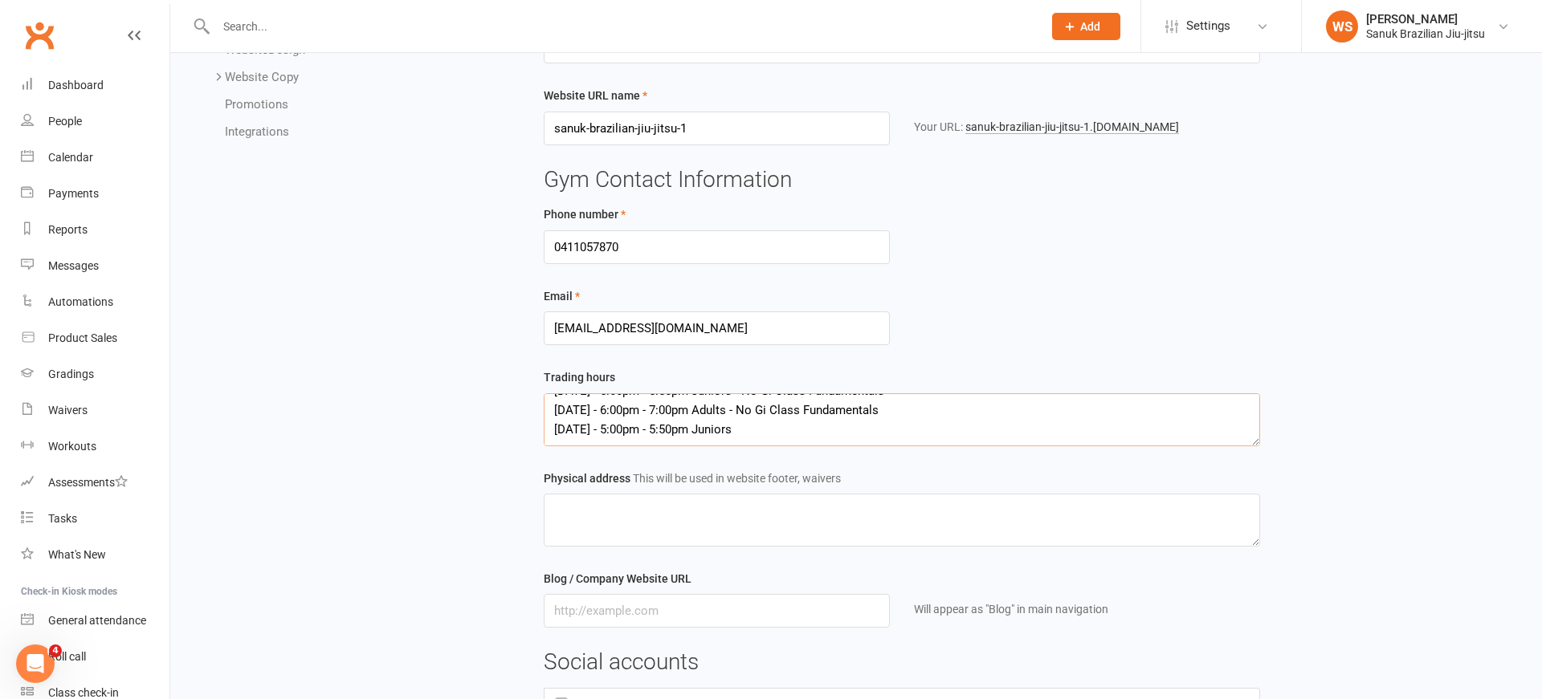
paste textarea "[DATE] - 6:00pm - 7:00pm Adults - No Gi Class Fundamentals"
click at [592, 419] on textarea "[DATE] - 5:00pm - 5:50pm Juniors - Gi Class Fundamentals [DATE] - 6:00pm - 7:00…" at bounding box center [902, 419] width 716 height 53
click at [592, 438] on textarea "[DATE] - 5:00pm - 5:50pm Juniors - Gi Class Fundamentals [DATE] - 6:00pm - 7:00…" at bounding box center [902, 419] width 716 height 53
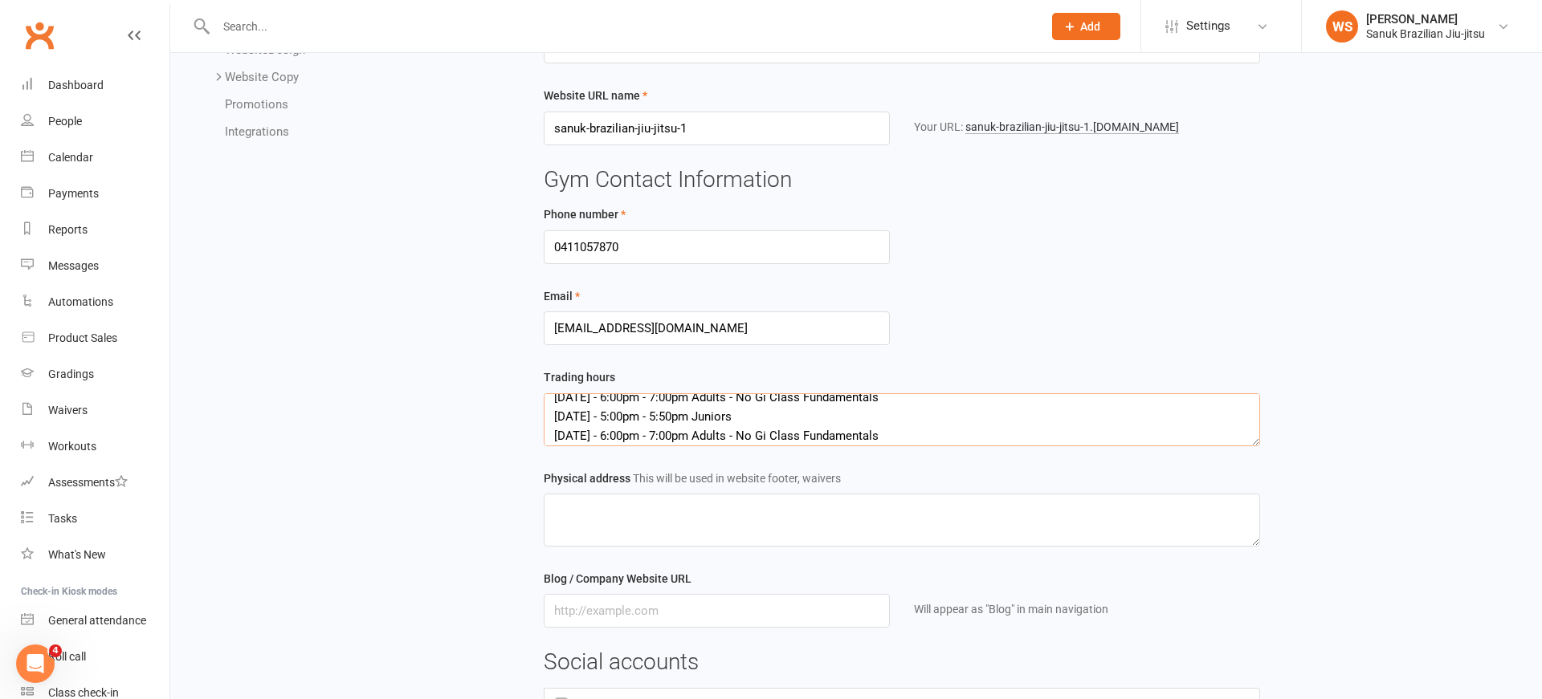
paste textarea "Thur"
click at [770, 440] on textarea "[DATE] - 5:00pm - 5:50pm Juniors - Gi Class Fundamentals [DATE] - 6:00pm - 7:00…" at bounding box center [902, 419] width 716 height 53
drag, startPoint x: 909, startPoint y: 440, endPoint x: 838, endPoint y: 439, distance: 70.7
click at [839, 440] on textarea "[DATE] - 5:00pm - 5:50pm Juniors - Gi Class Fundamentals [DATE] - 6:00pm - 7:00…" at bounding box center [902, 419] width 716 height 53
drag, startPoint x: 917, startPoint y: 438, endPoint x: 927, endPoint y: 438, distance: 10.4
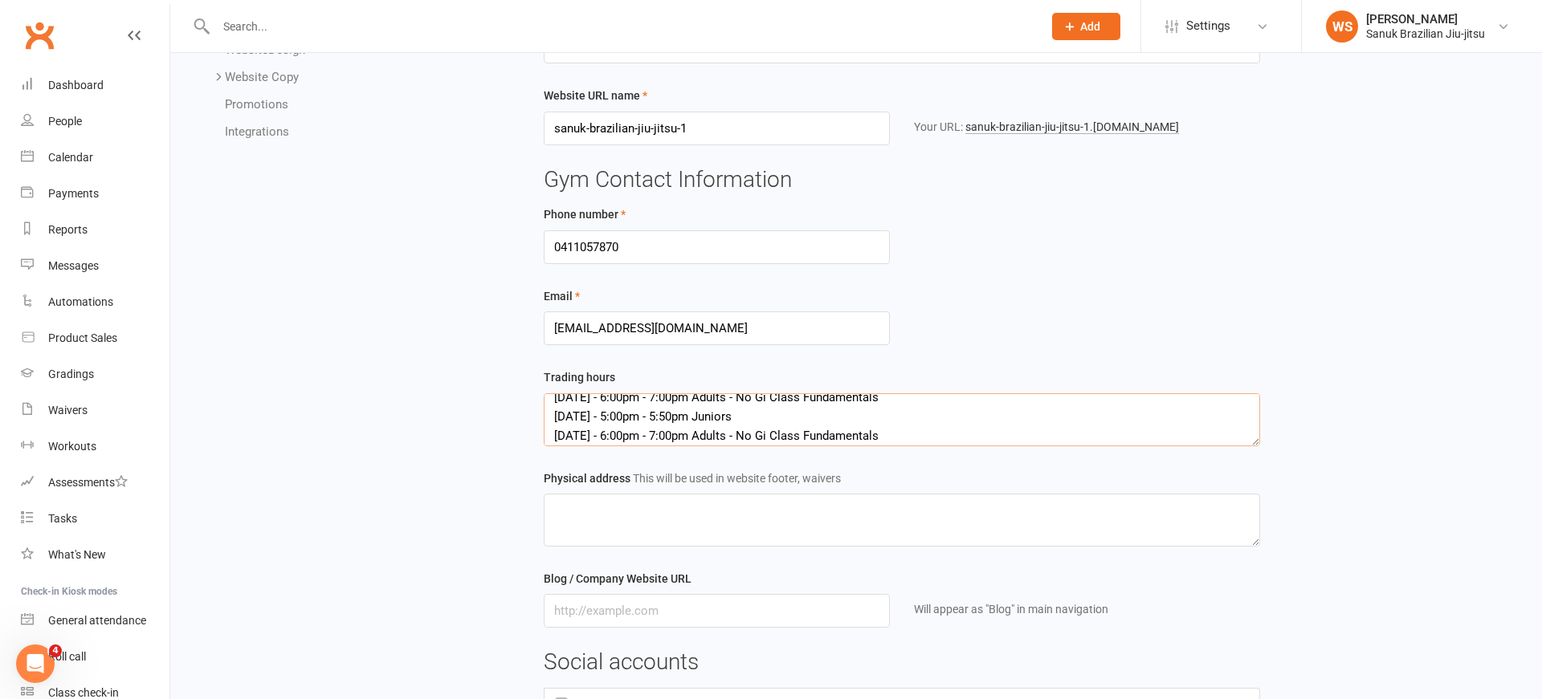
click at [916, 438] on textarea "[DATE] - 5:00pm - 5:50pm Juniors - Gi Class Fundamentals [DATE] - 6:00pm - 7:00…" at bounding box center [902, 419] width 716 height 53
drag, startPoint x: 936, startPoint y: 438, endPoint x: 817, endPoint y: 438, distance: 119.6
click at [816, 439] on textarea "[DATE] - 5:00pm - 5:50pm Juniors - Gi Class Fundamentals [DATE] - 6:00pm - 7:00…" at bounding box center [902, 419] width 716 height 53
drag, startPoint x: 825, startPoint y: 438, endPoint x: 747, endPoint y: 439, distance: 77.9
click at [743, 440] on textarea "[DATE] - 5:00pm - 5:50pm Juniors - Gi Class Fundamentals [DATE] - 6:00pm - 7:00…" at bounding box center [902, 419] width 716 height 53
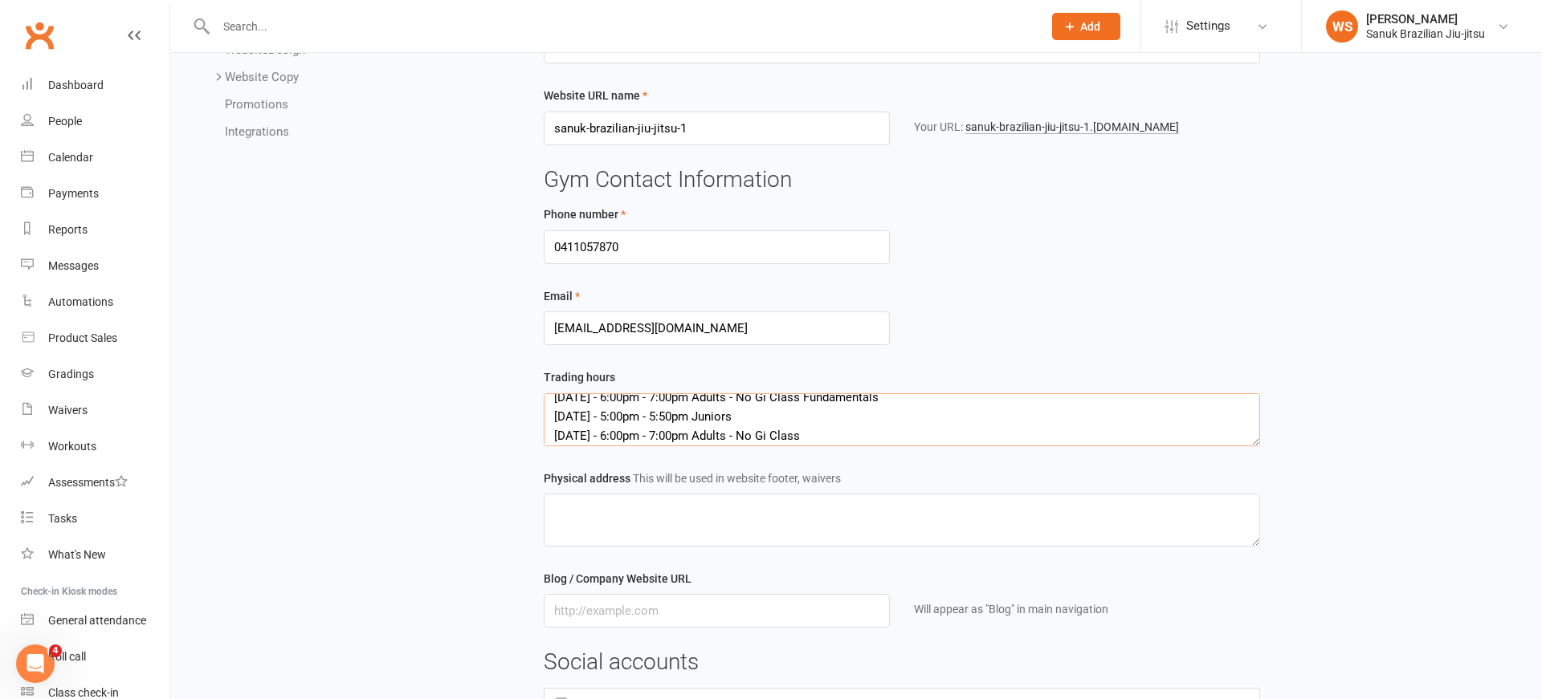
click at [760, 421] on textarea "[DATE] - 5:00pm - 5:50pm Juniors - Gi Class Fundamentals [DATE] - 6:00pm - 7:00…" at bounding box center [902, 419] width 716 height 53
paste textarea "- No Gi Class"
click at [748, 419] on textarea "[DATE] - 5:00pm - 5:50pm Juniors - Gi Class Fundamentals [DATE] - 6:00pm - 7:00…" at bounding box center [902, 419] width 716 height 53
click at [850, 428] on textarea "[DATE] - 5:00pm - 5:50pm Juniors - Gi Class Fundamentals [DATE] - 6:00pm - 7:00…" at bounding box center [902, 419] width 716 height 53
click at [837, 436] on textarea "[DATE] - 5:00pm - 5:50pm Juniors - Gi Class Fundamentals [DATE] - 6:00pm - 7:00…" at bounding box center [902, 419] width 716 height 53
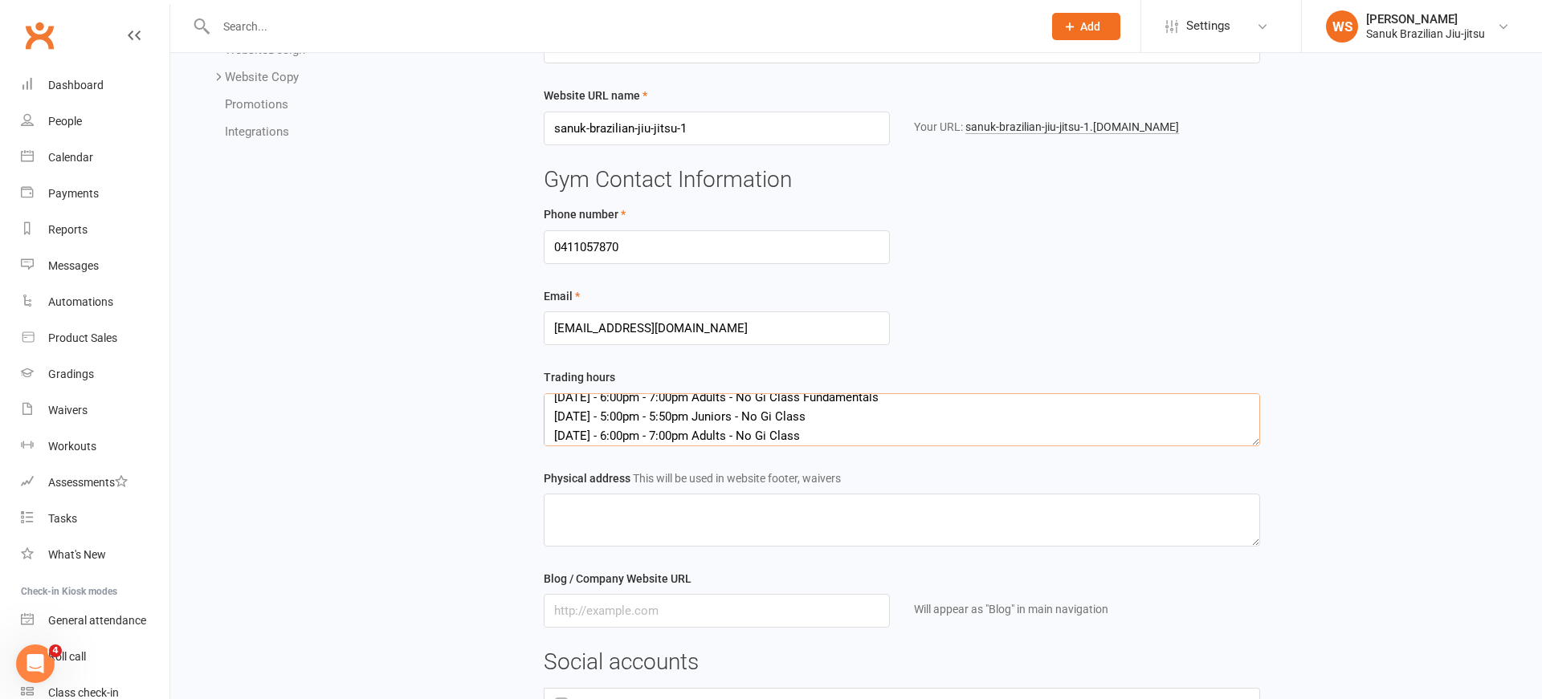
scroll to position [128, 0]
type textarea "[DATE] - 5:00pm - 5:50pm Juniors - Gi Class Fundamentals [DATE] - 6:00pm - 7:00…"
click at [736, 512] on textarea at bounding box center [902, 520] width 716 height 53
click at [711, 515] on textarea "[STREET_ADDRESS]" at bounding box center [902, 520] width 716 height 53
click at [715, 515] on textarea "[STREET_ADDRESS]" at bounding box center [902, 520] width 716 height 53
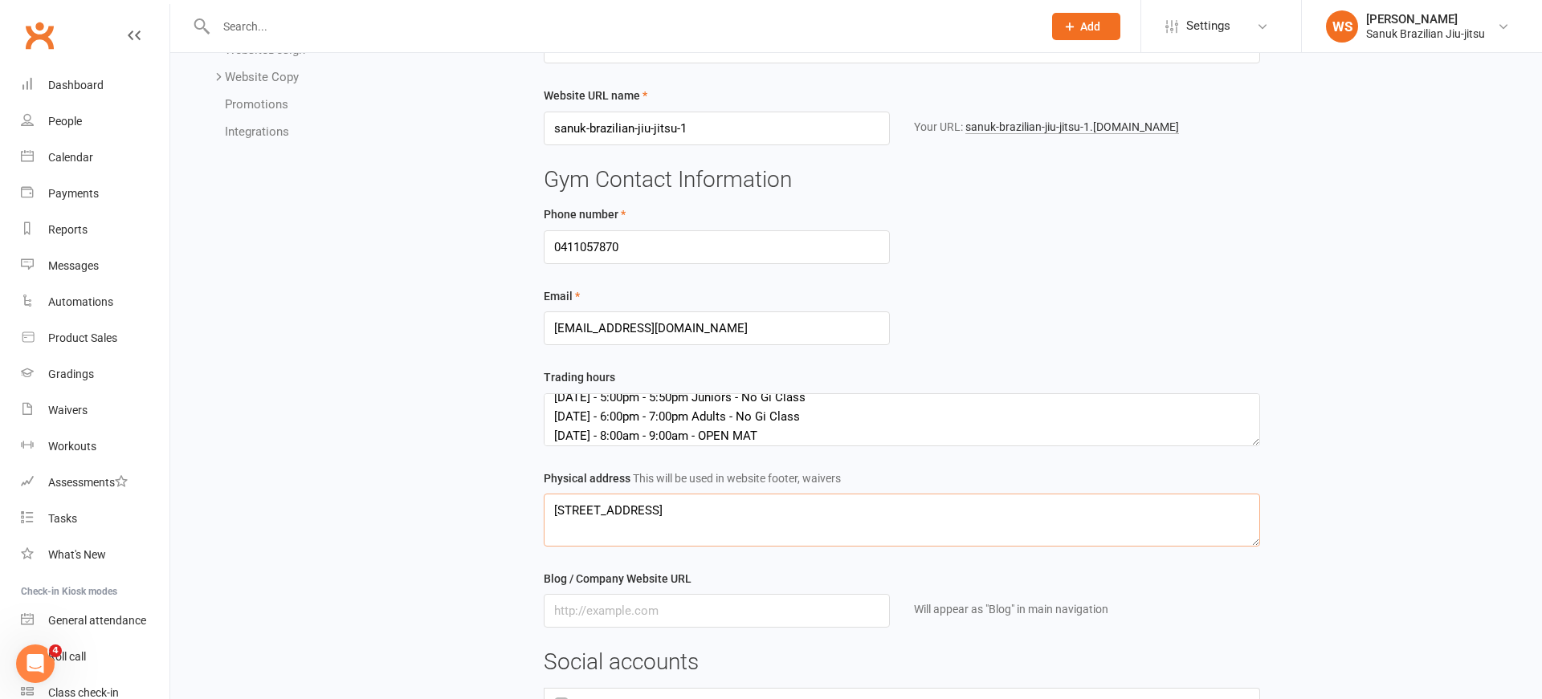
click at [797, 524] on textarea "[STREET_ADDRESS]" at bounding box center [902, 520] width 716 height 53
drag, startPoint x: 665, startPoint y: 516, endPoint x: 616, endPoint y: 526, distance: 49.9
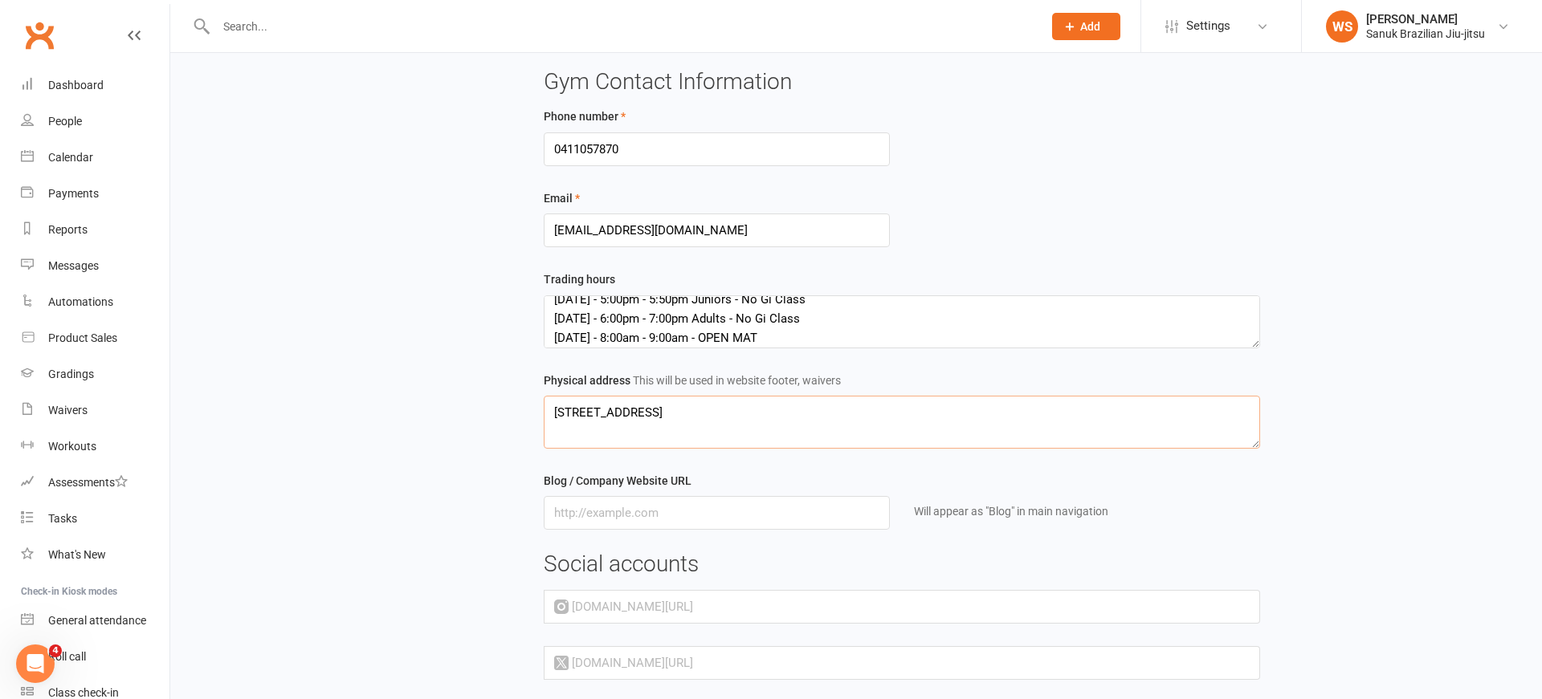
scroll to position [264, 0]
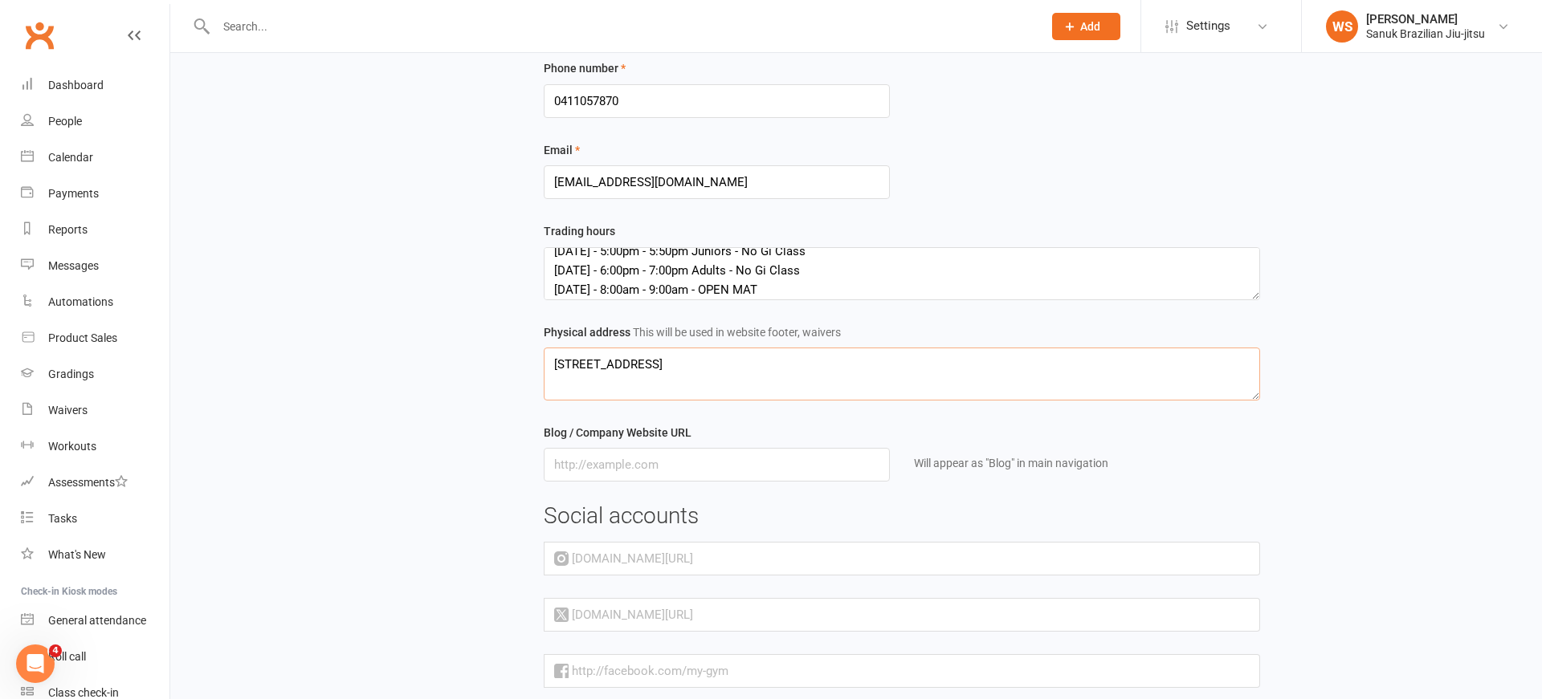
type textarea "[STREET_ADDRESS]"
click at [735, 469] on input "text" at bounding box center [717, 465] width 346 height 34
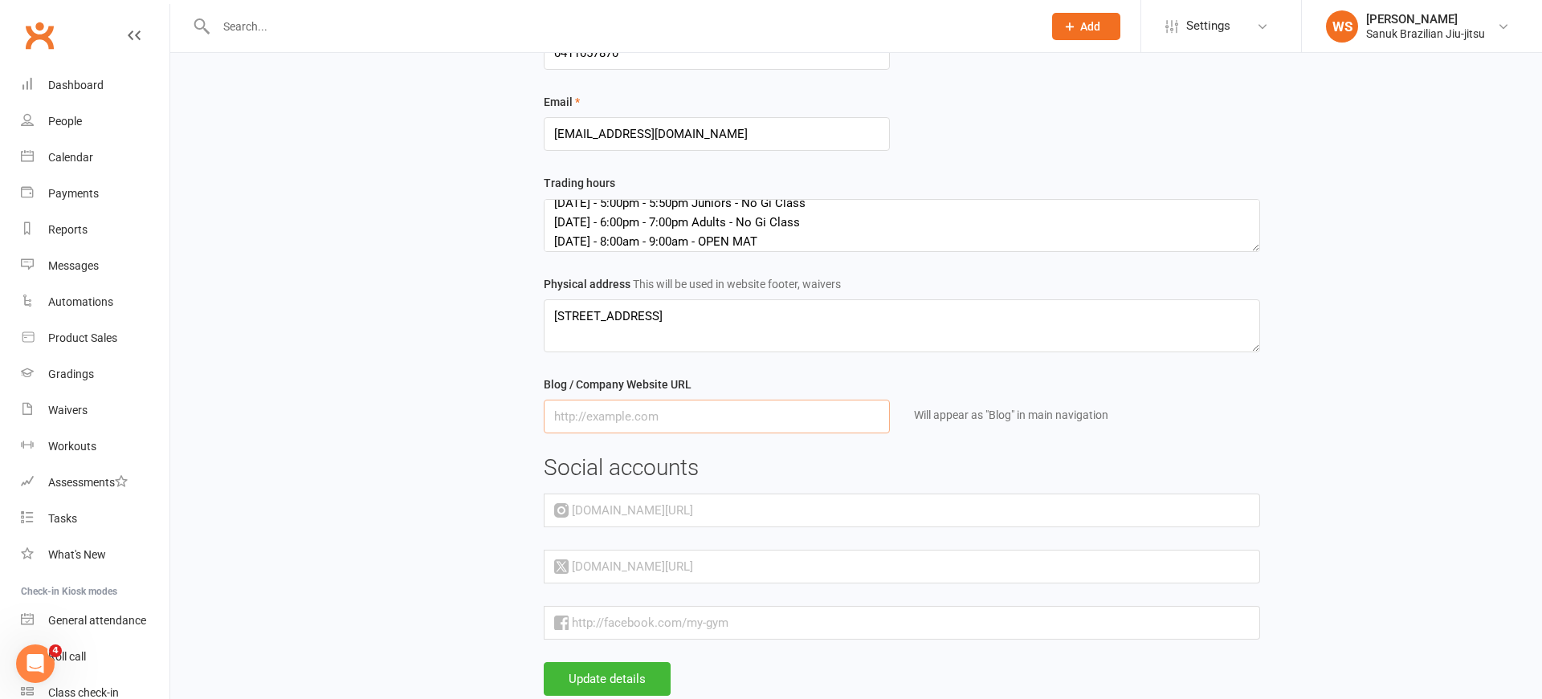
scroll to position [320, 0]
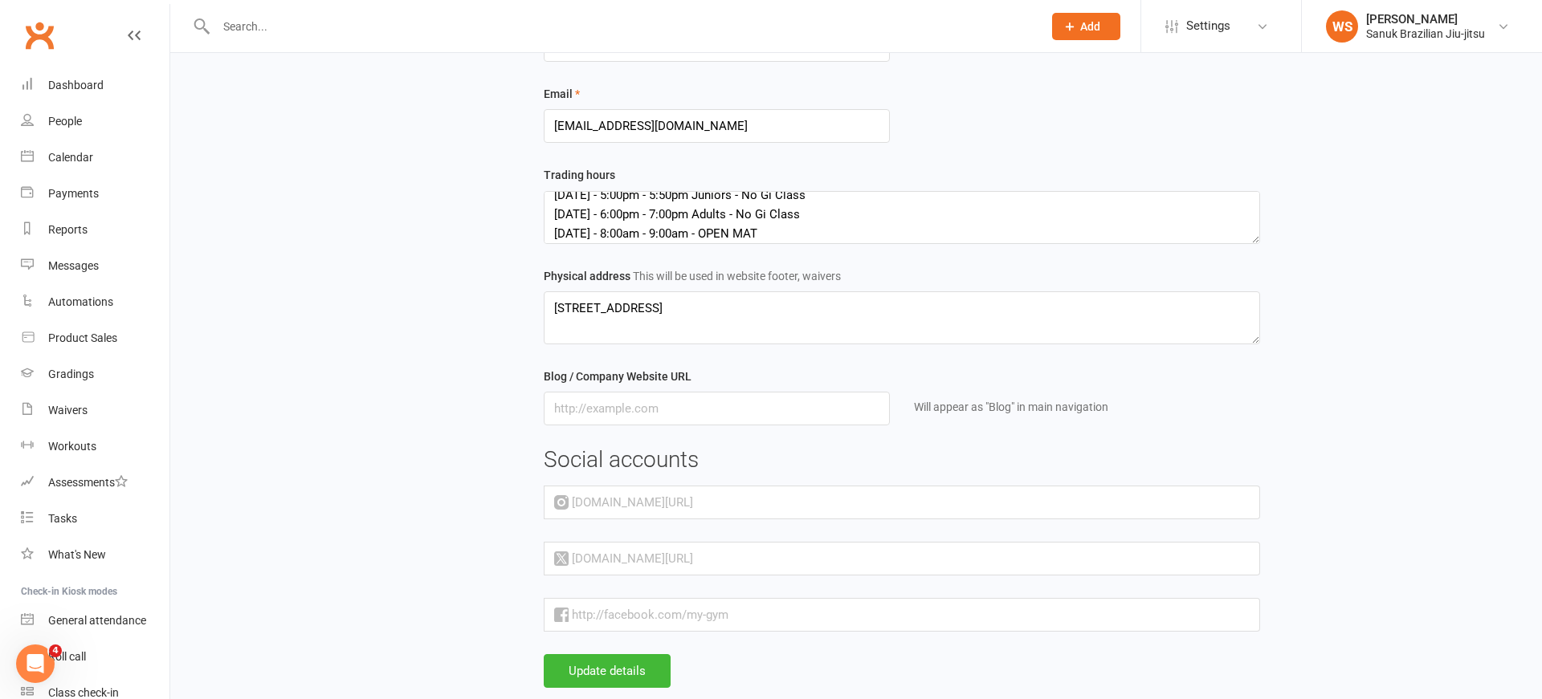
click at [693, 515] on input "text" at bounding box center [976, 503] width 567 height 34
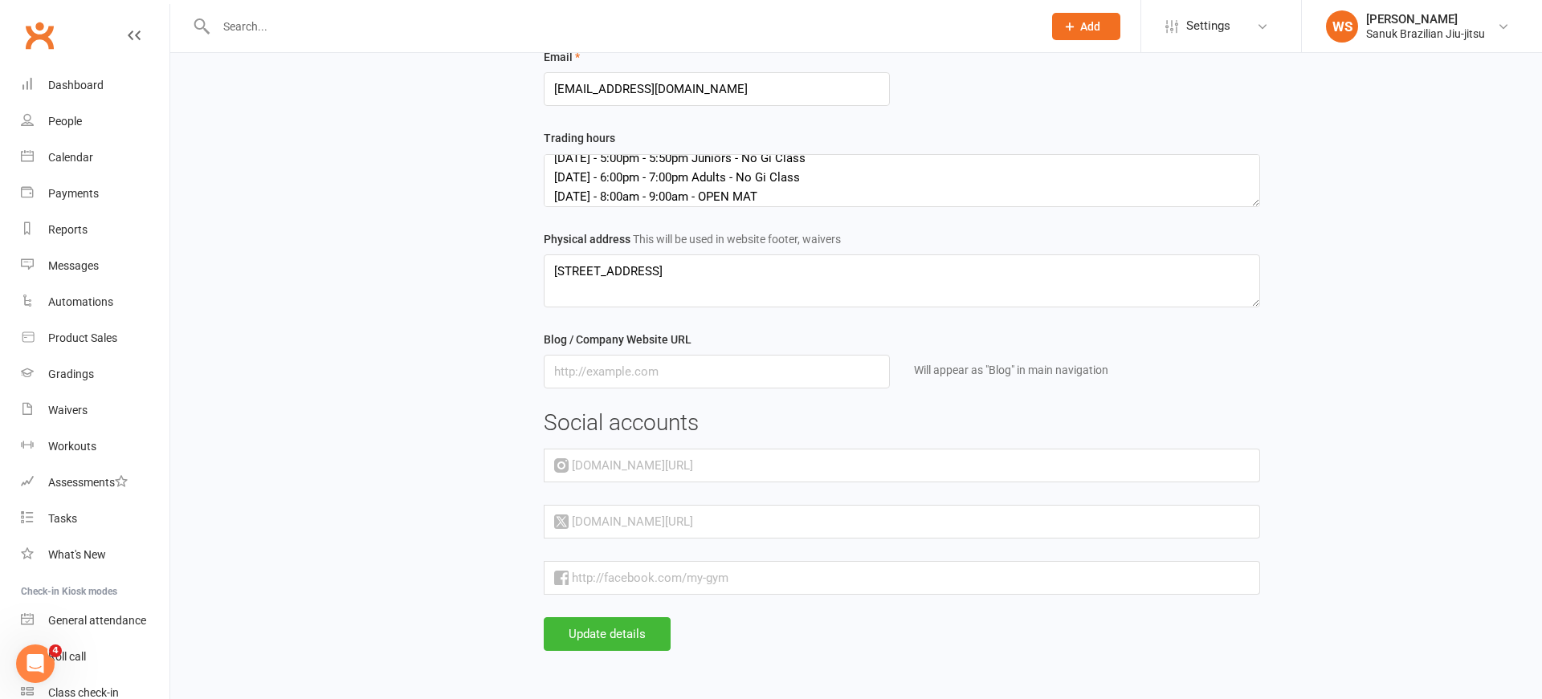
click at [693, 473] on input "text" at bounding box center [976, 466] width 567 height 34
paste input "[URL][DOMAIN_NAME]"
type input "[URL][DOMAIN_NAME]"
drag, startPoint x: 650, startPoint y: 468, endPoint x: 659, endPoint y: 467, distance: 8.9
click at [653, 468] on div "[DOMAIN_NAME][URL]" at bounding box center [623, 465] width 139 height 19
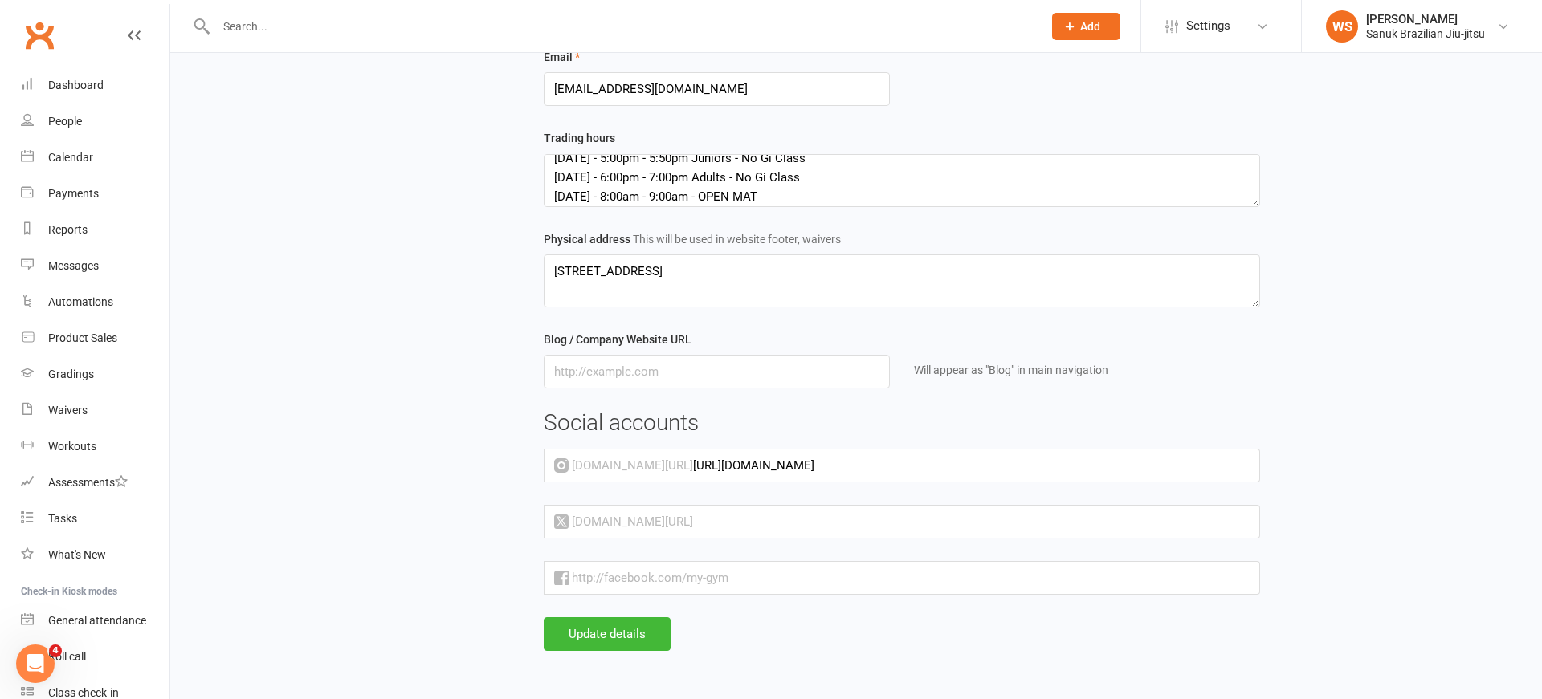
click at [656, 468] on div "[DOMAIN_NAME][URL]" at bounding box center [623, 465] width 139 height 19
click at [751, 577] on input "text" at bounding box center [916, 578] width 688 height 34
click at [826, 572] on input "text" at bounding box center [916, 578] width 688 height 34
paste input "[URL][DOMAIN_NAME]"
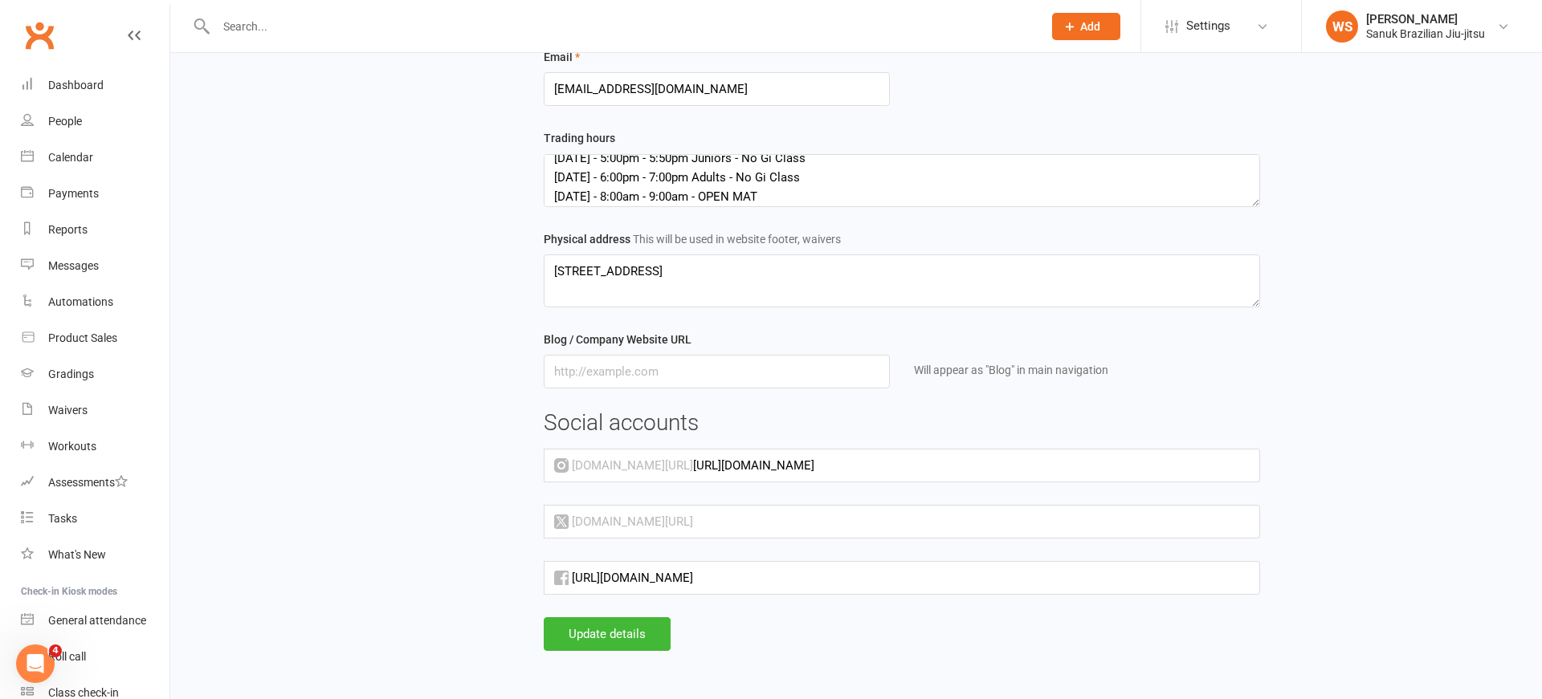
type input "[URL][DOMAIN_NAME]"
click at [727, 467] on input "[URL][DOMAIN_NAME]" at bounding box center [976, 466] width 567 height 34
drag, startPoint x: 873, startPoint y: 469, endPoint x: 657, endPoint y: 471, distance: 216.0
click at [693, 471] on input "[URL][DOMAIN_NAME]" at bounding box center [976, 466] width 567 height 34
click at [644, 470] on div "[DOMAIN_NAME][URL]" at bounding box center [623, 465] width 139 height 19
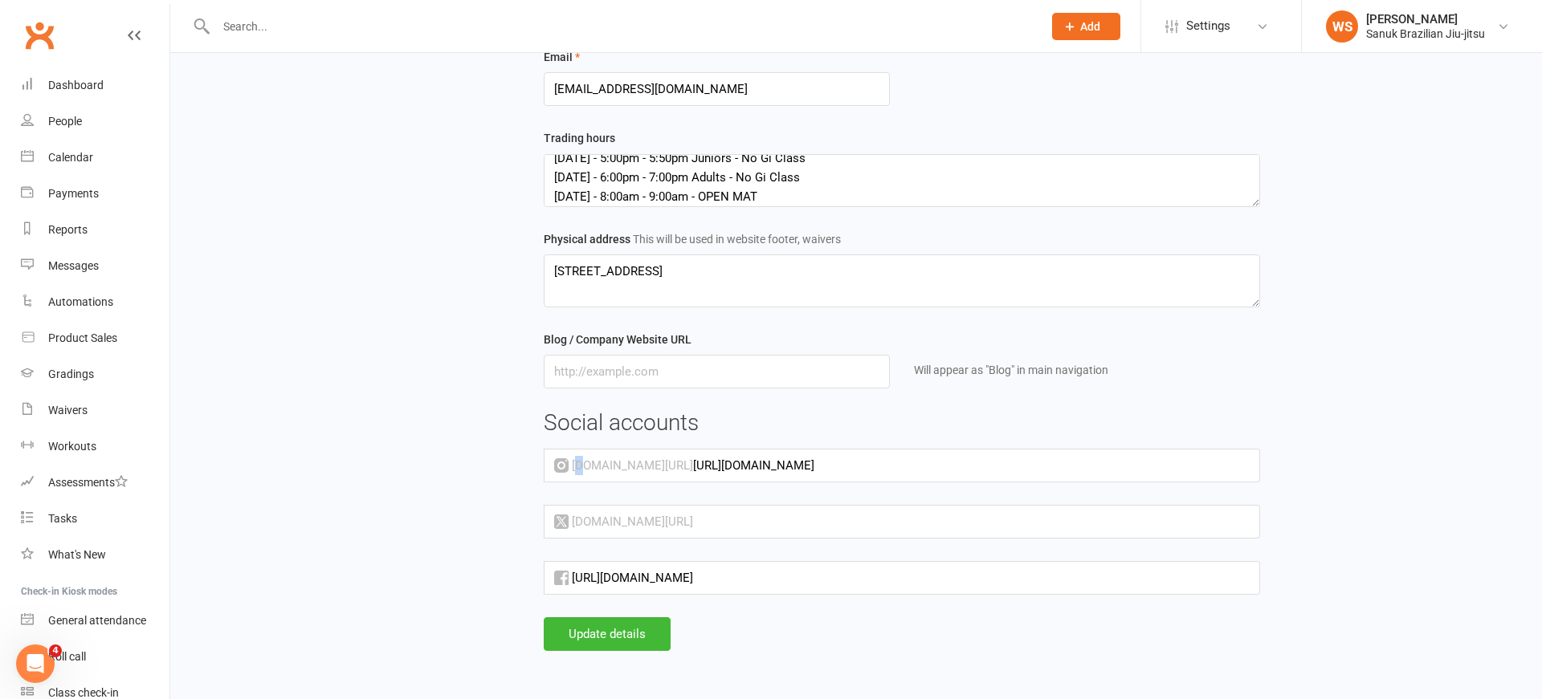
click at [577, 467] on div "[DOMAIN_NAME][URL]" at bounding box center [623, 465] width 139 height 19
click at [575, 467] on div "[DOMAIN_NAME][URL]" at bounding box center [623, 465] width 139 height 19
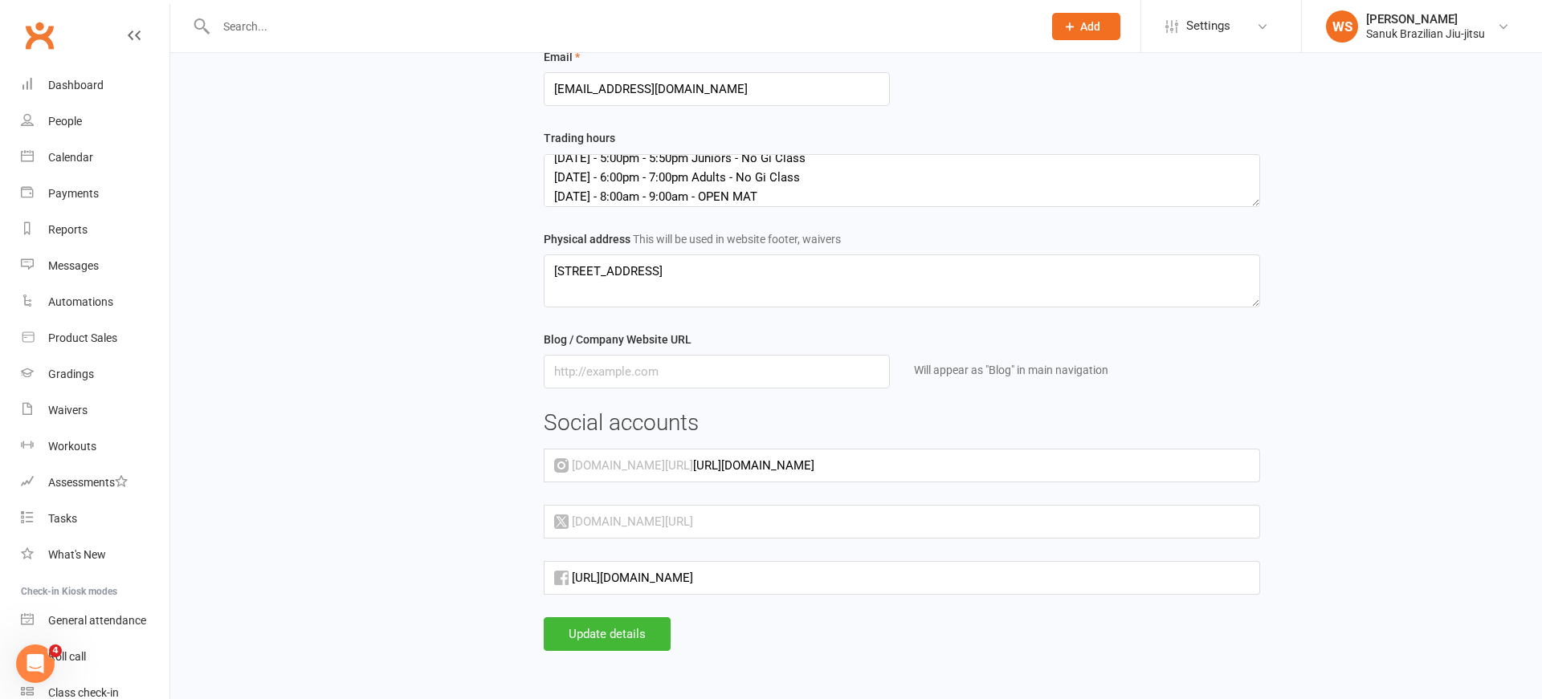
click at [575, 467] on div "[DOMAIN_NAME][URL]" at bounding box center [623, 465] width 139 height 19
click at [576, 467] on div "[DOMAIN_NAME][URL]" at bounding box center [623, 465] width 139 height 19
click at [577, 467] on div "[DOMAIN_NAME][URL]" at bounding box center [623, 465] width 139 height 19
drag, startPoint x: 925, startPoint y: 470, endPoint x: 588, endPoint y: 467, distance: 337.2
click at [693, 463] on input "[URL][DOMAIN_NAME]" at bounding box center [976, 466] width 567 height 34
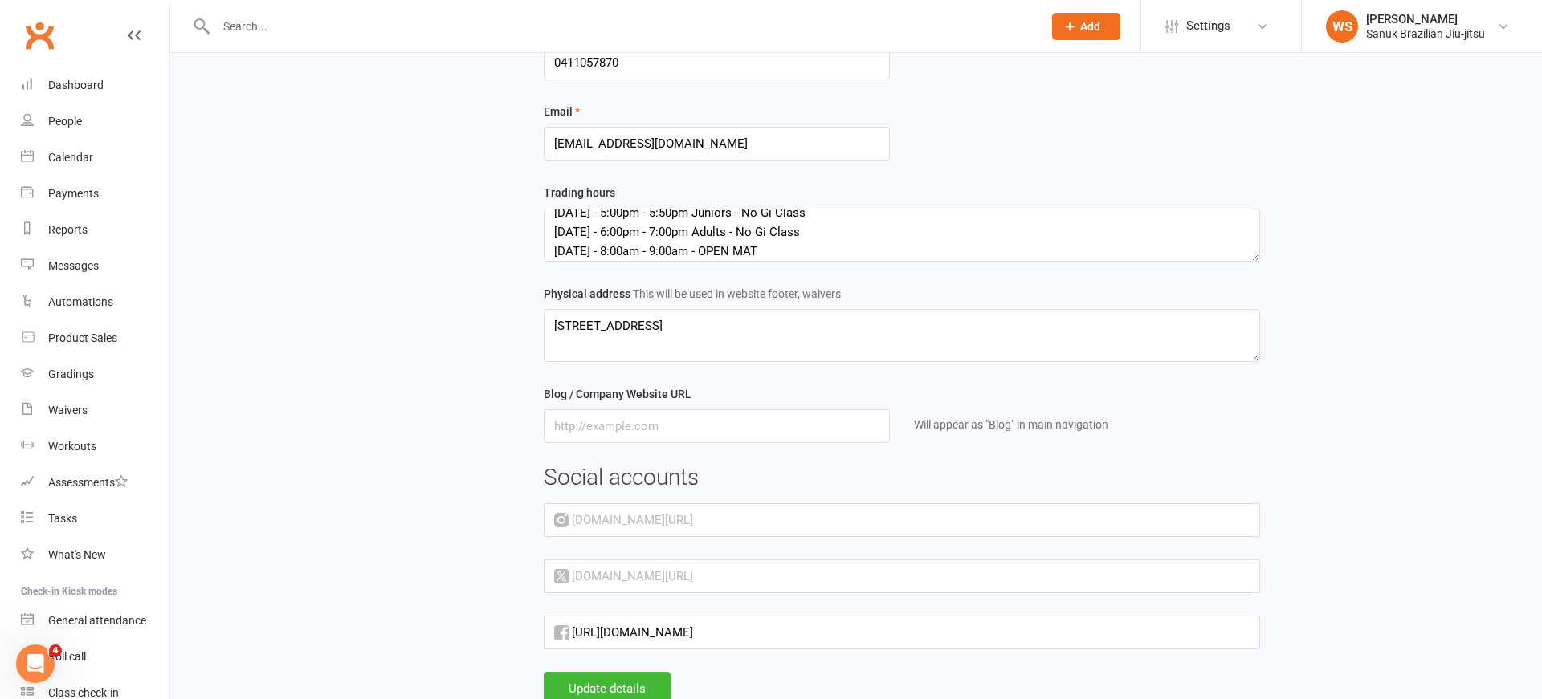
scroll to position [242, 0]
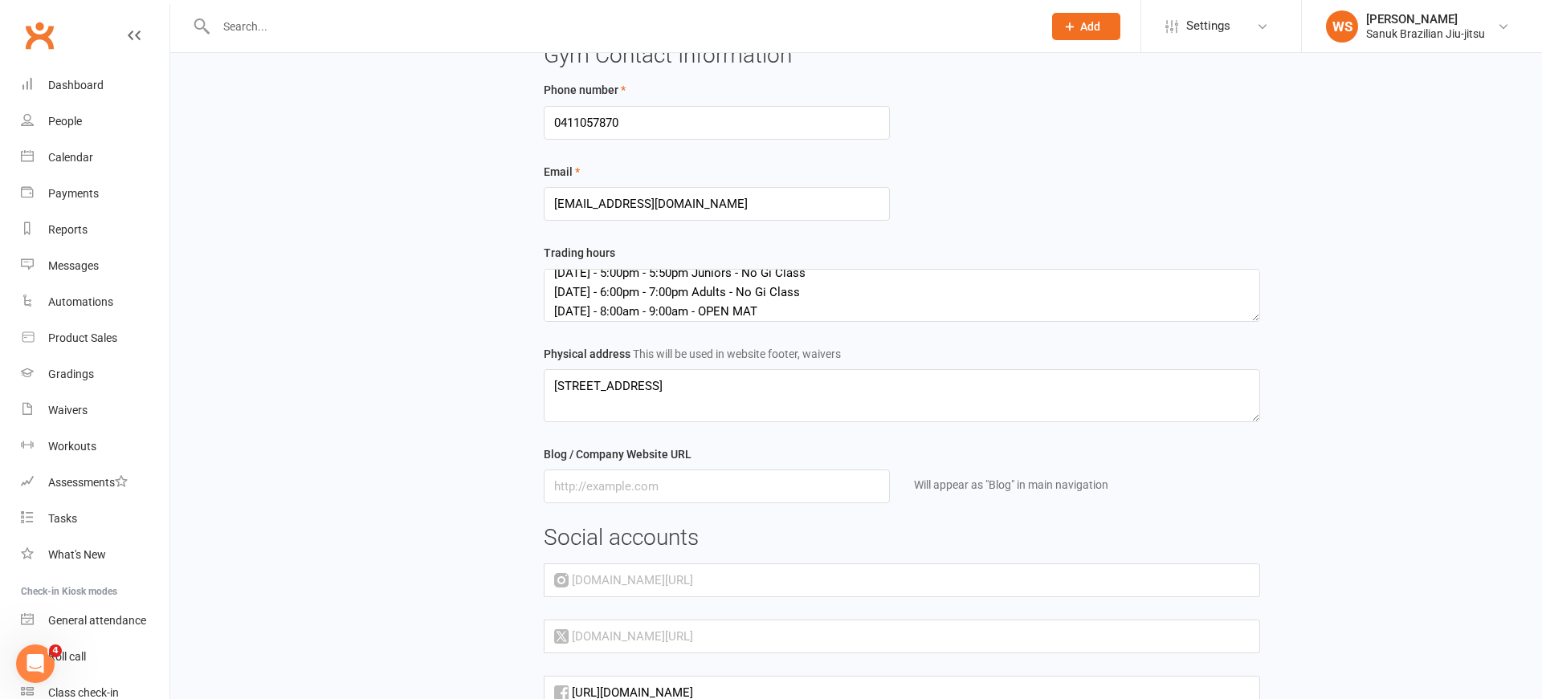
click at [577, 589] on div "[DOMAIN_NAME][URL]" at bounding box center [623, 580] width 139 height 19
click at [574, 586] on div "[DOMAIN_NAME][URL]" at bounding box center [623, 580] width 139 height 19
click at [570, 585] on div "[DOMAIN_NAME][URL]" at bounding box center [623, 580] width 139 height 19
click at [575, 584] on div "[DOMAIN_NAME][URL]" at bounding box center [623, 580] width 139 height 19
drag, startPoint x: 575, startPoint y: 584, endPoint x: 609, endPoint y: 585, distance: 34.6
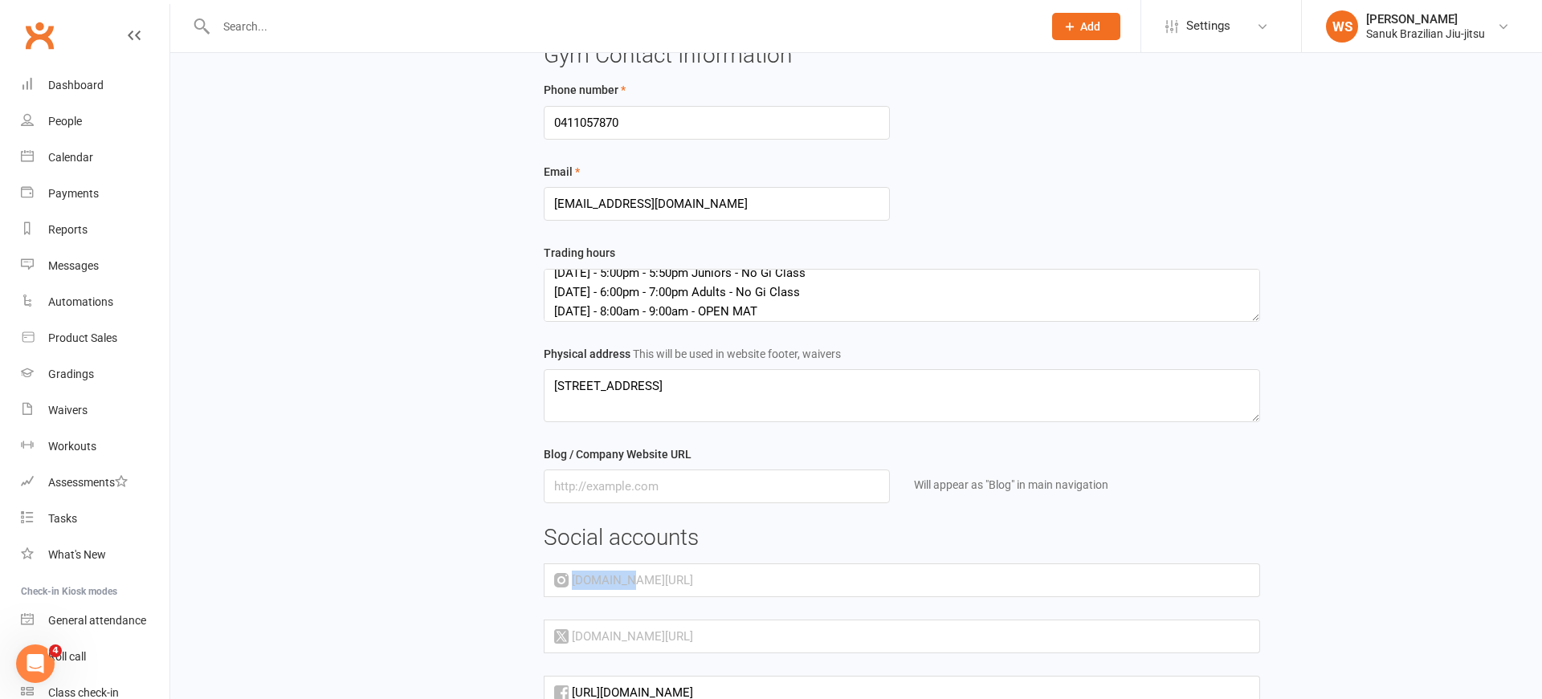
click at [578, 584] on div "[DOMAIN_NAME][URL]" at bounding box center [623, 580] width 139 height 19
click at [729, 577] on input "text" at bounding box center [976, 581] width 567 height 34
paste input "[URL][DOMAIN_NAME]"
type input "[URL][DOMAIN_NAME]"
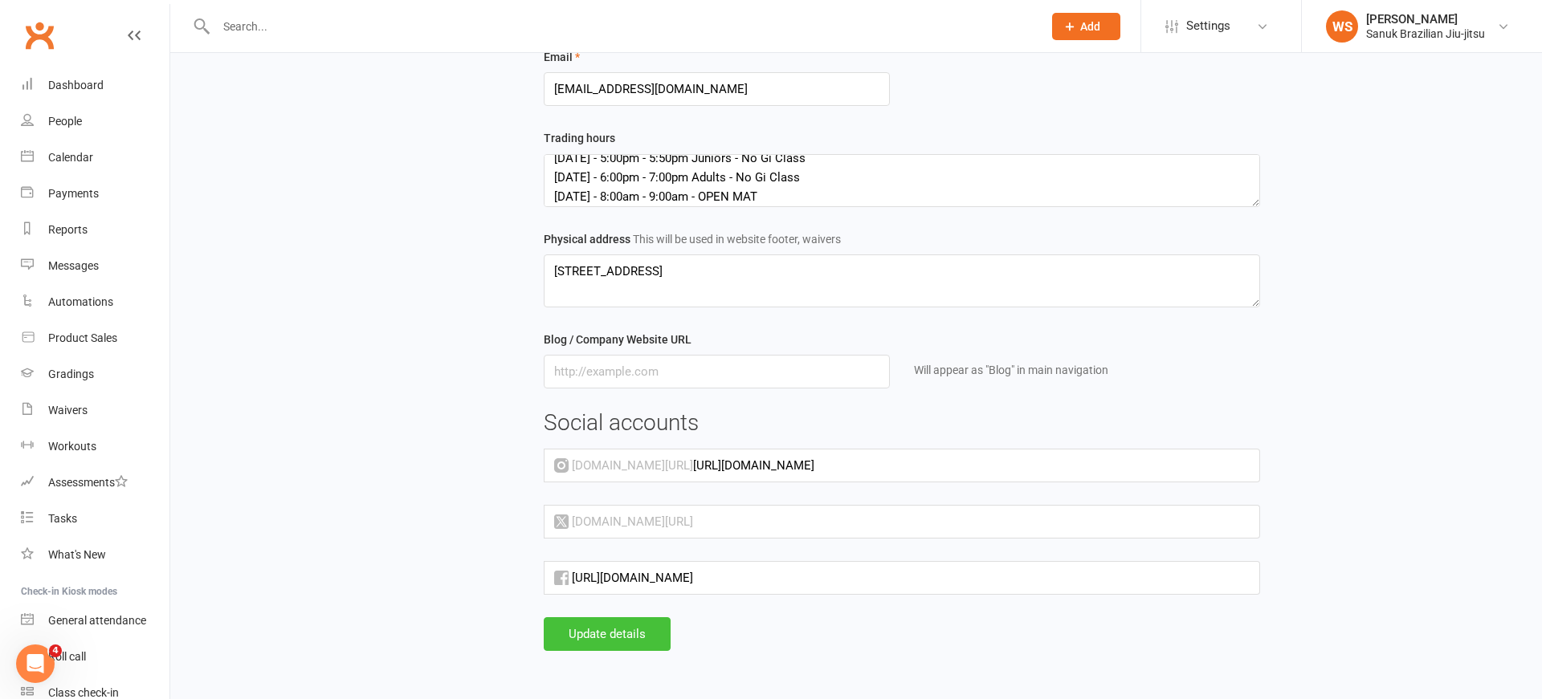
click at [621, 637] on button "Update details" at bounding box center [607, 634] width 127 height 34
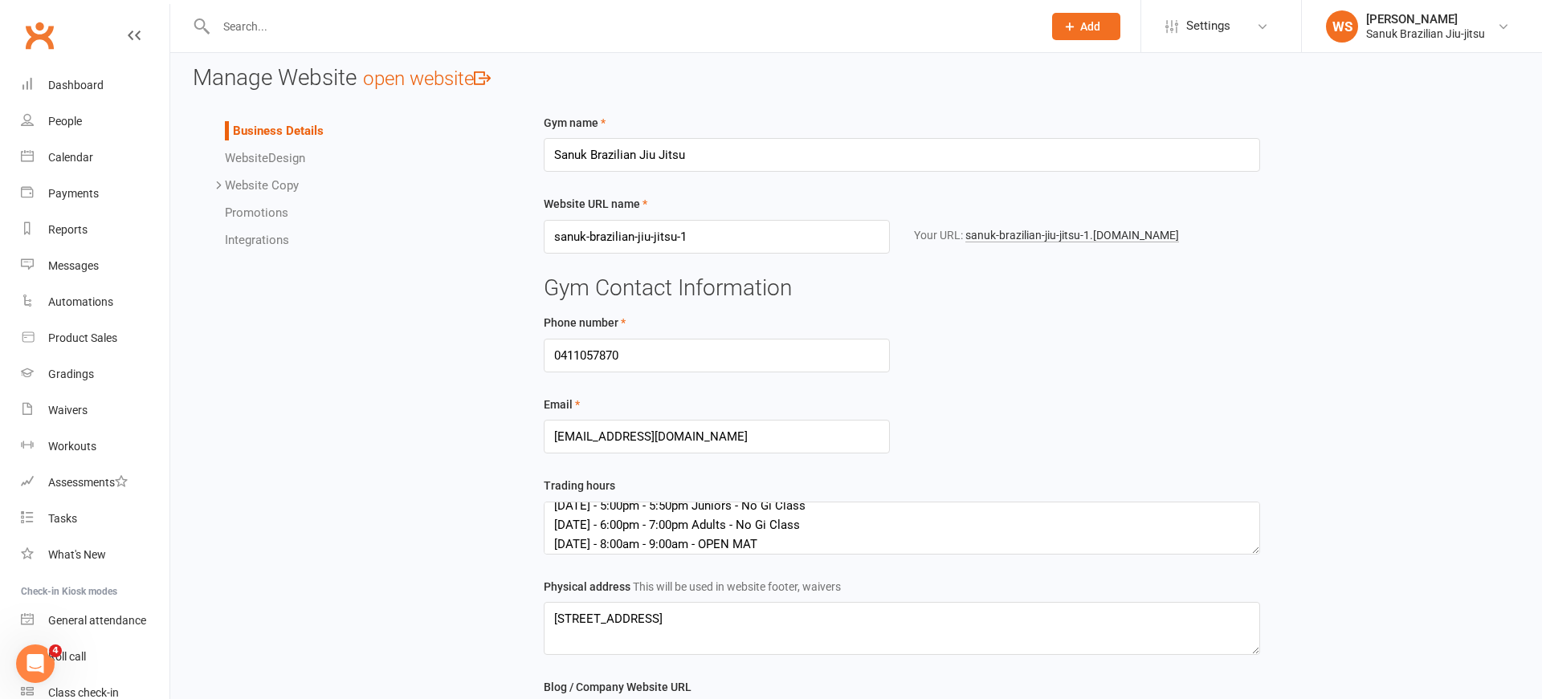
scroll to position [0, 0]
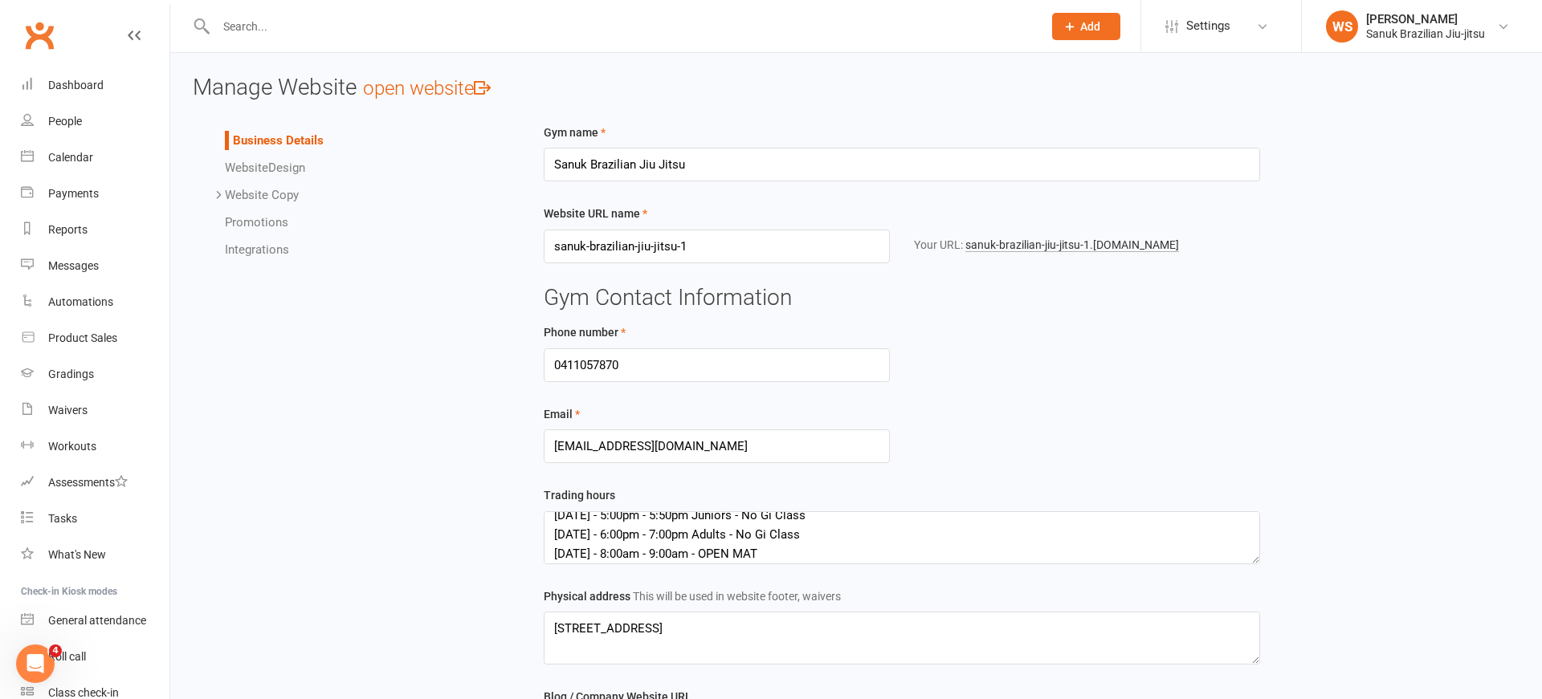
click at [257, 169] on span "Website" at bounding box center [246, 168] width 43 height 14
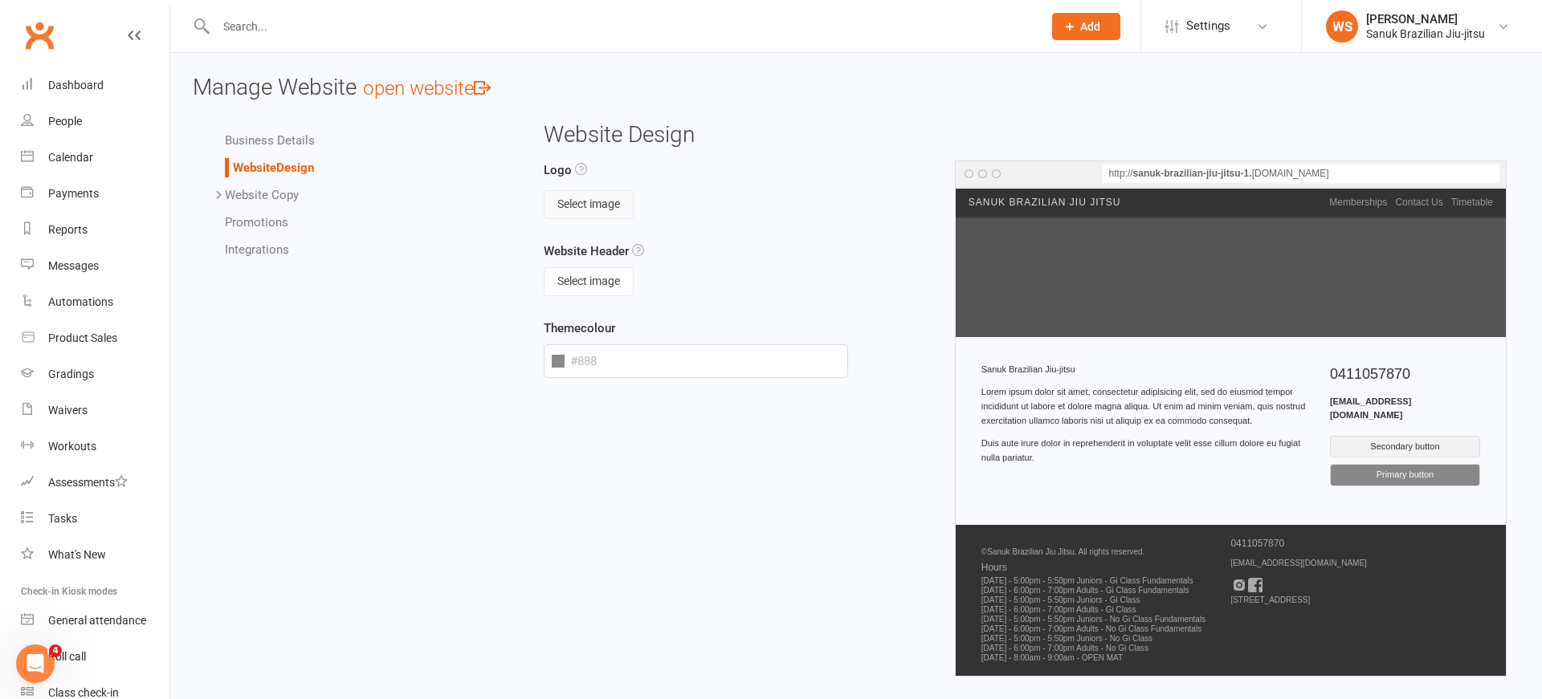
click at [598, 207] on button "Select image" at bounding box center [589, 204] width 90 height 29
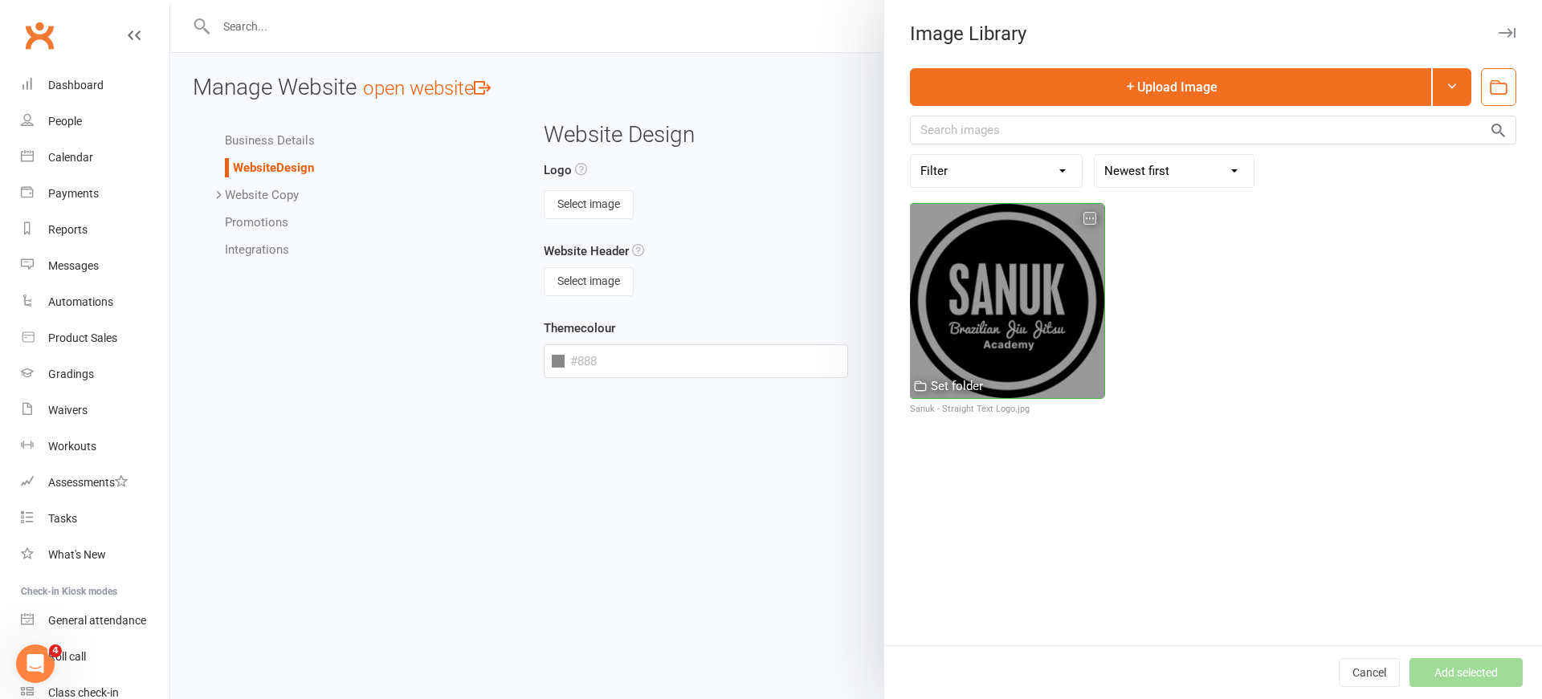
click at [992, 309] on div at bounding box center [1007, 301] width 194 height 194
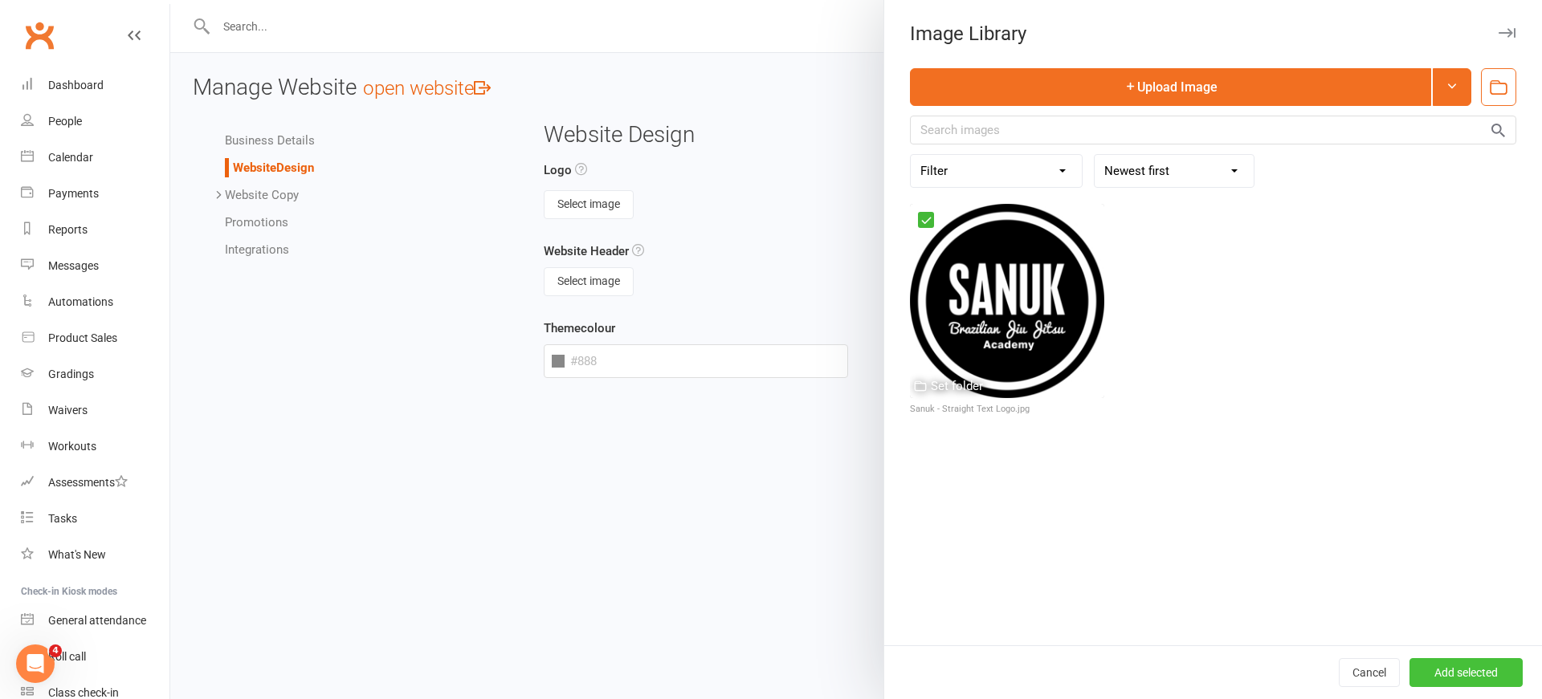
click at [1481, 673] on button "Add selected" at bounding box center [1465, 672] width 113 height 29
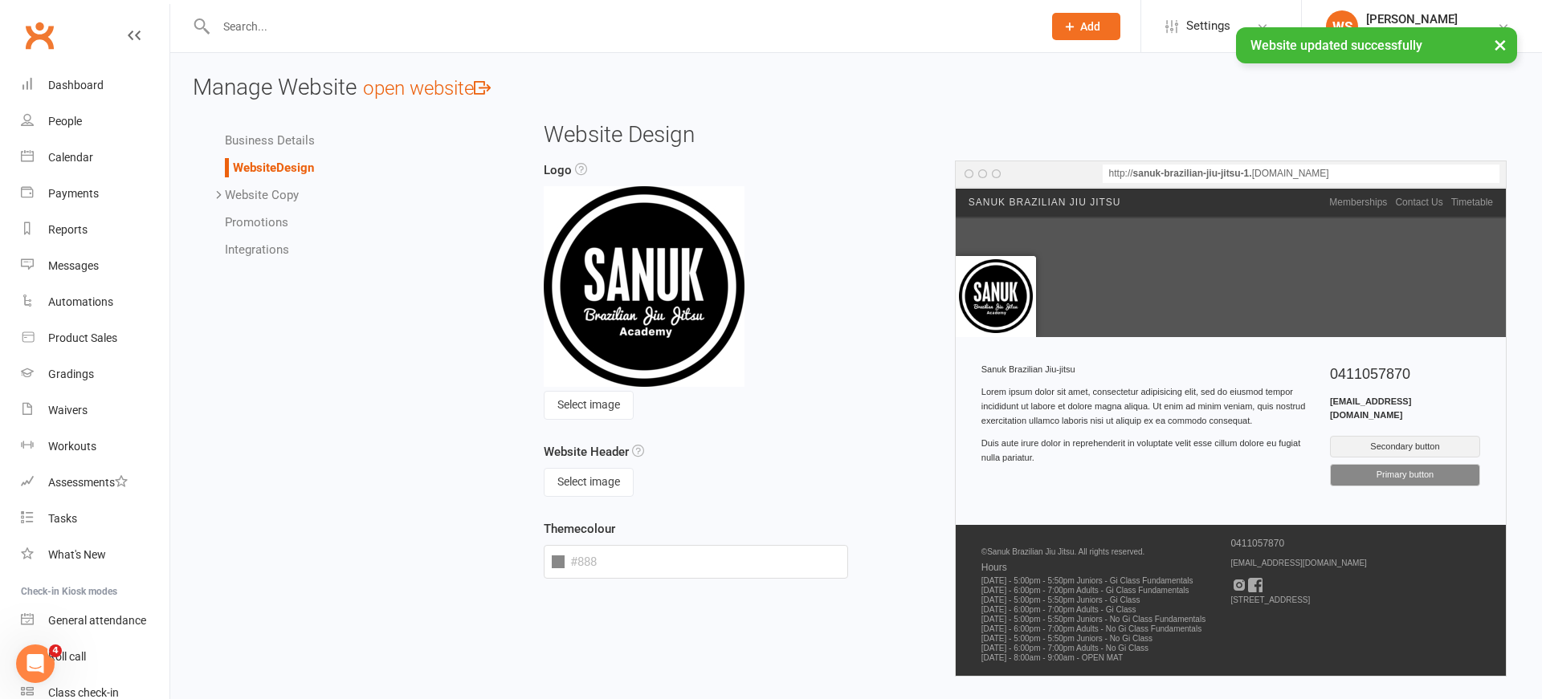
scroll to position [1, 0]
click at [587, 484] on button "Select image" at bounding box center [589, 481] width 90 height 29
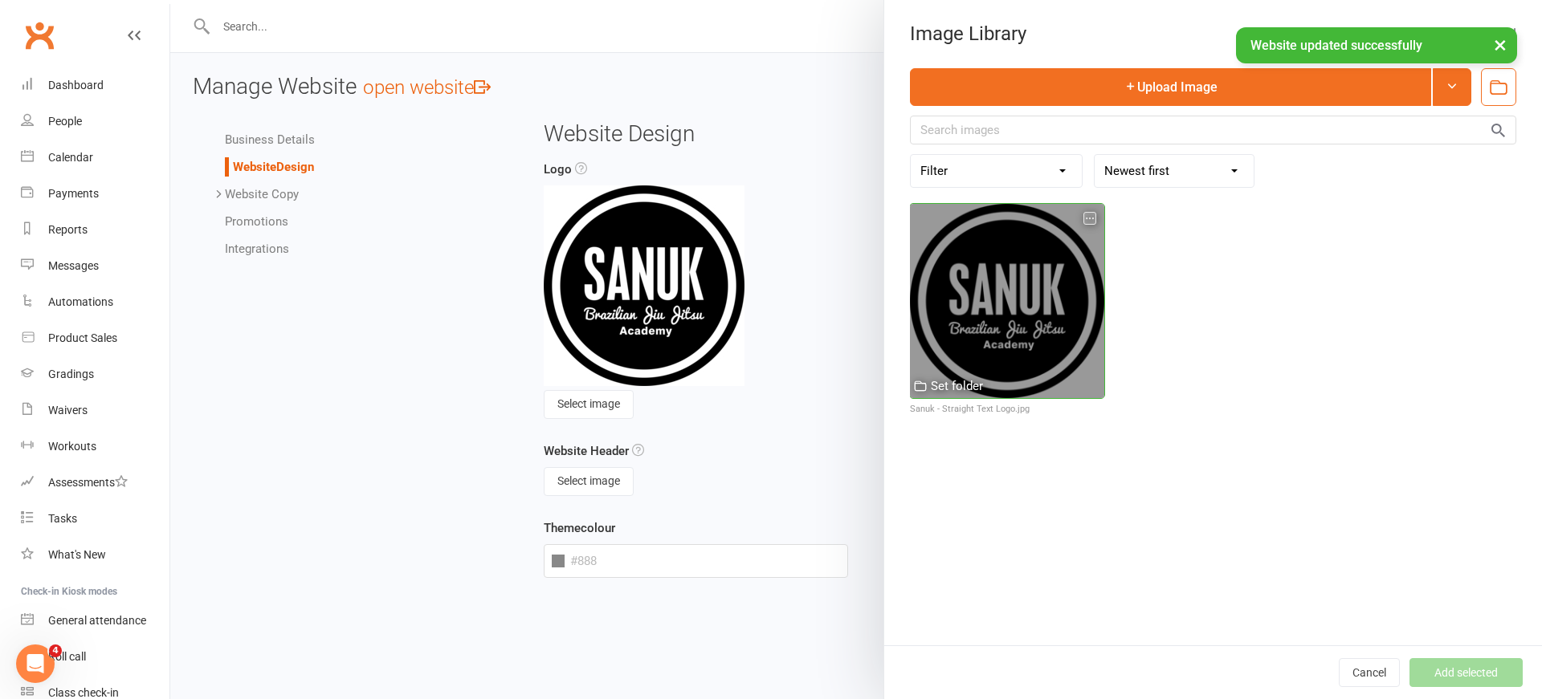
drag, startPoint x: 965, startPoint y: 313, endPoint x: 964, endPoint y: 326, distance: 12.9
click at [964, 314] on div at bounding box center [1007, 301] width 194 height 194
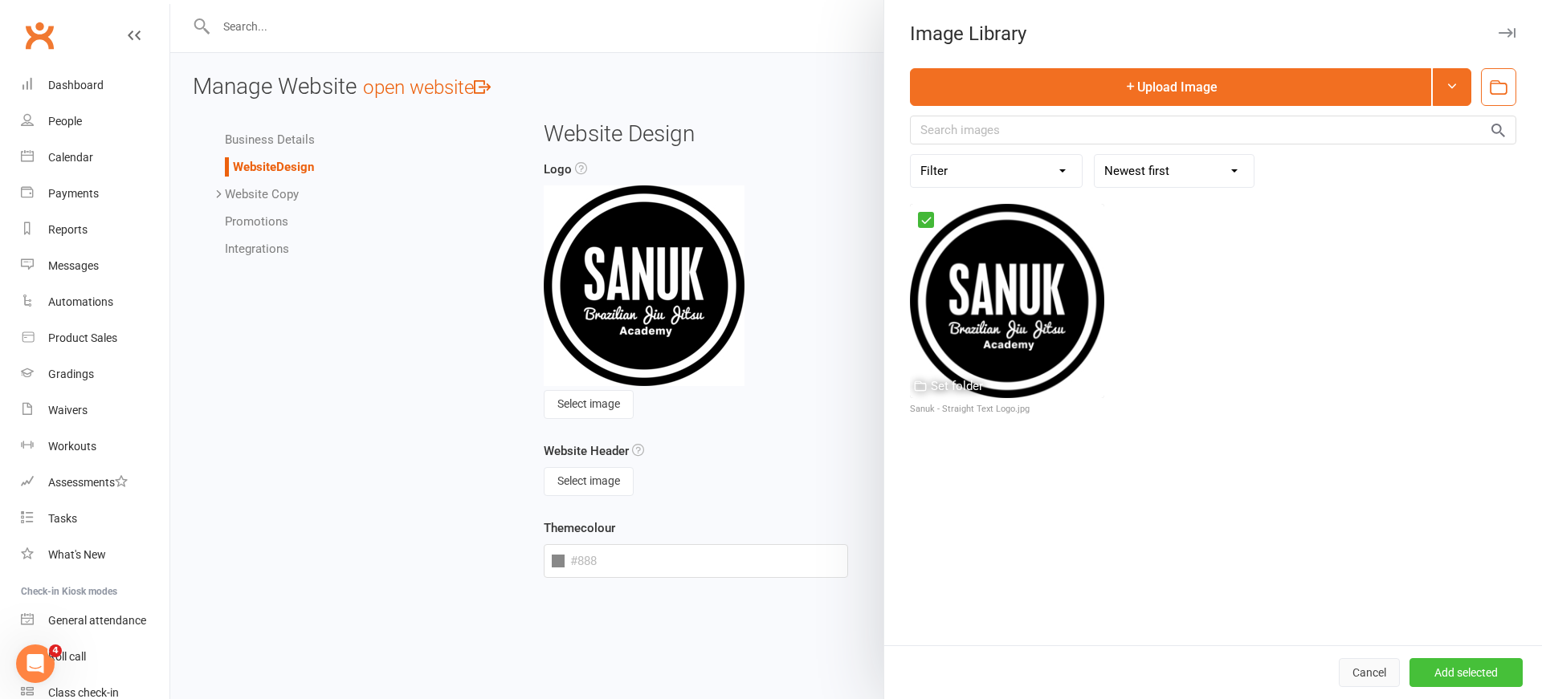
click at [1475, 680] on button "Add selected" at bounding box center [1465, 672] width 113 height 29
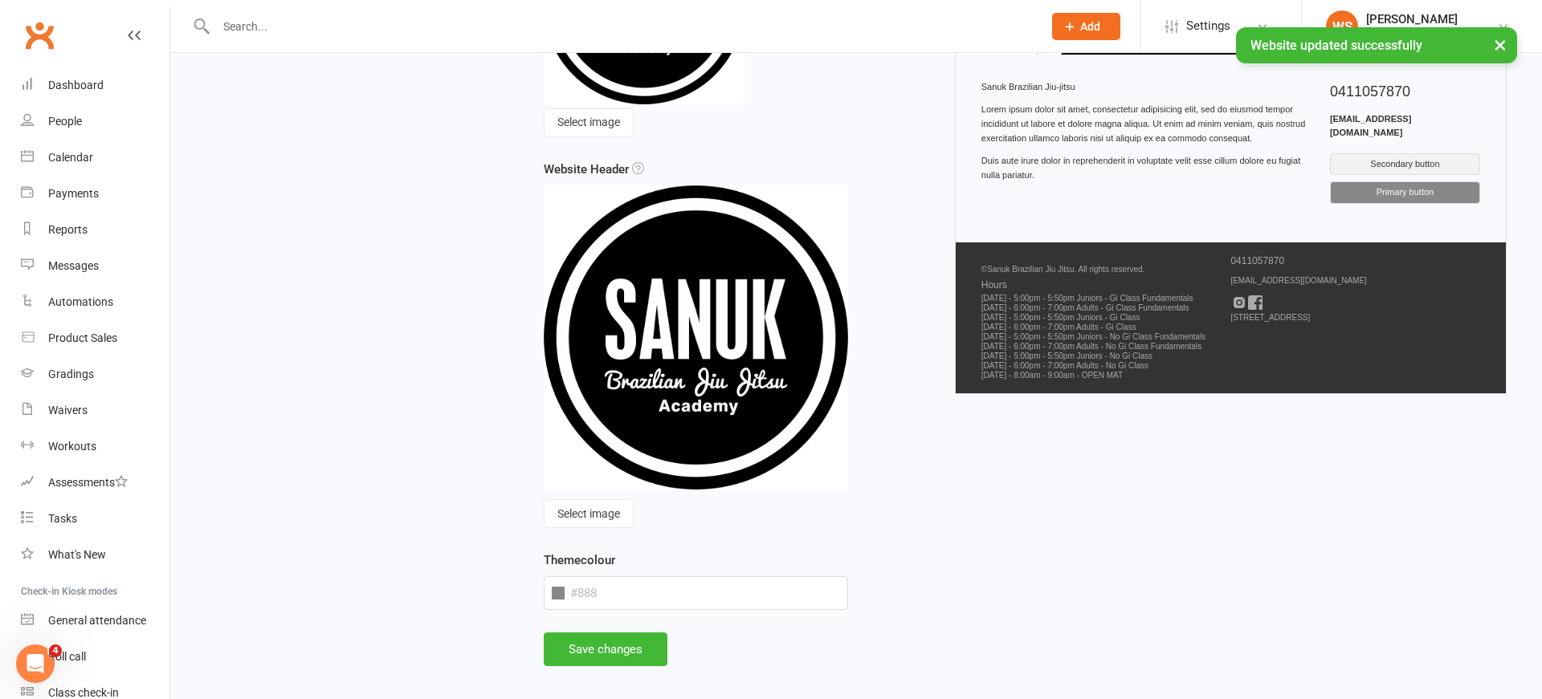
scroll to position [283, 0]
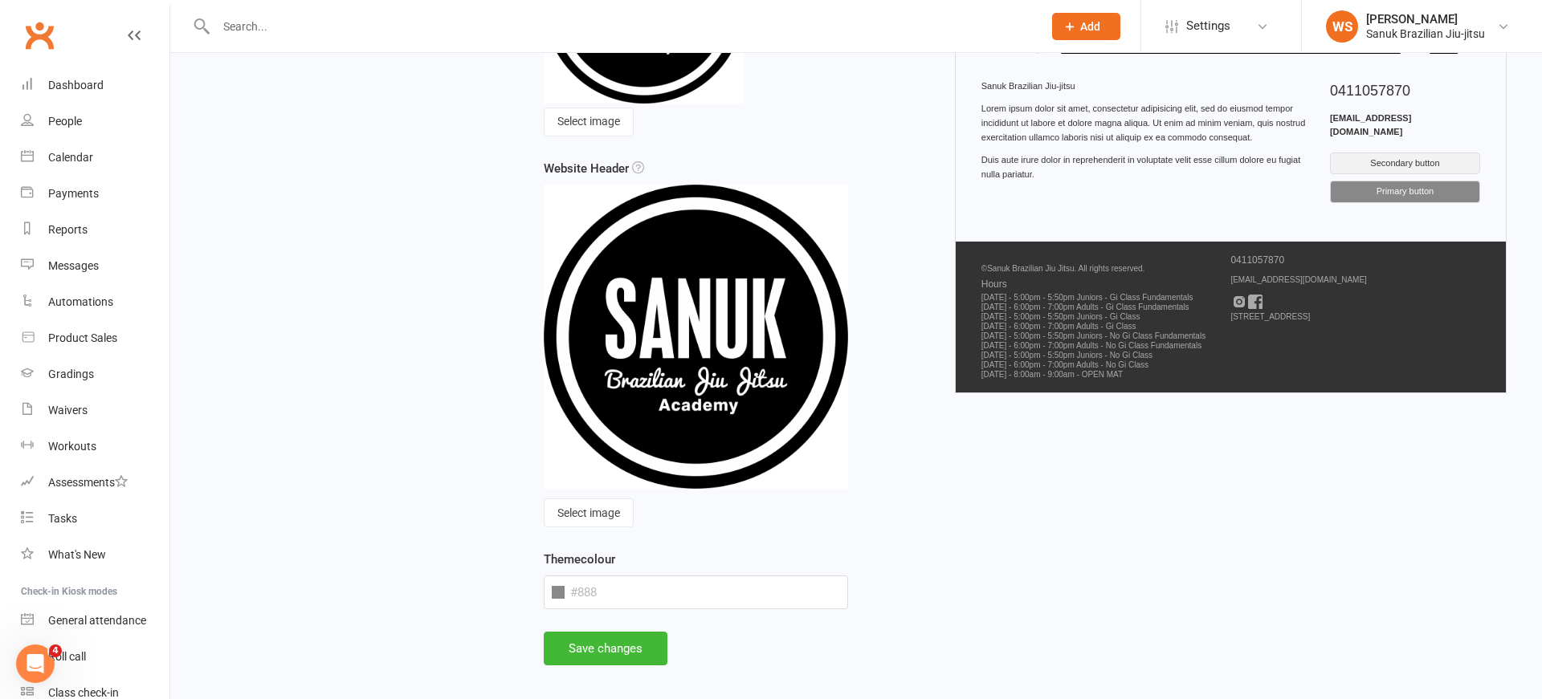
click at [726, 370] on img at bounding box center [696, 337] width 305 height 305
click at [1302, 414] on div "Logo Select image Website Header Select image Theme colour http:// sanuk-brazil…" at bounding box center [1026, 255] width 988 height 756
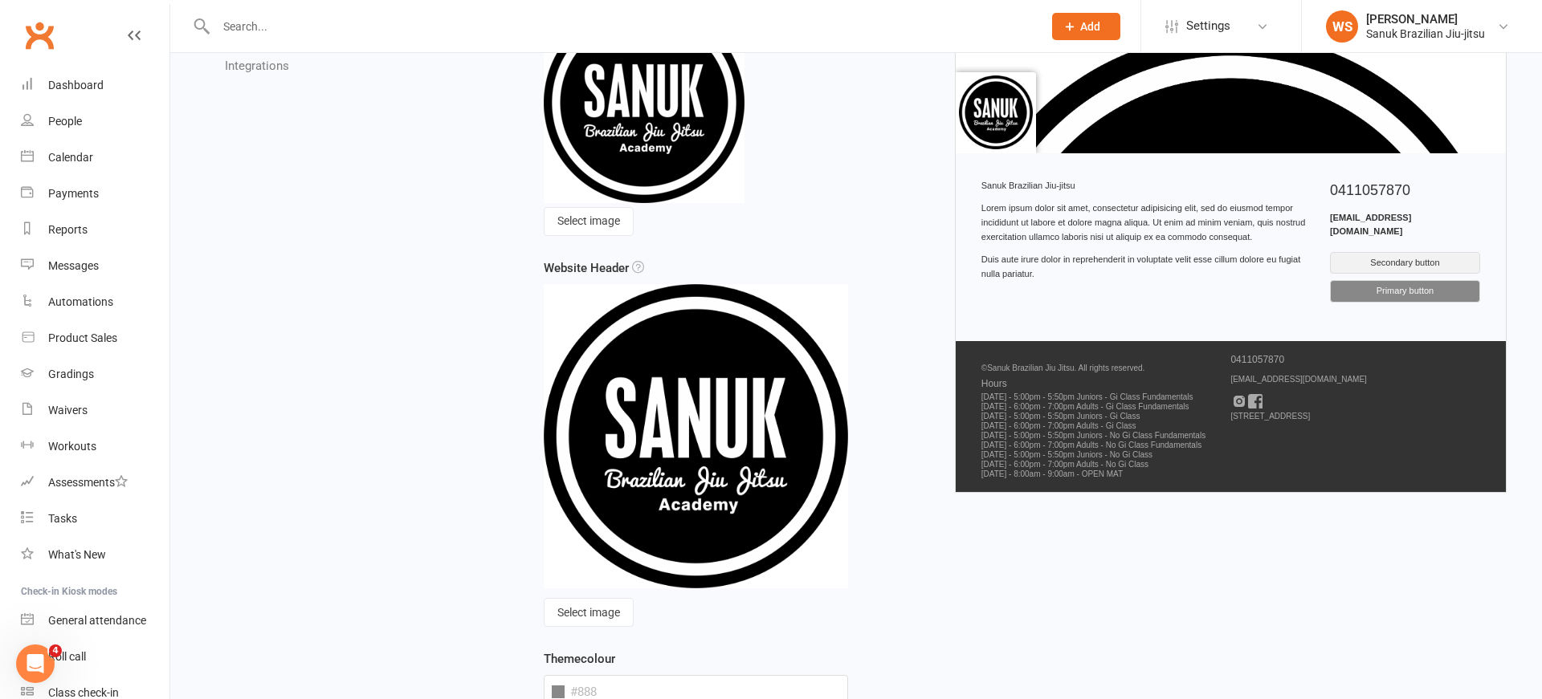
scroll to position [191, 0]
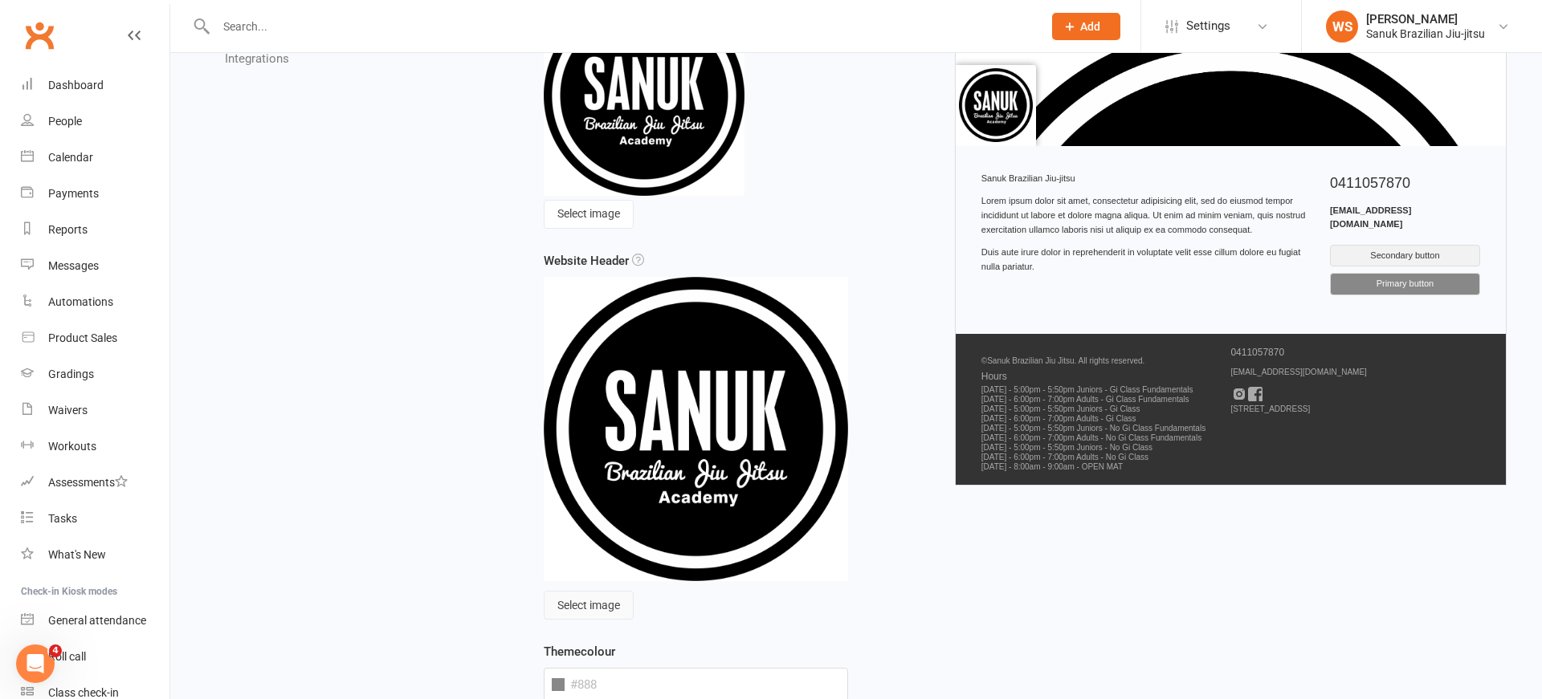
click at [583, 601] on button "Select image" at bounding box center [589, 605] width 90 height 29
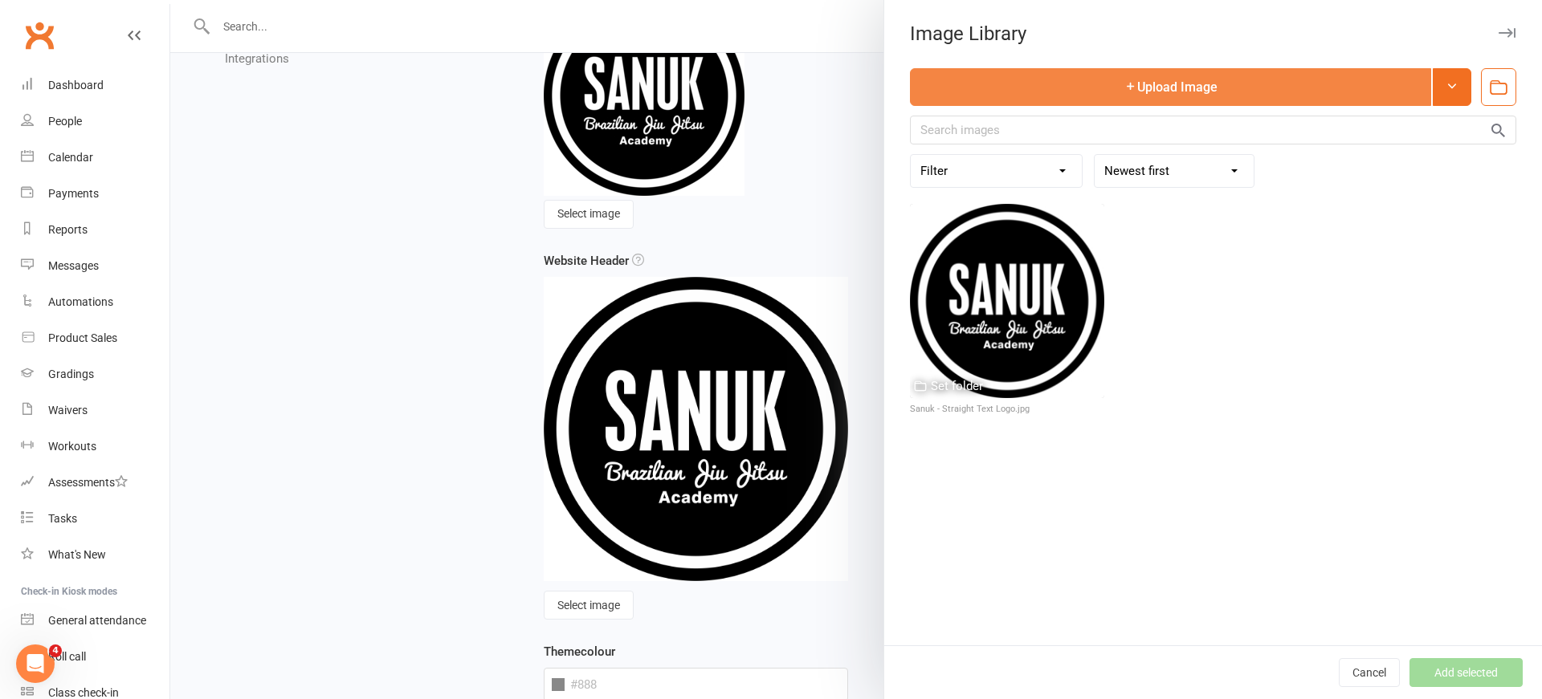
click at [1124, 86] on icon "button" at bounding box center [1130, 85] width 13 height 13
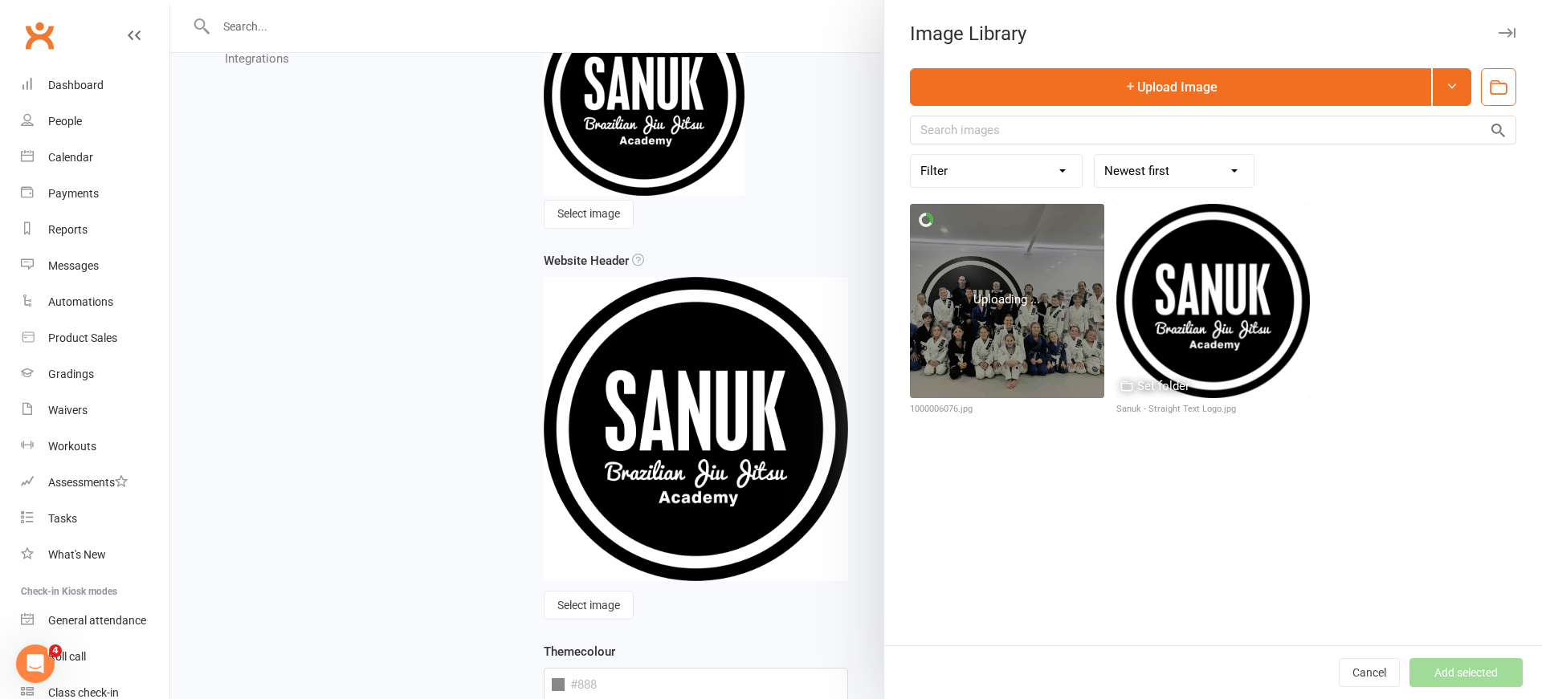
click at [1029, 368] on div at bounding box center [1007, 301] width 194 height 194
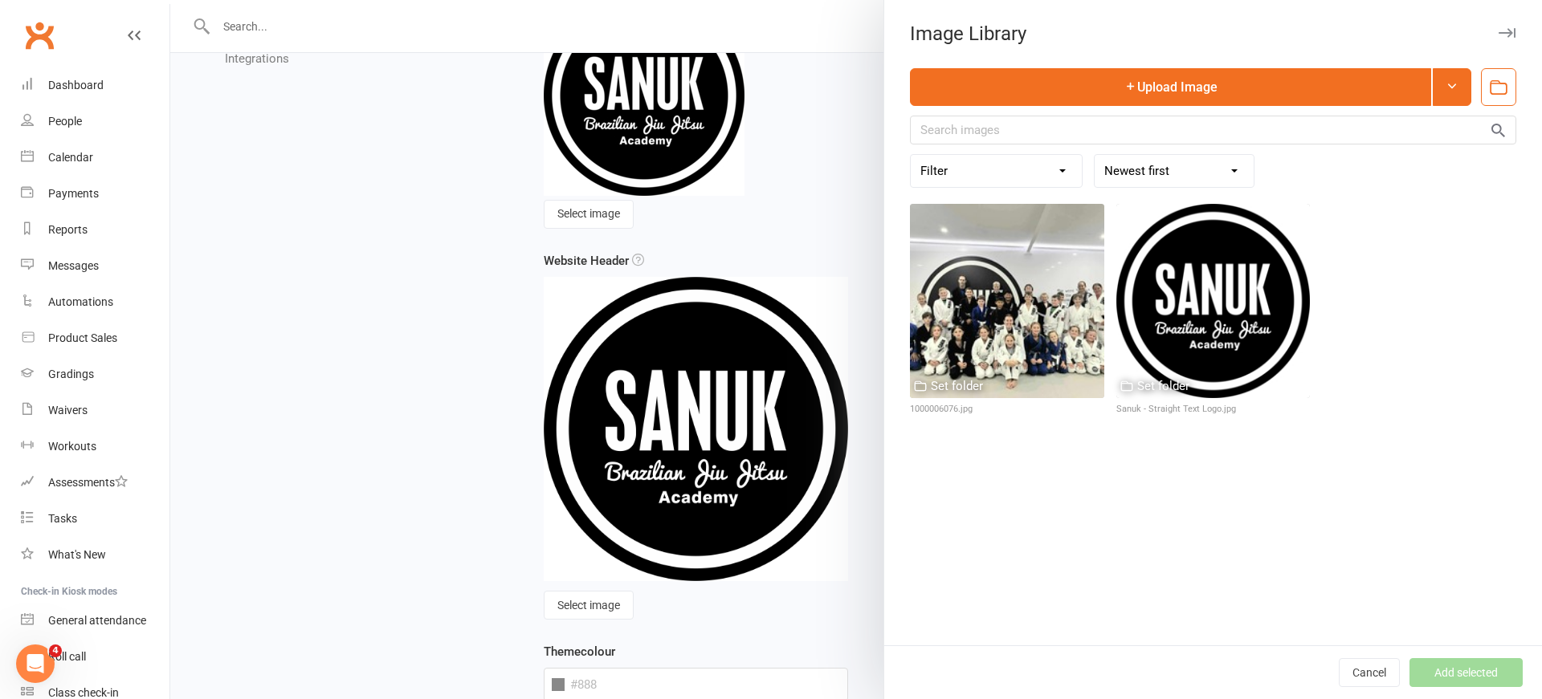
click at [1481, 674] on div "Cancel Add selected" at bounding box center [1213, 673] width 658 height 54
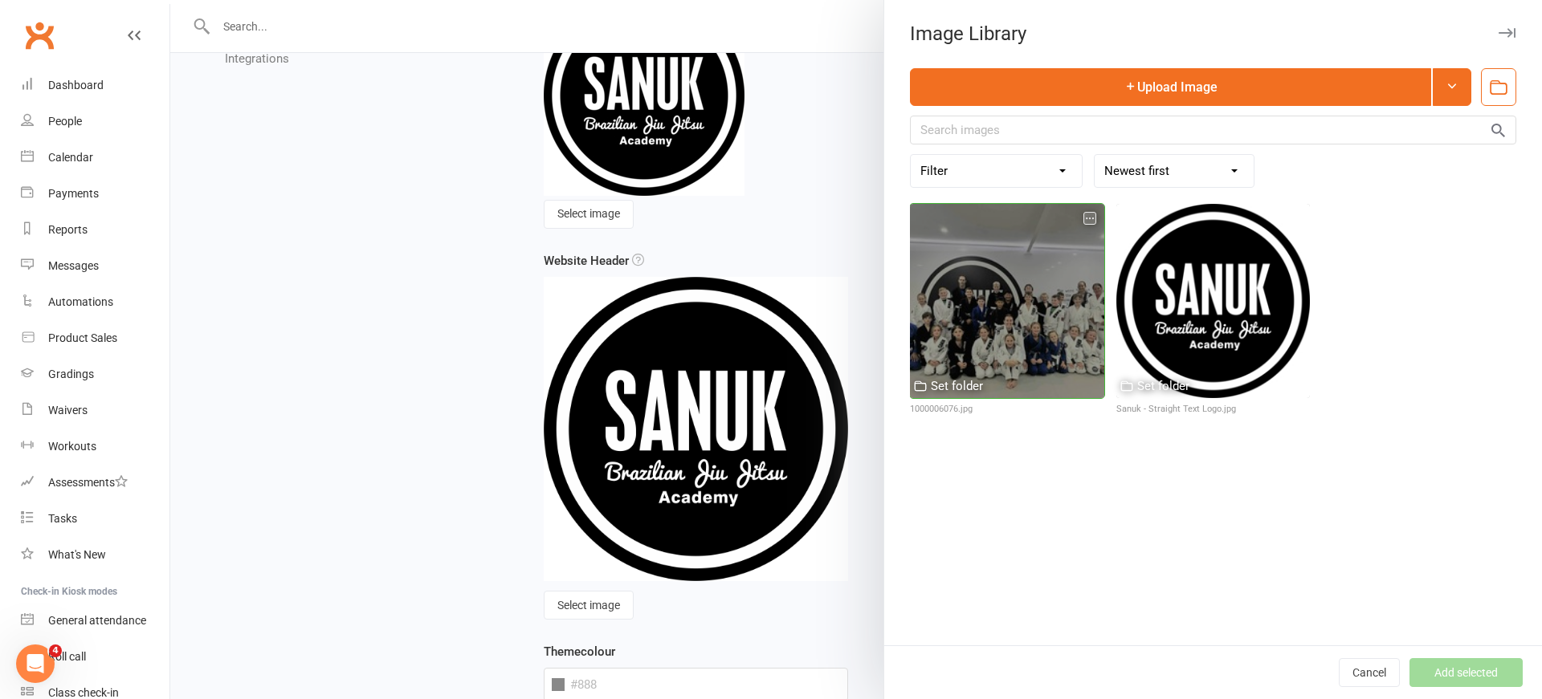
drag, startPoint x: 1079, startPoint y: 370, endPoint x: 1074, endPoint y: 363, distance: 8.7
click at [1074, 364] on div at bounding box center [1007, 301] width 194 height 194
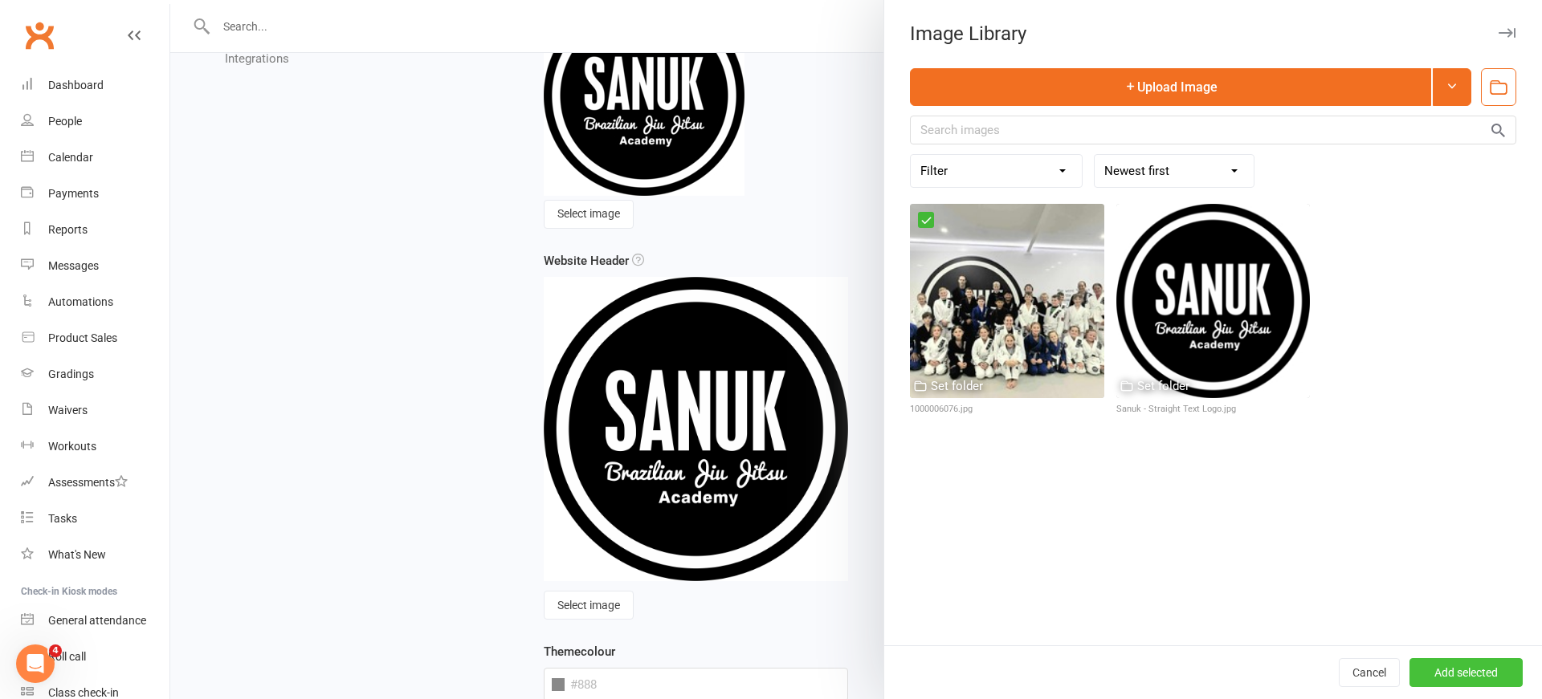
click at [1469, 670] on button "Add selected" at bounding box center [1465, 672] width 113 height 29
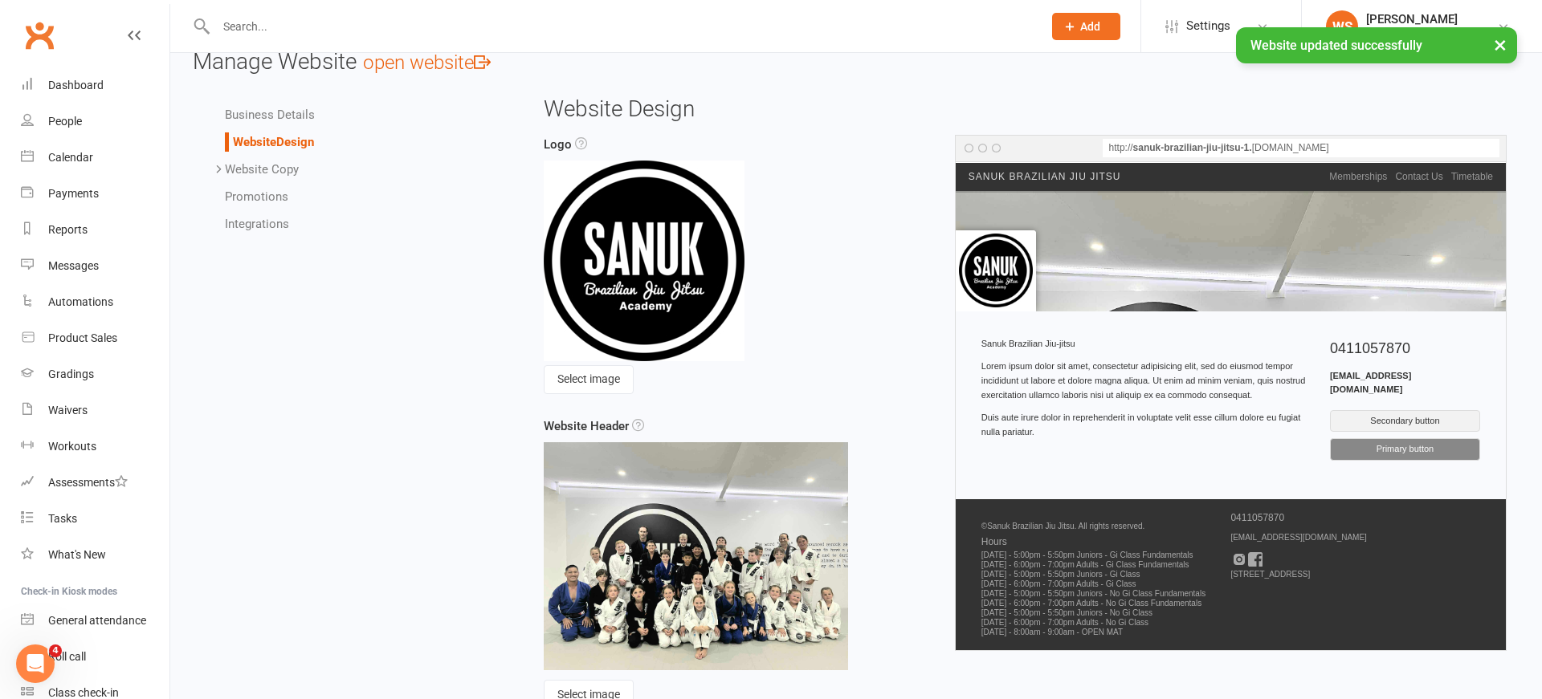
scroll to position [0, 0]
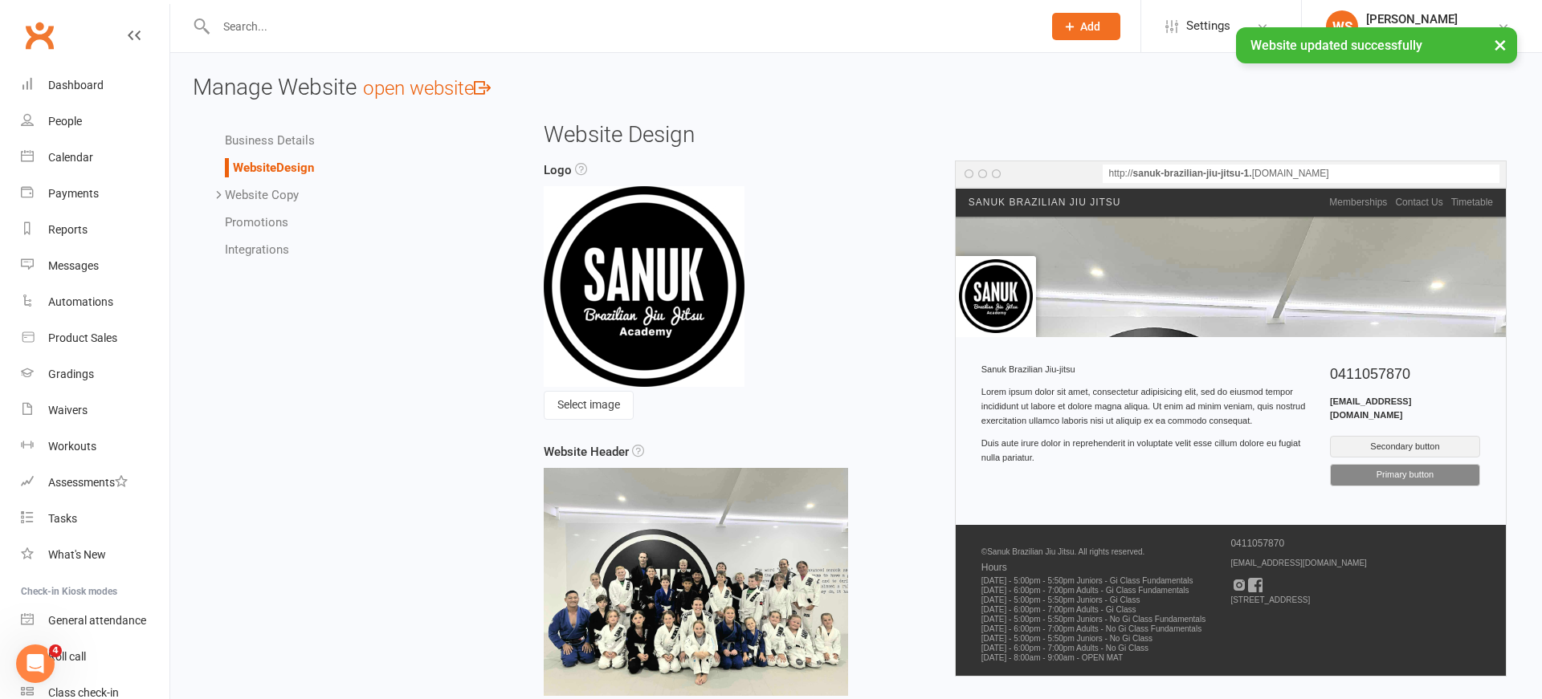
click at [1206, 273] on div "Upcoming Events [DATE] 6:30 PM (AEST) Teens/Adult - Karate (ADVANCED) [DATE] 6:…" at bounding box center [1230, 277] width 550 height 120
click at [694, 584] on img at bounding box center [696, 582] width 305 height 229
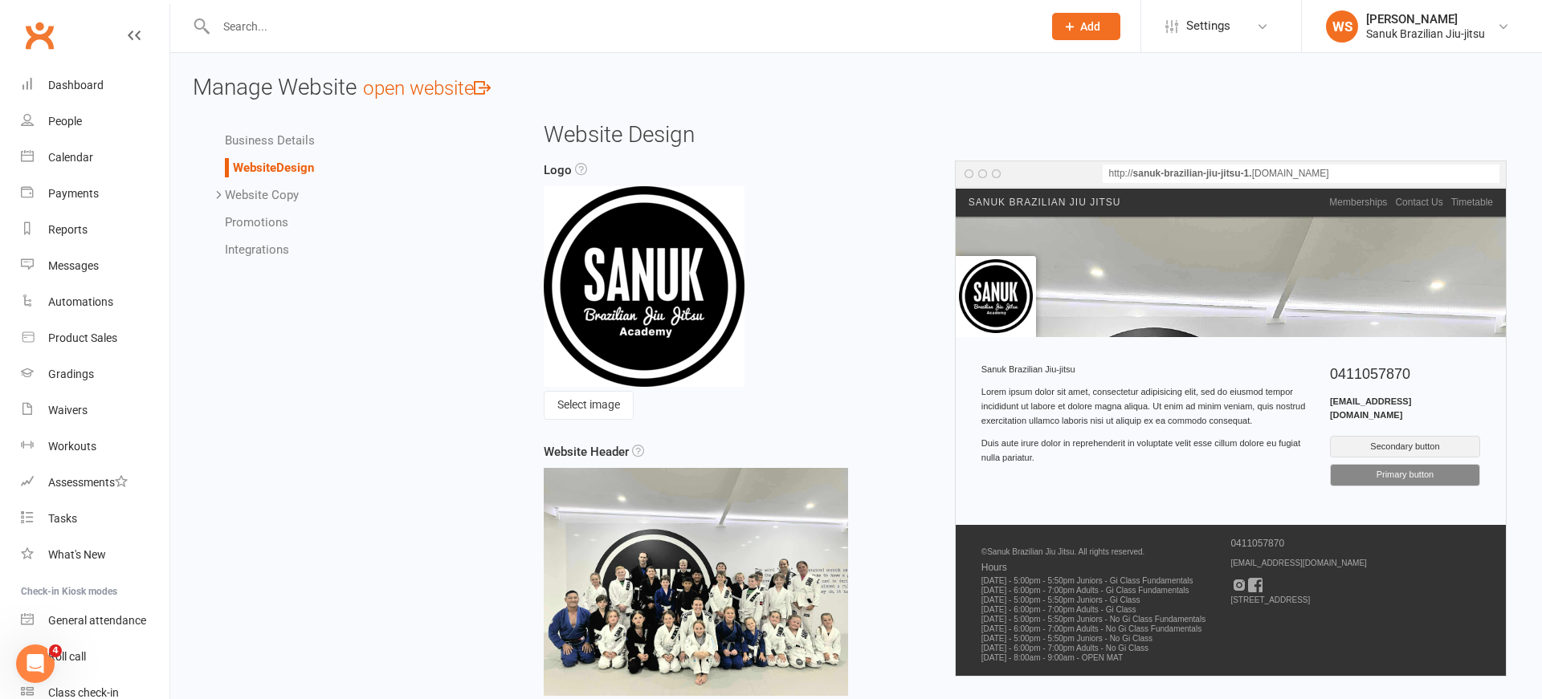
scroll to position [192, 0]
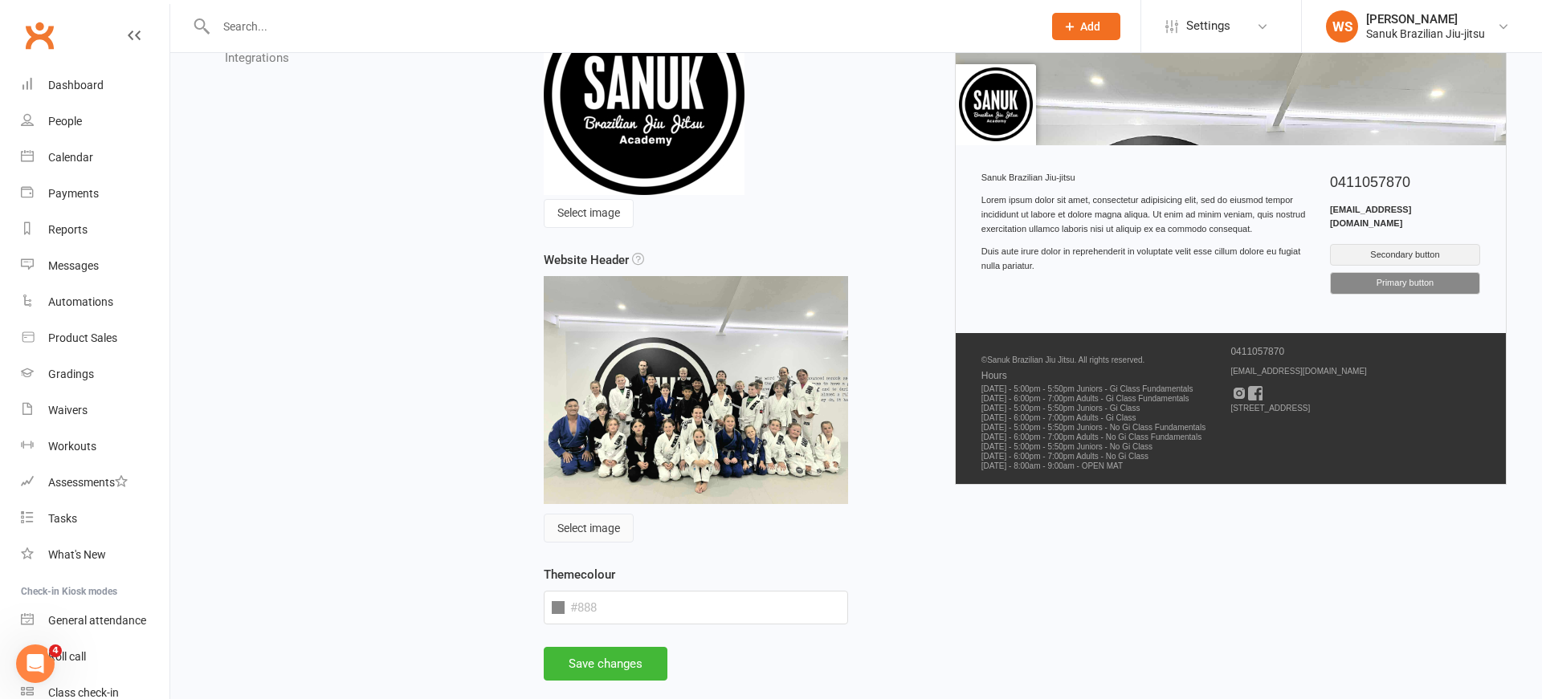
click at [572, 532] on button "Select image" at bounding box center [589, 528] width 90 height 29
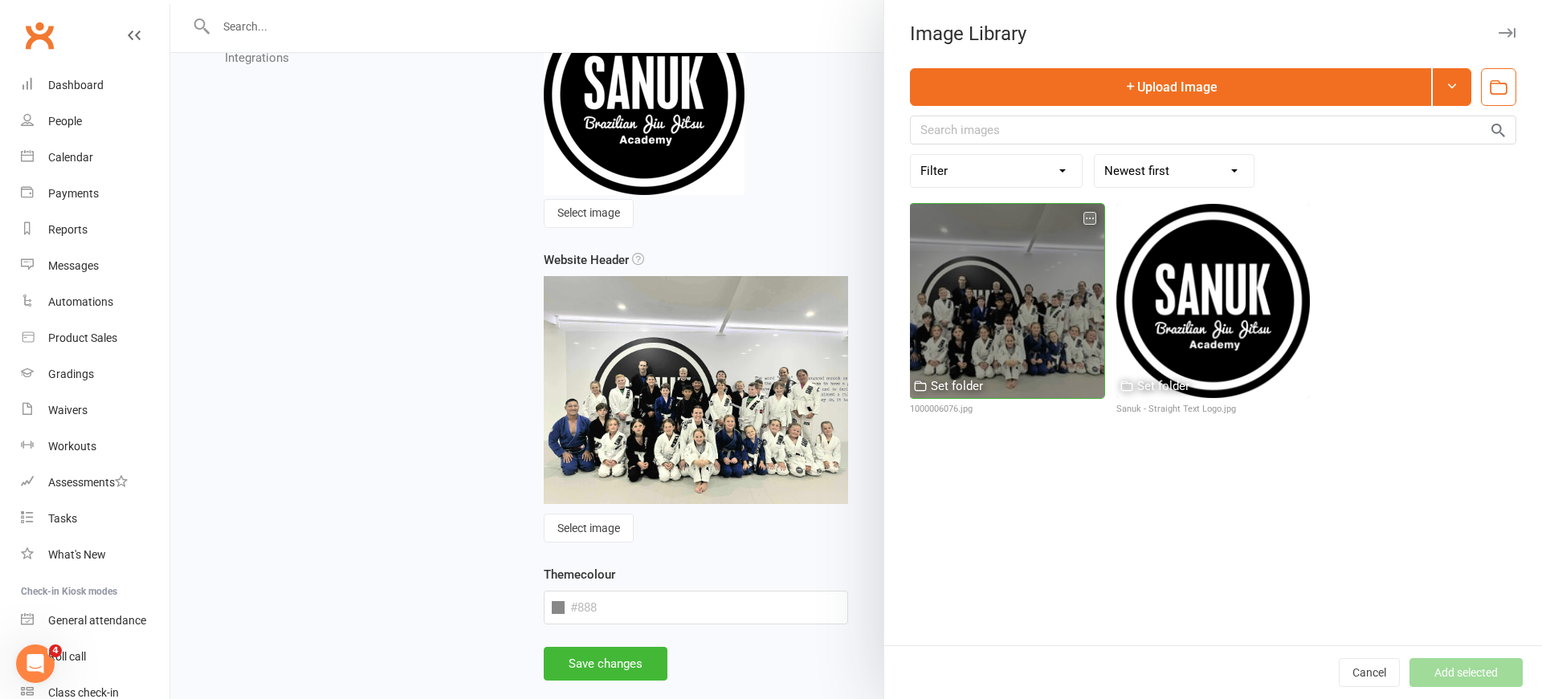
click at [1019, 308] on div at bounding box center [1007, 301] width 194 height 194
click at [1090, 217] on icon "button" at bounding box center [1089, 218] width 11 height 11
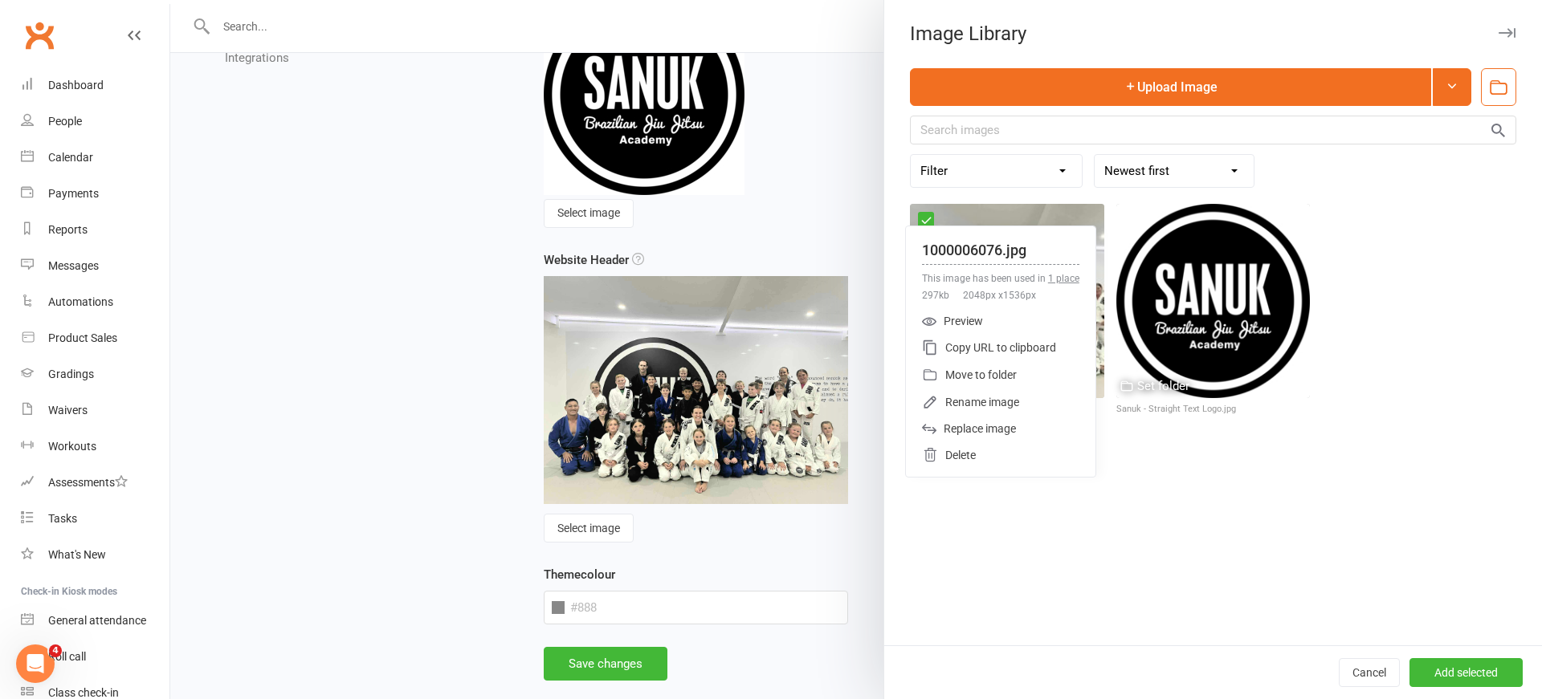
click at [1029, 551] on div "Upload Image Filter Used as Logo Used as Website header Used in Workouts Used i…" at bounding box center [1213, 356] width 658 height 577
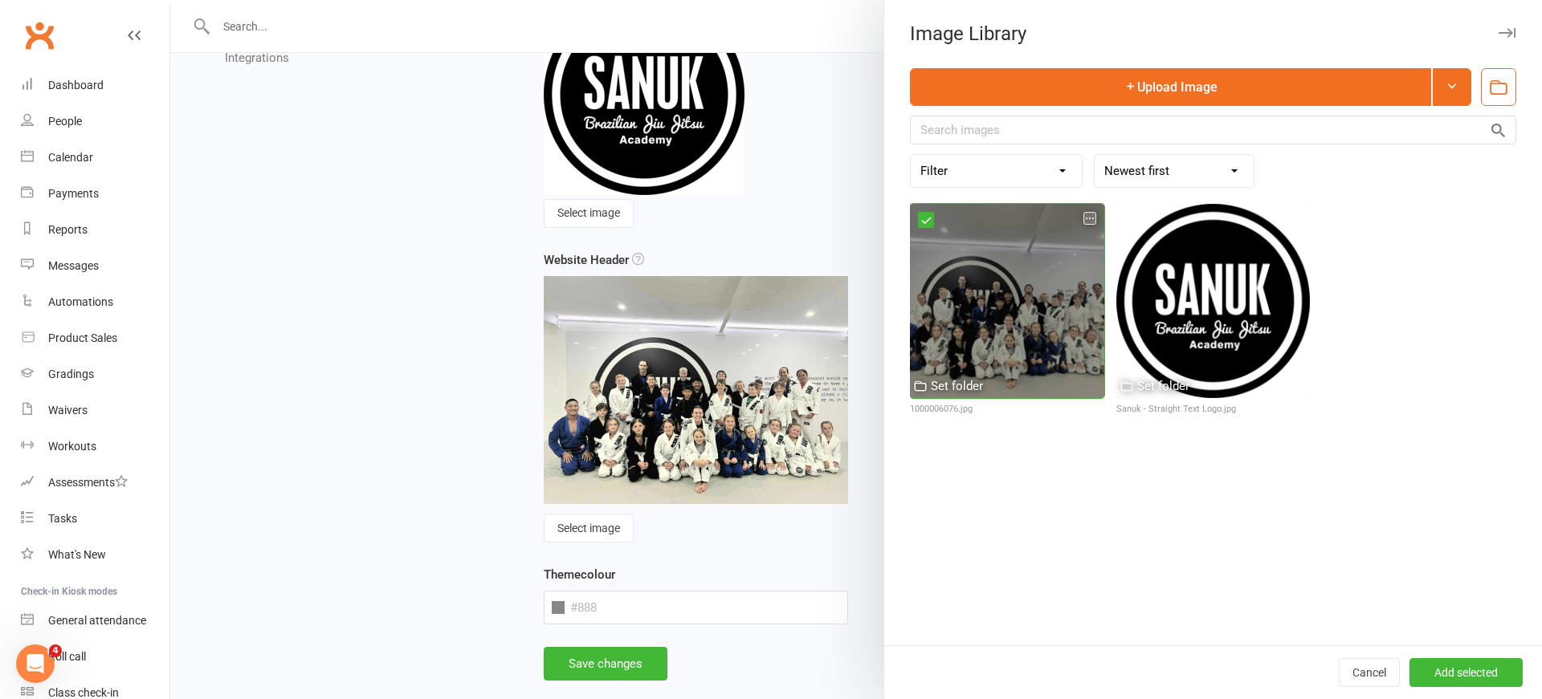
click at [930, 385] on div "Set folder" at bounding box center [948, 386] width 70 height 19
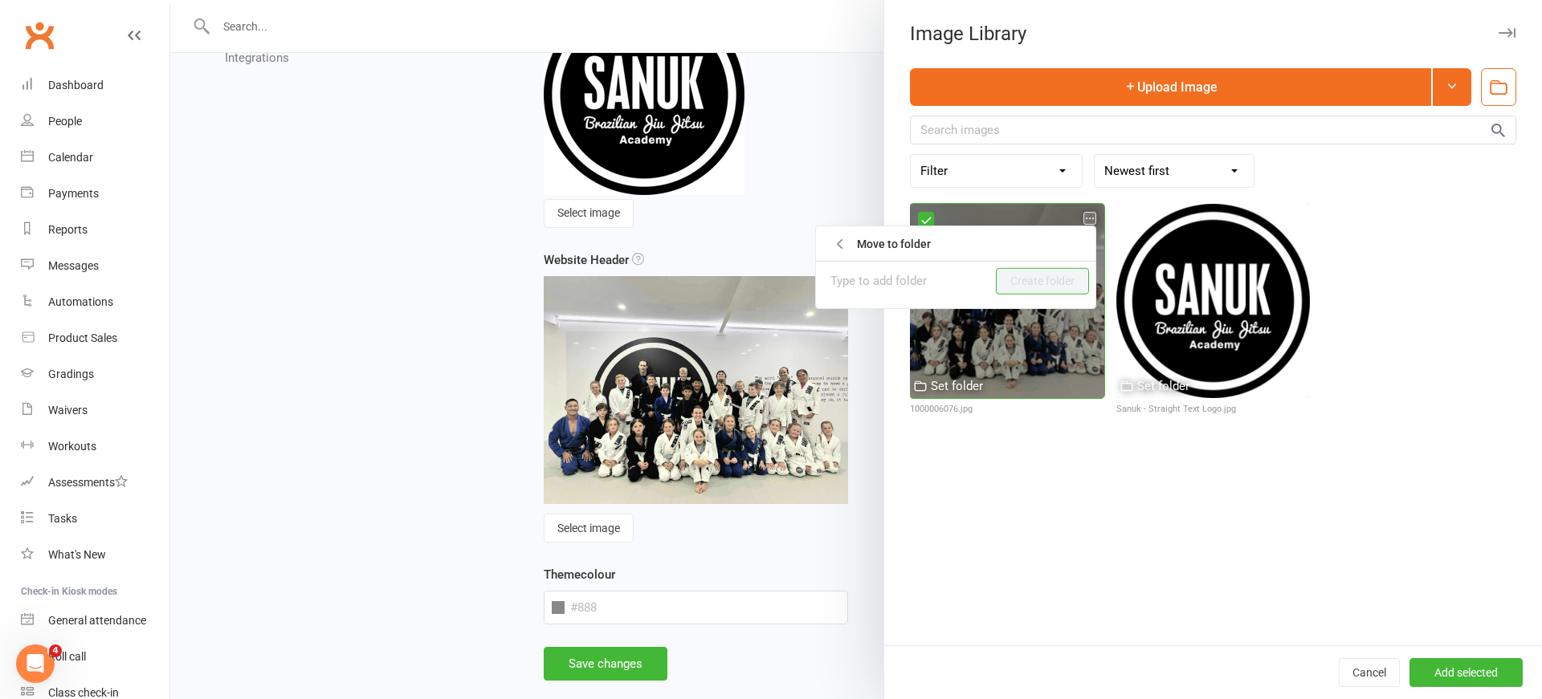
click at [931, 385] on div "Set folder" at bounding box center [957, 386] width 52 height 19
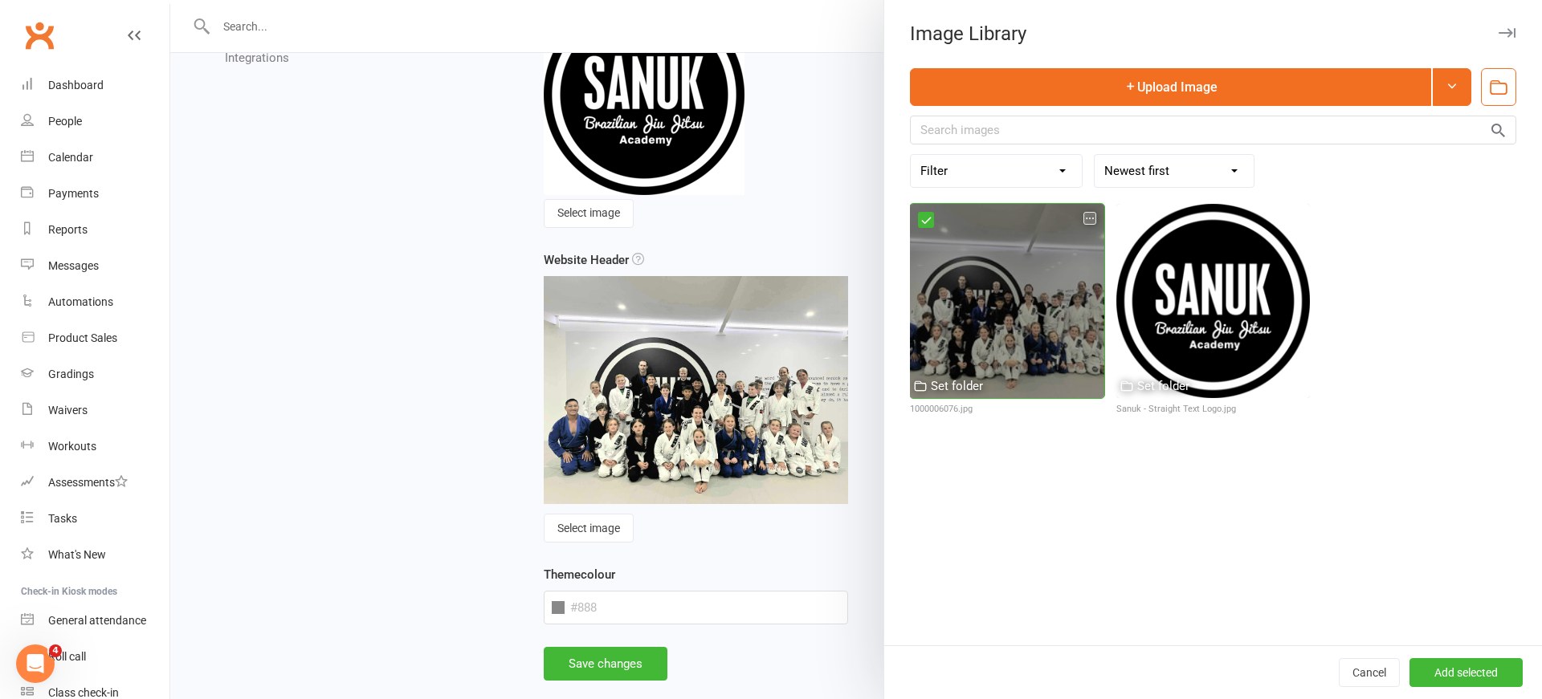
click at [975, 353] on div at bounding box center [1007, 301] width 194 height 194
click at [1002, 356] on div at bounding box center [1007, 301] width 194 height 194
drag, startPoint x: 1005, startPoint y: 287, endPoint x: 971, endPoint y: 302, distance: 37.4
click at [1086, 222] on icon "button" at bounding box center [1089, 218] width 11 height 11
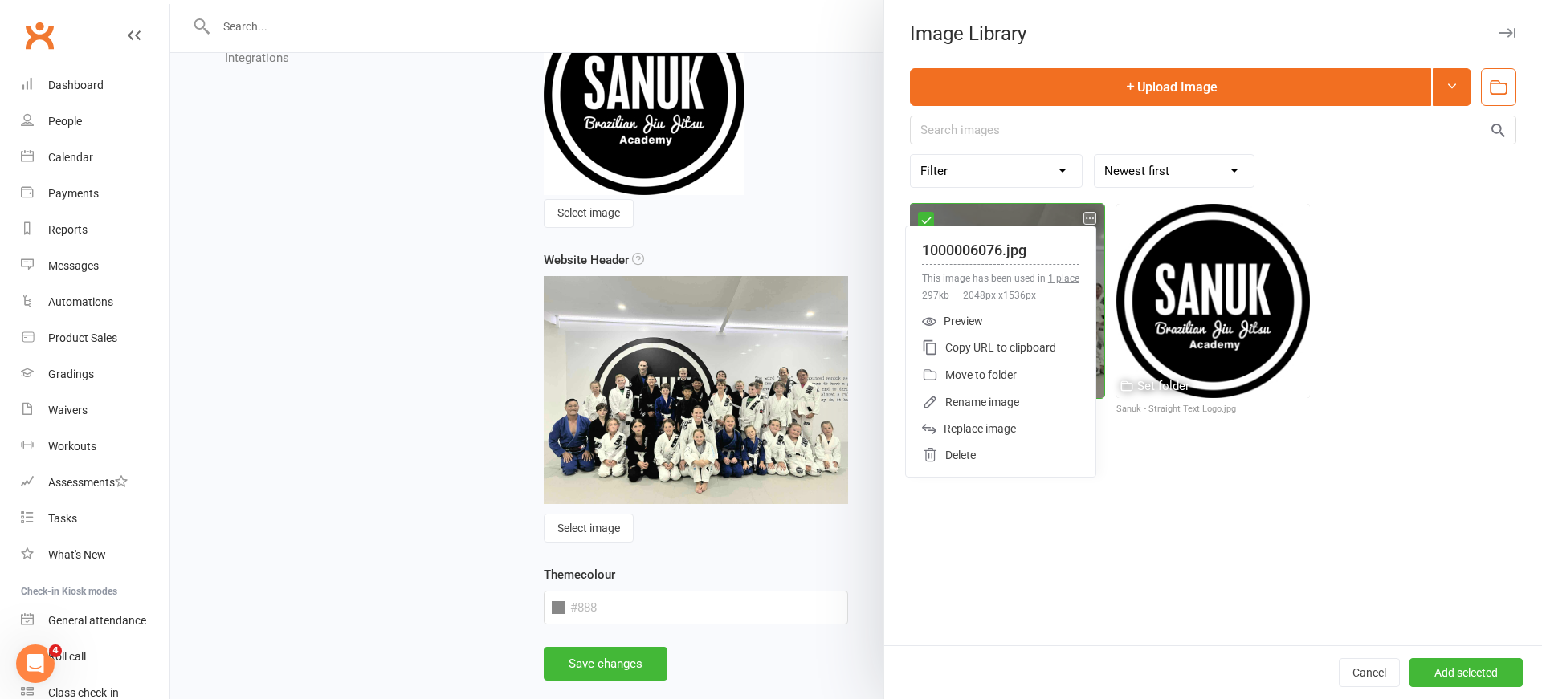
click at [963, 317] on div "Preview" at bounding box center [1000, 321] width 189 height 26
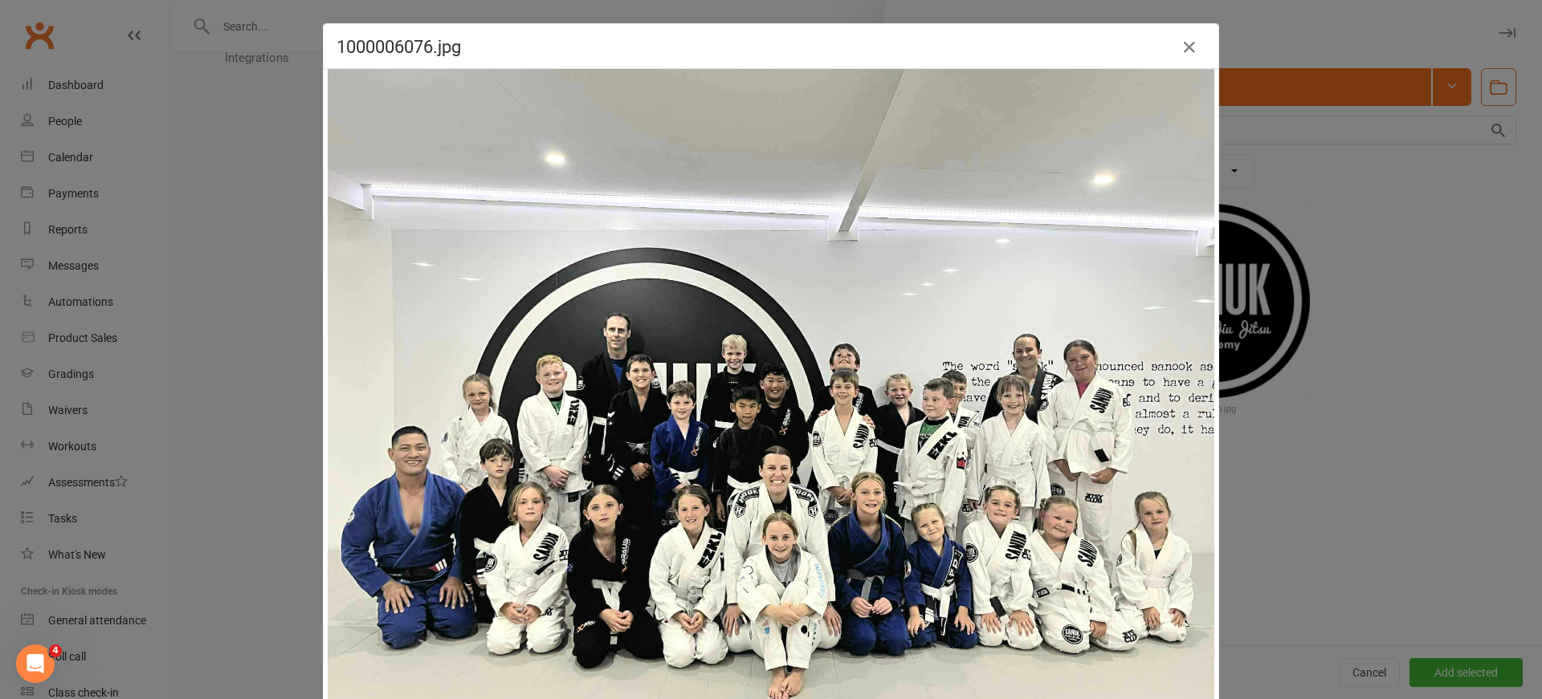
scroll to position [0, 0]
click at [1191, 49] on icon "button" at bounding box center [1189, 48] width 19 height 19
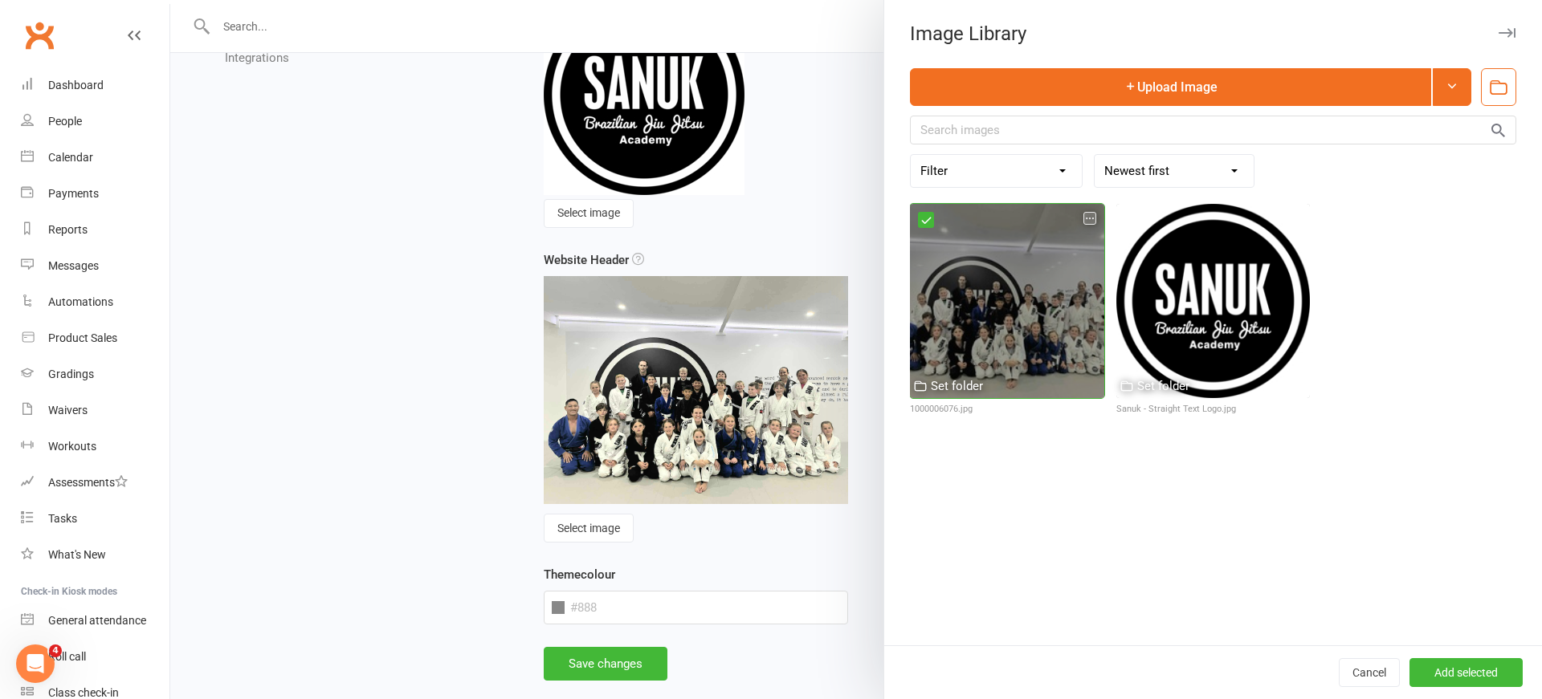
scroll to position [194, 0]
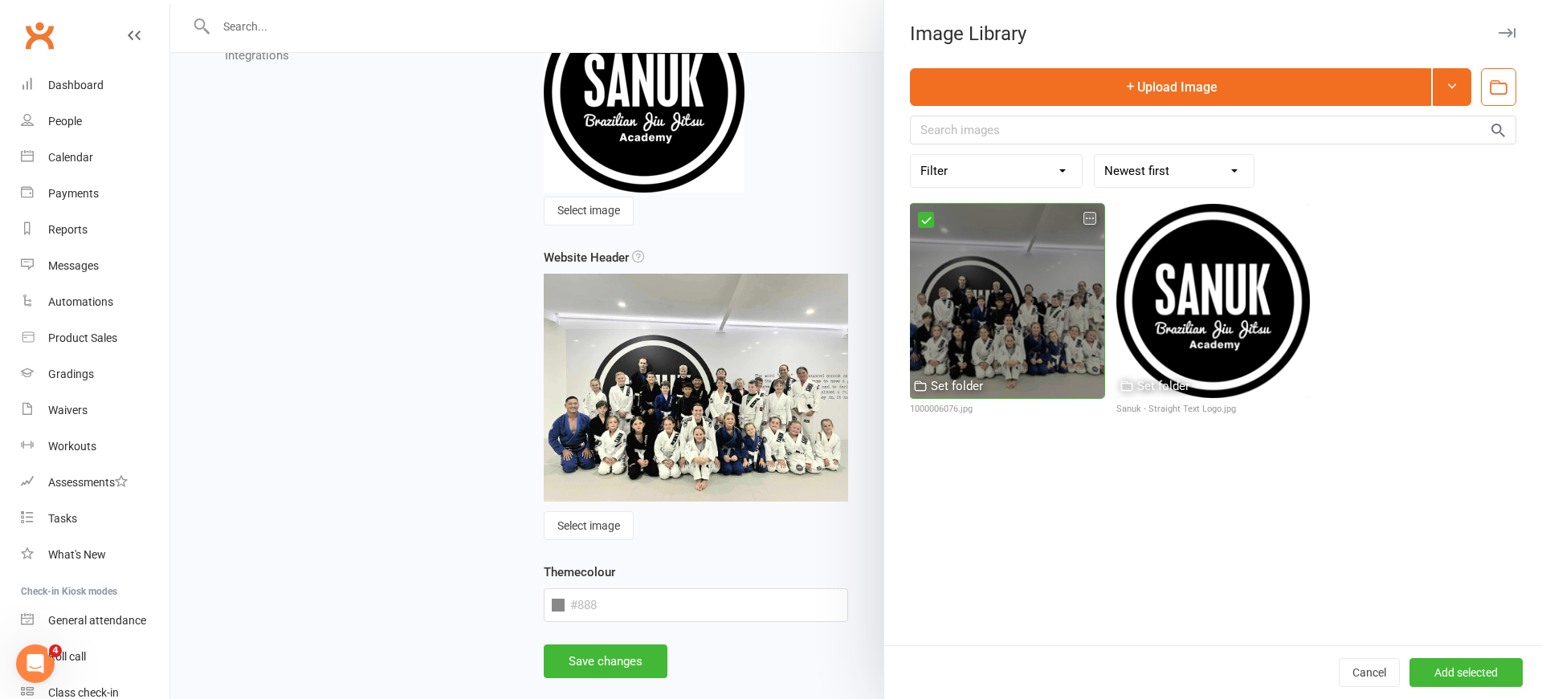
drag, startPoint x: 923, startPoint y: 216, endPoint x: 947, endPoint y: 265, distance: 54.9
click at [923, 216] on icon at bounding box center [926, 220] width 12 height 12
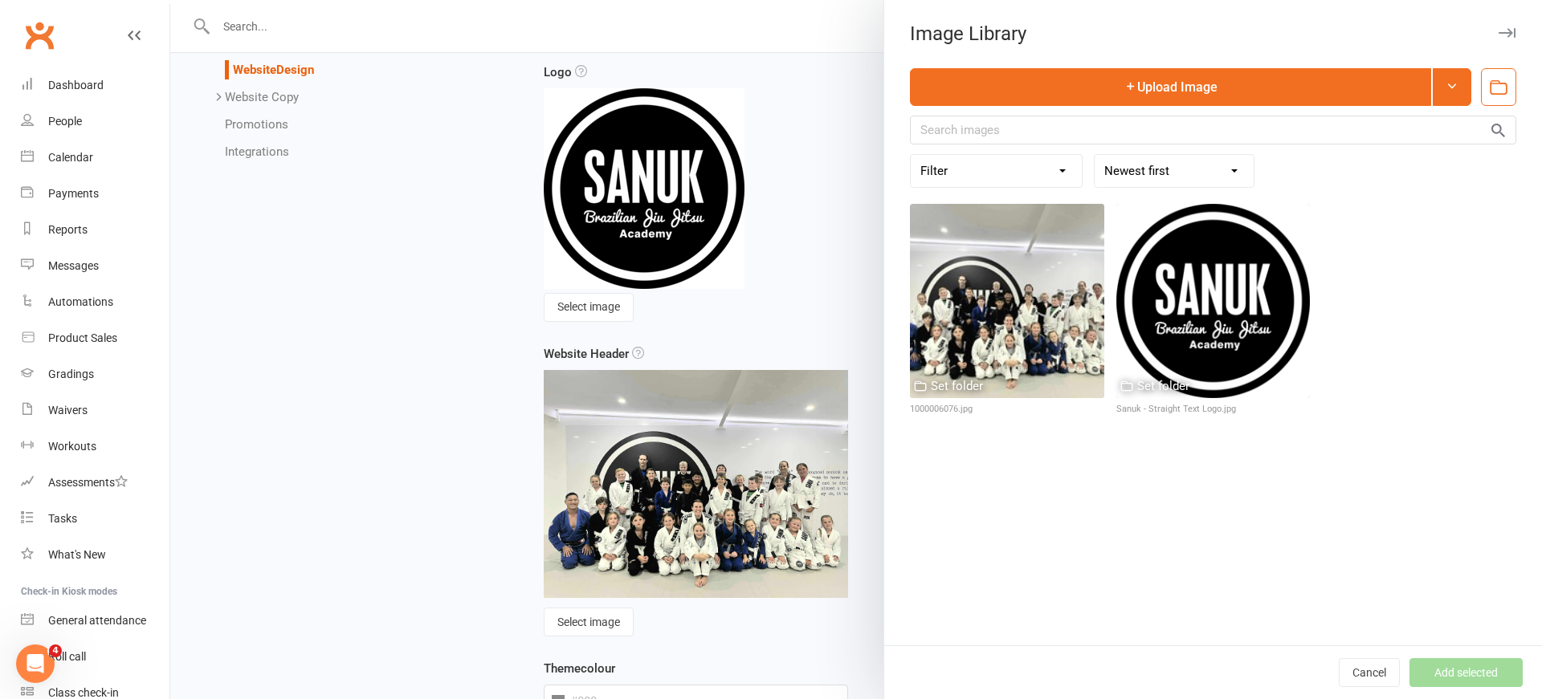
scroll to position [0, 0]
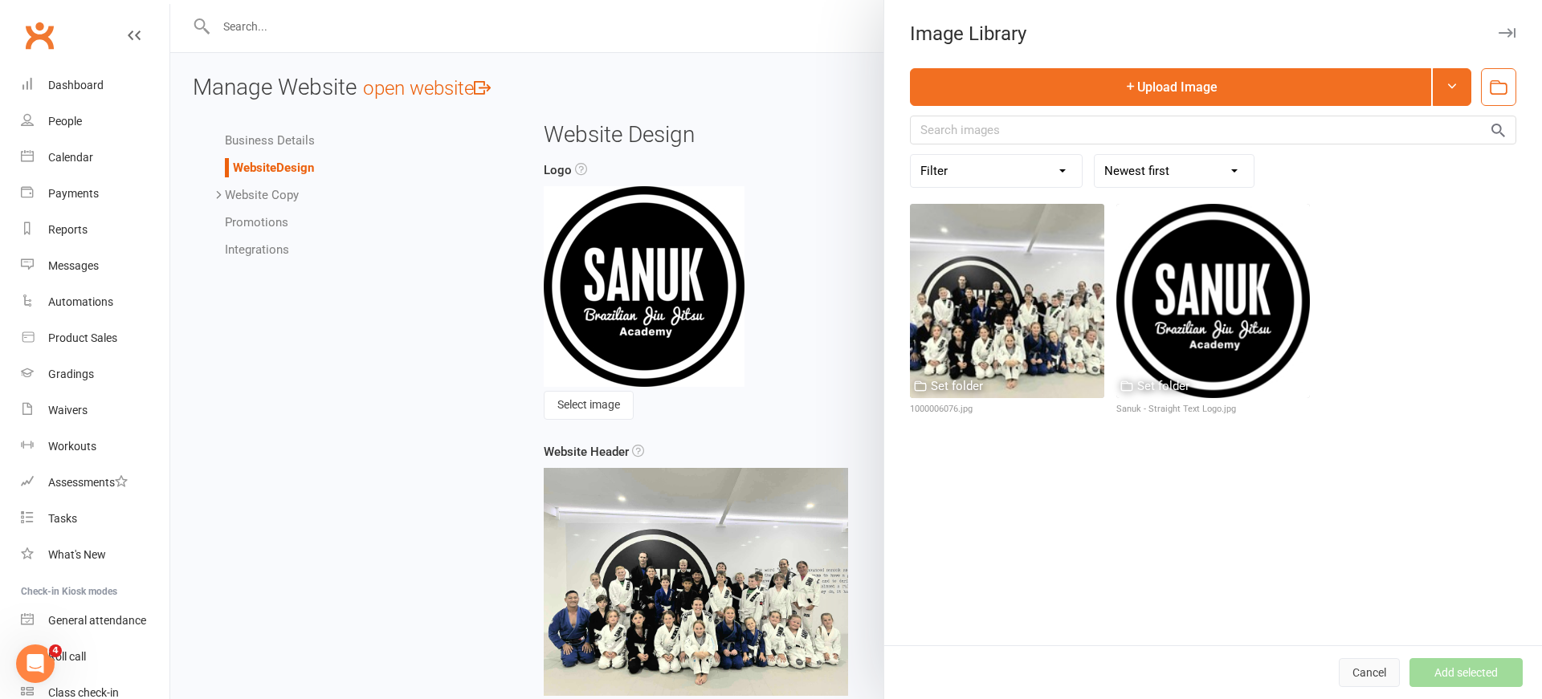
click at [1368, 679] on button "Cancel" at bounding box center [1368, 672] width 61 height 29
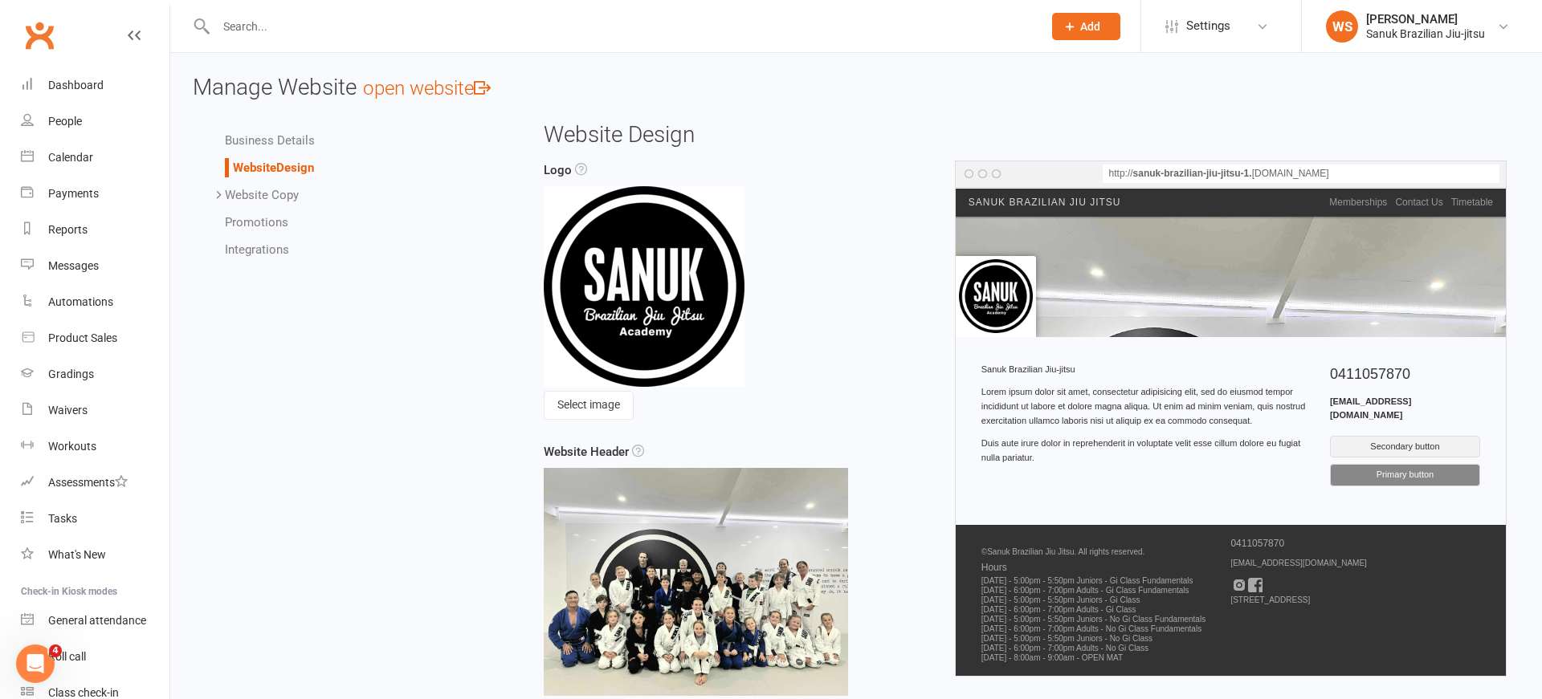
click at [260, 128] on div "Business Details Website Design Website Copy Homepage Contact Us Request Mobile…" at bounding box center [350, 195] width 338 height 145
click at [259, 138] on link "Business Details" at bounding box center [270, 140] width 90 height 14
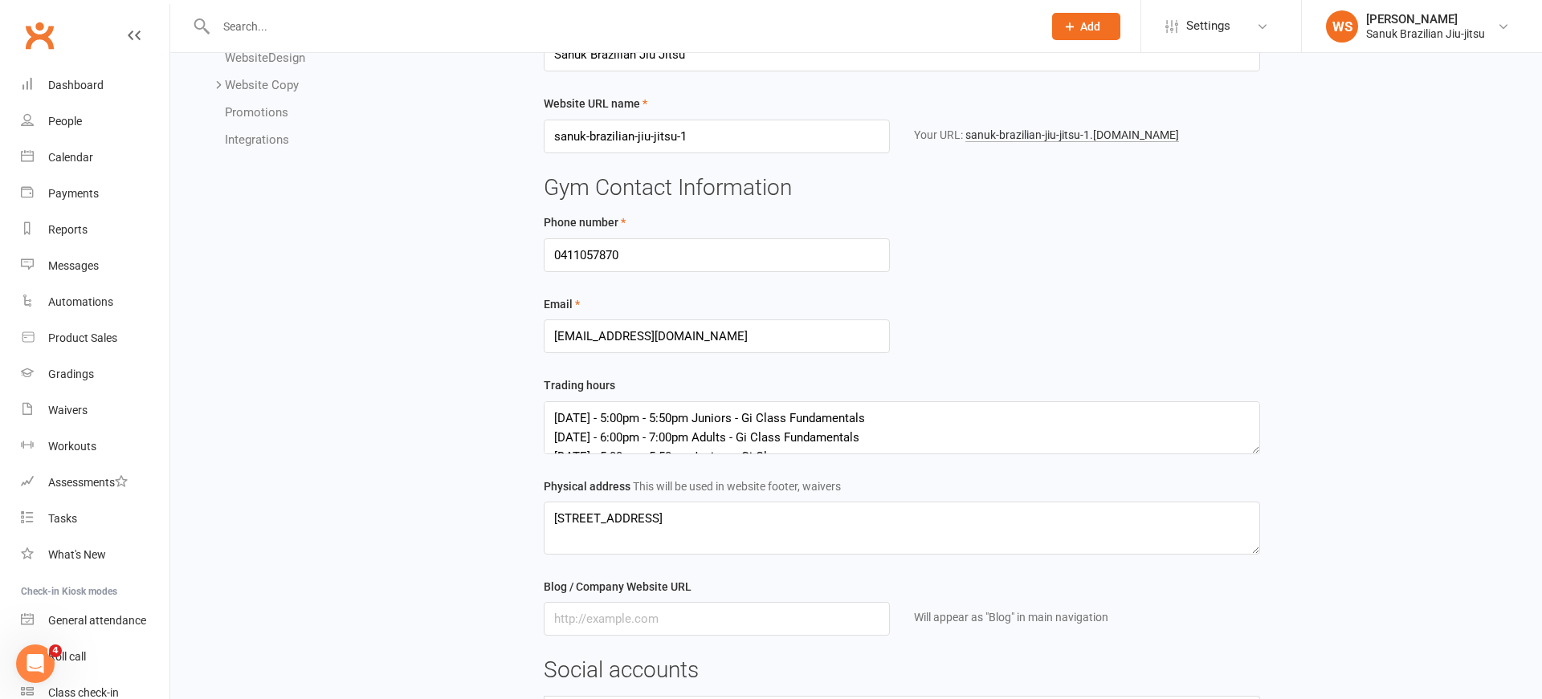
scroll to position [116, 0]
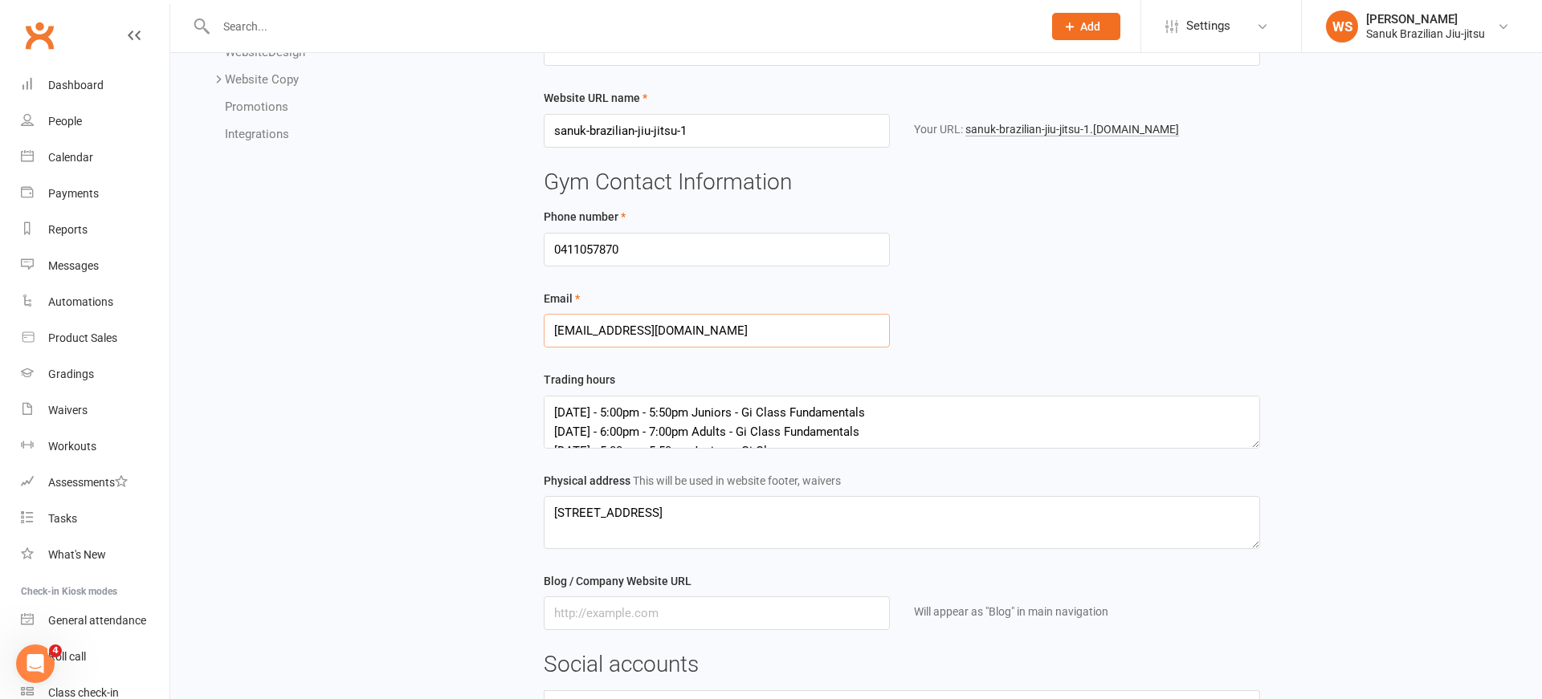
click at [670, 324] on input "[EMAIL_ADDRESS][DOMAIN_NAME]" at bounding box center [717, 331] width 346 height 34
drag, startPoint x: 695, startPoint y: 332, endPoint x: 508, endPoint y: 326, distance: 187.2
click at [544, 326] on input "[EMAIL_ADDRESS][DOMAIN_NAME]" at bounding box center [717, 331] width 346 height 34
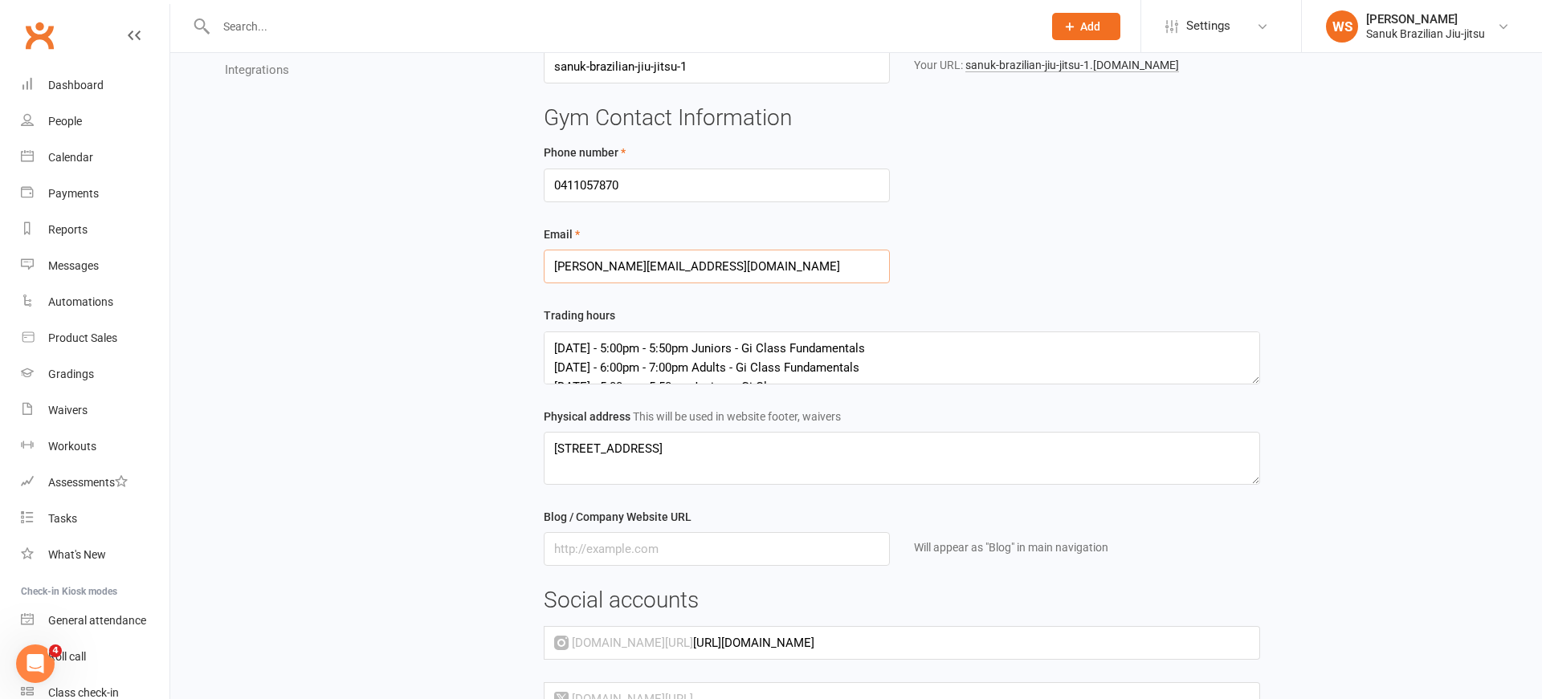
scroll to position [183, 0]
type input "[PERSON_NAME][EMAIL_ADDRESS][DOMAIN_NAME]"
click at [889, 347] on textarea "[DATE] - 5:00pm - 5:50pm Juniors - Gi Class Fundamentals [DATE] - 6:00pm - 7:00…" at bounding box center [902, 354] width 716 height 53
click at [885, 363] on textarea "[DATE] - 5:00pm - 5:50pm Juniors - Gi Class Fundamentals [DATE] - 6:00pm - 7:00…" at bounding box center [902, 354] width 716 height 53
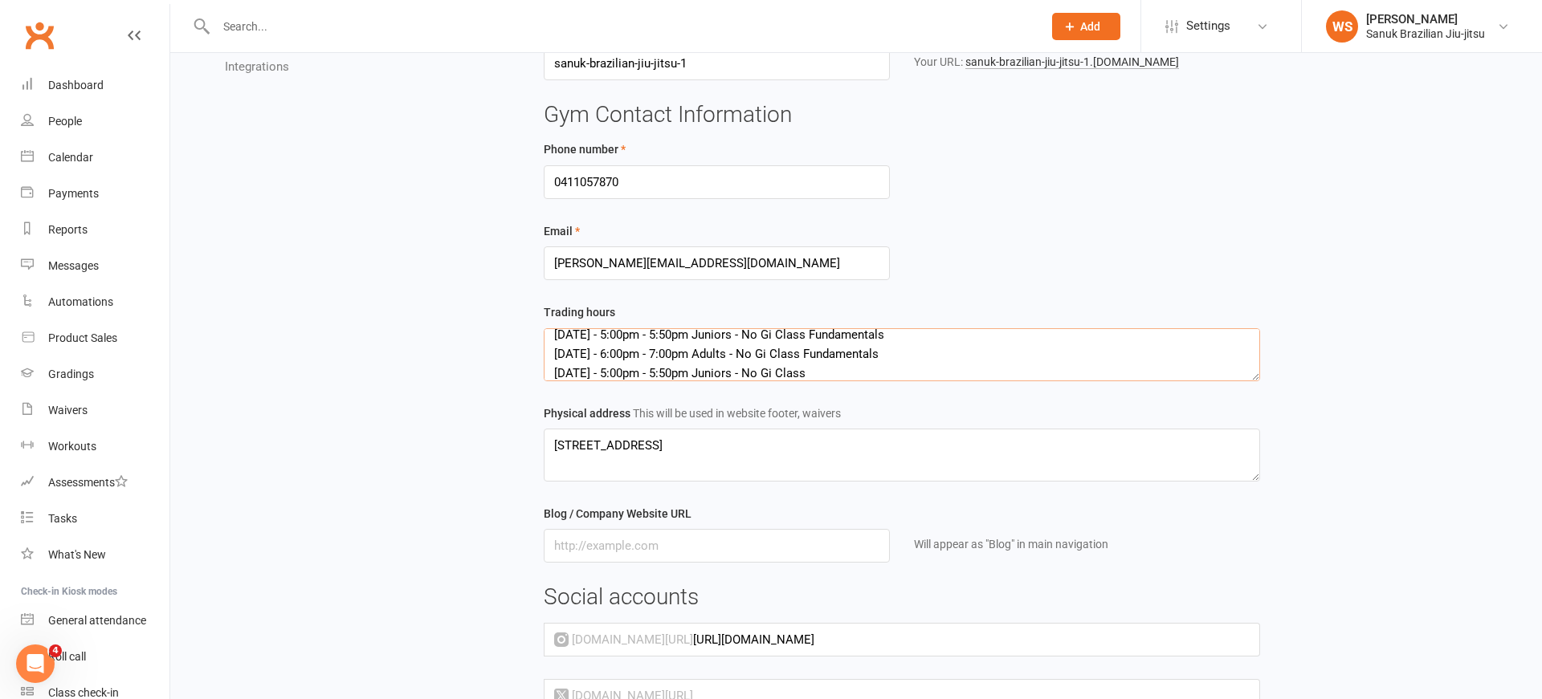
click at [807, 358] on textarea "[DATE] - 5:00pm - 5:50pm Juniors - Gi Class Fundamentals [DATE] - 6:00pm - 7:00…" at bounding box center [902, 354] width 716 height 53
click at [804, 354] on textarea "[DATE] - 5:00pm - 5:50pm Juniors - Gi Class Fundamentals [DATE] - 6:00pm - 7:00…" at bounding box center [902, 354] width 716 height 53
click at [909, 360] on textarea "[DATE] - 5:00pm - 5:50pm Juniors - Gi Class Fundamentals [DATE] - 6:00pm - 7:00…" at bounding box center [902, 354] width 716 height 53
click at [841, 352] on textarea "[DATE] - 5:00pm - 5:50pm Juniors - Gi Class Fundamentals [DATE] - 6:00pm - 7:00…" at bounding box center [902, 354] width 716 height 53
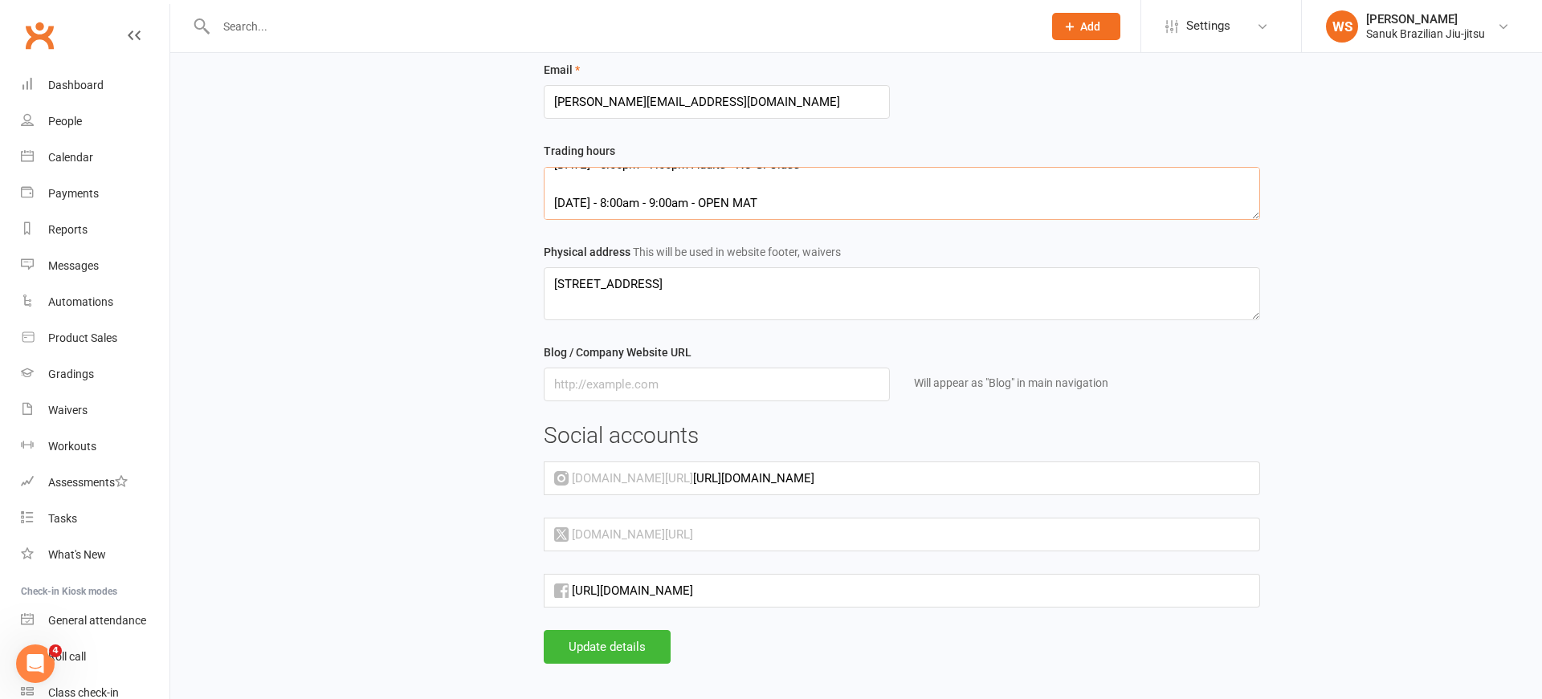
scroll to position [361, 0]
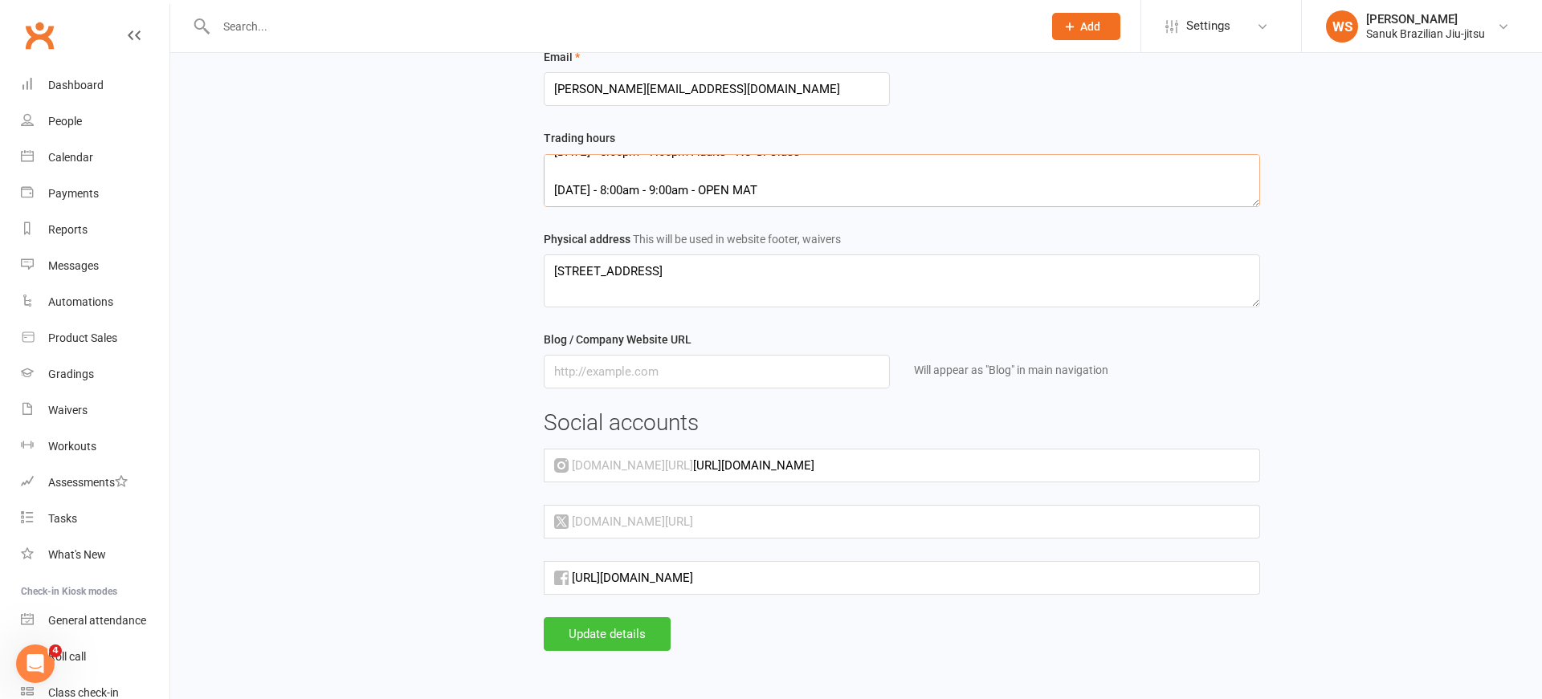
type textarea "[DATE] - 5:00pm - 5:50pm Juniors - Gi Class Fundamentals [DATE] - 6:00pm - 7:00…"
click at [616, 630] on button "Update details" at bounding box center [607, 634] width 127 height 34
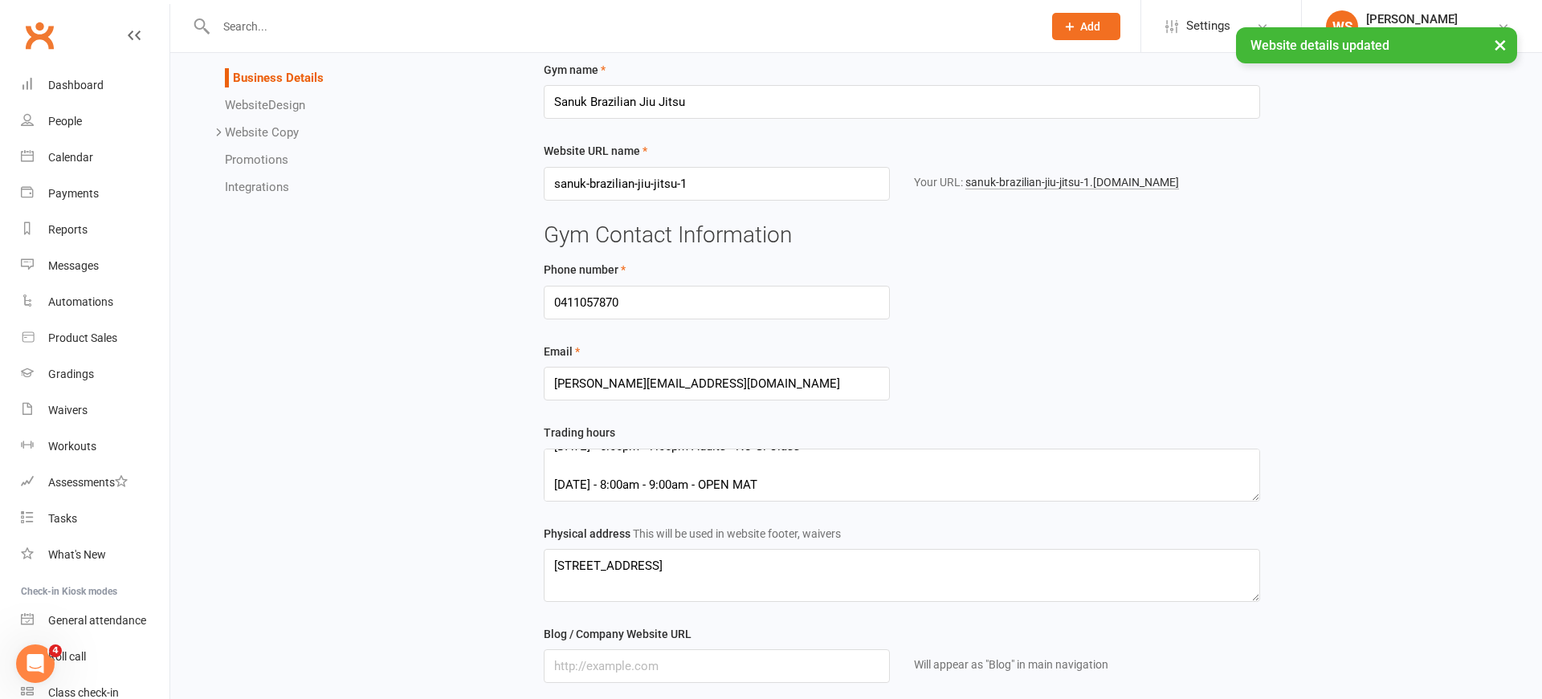
scroll to position [0, 0]
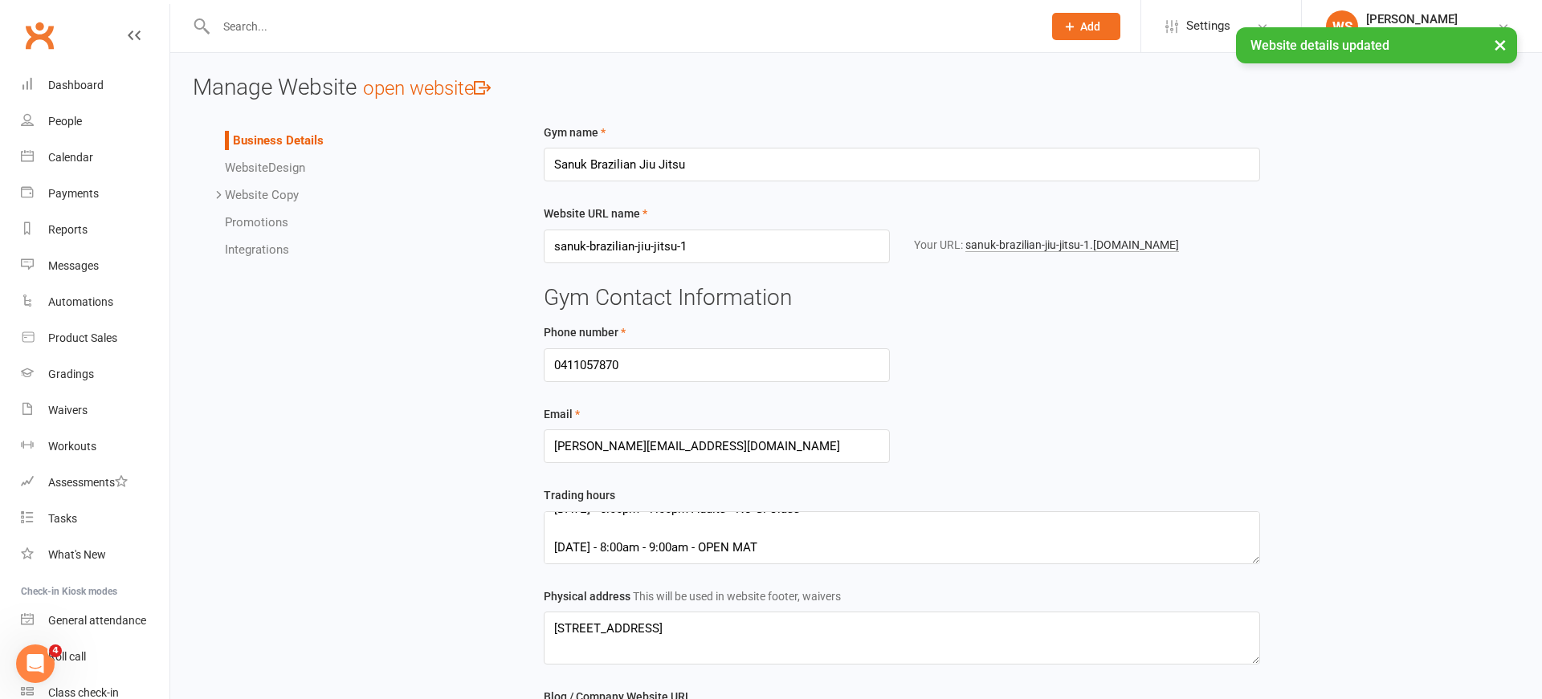
click at [292, 169] on link "Website Design" at bounding box center [265, 168] width 80 height 14
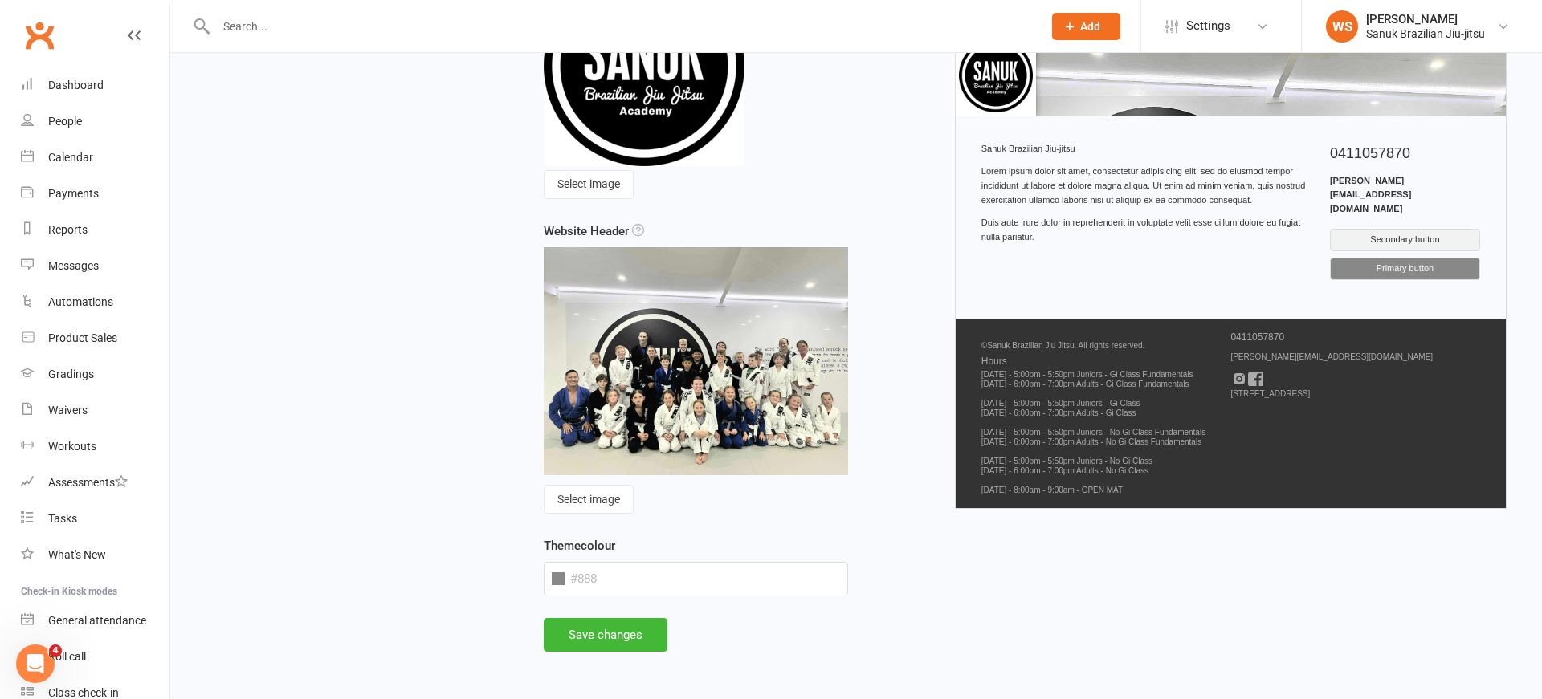
scroll to position [222, 0]
click at [609, 498] on button "Select image" at bounding box center [589, 498] width 90 height 29
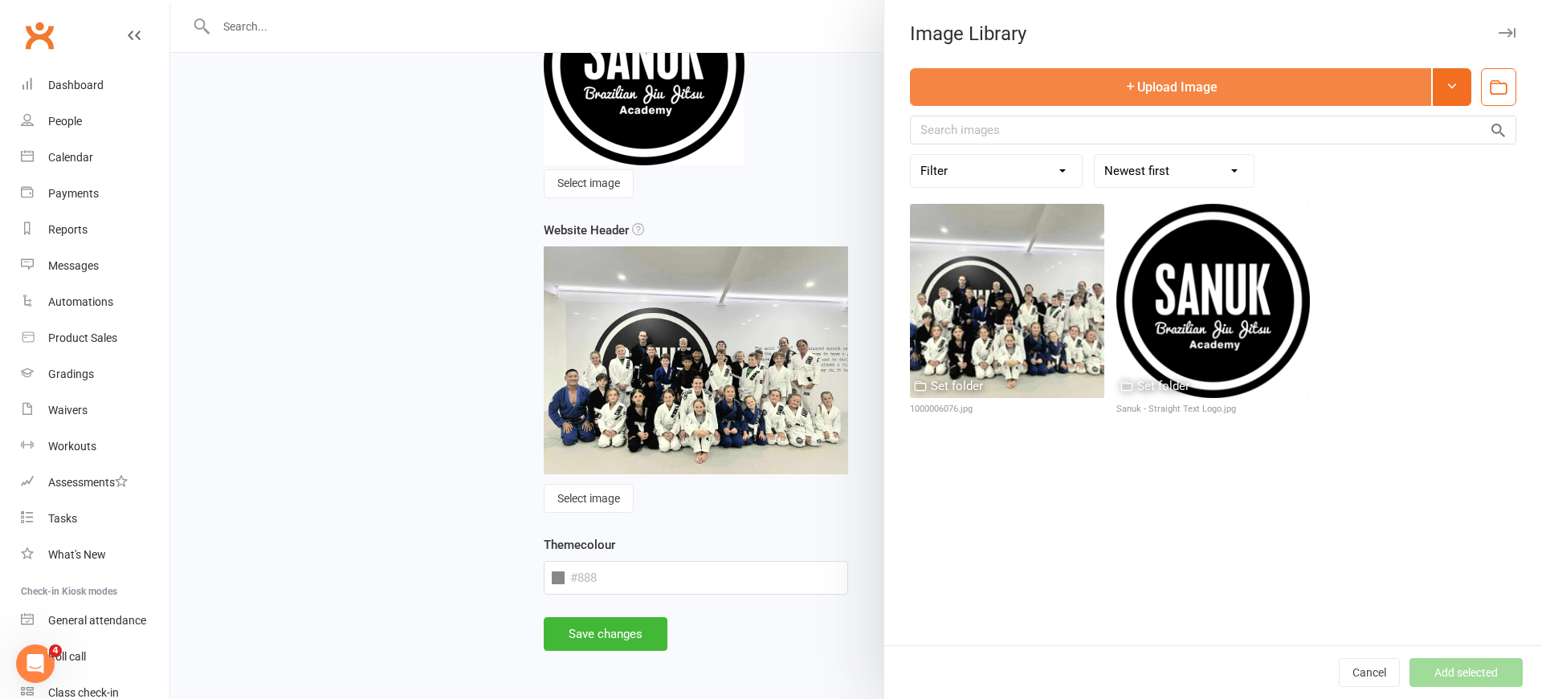
click at [1316, 84] on button "Upload Image" at bounding box center [1170, 87] width 521 height 38
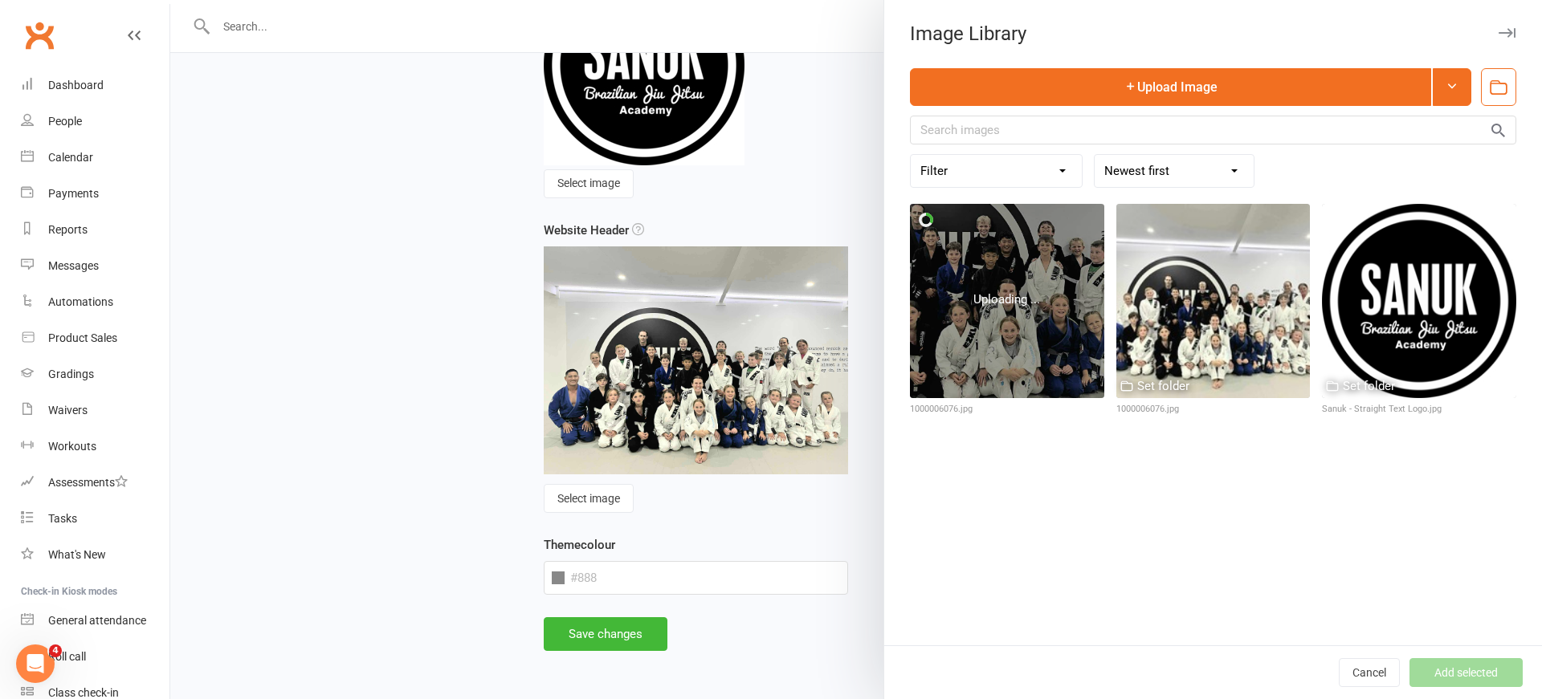
click at [1013, 319] on div at bounding box center [1007, 301] width 194 height 194
click at [1008, 266] on div at bounding box center [1007, 301] width 194 height 194
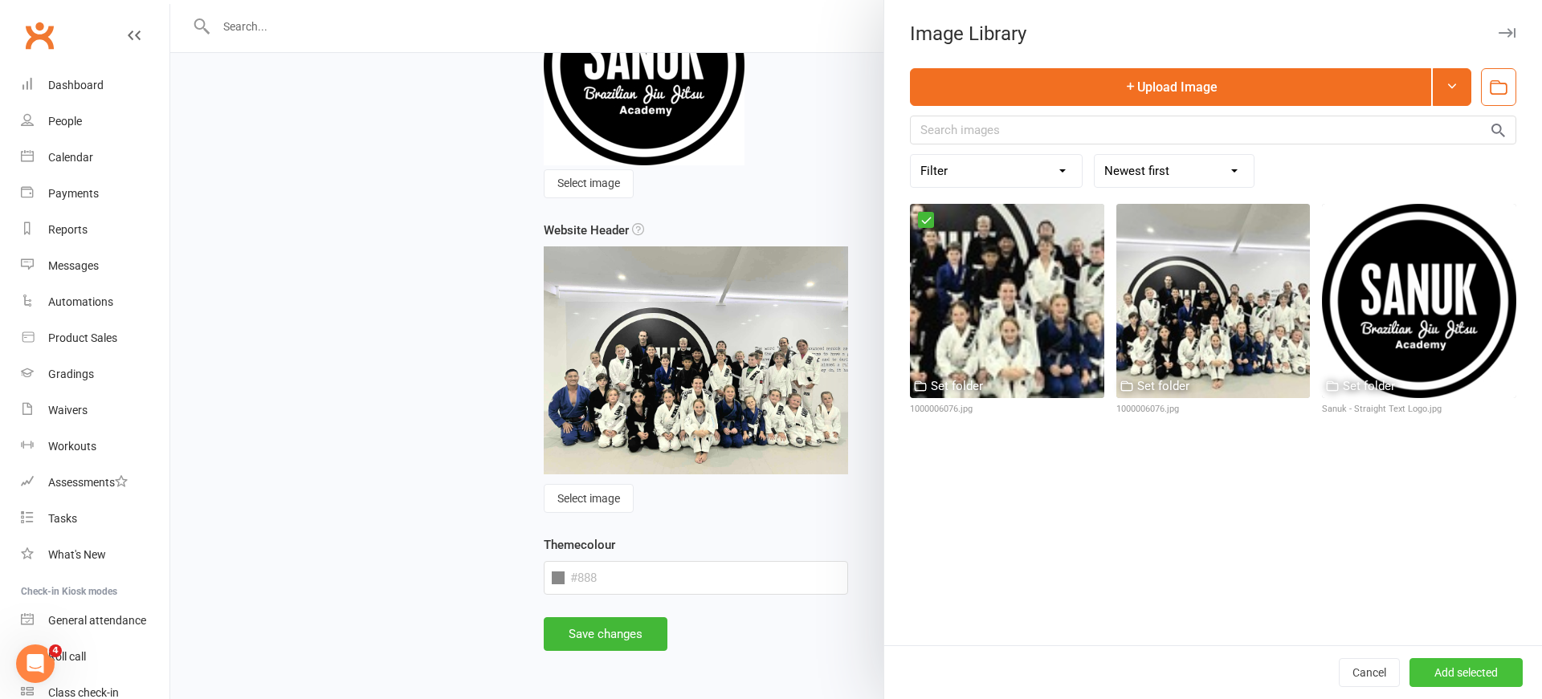
click at [1501, 678] on button "Add selected" at bounding box center [1465, 672] width 113 height 29
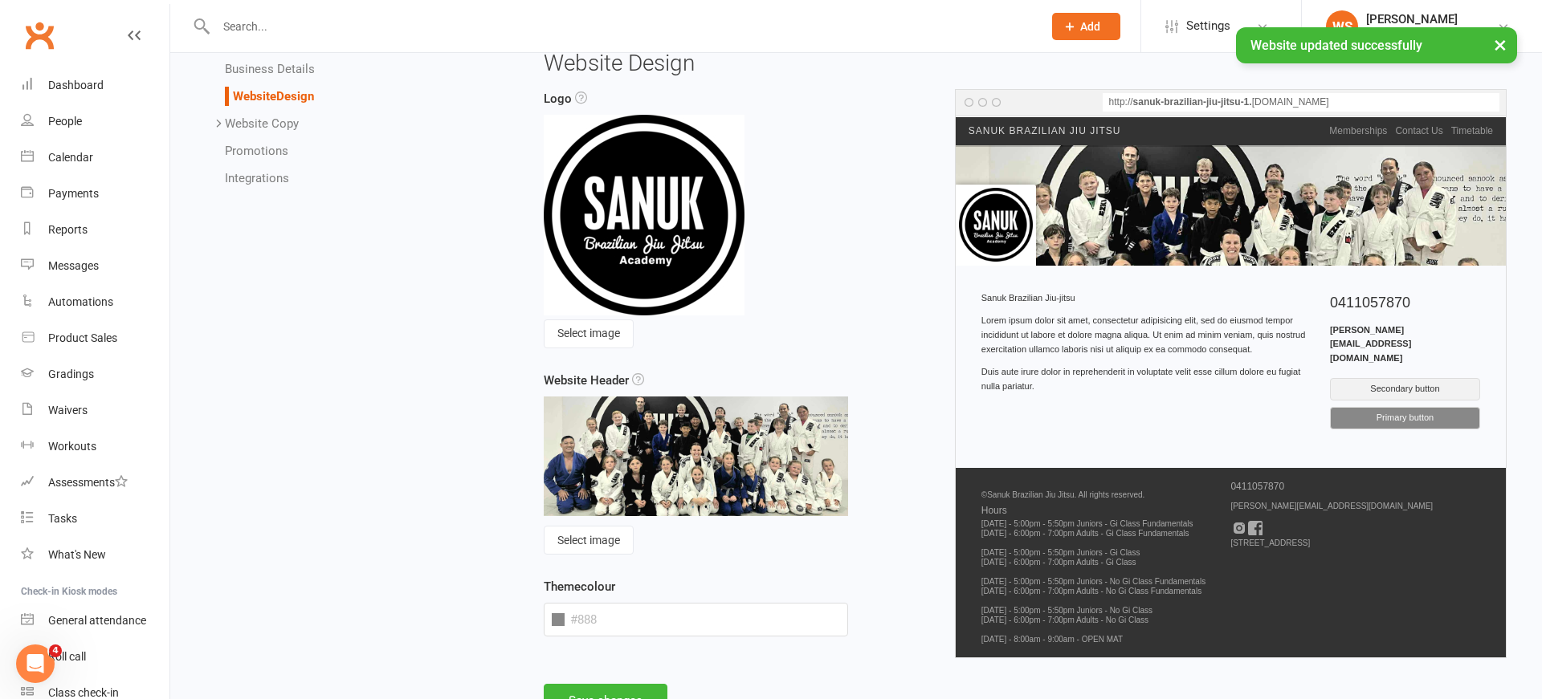
scroll to position [69, 0]
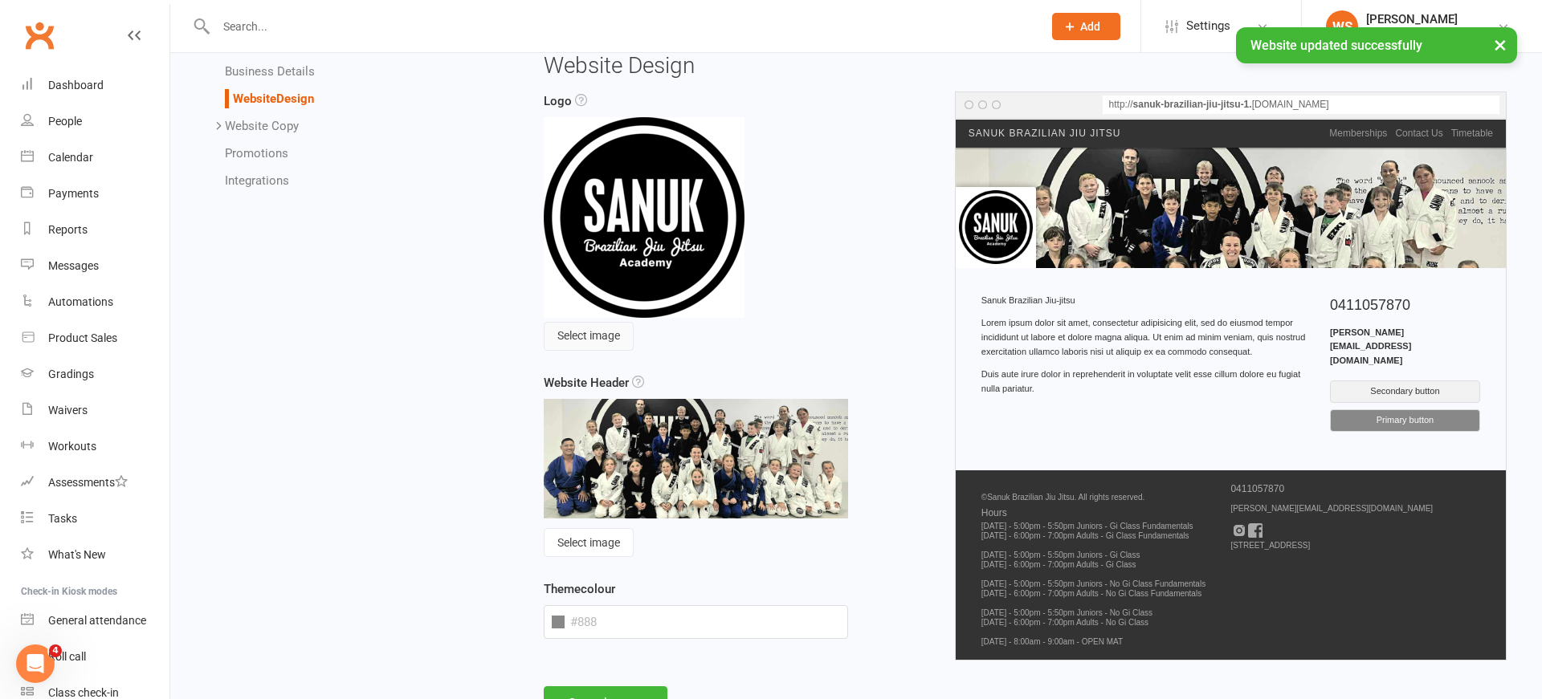
click at [609, 337] on button "Select image" at bounding box center [589, 336] width 90 height 29
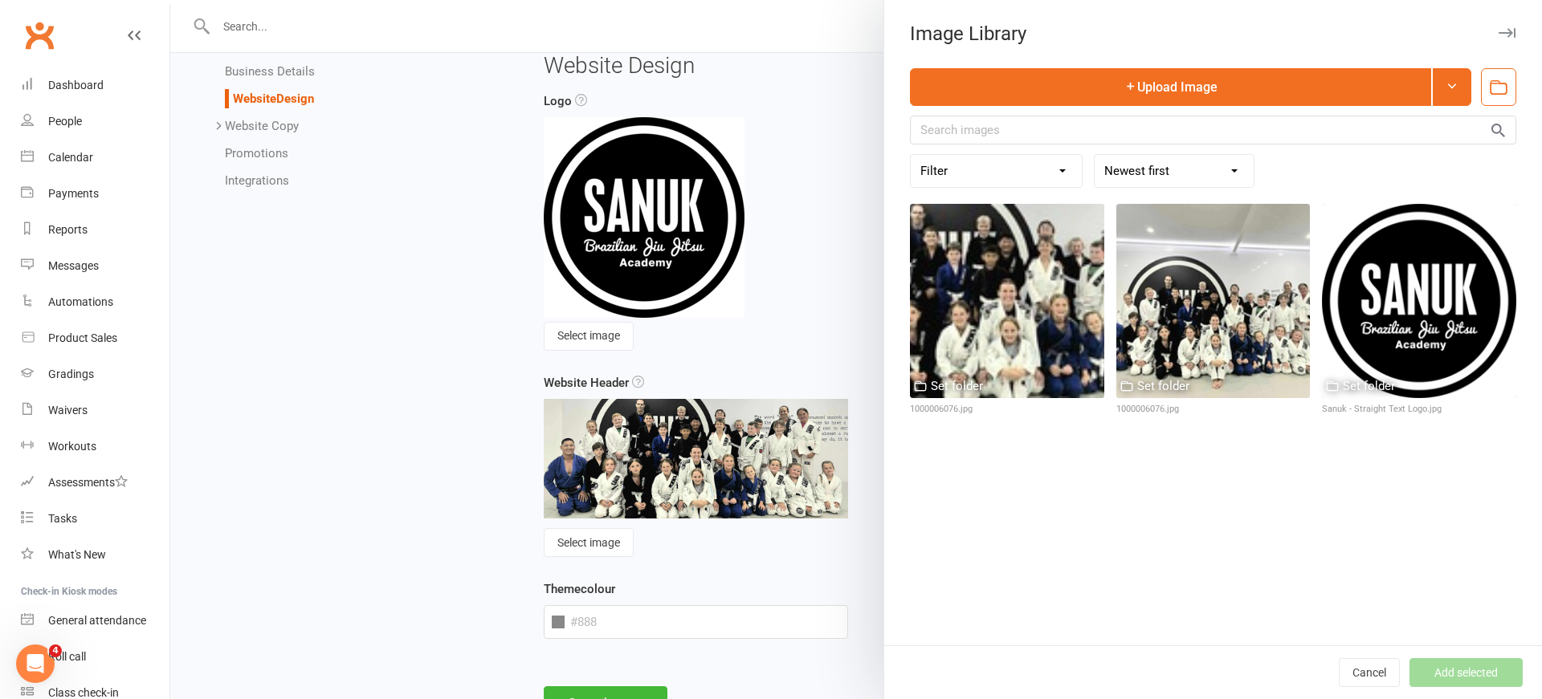
click at [1506, 40] on button "button" at bounding box center [1506, 32] width 19 height 19
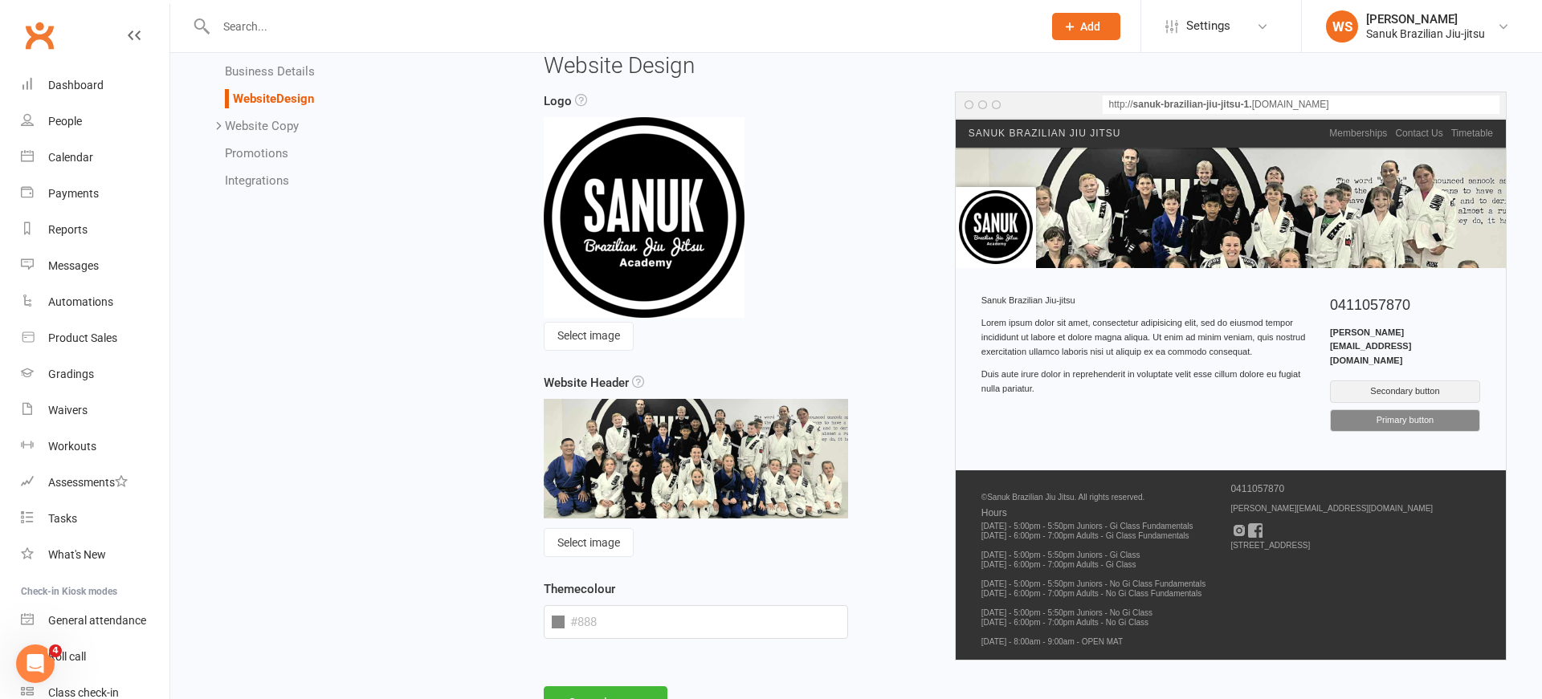
drag, startPoint x: 1003, startPoint y: 225, endPoint x: 992, endPoint y: 220, distance: 11.5
click at [1003, 224] on img at bounding box center [996, 227] width 74 height 74
click at [635, 257] on img at bounding box center [644, 217] width 201 height 201
click at [579, 100] on icon at bounding box center [581, 100] width 12 height 12
click at [596, 334] on button "Select image" at bounding box center [589, 336] width 90 height 29
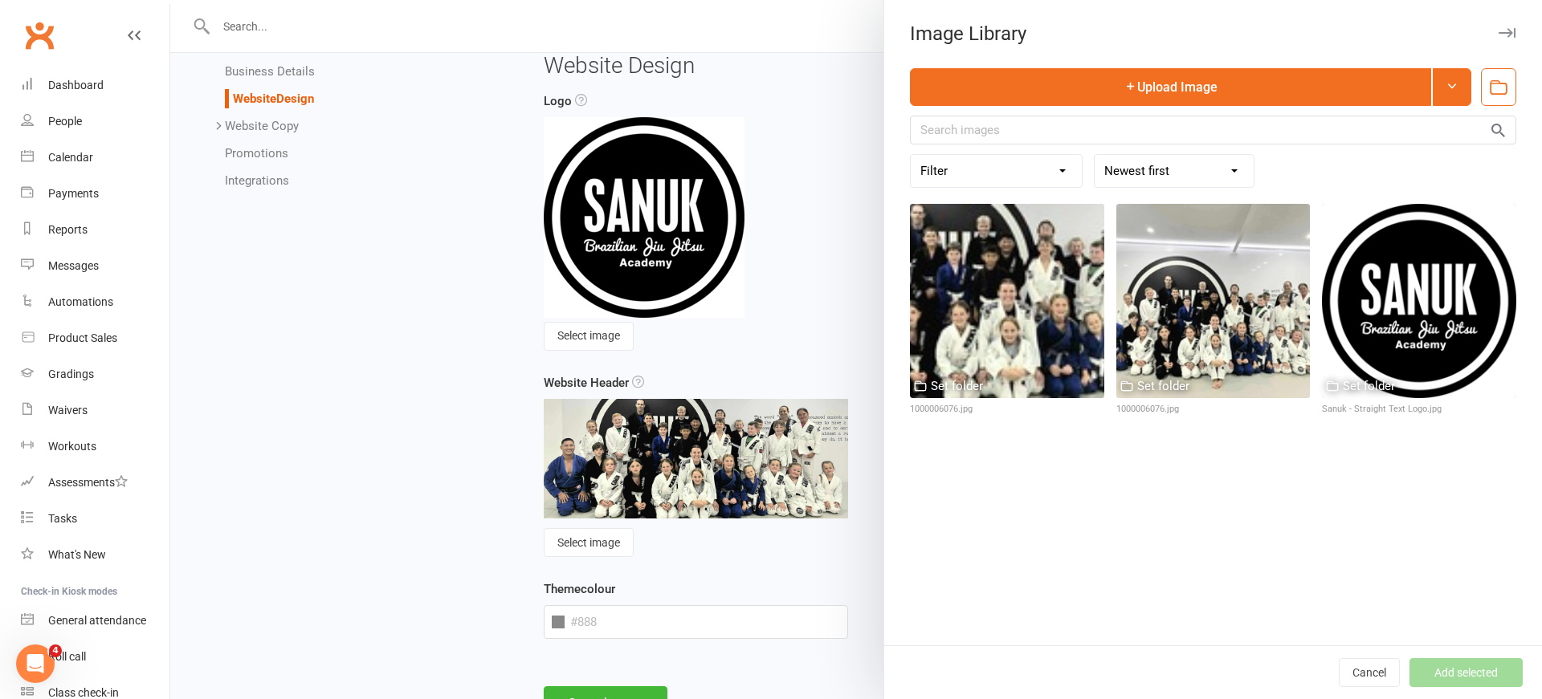
click at [1505, 96] on icon "button" at bounding box center [1498, 87] width 21 height 21
click at [1130, 571] on div "Upload Image Create folder Filter Used as Logo Used as Website header Used in W…" at bounding box center [1213, 356] width 658 height 577
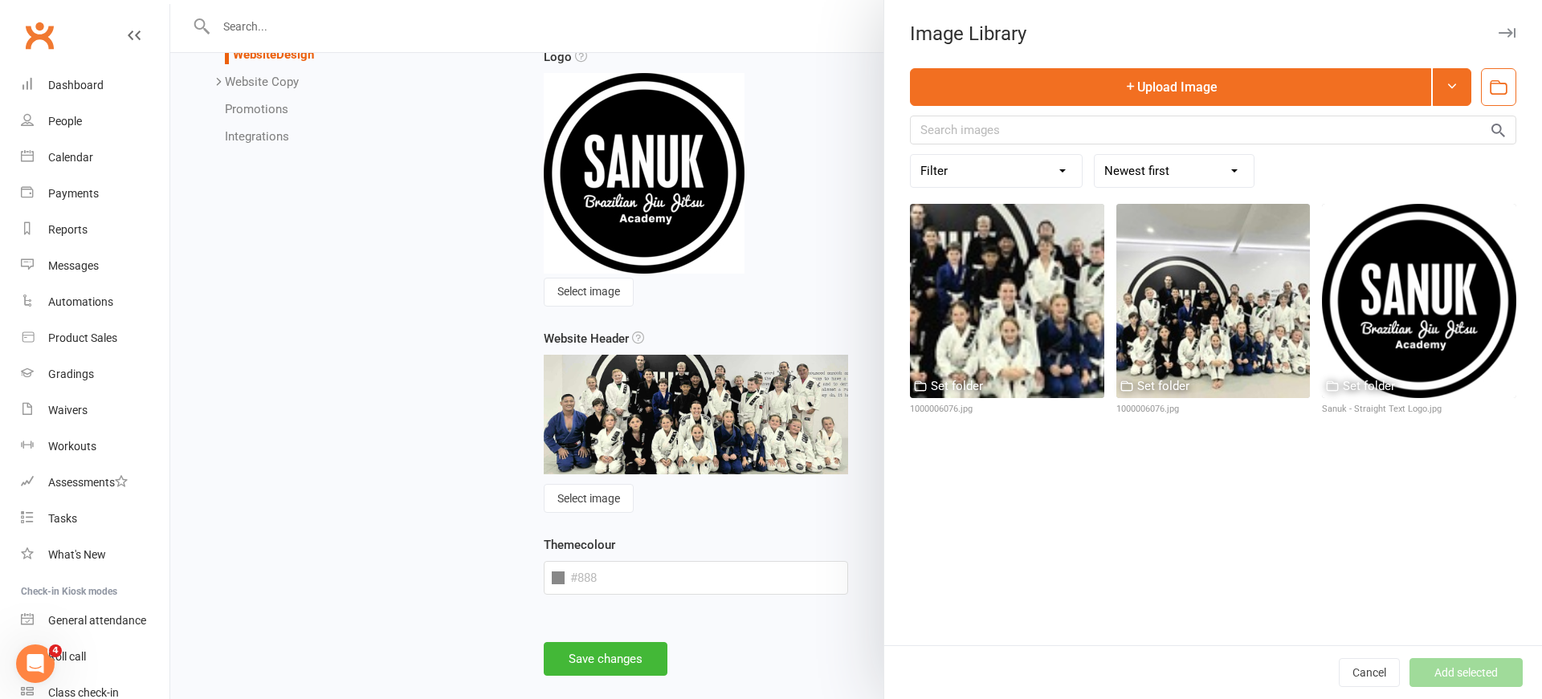
click at [562, 580] on div at bounding box center [855, 349] width 1371 height 699
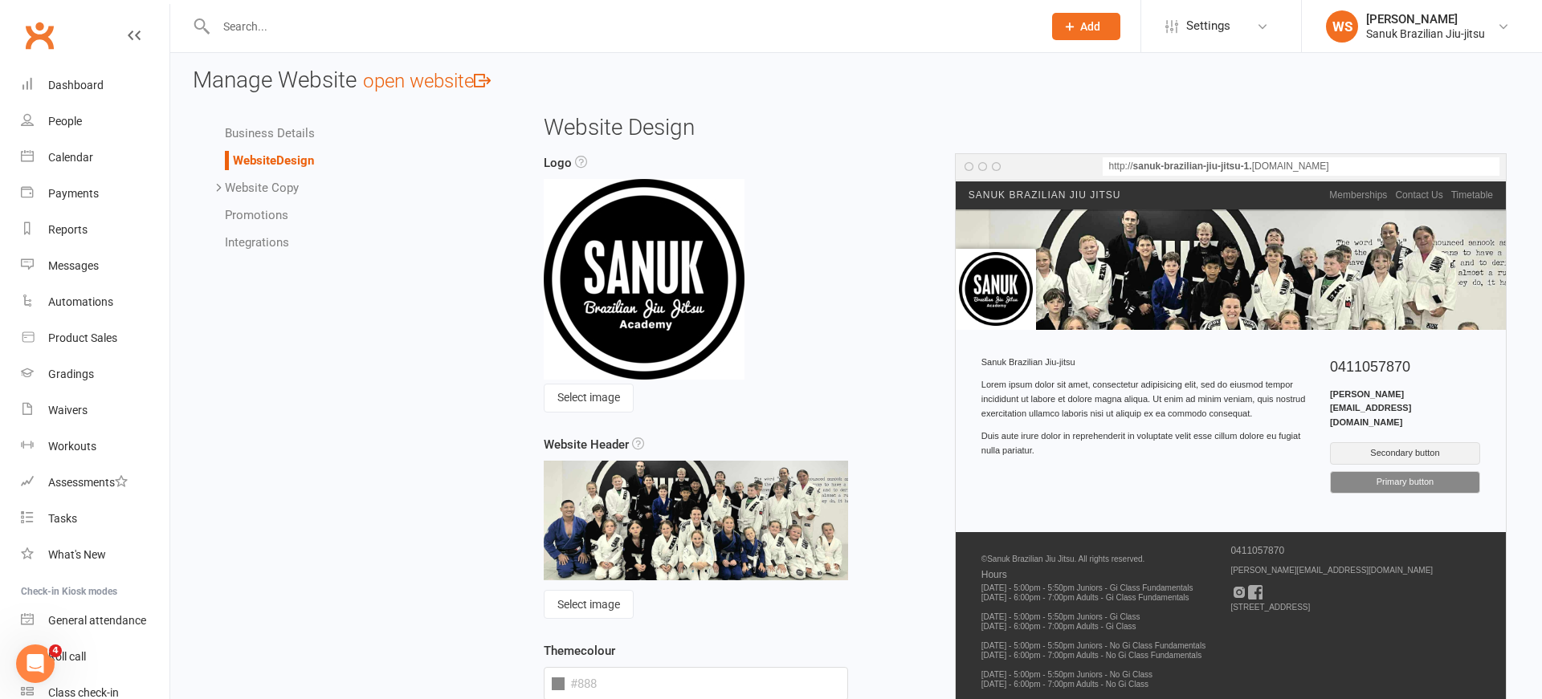
scroll to position [0, 0]
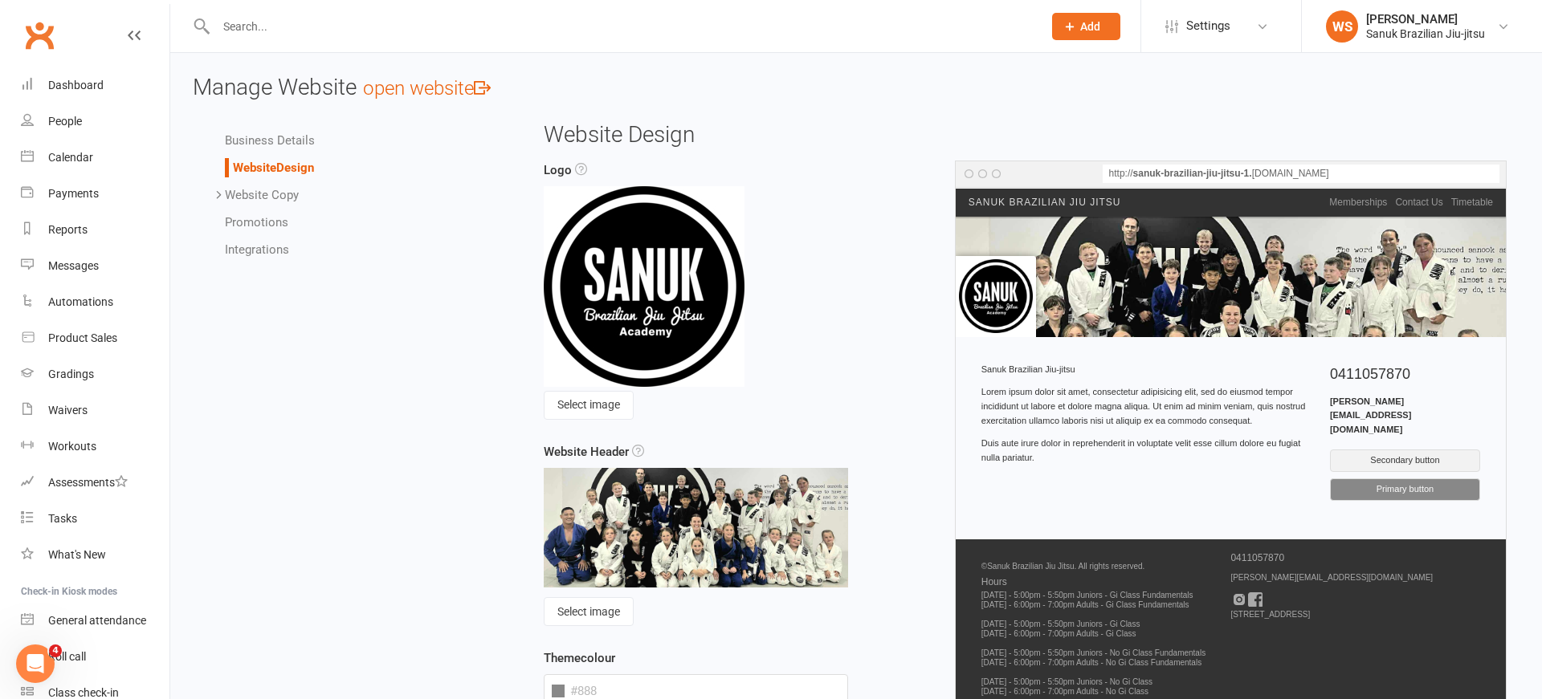
click at [257, 194] on link "Website Copy" at bounding box center [262, 195] width 74 height 14
click at [288, 224] on link "Homepage" at bounding box center [286, 222] width 59 height 14
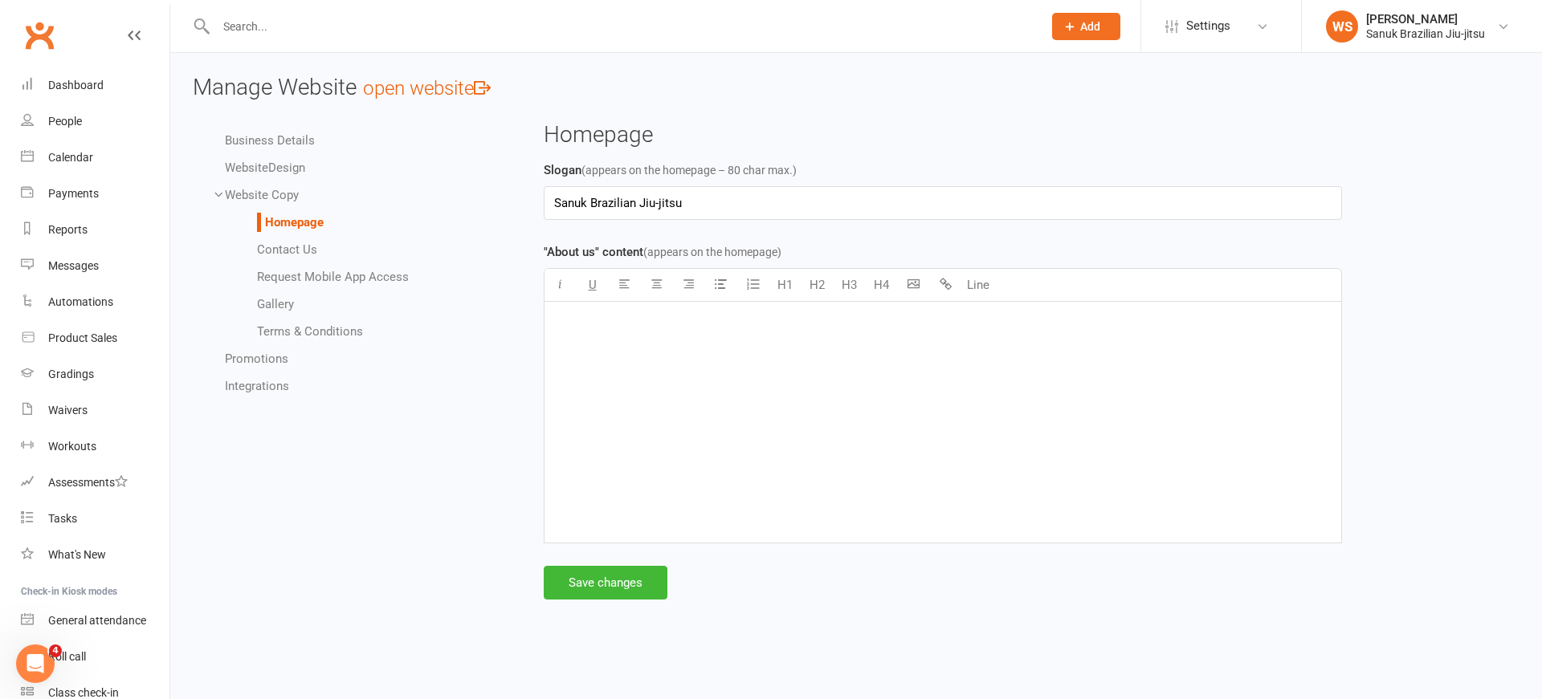
click at [295, 252] on link "Contact Us" at bounding box center [287, 249] width 60 height 14
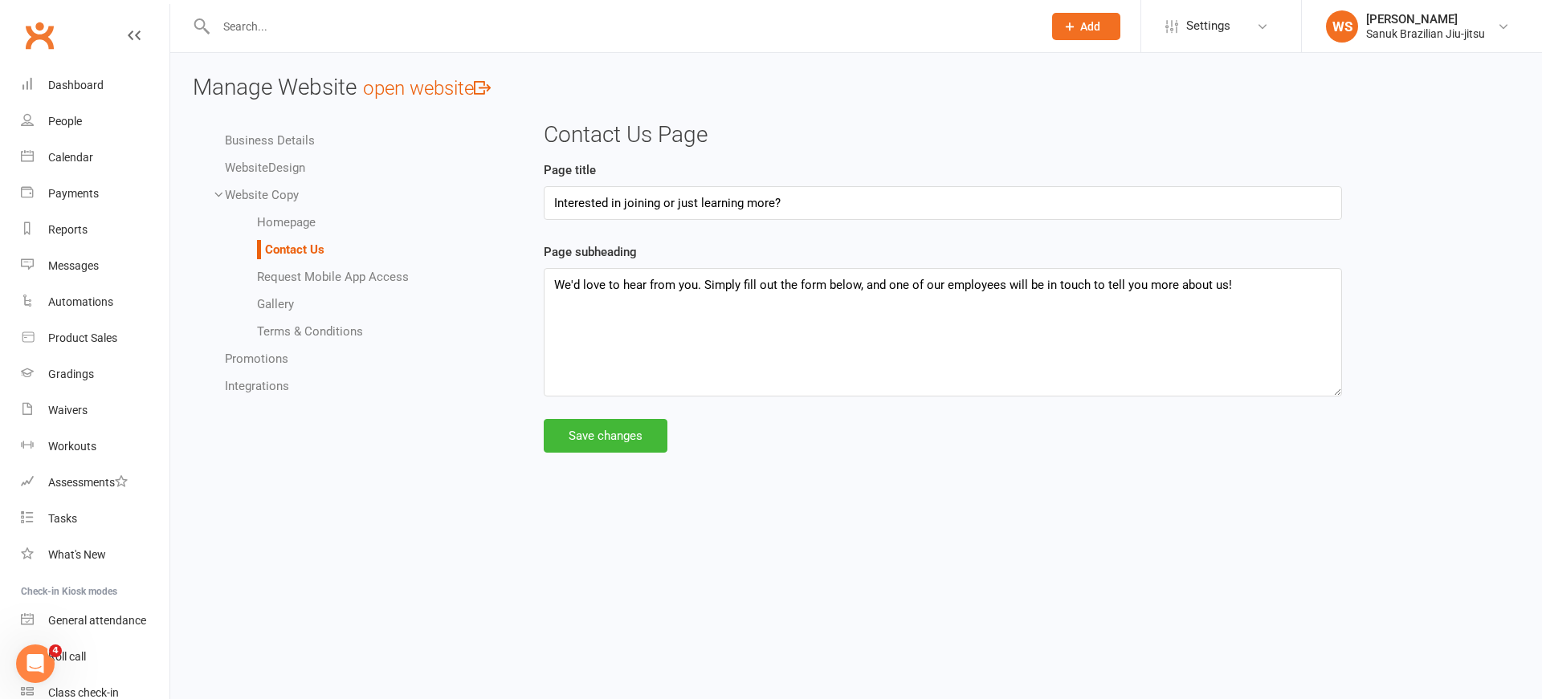
click at [377, 279] on link "Request Mobile App Access" at bounding box center [333, 277] width 152 height 14
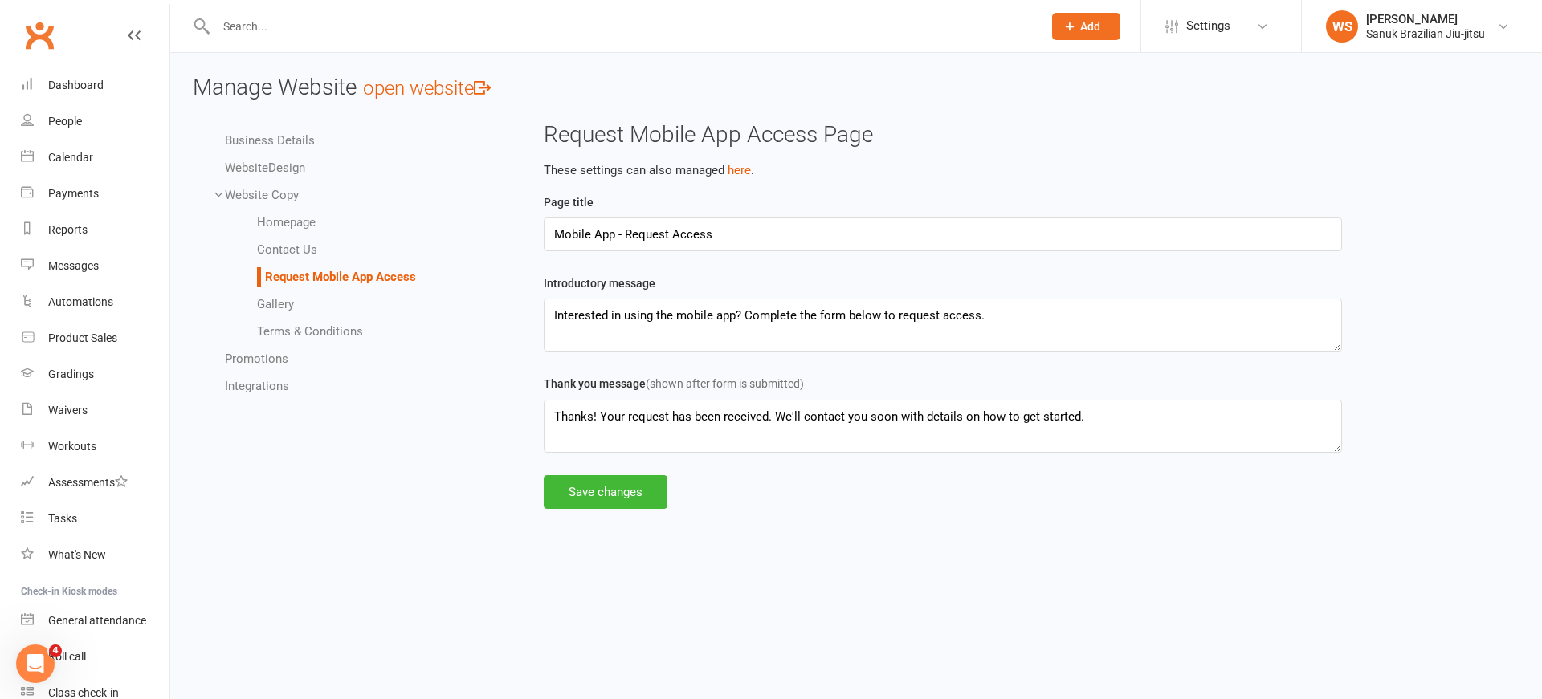
click at [284, 305] on link "Gallery" at bounding box center [275, 304] width 37 height 14
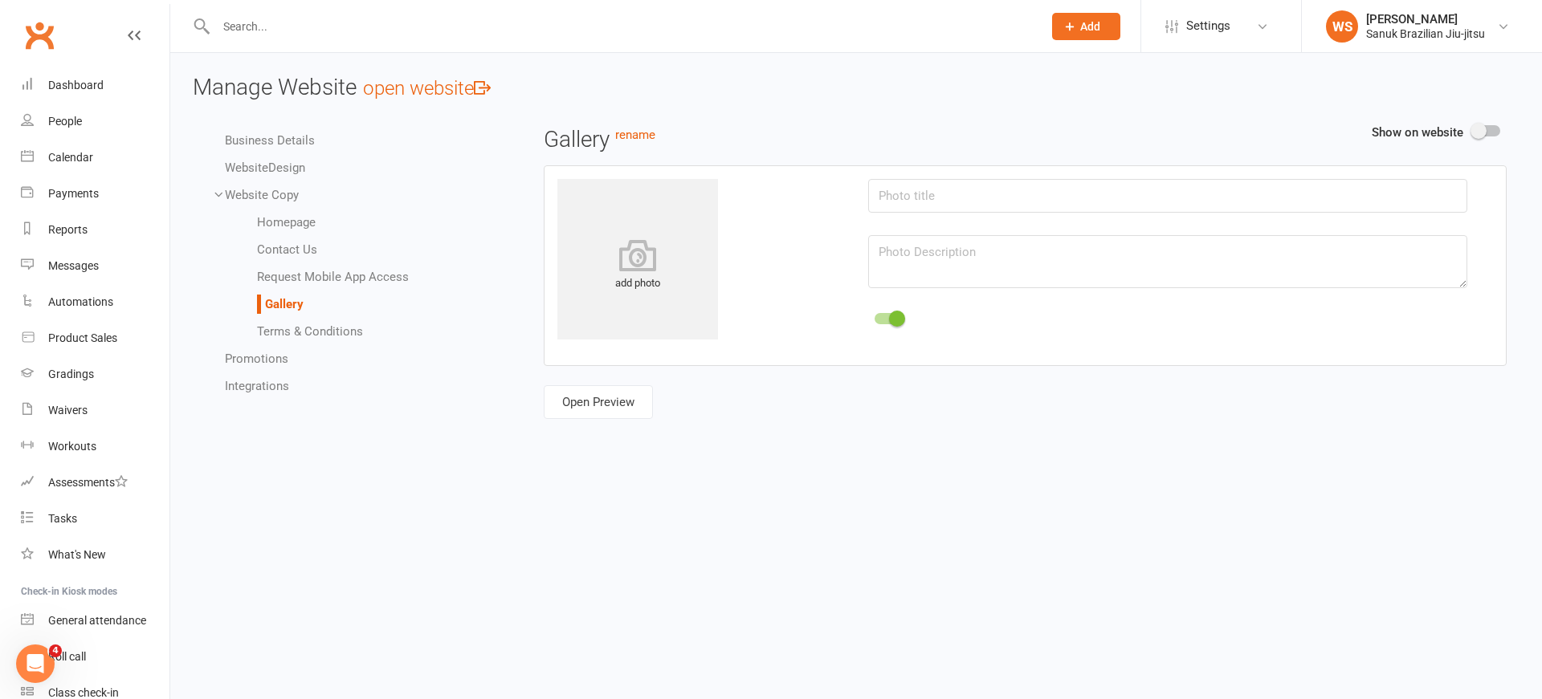
click at [287, 328] on link "Terms & Conditions" at bounding box center [310, 331] width 106 height 14
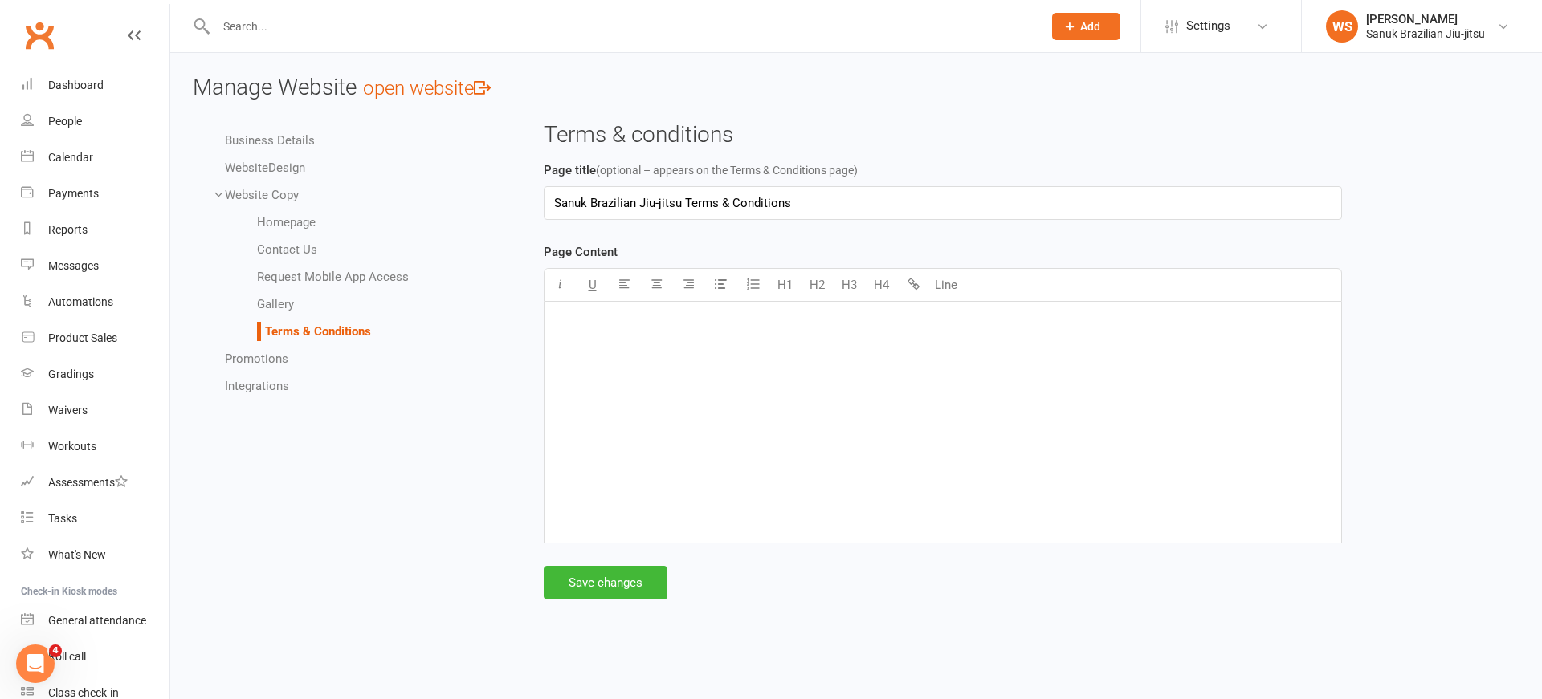
click at [270, 355] on link "Promotions" at bounding box center [256, 359] width 63 height 14
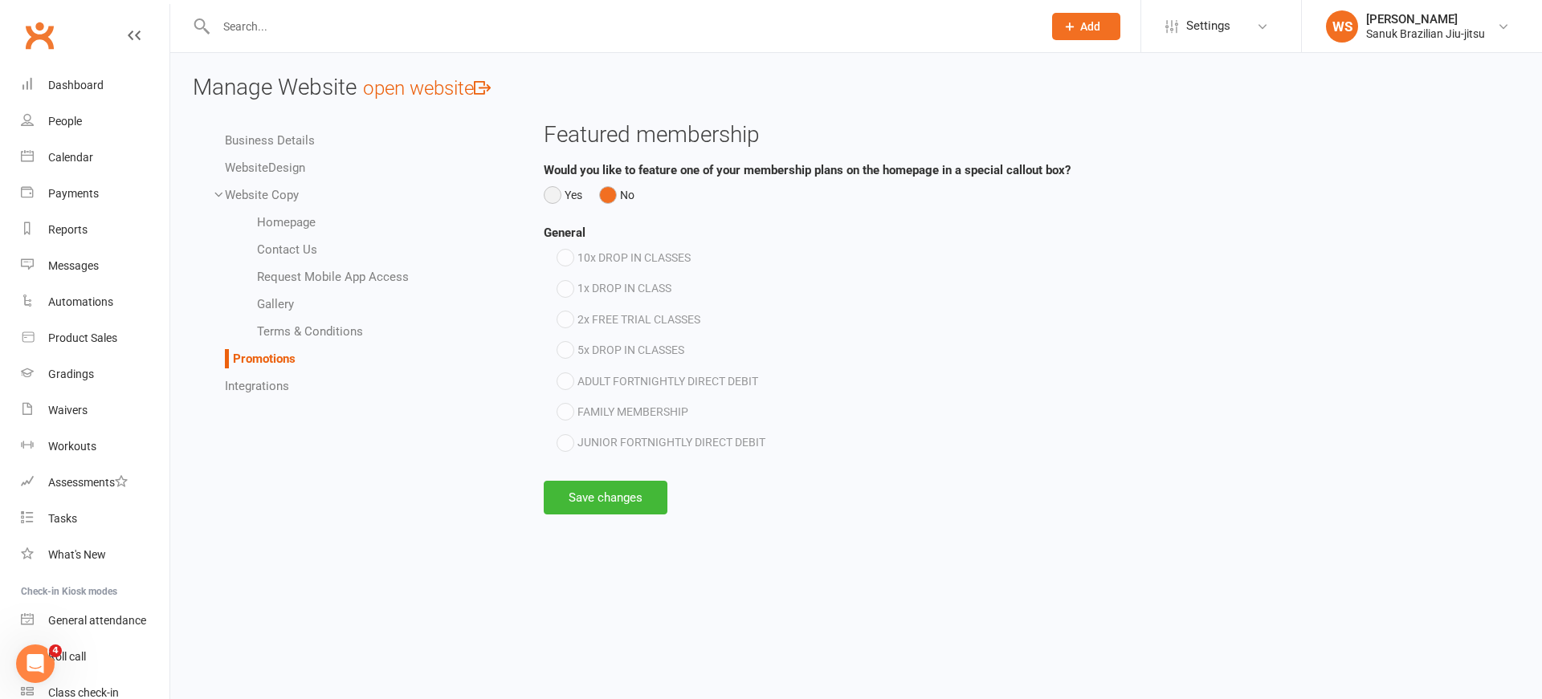
click at [557, 195] on button "Yes" at bounding box center [563, 195] width 39 height 31
drag, startPoint x: 568, startPoint y: 444, endPoint x: 572, endPoint y: 415, distance: 29.1
click at [570, 442] on button "JUNIOR FORTNIGHTLY DIRECT DEBIT" at bounding box center [660, 442] width 209 height 31
click at [567, 410] on button "FAMILY MEMBERSHIP" at bounding box center [622, 412] width 132 height 31
click at [571, 289] on button "1x DROP IN CLASS" at bounding box center [613, 288] width 115 height 31
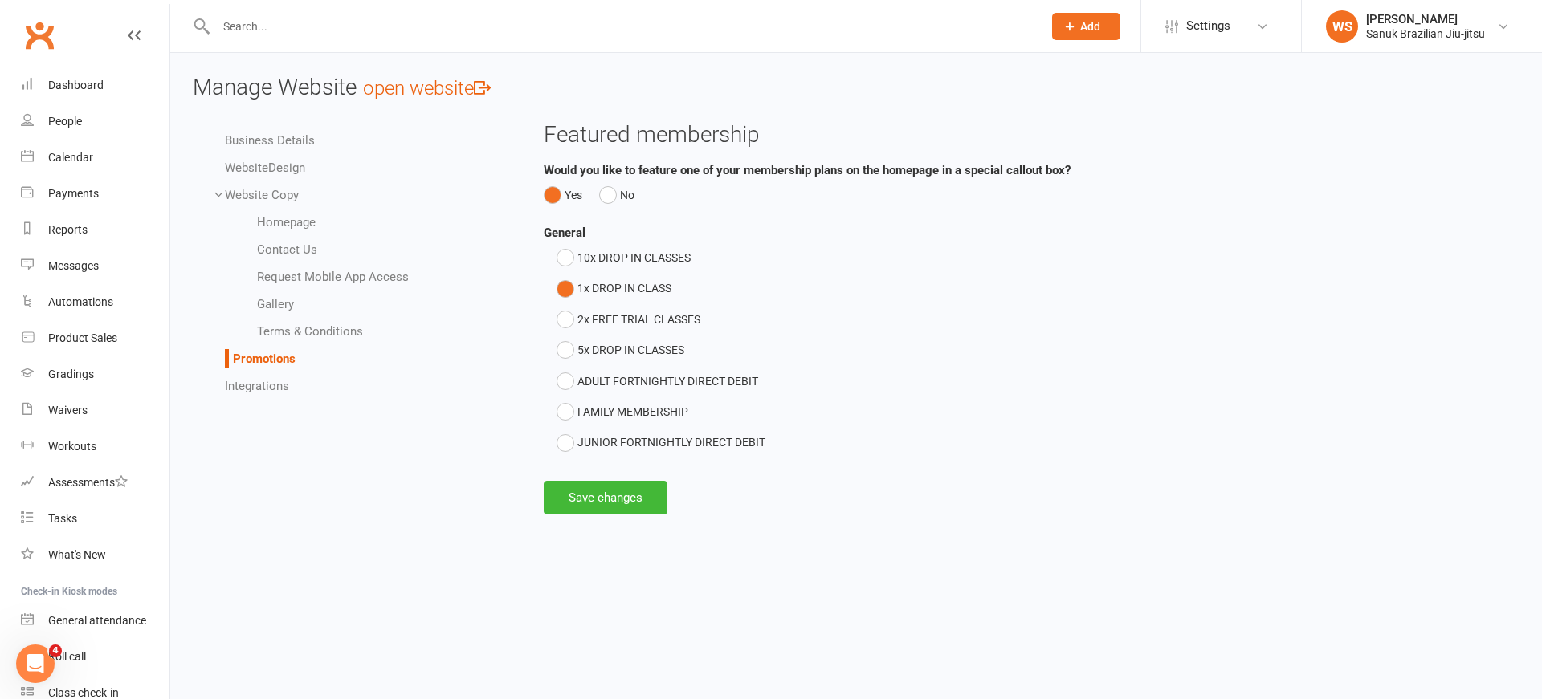
click at [274, 389] on link "Integrations" at bounding box center [257, 386] width 64 height 14
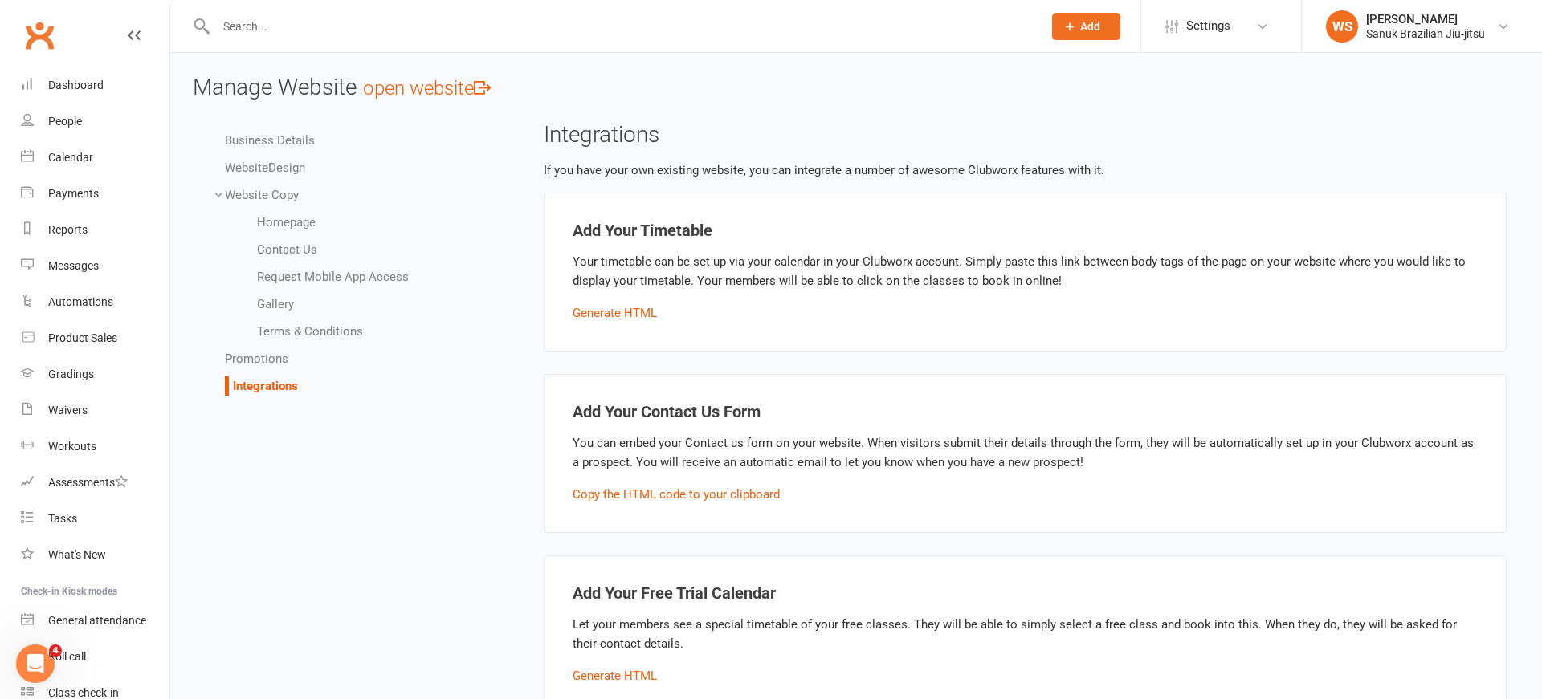
click at [271, 360] on link "Promotions" at bounding box center [256, 359] width 63 height 14
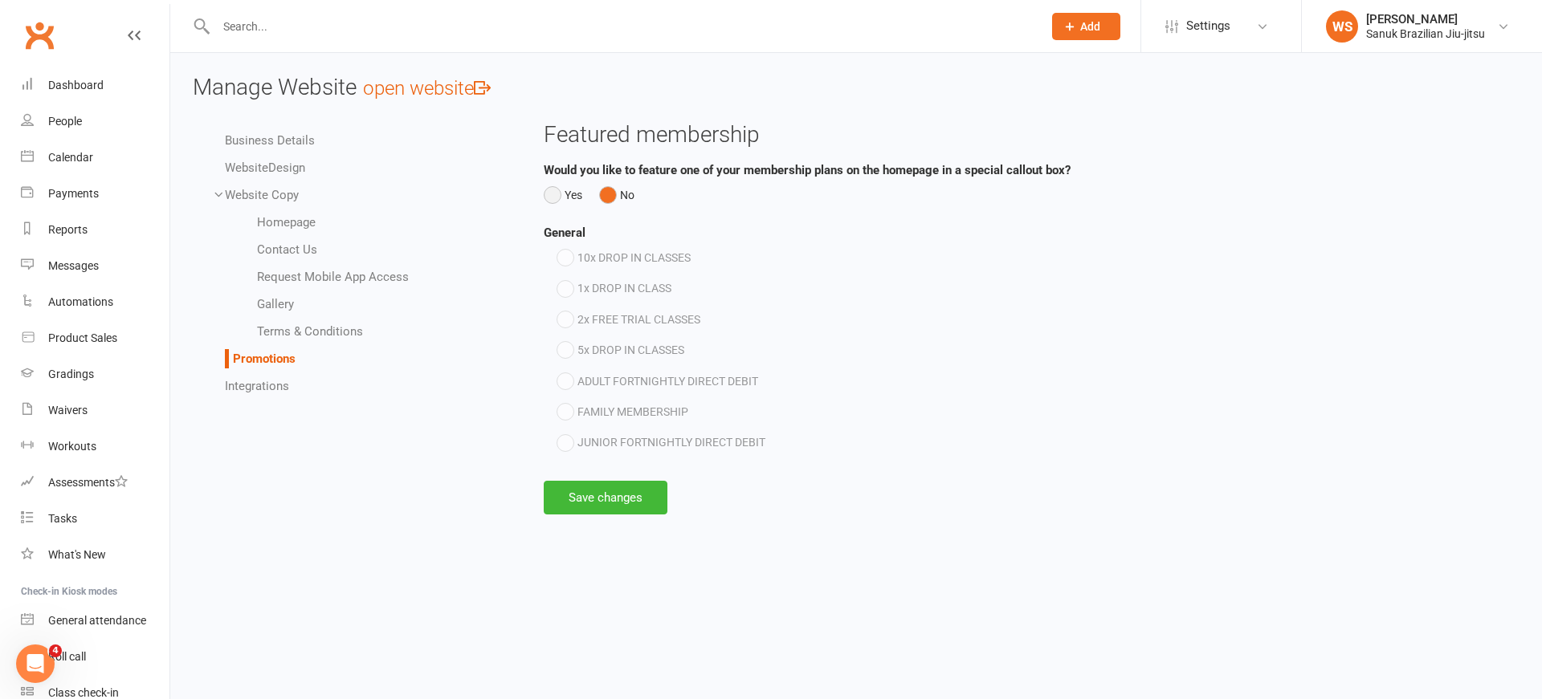
click at [571, 196] on button "Yes" at bounding box center [563, 195] width 39 height 31
click at [605, 287] on button "1x DROP IN CLASS" at bounding box center [613, 288] width 115 height 31
click at [623, 492] on button "Save changes" at bounding box center [606, 498] width 124 height 34
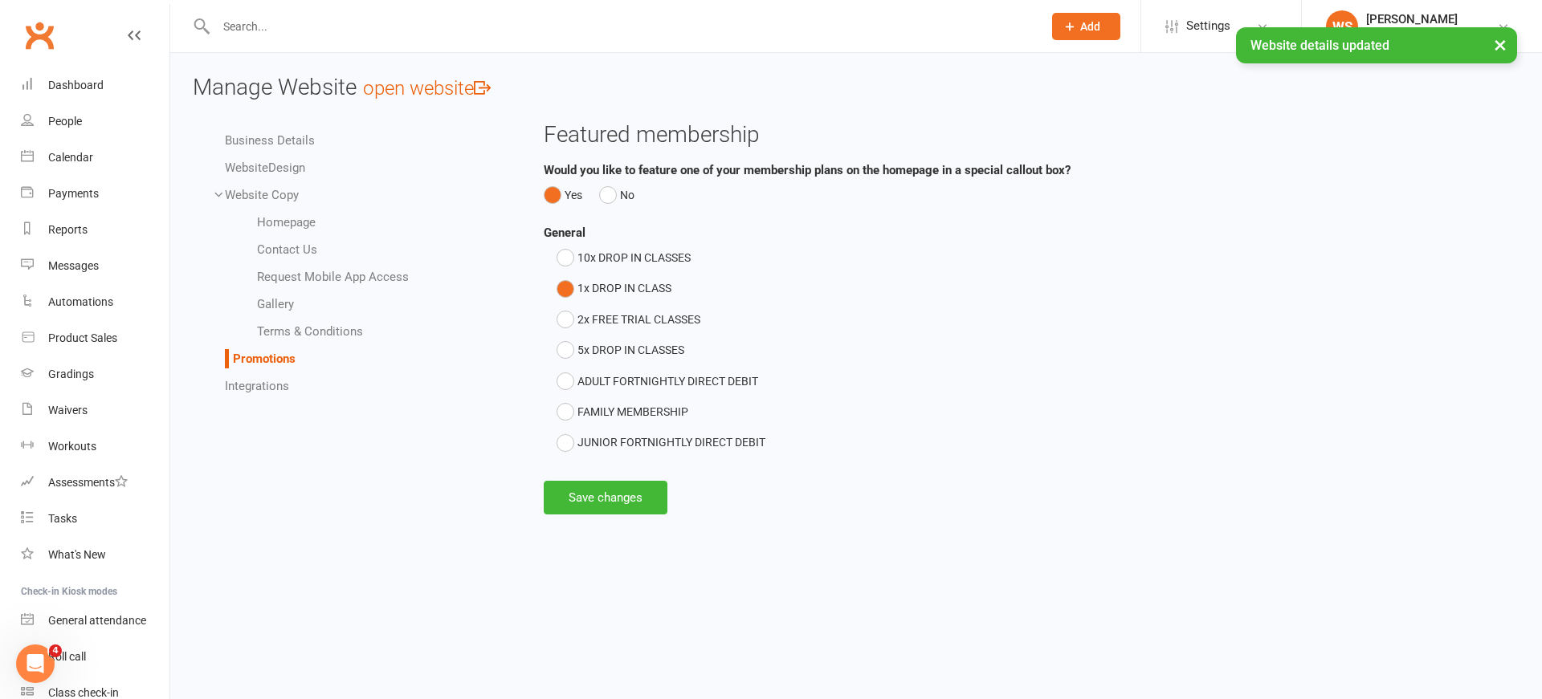
click at [240, 386] on link "Integrations" at bounding box center [257, 386] width 64 height 14
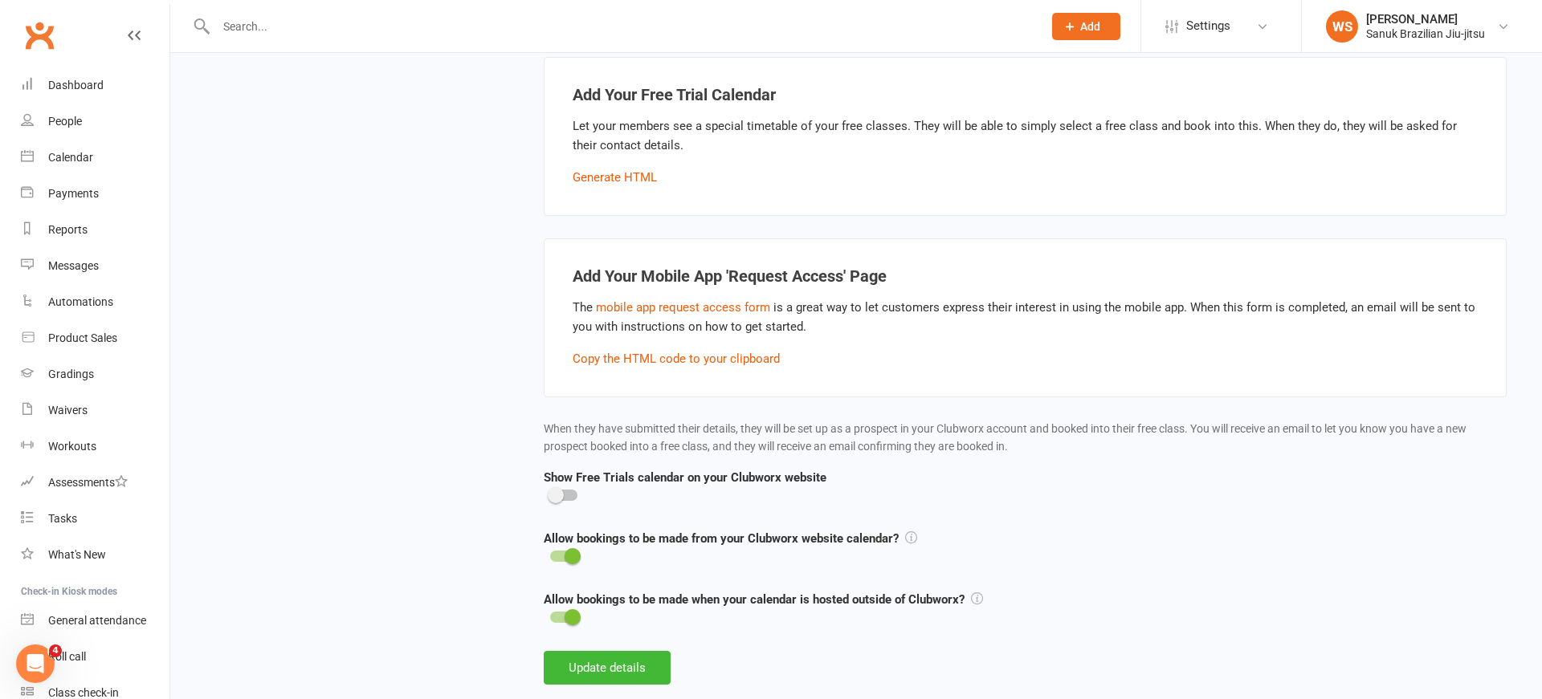
scroll to position [498, 0]
click at [617, 660] on button "Update details" at bounding box center [607, 669] width 127 height 34
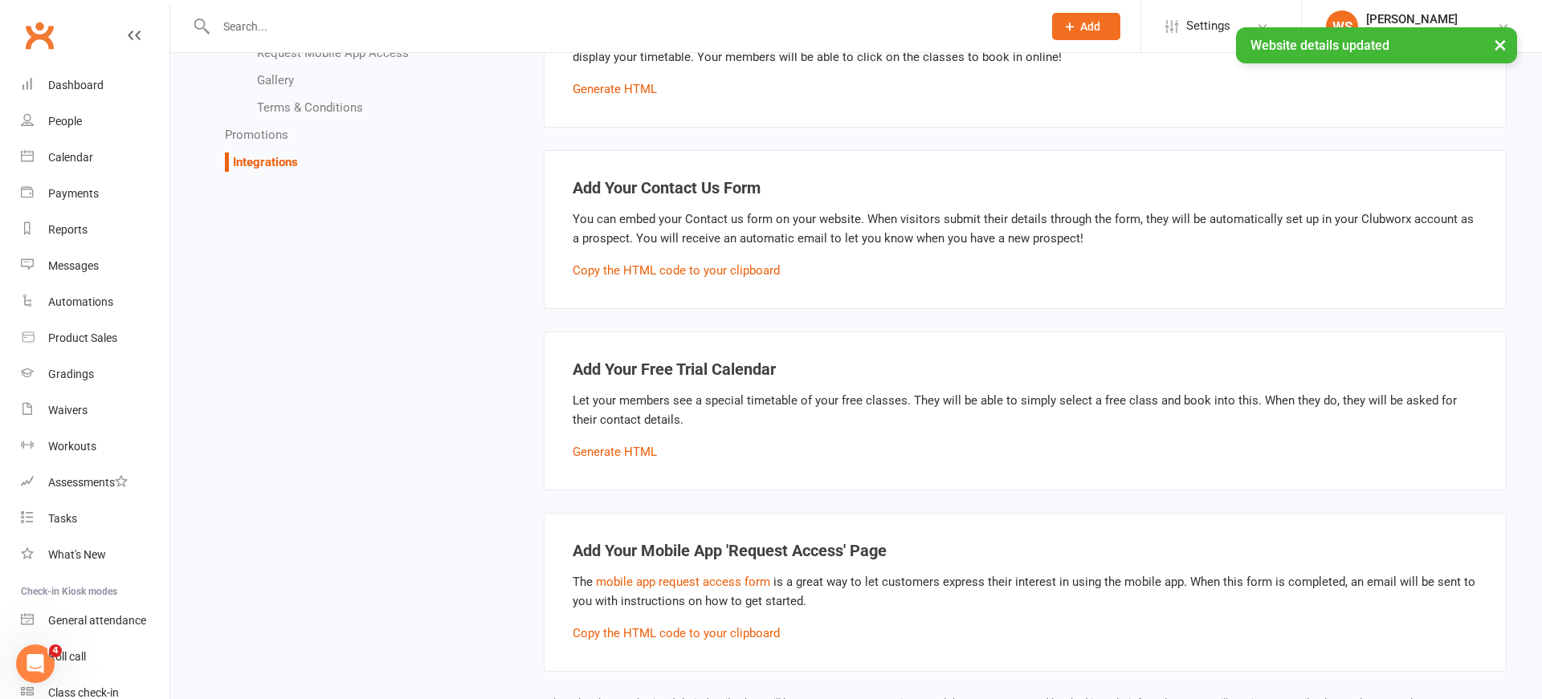
scroll to position [0, 0]
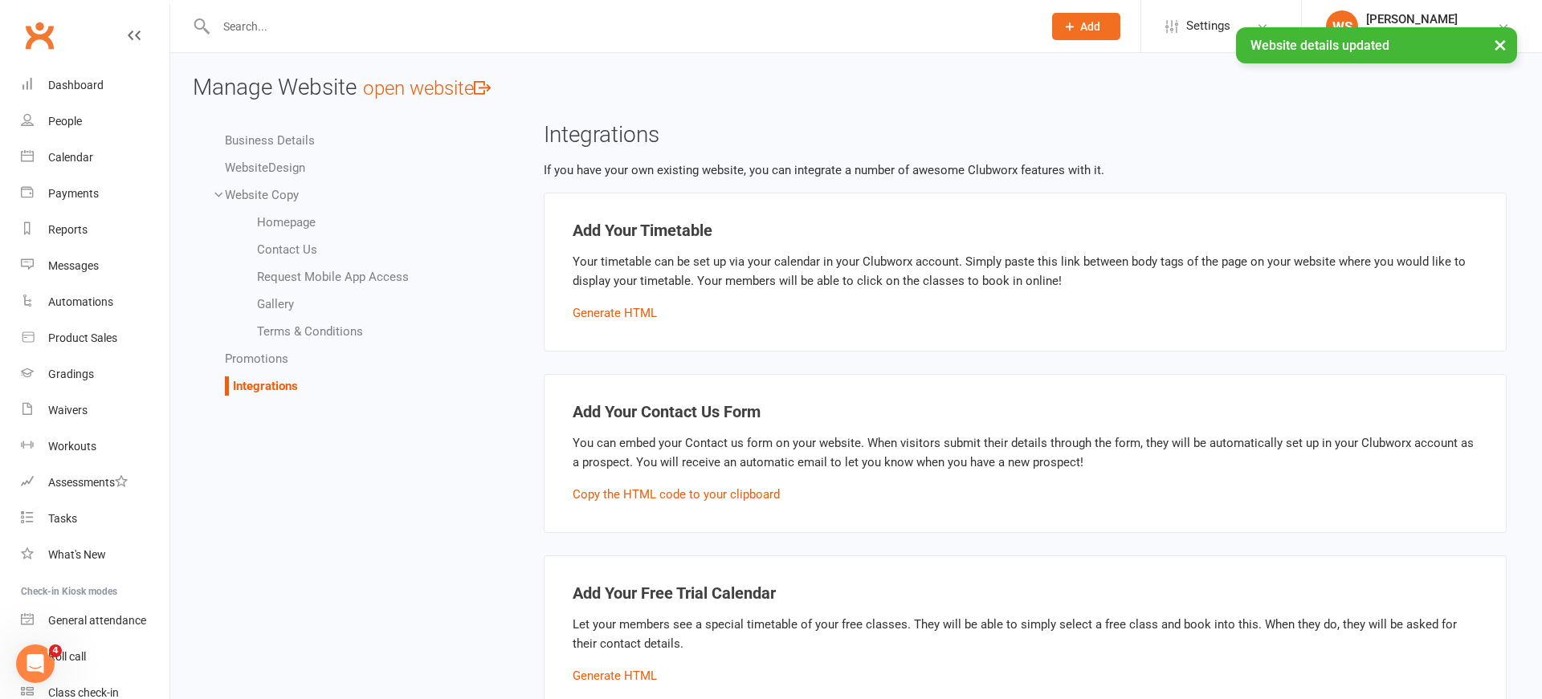
click at [459, 90] on link "open website" at bounding box center [427, 88] width 128 height 22
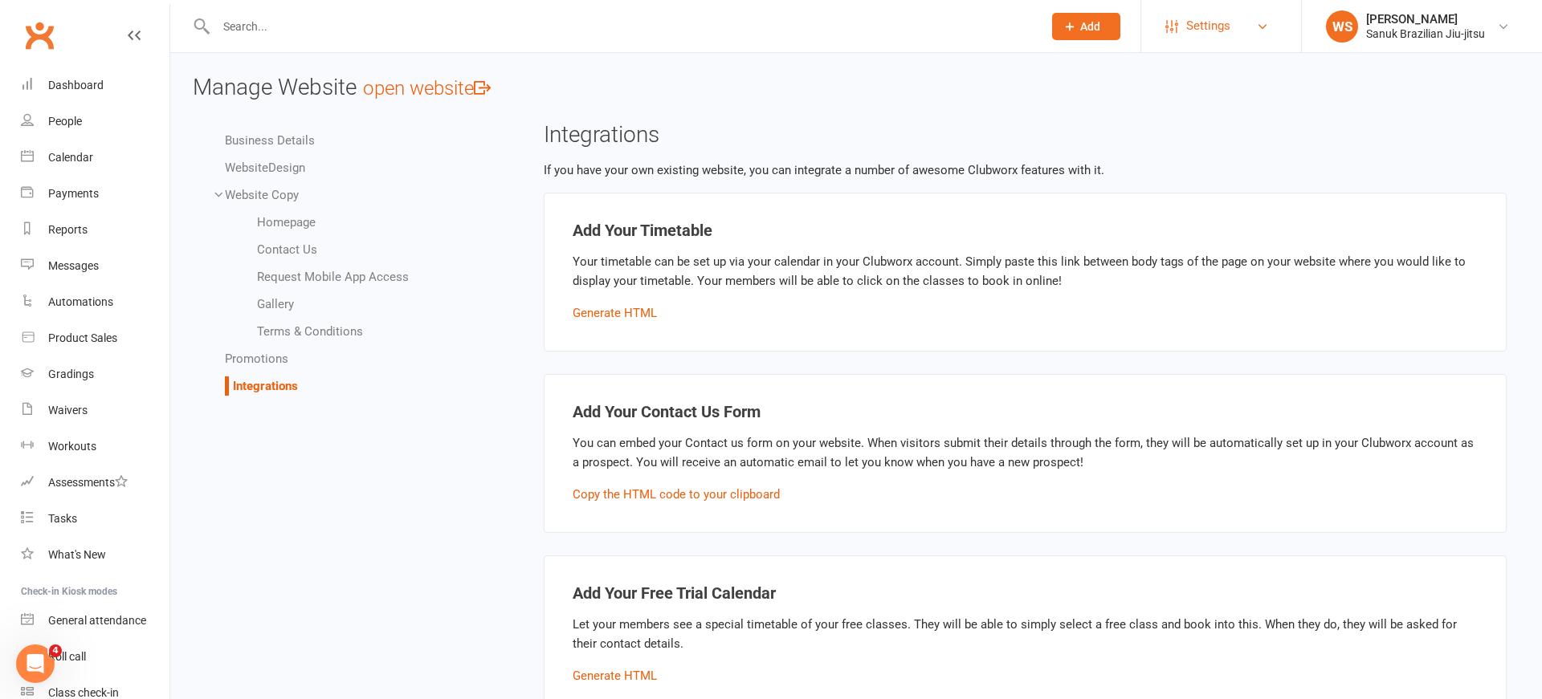
click at [1236, 18] on link "Settings" at bounding box center [1221, 26] width 112 height 36
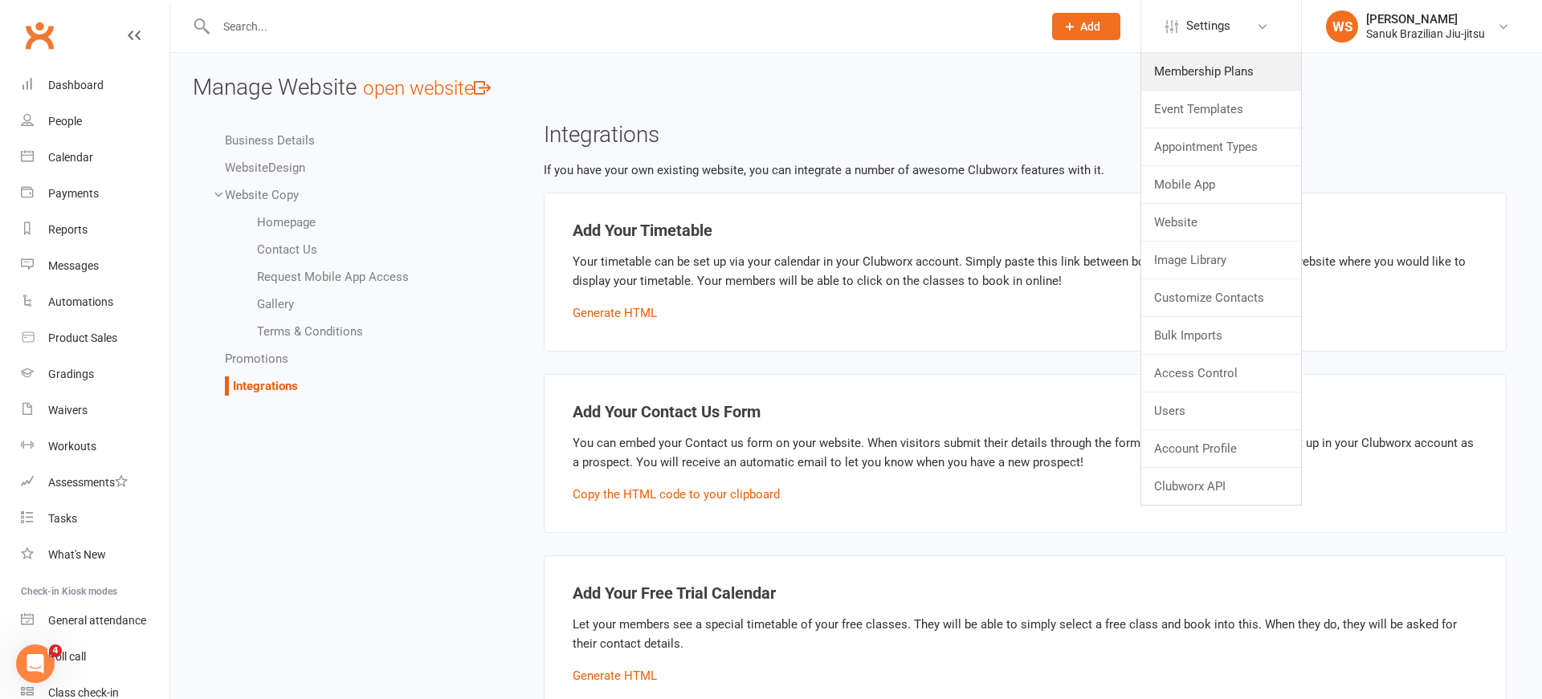
click at [1196, 74] on link "Membership Plans" at bounding box center [1221, 71] width 160 height 37
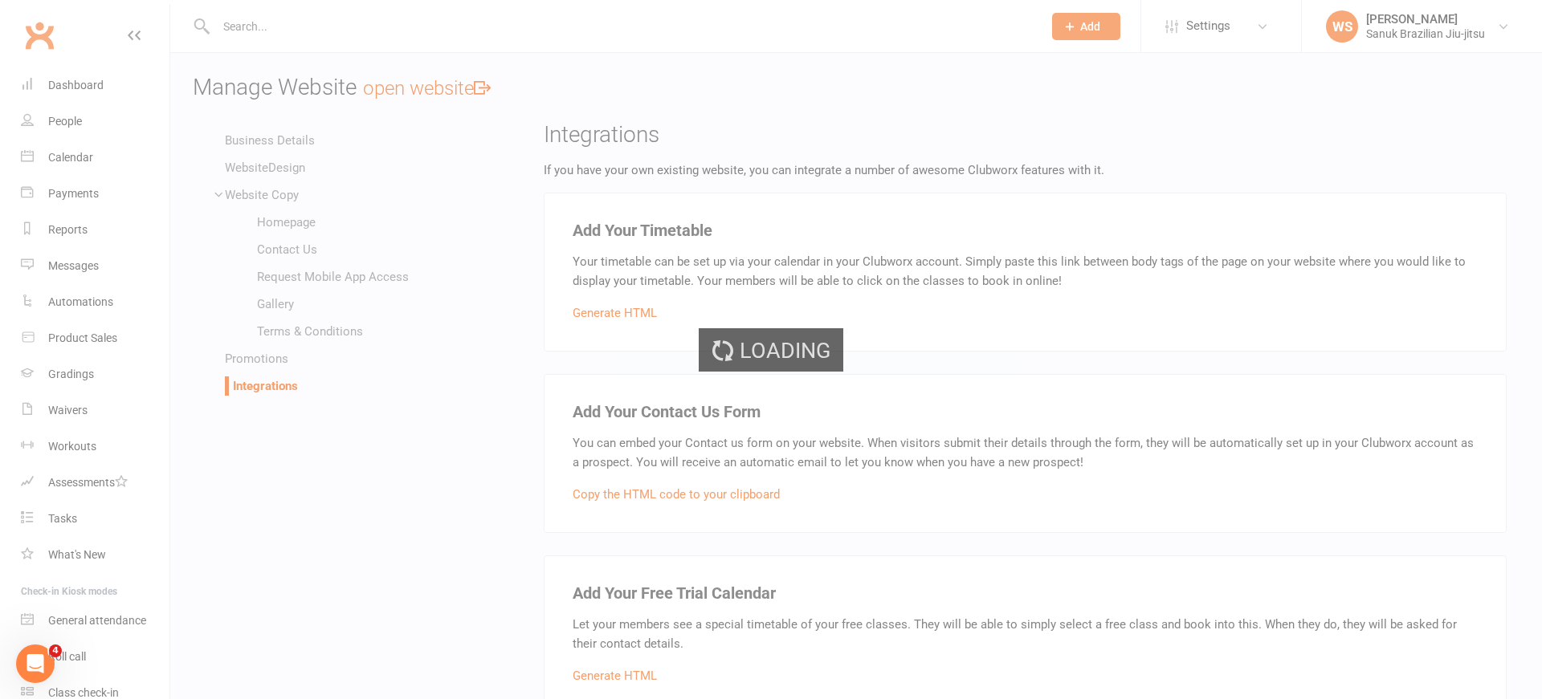
scroll to position [1, 0]
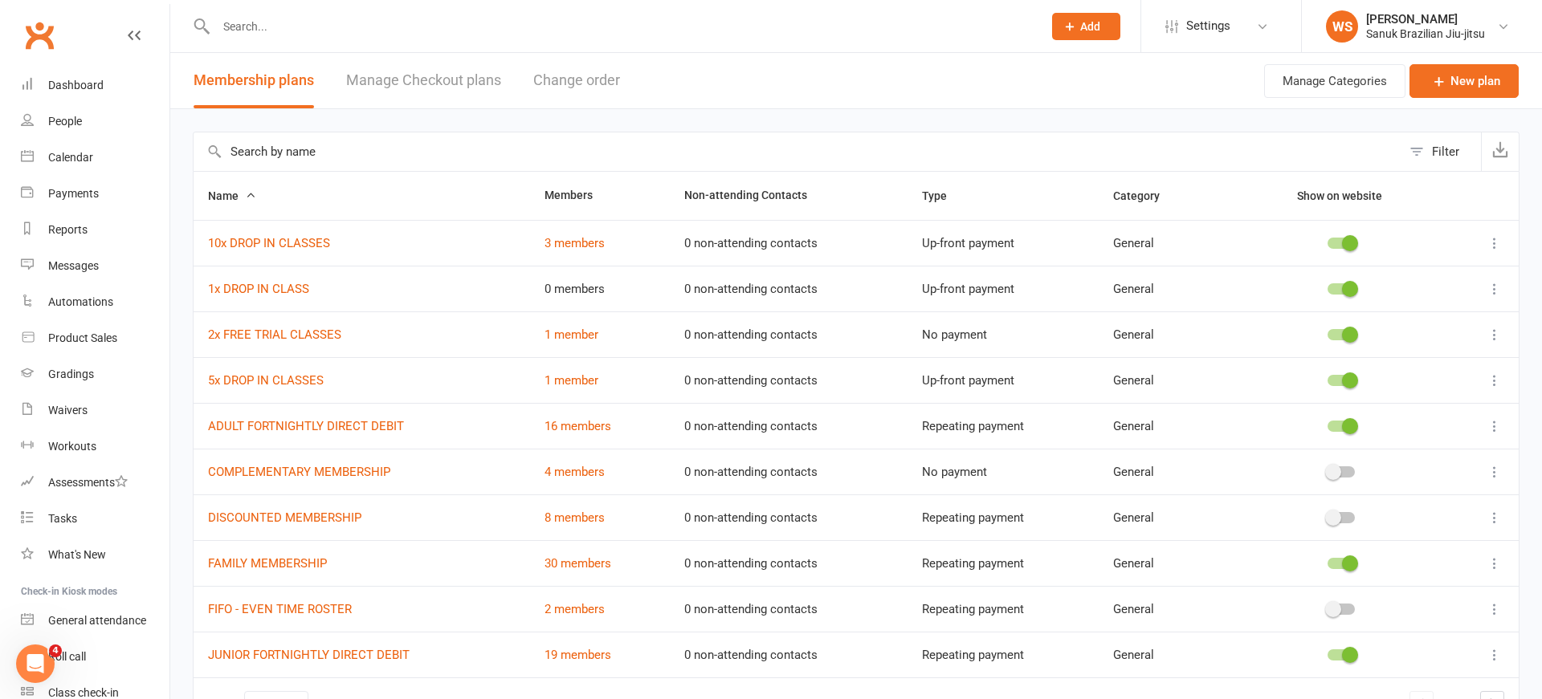
click at [341, 32] on input "text" at bounding box center [621, 26] width 820 height 22
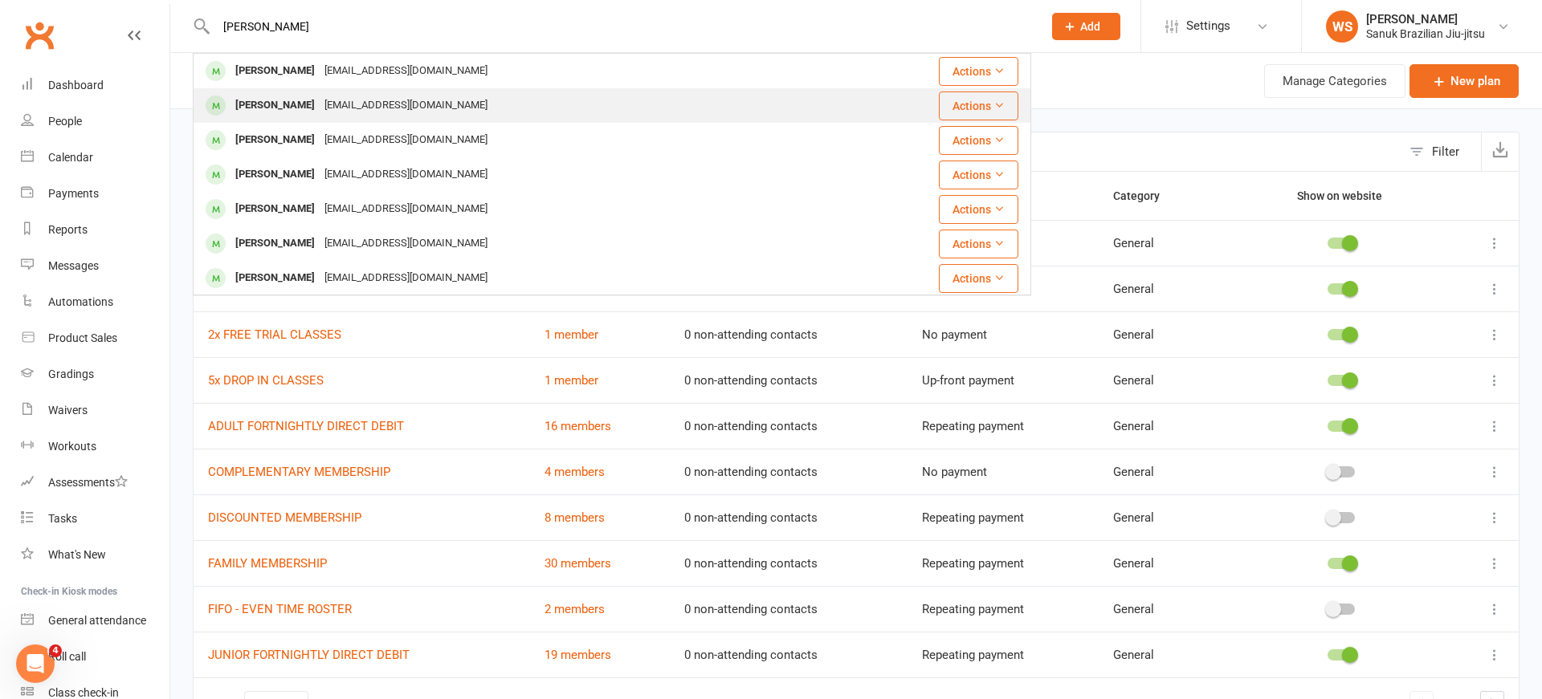
type input "[PERSON_NAME]"
click at [320, 114] on div "[EMAIL_ADDRESS][DOMAIN_NAME]" at bounding box center [406, 105] width 173 height 23
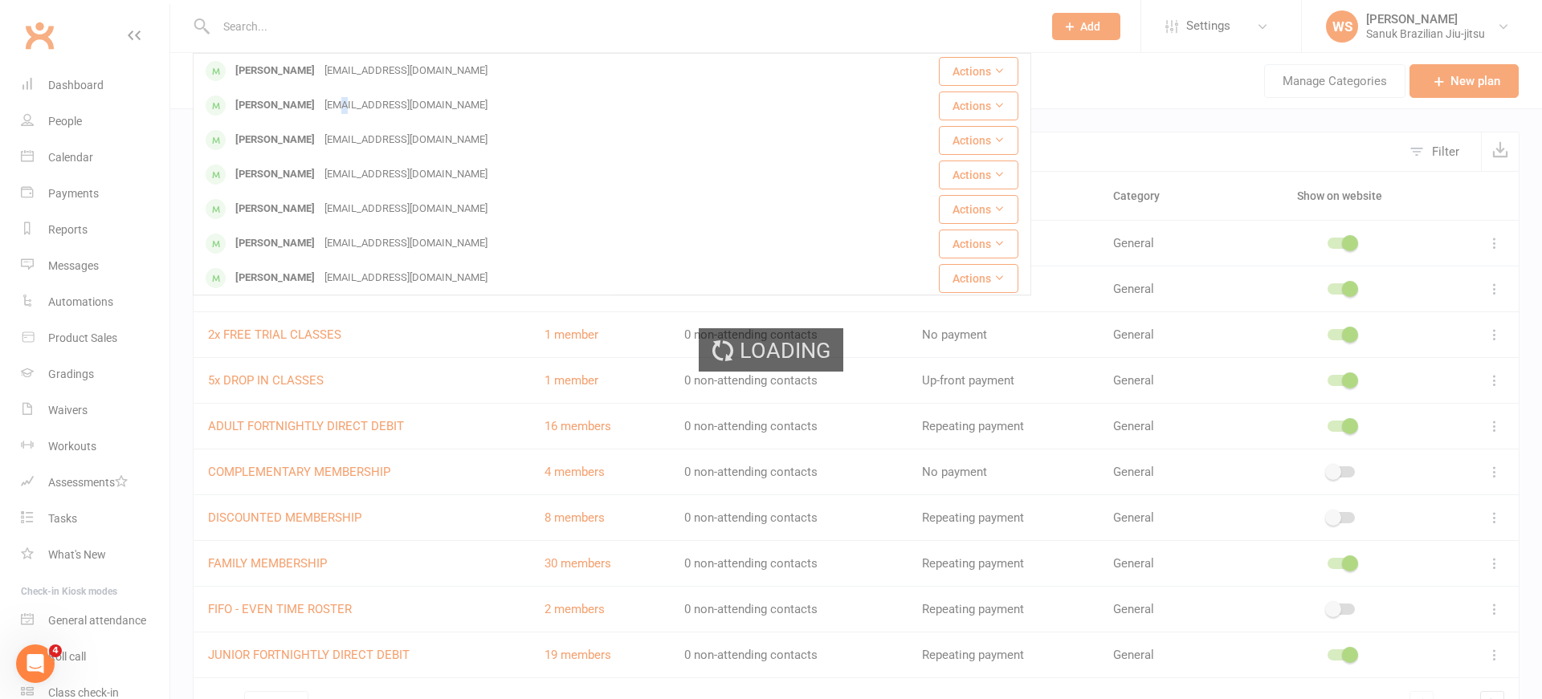
scroll to position [1, 0]
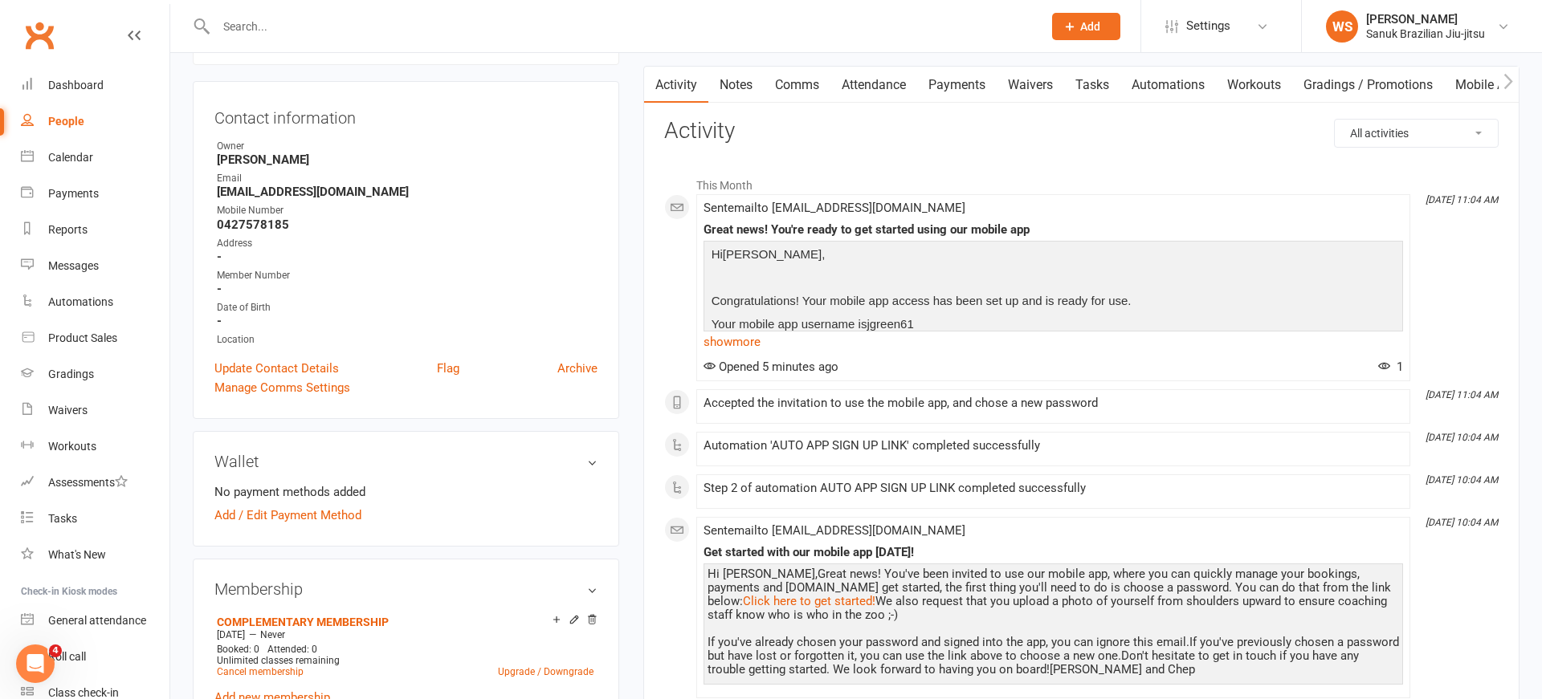
scroll to position [127, 0]
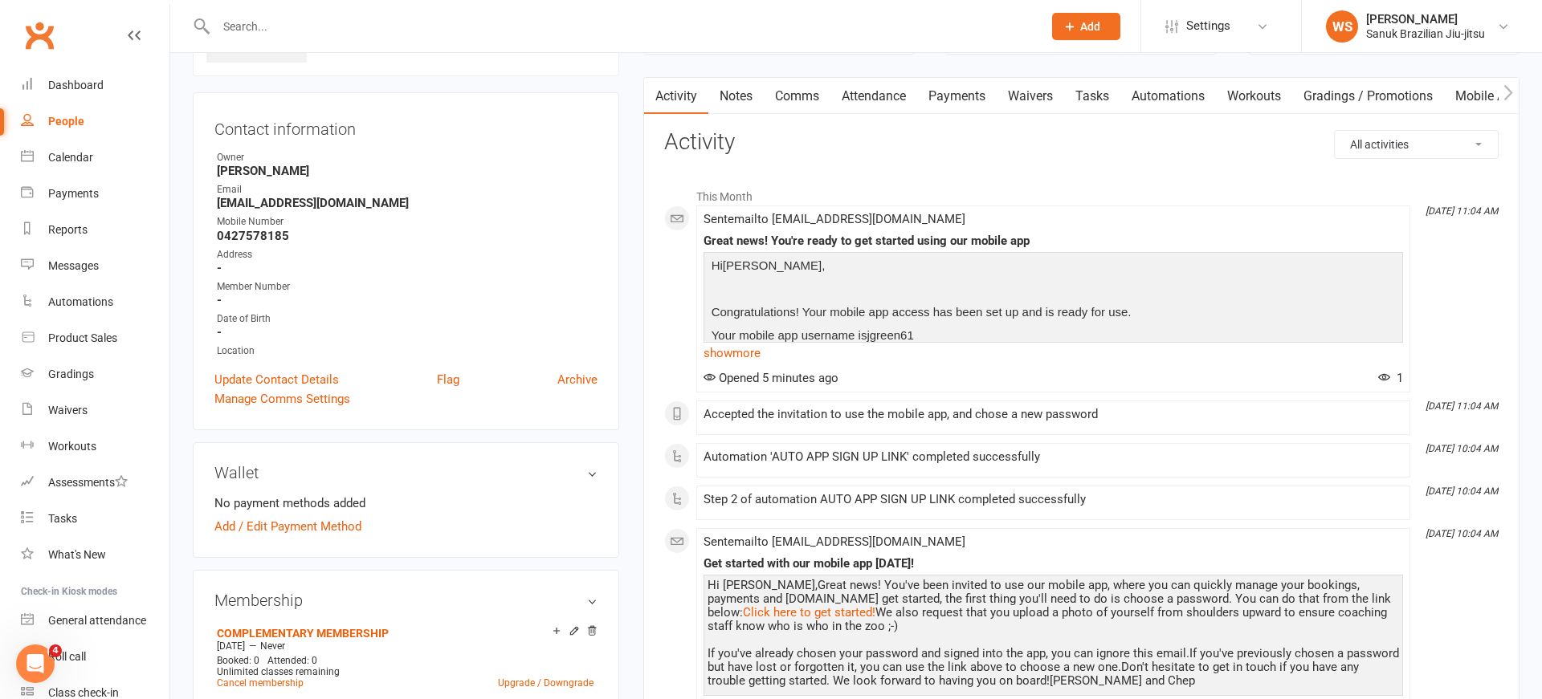
click at [297, 32] on input "text" at bounding box center [621, 26] width 820 height 22
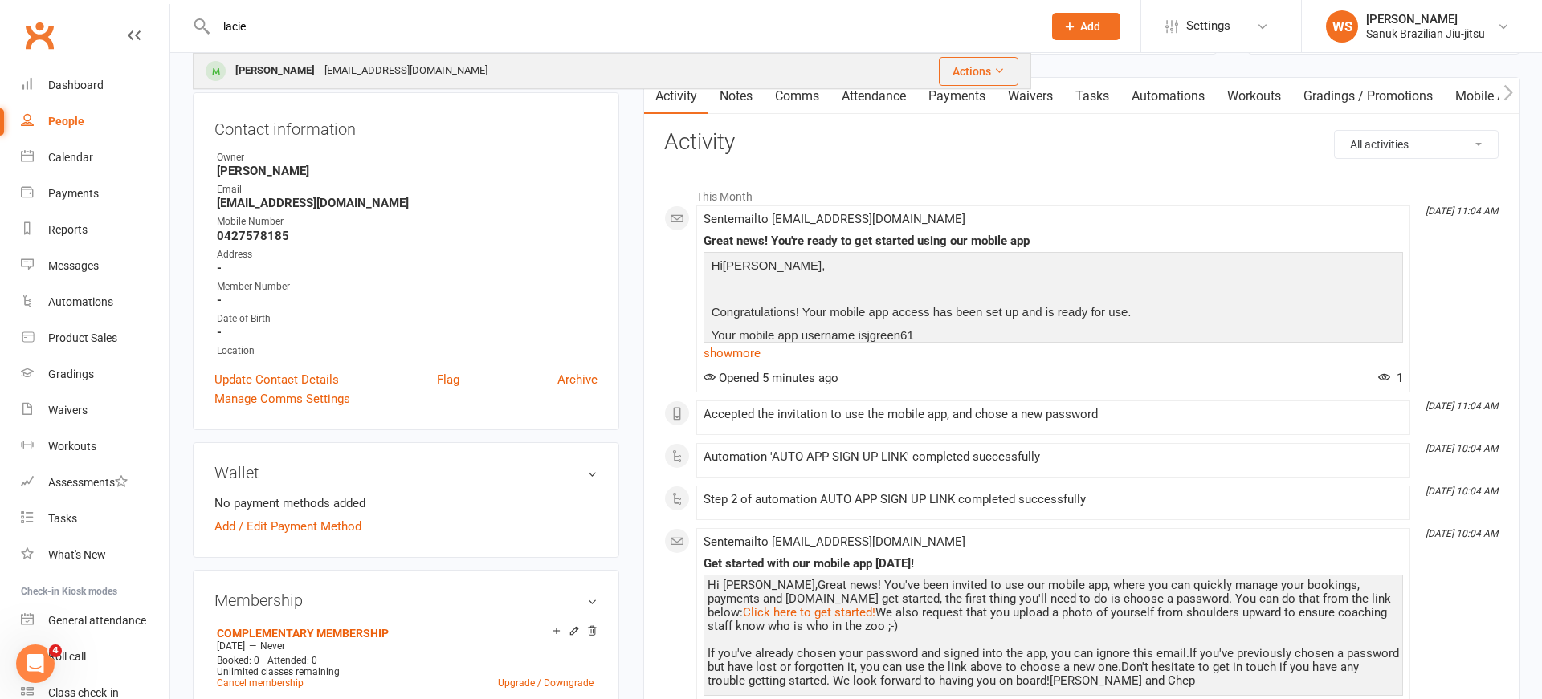
type input "lacie"
click at [291, 61] on div "[PERSON_NAME]" at bounding box center [274, 70] width 89 height 23
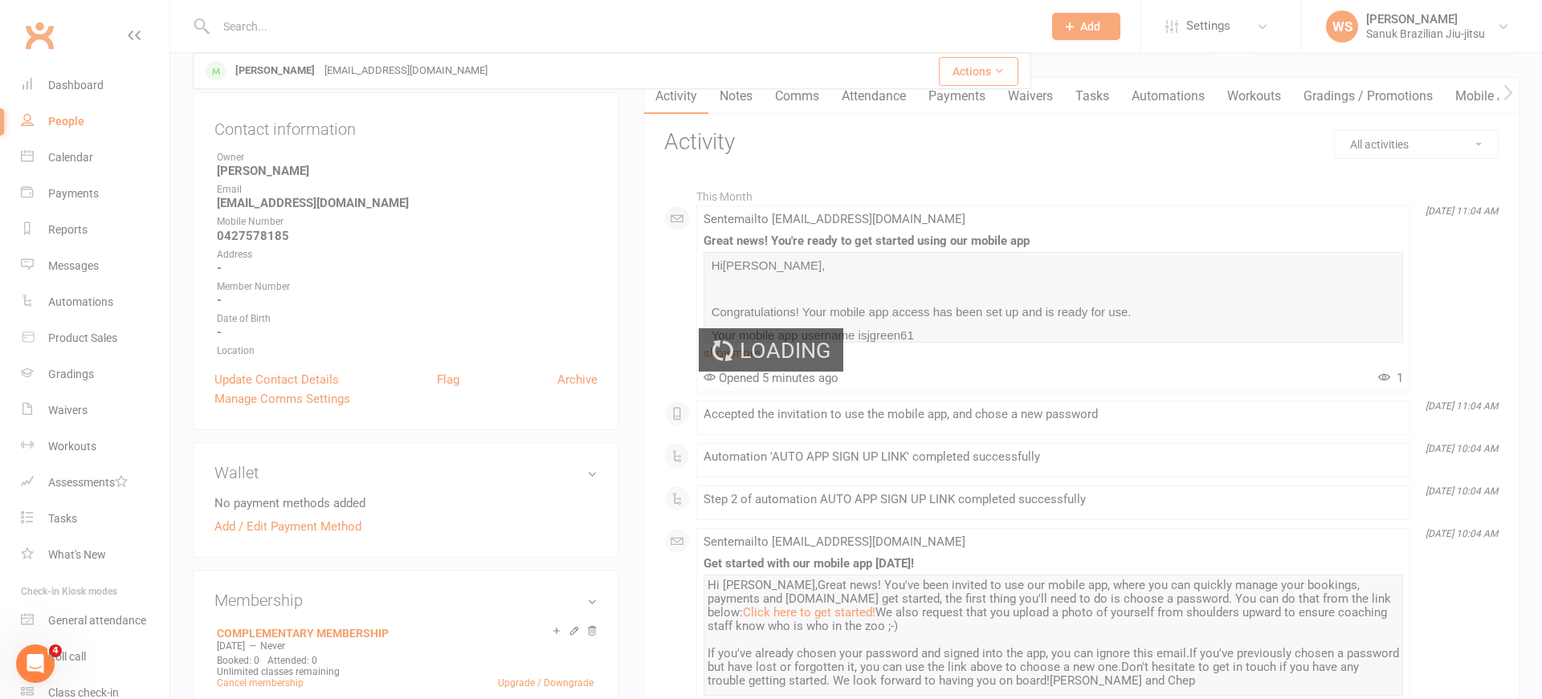
scroll to position [1, 0]
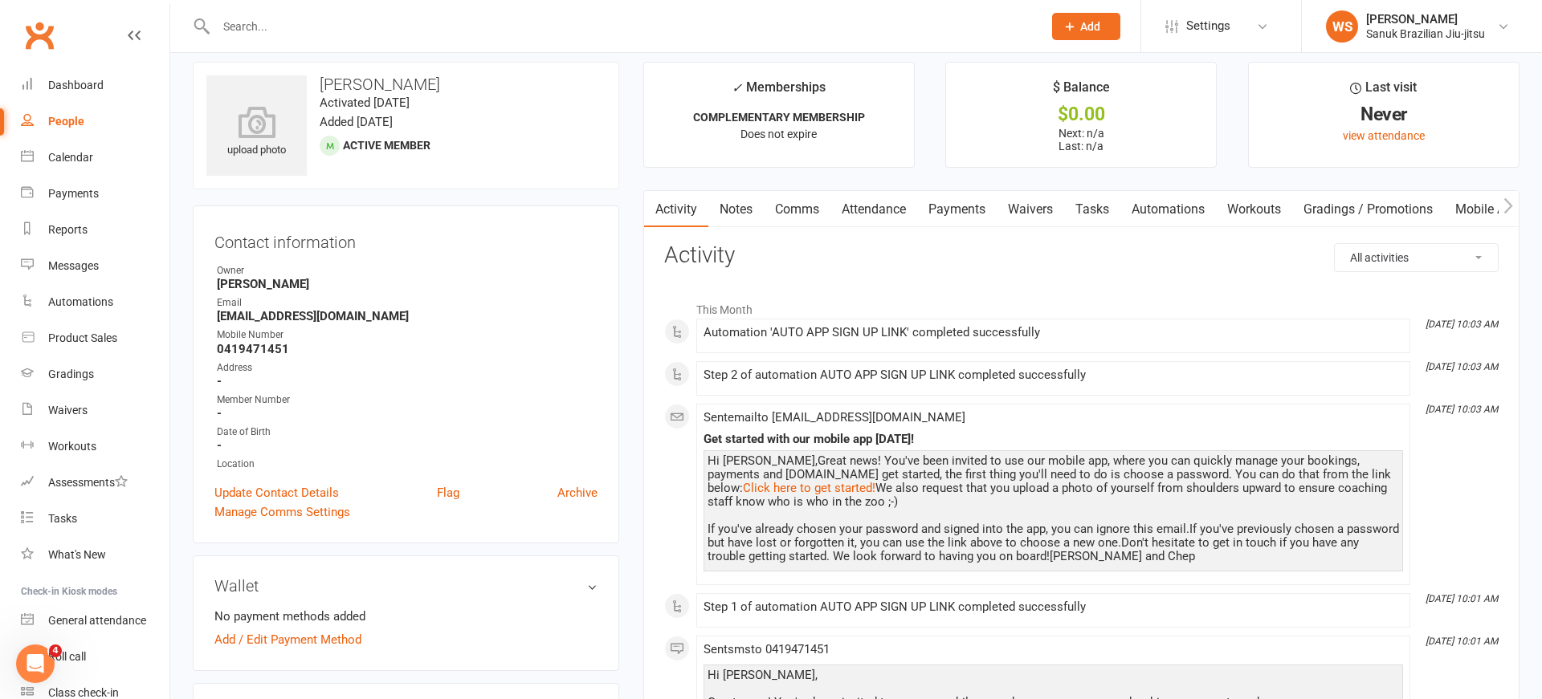
scroll to position [15, 0]
